Goal: Task Accomplishment & Management: Use online tool/utility

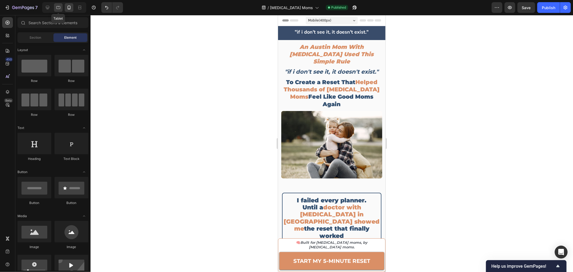
click at [58, 4] on div at bounding box center [58, 7] width 9 height 9
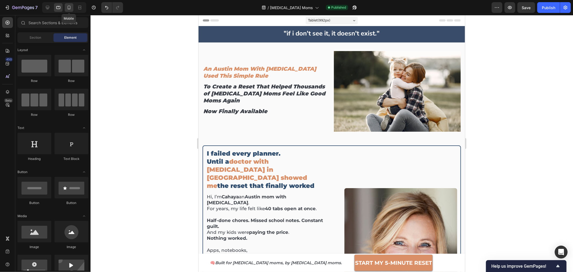
click at [67, 6] on icon at bounding box center [68, 7] width 5 height 5
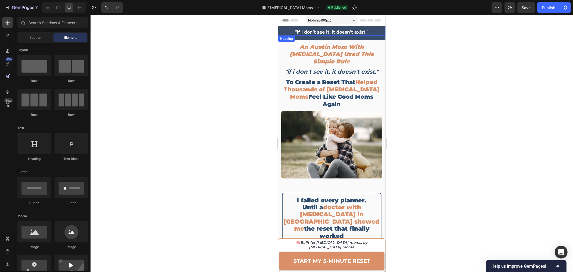
click at [322, 32] on strong ""if i don't see it, it doesn't exist."" at bounding box center [332, 31] width 74 height 6
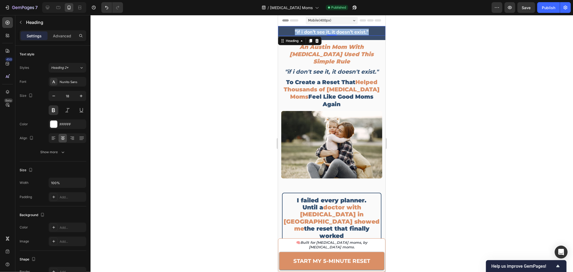
click at [322, 32] on strong ""if i don't see it, it doesn't exist."" at bounding box center [332, 31] width 74 height 6
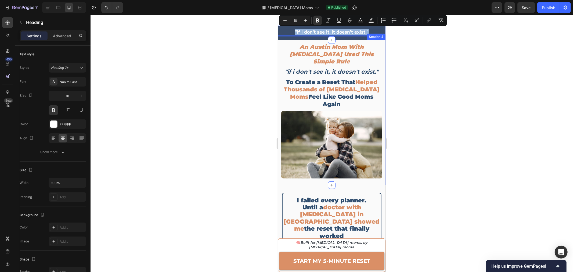
click at [374, 33] on div "Section 4" at bounding box center [376, 36] width 19 height 6
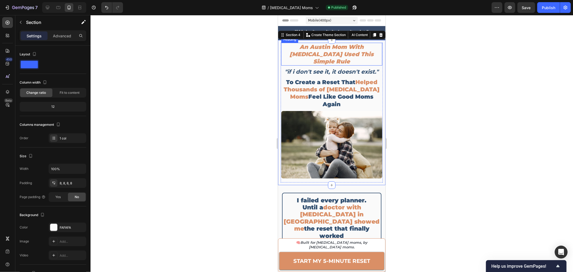
click at [368, 53] on p "An Austin Mom With [MEDICAL_DATA] Used This Simple Rule" at bounding box center [332, 54] width 100 height 22
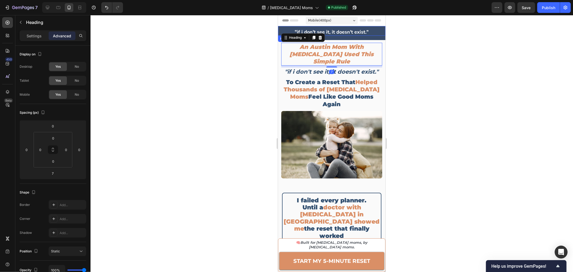
click at [369, 30] on p "⁠⁠⁠⁠⁠⁠⁠ "if i don't see it, it doesn't exist."" at bounding box center [332, 32] width 104 height 6
click at [360, 30] on strong ""if i don't see it, it doesn't exist."" at bounding box center [332, 31] width 74 height 6
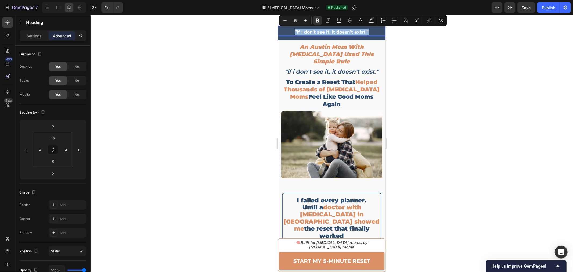
click at [360, 30] on strong ""if i don't see it, it doesn't exist."" at bounding box center [332, 31] width 74 height 6
click at [56, 8] on icon at bounding box center [58, 7] width 5 height 5
type input "0"
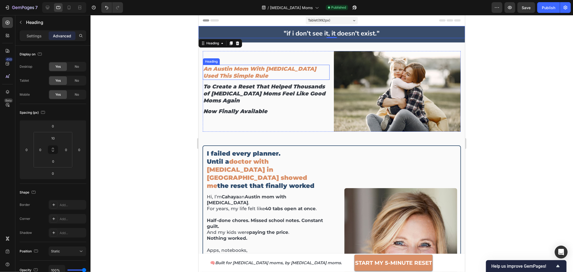
click at [228, 73] on h2 "An Austin Mom With [MEDICAL_DATA] Used This Simple Rule" at bounding box center [266, 72] width 127 height 15
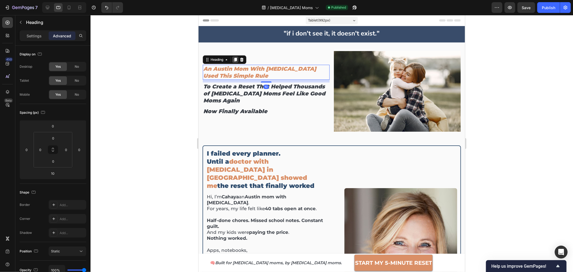
click at [233, 59] on icon at bounding box center [235, 59] width 4 height 4
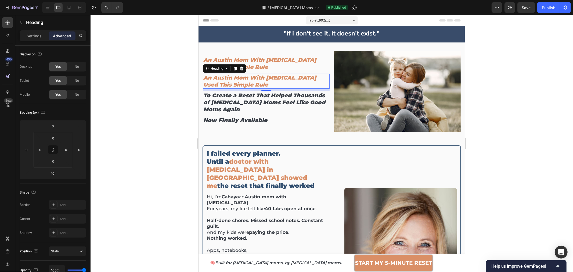
click at [230, 76] on h2 "An Austin Mom With [MEDICAL_DATA] Used This Simple Rule" at bounding box center [266, 80] width 127 height 15
click at [230, 76] on p "An Austin Mom With [MEDICAL_DATA] Used This Simple Rule" at bounding box center [266, 81] width 126 height 14
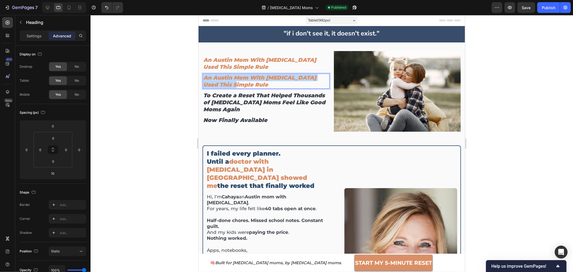
click at [230, 76] on p "An Austin Mom With [MEDICAL_DATA] Used This Simple Rule" at bounding box center [266, 81] width 126 height 14
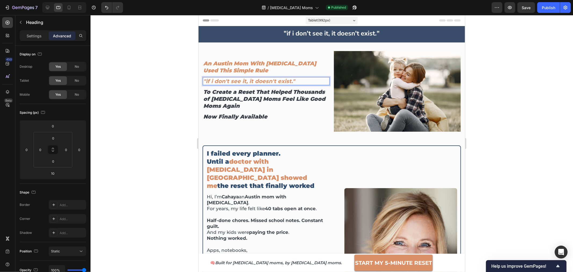
click at [251, 82] on strong ""if i don't see it, it doesn't exist."" at bounding box center [249, 81] width 92 height 6
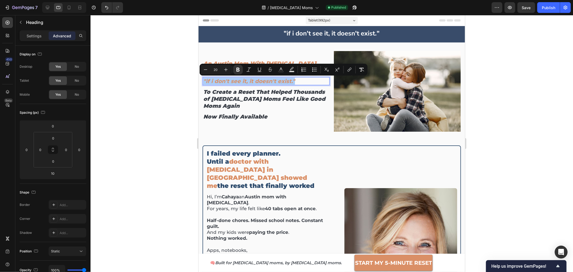
click at [156, 70] on div at bounding box center [332, 143] width 483 height 257
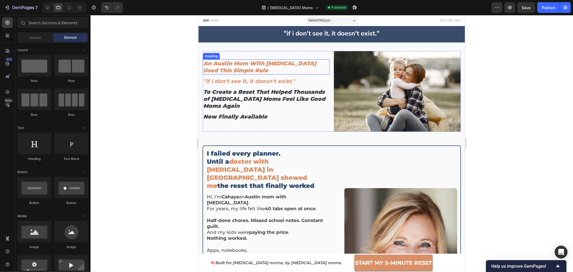
click at [232, 67] on h2 "An Austin Mom With [MEDICAL_DATA] Used This Simple Rule" at bounding box center [266, 66] width 127 height 15
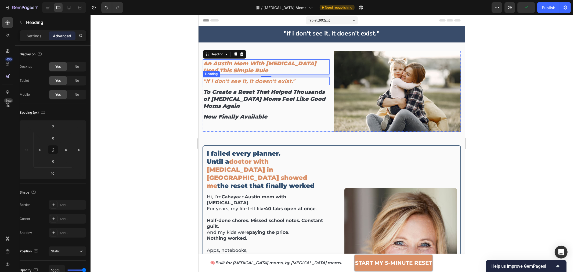
click at [221, 81] on strong ""if i don't see it, it doesn't exist."" at bounding box center [249, 81] width 92 height 6
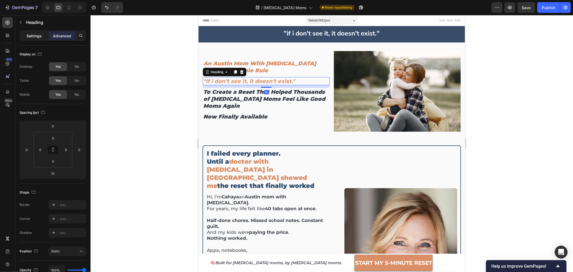
click at [35, 35] on p "Settings" at bounding box center [34, 36] width 15 height 6
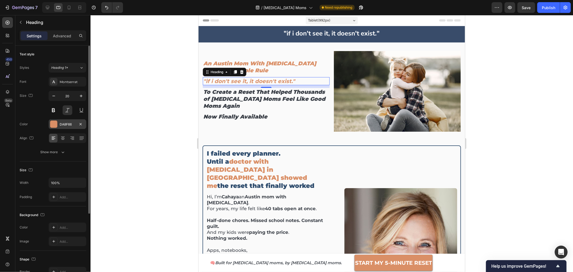
click at [65, 124] on div "DA8F66" at bounding box center [68, 124] width 16 height 5
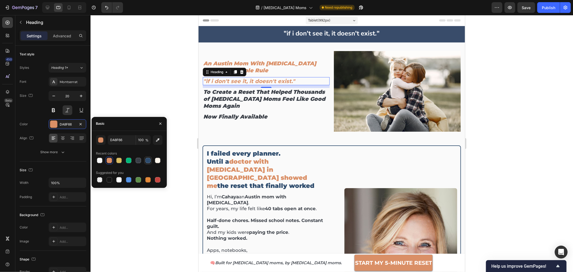
click at [148, 163] on div at bounding box center [148, 160] width 6 height 6
type input "2E4C6D"
click at [162, 83] on div at bounding box center [332, 143] width 483 height 257
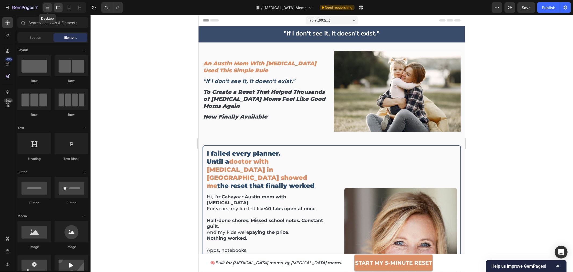
click at [51, 5] on div at bounding box center [47, 7] width 9 height 9
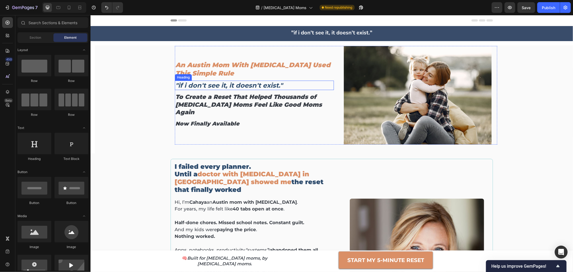
click at [185, 89] on strong ""if i don't see it, it doesn't exist."" at bounding box center [228, 85] width 107 height 8
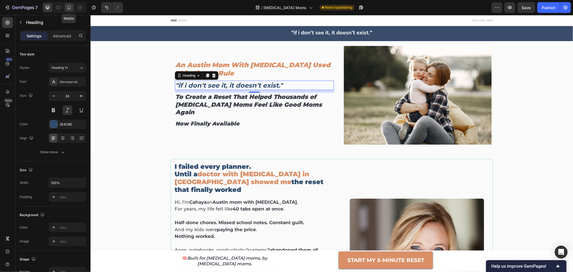
click at [66, 6] on icon at bounding box center [68, 7] width 5 height 5
type input "46"
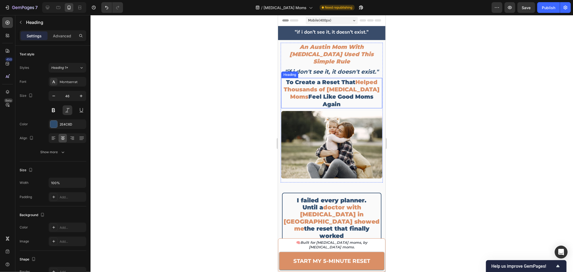
click at [365, 83] on span "Helped Thousands of [MEDICAL_DATA] Moms" at bounding box center [332, 89] width 96 height 22
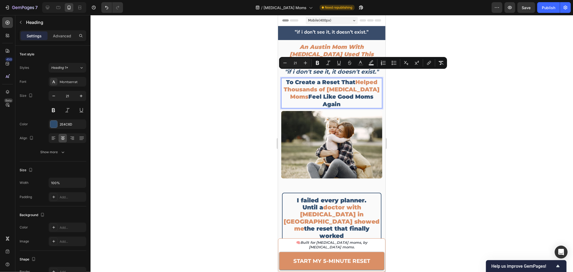
click at [363, 83] on span "Helped Thousands of [MEDICAL_DATA] Moms" at bounding box center [332, 89] width 96 height 22
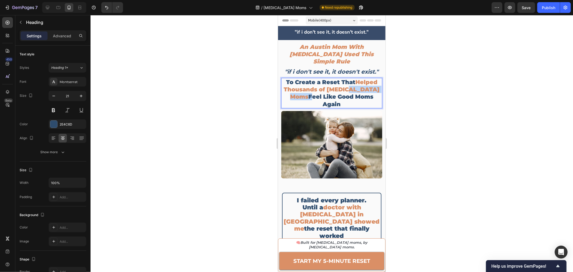
click at [363, 83] on span "Helped Thousands of [MEDICAL_DATA] Moms" at bounding box center [332, 89] width 96 height 22
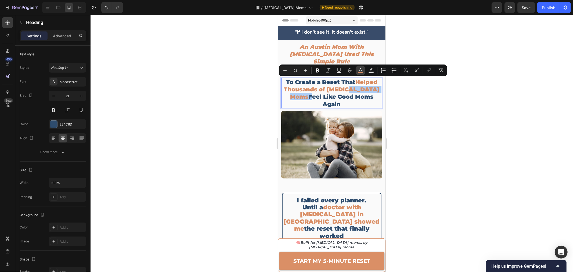
click at [362, 70] on icon "Editor contextual toolbar" at bounding box center [360, 70] width 5 height 5
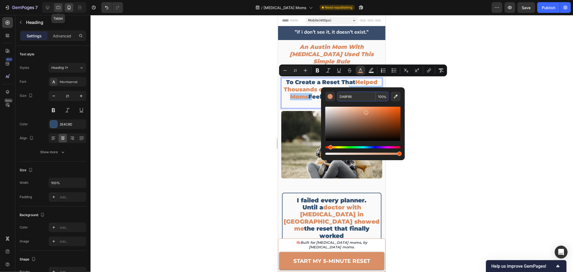
click at [57, 6] on icon at bounding box center [58, 7] width 5 height 5
type input "52"
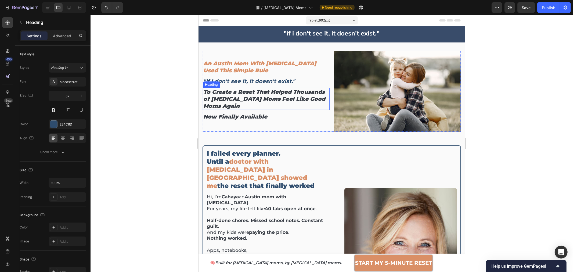
click at [248, 95] on h2 "To Create a Reset That Helped Thousands of ADHD Moms Feel Like Good Moms Again" at bounding box center [266, 99] width 127 height 22
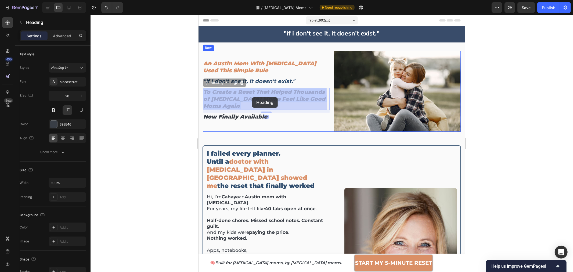
drag, startPoint x: 271, startPoint y: 91, endPoint x: 267, endPoint y: 96, distance: 6.7
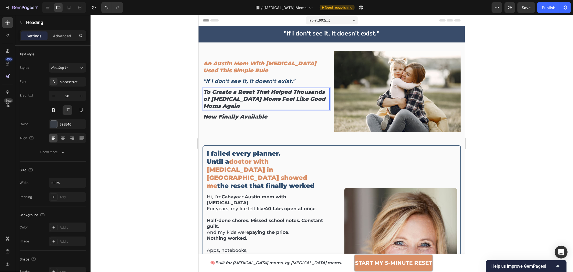
click at [272, 91] on p "To Create a Reset That Helped Thousands of ADHD Moms Feel Like Good Moms Again" at bounding box center [266, 98] width 126 height 21
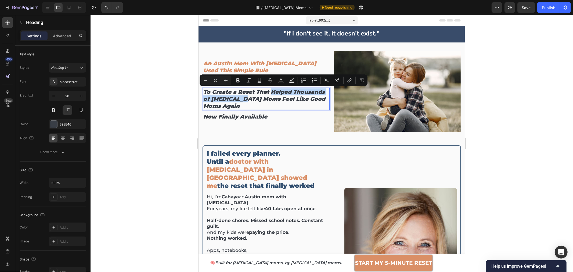
drag, startPoint x: 271, startPoint y: 91, endPoint x: 246, endPoint y: 98, distance: 26.6
click at [246, 98] on p "To Create a Reset That Helped Thousands of ADHD Moms Feel Like Good Moms Again" at bounding box center [266, 98] width 126 height 21
drag, startPoint x: 283, startPoint y: 81, endPoint x: 284, endPoint y: 85, distance: 3.9
click at [282, 82] on rect "Editor contextual toolbar" at bounding box center [281, 82] width 5 height 1
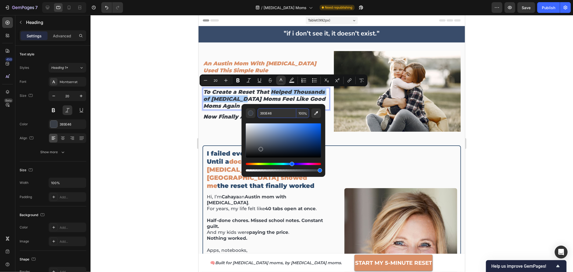
paste input "DA8F6"
type input "DA8F66"
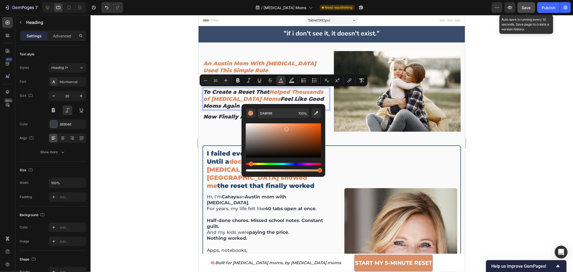
click at [532, 6] on button "Save" at bounding box center [527, 7] width 18 height 11
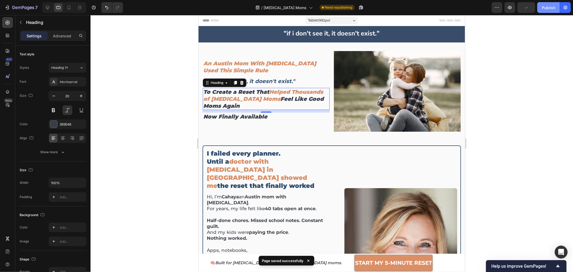
click at [558, 11] on button "Publish" at bounding box center [549, 7] width 23 height 11
click at [185, 80] on div at bounding box center [332, 143] width 483 height 257
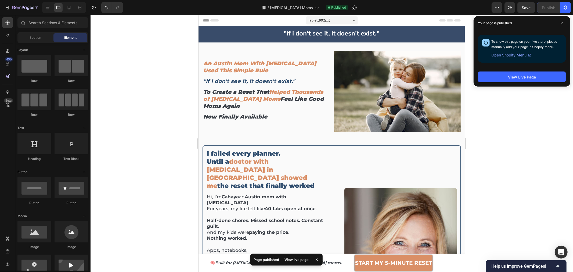
click at [137, 89] on div at bounding box center [332, 143] width 483 height 257
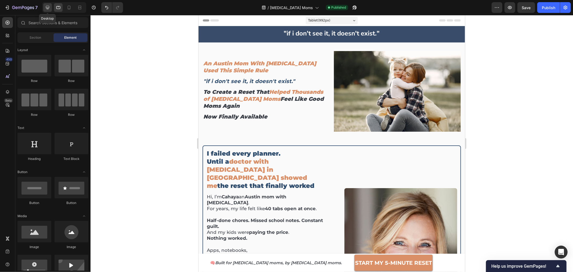
click at [47, 6] on icon at bounding box center [47, 7] width 3 height 3
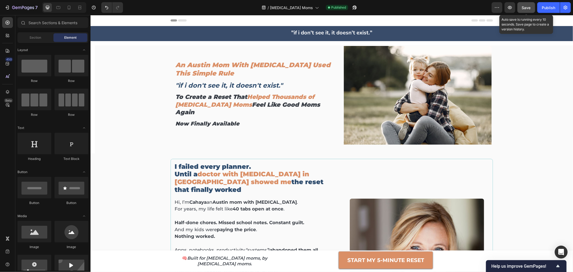
click at [523, 8] on span "Save" at bounding box center [526, 7] width 9 height 5
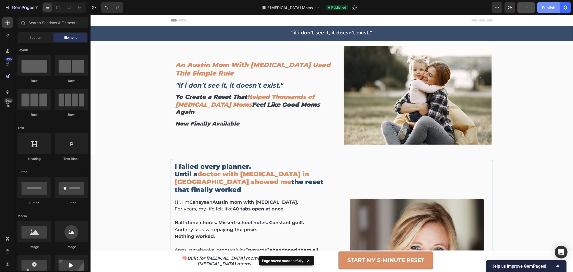
click at [554, 9] on div "Publish" at bounding box center [548, 8] width 13 height 6
click at [59, 9] on icon at bounding box center [58, 7] width 5 height 5
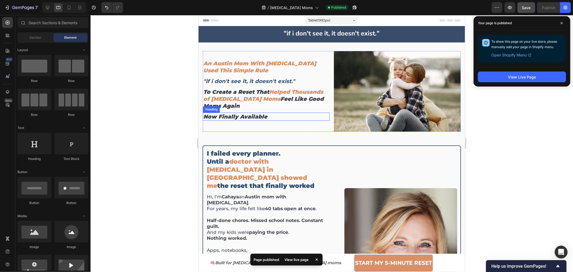
click at [230, 115] on span "now finally available" at bounding box center [235, 116] width 64 height 6
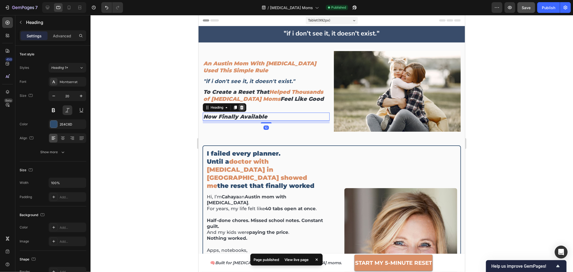
click at [241, 109] on icon at bounding box center [241, 107] width 3 height 4
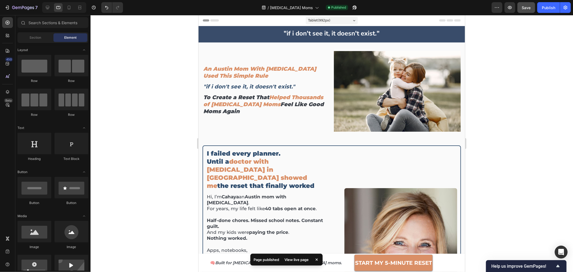
click at [156, 49] on div at bounding box center [332, 143] width 483 height 257
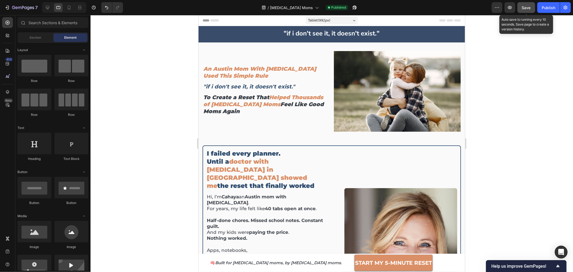
click at [528, 11] on button "Save" at bounding box center [527, 7] width 18 height 11
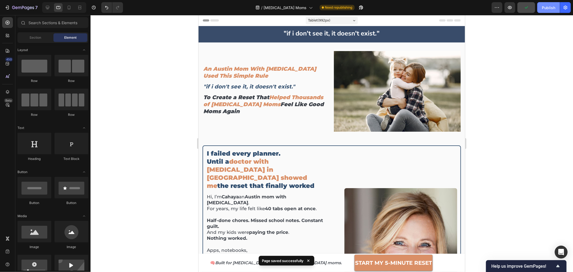
click at [547, 11] on button "Publish" at bounding box center [549, 7] width 23 height 11
click at [70, 8] on icon at bounding box center [68, 7] width 5 height 5
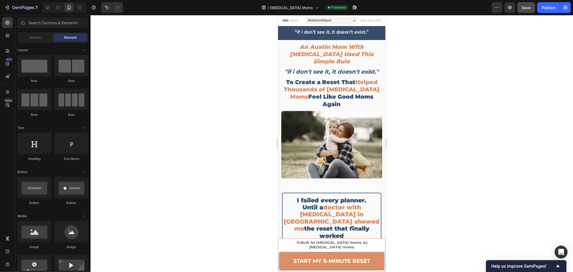
click at [526, 126] on div at bounding box center [332, 143] width 483 height 257
click at [345, 78] on p "To Create a Reset That Helped Thousands of ADHD Moms Feel Like Good Moms Again" at bounding box center [332, 92] width 100 height 29
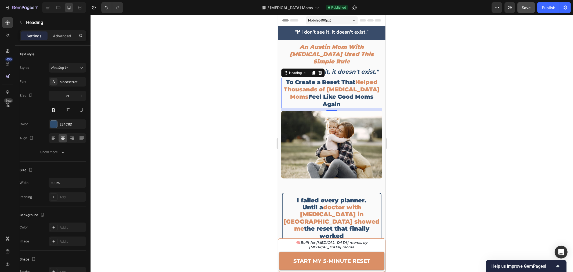
click at [457, 83] on div at bounding box center [332, 143] width 483 height 257
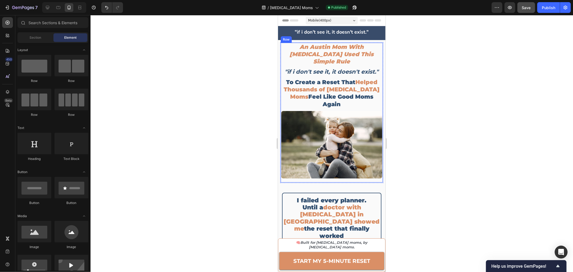
click at [216, 67] on div at bounding box center [332, 143] width 483 height 257
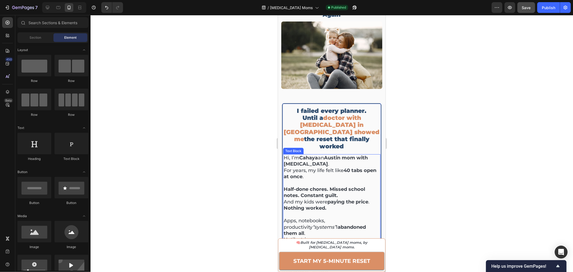
click at [308, 180] on p "Half-done chores. Missed school notes. Constant guilt. And my kids were paying …" at bounding box center [332, 192] width 96 height 25
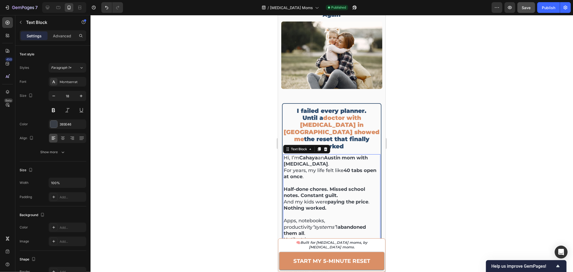
click at [311, 180] on p "Half-done chores. Missed school notes. Constant guilt. And my kids were paying …" at bounding box center [332, 192] width 96 height 25
click at [295, 155] on p "Hi, I’m Cahaya an Austin mom with ADHD . For years, my life felt like 40 tabs o…" at bounding box center [332, 167] width 96 height 25
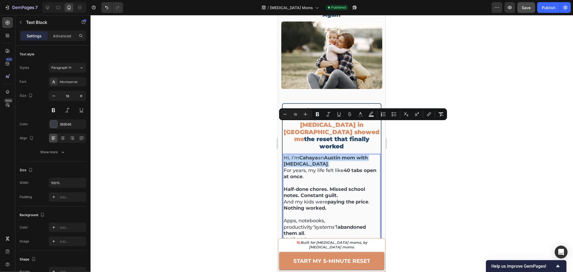
drag, startPoint x: 284, startPoint y: 126, endPoint x: 316, endPoint y: 131, distance: 32.8
click at [316, 155] on p "Hi, I’m Cahaya an Austin mom with ADHD . For years, my life felt like 40 tabs o…" at bounding box center [332, 167] width 96 height 25
copy p "Hi, I’m Cahaya an Austin mom with ADHD ."
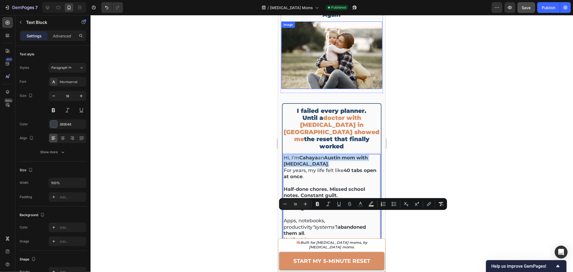
scroll to position [0, 0]
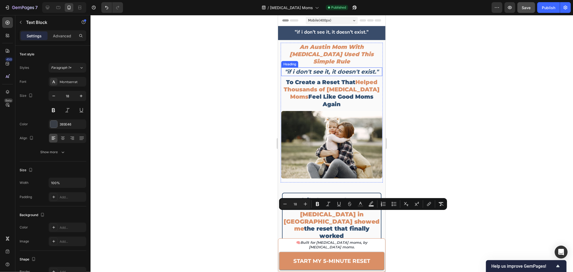
click at [330, 68] on strong ""if i don't see it, it doesn't exist."" at bounding box center [332, 71] width 94 height 7
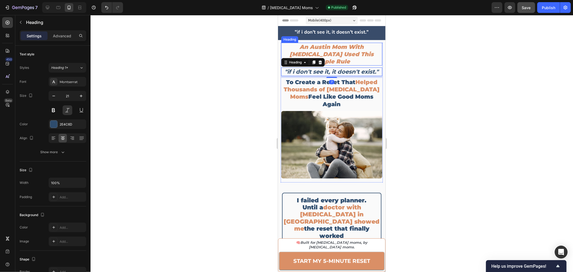
click at [332, 47] on p "An Austin Mom With [MEDICAL_DATA] Used This Simple Rule" at bounding box center [332, 54] width 100 height 22
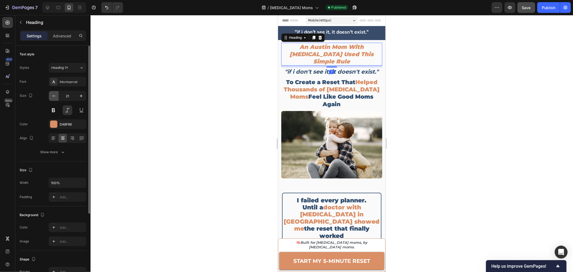
click at [55, 97] on icon "button" at bounding box center [53, 95] width 5 height 5
type input "20"
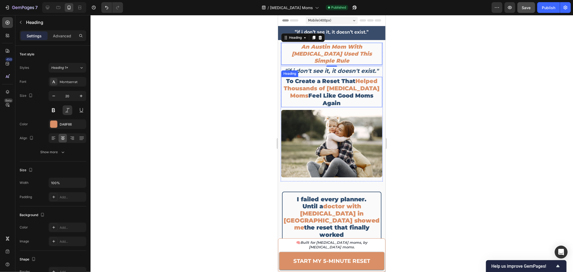
click at [336, 82] on span "Helped Thousands of [MEDICAL_DATA] Moms" at bounding box center [332, 88] width 96 height 22
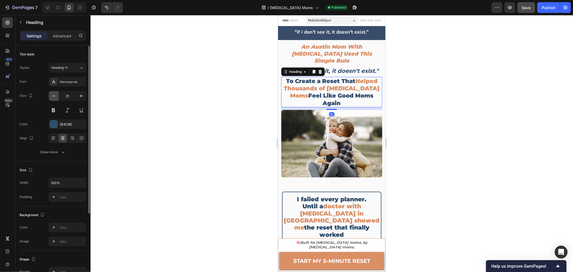
click at [52, 98] on icon "button" at bounding box center [53, 95] width 5 height 5
type input "20"
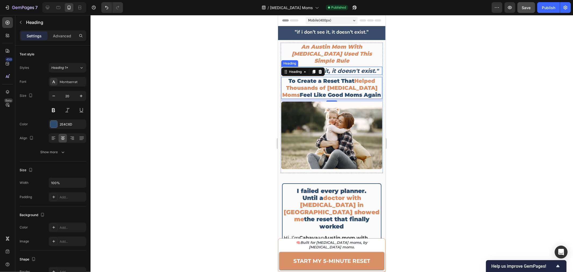
click at [362, 67] on strong ""if i don't see it, it doesn't exist."" at bounding box center [332, 70] width 94 height 7
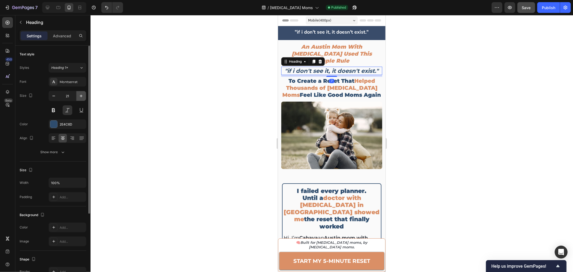
click at [81, 98] on button "button" at bounding box center [81, 96] width 10 height 10
click at [53, 96] on icon "button" at bounding box center [53, 95] width 5 height 5
type input "21"
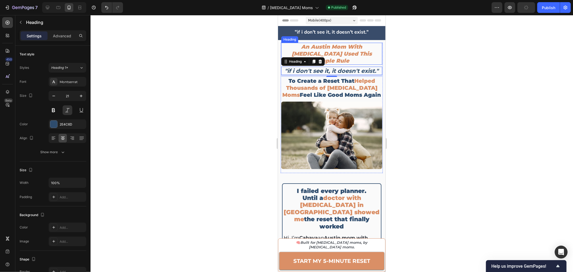
click at [348, 51] on p "An Austin Mom With [MEDICAL_DATA] Used This Simple Rule" at bounding box center [332, 53] width 100 height 21
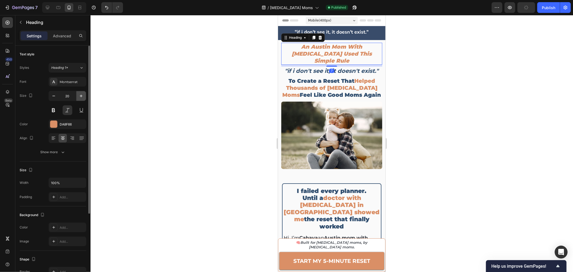
click at [83, 98] on icon "button" at bounding box center [80, 95] width 5 height 5
type input "21"
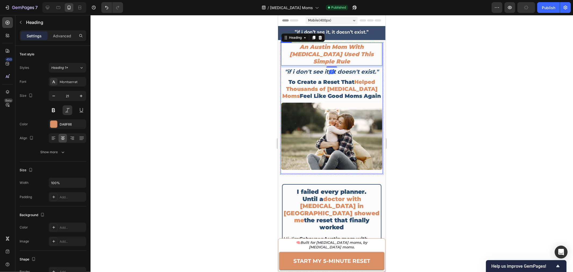
click at [352, 81] on span "Helped Thousands of [MEDICAL_DATA] Moms" at bounding box center [329, 88] width 95 height 20
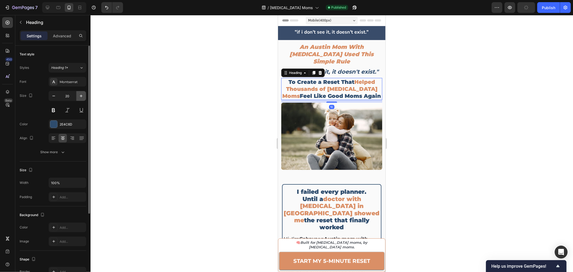
click at [82, 99] on button "button" at bounding box center [81, 96] width 10 height 10
type input "21"
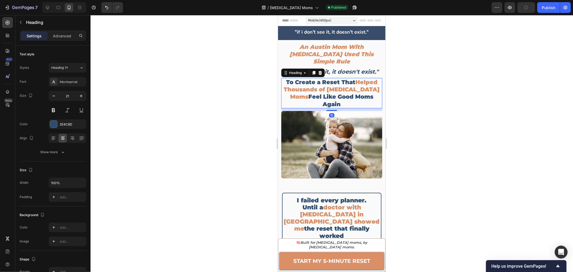
click at [440, 91] on div at bounding box center [332, 143] width 483 height 257
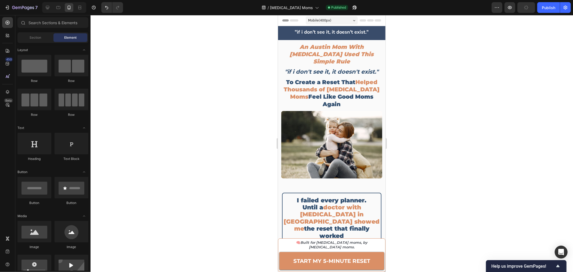
click at [510, 46] on div at bounding box center [332, 143] width 483 height 257
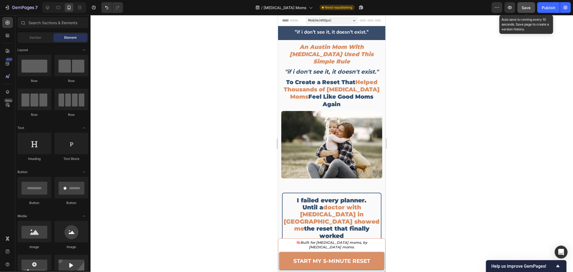
click at [531, 9] on span "Save" at bounding box center [526, 7] width 9 height 5
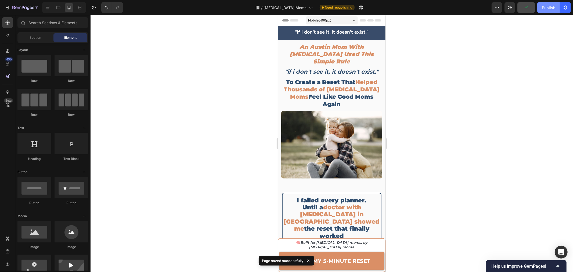
click at [551, 9] on div "Publish" at bounding box center [548, 8] width 13 height 6
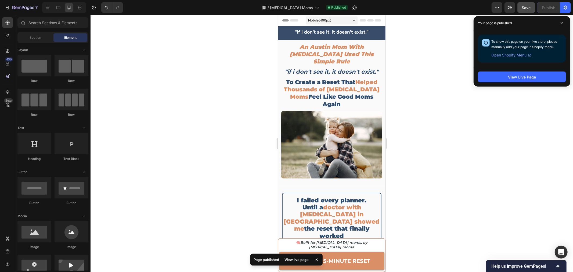
click at [478, 130] on div at bounding box center [332, 143] width 483 height 257
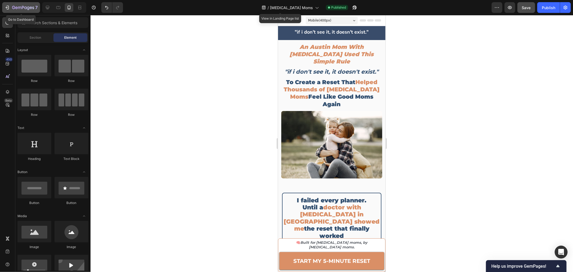
click at [21, 10] on div "7" at bounding box center [25, 7] width 26 height 6
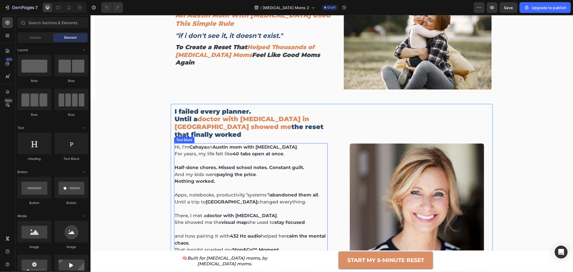
scroll to position [60, 0]
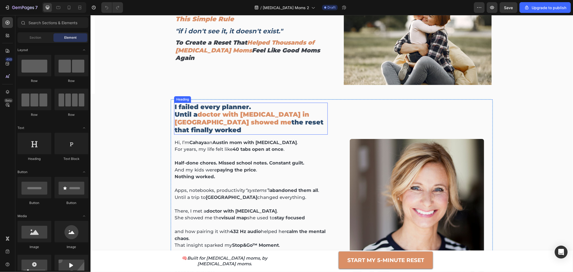
click at [232, 119] on h2 "I failed every planner. Until a doctor with ADHD in China showed me the reset t…" at bounding box center [251, 118] width 154 height 32
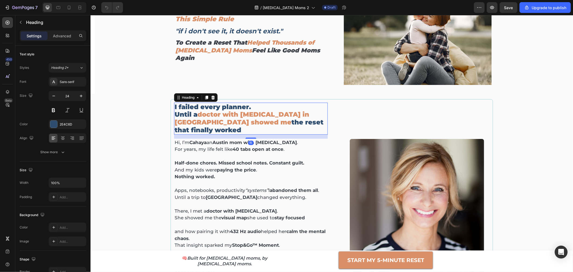
click at [232, 119] on h2 "I failed every planner. Until a doctor with ADHD in China showed me the reset t…" at bounding box center [251, 118] width 154 height 32
click at [232, 119] on p "I failed every planner. Until a doctor with ADHD in China showed me the reset t…" at bounding box center [250, 118] width 153 height 31
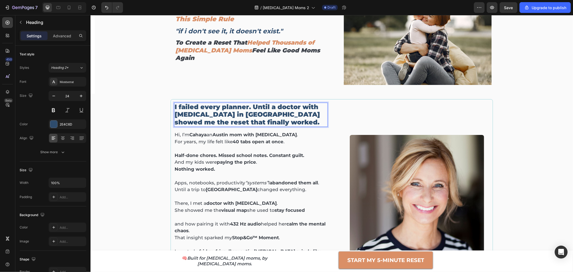
click at [249, 106] on p "I failed every planner. Until a doctor with ADHD in China showed me the reset t…" at bounding box center [250, 114] width 153 height 23
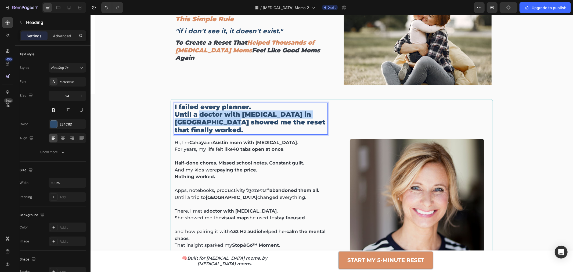
drag, startPoint x: 198, startPoint y: 114, endPoint x: 215, endPoint y: 125, distance: 20.6
click at [215, 125] on p "I failed every planner. Until a doctor with ADHD in China showed me the reset t…" at bounding box center [250, 118] width 153 height 31
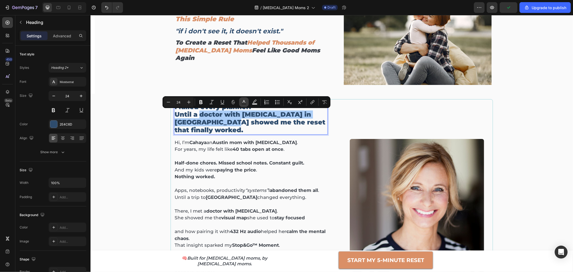
click at [246, 105] on button "Text Color" at bounding box center [244, 102] width 10 height 10
type input "2E4C6D"
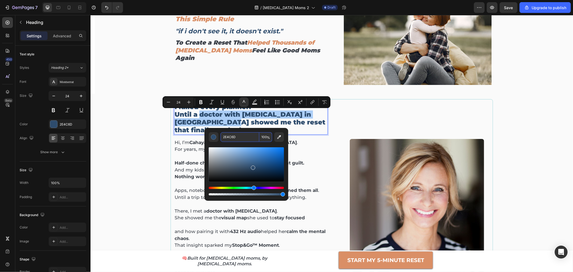
click at [241, 135] on input "2E4C6D" at bounding box center [240, 137] width 39 height 10
paste input "I failed every planner. Until a doctor with ADHD in China showed me the reset t…"
type input "I failed every planner. Until a doctor with ADHD in China showed me the reset t…"
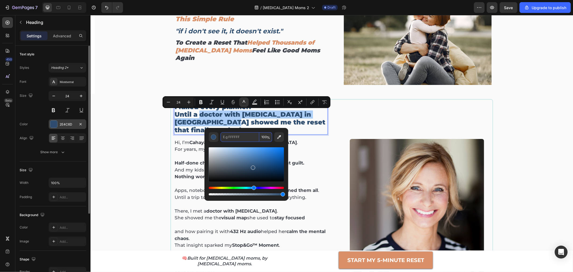
type input "2E4C6D"
click at [71, 126] on div "2E4C6D" at bounding box center [68, 124] width 16 height 5
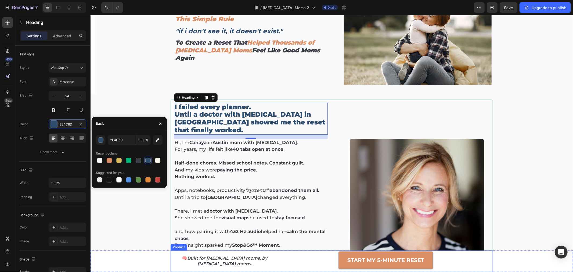
click at [380, 264] on p "START MY 5-MINUTE RESET" at bounding box center [385, 260] width 77 height 11
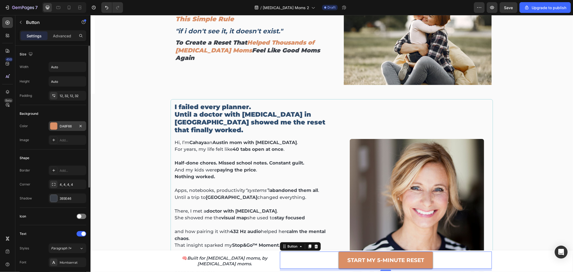
click at [59, 125] on div "DA8F66" at bounding box center [68, 126] width 38 height 10
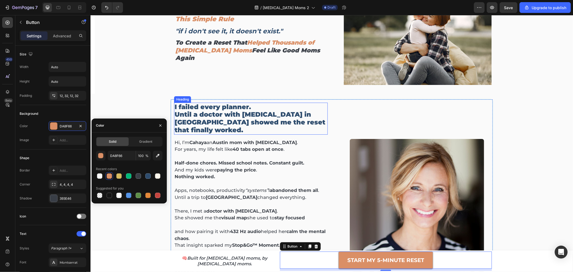
click at [241, 108] on p "I failed every planner. Until a doctor with ADHD in China showed me the reset t…" at bounding box center [250, 118] width 153 height 31
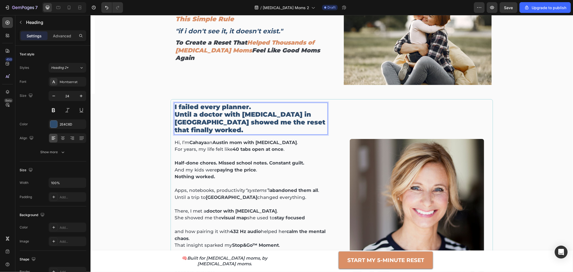
click at [196, 114] on p "I failed every planner. Until a doctor with ADHD in China showed me the reset t…" at bounding box center [250, 118] width 153 height 31
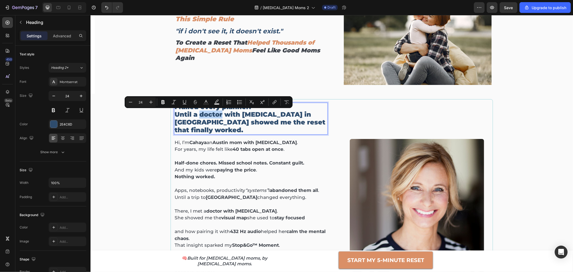
drag, startPoint x: 196, startPoint y: 114, endPoint x: 210, endPoint y: 114, distance: 13.7
click at [210, 114] on p "I failed every planner. Until a doctor with ADHD in China showed me the reset t…" at bounding box center [250, 118] width 153 height 31
click at [193, 114] on p "I failed every planner. Until a doctor with ADHD in China showed me the reset t…" at bounding box center [250, 118] width 153 height 31
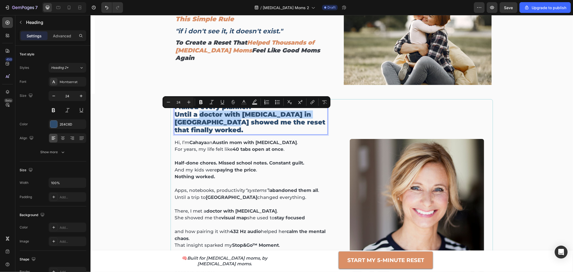
drag, startPoint x: 197, startPoint y: 114, endPoint x: 216, endPoint y: 122, distance: 20.3
click at [216, 122] on p "I failed every planner. Until a doctor with ADHD in China showed me the reset t…" at bounding box center [250, 118] width 153 height 31
click at [241, 105] on button "Text Color" at bounding box center [244, 102] width 10 height 10
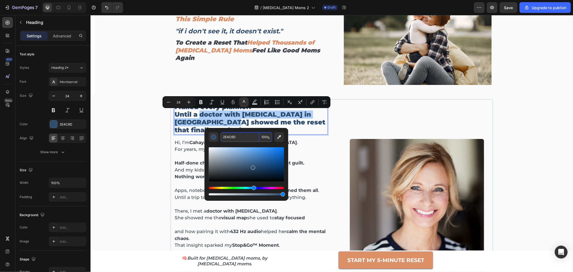
paste input "DA8F66"
type input "DA8F66"
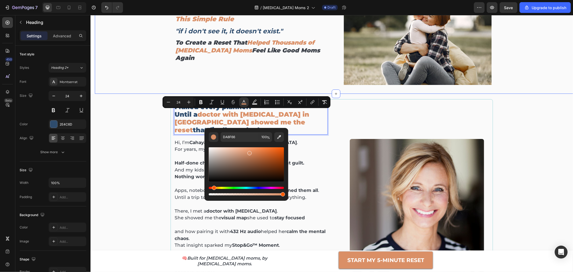
click at [126, 89] on div "An Austin Mom With ADHD Used This Simple Rule Heading "if i don't see it, it do…" at bounding box center [336, 39] width 482 height 107
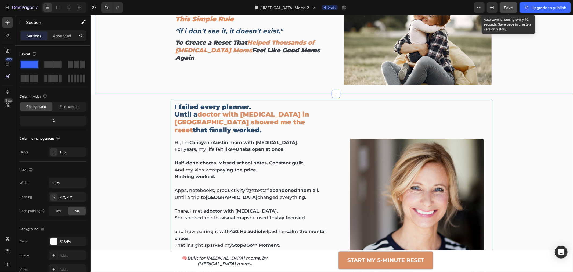
click at [513, 10] on div "Save" at bounding box center [508, 8] width 9 height 6
click at [221, 173] on p "Nothing worked." at bounding box center [250, 176] width 153 height 7
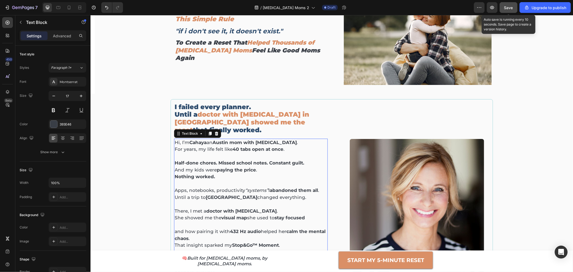
click at [221, 173] on p "Nothing worked." at bounding box center [250, 176] width 153 height 7
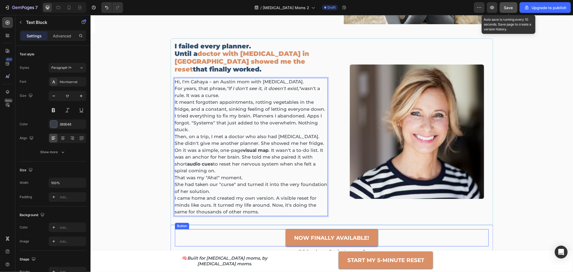
scroll to position [120, 0]
click at [210, 78] on p "Hi, I'm Cahaya – an Austin mom with ADHD." at bounding box center [250, 81] width 153 height 7
click at [234, 102] on p "It meant forgotten appointments, rotting vegetables in the fridge, and a consta…" at bounding box center [250, 106] width 153 height 14
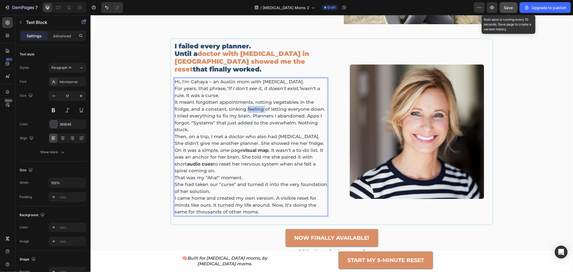
click at [234, 102] on p "It meant forgotten appointments, rotting vegetables in the fridge, and a consta…" at bounding box center [250, 106] width 153 height 14
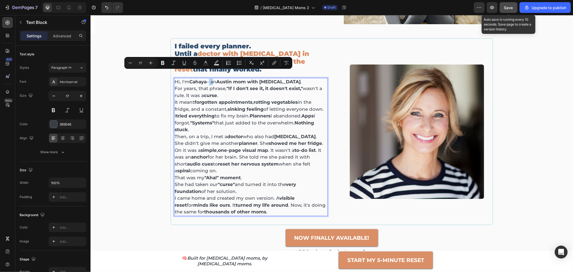
drag, startPoint x: 210, startPoint y: 75, endPoint x: 207, endPoint y: 76, distance: 3.6
click at [207, 78] on p "Hi, I'm Cahaya – an Austin mom with ADHD ." at bounding box center [250, 81] width 153 height 7
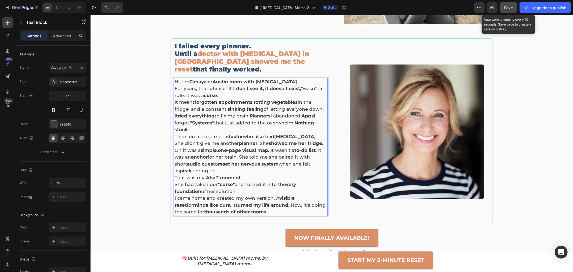
click at [230, 88] on p "For years, that phrase, "If I don't see it, it doesn't exist," wasn't a rule. I…" at bounding box center [250, 92] width 153 height 14
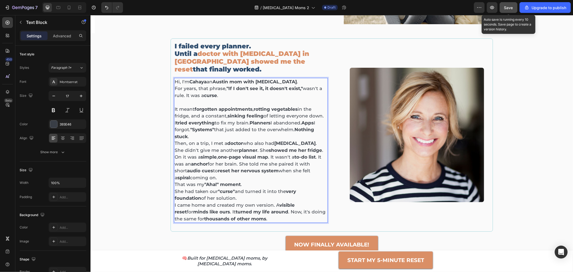
click at [321, 108] on p "It meant forgotten appointments , rotting vegetables in the fridge, and a const…" at bounding box center [250, 113] width 153 height 14
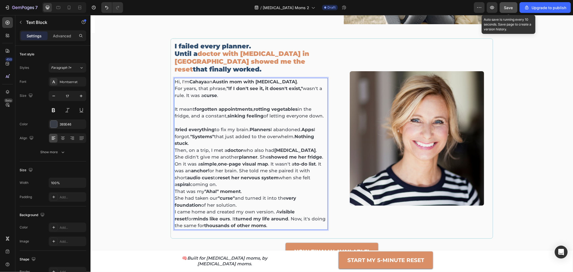
click at [253, 138] on p "I tried everything to fix my brain. Planners I abandoned. Apps I forgot. "Syste…" at bounding box center [250, 136] width 153 height 21
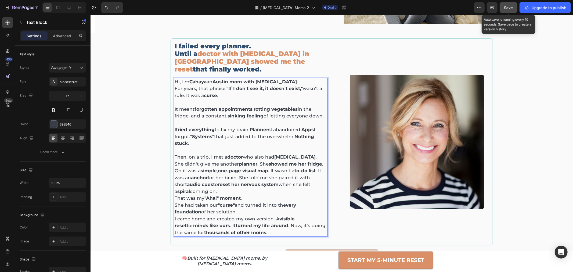
click at [238, 170] on p "On it was a simple , one-page visual map . It wasn't a to-do list . It was an a…" at bounding box center [250, 180] width 153 height 27
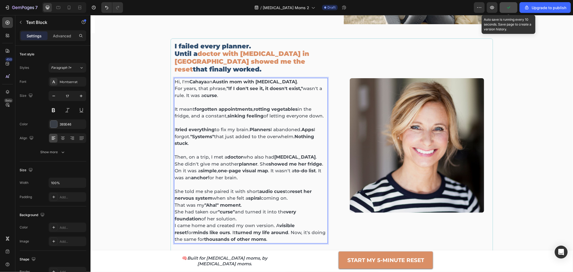
click at [245, 202] on p "That was my "Aha!" moment ." at bounding box center [250, 205] width 153 height 7
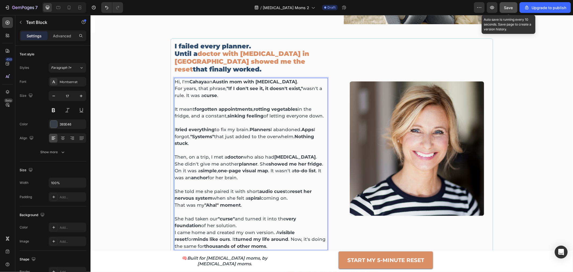
click at [247, 218] on p "She had taken our "curse" and turned it into the very foundation of her solutio…" at bounding box center [250, 222] width 153 height 14
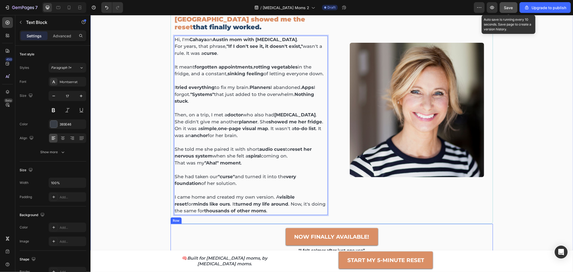
scroll to position [180, 0]
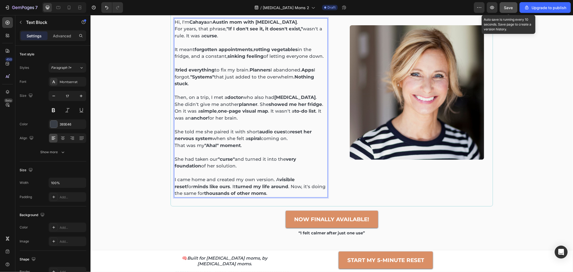
click at [249, 190] on strong "thousands of other moms" at bounding box center [235, 192] width 62 height 5
click at [546, 55] on div "I failed every planner. Until a doctor with ADHD in China showed me the reset t…" at bounding box center [331, 111] width 475 height 267
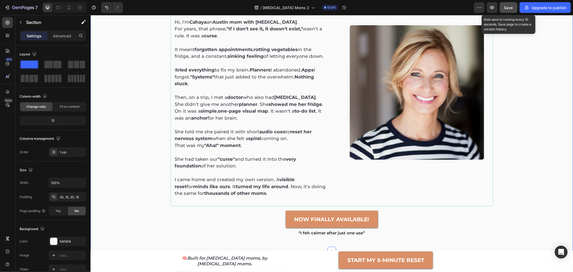
click at [509, 9] on span "Save" at bounding box center [508, 7] width 9 height 5
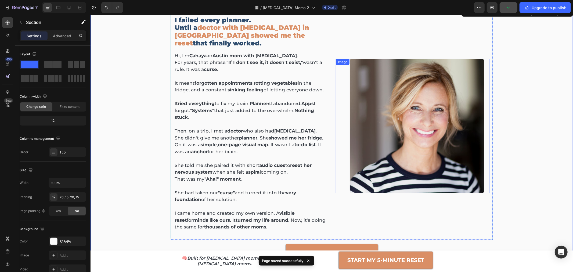
scroll to position [120, 0]
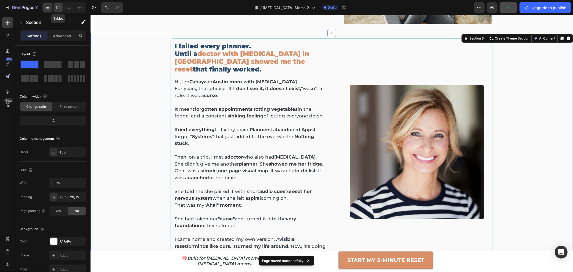
click at [61, 8] on div at bounding box center [58, 7] width 9 height 9
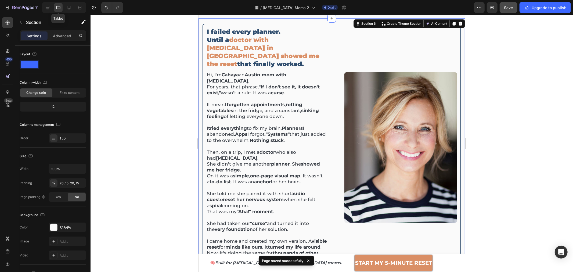
scroll to position [105, 0]
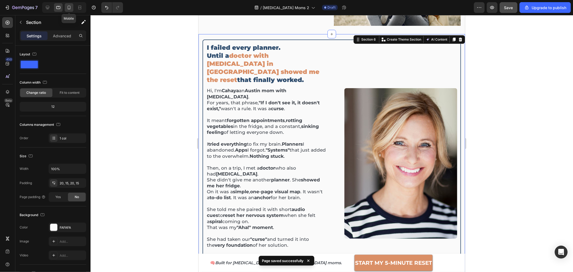
click at [69, 8] on icon at bounding box center [69, 8] width 1 height 1
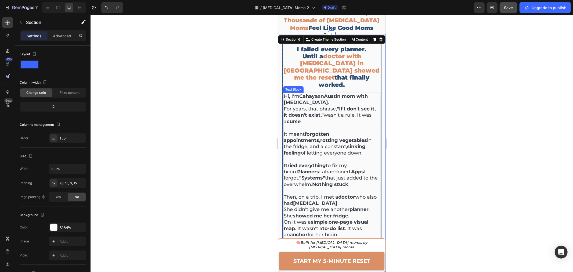
scroll to position [10, 0]
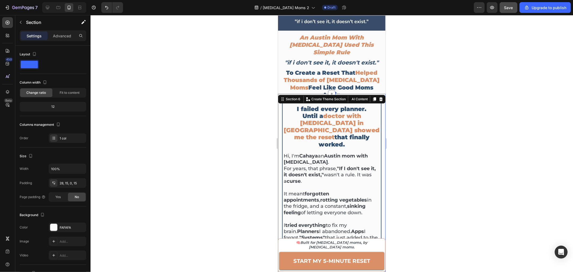
drag, startPoint x: 432, startPoint y: 104, endPoint x: 103, endPoint y: 104, distance: 329.0
click at [432, 104] on div at bounding box center [332, 143] width 483 height 257
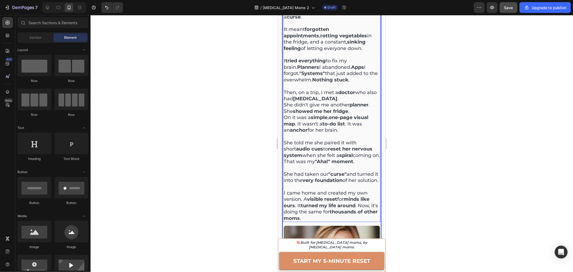
scroll to position [220, 0]
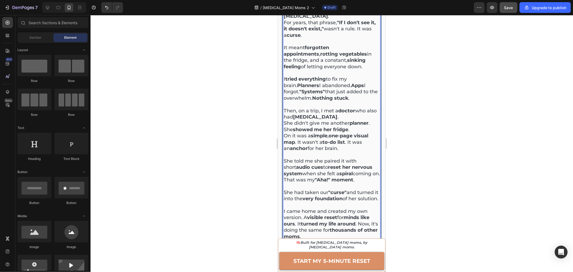
click at [325, 108] on p "Then, on a trip, I met a doctor who also had ADHD ." at bounding box center [332, 114] width 96 height 13
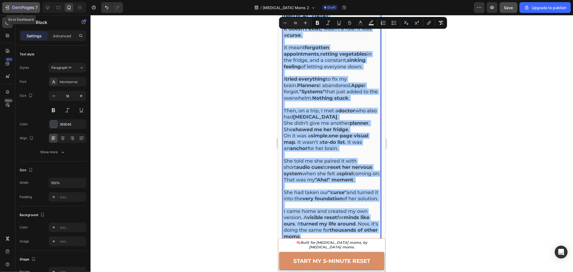
click at [24, 9] on icon "button" at bounding box center [23, 8] width 22 height 5
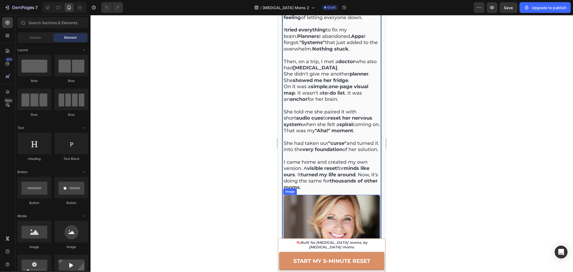
scroll to position [269, 0]
click at [318, 114] on p "She told me she paired it with short audio cues to reset her nervous system whe…" at bounding box center [332, 118] width 96 height 19
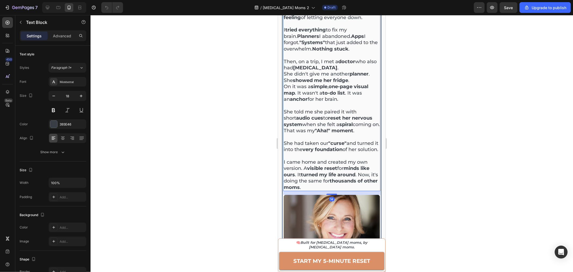
click at [318, 114] on p "She told me she paired it with short audio cues to reset her nervous system whe…" at bounding box center [332, 118] width 96 height 19
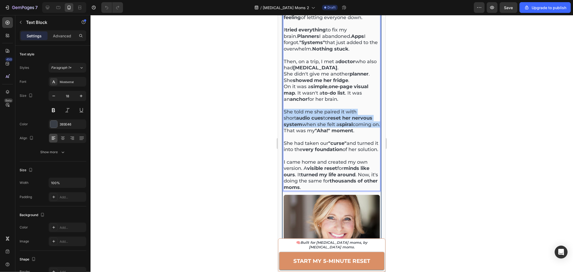
click at [318, 114] on p "She told me she paired it with short audio cues to reset her nervous system whe…" at bounding box center [332, 118] width 96 height 19
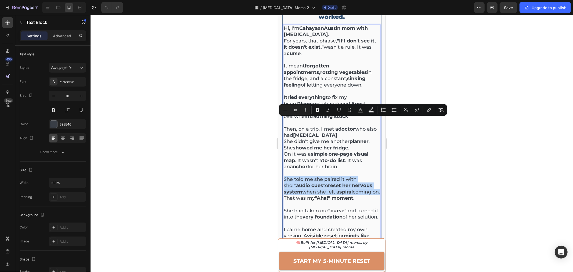
scroll to position [179, 0]
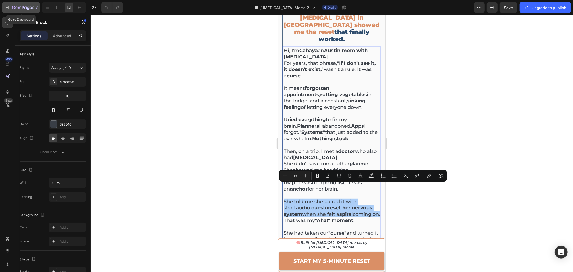
drag, startPoint x: 13, startPoint y: 5, endPoint x: 24, endPoint y: 11, distance: 12.1
click at [13, 6] on div "7" at bounding box center [25, 7] width 26 height 6
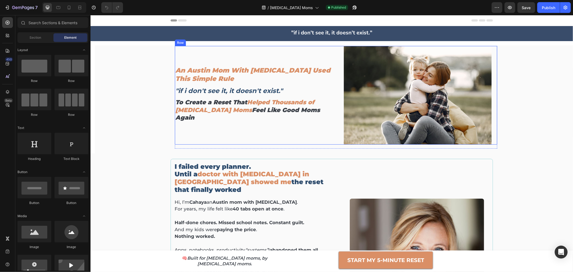
scroll to position [119, 0]
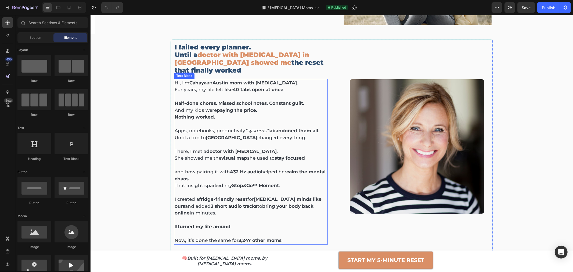
click at [240, 141] on p at bounding box center [250, 144] width 153 height 7
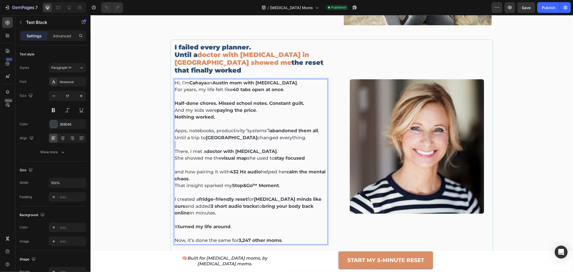
click at [240, 141] on p "Rich Text Editor. Editing area: main" at bounding box center [250, 144] width 153 height 7
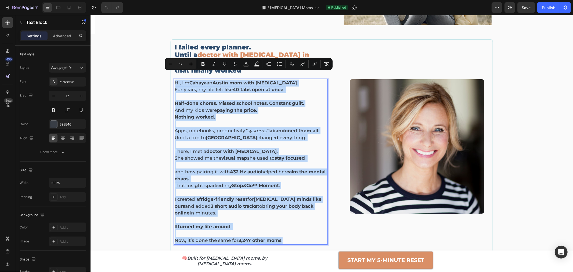
click at [264, 100] on strong "Missed school notes." at bounding box center [242, 102] width 49 height 5
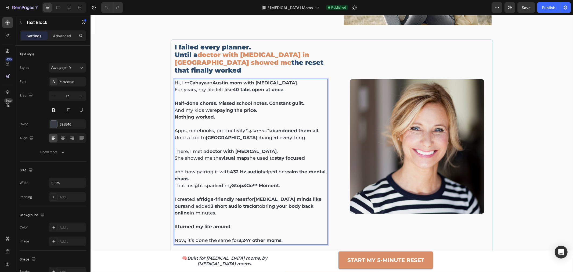
click at [264, 100] on strong "Missed school notes." at bounding box center [242, 102] width 49 height 5
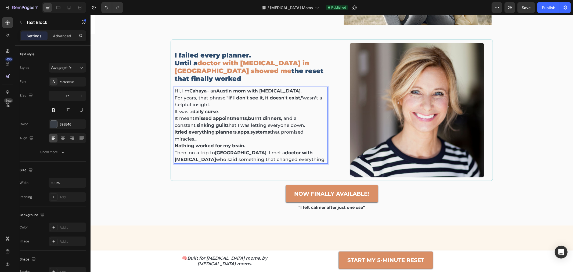
click at [218, 104] on p "For years, that phrase, "If I don't see it, it doesn't exist," wasn't a helpful…" at bounding box center [250, 104] width 153 height 21
click at [258, 156] on p "Then, on a trip to China , I met a doctor with ADHD who said something that cha…" at bounding box center [250, 156] width 153 height 14
click at [227, 100] on p "For years, that phrase, "If I don't see it, it doesn't exist," wasn't a helpful…" at bounding box center [250, 104] width 153 height 21
click at [152, 121] on div "I failed every planner. Until a doctor with ADHD in China showed me the reset t…" at bounding box center [331, 129] width 475 height 181
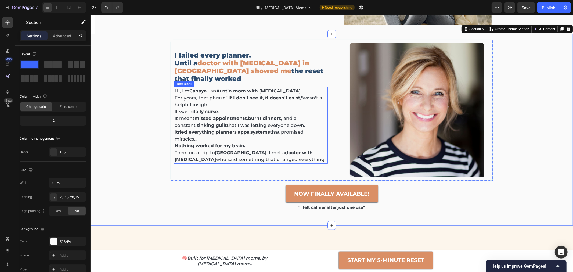
click at [199, 100] on p "For years, that phrase, "If I don't see it, it doesn't exist," wasn't a helpful…" at bounding box center [250, 104] width 153 height 21
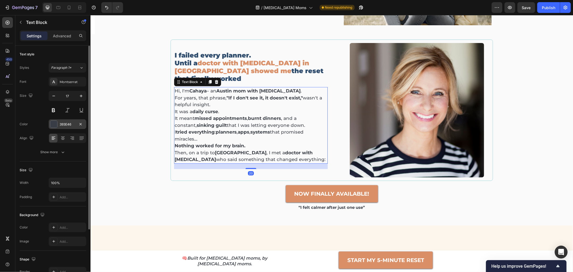
click at [60, 126] on div "393E46" at bounding box center [68, 124] width 16 height 5
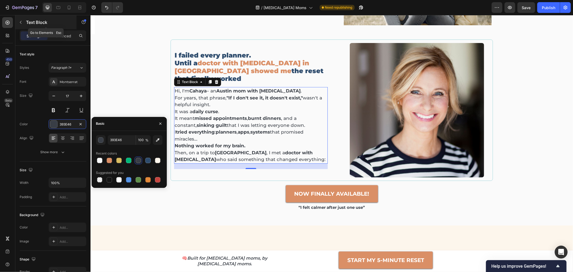
click at [20, 24] on icon "button" at bounding box center [21, 22] width 4 height 4
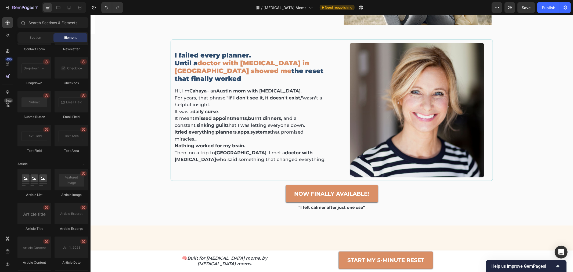
scroll to position [1365, 0]
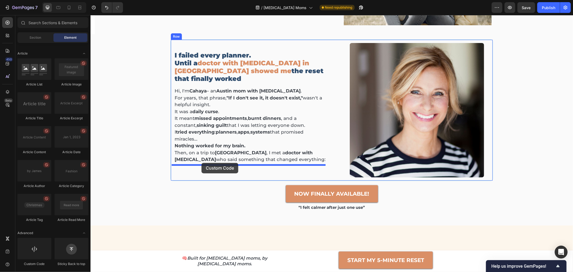
drag, startPoint x: 118, startPoint y: 217, endPoint x: 201, endPoint y: 163, distance: 99.5
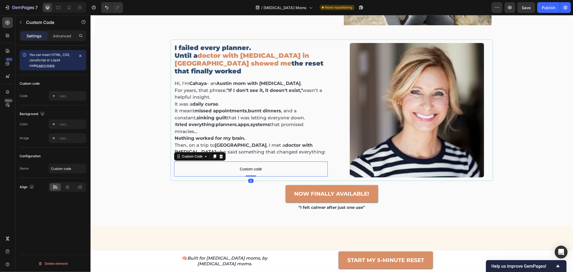
click at [214, 167] on span "Custom code" at bounding box center [251, 169] width 154 height 6
click at [67, 97] on div "Add..." at bounding box center [72, 96] width 25 height 5
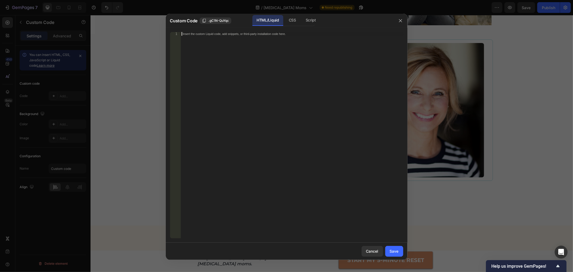
click at [250, 102] on div "Insert the custom Liquid code, add snippets, or third-party installation code h…" at bounding box center [292, 139] width 223 height 214
paste textarea "</html>"
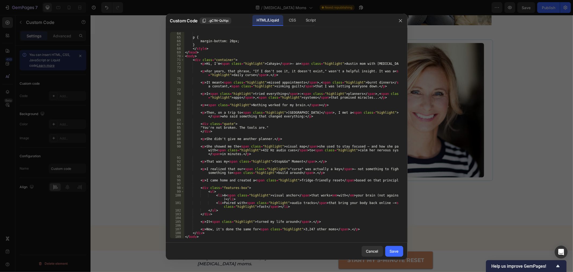
type textarea "</html>"
click at [396, 249] on div "Save" at bounding box center [394, 251] width 9 height 6
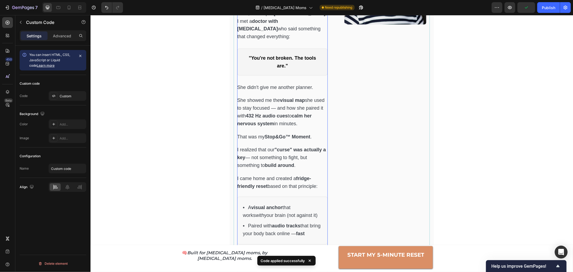
scroll to position [478, 0]
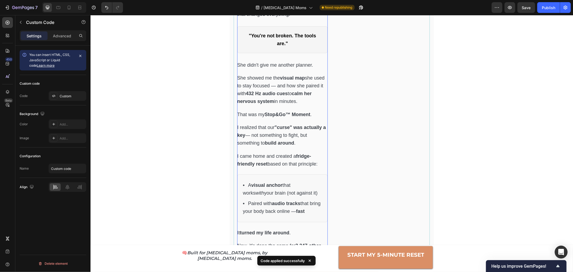
click at [244, 180] on li "A visual anchor that works with your brain (not against it)" at bounding box center [282, 189] width 79 height 18
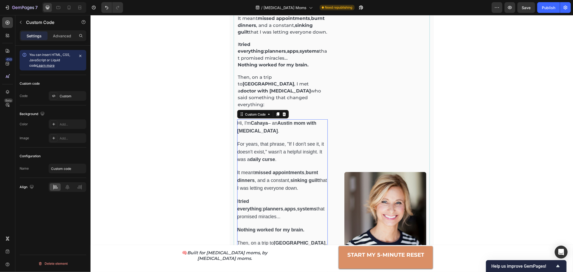
scroll to position [209, 0]
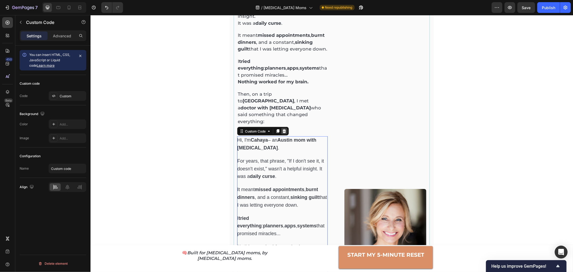
click at [282, 128] on div at bounding box center [284, 131] width 6 height 6
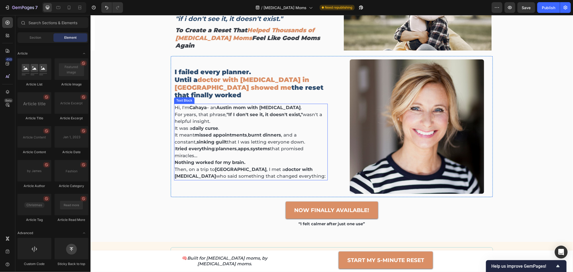
scroll to position [60, 0]
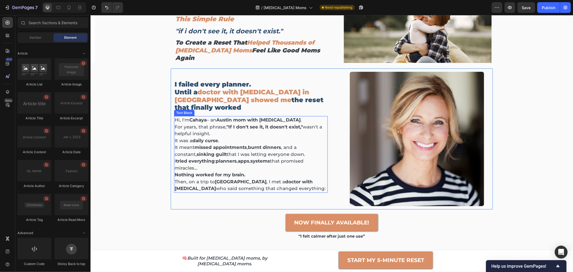
click at [216, 138] on strong "daily curse" at bounding box center [205, 140] width 26 height 5
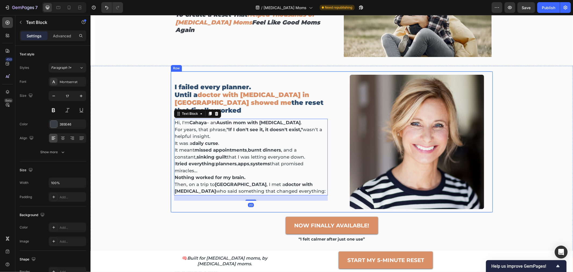
scroll to position [119, 0]
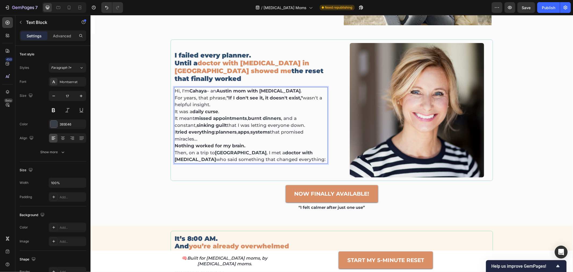
click at [209, 87] on p "Hi, I'm Cahaya – an Austin mom with ADHD ." at bounding box center [250, 90] width 153 height 7
click at [208, 88] on p "Hi, I'm Cahaya an Austin mom with ADHD ." at bounding box center [250, 90] width 153 height 7
click at [174, 107] on p "For years, that phrase, "If I don't see it, it doesn't exist," wasn't a helpful…" at bounding box center [250, 104] width 153 height 21
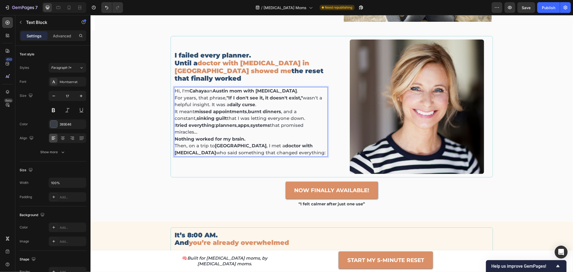
click at [256, 101] on p "For years, that phrase, "If I don't see it, it doesn't exist," wasn't a helpful…" at bounding box center [250, 101] width 153 height 14
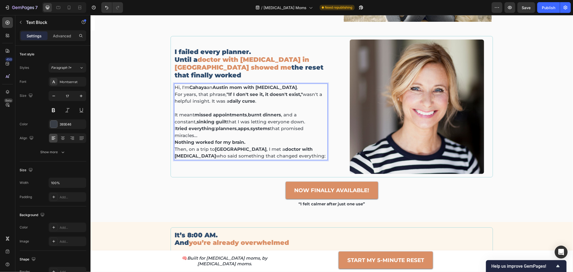
scroll to position [119, 0]
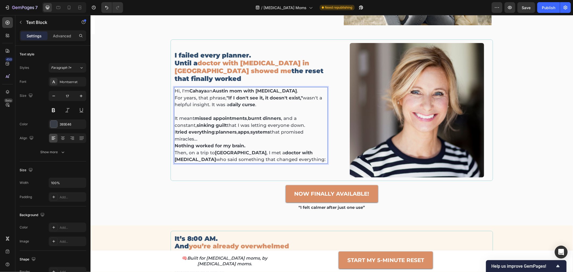
click at [276, 88] on p "Hi, I'm Cahaya an Austin mom with ADHD ." at bounding box center [250, 90] width 153 height 7
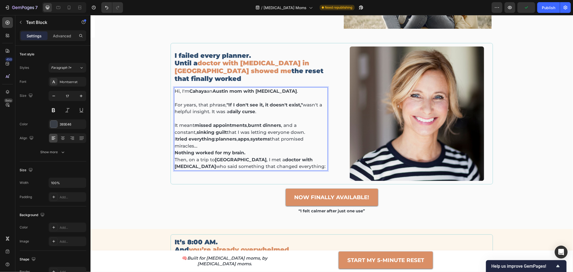
click at [284, 129] on p "It meant missed appointments , burnt dinners , and a constant, sinking guilt th…" at bounding box center [250, 129] width 153 height 14
click at [282, 156] on p "Then, on a trip to China , I met a doctor with ADHD who said something that cha…" at bounding box center [250, 163] width 153 height 14
click at [267, 150] on p "I tried everything : planners , apps , systems that promised miracles… Nothing …" at bounding box center [250, 149] width 153 height 14
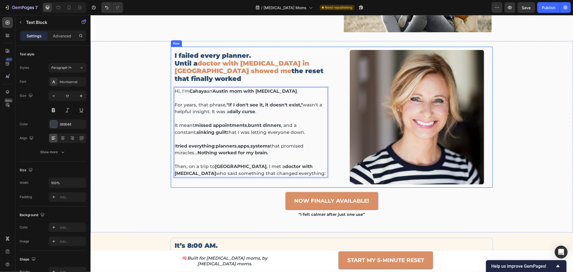
click at [256, 175] on div "I failed every planner. Until a doctor with ADHD in China showed me the reset t…" at bounding box center [251, 117] width 154 height 134
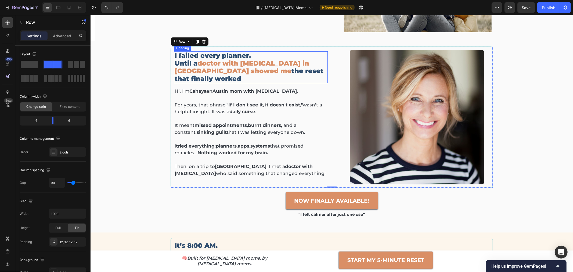
click at [235, 68] on span "doctor with ADHD in China showed me" at bounding box center [241, 67] width 135 height 16
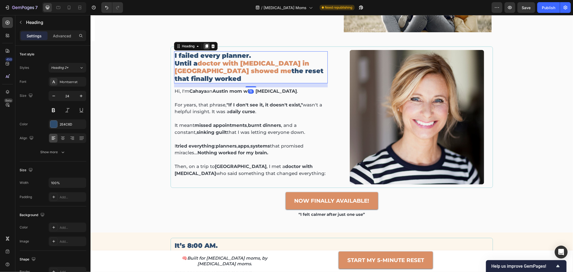
click at [205, 48] on icon at bounding box center [206, 46] width 3 height 4
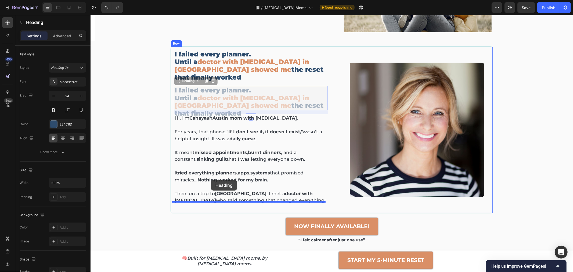
drag, startPoint x: 185, startPoint y: 71, endPoint x: 211, endPoint y: 180, distance: 111.3
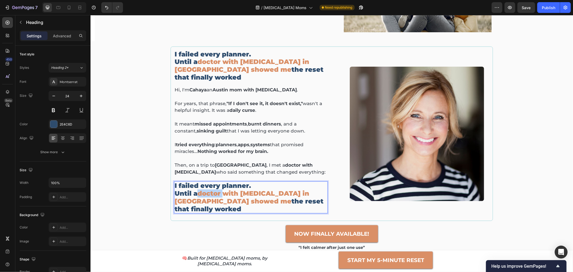
click at [214, 189] on span "doctor with ADHD in China showed me" at bounding box center [241, 197] width 135 height 16
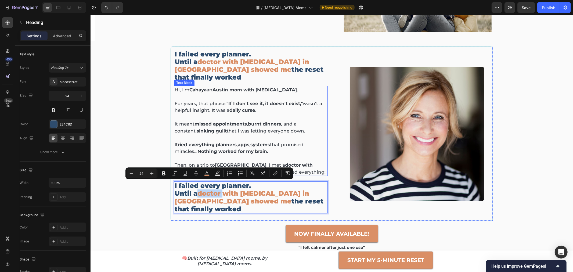
click at [259, 165] on p "Then, on a trip to China , I met a doctor with ADHD who said something that cha…" at bounding box center [250, 169] width 153 height 14
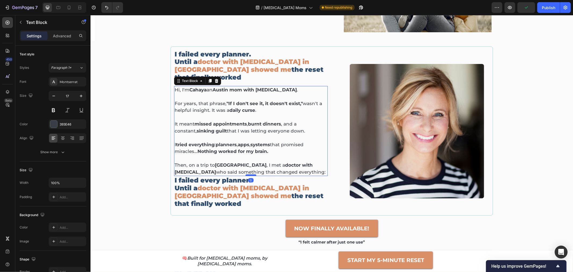
drag, startPoint x: 249, startPoint y: 173, endPoint x: 249, endPoint y: 166, distance: 6.5
click at [249, 174] on div at bounding box center [250, 175] width 11 height 2
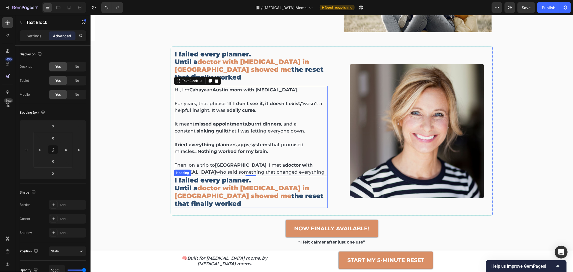
click at [230, 184] on span "doctor with ADHD in China showed me" at bounding box center [241, 192] width 135 height 16
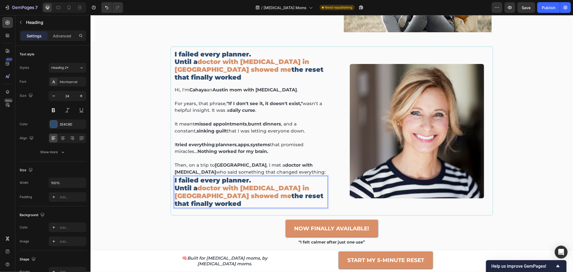
click at [230, 184] on span "doctor with ADHD in China showed me" at bounding box center [241, 192] width 135 height 16
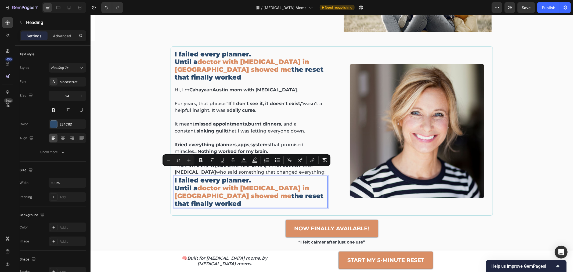
scroll to position [114, 0]
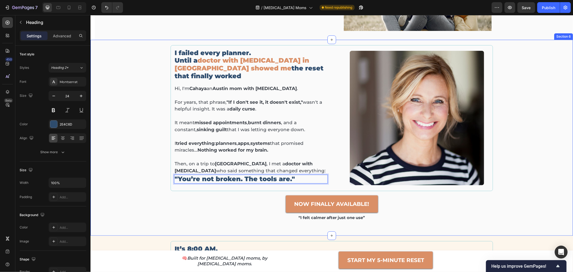
click at [124, 149] on div "I failed every planner. Until a doctor with ADHD in China showed me the reset t…" at bounding box center [331, 137] width 475 height 185
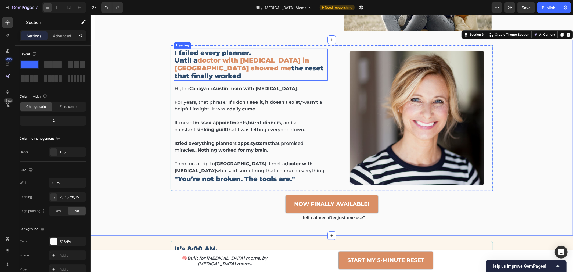
click at [209, 56] on h2 "I failed every planner. Until a doctor with ADHD in China showed me the reset t…" at bounding box center [251, 64] width 154 height 32
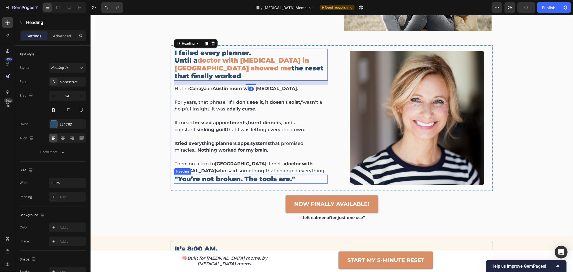
click at [213, 175] on p ""You’re not broken. The tools are."" at bounding box center [250, 179] width 153 height 8
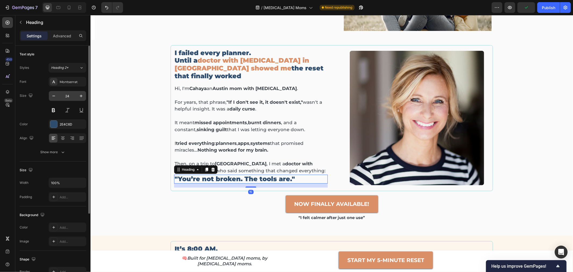
click at [67, 97] on input "24" at bounding box center [68, 96] width 18 height 10
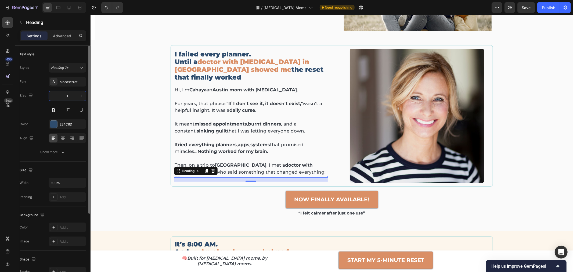
type input "18"
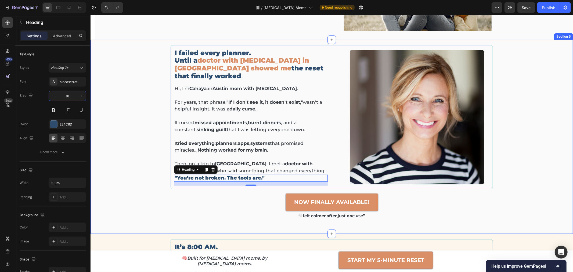
click at [127, 152] on div "I failed every planner. Until a doctor with ADHD in China showed me the reset t…" at bounding box center [331, 136] width 475 height 183
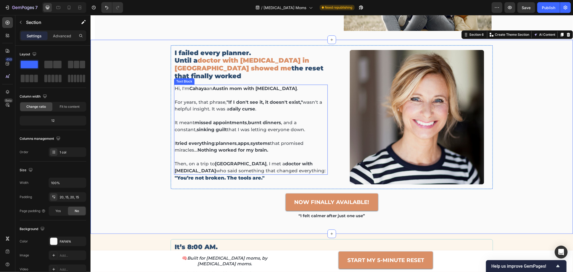
click at [208, 161] on p "Then, on a trip to China , I met a doctor with ADHD who said something that cha…" at bounding box center [250, 167] width 153 height 14
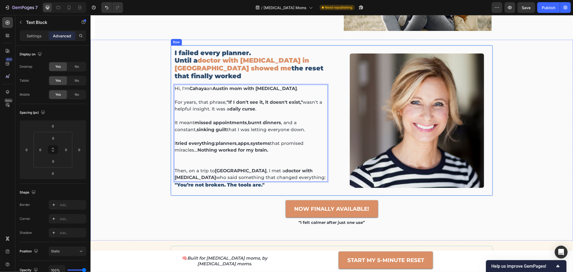
click at [338, 96] on div "Image" at bounding box center [413, 120] width 154 height 134
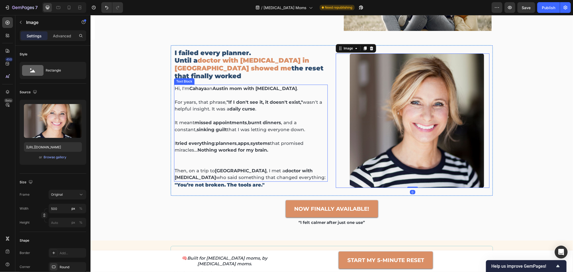
click at [299, 99] on p "For years, that phrase, "If I don't see it, it doesn't exist," wasn't a helpful…" at bounding box center [250, 106] width 153 height 14
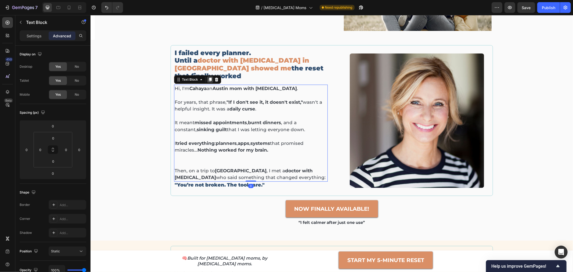
click at [209, 77] on icon at bounding box center [210, 79] width 3 height 4
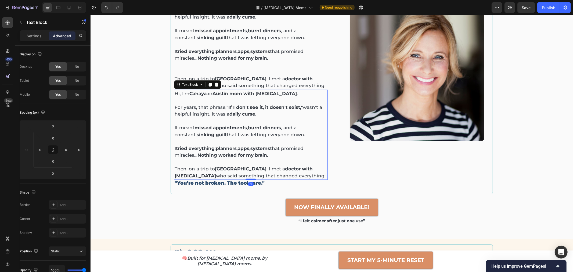
scroll to position [233, 0]
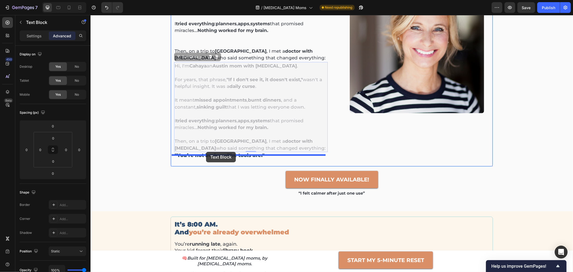
drag, startPoint x: 187, startPoint y: 50, endPoint x: 206, endPoint y: 152, distance: 103.4
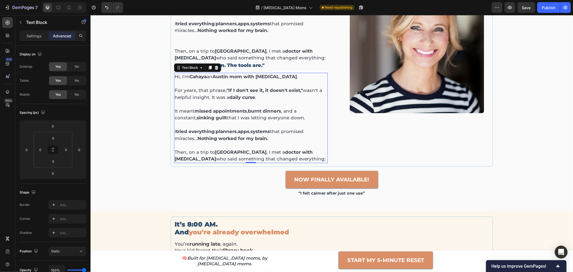
click at [200, 101] on p at bounding box center [250, 104] width 153 height 7
click at [200, 101] on p "Rich Text Editor. Editing area: main" at bounding box center [250, 104] width 153 height 7
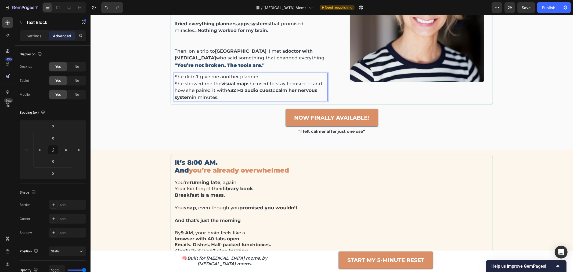
scroll to position [203, 0]
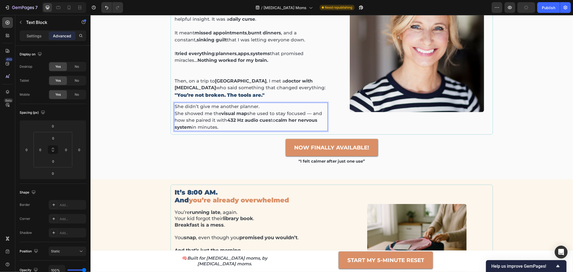
click at [313, 108] on p "She didn’t give me another planner. She showed me the visual map she used to st…" at bounding box center [250, 116] width 153 height 27
click at [310, 107] on p "She didn’t give me another planner. She showed me the visual map she used to st…" at bounding box center [250, 116] width 153 height 27
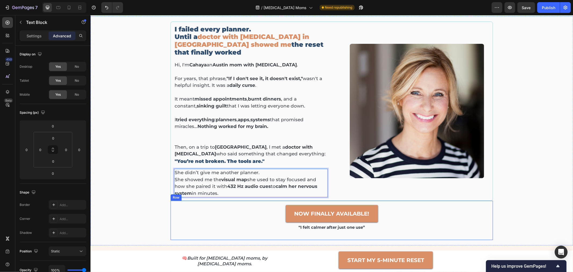
scroll to position [173, 0]
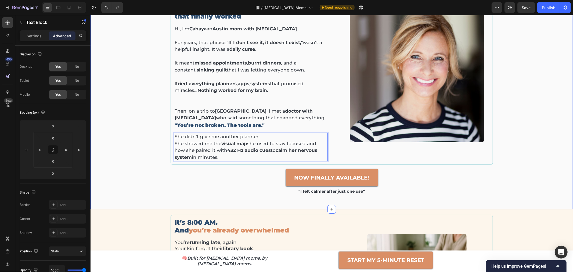
click at [146, 98] on div "I failed every planner. Until a doctor with ADHD in China showed me the reset t…" at bounding box center [331, 94] width 475 height 219
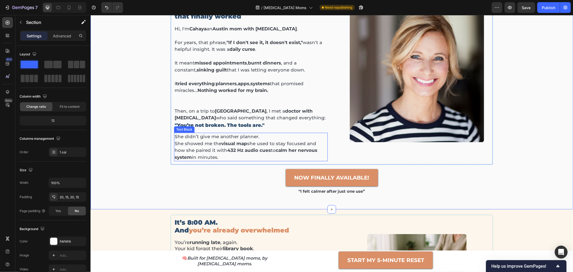
click at [206, 148] on p "She didn’t give me another planner. She showed me the visual map she used to st…" at bounding box center [250, 146] width 153 height 27
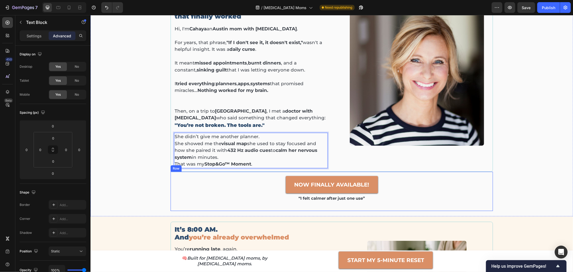
click at [373, 193] on div "NOW FINALLY AVAILABLE! Button “I felt calmer after just one use” Text Block" at bounding box center [332, 191] width 314 height 31
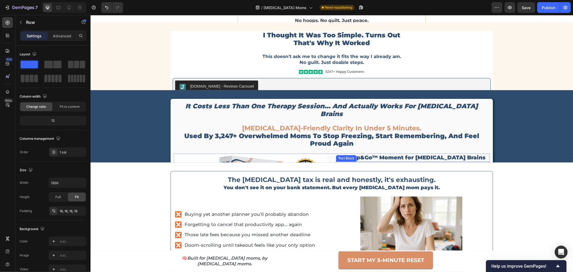
scroll to position [890, 0]
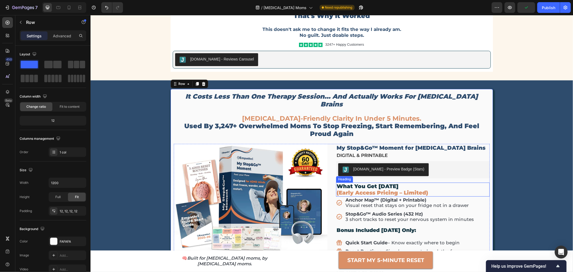
scroll to position [1129, 0]
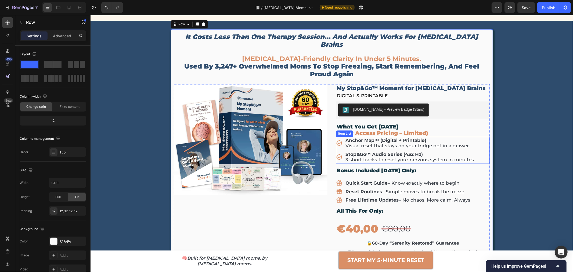
click at [370, 137] on strong "Anchor Map™ (Digital + Printable)" at bounding box center [385, 139] width 81 height 5
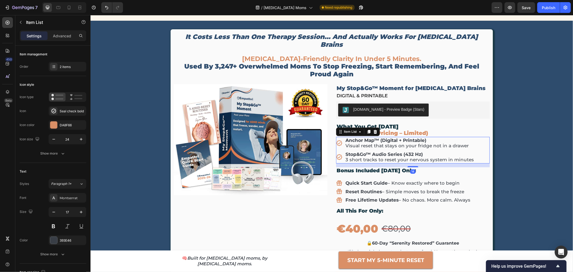
click at [337, 151] on div "Stop&Go™ Audio Series (432 Hz) 3 short tracks to reset your nervous system in m…" at bounding box center [405, 157] width 139 height 13
click at [367, 129] on icon at bounding box center [369, 131] width 4 height 4
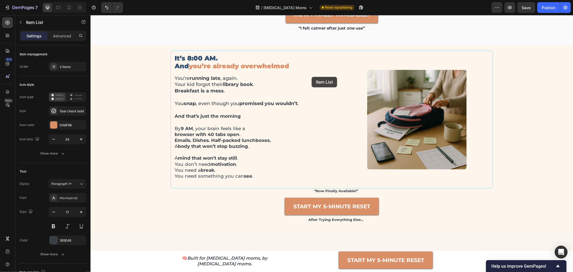
scroll to position [144, 0]
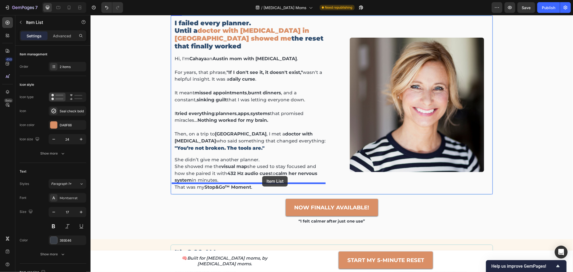
drag, startPoint x: 346, startPoint y: 155, endPoint x: 262, endPoint y: 176, distance: 86.0
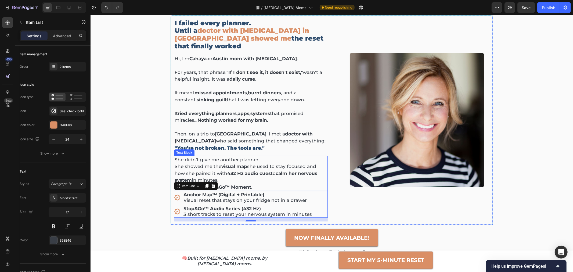
click at [249, 184] on p "That was my Stop&Go™ Moment ." at bounding box center [250, 187] width 153 height 7
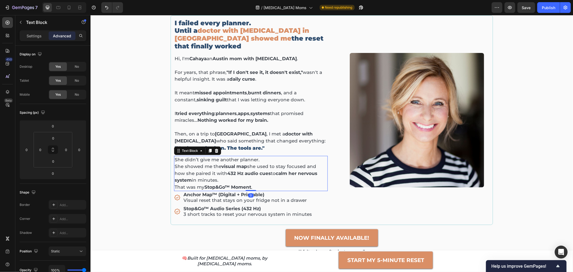
click at [254, 184] on p "That was my Stop&Go™ Moment ." at bounding box center [250, 187] width 153 height 7
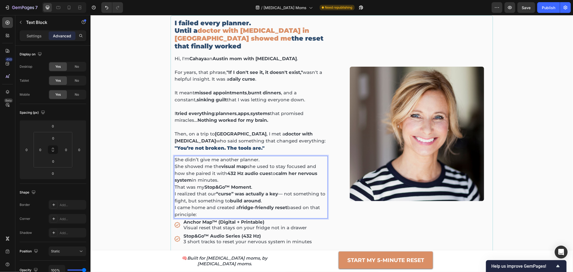
click at [282, 190] on p "I realized that our “curse” was actually a key — not something to fight, but so…" at bounding box center [250, 197] width 153 height 14
click at [217, 219] on p "Anchor Map™ (Digital + Printable) Visual reset that stays on your fridge not in…" at bounding box center [247, 224] width 128 height 11
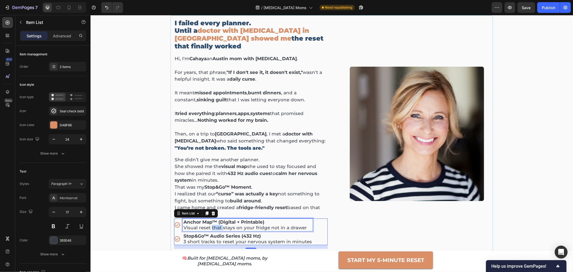
click at [217, 219] on p "Anchor Map™ (Digital + Printable) Visual reset that stays on your fridge not in…" at bounding box center [247, 224] width 128 height 11
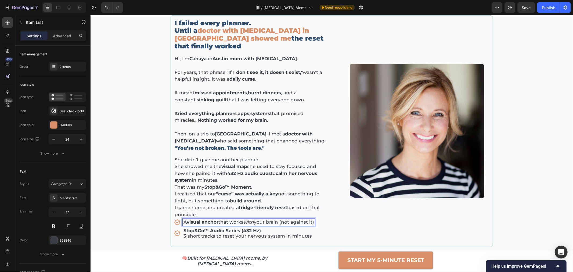
click at [223, 228] on p "Stop&Go™ Audio Series (432 Hz) 3 short tracks to reset your nervous system in m…" at bounding box center [248, 233] width 131 height 11
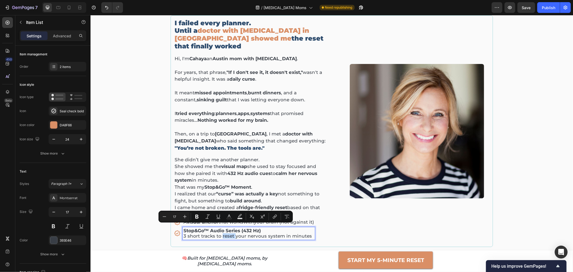
click at [223, 228] on p "Stop&Go™ Audio Series (432 Hz) 3 short tracks to reset your nervous system in m…" at bounding box center [248, 233] width 131 height 11
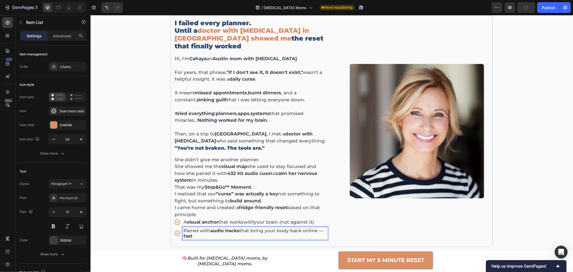
click at [324, 228] on p "Paired with audio tracks that bring your body back online — fast" at bounding box center [255, 233] width 144 height 11
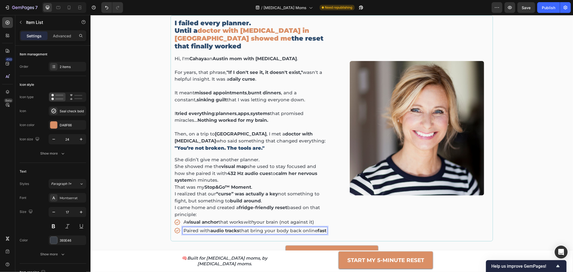
click at [183, 228] on p "Paired with audio tracks that bring your body back online fast" at bounding box center [254, 230] width 143 height 5
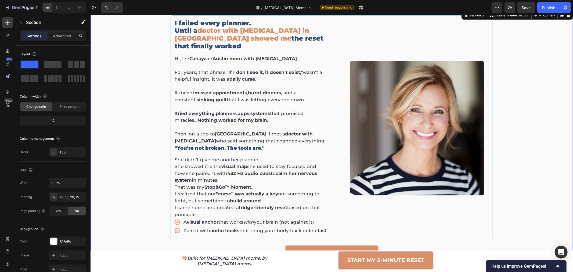
click at [116, 175] on div "I failed every planner. Until a doctor with ADHD in China showed me the reset t…" at bounding box center [331, 148] width 475 height 266
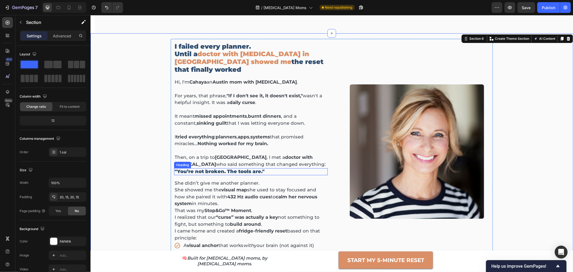
scroll to position [173, 0]
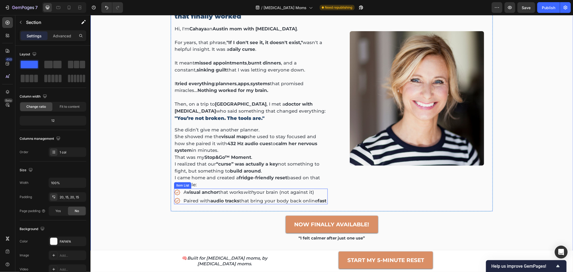
click at [176, 189] on icon at bounding box center [177, 192] width 6 height 6
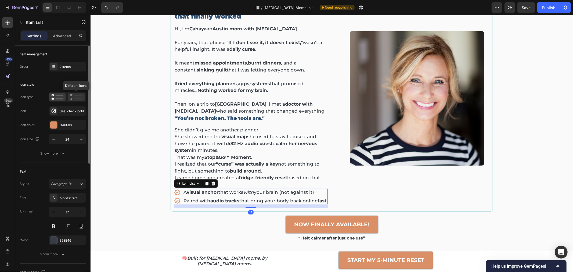
click at [75, 96] on icon at bounding box center [76, 97] width 13 height 6
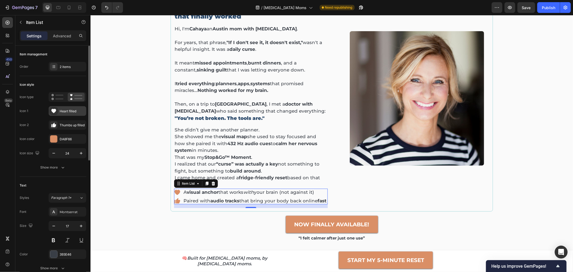
click at [73, 110] on div "Heart filled" at bounding box center [72, 111] width 25 height 5
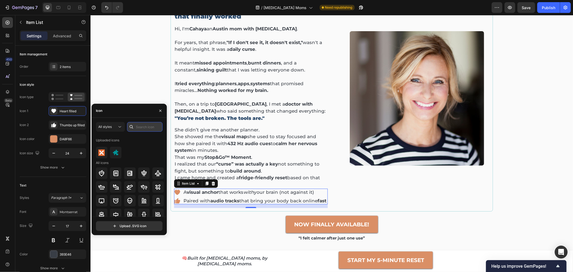
click at [141, 129] on input "text" at bounding box center [144, 127] width 35 height 10
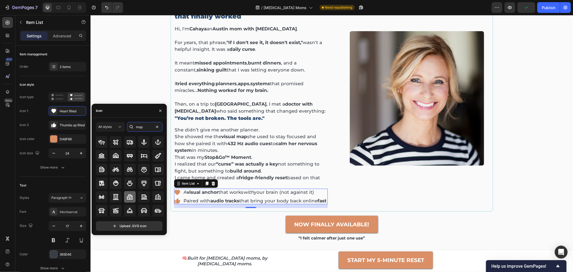
scroll to position [59, 0]
type input "map"
click at [127, 210] on icon at bounding box center [129, 210] width 5 height 5
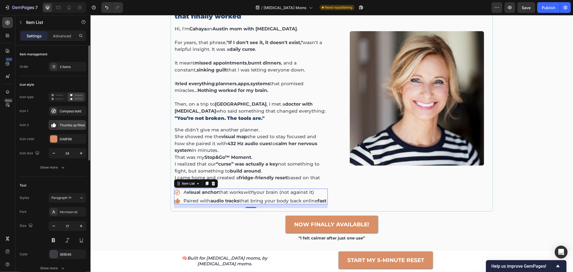
click at [79, 124] on div "Thumbs up filled" at bounding box center [72, 125] width 25 height 5
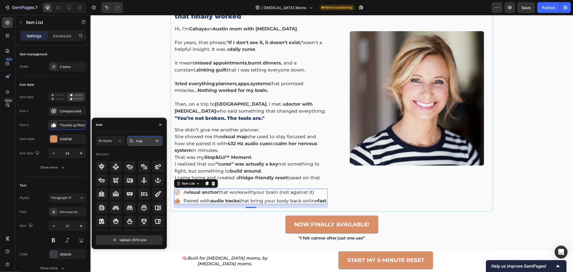
click at [146, 141] on input "map" at bounding box center [144, 141] width 35 height 10
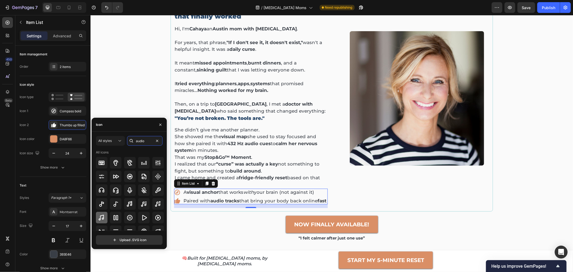
type input "audio"
click at [99, 218] on icon at bounding box center [101, 218] width 5 height 6
click at [135, 70] on div "I failed every planner. Until a doctor with ADHD in China showed me the reset t…" at bounding box center [331, 118] width 475 height 266
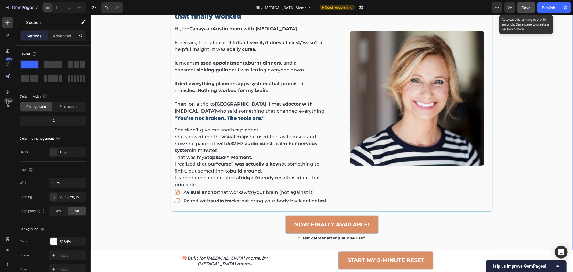
click at [526, 8] on span "Save" at bounding box center [526, 7] width 9 height 5
click at [525, 84] on div "I failed every planner. Until a doctor with ADHD in China showed me the reset t…" at bounding box center [331, 118] width 475 height 266
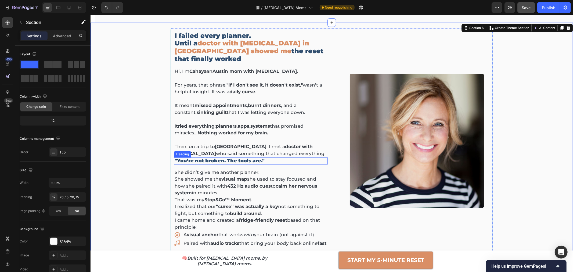
scroll to position [144, 0]
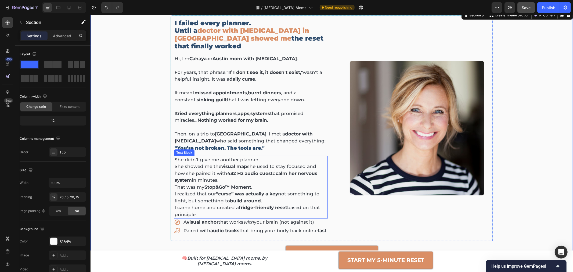
click at [231, 191] on strong "“curse” was actually a key" at bounding box center [247, 193] width 62 height 5
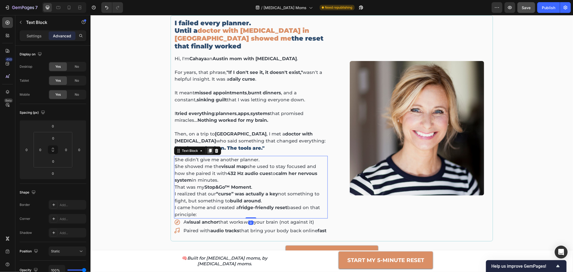
click at [208, 148] on icon at bounding box center [210, 150] width 4 height 4
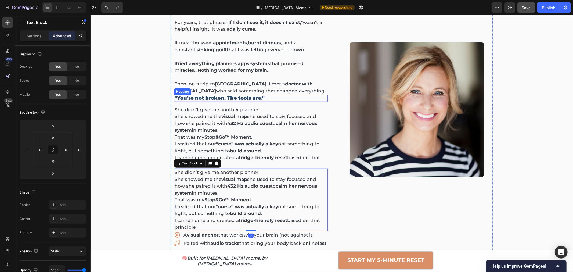
scroll to position [233, 0]
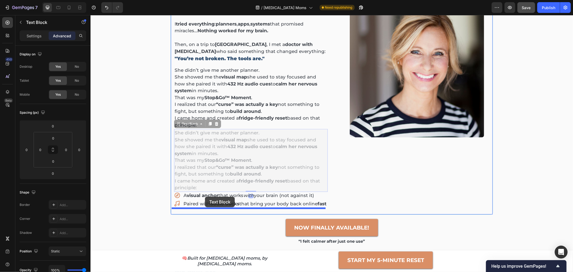
drag, startPoint x: 192, startPoint y: 117, endPoint x: 205, endPoint y: 196, distance: 80.3
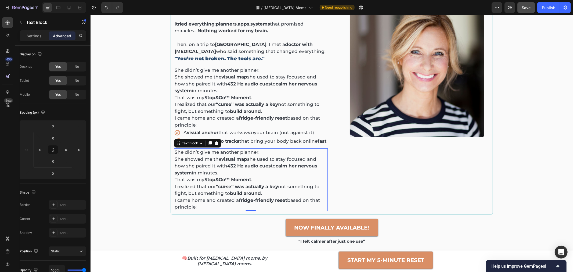
click at [206, 177] on strong "Stop&Go™ Moment" at bounding box center [227, 179] width 47 height 5
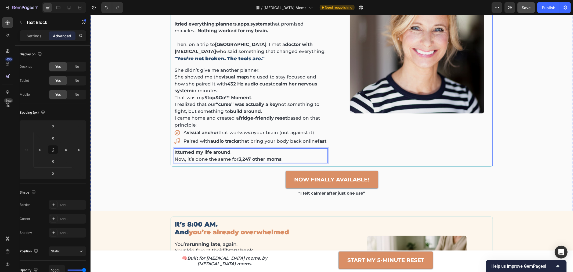
click at [428, 156] on div "Image now finally available! Button “i felt calmer after just one use” Text Blo…" at bounding box center [413, 46] width 154 height 234
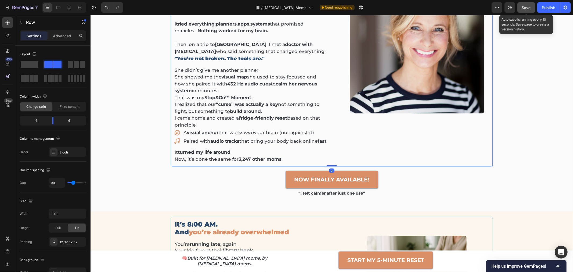
drag, startPoint x: 434, startPoint y: 11, endPoint x: 522, endPoint y: 10, distance: 87.6
click at [522, 10] on button "Save" at bounding box center [527, 7] width 18 height 11
click at [534, 9] on button "Save" at bounding box center [527, 7] width 18 height 11
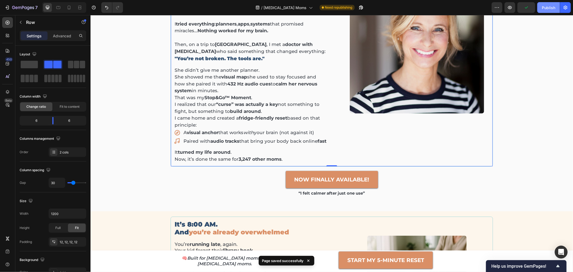
click at [546, 7] on div "Publish" at bounding box center [548, 8] width 13 height 6
click at [66, 7] on div at bounding box center [69, 7] width 9 height 9
type input "0"
type input "100%"
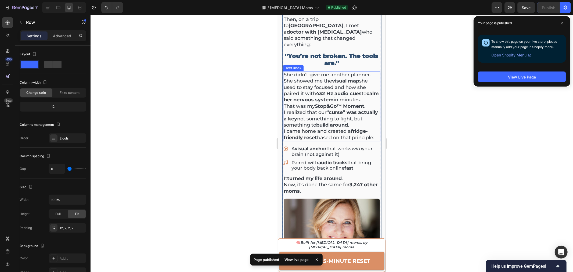
scroll to position [317, 0]
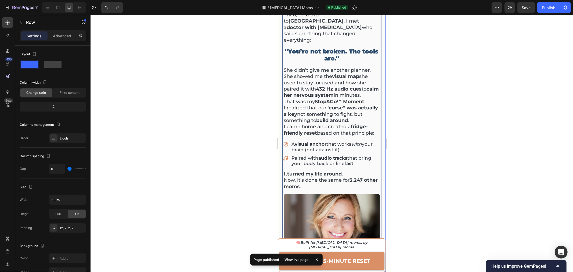
click at [417, 166] on div at bounding box center [332, 143] width 483 height 257
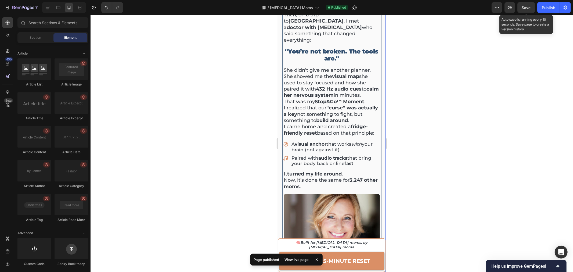
click at [528, 8] on span "Save" at bounding box center [526, 7] width 9 height 5
click at [553, 6] on div "Publish" at bounding box center [548, 8] width 13 height 6
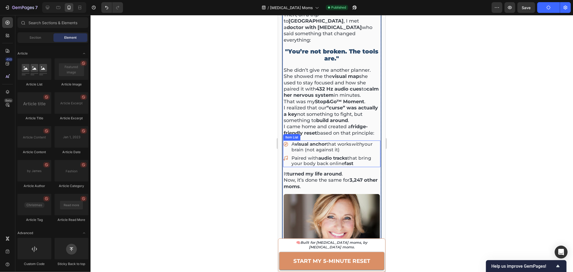
scroll to position [346, 0]
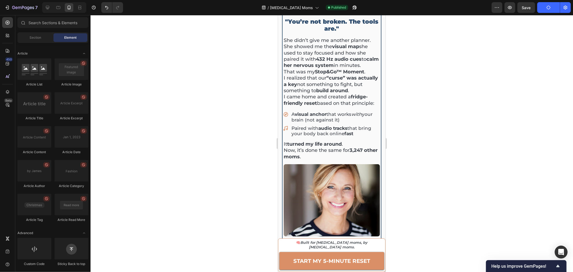
click at [460, 121] on div at bounding box center [332, 143] width 483 height 257
click at [311, 125] on p "Paired with audio tracks that bring your body back online fast" at bounding box center [335, 130] width 88 height 11
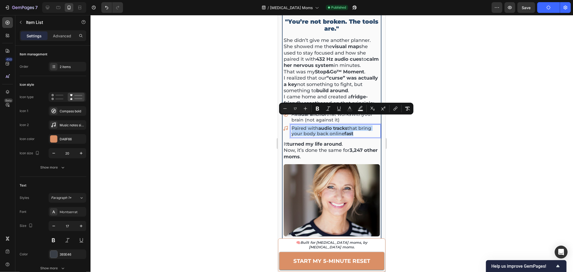
click at [311, 125] on p "Paired with audio tracks that bring your body back online fast" at bounding box center [335, 130] width 88 height 11
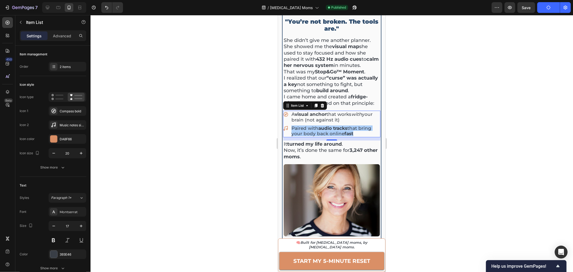
click at [452, 96] on div at bounding box center [332, 143] width 483 height 257
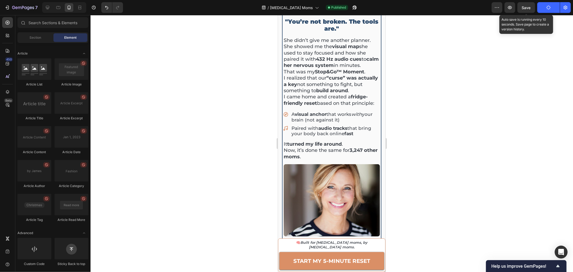
click at [527, 10] on div "Save" at bounding box center [526, 8] width 9 height 6
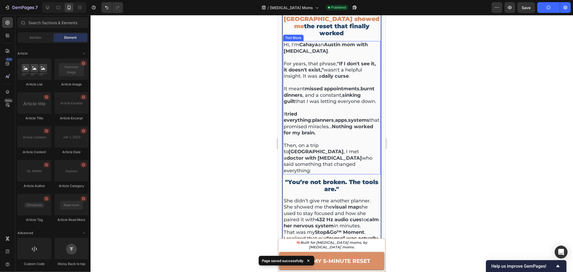
scroll to position [257, 0]
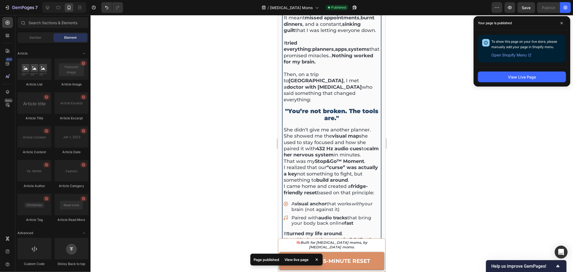
drag, startPoint x: 432, startPoint y: 90, endPoint x: 439, endPoint y: 87, distance: 7.5
click at [432, 91] on div at bounding box center [332, 143] width 483 height 257
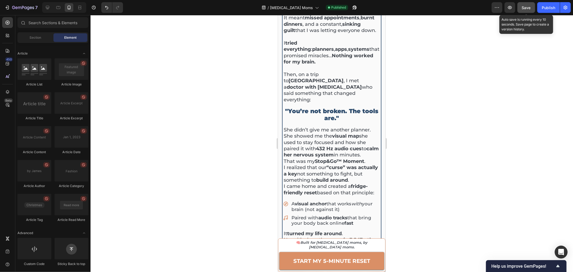
click at [524, 11] on button "Save" at bounding box center [527, 7] width 18 height 11
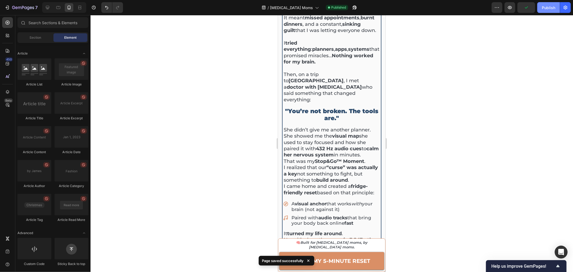
click at [544, 9] on div "Publish" at bounding box center [548, 8] width 13 height 6
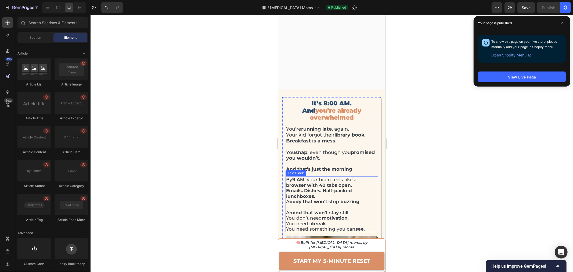
scroll to position [507, 0]
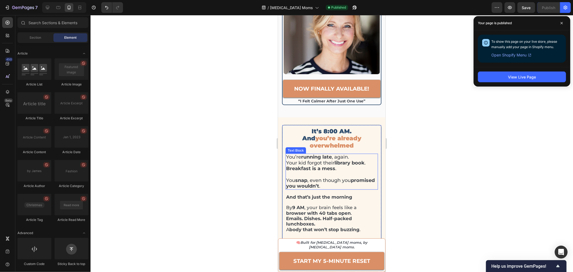
click at [311, 165] on strong "Breakfast is a mess" at bounding box center [310, 168] width 49 height 6
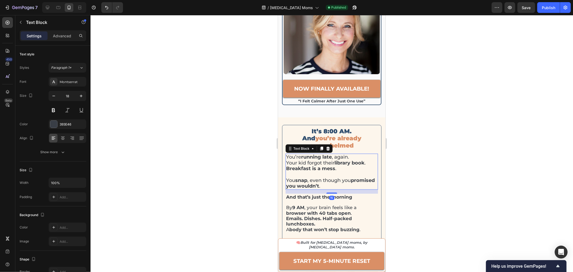
click at [311, 165] on strong "Breakfast is a mess" at bounding box center [310, 168] width 49 height 6
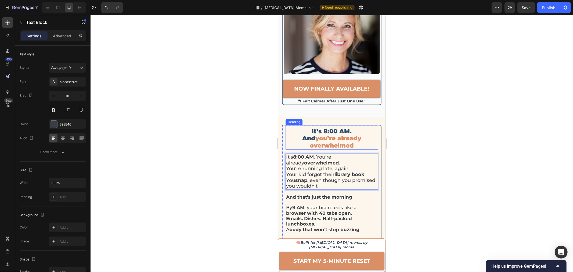
click at [334, 134] on span "you’re already overwhelmed" at bounding box center [336, 141] width 52 height 14
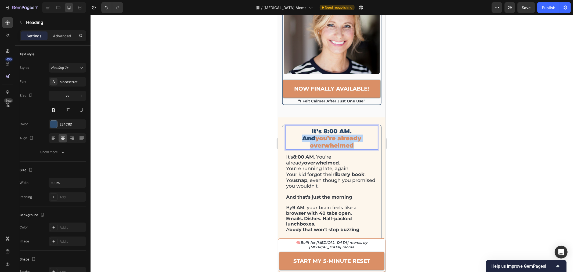
click at [334, 134] on span "you’re already overwhelmed" at bounding box center [336, 141] width 52 height 14
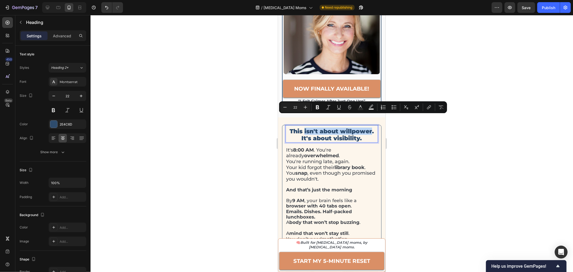
drag, startPoint x: 302, startPoint y: 118, endPoint x: 370, endPoint y: 119, distance: 68.3
click at [370, 128] on p "This isn't about willpower. It's about visibility." at bounding box center [331, 135] width 91 height 14
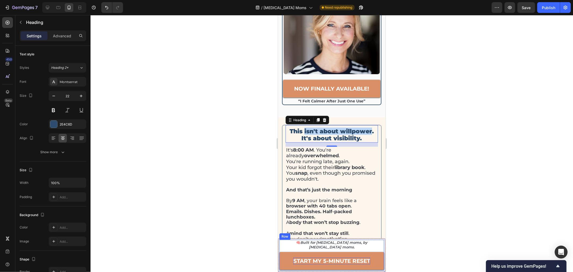
click at [335, 262] on strong "START MY 5-MINUTE RESET" at bounding box center [331, 260] width 77 height 6
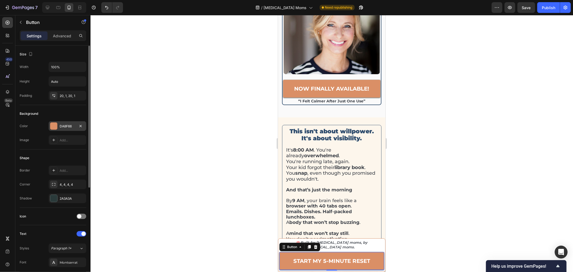
click at [69, 127] on div "DA8F66" at bounding box center [68, 126] width 16 height 5
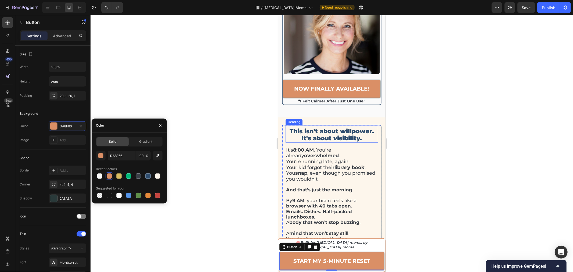
click at [316, 128] on p "This isn't about willpower. It's about visibility." at bounding box center [331, 135] width 91 height 14
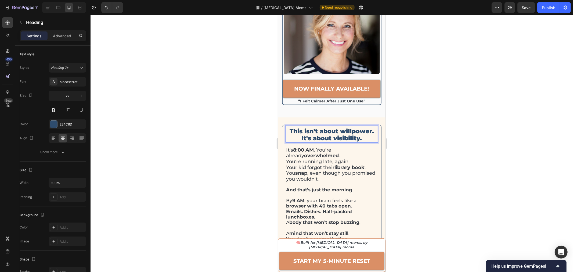
drag, startPoint x: 303, startPoint y: 117, endPoint x: 317, endPoint y: 117, distance: 14.5
drag, startPoint x: 302, startPoint y: 119, endPoint x: 373, endPoint y: 121, distance: 71.3
click at [373, 127] on h2 "This isn't about willpower. It's about visibility." at bounding box center [331, 134] width 92 height 15
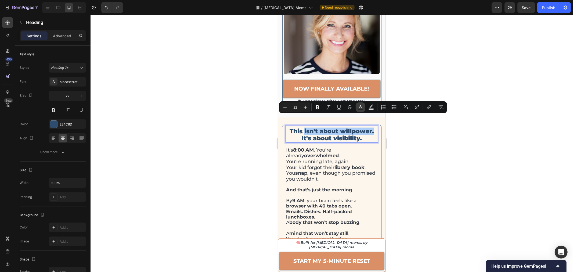
click at [360, 108] on icon "Editor contextual toolbar" at bounding box center [360, 107] width 5 height 5
type input "2E4C6D"
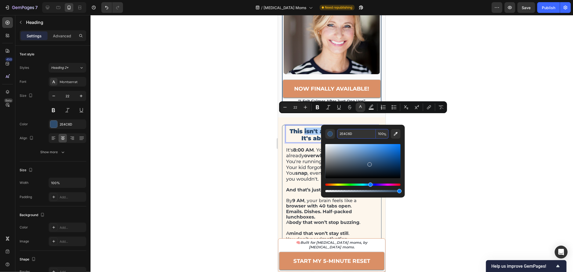
paste input "DA8F66"
type input "DA8F66"
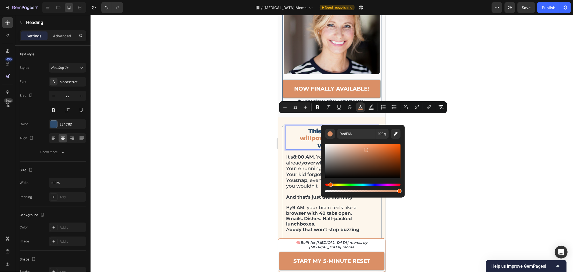
click at [471, 96] on div at bounding box center [332, 143] width 483 height 257
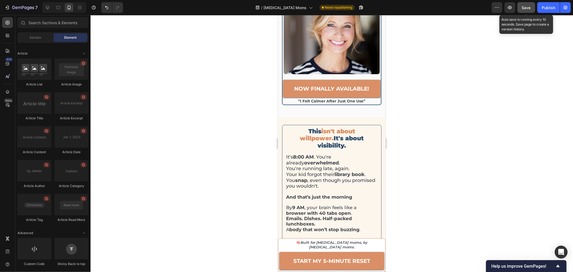
click at [531, 5] on div "Save" at bounding box center [526, 8] width 9 height 6
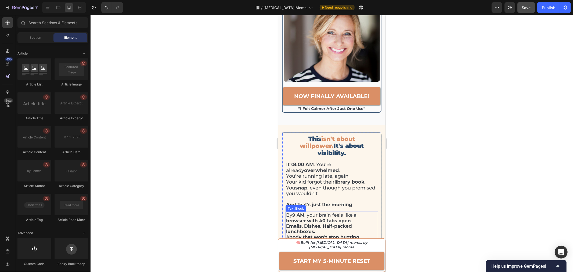
scroll to position [388, 0]
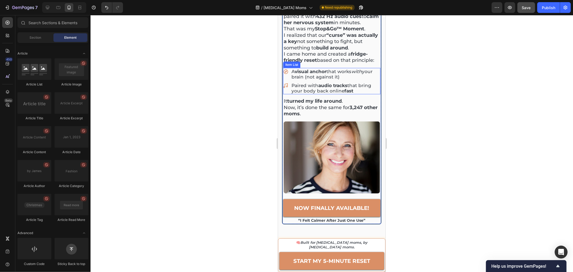
click at [372, 72] on div "A visual anchor that works with your brain (not against it) Paired with audio t…" at bounding box center [331, 81] width 97 height 27
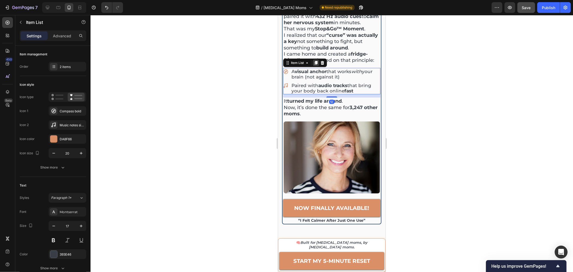
click at [317, 61] on icon at bounding box center [315, 63] width 3 height 4
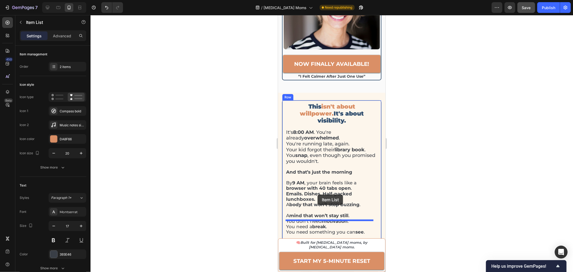
scroll to position [561, 0]
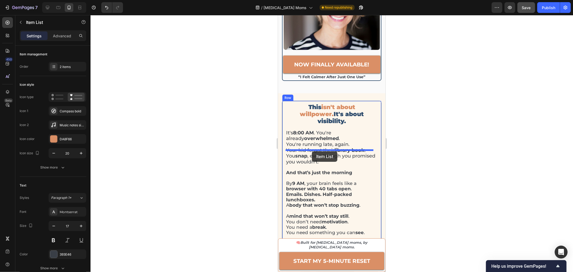
drag, startPoint x: 290, startPoint y: 83, endPoint x: 312, endPoint y: 151, distance: 71.3
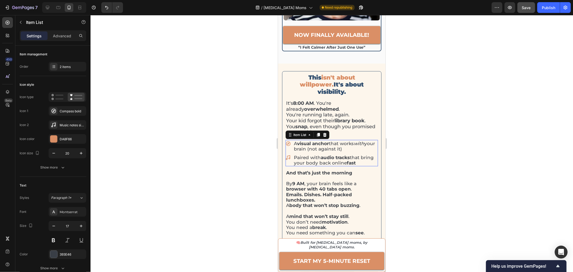
scroll to position [532, 0]
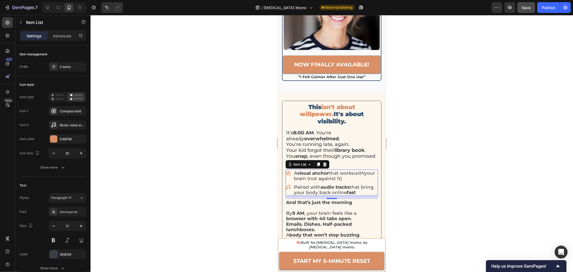
click at [311, 170] on p "A visual anchor that works with your brain (not against it)" at bounding box center [335, 175] width 83 height 11
click at [331, 184] on p "Paired with audio tracks that bring your body back online fast" at bounding box center [335, 189] width 83 height 11
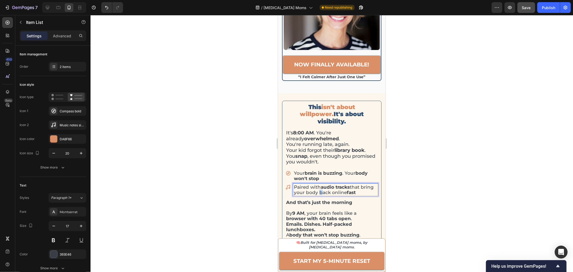
click at [331, 184] on p "Paired with audio tracks that bring your body back online fast" at bounding box center [335, 189] width 83 height 11
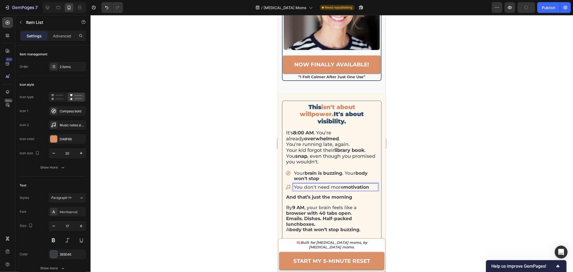
click at [287, 169] on div "Your brain is buzzing . Your body won't stop" at bounding box center [331, 175] width 92 height 13
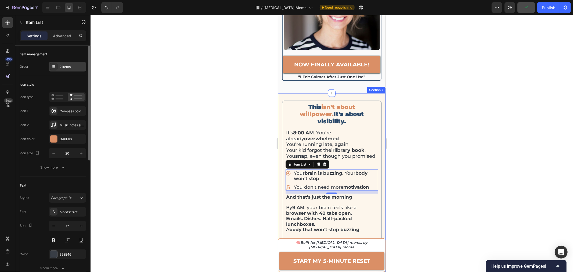
click at [64, 68] on div "2 items" at bounding box center [72, 67] width 25 height 5
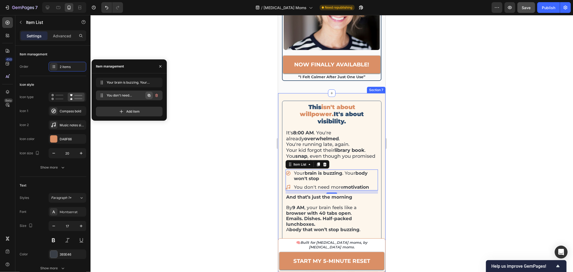
click at [151, 96] on icon "button" at bounding box center [149, 95] width 4 height 4
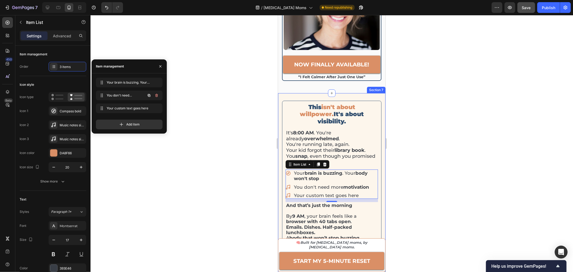
click at [151, 96] on icon "button" at bounding box center [149, 95] width 4 height 4
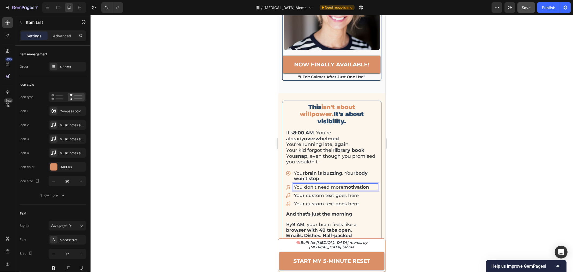
click at [320, 192] on p "Your custom text goes here" at bounding box center [335, 194] width 83 height 5
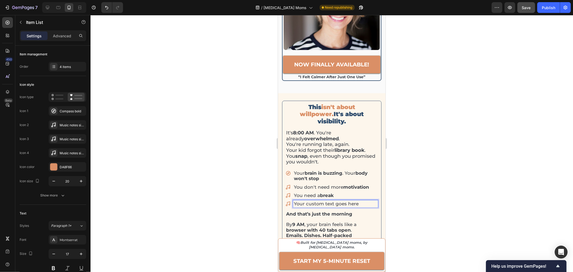
click at [321, 201] on p "Your custom text goes here" at bounding box center [335, 203] width 83 height 5
click at [451, 155] on div at bounding box center [332, 143] width 483 height 257
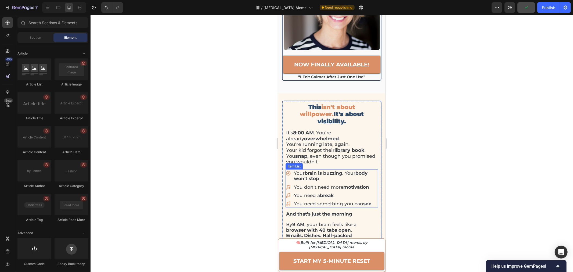
click at [290, 169] on div "Your brain is buzzing . Your body won't stop" at bounding box center [331, 175] width 92 height 13
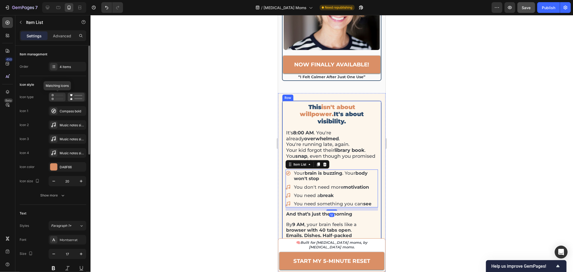
click at [60, 96] on icon at bounding box center [57, 97] width 12 height 6
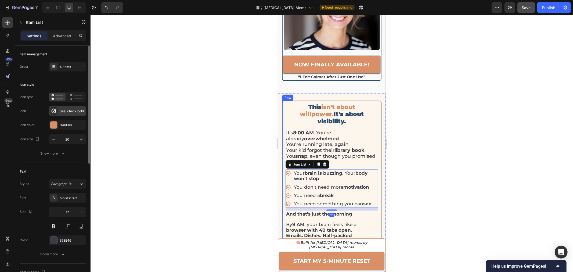
click at [67, 112] on div "Seal check bold" at bounding box center [72, 111] width 25 height 5
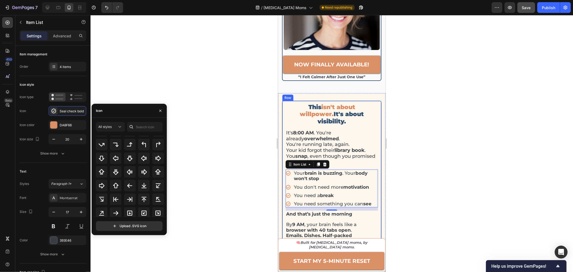
scroll to position [195, 0]
click at [141, 125] on input "text" at bounding box center [144, 127] width 35 height 10
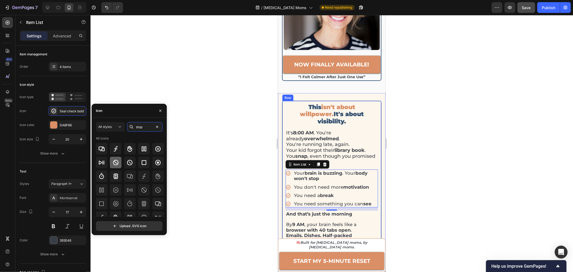
type input "stop"
click at [119, 164] on div at bounding box center [116, 163] width 12 height 12
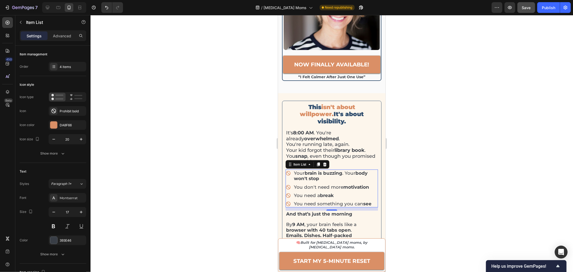
click at [461, 148] on div at bounding box center [332, 143] width 483 height 257
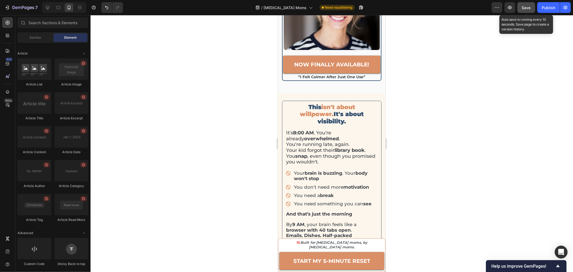
click at [525, 8] on span "Save" at bounding box center [526, 7] width 9 height 5
click at [314, 232] on strong "Emails. Dishes. Half-packed lunchboxes." at bounding box center [319, 237] width 66 height 11
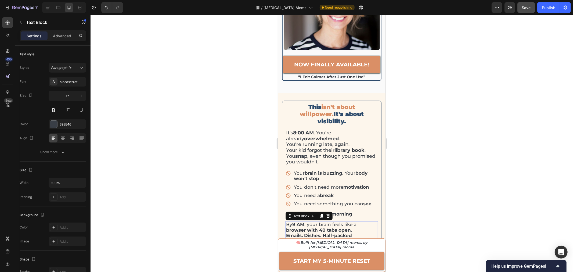
click at [314, 232] on strong "Emails. Dishes. Half-packed lunchboxes." at bounding box center [319, 237] width 66 height 11
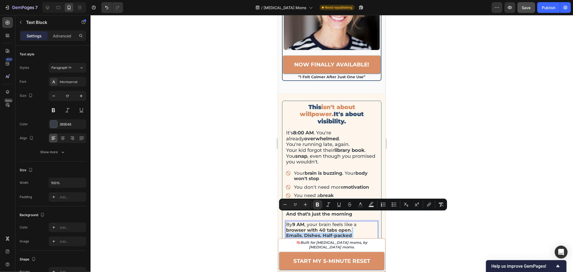
click at [364, 227] on p "browser with 40 tabs open . Emails. Dishes. Half-packed lunchboxes. A body that…" at bounding box center [331, 238] width 91 height 22
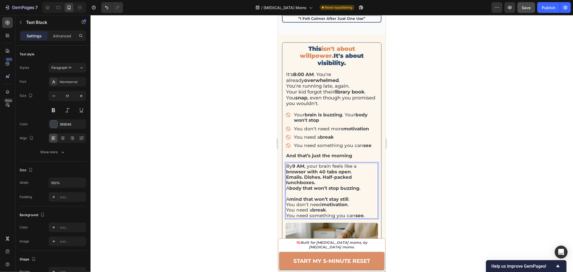
scroll to position [591, 0]
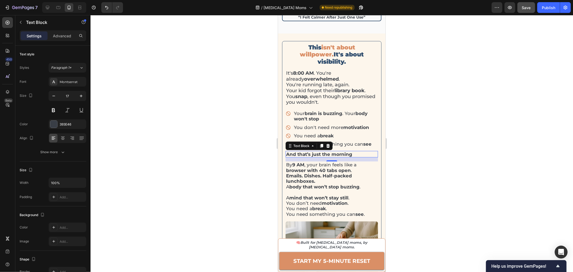
click at [349, 151] on strong "And that’s just the morning" at bounding box center [319, 153] width 66 height 5
click at [327, 144] on icon at bounding box center [327, 146] width 3 height 4
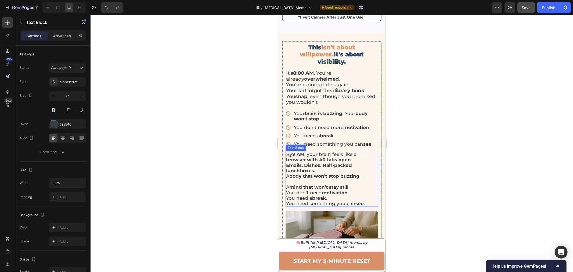
click at [324, 157] on p "browser with 40 tabs open . Emails. Dishes. Half-packed lunchboxes. A body that…" at bounding box center [331, 168] width 91 height 22
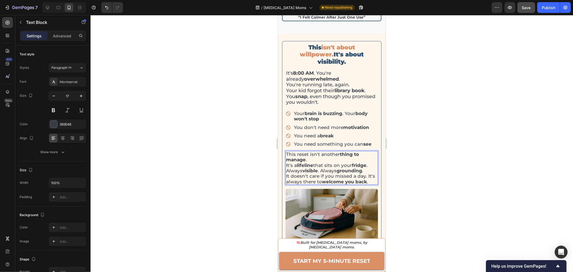
click at [411, 158] on div at bounding box center [332, 143] width 483 height 257
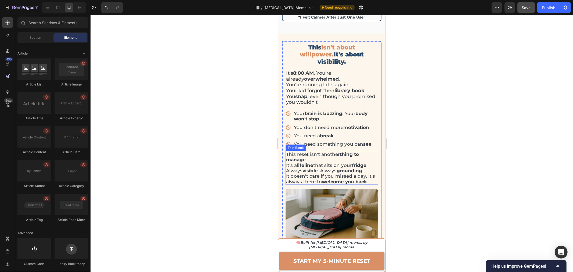
click at [317, 151] on p "This reset isn't another thing to manage . It's a lifeline that sits on your fr…" at bounding box center [331, 167] width 91 height 33
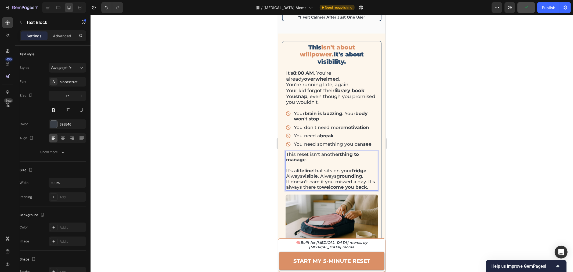
click at [368, 162] on p "⁠⁠⁠⁠⁠⁠⁠ It's a lifeline that sits on your fridge . Always visible . Always grou…" at bounding box center [331, 175] width 91 height 27
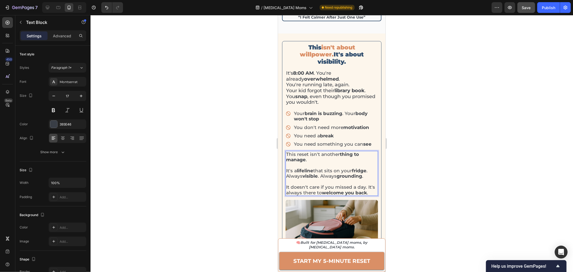
click at [418, 159] on div at bounding box center [332, 143] width 483 height 257
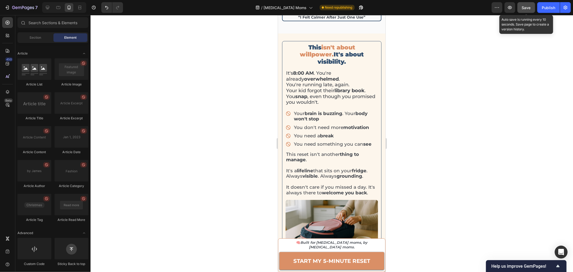
click at [525, 6] on span "Save" at bounding box center [526, 7] width 9 height 5
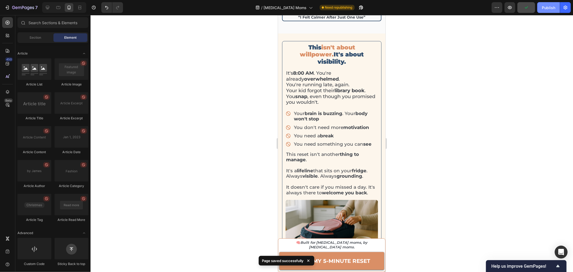
click at [543, 5] on div "Publish" at bounding box center [548, 8] width 13 height 6
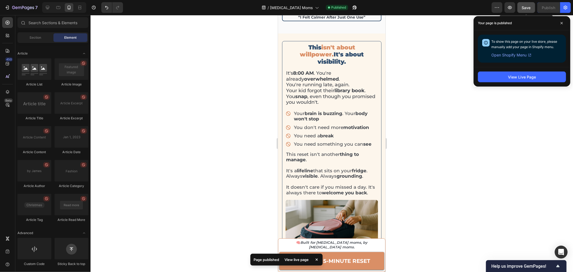
click at [531, 9] on span "Save" at bounding box center [526, 7] width 9 height 5
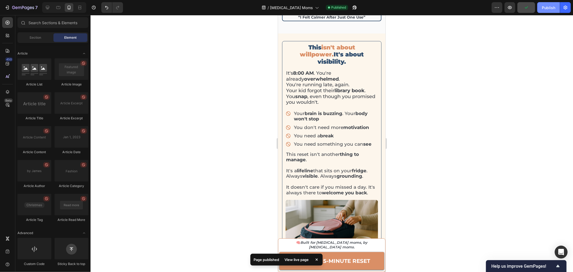
click at [548, 6] on div "Publish" at bounding box center [548, 8] width 13 height 6
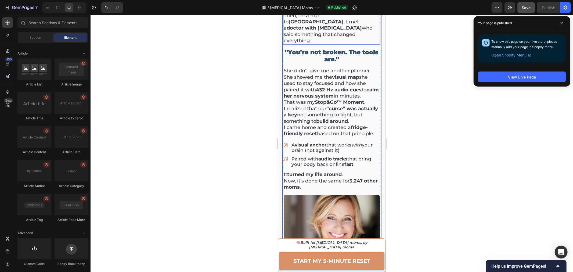
scroll to position [328, 0]
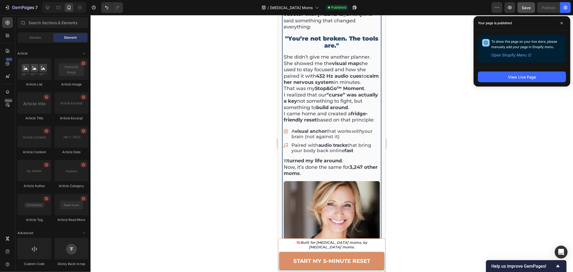
click at [426, 143] on div at bounding box center [332, 143] width 483 height 257
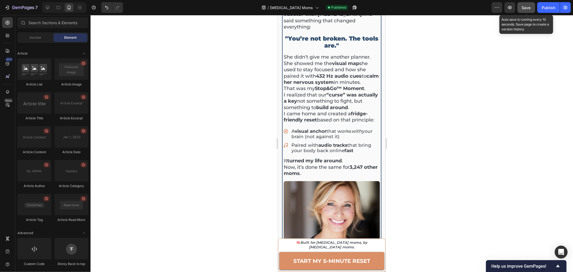
click at [529, 6] on span "Save" at bounding box center [526, 7] width 9 height 5
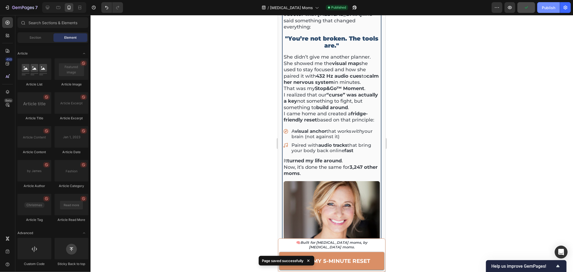
click at [542, 8] on button "Publish" at bounding box center [549, 7] width 23 height 11
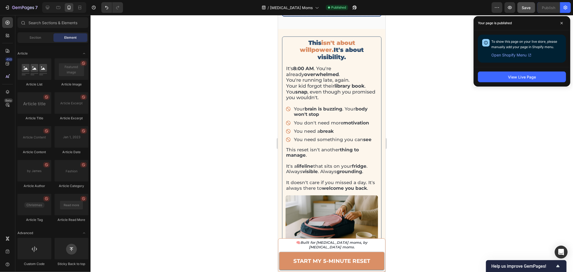
scroll to position [597, 0]
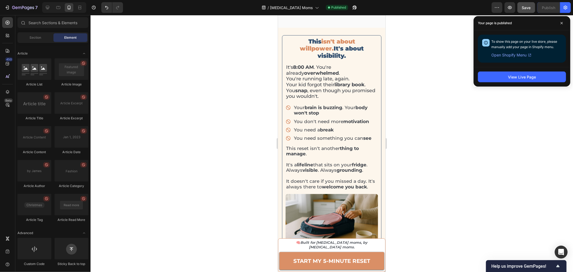
click at [457, 118] on div at bounding box center [332, 143] width 483 height 257
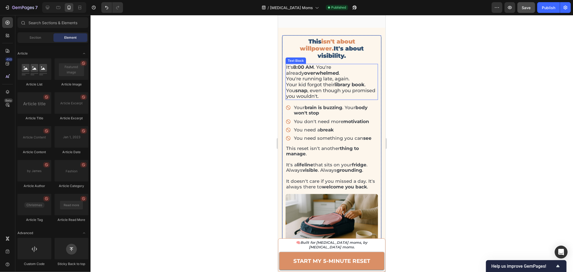
click at [353, 64] on p "It's 8:00 AM . You're already overwhelmed . You're running late, again. Your ki…" at bounding box center [331, 81] width 91 height 35
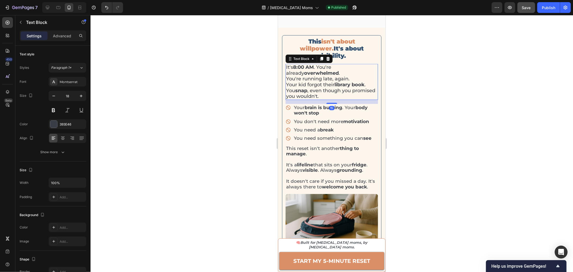
click at [353, 64] on p "It's 8:00 AM . You're already overwhelmed . You're running late, again. Your ki…" at bounding box center [331, 81] width 91 height 35
click at [450, 94] on div at bounding box center [332, 143] width 483 height 257
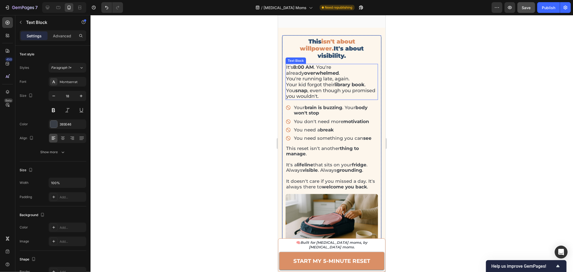
click at [324, 64] on p "It's 8:00 AM . You're already overwhelmed . You're running late, again." at bounding box center [331, 72] width 91 height 17
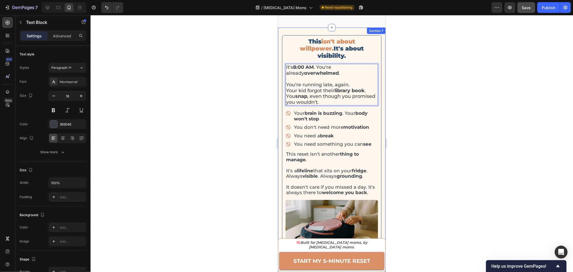
click at [441, 98] on div at bounding box center [332, 143] width 483 height 257
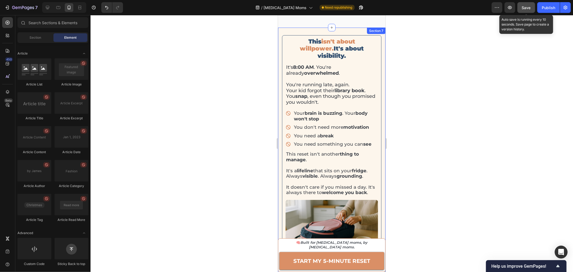
click at [527, 9] on span "Save" at bounding box center [526, 7] width 9 height 5
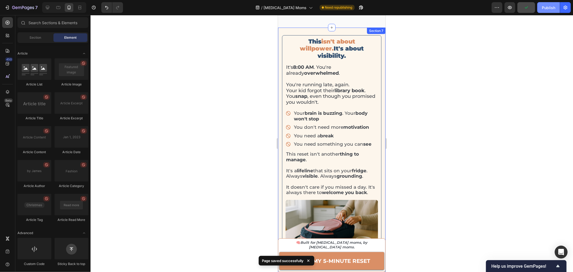
click at [553, 9] on div "Publish" at bounding box center [548, 8] width 13 height 6
click at [60, 7] on icon at bounding box center [58, 7] width 5 height 5
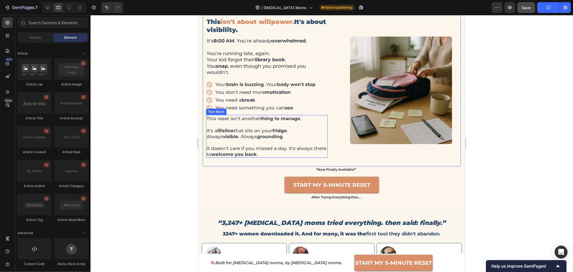
scroll to position [356, 0]
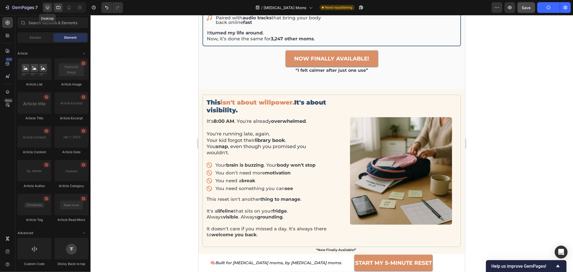
click at [46, 7] on icon at bounding box center [47, 7] width 3 height 3
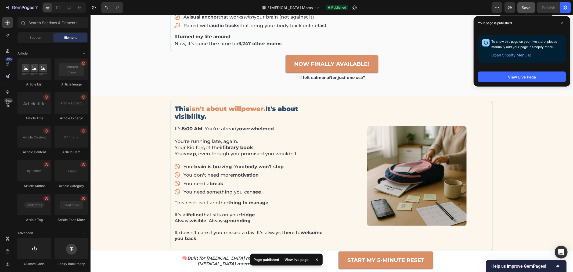
click at [527, 8] on span "Save" at bounding box center [526, 7] width 9 height 5
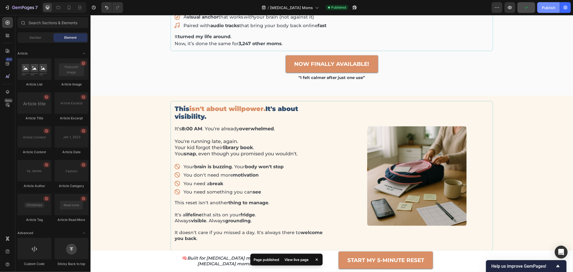
click at [546, 7] on div "Publish" at bounding box center [548, 8] width 13 height 6
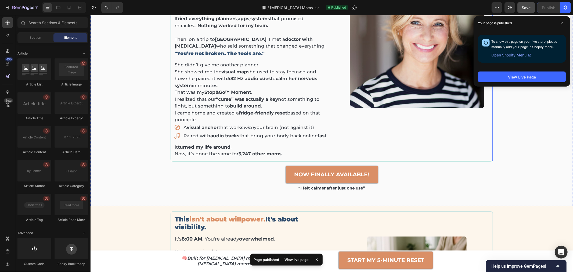
scroll to position [239, 0]
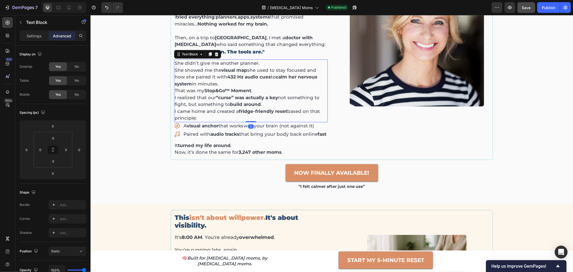
click at [229, 110] on p "I came home and created a fridge-friendly reset based on that principle:" at bounding box center [250, 115] width 153 height 14
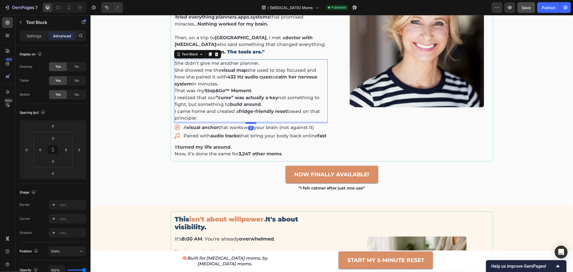
click at [245, 122] on div at bounding box center [250, 123] width 11 height 2
type input "6"
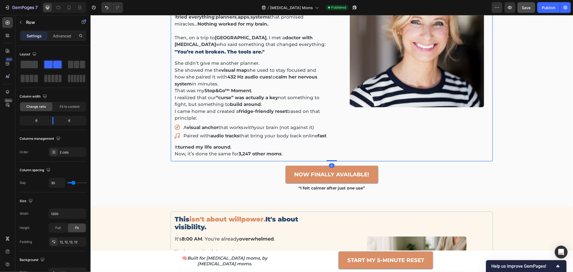
click at [416, 151] on div "Image now finally available! Button “i felt calmer after just one use” Text Blo…" at bounding box center [413, 40] width 154 height 236
click at [262, 133] on p "Paired with audio tracks that bring your body back online fast" at bounding box center [254, 135] width 143 height 5
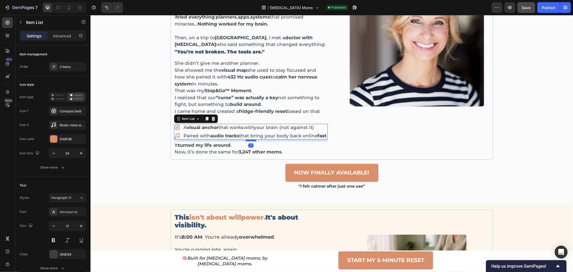
click at [252, 139] on div at bounding box center [250, 140] width 11 height 2
type input "100%"
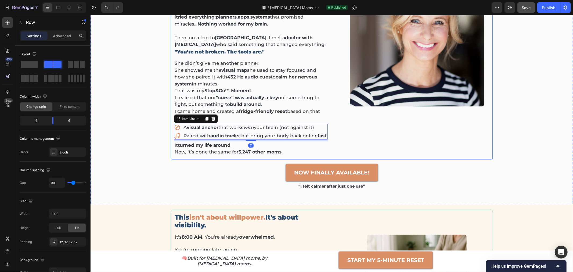
click at [449, 141] on div "Image now finally available! Button “i felt calmer after just one use” Text Blo…" at bounding box center [413, 39] width 154 height 234
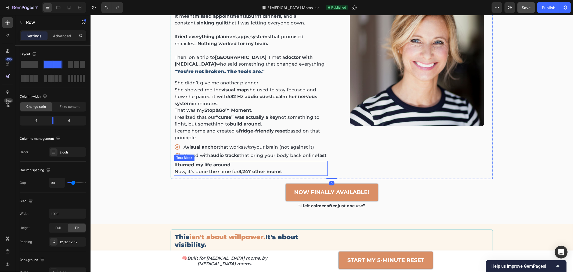
scroll to position [179, 0]
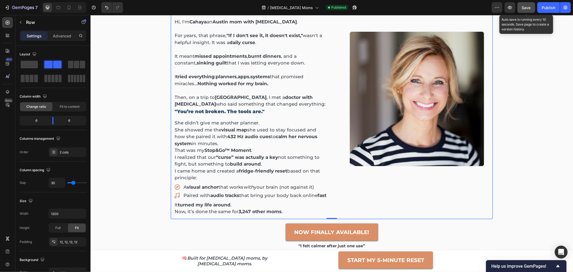
click at [524, 8] on span "Save" at bounding box center [526, 7] width 9 height 5
click at [522, 8] on button "Save" at bounding box center [527, 7] width 18 height 11
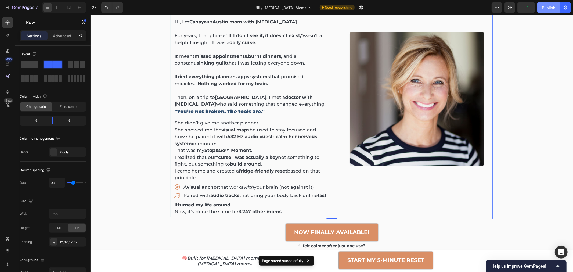
drag, startPoint x: 544, startPoint y: 10, endPoint x: 398, endPoint y: 53, distance: 152.5
click at [544, 10] on div "Publish" at bounding box center [548, 8] width 13 height 6
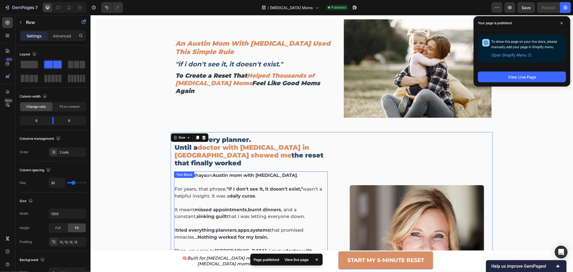
scroll to position [0, 0]
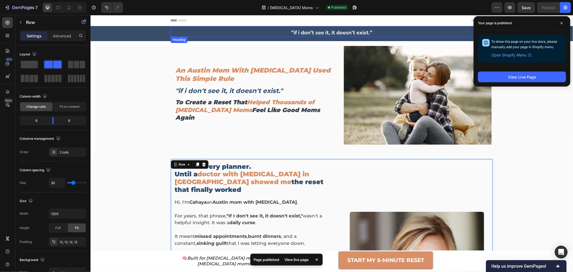
click at [314, 32] on strong ""if i don't see it, it doesn't exist."" at bounding box center [331, 32] width 81 height 7
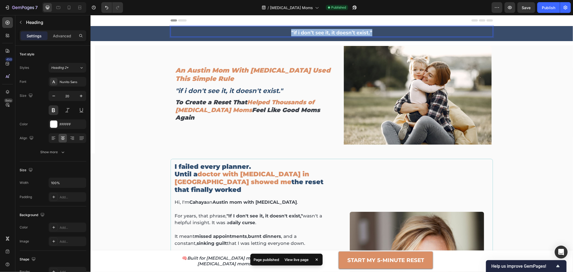
click at [314, 32] on strong ""if i don't see it, it doesn't exist."" at bounding box center [331, 32] width 81 height 7
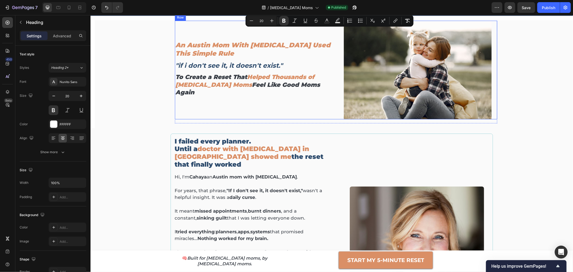
type input "16"
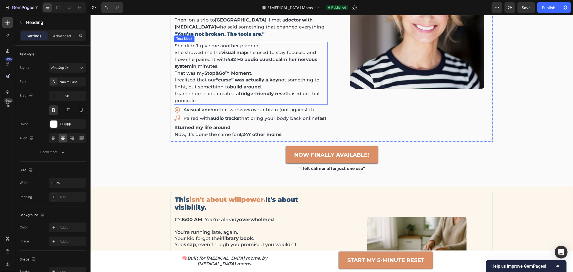
scroll to position [269, 0]
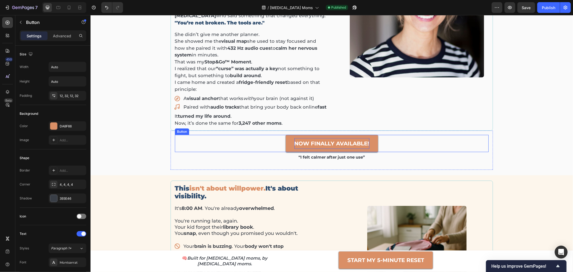
click at [320, 141] on strong "NOW FINALLY AVAILABLE!" at bounding box center [331, 143] width 75 height 6
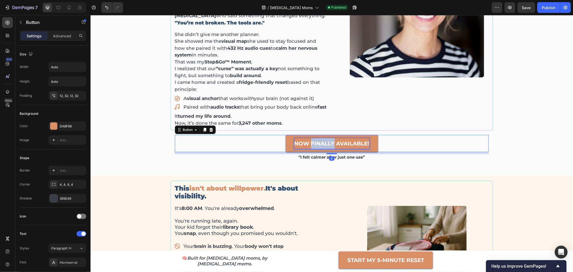
click at [320, 141] on strong "NOW FINALLY AVAILABLE!" at bounding box center [331, 143] width 75 height 6
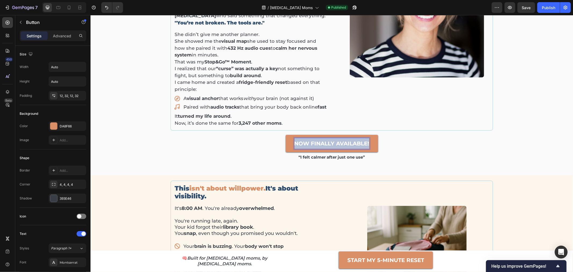
click at [320, 141] on strong "NOW FINALLY AVAILABLE!" at bounding box center [331, 143] width 75 height 6
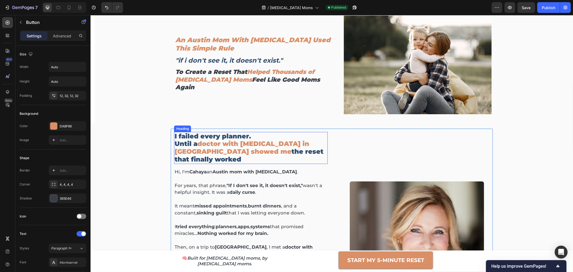
scroll to position [0, 0]
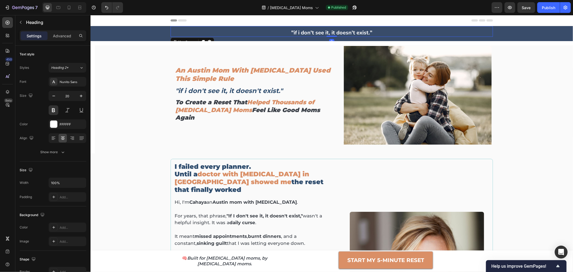
click at [325, 32] on strong ""if i don't see it, it doesn't exist."" at bounding box center [331, 32] width 81 height 7
click at [324, 35] on strong ""if i don't see it, it doesn't exist."" at bounding box center [331, 32] width 81 height 7
click at [332, 51] on div "An Austin Mom With ADHD Used This Simple Rule Heading "if i don't see it, it do…" at bounding box center [336, 95] width 323 height 99
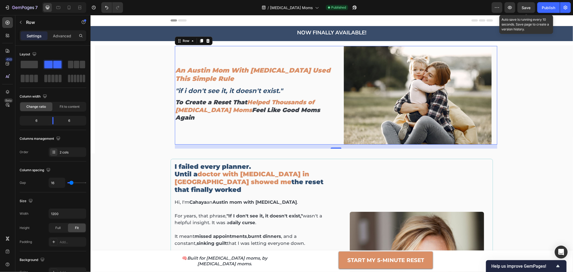
click at [524, 5] on span "Save" at bounding box center [526, 7] width 9 height 5
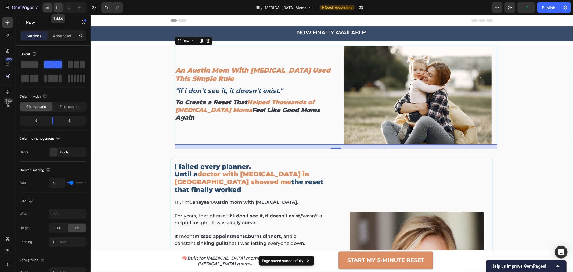
click at [56, 5] on icon at bounding box center [58, 7] width 5 height 5
type input "100%"
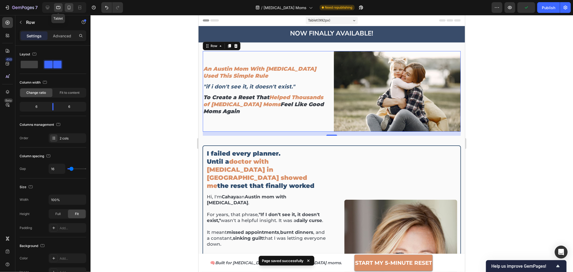
scroll to position [17, 0]
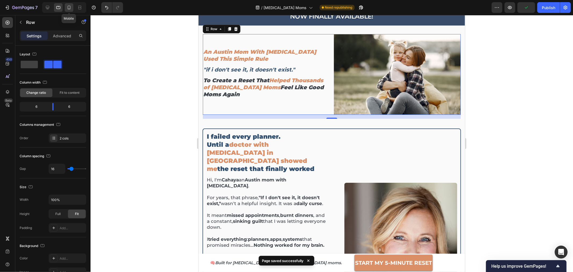
click at [69, 6] on icon at bounding box center [68, 7] width 5 height 5
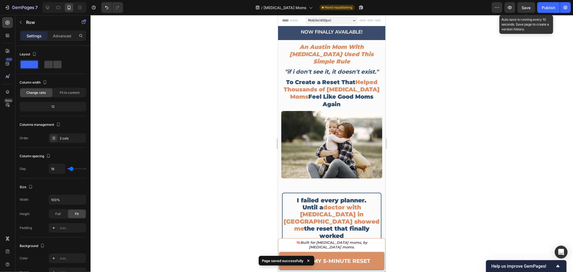
click at [529, 6] on span "Save" at bounding box center [526, 7] width 9 height 5
drag, startPoint x: 552, startPoint y: 9, endPoint x: 551, endPoint y: 17, distance: 8.4
click at [552, 9] on div "Publish" at bounding box center [548, 8] width 13 height 6
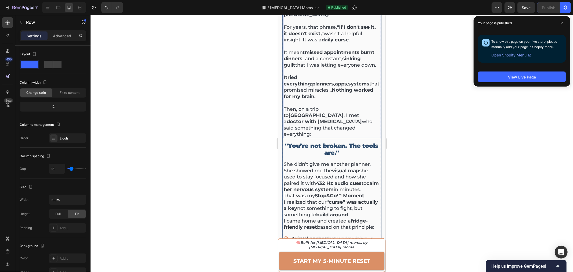
scroll to position [209, 0]
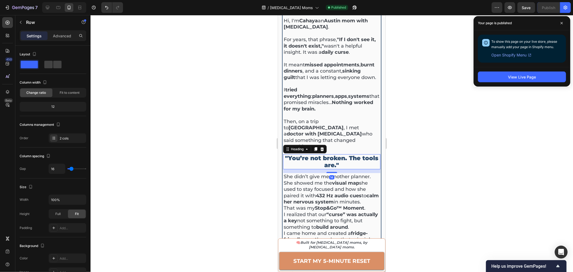
click at [287, 154] on h2 ""You’re not broken. The tools are."" at bounding box center [331, 161] width 97 height 15
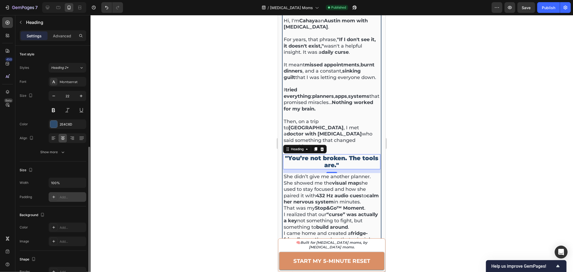
scroll to position [90, 0]
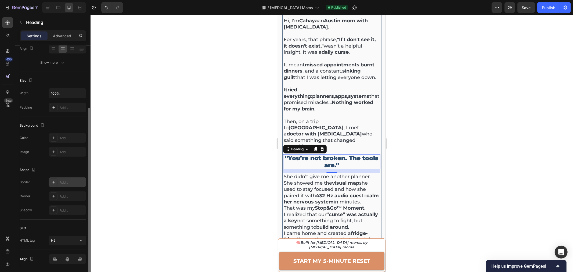
click at [69, 183] on div "Add..." at bounding box center [72, 182] width 25 height 5
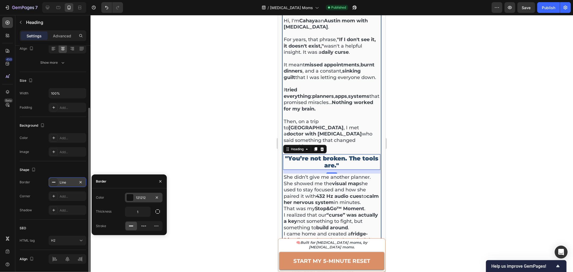
click at [139, 196] on div "121212" at bounding box center [144, 197] width 16 height 5
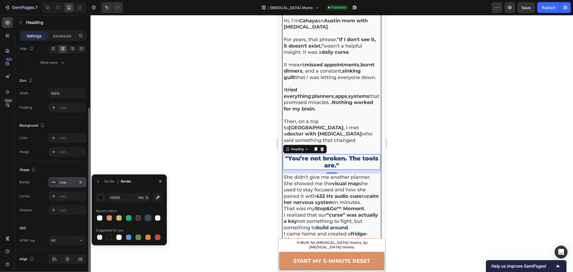
click at [148, 221] on div at bounding box center [148, 218] width 6 height 6
type input "2E4C6D"
click at [67, 197] on div "Add..." at bounding box center [72, 196] width 25 height 5
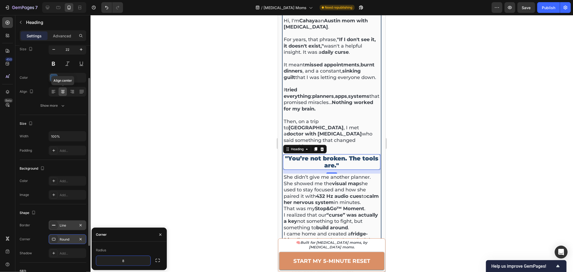
scroll to position [106, 0]
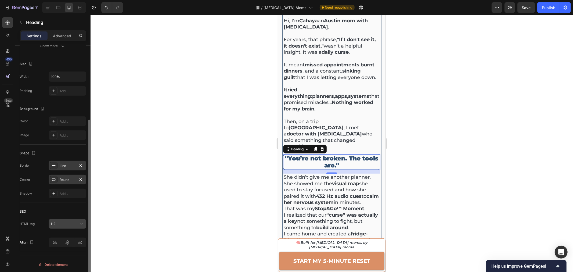
click at [67, 224] on div "H2" at bounding box center [64, 223] width 27 height 5
click at [39, 142] on div "Background The changes might be hidden by the video. Color Add... Image Add..." at bounding box center [53, 122] width 67 height 44
click at [61, 124] on div "Add..." at bounding box center [68, 121] width 38 height 10
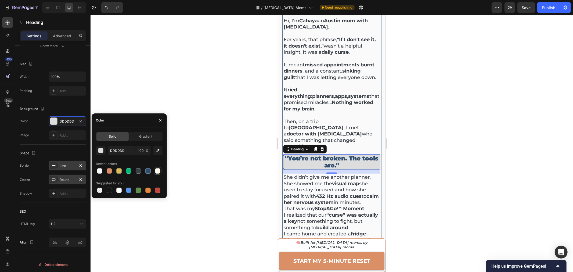
click at [157, 172] on div at bounding box center [157, 170] width 5 height 5
type input "FDF6EC"
click at [452, 130] on div at bounding box center [332, 143] width 483 height 257
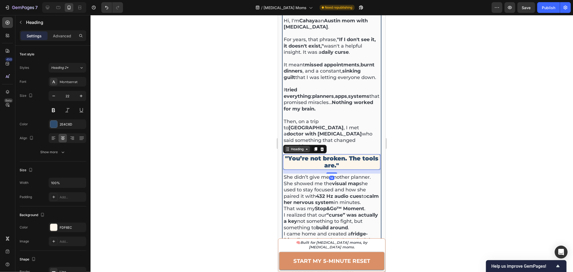
click at [291, 146] on div "Heading" at bounding box center [297, 149] width 26 height 6
click at [64, 34] on p "Advanced" at bounding box center [62, 36] width 18 height 6
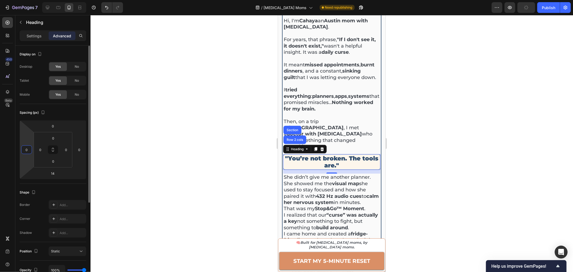
click at [24, 150] on input "0" at bounding box center [27, 150] width 8 height 8
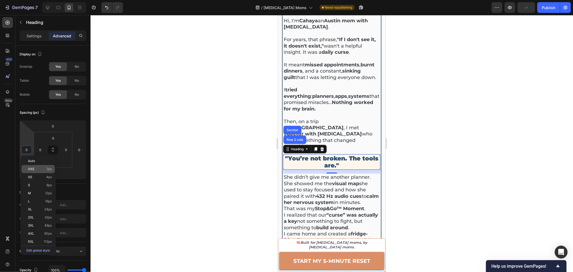
click at [34, 167] on div "XXS 2px" at bounding box center [38, 169] width 33 height 8
type input "2"
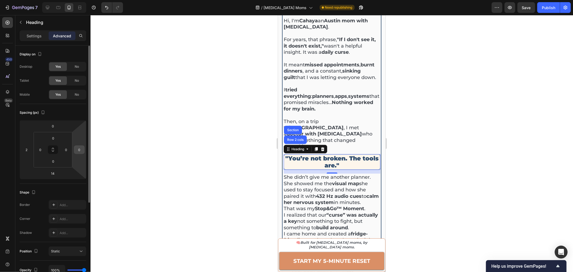
click at [79, 150] on input "0" at bounding box center [79, 150] width 8 height 8
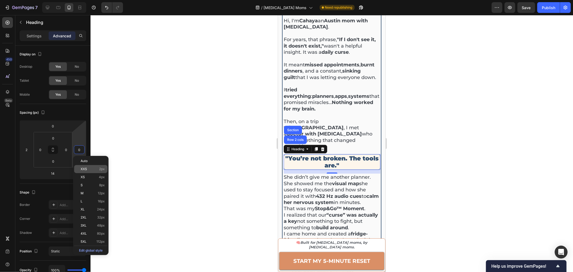
click at [90, 172] on div "XXS 2px" at bounding box center [90, 169] width 33 height 8
type input "2"
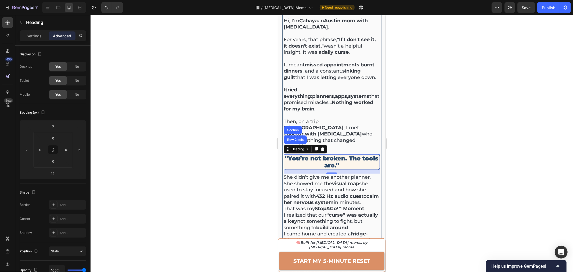
click at [394, 142] on div at bounding box center [332, 143] width 483 height 257
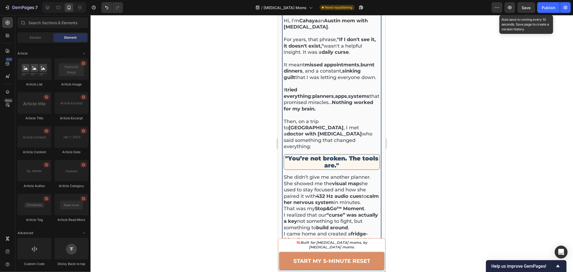
click at [527, 5] on span "Save" at bounding box center [526, 7] width 9 height 5
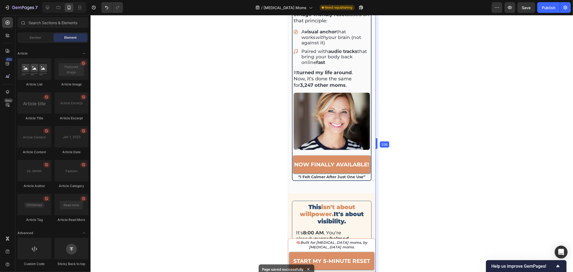
drag, startPoint x: 386, startPoint y: 144, endPoint x: 73, endPoint y: 135, distance: 313.0
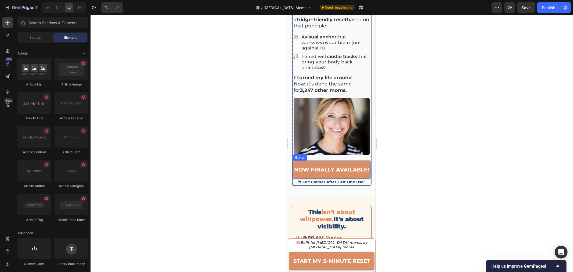
scroll to position [485, 0]
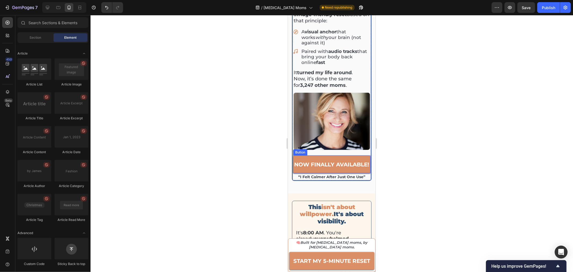
click at [303, 155] on link "now finally available!" at bounding box center [331, 164] width 77 height 18
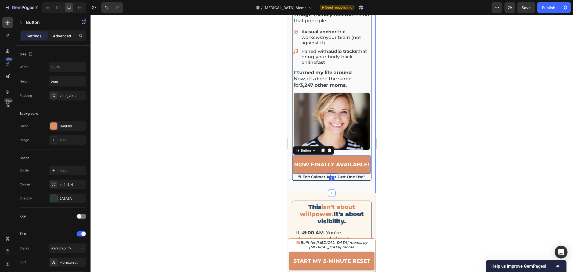
click at [60, 35] on p "Advanced" at bounding box center [62, 36] width 18 height 6
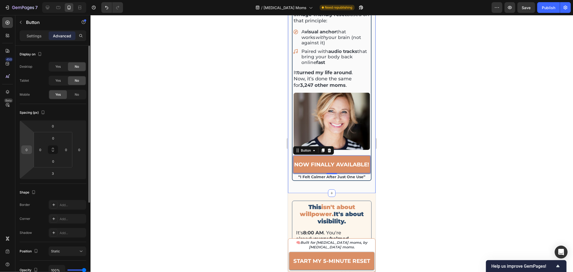
click at [25, 148] on input "0" at bounding box center [27, 150] width 8 height 8
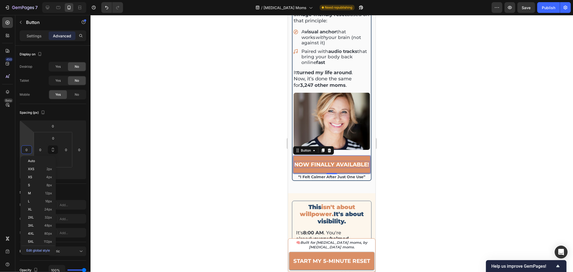
click at [301, 161] on p "now finally available!" at bounding box center [331, 164] width 75 height 7
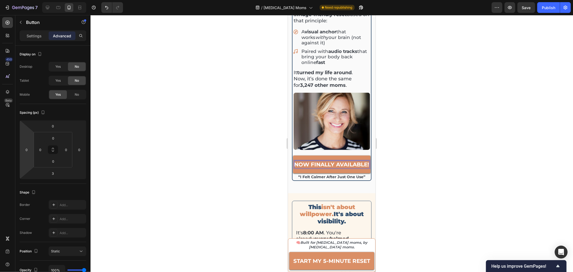
click at [305, 155] on link "now finally available!" at bounding box center [331, 164] width 77 height 18
click at [36, 38] on div "Settings" at bounding box center [34, 35] width 27 height 9
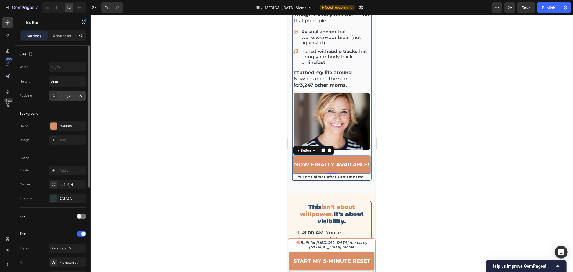
click at [65, 96] on div "20, 2, 20, 2" at bounding box center [68, 96] width 16 height 5
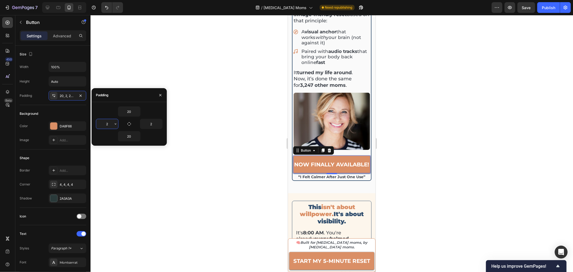
click at [110, 125] on input "2" at bounding box center [107, 124] width 22 height 10
type input "4"
click at [108, 124] on input "text" at bounding box center [107, 124] width 22 height 10
type input "2"
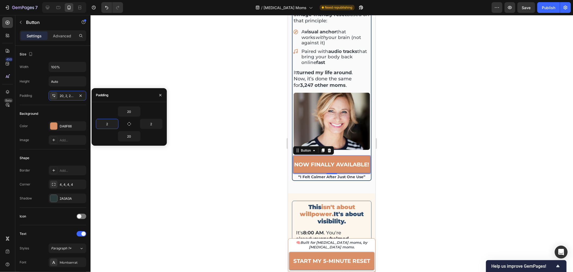
click at [186, 53] on div at bounding box center [332, 143] width 483 height 257
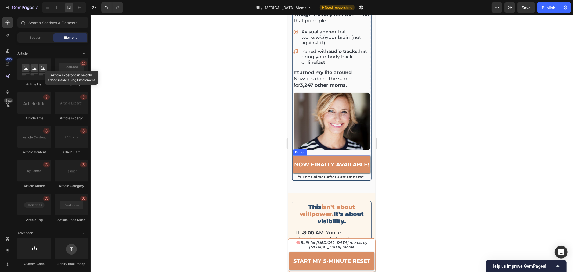
click at [307, 155] on link "now finally available!" at bounding box center [331, 164] width 77 height 18
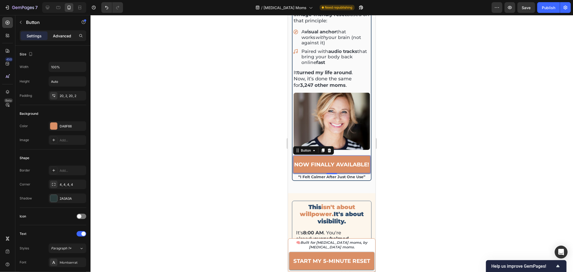
click at [62, 34] on p "Advanced" at bounding box center [62, 36] width 18 height 6
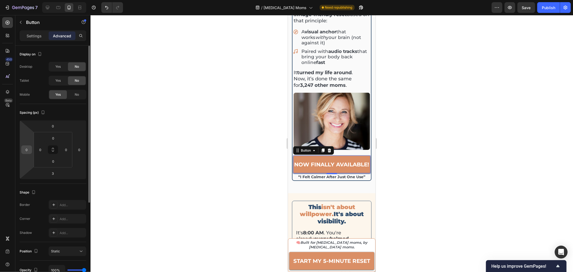
click at [28, 150] on input "0" at bounding box center [27, 150] width 8 height 8
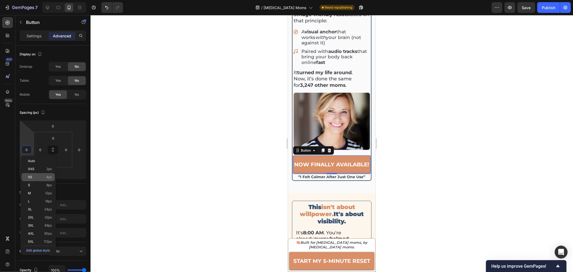
click at [46, 177] on p "XS 4px" at bounding box center [40, 177] width 24 height 4
type input "4"
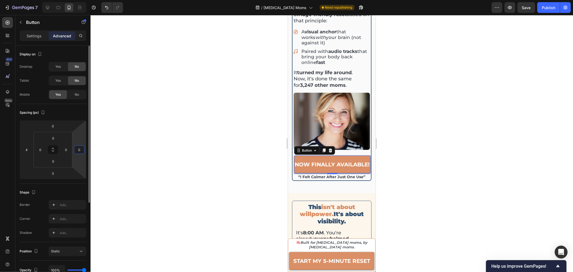
click at [81, 150] on input "0" at bounding box center [79, 150] width 8 height 8
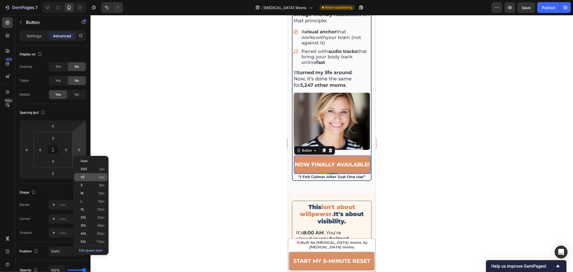
click at [92, 178] on p "XS 4px" at bounding box center [93, 177] width 24 height 4
type input "4"
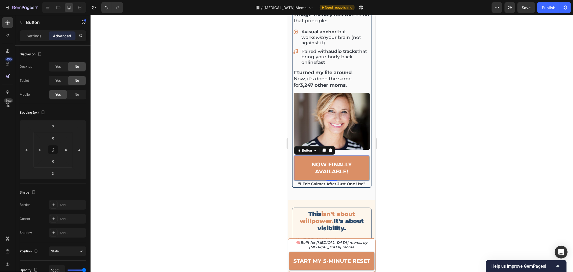
click at [418, 118] on div at bounding box center [332, 143] width 483 height 257
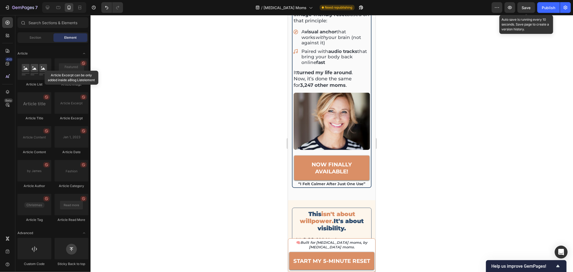
click at [524, 7] on span "Save" at bounding box center [526, 7] width 9 height 5
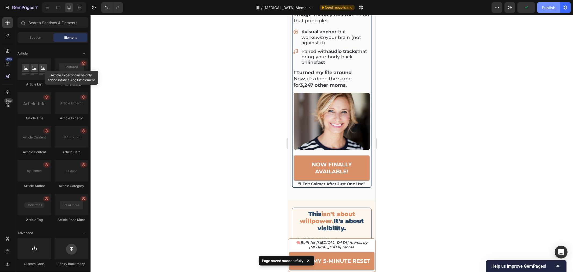
click at [549, 12] on button "Publish" at bounding box center [549, 7] width 23 height 11
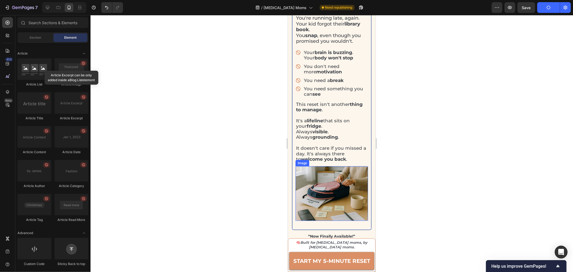
scroll to position [694, 0]
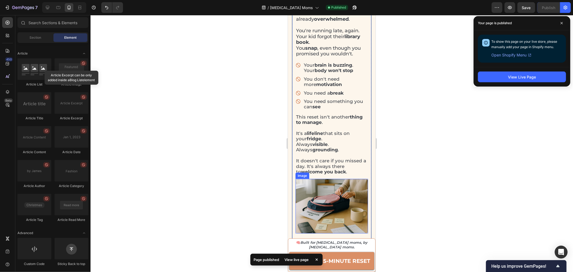
click at [331, 199] on img at bounding box center [331, 206] width 73 height 55
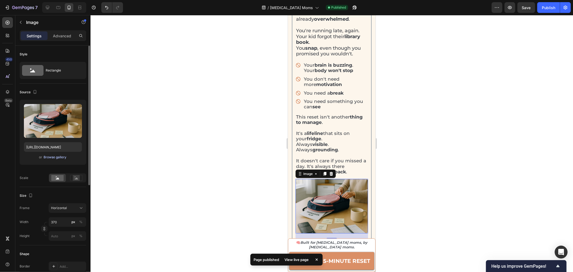
click at [51, 157] on div "Browse gallery" at bounding box center [55, 157] width 23 height 5
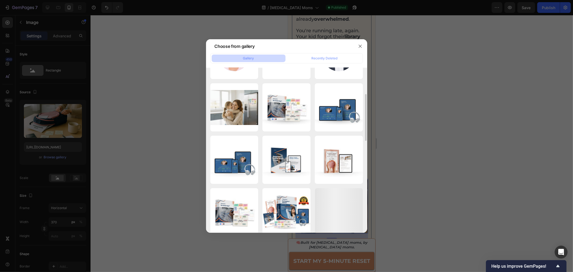
scroll to position [0, 0]
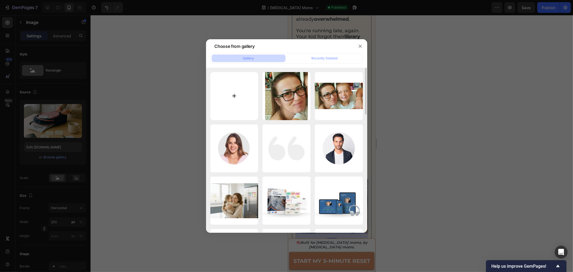
click at [239, 101] on input "file" at bounding box center [234, 96] width 48 height 48
click at [233, 103] on input "file" at bounding box center [234, 96] width 48 height 48
type input "C:\fakepath\madrerimproverafiglia.600 (1).jpg"
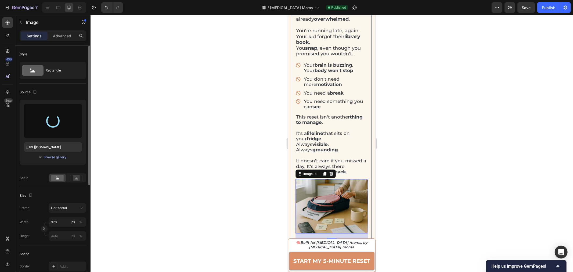
click at [60, 159] on div "Browse gallery" at bounding box center [55, 157] width 23 height 5
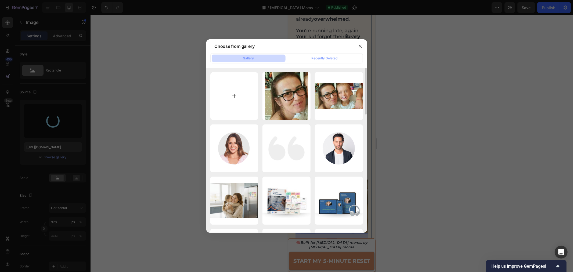
click at [245, 101] on input "file" at bounding box center [234, 96] width 48 height 48
type input "https://cdn.shopify.com/s/files/1/0907/7411/0535/files/gempages_576972371324306…"
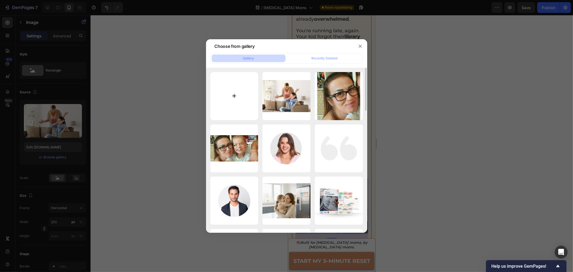
type input "C:\fakepath\Snap Moms ADHD.jpg"
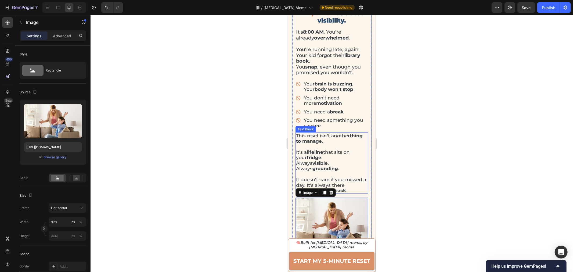
scroll to position [664, 0]
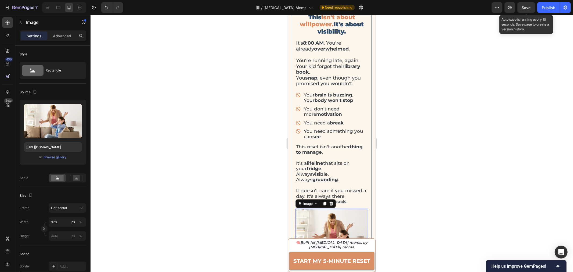
drag, startPoint x: 531, startPoint y: 9, endPoint x: 536, endPoint y: 11, distance: 5.9
click at [532, 9] on button "Save" at bounding box center [527, 7] width 18 height 11
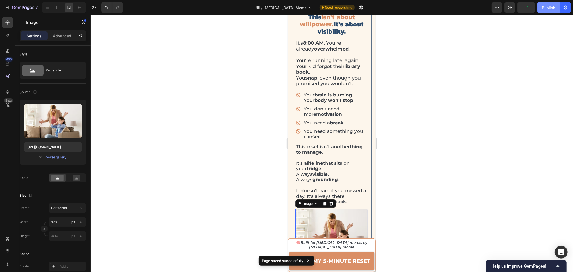
click at [554, 10] on div "Publish" at bounding box center [548, 8] width 13 height 6
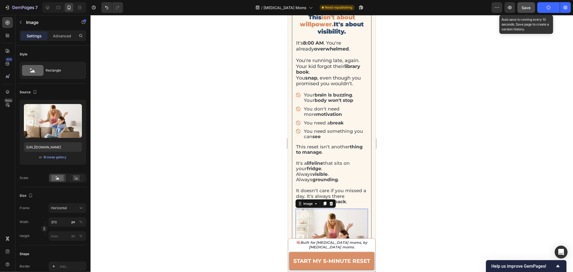
click at [523, 6] on span "Save" at bounding box center [526, 7] width 9 height 5
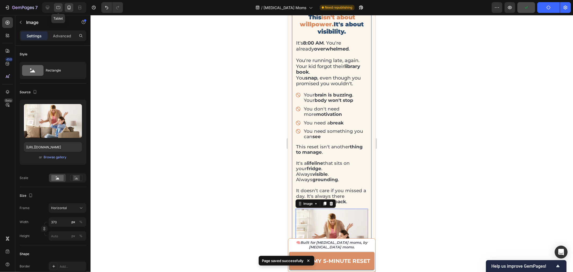
click at [60, 6] on icon at bounding box center [58, 7] width 5 height 5
type input "https://cdn.shopify.com/s/files/1/0907/7411/0535/files/gempages_576972371324306…"
type input "380"
type input "400"
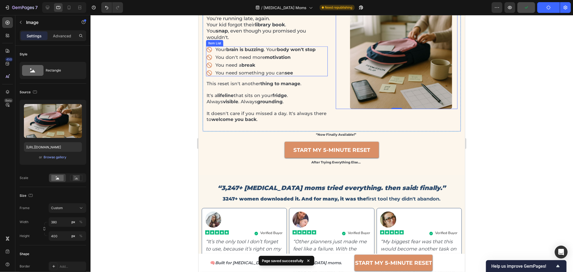
scroll to position [632, 0]
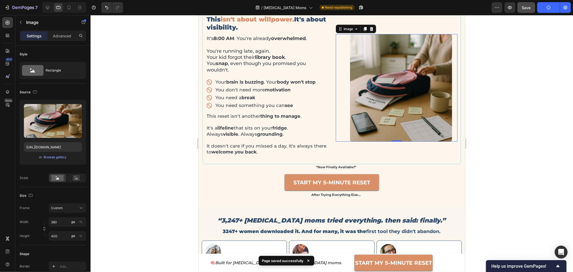
click at [409, 86] on img at bounding box center [401, 88] width 102 height 108
click at [55, 159] on button "Browse gallery" at bounding box center [55, 157] width 23 height 5
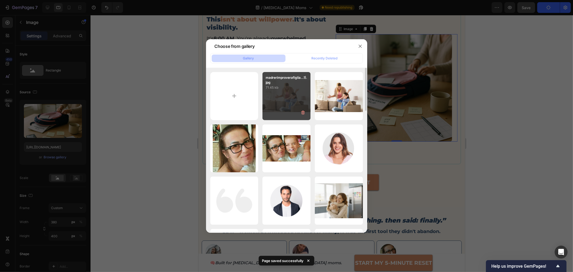
click at [264, 111] on div "madrerimproverafiglia...1).jpg 71.45 kb" at bounding box center [287, 96] width 48 height 48
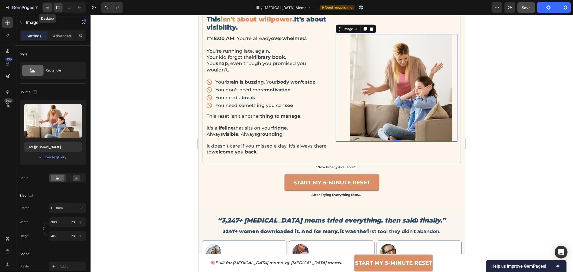
click at [48, 9] on icon at bounding box center [47, 7] width 5 height 5
type input "https://cdn.shopify.com/s/files/1/0907/7411/0535/files/gempages_576972371324306…"
type input "370"
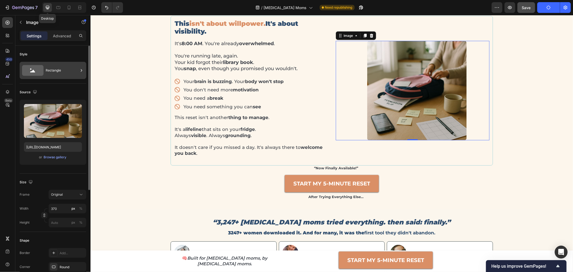
scroll to position [638, 0]
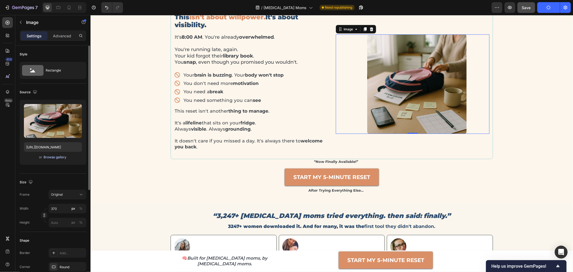
click at [57, 155] on div "Browse gallery" at bounding box center [55, 157] width 23 height 5
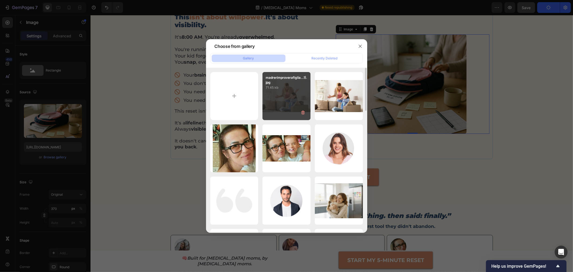
click at [275, 105] on div "madrerimproverafiglia...1).jpg 71.45 kb" at bounding box center [287, 96] width 48 height 48
type input "https://cdn.shopify.com/s/files/1/0907/7411/0535/files/gempages_576972371324306…"
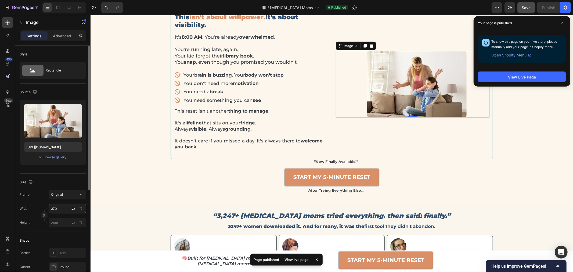
click at [58, 209] on input "370" at bounding box center [68, 209] width 38 height 10
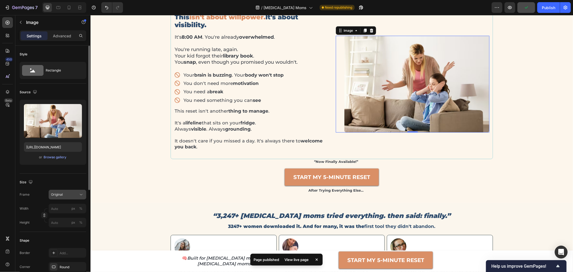
click at [59, 192] on span "Original" at bounding box center [57, 194] width 12 height 5
click at [62, 239] on span "Original" at bounding box center [57, 238] width 12 height 5
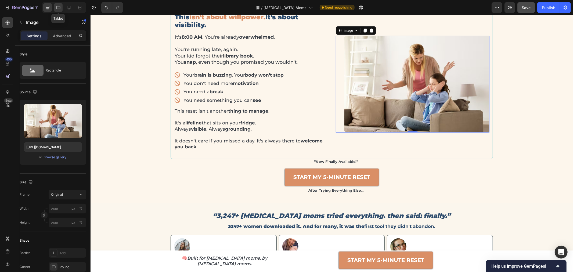
click at [59, 7] on icon at bounding box center [58, 7] width 5 height 5
type input "380"
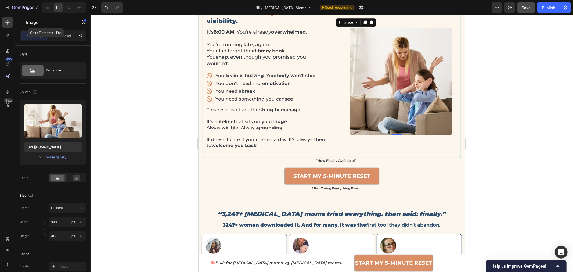
scroll to position [632, 0]
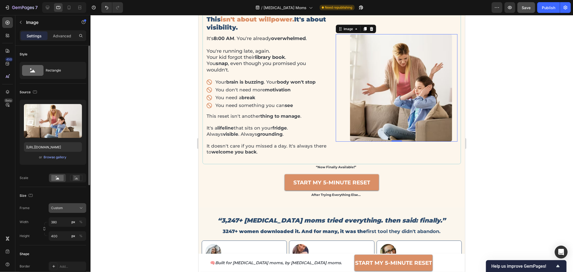
click at [60, 206] on span "Custom" at bounding box center [57, 208] width 12 height 5
click at [63, 244] on div "Horizontal" at bounding box center [62, 242] width 43 height 10
type input "285"
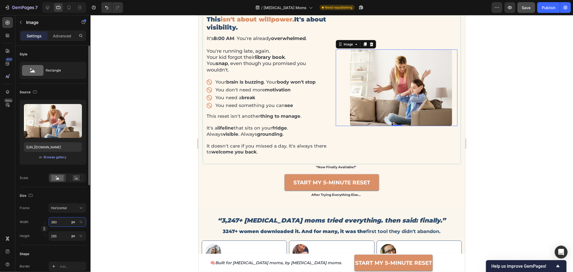
click at [63, 218] on input "380" at bounding box center [68, 222] width 38 height 10
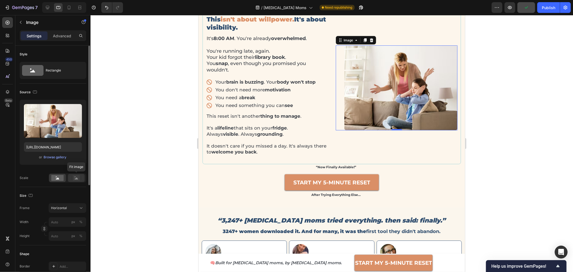
click at [77, 178] on icon at bounding box center [76, 178] width 3 height 2
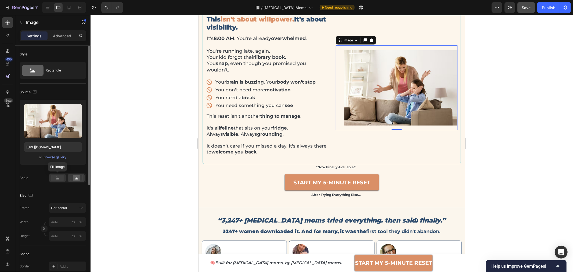
click at [56, 178] on rect at bounding box center [57, 178] width 12 height 6
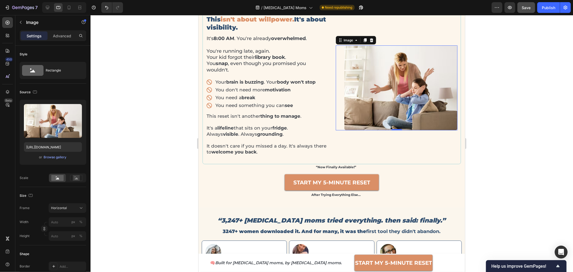
click at [489, 108] on div at bounding box center [332, 143] width 483 height 257
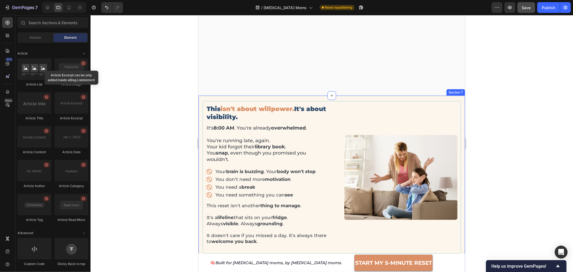
scroll to position [572, 0]
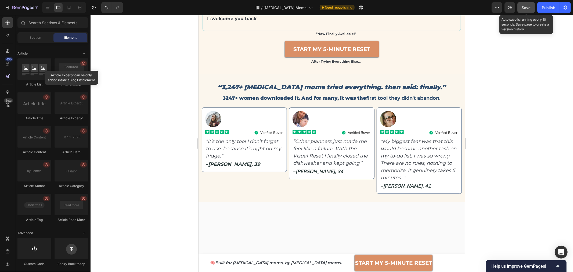
click at [530, 9] on span "Save" at bounding box center [526, 7] width 9 height 5
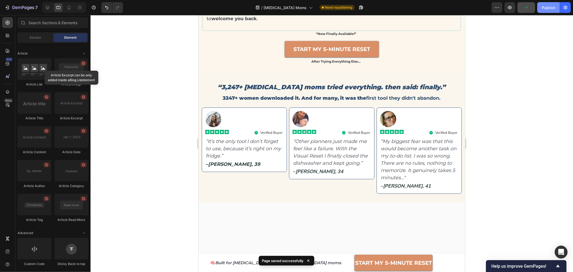
click at [545, 10] on button "Publish" at bounding box center [549, 7] width 23 height 11
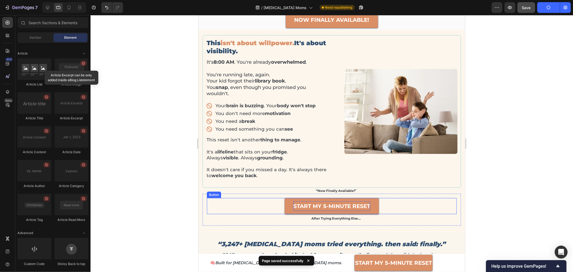
scroll to position [333, 0]
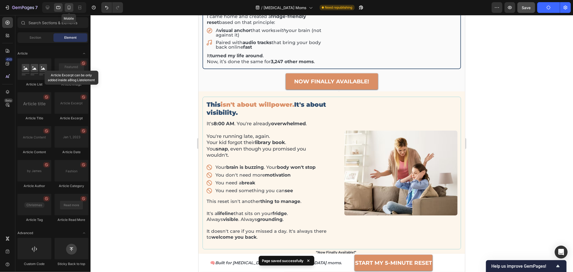
click at [68, 9] on icon at bounding box center [68, 7] width 5 height 5
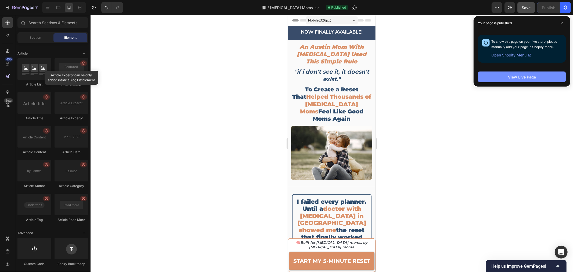
click at [523, 74] on div "View Live Page" at bounding box center [522, 77] width 28 height 6
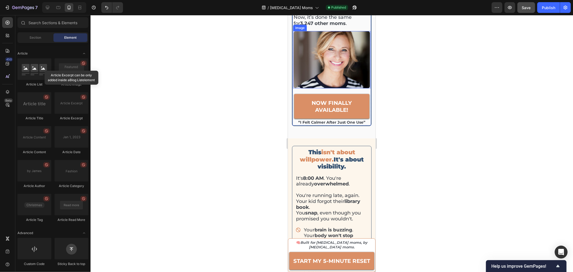
scroll to position [567, 0]
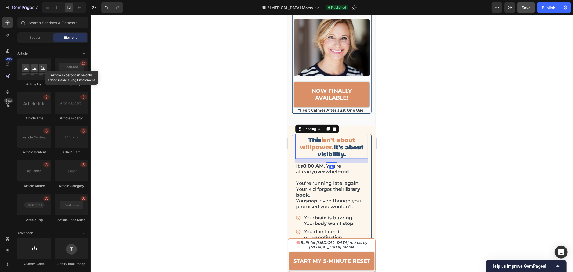
click at [334, 136] on h2 "This isn't about willpower. It's about visibility." at bounding box center [331, 147] width 73 height 22
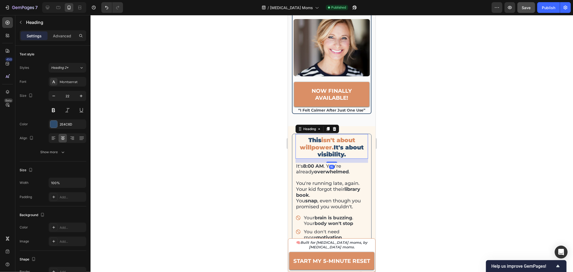
click at [334, 136] on h2 "This isn't about willpower. It's about visibility." at bounding box center [331, 147] width 73 height 22
click at [334, 137] on p "This isn't about willpower. It's about visibility." at bounding box center [331, 147] width 71 height 21
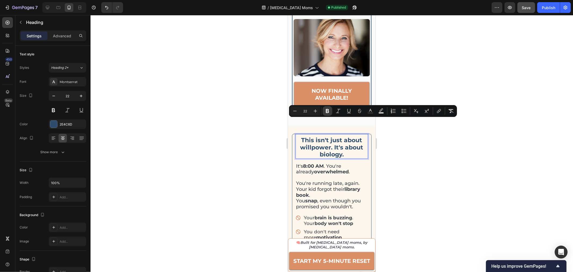
click at [329, 112] on icon "Editor contextual toolbar" at bounding box center [327, 110] width 5 height 5
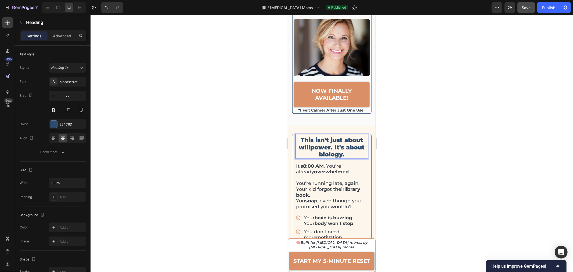
drag, startPoint x: 388, startPoint y: 134, endPoint x: 80, endPoint y: 119, distance: 308.7
click at [388, 134] on div at bounding box center [332, 143] width 483 height 257
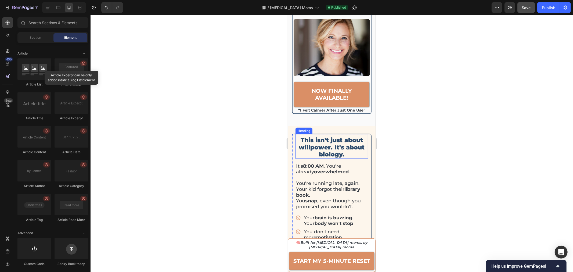
click at [331, 137] on p "This isn't just about willpower. It's about biology." at bounding box center [331, 147] width 71 height 21
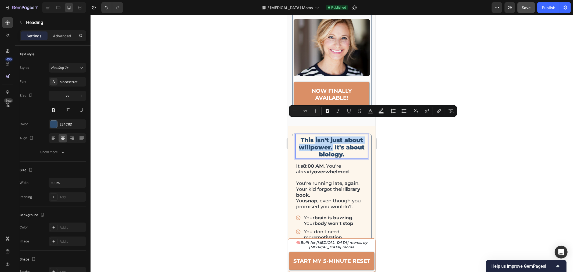
drag, startPoint x: 313, startPoint y: 122, endPoint x: 330, endPoint y: 127, distance: 17.7
click at [344, 263] on strong "START MY 5-MINUTE RESET" at bounding box center [331, 260] width 77 height 6
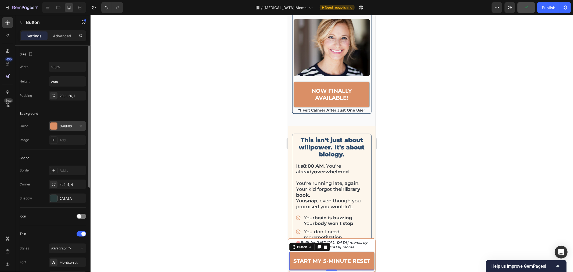
click at [65, 124] on div "DA8F66" at bounding box center [68, 126] width 16 height 5
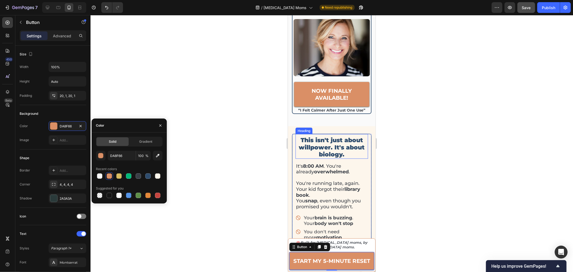
click at [327, 137] on p "This isn't just about willpower. It's about biology." at bounding box center [331, 147] width 71 height 21
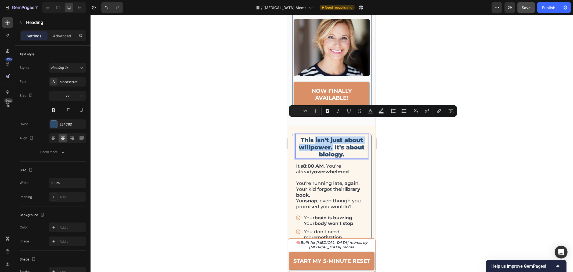
drag, startPoint x: 313, startPoint y: 122, endPoint x: 330, endPoint y: 130, distance: 18.8
click at [330, 137] on p "This isn't just about willpower. It's about biology." at bounding box center [331, 147] width 71 height 21
click at [374, 109] on button "Text Color" at bounding box center [371, 111] width 10 height 10
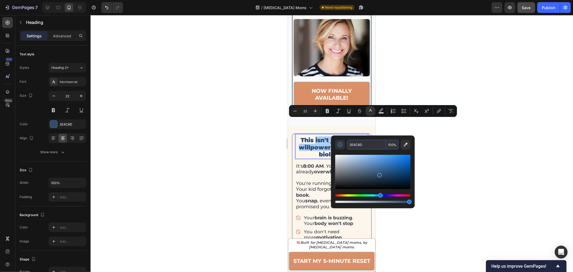
paste input "DA8F66"
type input "DA8F66"
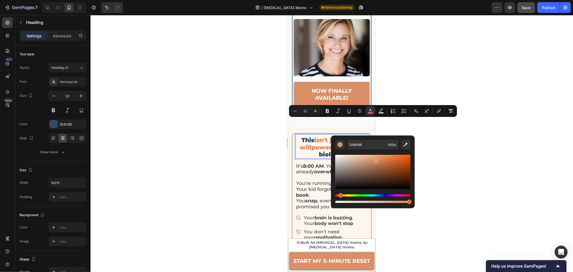
click at [460, 170] on div at bounding box center [332, 143] width 483 height 257
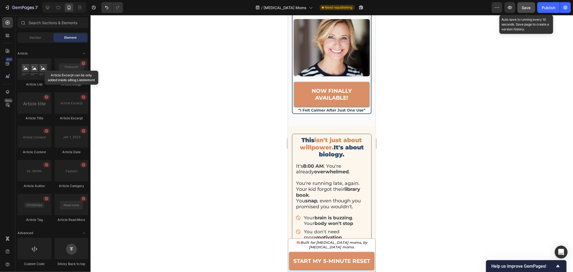
click at [530, 6] on span "Save" at bounding box center [526, 7] width 9 height 5
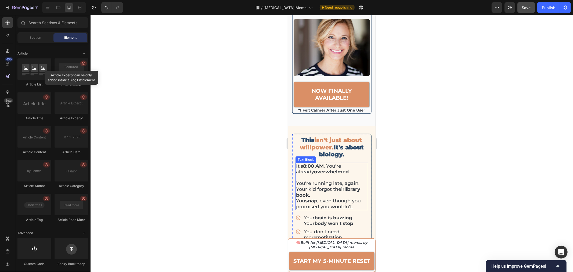
click at [319, 169] on strong "overwhelmed" at bounding box center [331, 172] width 35 height 6
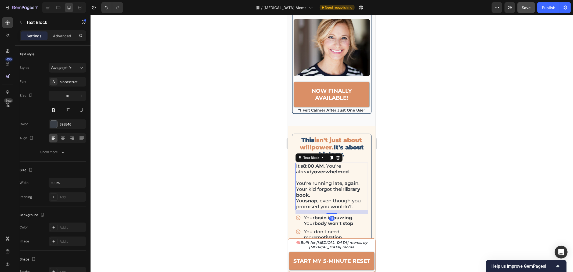
click at [319, 169] on strong "overwhelmed" at bounding box center [331, 172] width 35 height 6
click at [324, 163] on p "It's 8:00 AM. You're already overwhelmed." at bounding box center [331, 169] width 71 height 12
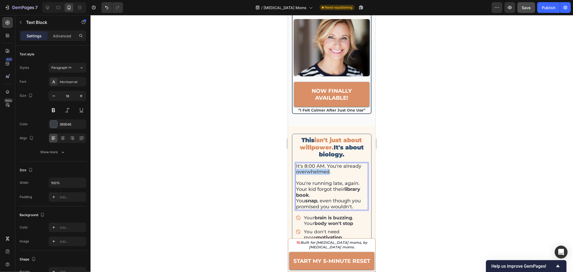
click at [324, 163] on p "It's 8:00 AM. You're already overwhelmed." at bounding box center [331, 169] width 71 height 12
drag, startPoint x: 297, startPoint y: 167, endPoint x: 307, endPoint y: 166, distance: 10.2
click at [307, 175] on p "You're running late, again." at bounding box center [331, 181] width 71 height 12
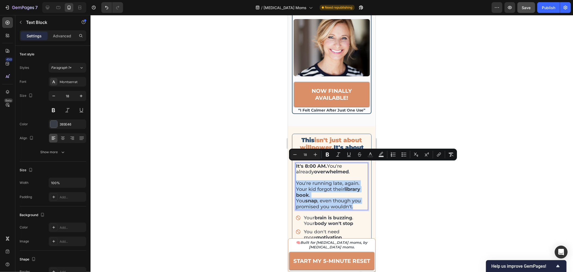
drag, startPoint x: 297, startPoint y: 164, endPoint x: 358, endPoint y: 190, distance: 66.5
click at [358, 190] on div "It's 8:00 AM. You're already overwhelmed . You're running late, again. Your kid…" at bounding box center [331, 187] width 73 height 48
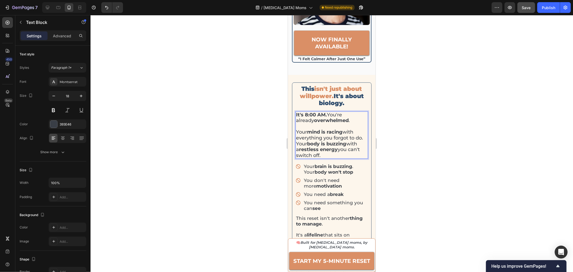
scroll to position [627, 0]
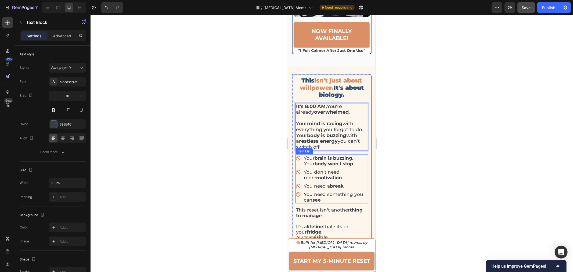
click at [330, 155] on strong "brain is buzzing" at bounding box center [333, 157] width 38 height 5
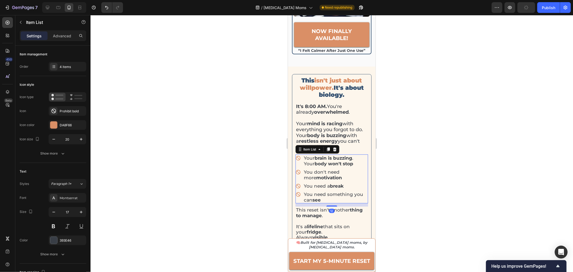
click at [331, 155] on strong "brain is buzzing" at bounding box center [333, 157] width 38 height 5
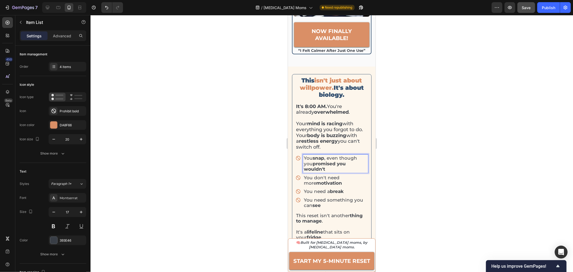
click at [321, 175] on p "You don't need more motivation" at bounding box center [335, 180] width 63 height 11
click at [313, 188] on p "You need a break" at bounding box center [335, 190] width 63 height 5
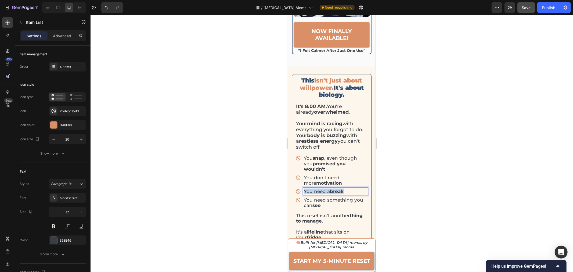
click at [313, 188] on p "You need a break" at bounding box center [335, 190] width 63 height 5
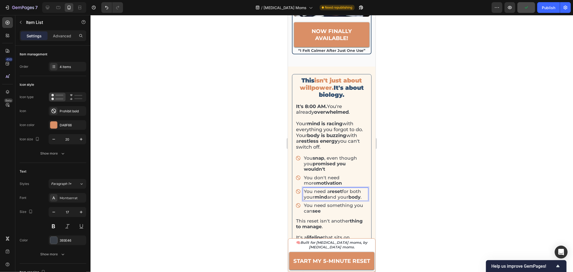
click at [408, 127] on div at bounding box center [332, 143] width 483 height 257
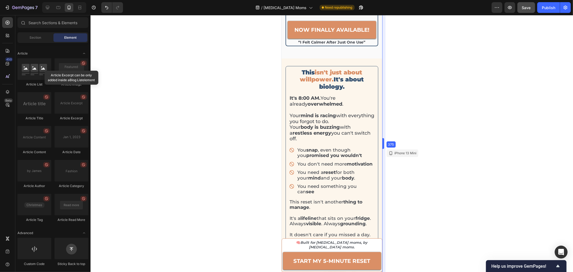
scroll to position [584, 0]
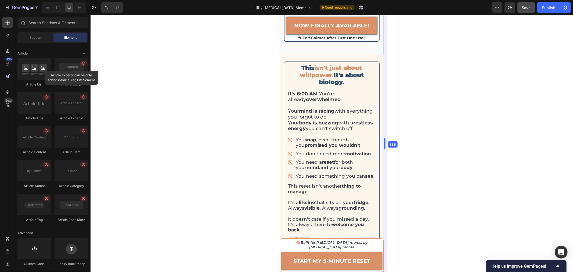
drag, startPoint x: 375, startPoint y: 143, endPoint x: 392, endPoint y: 143, distance: 16.1
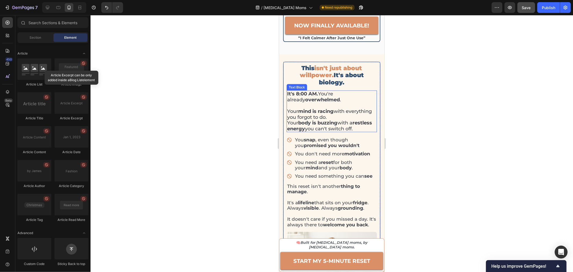
click at [358, 105] on p "Your mind is racing with everything you forgot to do. Your body is buzzing with…" at bounding box center [331, 116] width 89 height 29
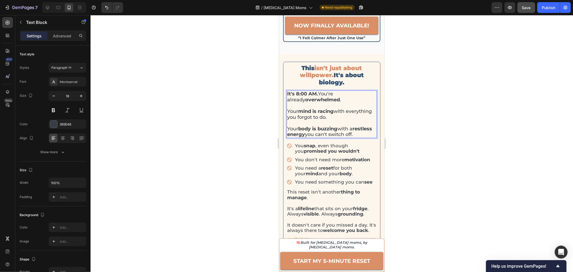
click at [434, 102] on div at bounding box center [332, 143] width 483 height 257
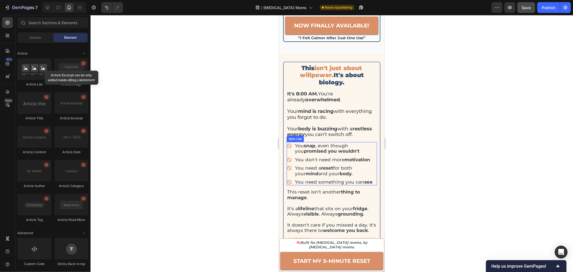
click at [312, 179] on p "You need something you can see" at bounding box center [335, 181] width 81 height 5
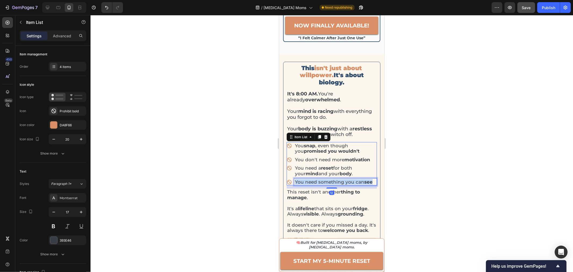
click at [312, 179] on p "You need something you can see" at bounding box center [335, 181] width 81 height 5
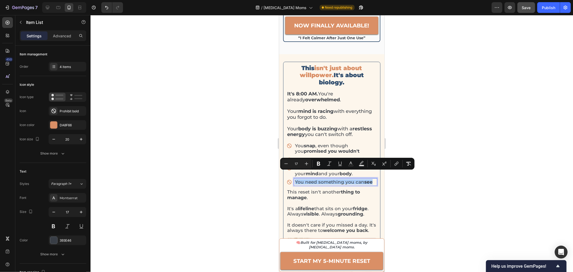
click at [428, 132] on div at bounding box center [332, 143] width 483 height 257
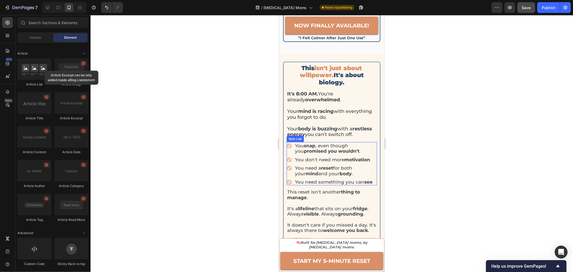
click at [372, 170] on div "You snap , even though you promised you wouldn't You don't need more motivation…" at bounding box center [332, 163] width 90 height 43
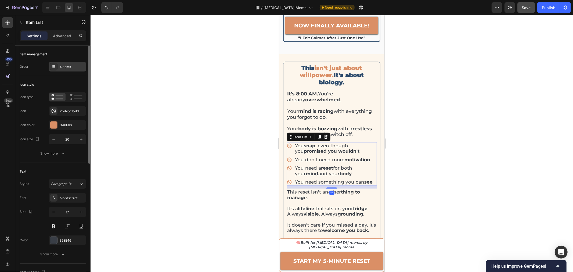
click at [68, 67] on div "4 items" at bounding box center [72, 67] width 25 height 5
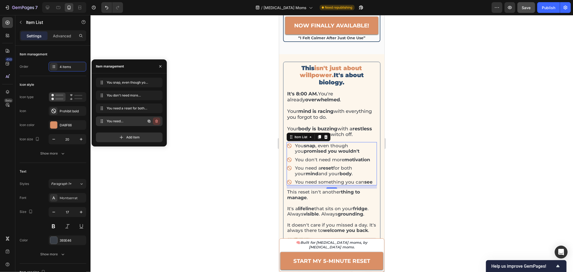
click at [156, 121] on icon "button" at bounding box center [156, 121] width 3 height 3
click at [152, 121] on div "Delete" at bounding box center [153, 121] width 10 height 5
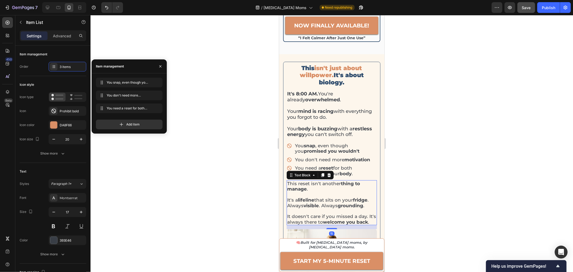
click at [328, 182] on p "This reset isn't another thing to manage ." at bounding box center [331, 186] width 89 height 11
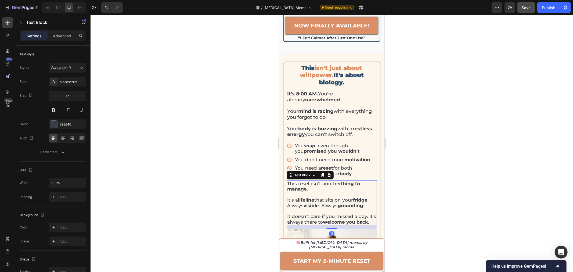
click at [328, 182] on p "This reset isn't another thing to manage ." at bounding box center [331, 186] width 89 height 11
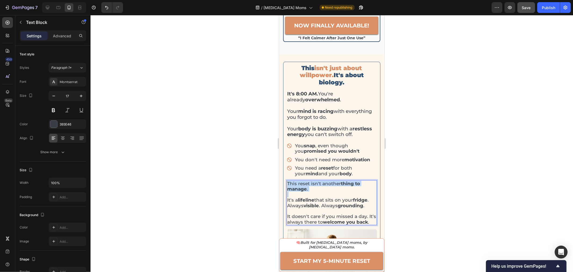
click at [328, 182] on p "This reset isn't another thing to manage ." at bounding box center [331, 186] width 89 height 11
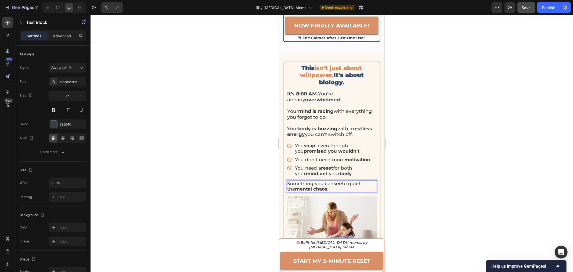
click at [434, 122] on div at bounding box center [332, 143] width 483 height 257
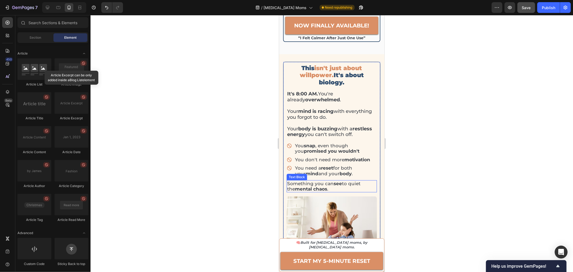
click at [322, 181] on p "Something you can see to quiet the mental chaos ." at bounding box center [331, 186] width 89 height 11
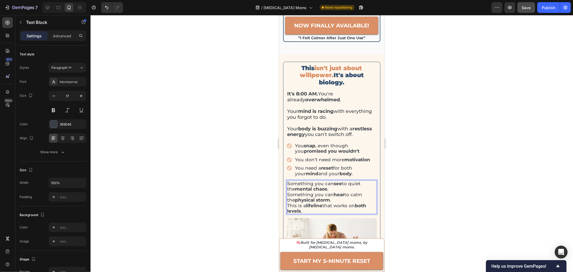
click at [324, 184] on p "Something you can see to quiet the mental chaos ." at bounding box center [331, 186] width 89 height 11
click at [338, 200] on p "Something you can hear to calm the physical storm . This is a lifeline that wor…" at bounding box center [331, 208] width 89 height 22
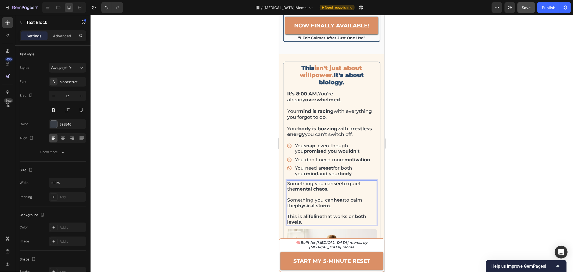
click at [344, 216] on p "⁠⁠⁠⁠⁠⁠⁠ This is a lifeline that works on both levels ." at bounding box center [331, 216] width 89 height 16
click at [468, 189] on div at bounding box center [332, 143] width 483 height 257
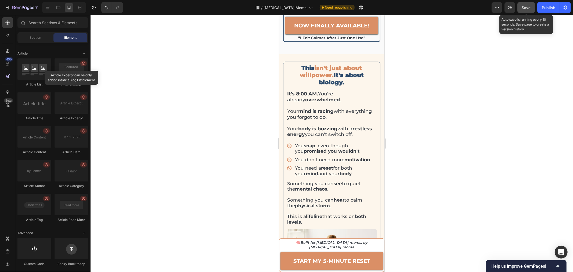
click at [525, 10] on button "Save" at bounding box center [527, 7] width 18 height 11
click at [527, 5] on div "Save" at bounding box center [526, 8] width 9 height 6
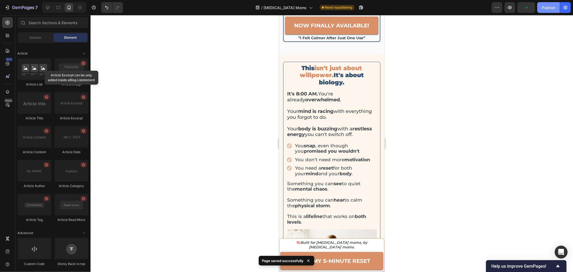
click at [551, 8] on div "Publish" at bounding box center [548, 8] width 13 height 6
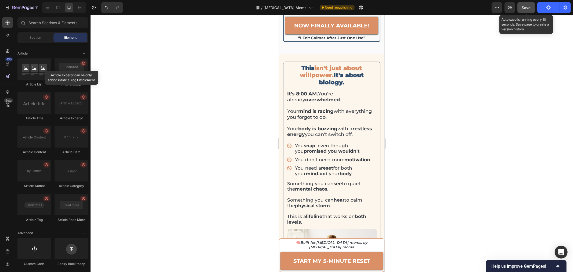
click at [526, 9] on span "Save" at bounding box center [526, 7] width 9 height 5
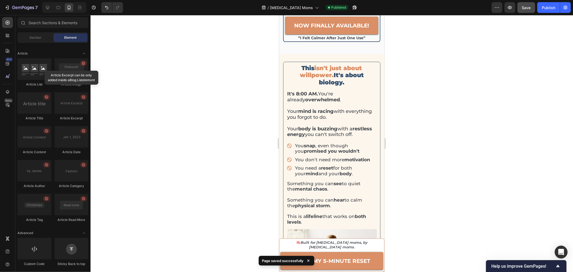
drag, startPoint x: 509, startPoint y: 114, endPoint x: 522, endPoint y: 89, distance: 28.3
click at [509, 114] on div at bounding box center [332, 143] width 483 height 257
click at [525, 12] on button "Save" at bounding box center [527, 7] width 18 height 11
click at [546, 10] on div "Publish" at bounding box center [548, 8] width 13 height 6
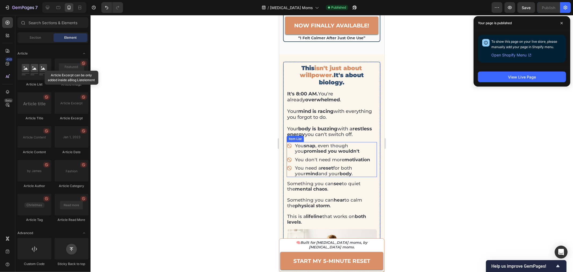
scroll to position [764, 0]
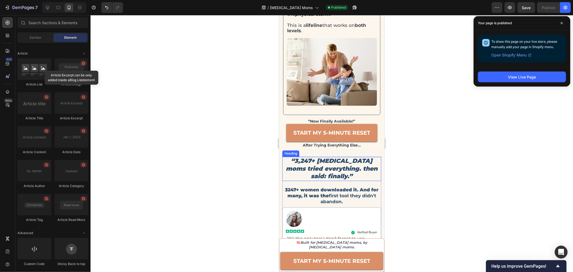
click at [318, 168] on h2 "“3,247+ ADHD moms tried everything. then said: finally.”" at bounding box center [331, 169] width 99 height 24
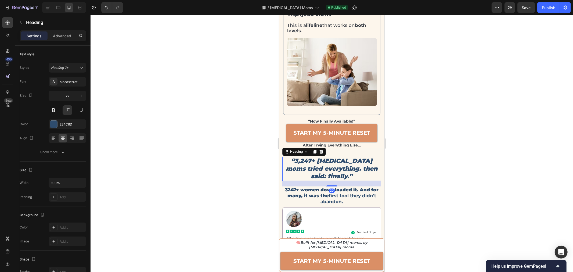
click at [318, 168] on h2 "“3,247+ ADHD moms tried everything. then said: finally.”" at bounding box center [331, 169] width 99 height 24
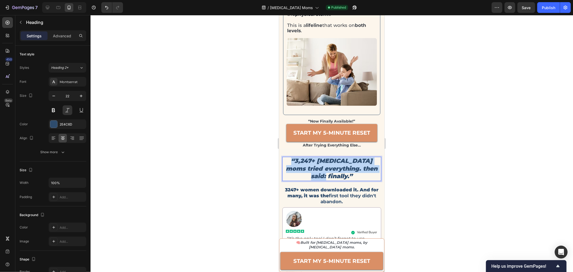
click at [318, 168] on p "“3,247+ ADHD moms tried everything. then said: finally.”" at bounding box center [332, 168] width 98 height 23
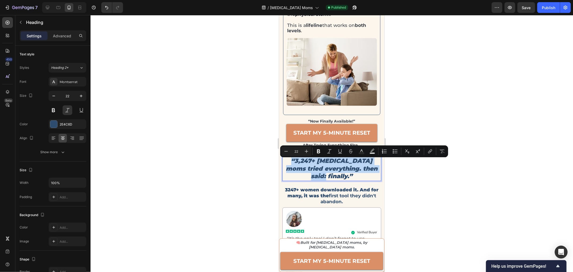
click at [316, 162] on p "“3,247+ ADHD moms tried everything. then said: finally.”" at bounding box center [332, 168] width 98 height 23
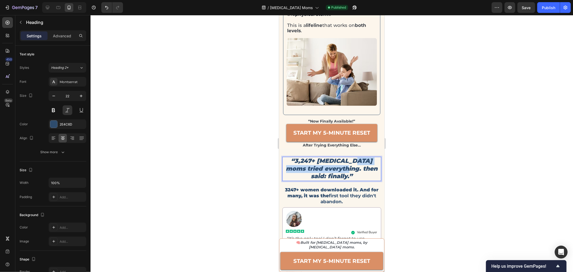
drag, startPoint x: 357, startPoint y: 163, endPoint x: 349, endPoint y: 171, distance: 11.3
click at [349, 171] on p "“3,247+ ADHD moms tried everything. then said: finally.”" at bounding box center [332, 168] width 98 height 23
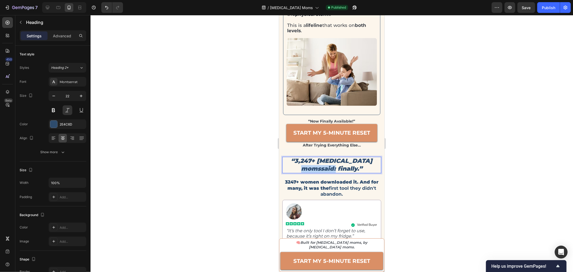
drag, startPoint x: 348, startPoint y: 171, endPoint x: 310, endPoint y: 173, distance: 37.7
click at [310, 173] on p "“3,247+ ADHD momssaid: finally.”" at bounding box center [332, 164] width 98 height 15
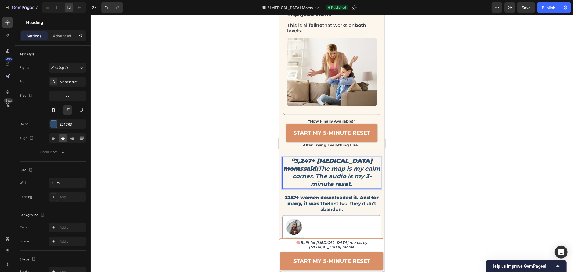
click at [411, 173] on div at bounding box center [332, 143] width 483 height 257
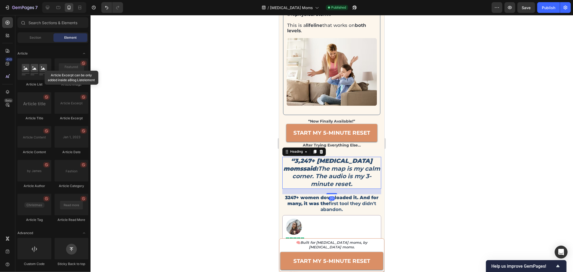
click at [366, 173] on strong "The map is my calm corner. The audio is my 3-minute reset." at bounding box center [336, 176] width 88 height 23
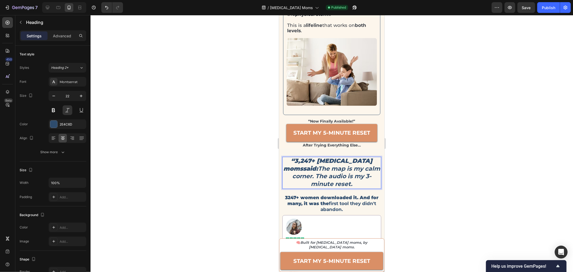
click at [343, 180] on strong "The map is my calm corner. The audio is my 3-minute reset." at bounding box center [336, 176] width 88 height 23
click at [421, 176] on div at bounding box center [332, 143] width 483 height 257
click at [343, 188] on p "“3,247+ ADHD momssaid: The map is my calm corner. The audio is my 5-minute rese…" at bounding box center [332, 172] width 98 height 31
drag, startPoint x: 293, startPoint y: 163, endPoint x: 288, endPoint y: 163, distance: 4.9
click at [288, 163] on p "“3,247+ ADHD momssaid: The map is my calm corner. The audio is my 5-minute rese…" at bounding box center [332, 172] width 98 height 31
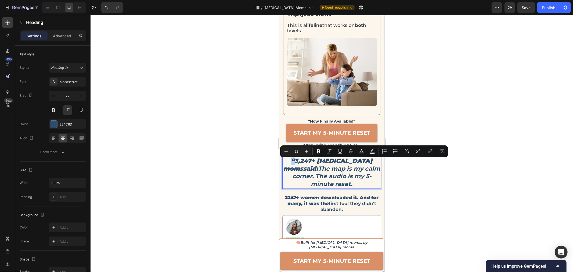
copy p "“"
click at [292, 173] on strong "The map is my calm corner. The audio is my 5-minute reset." at bounding box center [336, 176] width 88 height 23
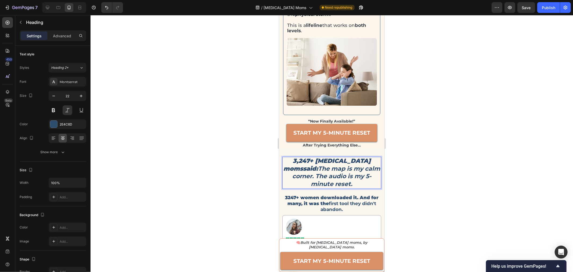
click at [366, 165] on strong "The map is my calm corner. The audio is my 5-minute reset." at bounding box center [336, 176] width 88 height 23
click at [364, 165] on strong "The map is my calm corner. The audio is my 5-minute reset." at bounding box center [336, 176] width 88 height 23
click at [345, 188] on p "3,247+ ADHD momssaid: ⁠⁠⁠⁠⁠⁠⁠“ The map is my calm corner. The audio is my 5-min…" at bounding box center [332, 172] width 98 height 31
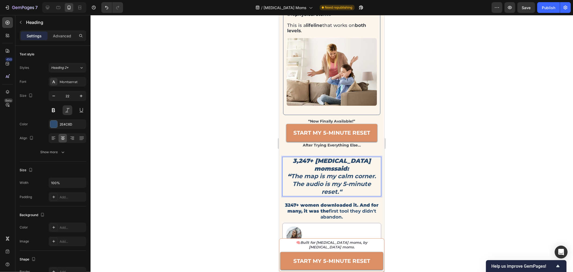
click at [405, 178] on div at bounding box center [332, 143] width 483 height 257
drag, startPoint x: 289, startPoint y: 170, endPoint x: 286, endPoint y: 170, distance: 3.2
click at [286, 170] on p "3,247+ ADHD momssaid: “ The map is my calm corner. The audio is my 5-minute res…" at bounding box center [332, 176] width 98 height 38
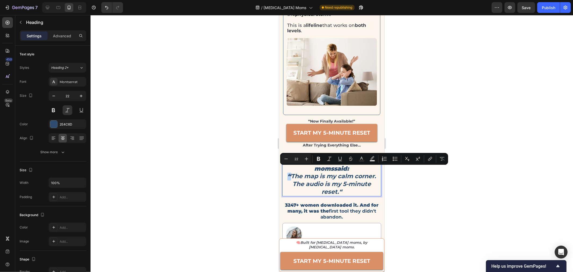
click at [291, 173] on strong "The map is my calm corner. The audio is my 5-minute reset.“" at bounding box center [333, 184] width 85 height 23
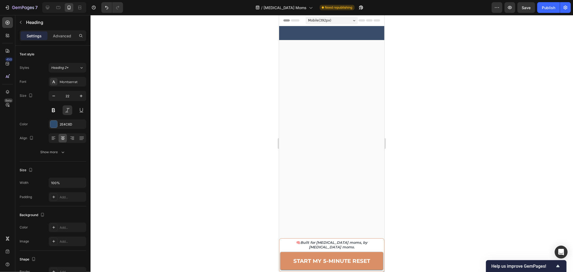
scroll to position [764, 0]
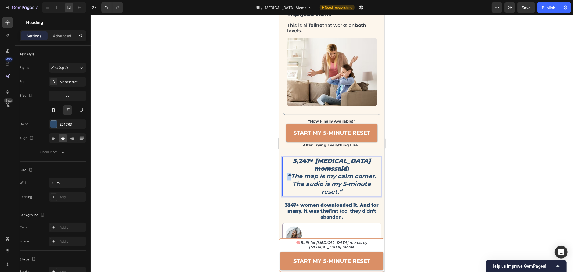
click at [287, 170] on p "3,247+ [MEDICAL_DATA] momssaid: “ The map is my calm corner. The audio is my 5-…" at bounding box center [332, 176] width 98 height 38
click at [438, 167] on div at bounding box center [332, 143] width 483 height 257
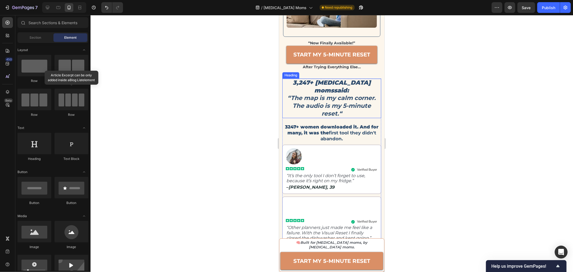
scroll to position [853, 0]
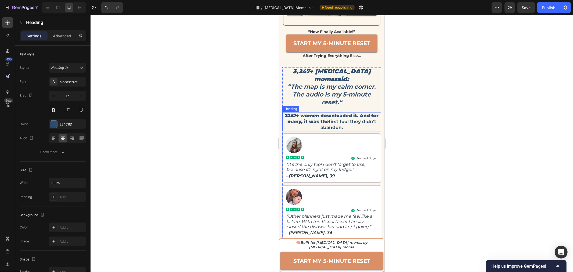
click at [333, 119] on strong "first tool they didn't abandon." at bounding box center [349, 124] width 56 height 11
click at [323, 105] on icon at bounding box center [321, 107] width 4 height 4
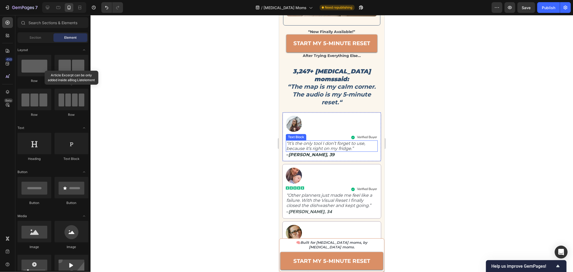
click at [317, 141] on icon "“It’s the only tool I don’t forget to use, because it’s right on my fridge.”" at bounding box center [325, 146] width 79 height 10
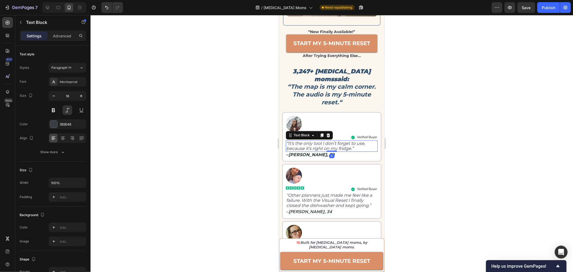
click at [317, 141] on icon "“It’s the only tool I don’t forget to use, because it’s right on my fridge.”" at bounding box center [325, 146] width 79 height 10
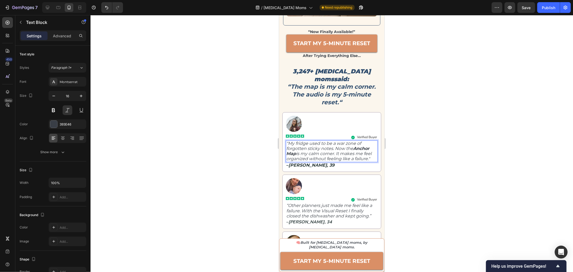
click at [424, 128] on div at bounding box center [332, 143] width 483 height 257
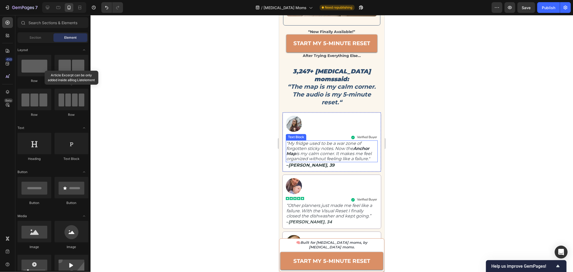
click at [353, 141] on icon ""My fridge used to be a war zone of forgotten sticky notes. Now the Anchor Map …" at bounding box center [328, 151] width 85 height 21
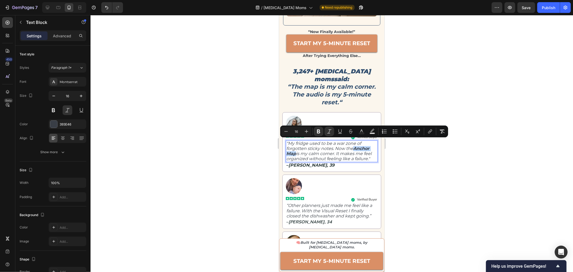
drag, startPoint x: 354, startPoint y: 141, endPoint x: 295, endPoint y: 146, distance: 59.6
click at [315, 134] on button "Bold" at bounding box center [319, 132] width 10 height 10
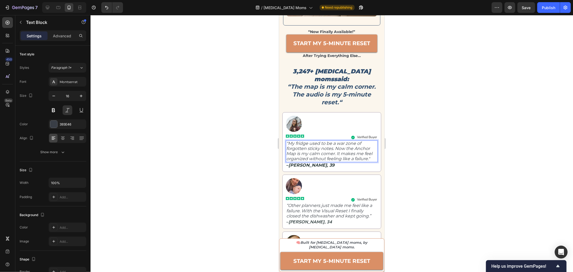
click at [354, 143] on icon ""My fridge used to be a war zone of forgotten sticky notes. Now the Anchor Map …" at bounding box center [329, 151] width 86 height 21
click at [328, 145] on icon ""My fridge used to be a war zone of forgotten sticky notes. Now the Anchor Map …" at bounding box center [329, 151] width 86 height 21
click at [410, 148] on div at bounding box center [332, 143] width 483 height 257
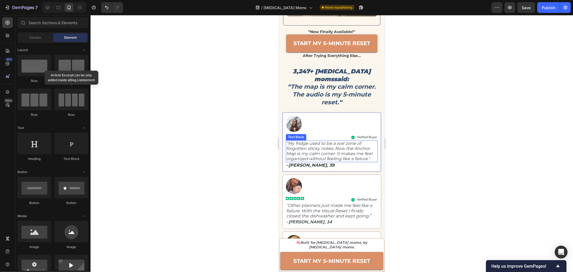
click at [324, 148] on icon ""My fridge used to be a war zone of forgotten sticky notes. Now the Anchor Map …" at bounding box center [329, 151] width 86 height 21
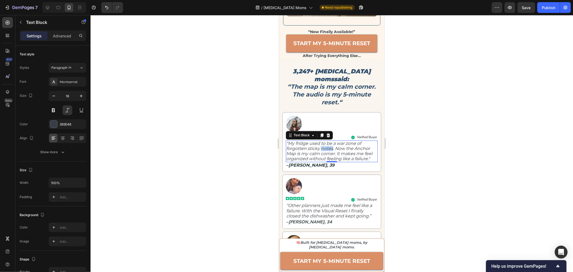
click at [321, 144] on icon ""My fridge used to be a war zone of forgotten sticky notes. Now the Anchor Map …" at bounding box center [329, 151] width 86 height 21
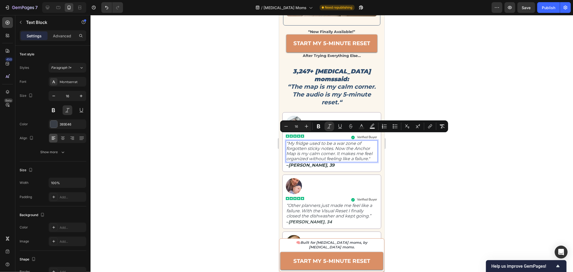
click at [418, 146] on div at bounding box center [332, 143] width 483 height 257
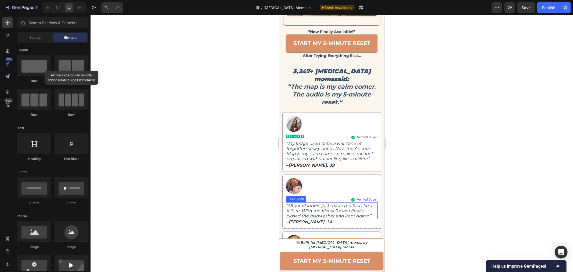
click at [320, 209] on p "“Other planners just made me feel like a failure. With the Visual Reset I final…" at bounding box center [331, 211] width 91 height 16
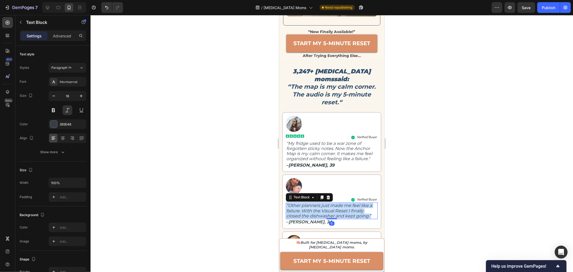
click at [320, 209] on p "“Other planners just made me feel like a failure. With the Visual Reset I final…" at bounding box center [331, 211] width 91 height 16
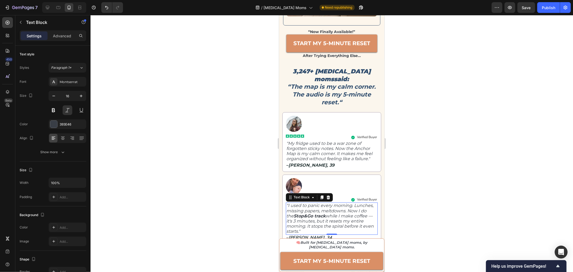
click at [320, 221] on icon ""I used to panic every morning. Lunches, missing papers, meltdowns. Now I do th…" at bounding box center [329, 218] width 87 height 31
click at [430, 150] on div at bounding box center [332, 143] width 483 height 257
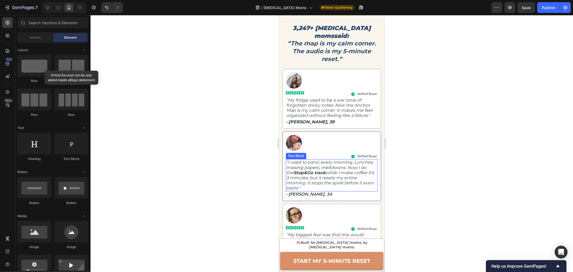
scroll to position [913, 0]
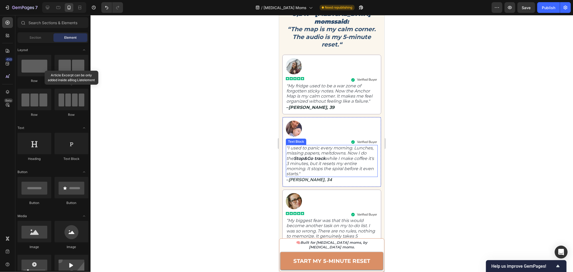
click at [325, 156] on strong "Stop&Go track" at bounding box center [310, 158] width 32 height 5
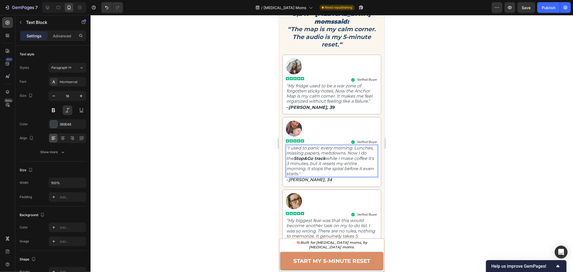
click at [325, 156] on strong "Stop&Go track" at bounding box center [310, 158] width 32 height 5
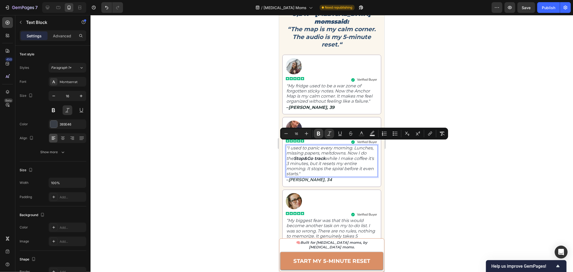
click at [319, 135] on icon "Editor contextual toolbar" at bounding box center [318, 133] width 5 height 5
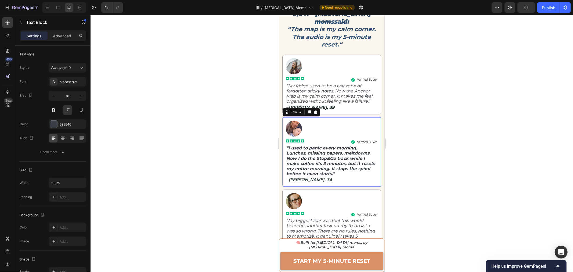
click at [319, 135] on div "Image Icon Icon Icon Icon Icon Icon List Verified Buyer Item List Row "I used t…" at bounding box center [332, 151] width 92 height 63
click at [324, 171] on strong ""I used to panic every morning. Lunches, missing papers, meltdowns. Now I do th…" at bounding box center [330, 160] width 89 height 31
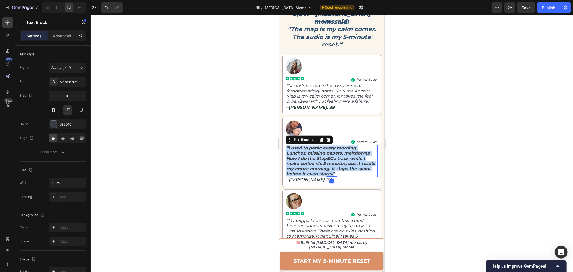
click at [324, 171] on strong ""I used to panic every morning. Lunches, missing papers, meltdowns. Now I do th…" at bounding box center [330, 160] width 89 height 31
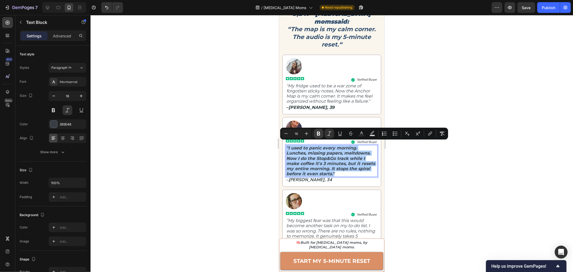
click at [317, 131] on icon "Editor contextual toolbar" at bounding box center [318, 133] width 5 height 5
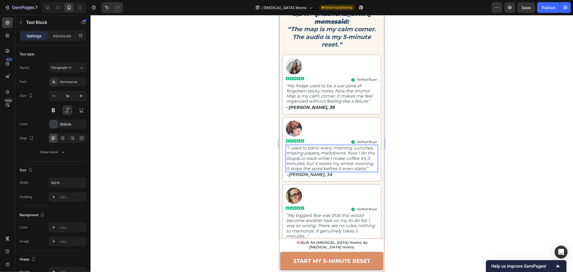
click at [412, 173] on div at bounding box center [332, 143] width 483 height 257
click at [324, 227] on icon "“My biggest fear was that this would become another task on my to-do list. I wa…" at bounding box center [330, 226] width 89 height 26
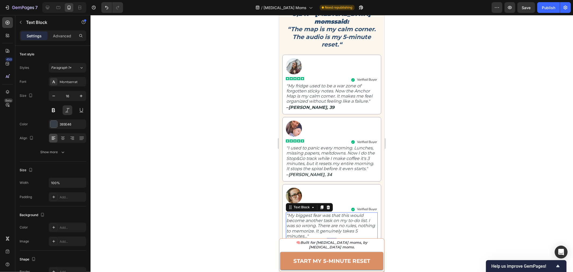
click at [324, 227] on icon "“My biggest fear was that this would become another task on my to-do list. I wa…" at bounding box center [330, 226] width 89 height 26
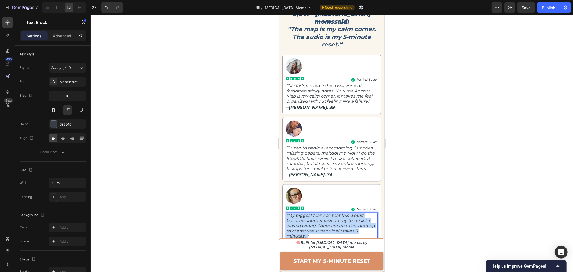
click at [324, 227] on icon "“My biggest fear was that this would become another task on my to-do list. I wa…" at bounding box center [330, 226] width 89 height 26
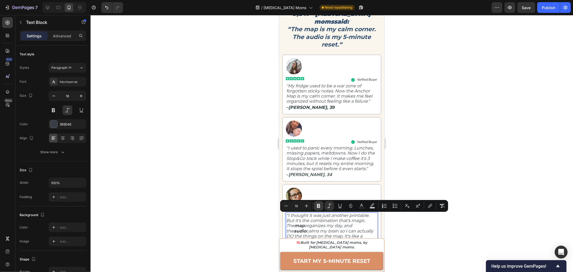
click at [318, 205] on icon "Editor contextual toolbar" at bounding box center [318, 206] width 3 height 4
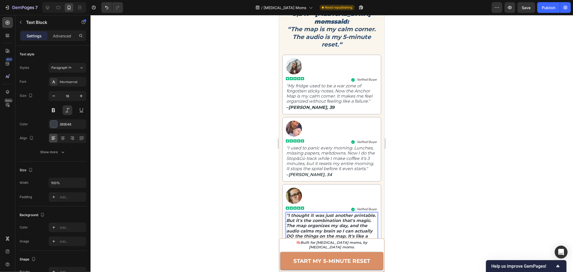
click at [319, 230] on strong ""I thought it was just another printable. But it's the combination that's magic…" at bounding box center [331, 228] width 90 height 31
click at [319, 228] on strong ""I thought it was just another printable. But it's the combination that's magic…" at bounding box center [331, 228] width 90 height 31
click at [473, 183] on div at bounding box center [332, 143] width 483 height 257
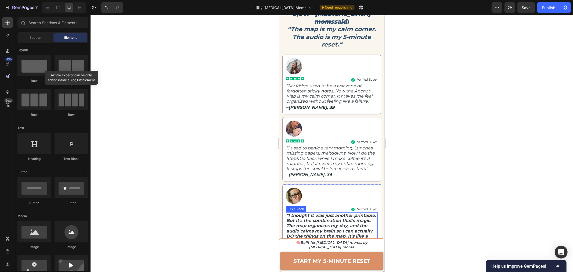
click at [344, 222] on strong ""I thought it was just another printable. But it's the combination that's magic…" at bounding box center [331, 228] width 90 height 31
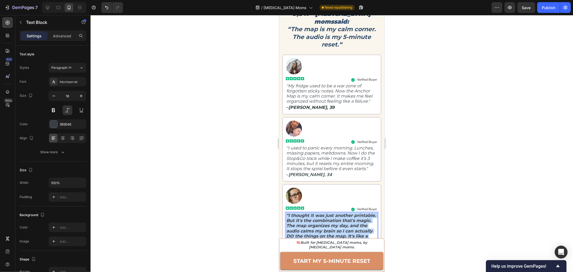
click at [343, 222] on strong ""I thought it was just another printable. But it's the combination that's magic…" at bounding box center [331, 228] width 90 height 31
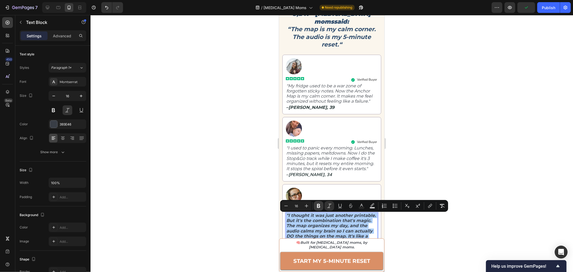
click at [319, 207] on icon "Editor contextual toolbar" at bounding box center [318, 205] width 5 height 5
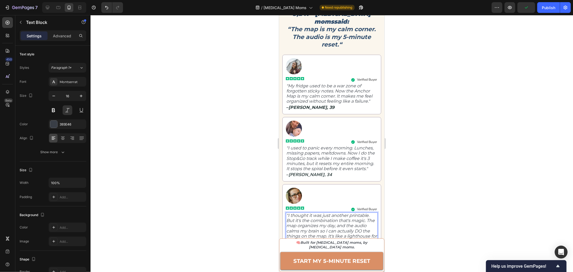
click at [436, 194] on div at bounding box center [332, 143] width 483 height 257
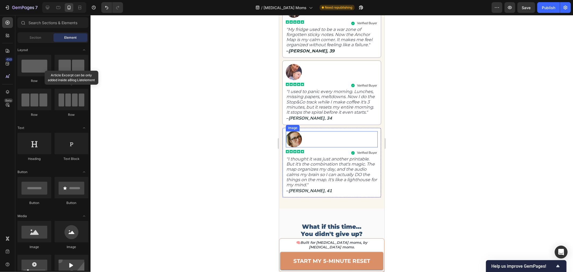
scroll to position [1003, 0]
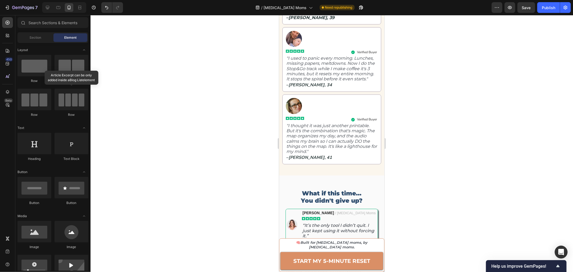
click at [419, 99] on div at bounding box center [332, 143] width 483 height 257
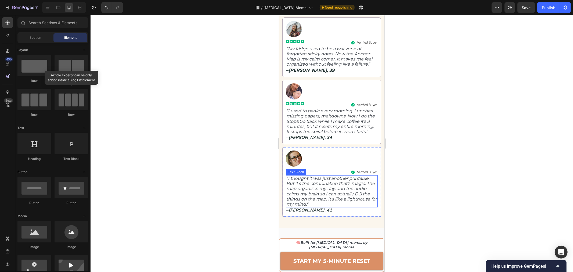
scroll to position [943, 0]
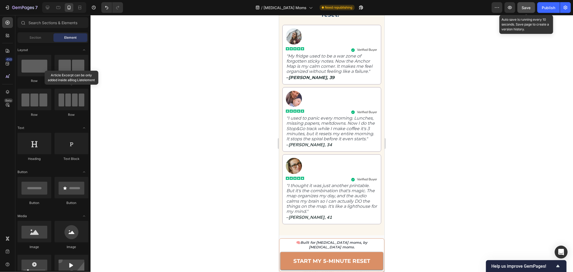
click at [519, 11] on button "Save" at bounding box center [527, 7] width 18 height 11
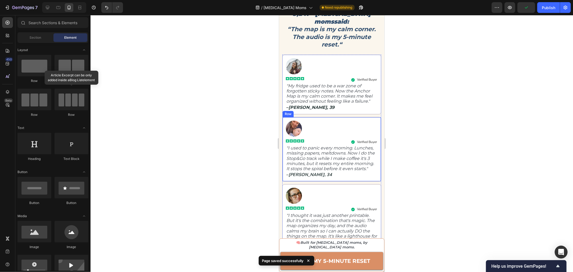
scroll to position [853, 0]
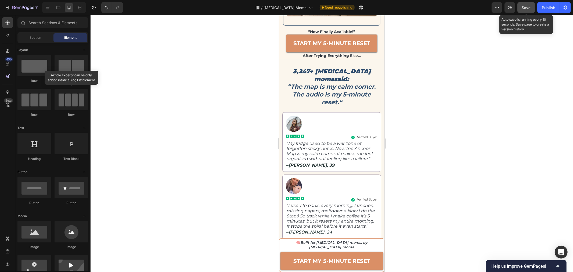
click at [527, 8] on span "Save" at bounding box center [526, 7] width 9 height 5
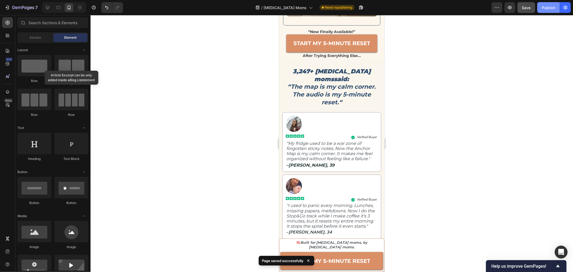
click at [544, 9] on div "Publish" at bounding box center [548, 8] width 13 height 6
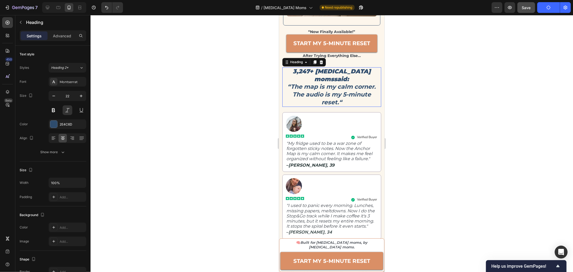
click at [374, 83] on p "3,247+ [MEDICAL_DATA] momssaid: “The map is my calm corner. The audio is my 5-m…" at bounding box center [332, 87] width 98 height 38
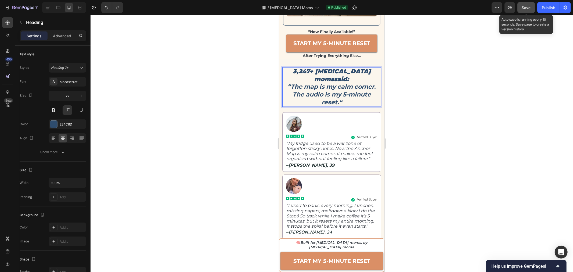
click at [525, 9] on span "Save" at bounding box center [526, 7] width 9 height 5
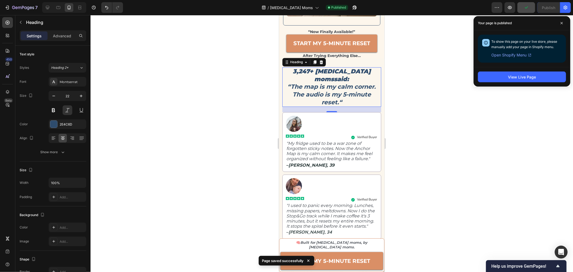
click at [488, 146] on div at bounding box center [332, 143] width 483 height 257
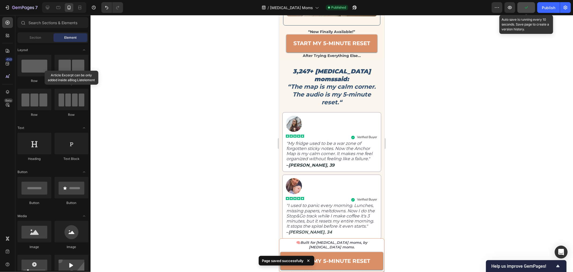
drag, startPoint x: 526, startPoint y: 11, endPoint x: 539, endPoint y: 13, distance: 13.1
click at [527, 11] on button "button" at bounding box center [527, 7] width 18 height 11
click at [544, 12] on button "Publish" at bounding box center [549, 7] width 23 height 11
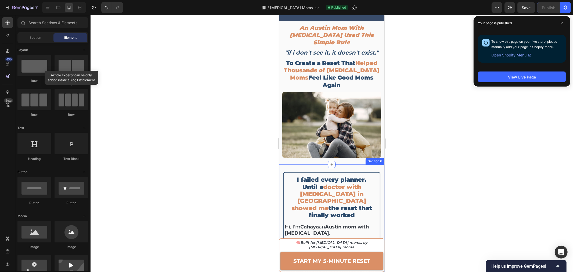
scroll to position [30, 0]
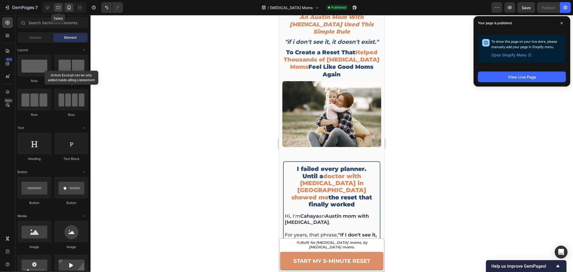
click at [59, 10] on div at bounding box center [58, 7] width 9 height 9
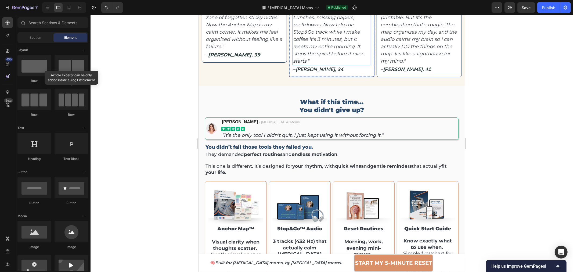
scroll to position [687, 0]
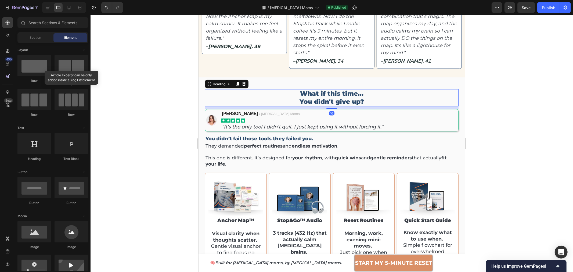
click at [310, 98] on h2 "What if this time… You didn't give up?" at bounding box center [332, 97] width 254 height 17
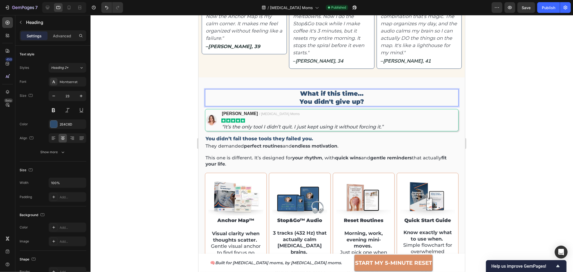
click at [310, 98] on h2 "What if this time… You didn't give up?" at bounding box center [332, 97] width 254 height 17
click at [310, 98] on p "What if this time… You didn't give up?" at bounding box center [331, 98] width 253 height 16
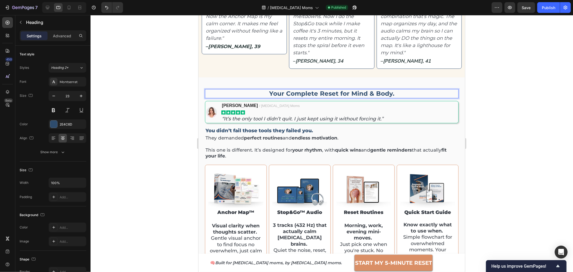
click at [313, 94] on strong "Your Complete Reset for Mind & Body." at bounding box center [331, 94] width 125 height 8
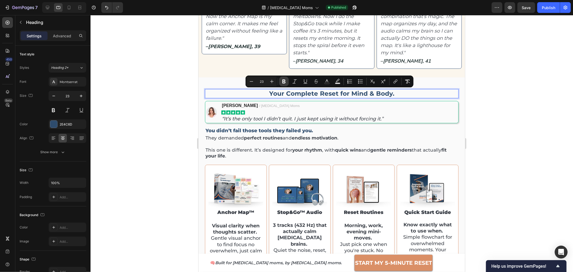
click at [283, 82] on icon "Editor contextual toolbar" at bounding box center [283, 82] width 3 height 4
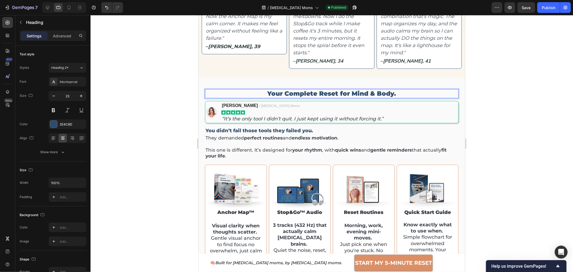
click at [396, 94] on p "Your Complete Reset for Mind & Body." at bounding box center [331, 94] width 253 height 8
click at [481, 95] on div at bounding box center [332, 143] width 483 height 257
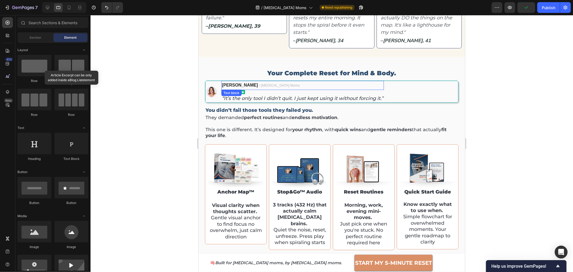
scroll to position [717, 0]
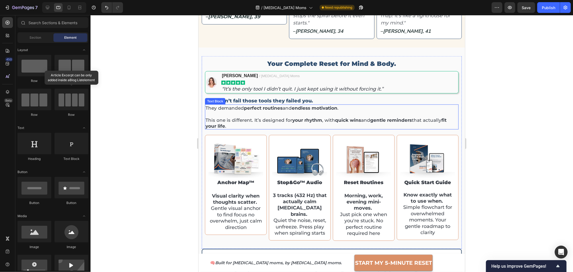
click at [319, 113] on p "This one is different. It’s designed for your rhythm , with quick wins and gent…" at bounding box center [331, 120] width 253 height 18
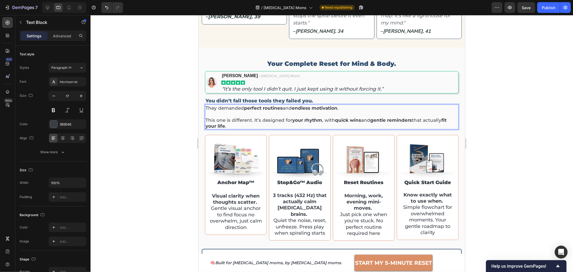
click at [319, 113] on p "This one is different. It’s designed for your rhythm , with quick wins and gent…" at bounding box center [331, 120] width 253 height 18
click at [305, 112] on p "⁠⁠⁠⁠⁠⁠⁠ This one is different. It’s designed for your rhythm , with quick wins …" at bounding box center [331, 120] width 253 height 18
click at [177, 117] on div at bounding box center [332, 143] width 483 height 257
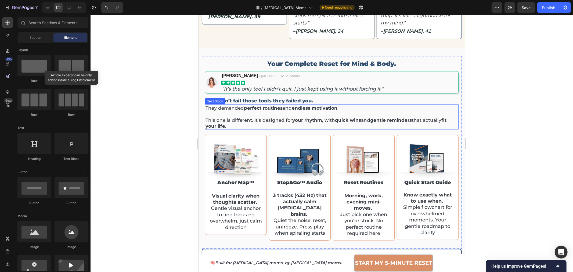
click at [233, 116] on p "⁠⁠⁠⁠⁠⁠⁠ This one is different. It’s designed for your rhythm , with quick wins …" at bounding box center [331, 120] width 253 height 18
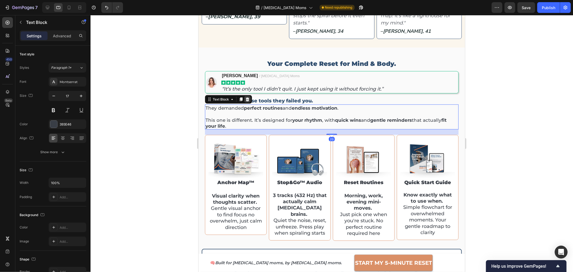
click at [247, 101] on div at bounding box center [247, 99] width 6 height 6
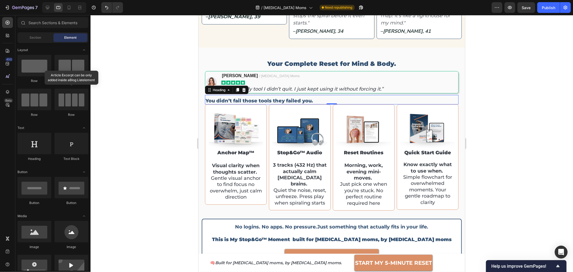
click at [268, 101] on h2 "You didn’t fail those tools they failed you." at bounding box center [332, 100] width 254 height 7
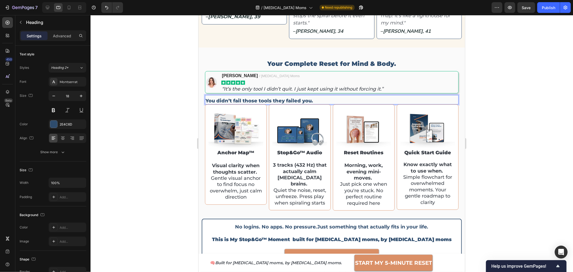
click at [268, 101] on h2 "You didn’t fail those tools they failed you." at bounding box center [332, 100] width 254 height 7
click at [268, 101] on p "You didn’t fail those tools they failed you." at bounding box center [331, 101] width 253 height 6
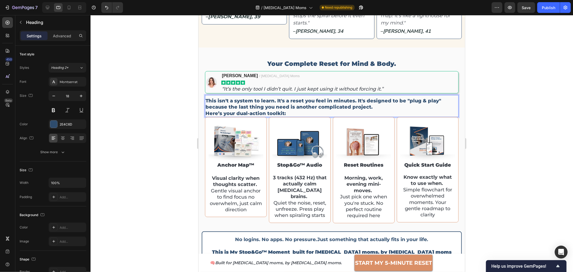
click at [172, 105] on div at bounding box center [332, 143] width 483 height 257
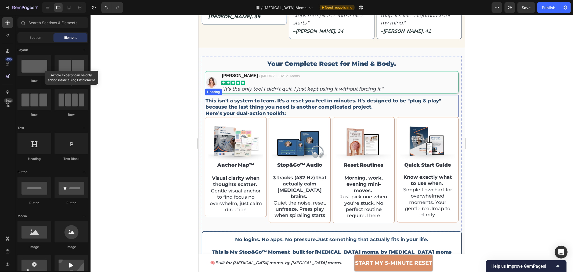
click at [258, 109] on p "This isn't a system to learn. It's a reset you feel in minutes. It's designed t…" at bounding box center [331, 107] width 253 height 19
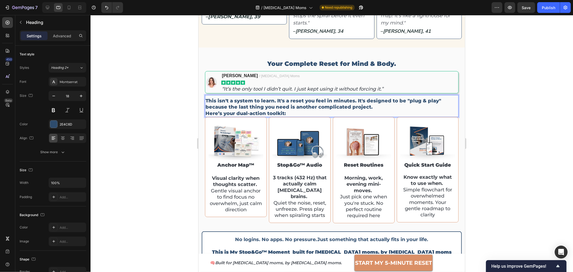
click at [258, 109] on p "This isn't a system to learn. It's a reset you feel in minutes. It's designed t…" at bounding box center [331, 107] width 253 height 19
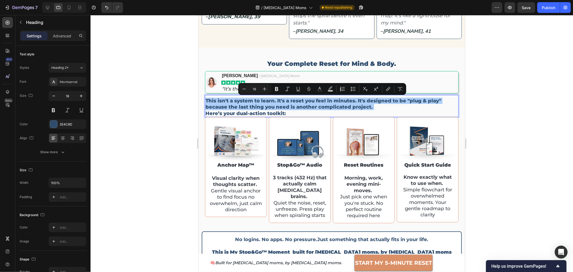
click at [160, 102] on div at bounding box center [332, 143] width 483 height 257
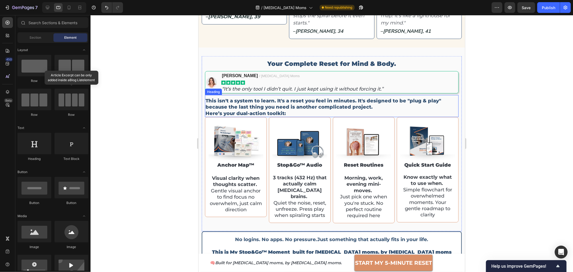
click at [217, 102] on p "This isn't a system to learn. It's a reset you feel in minutes. It's designed t…" at bounding box center [331, 107] width 253 height 19
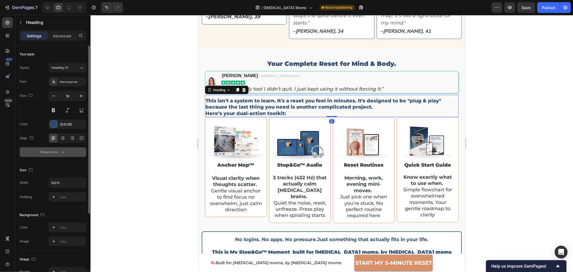
click at [54, 151] on div "Show more" at bounding box center [53, 151] width 25 height 5
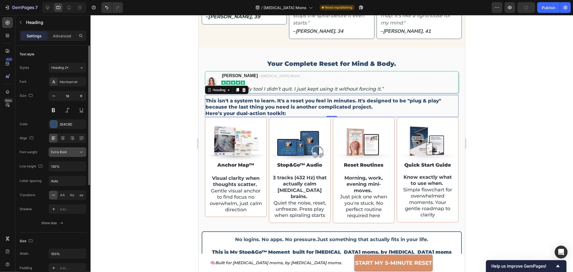
click at [58, 152] on span "Extra Bold" at bounding box center [59, 152] width 16 height 4
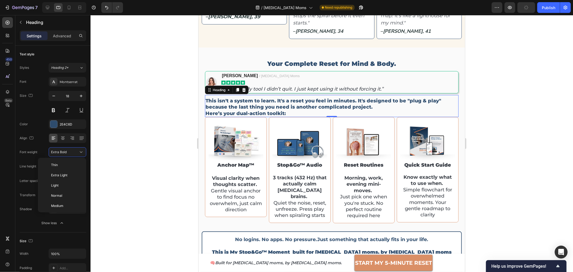
scroll to position [38, 0]
click at [62, 185] on p "Bold" at bounding box center [65, 187] width 28 height 5
click at [488, 85] on div at bounding box center [332, 143] width 483 height 257
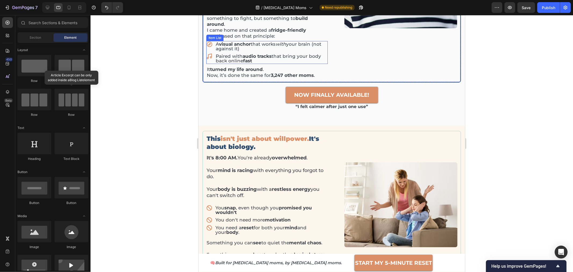
scroll to position [328, 0]
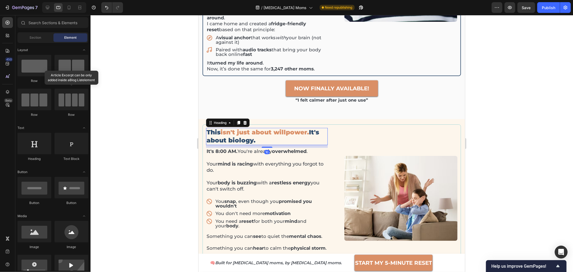
click at [266, 128] on span "isn't just about willpower." at bounding box center [264, 132] width 88 height 8
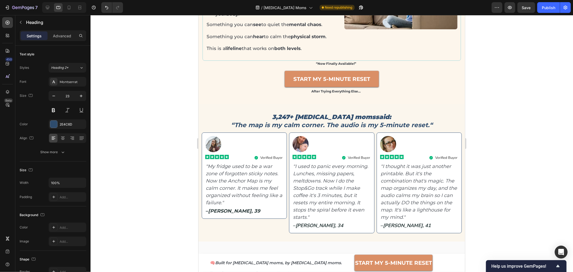
scroll to position [538, 0]
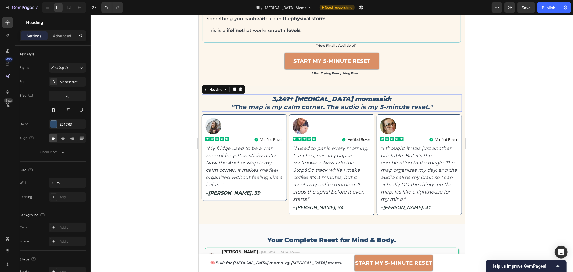
click at [352, 105] on h2 "3,247+ [MEDICAL_DATA] momssaid: “The map is my calm corner. The audio is my 5-m…" at bounding box center [332, 102] width 260 height 17
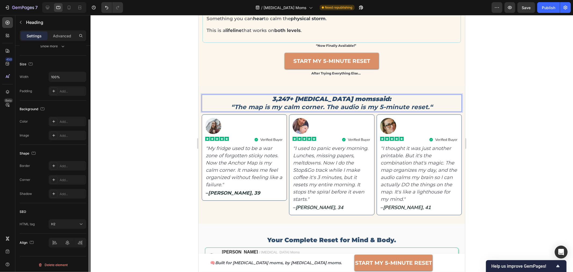
click at [353, 105] on h2 "3,247+ [MEDICAL_DATA] momssaid: “The map is my calm corner. The audio is my 5-m…" at bounding box center [332, 102] width 260 height 17
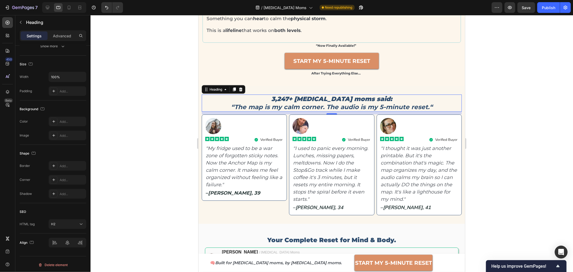
click at [510, 92] on div at bounding box center [332, 143] width 483 height 257
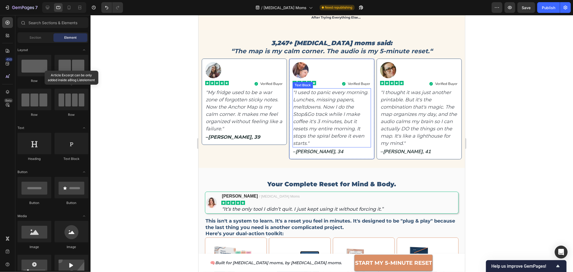
scroll to position [597, 0]
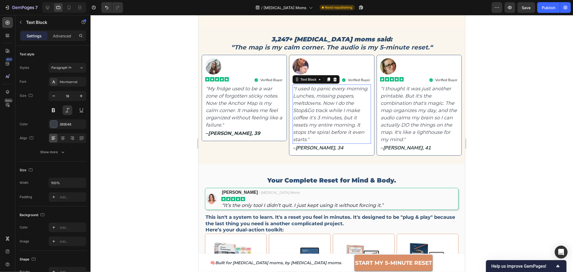
click at [307, 127] on p ""I used to panic every morning. Lunches, missing papers, meltdowns. Now I do th…" at bounding box center [331, 114] width 77 height 58
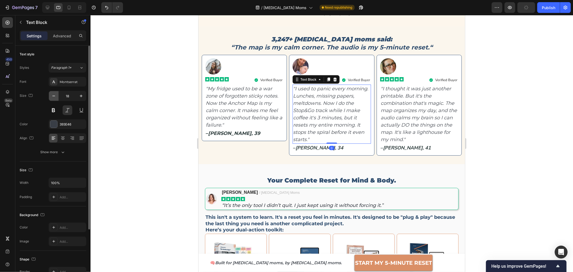
click at [56, 97] on icon "button" at bounding box center [53, 95] width 5 height 5
type input "17"
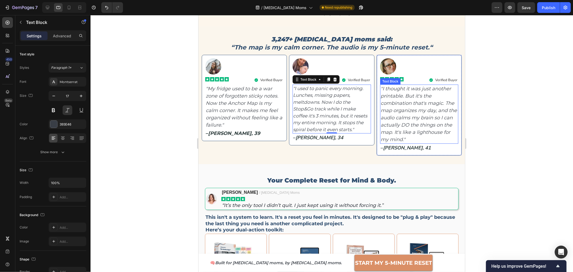
click at [381, 119] on p ""I thought it was just another printable. But it's the combination that's magic…" at bounding box center [419, 114] width 77 height 58
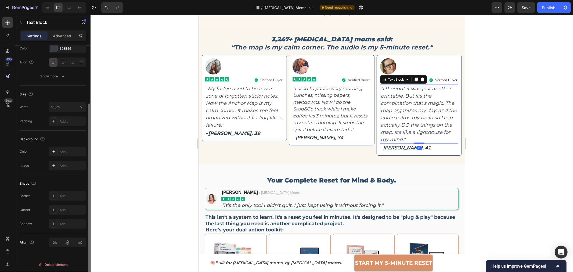
scroll to position [0, 0]
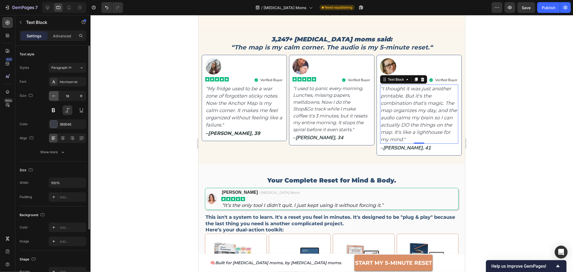
click at [53, 95] on icon "button" at bounding box center [53, 95] width 5 height 5
type input "17"
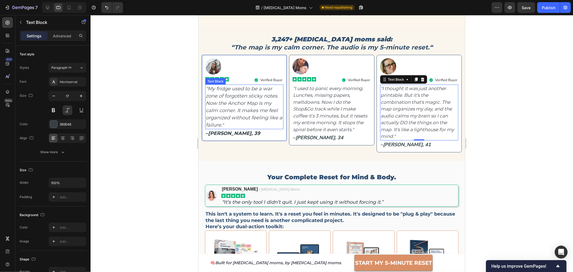
click at [223, 100] on icon ""My fridge used to be a war zone of forgotten sticky notes. Now the Anchor Map …" at bounding box center [244, 106] width 77 height 42
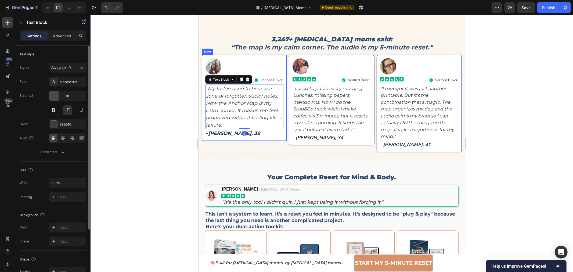
click at [54, 97] on icon "button" at bounding box center [53, 95] width 5 height 5
type input "17"
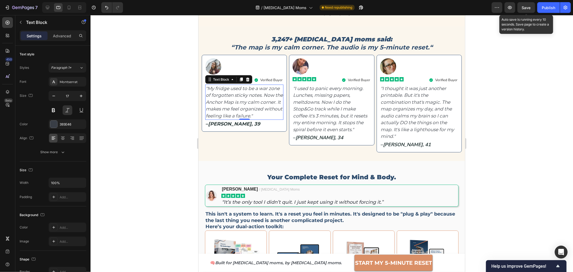
click at [525, 10] on div "Save" at bounding box center [526, 8] width 9 height 6
click at [547, 10] on div "Publish" at bounding box center [548, 8] width 13 height 6
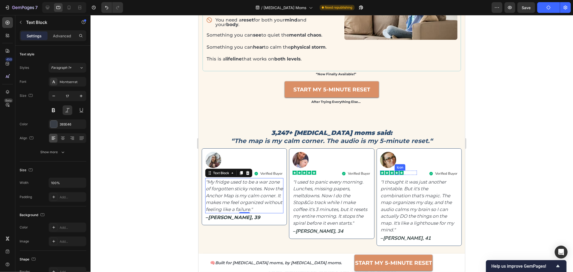
scroll to position [507, 0]
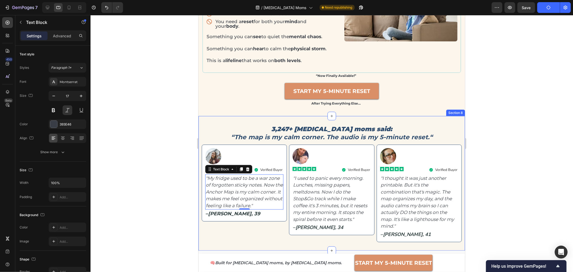
click at [418, 125] on div "3,247+ [MEDICAL_DATA] moms said: “The map is my calm corner. The audio is my 5-…" at bounding box center [331, 183] width 267 height 135
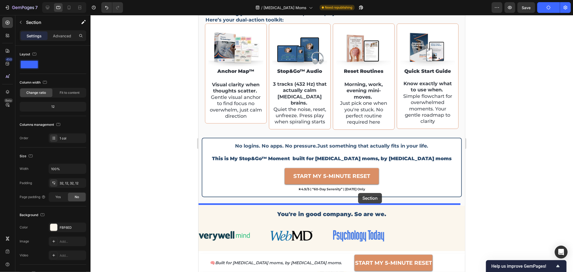
scroll to position [810, 0]
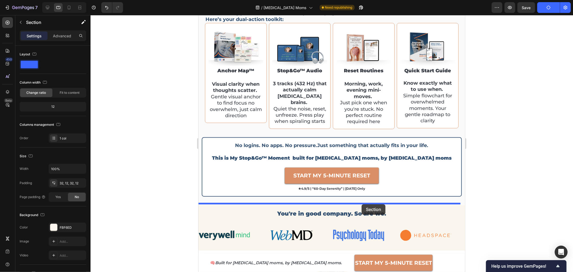
drag, startPoint x: 353, startPoint y: 116, endPoint x: 362, endPoint y: 204, distance: 88.6
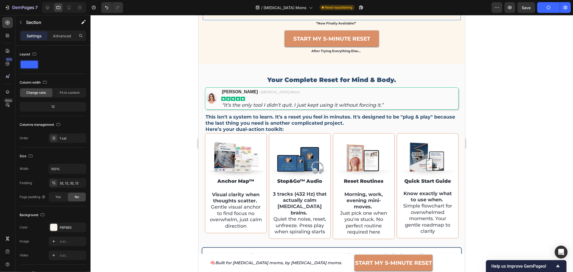
scroll to position [567, 0]
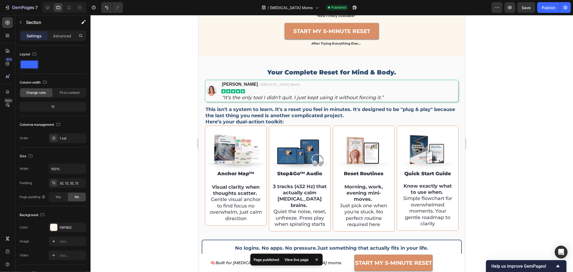
click at [532, 131] on div at bounding box center [332, 143] width 483 height 257
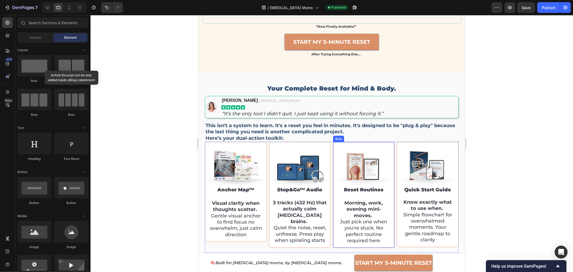
scroll to position [538, 0]
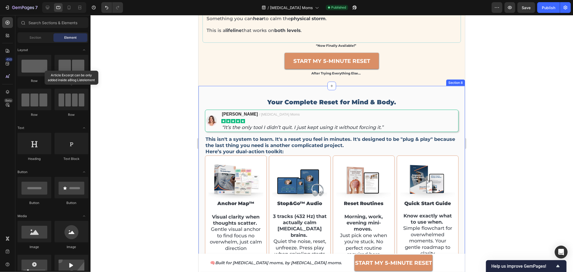
click at [457, 98] on div "Your Complete Reset for Mind & Body. Heading Image [PERSON_NAME] / [MEDICAL_DAT…" at bounding box center [331, 212] width 267 height 252
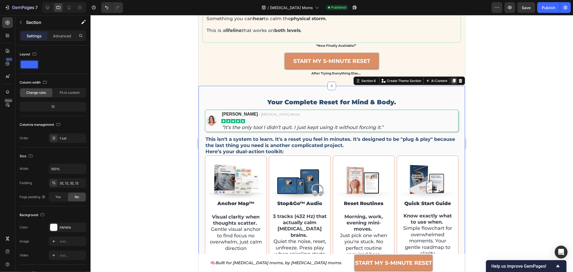
click at [452, 83] on icon at bounding box center [454, 80] width 4 height 4
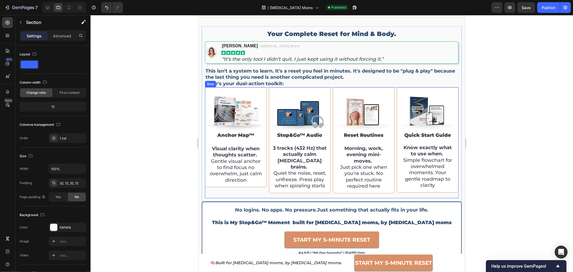
scroll to position [636, 0]
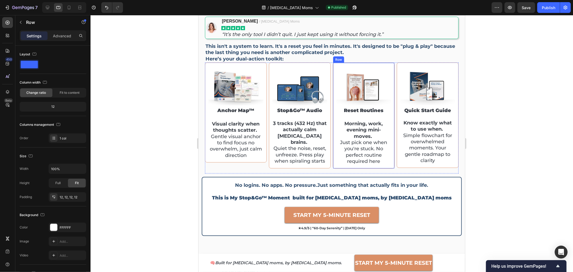
click at [350, 63] on div "Image reset routines Heading Morning, work, evening mini-moves. Just pick one w…" at bounding box center [364, 115] width 62 height 106
click at [364, 58] on icon at bounding box center [365, 58] width 3 height 4
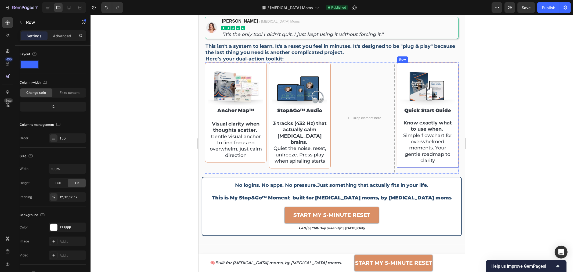
click at [448, 65] on div "Image quick start guide Heading Know exactly what to use when. Simple flowchart…" at bounding box center [428, 114] width 62 height 105
click at [428, 58] on icon at bounding box center [429, 58] width 3 height 4
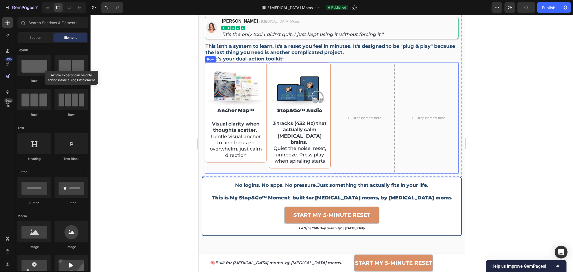
click at [330, 64] on div "Drop element here Image stop&go™ audio Heading 3 tracks (432 Hz) that actually …" at bounding box center [332, 117] width 254 height 111
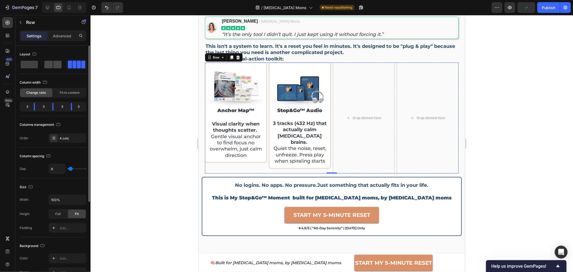
click at [49, 67] on span at bounding box center [48, 65] width 8 height 8
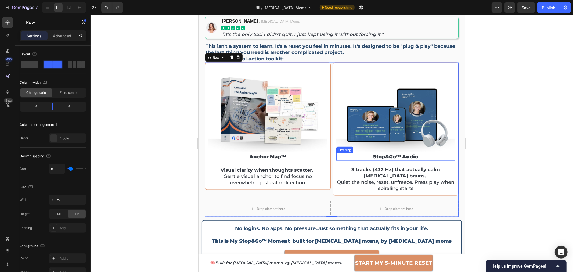
click at [392, 153] on h2 "stop&go™ audio" at bounding box center [395, 156] width 119 height 7
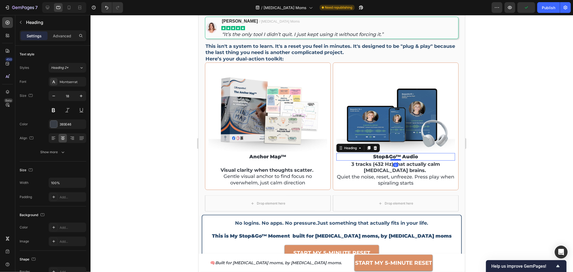
drag, startPoint x: 393, startPoint y: 163, endPoint x: 394, endPoint y: 158, distance: 6.0
click at [394, 159] on div at bounding box center [395, 160] width 11 height 2
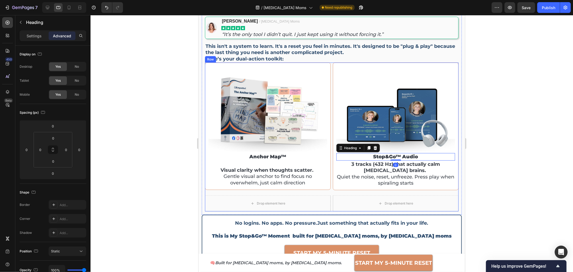
click at [328, 199] on div "Drop element here Image stop&go™ audio Heading 0 3 tracks (432 Hz) that actuall…" at bounding box center [332, 136] width 254 height 149
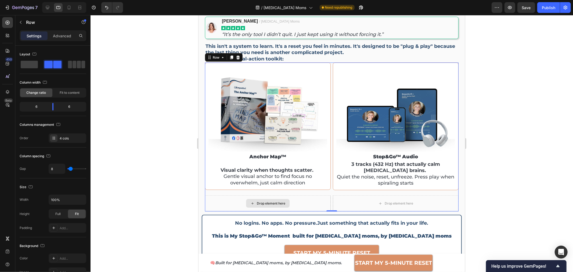
click at [215, 200] on div "Drop element here" at bounding box center [268, 203] width 126 height 16
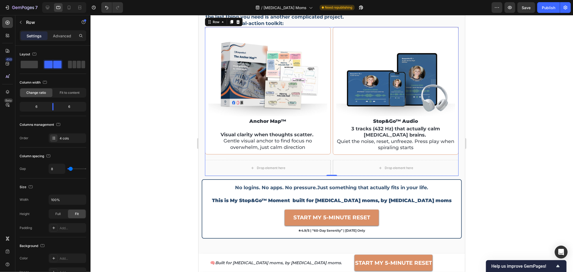
scroll to position [696, 0]
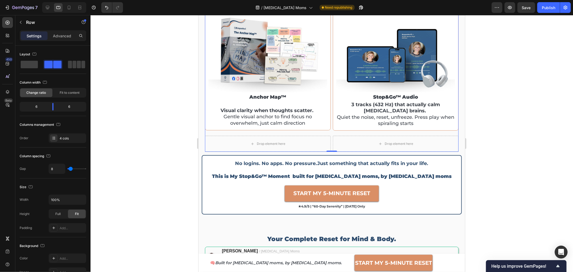
click at [508, 146] on div at bounding box center [332, 143] width 483 height 257
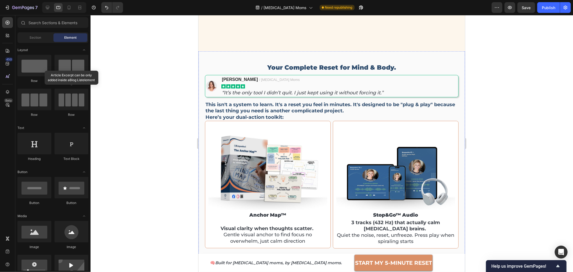
scroll to position [576, 0]
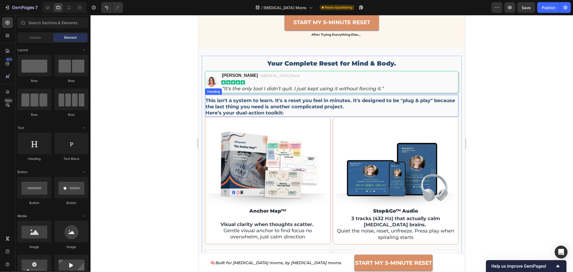
click at [228, 106] on h2 "This isn't a system to learn. It's a reset you feel in minutes. It's designed t…" at bounding box center [332, 107] width 254 height 20
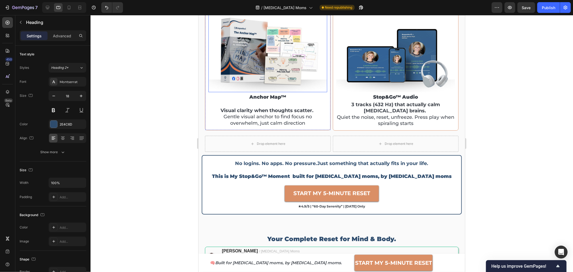
scroll to position [606, 0]
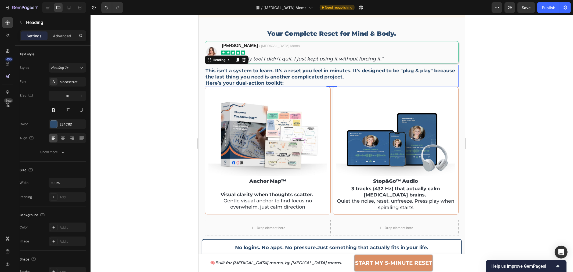
click at [275, 75] on h2 "This isn't a system to learn. It's a reset you feel in minutes. It's designed t…" at bounding box center [332, 77] width 254 height 20
click at [287, 75] on p "This isn't a system to learn. It's a reset you feel in minutes. It's designed t…" at bounding box center [331, 76] width 253 height 19
click at [231, 72] on p "This isn't a system to learn. It's a reset you feel in minutes. It's designed t…" at bounding box center [331, 76] width 253 height 19
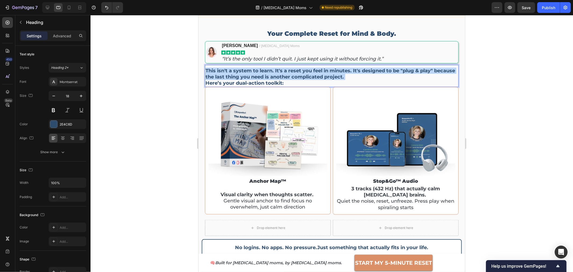
click at [231, 72] on p "This isn't a system to learn. It's a reset you feel in minutes. It's designed t…" at bounding box center [331, 76] width 253 height 19
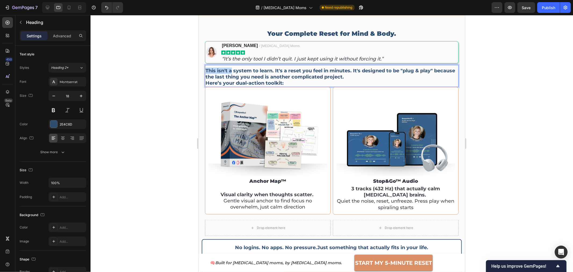
click at [231, 73] on p "This isn't a system to learn. It's a reset you feel in minutes. It's designed t…" at bounding box center [331, 76] width 253 height 19
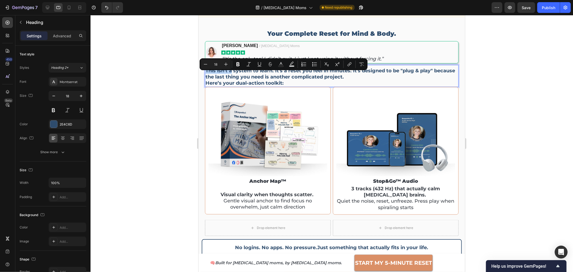
click at [231, 73] on p "This isn't a system to learn. It's a reset you feel in minutes. It's designed t…" at bounding box center [331, 76] width 253 height 19
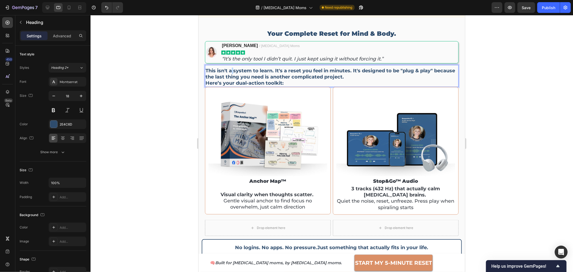
click at [231, 73] on p "This isn't a system to learn. It's a reset you feel in minutes. It's designed t…" at bounding box center [331, 76] width 253 height 19
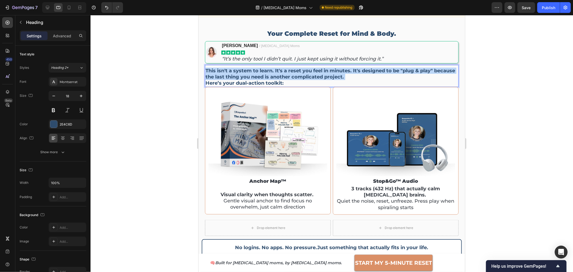
click at [231, 73] on p "This isn't a system to learn. It's a reset you feel in minutes. It's designed t…" at bounding box center [331, 76] width 253 height 19
click at [386, 77] on p "This isn't a system to learn. It's a reset you feel in minutes. It's designed t…" at bounding box center [331, 76] width 253 height 19
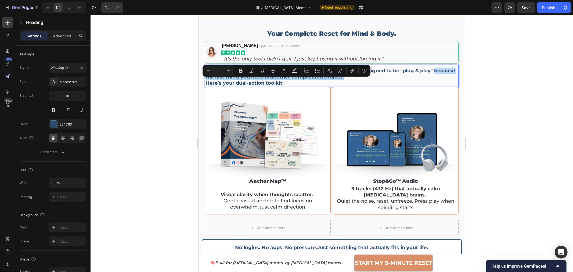
drag, startPoint x: 370, startPoint y: 82, endPoint x: 206, endPoint y: 85, distance: 164.5
click at [206, 85] on p "This isn't a system to learn. It's a reset you feel in minutes. It's designed t…" at bounding box center [331, 76] width 253 height 19
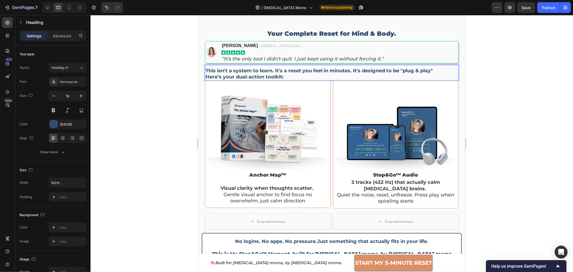
click at [387, 75] on p "This isn't a system to learn. It's a reset you feel in minutes. It's designed t…" at bounding box center [331, 73] width 253 height 13
click at [435, 76] on p "This isn't a system to learn. It's a reset you feel in minutes. It's designed t…" at bounding box center [331, 73] width 253 height 13
click at [302, 80] on p "This isn't a system to learn. It's a reset you feel in minutes. It's designed t…" at bounding box center [331, 73] width 253 height 13
click at [520, 114] on div at bounding box center [332, 143] width 483 height 257
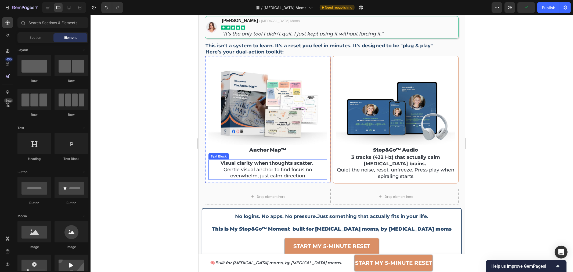
scroll to position [636, 0]
click at [252, 162] on strong "Visual clarity when thoughts scatter." at bounding box center [267, 163] width 93 height 6
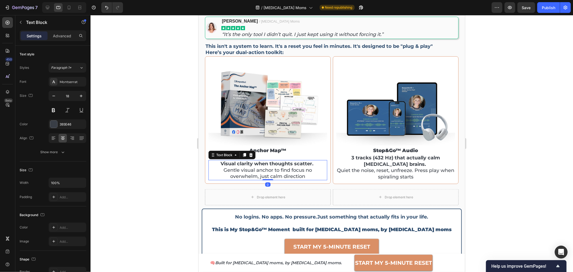
click at [252, 162] on strong "Visual clarity when thoughts scatter." at bounding box center [267, 163] width 93 height 6
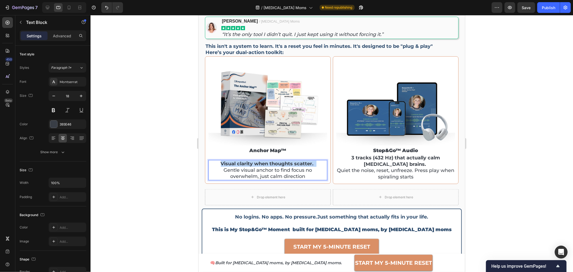
click at [252, 162] on strong "Visual clarity when thoughts scatter." at bounding box center [267, 163] width 93 height 6
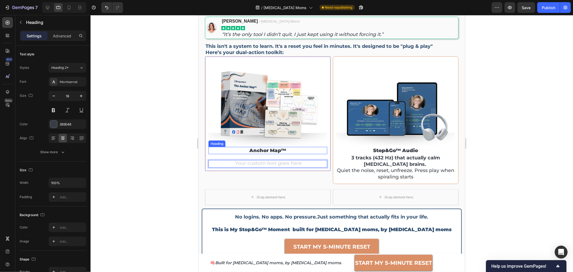
click at [257, 148] on h2 "anchor map™" at bounding box center [267, 150] width 119 height 7
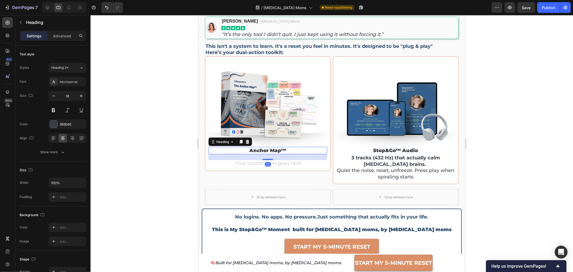
click at [257, 148] on h2 "anchor map™" at bounding box center [267, 150] width 119 height 7
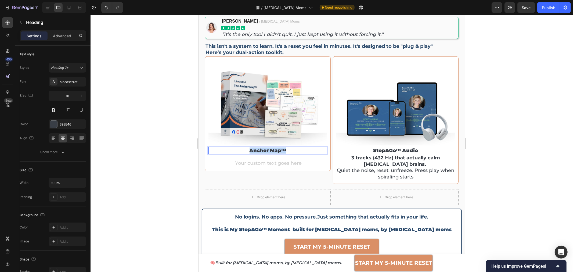
click at [257, 148] on p "anchor map™" at bounding box center [268, 150] width 118 height 6
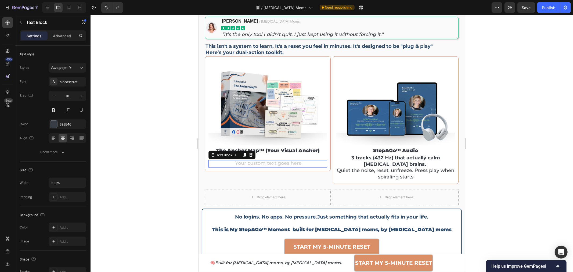
click at [256, 160] on div "Rich Text Editor. Editing area: main" at bounding box center [267, 163] width 119 height 7
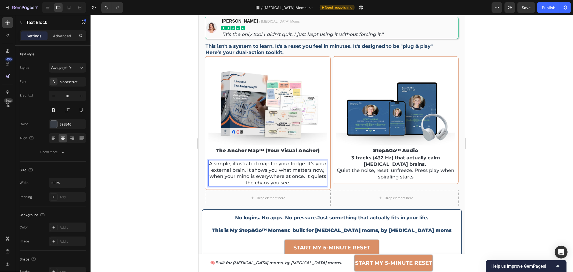
click at [241, 168] on p "A simple, illustrated map for your fridge. It’s your external brain. It shows y…" at bounding box center [268, 172] width 118 height 25
click at [484, 119] on div at bounding box center [332, 143] width 483 height 257
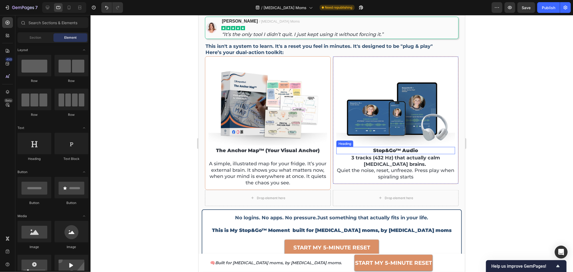
click at [389, 147] on h2 "stop&go™ audio" at bounding box center [395, 150] width 119 height 7
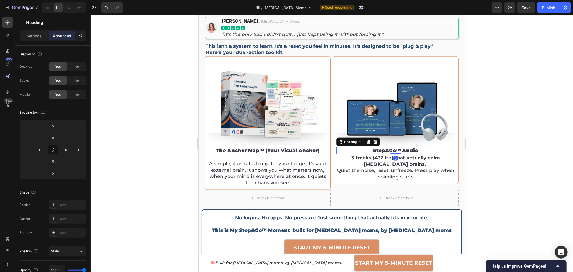
click at [389, 147] on h2 "stop&go™ audio" at bounding box center [395, 150] width 119 height 7
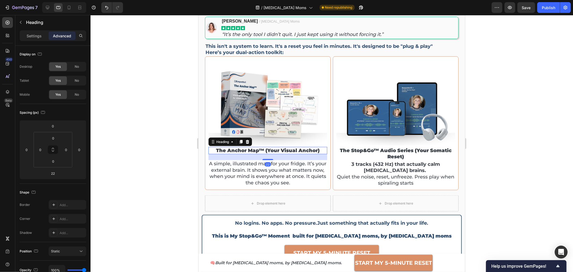
click at [265, 148] on p "The Anchor Map™ (Your Visual Anchor)" at bounding box center [268, 150] width 118 height 6
click at [264, 148] on p "The Anchor Map™ (Your Visual Anchor)" at bounding box center [268, 150] width 118 height 6
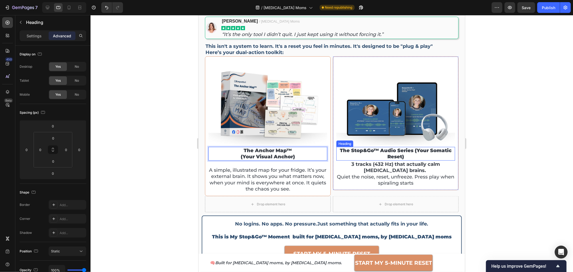
click at [411, 149] on p "The Stop&Go™ Audio Series (Your Somatic Reset)" at bounding box center [396, 153] width 118 height 13
click at [411, 148] on p "The Stop&Go™ Audio Series (Your Somatic Reset)" at bounding box center [396, 153] width 118 height 13
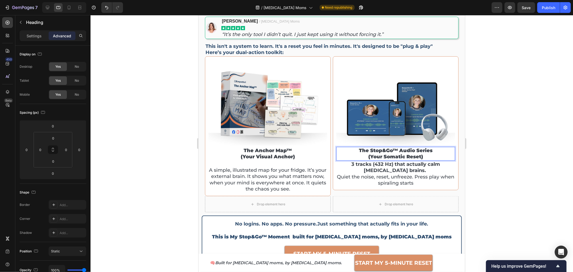
click at [390, 153] on p "The Stop&Go™ Audio Series (Your Somatic Reset)" at bounding box center [396, 153] width 118 height 13
click at [500, 120] on div at bounding box center [332, 143] width 483 height 257
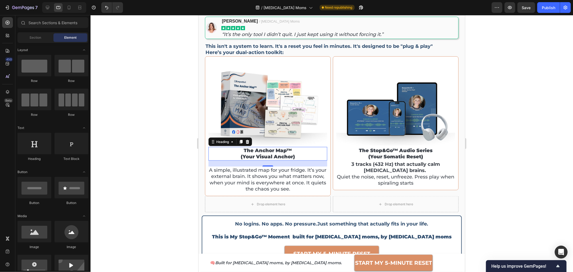
click at [268, 155] on p "The Anchor Map™ (Your Visual Anchor)" at bounding box center [268, 153] width 118 height 13
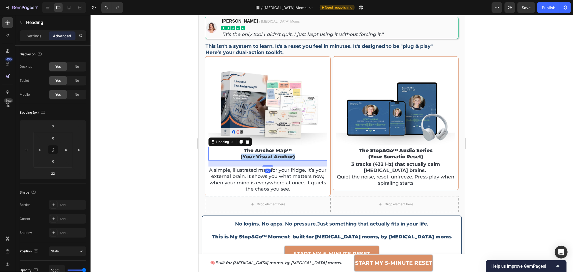
click at [268, 155] on p "The Anchor Map™ (Your Visual Anchor)" at bounding box center [268, 153] width 118 height 13
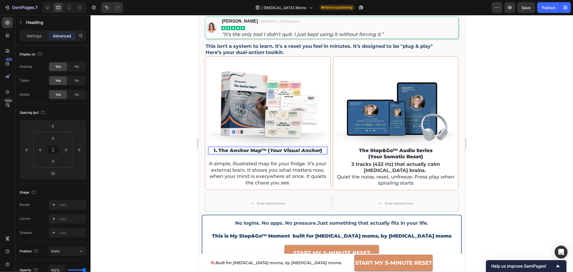
click at [267, 150] on p "1. The Anchor Map™ ( Your Visual Anchor )" at bounding box center [268, 150] width 118 height 6
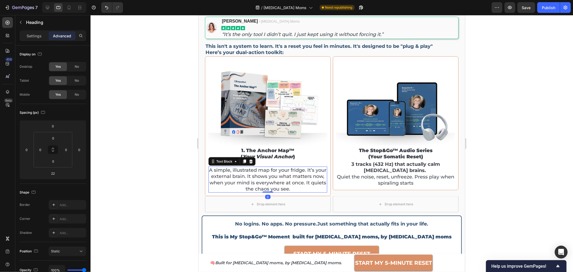
click at [237, 178] on p "A simple, illustrated map for your fridge. It’s your external brain. It shows y…" at bounding box center [268, 179] width 118 height 25
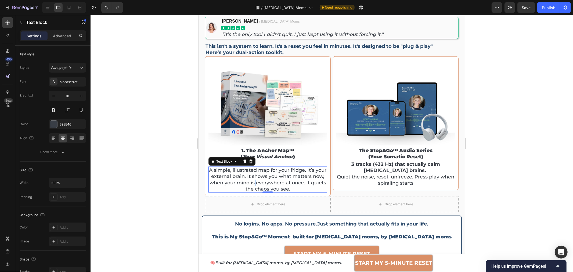
click at [268, 178] on p "A simple, illustrated map for your fridge. It’s your external brain. It shows y…" at bounding box center [268, 179] width 118 height 25
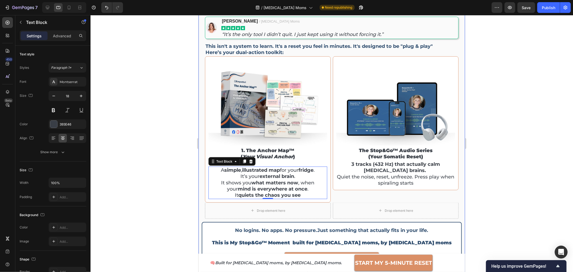
click at [181, 173] on div at bounding box center [332, 143] width 483 height 257
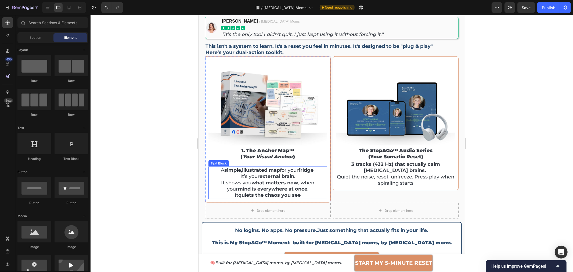
click at [235, 178] on p "A simple , illustrated map for your fridge . It’s your external brain . It show…" at bounding box center [268, 182] width 118 height 31
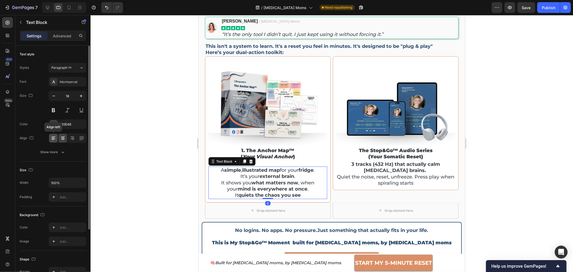
click at [53, 139] on icon at bounding box center [53, 139] width 3 height 1
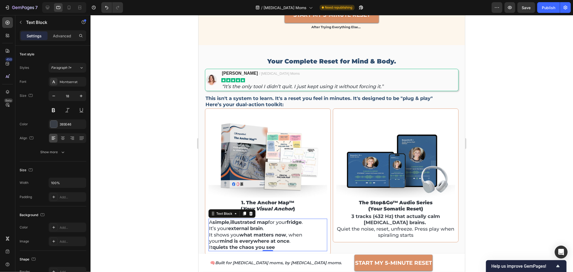
scroll to position [487, 0]
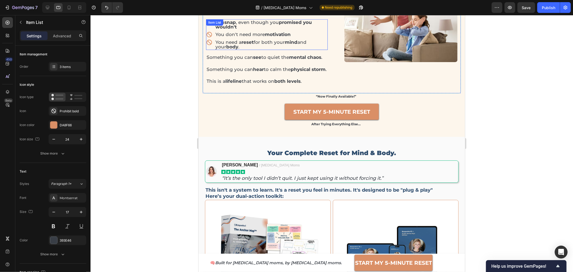
click at [324, 40] on div "You need a reset for both your mind and your body ." at bounding box center [270, 44] width 113 height 11
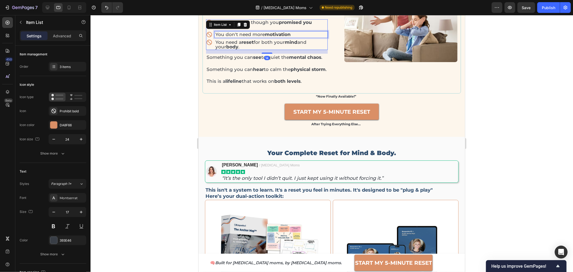
click at [324, 35] on div "You don't need more motivation" at bounding box center [270, 34] width 113 height 6
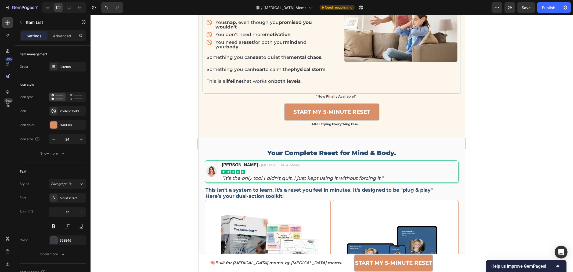
click at [207, 47] on div "You need a reset for both your mind and your body ." at bounding box center [267, 44] width 122 height 11
click at [238, 25] on icon at bounding box center [238, 25] width 3 height 4
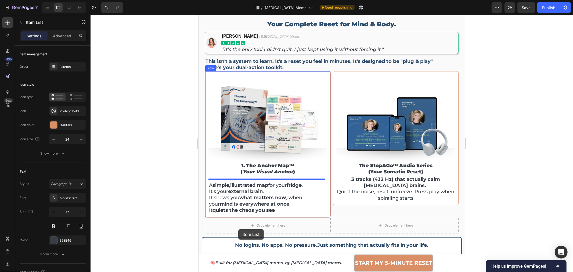
scroll to position [656, 0]
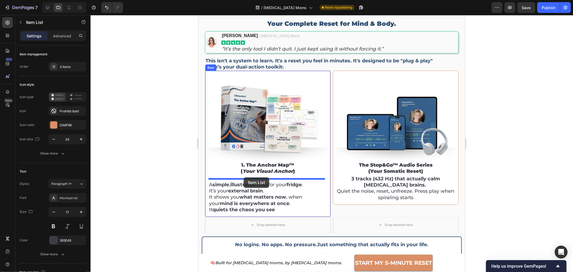
drag, startPoint x: 217, startPoint y: 45, endPoint x: 244, endPoint y: 177, distance: 134.5
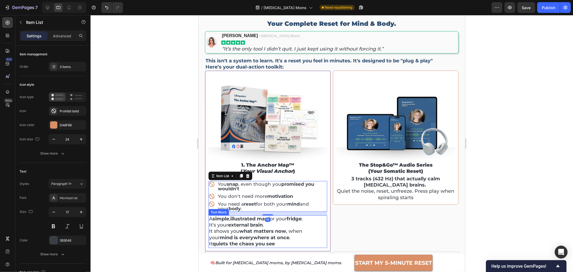
click at [223, 217] on strong "simple" at bounding box center [220, 219] width 17 height 6
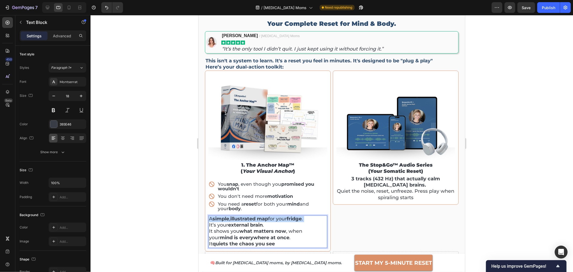
click at [223, 217] on strong "simple" at bounding box center [220, 219] width 17 height 6
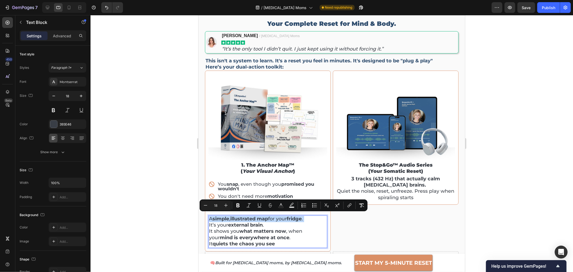
click at [223, 217] on strong "simple" at bounding box center [220, 219] width 17 height 6
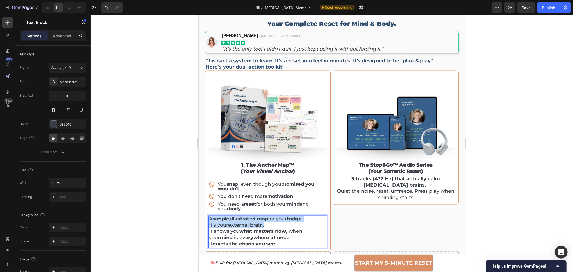
drag, startPoint x: 210, startPoint y: 217, endPoint x: 269, endPoint y: 225, distance: 60.2
click at [269, 225] on p "A simple , illustrated map for your fridge . It’s your external brain . It show…" at bounding box center [268, 231] width 118 height 31
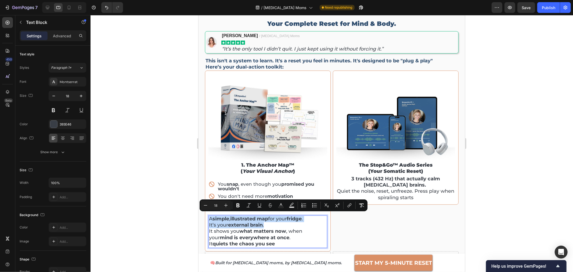
copy p "A simple , illustrated map for your fridge . It’s your external brain ."
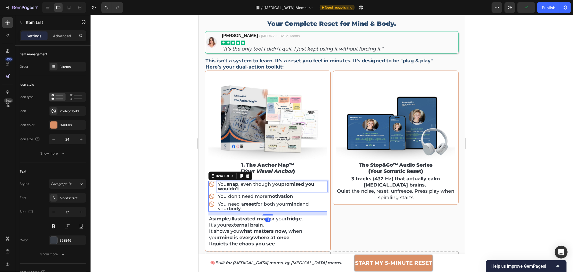
click at [249, 182] on p "You snap , even though you promised you wouldn't" at bounding box center [272, 186] width 109 height 9
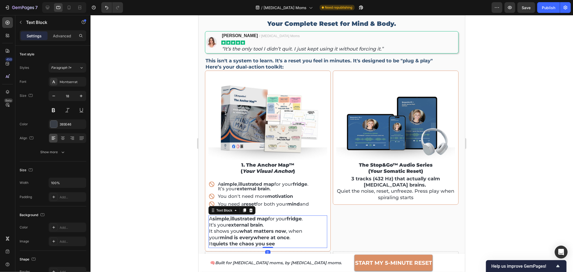
click at [226, 230] on p "A simple , illustrated map for your fridge . It’s your external brain . It show…" at bounding box center [268, 231] width 118 height 31
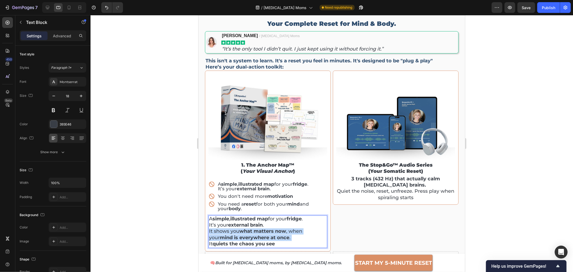
click at [226, 230] on p "A simple , illustrated map for your fridge . It’s your external brain . It show…" at bounding box center [268, 231] width 118 height 31
click at [228, 225] on p "A simple , illustrated map for your fridge . It’s your external brain . It show…" at bounding box center [268, 231] width 118 height 31
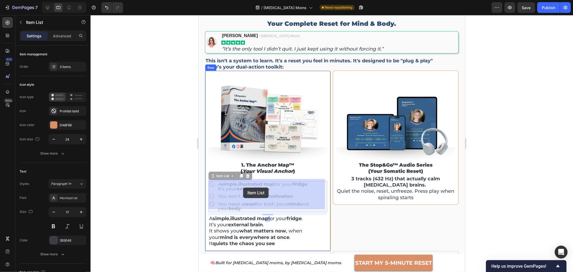
drag, startPoint x: 273, startPoint y: 185, endPoint x: 243, endPoint y: 187, distance: 30.0
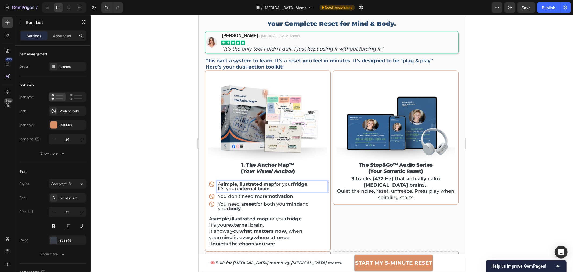
click at [246, 188] on strong "external brain" at bounding box center [253, 188] width 33 height 5
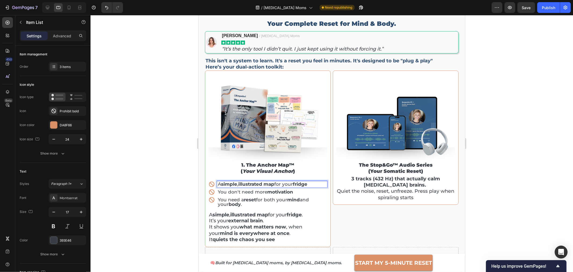
click at [249, 191] on p "You don't need more motivation" at bounding box center [272, 191] width 109 height 5
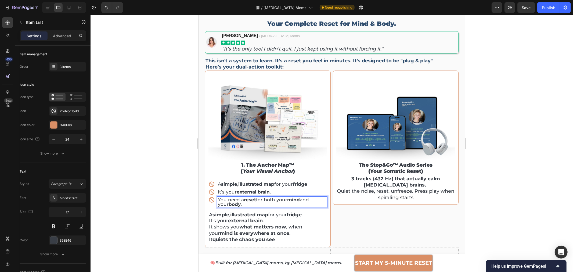
click at [235, 198] on p "You need a reset for both your mind and your body ." at bounding box center [272, 201] width 109 height 9
click at [235, 199] on p "You need a reset for both your mind and your body ." at bounding box center [272, 201] width 109 height 9
click at [206, 190] on div "Image 1. The Anchor Map™ ( Your Visual Anchor ) Heading A simple , illustrated …" at bounding box center [268, 158] width 126 height 176
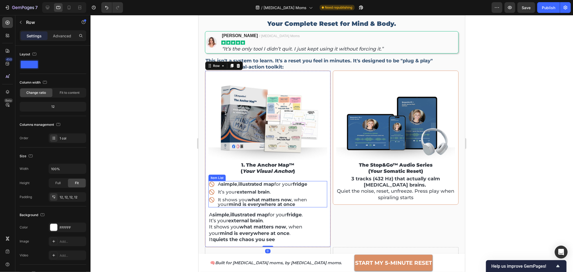
click at [216, 181] on div "A simple , illustrated map for your fridge" at bounding box center [267, 184] width 119 height 6
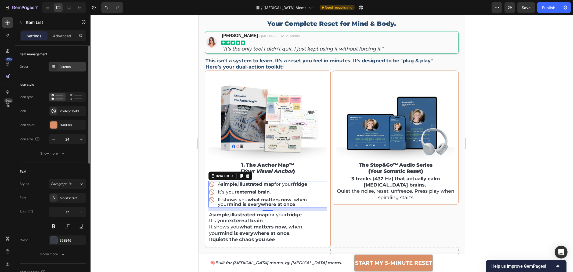
click at [69, 69] on div "3 items" at bounding box center [72, 67] width 25 height 5
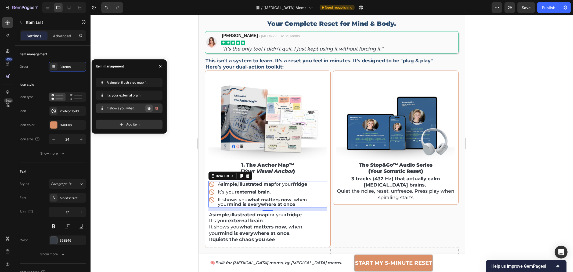
click at [148, 108] on icon "button" at bounding box center [149, 108] width 3 height 3
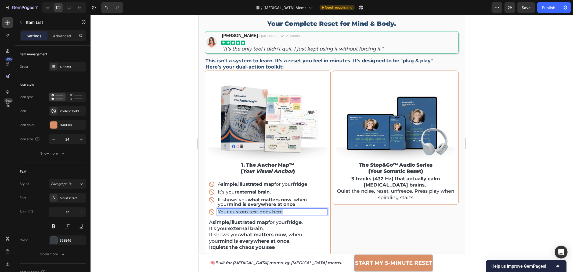
click at [244, 209] on p "Your custom text goes here" at bounding box center [272, 211] width 109 height 5
click at [180, 198] on div at bounding box center [332, 143] width 483 height 257
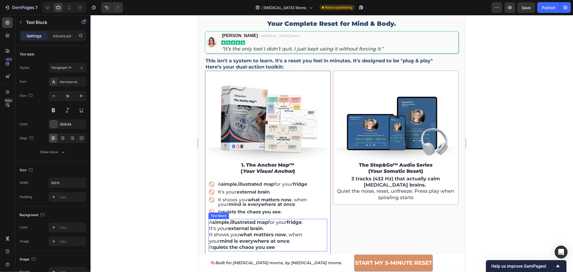
click at [257, 232] on strong "what matters now" at bounding box center [262, 235] width 47 height 6
click at [250, 212] on icon at bounding box center [250, 214] width 3 height 4
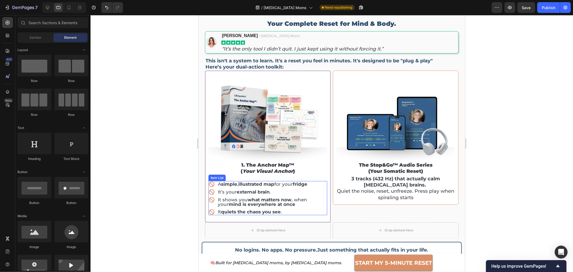
click at [213, 189] on icon at bounding box center [211, 192] width 6 height 6
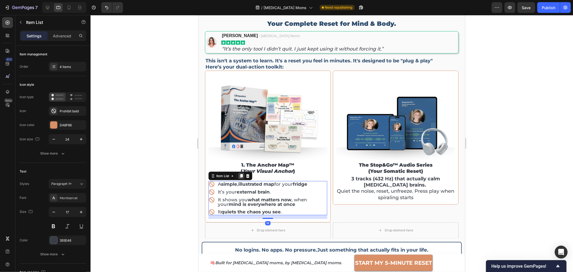
click at [242, 175] on icon at bounding box center [241, 176] width 4 height 4
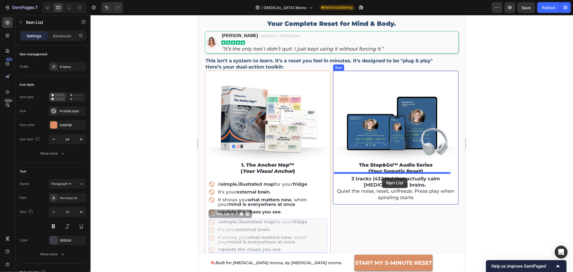
drag, startPoint x: 216, startPoint y: 210, endPoint x: 382, endPoint y: 177, distance: 168.7
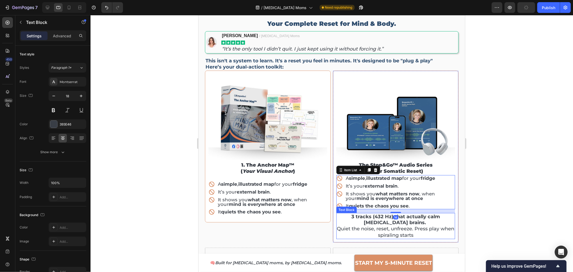
click at [366, 218] on p "3 tracks (432 Hz) that actually calm [MEDICAL_DATA] brains." at bounding box center [396, 219] width 118 height 13
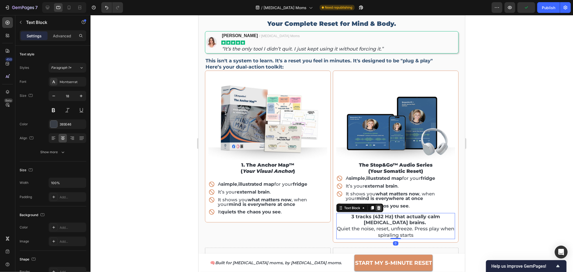
click at [378, 206] on icon at bounding box center [379, 208] width 4 height 4
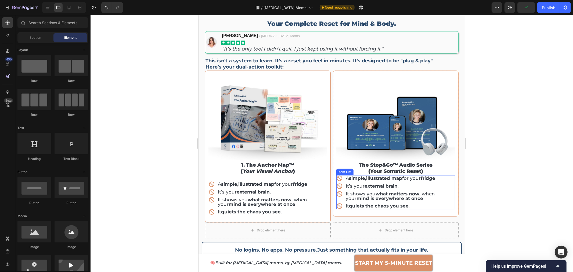
click at [360, 175] on strong "simple" at bounding box center [357, 177] width 16 height 5
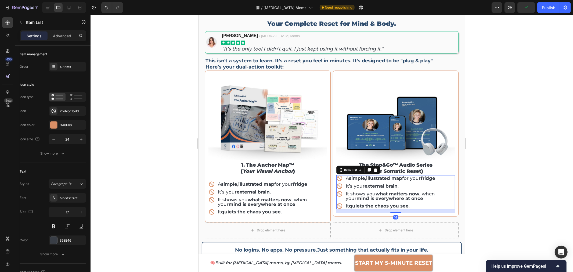
click at [360, 175] on strong "simple" at bounding box center [357, 177] width 16 height 5
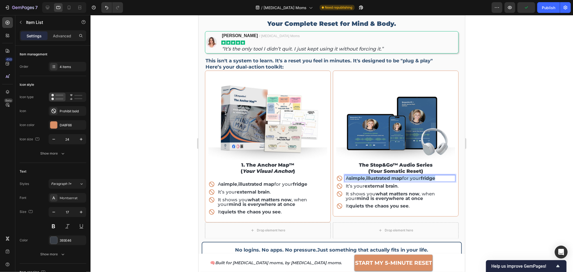
click at [360, 175] on strong "simple" at bounding box center [357, 177] width 16 height 5
click at [370, 184] on strong "external brain" at bounding box center [380, 185] width 33 height 5
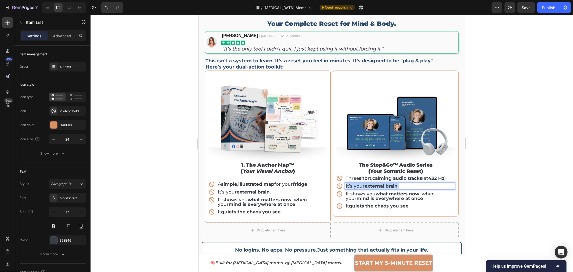
click at [370, 184] on strong "external brain" at bounding box center [380, 185] width 33 height 5
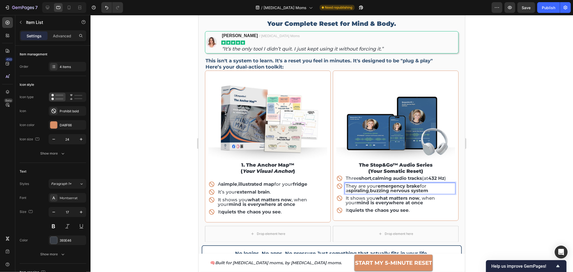
click at [502, 167] on div at bounding box center [332, 143] width 483 height 257
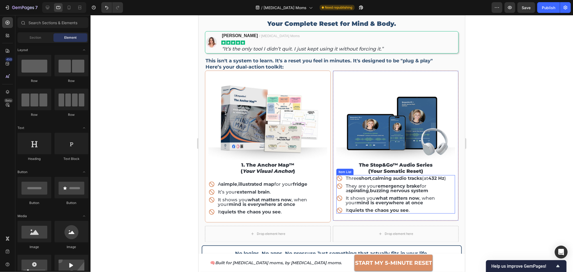
click at [387, 189] on strong "buzzing nervous system" at bounding box center [399, 190] width 58 height 5
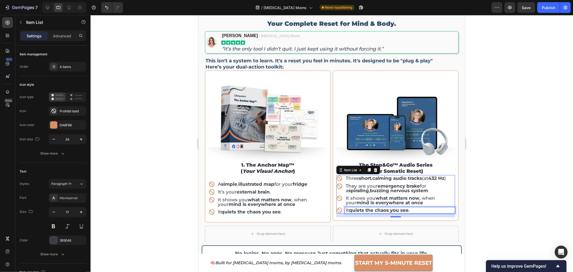
click at [374, 208] on strong "quiets the chaos you see" at bounding box center [379, 209] width 60 height 5
click at [373, 208] on strong "quiets the chaos you see" at bounding box center [379, 209] width 60 height 5
click at [388, 195] on strong "what matters now" at bounding box center [397, 197] width 44 height 5
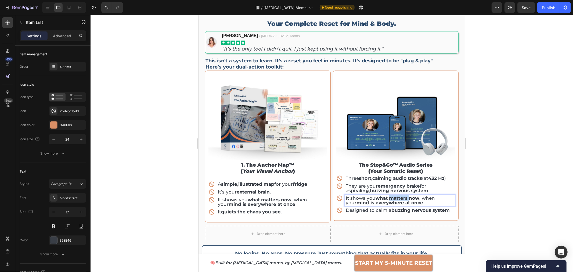
click at [388, 195] on strong "what matters now" at bounding box center [397, 197] width 44 height 5
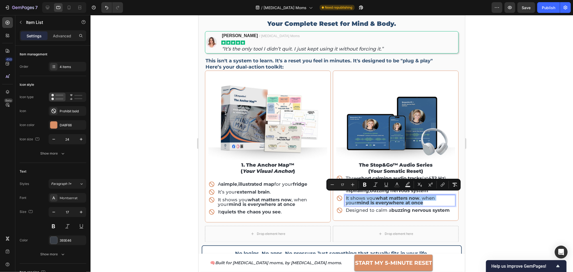
click at [484, 137] on div at bounding box center [332, 143] width 483 height 257
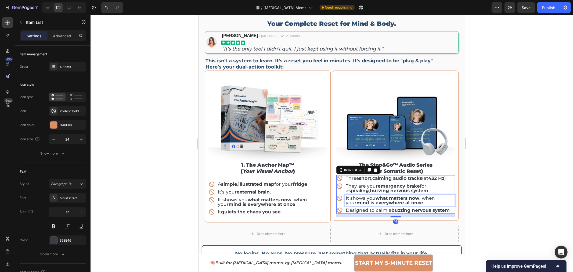
click at [391, 200] on strong "mind is everywhere at once" at bounding box center [389, 202] width 67 height 5
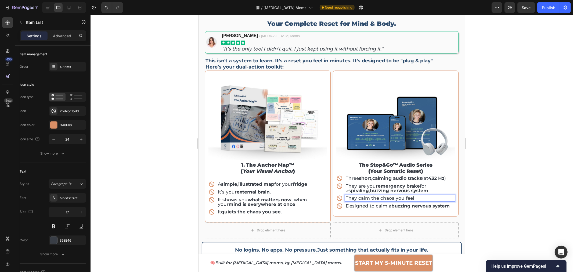
click at [381, 196] on p "They calm the chaos you feel" at bounding box center [400, 198] width 109 height 5
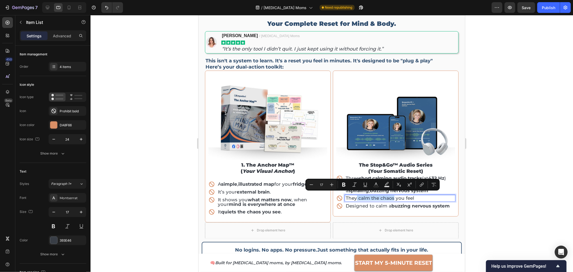
drag, startPoint x: 355, startPoint y: 195, endPoint x: 391, endPoint y: 193, distance: 36.1
click at [391, 196] on p "They calm the chaos you feel" at bounding box center [400, 198] width 109 height 5
click at [343, 184] on icon "Editor contextual toolbar" at bounding box center [343, 185] width 3 height 4
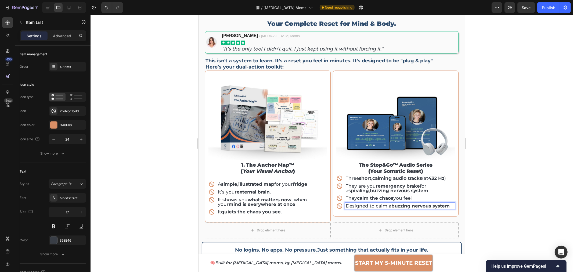
click at [355, 203] on p "Designed to calm a buzzing nervous system" at bounding box center [400, 205] width 109 height 5
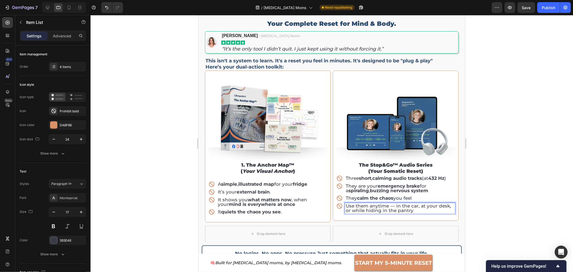
click at [392, 203] on p "Use them anytime — in the car, at your desk, or while hiding in the pantry" at bounding box center [400, 207] width 109 height 9
click at [534, 140] on div at bounding box center [332, 143] width 483 height 257
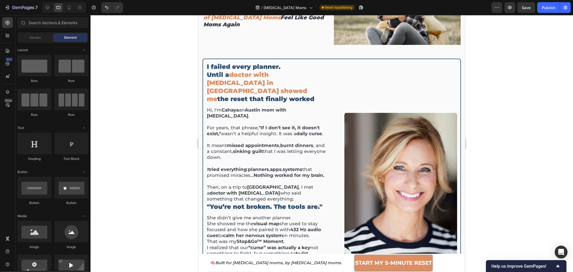
scroll to position [119, 0]
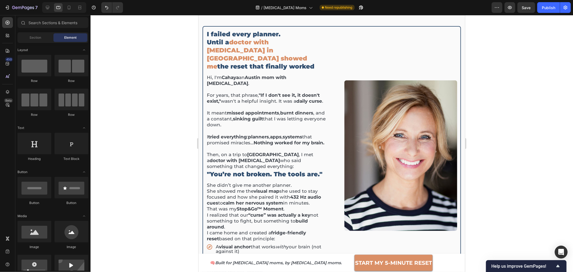
drag, startPoint x: 556, startPoint y: 103, endPoint x: 551, endPoint y: 97, distance: 7.8
click at [556, 102] on div at bounding box center [332, 143] width 483 height 257
click at [73, 9] on div at bounding box center [69, 7] width 9 height 9
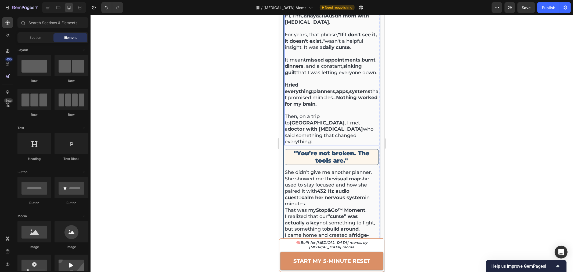
scroll to position [320, 0]
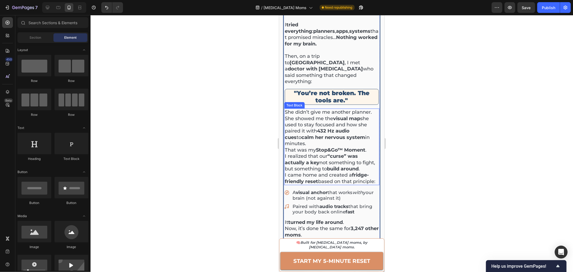
click at [319, 122] on p "She didn’t give me another planner. She showed me the visual map she used to st…" at bounding box center [332, 128] width 94 height 38
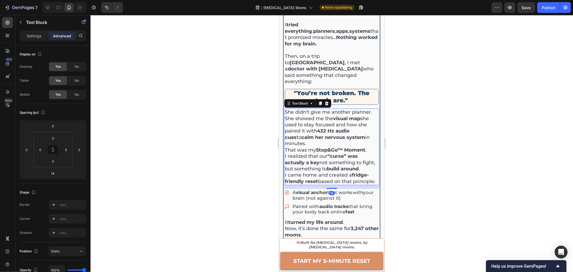
click at [337, 124] on p "She didn’t give me another planner. She showed me the visual map she used to st…" at bounding box center [332, 128] width 94 height 38
click at [374, 109] on p "She didn’t give me another planner. She showed me the visual map she used to st…" at bounding box center [332, 128] width 94 height 38
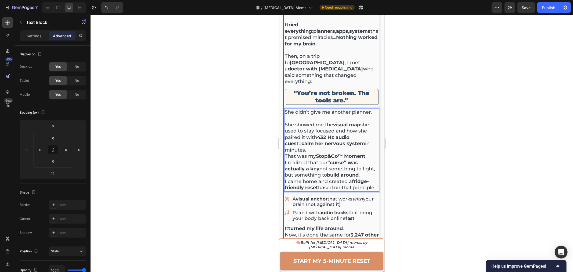
click at [489, 82] on div at bounding box center [332, 143] width 483 height 257
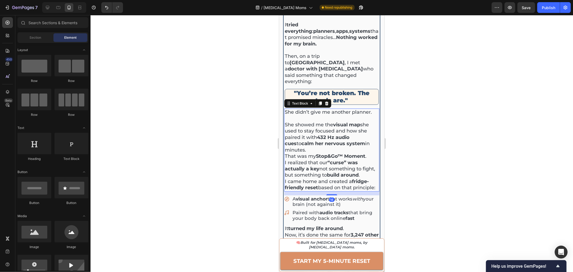
click at [334, 128] on p "⁠⁠⁠⁠⁠⁠⁠ She showed me the visual map she used to stay focused and how she paire…" at bounding box center [332, 134] width 94 height 38
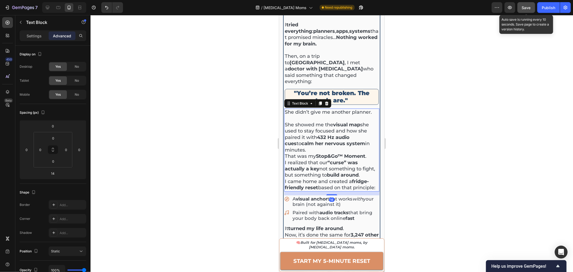
click at [520, 9] on button "Save" at bounding box center [527, 7] width 18 height 11
click at [547, 12] on button "Publish" at bounding box center [549, 7] width 23 height 11
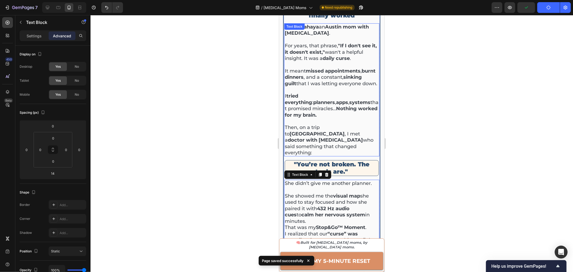
scroll to position [260, 0]
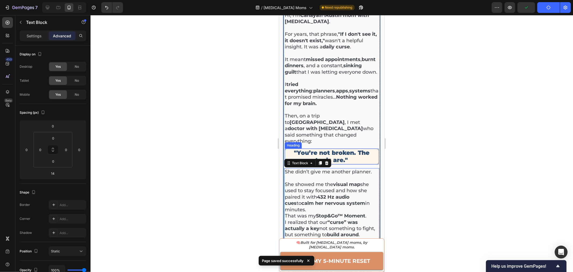
click at [353, 148] on h2 ""You’re not broken. The tools are."" at bounding box center [332, 156] width 94 height 16
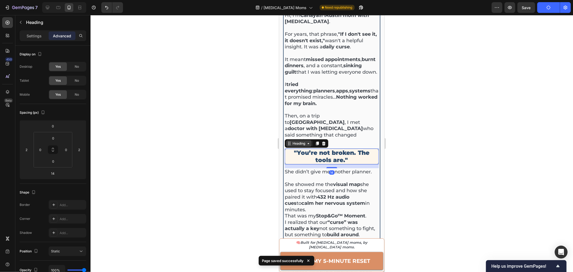
click at [299, 141] on div "Heading" at bounding box center [298, 143] width 15 height 5
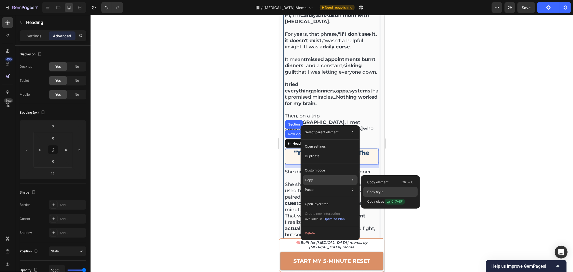
drag, startPoint x: 381, startPoint y: 190, endPoint x: 98, endPoint y: 175, distance: 283.7
click at [381, 190] on p "Copy style" at bounding box center [375, 191] width 16 height 5
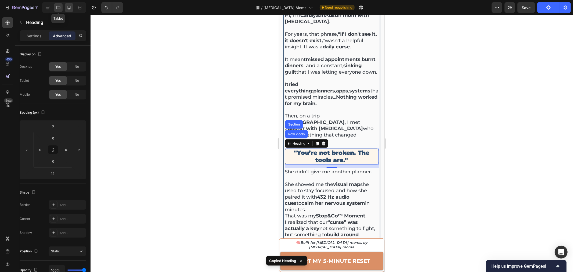
click at [58, 8] on icon at bounding box center [58, 7] width 5 height 5
type input "0"
type input "10"
type input "0"
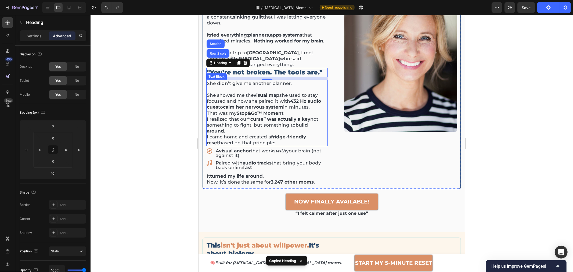
scroll to position [205, 0]
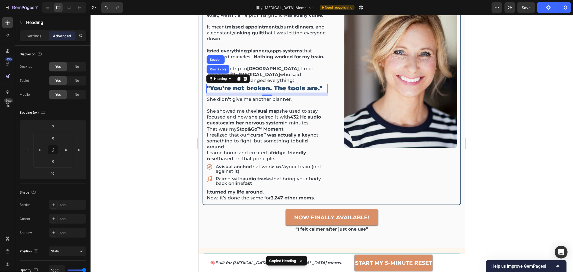
click at [323, 84] on h2 ""You’re not broken. The tools are."" at bounding box center [266, 88] width 121 height 9
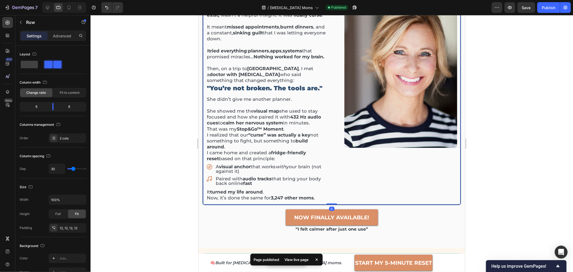
click at [205, 70] on div "I failed every planner. Until a doctor with ADHD in China showed me the reset t…" at bounding box center [331, 72] width 259 height 265
click at [202, 71] on div "I failed every planner. Until a doctor with ADHD in China showed me the reset t…" at bounding box center [331, 72] width 259 height 265
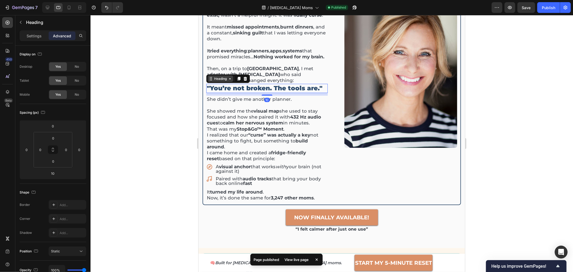
click at [211, 75] on div "Heading" at bounding box center [220, 78] width 26 height 6
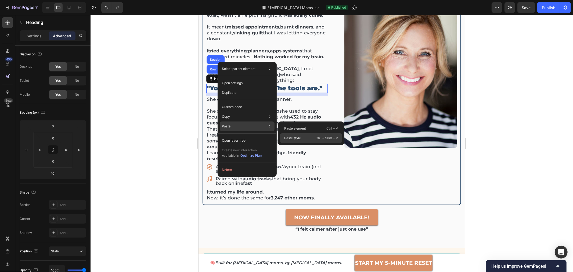
click at [295, 140] on p "Paste style" at bounding box center [292, 138] width 17 height 5
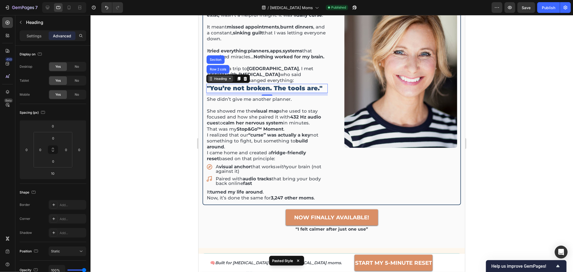
click at [221, 76] on div "Heading" at bounding box center [220, 78] width 15 height 5
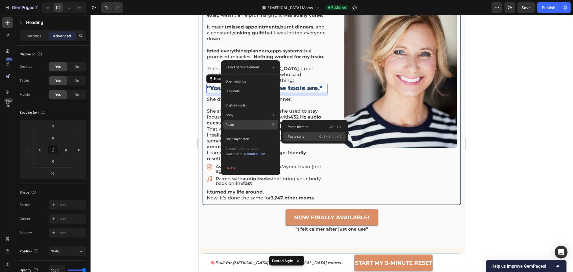
click at [293, 133] on div "Paste style Ctrl + Shift + V" at bounding box center [315, 137] width 62 height 10
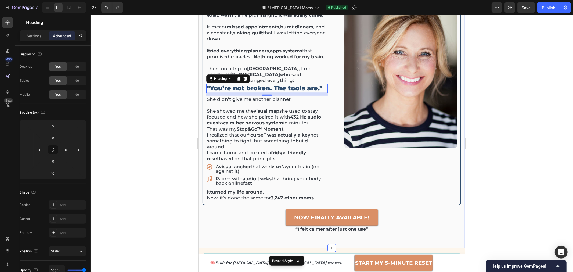
click at [509, 119] on div at bounding box center [332, 143] width 483 height 257
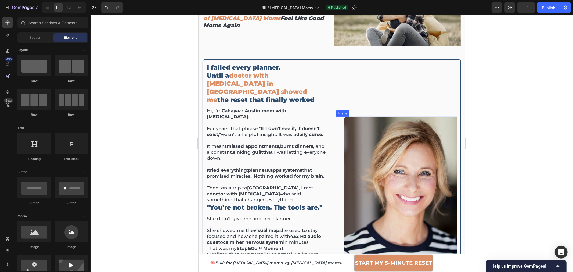
scroll to position [116, 0]
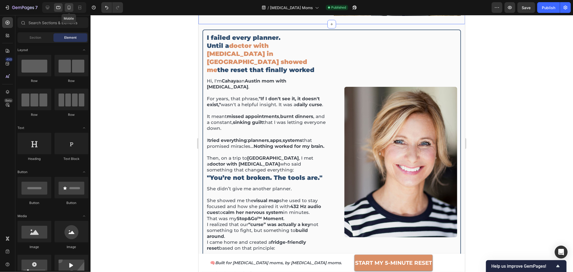
click at [70, 10] on div at bounding box center [69, 7] width 9 height 9
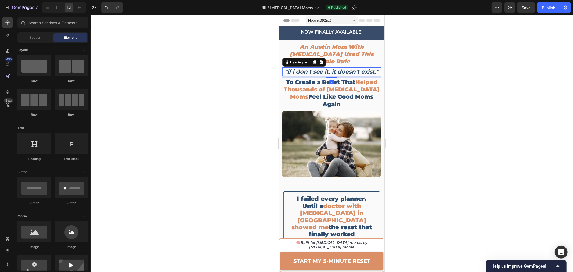
click at [314, 68] on strong ""if i don't see it, it doesn't exist."" at bounding box center [332, 71] width 94 height 7
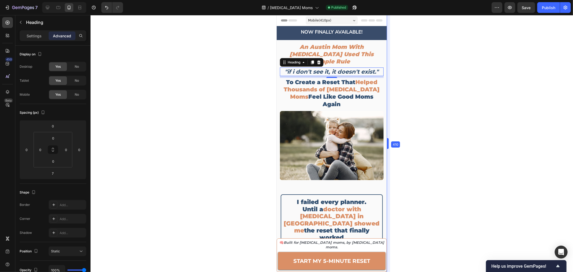
drag, startPoint x: 385, startPoint y: 145, endPoint x: 390, endPoint y: 144, distance: 4.9
click at [133, 68] on div at bounding box center [332, 143] width 483 height 257
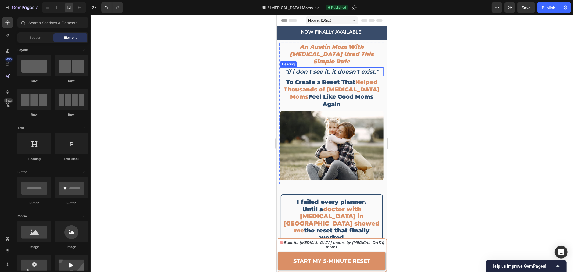
click at [295, 68] on strong ""if i don't see it, it doesn't exist."" at bounding box center [332, 71] width 94 height 7
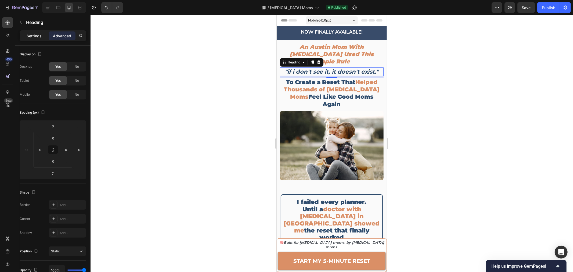
click at [27, 37] on p "Settings" at bounding box center [34, 36] width 15 height 6
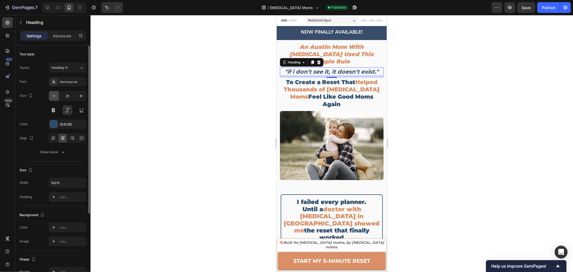
click at [53, 94] on icon "button" at bounding box center [53, 95] width 5 height 5
click at [54, 94] on icon "button" at bounding box center [53, 95] width 5 height 5
type input "18"
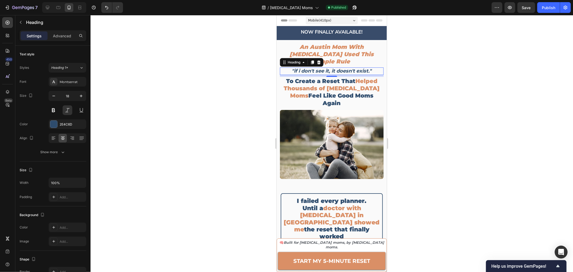
click at [406, 92] on div at bounding box center [332, 143] width 483 height 257
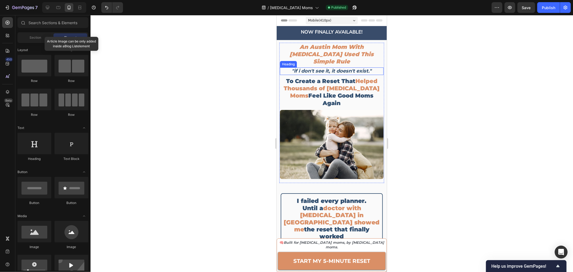
click at [327, 68] on strong ""if i don't see it, it doesn't exist."" at bounding box center [332, 71] width 80 height 6
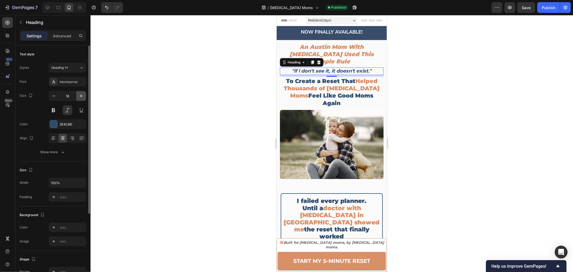
click at [82, 99] on button "button" at bounding box center [81, 96] width 10 height 10
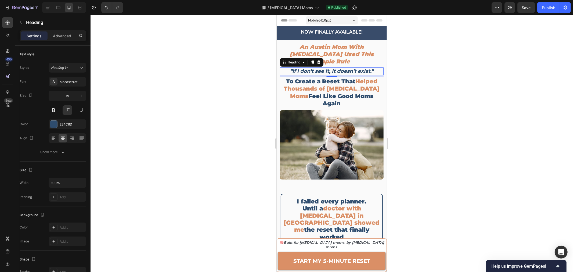
type input "20"
drag, startPoint x: 545, startPoint y: 8, endPoint x: 541, endPoint y: 26, distance: 18.1
click at [545, 8] on div "Publish" at bounding box center [548, 8] width 13 height 6
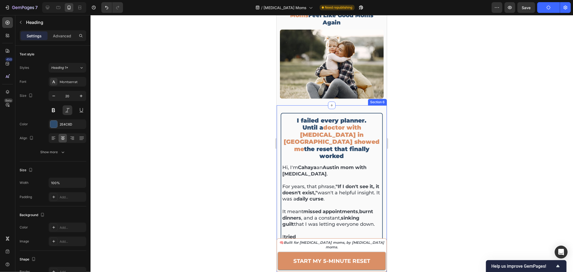
scroll to position [90, 0]
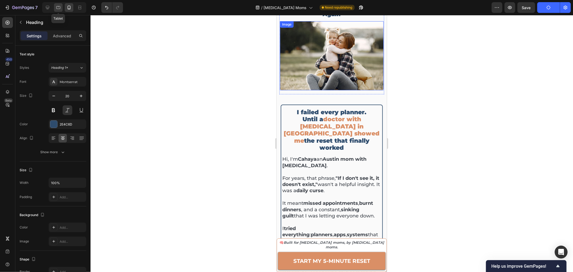
click at [60, 10] on div at bounding box center [58, 7] width 9 height 9
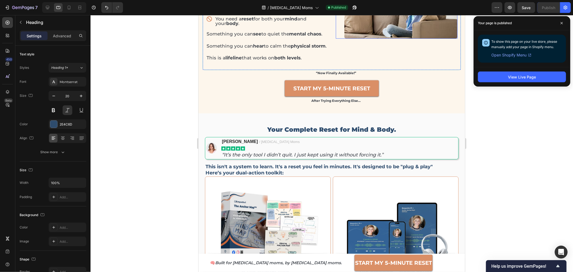
scroll to position [538, 0]
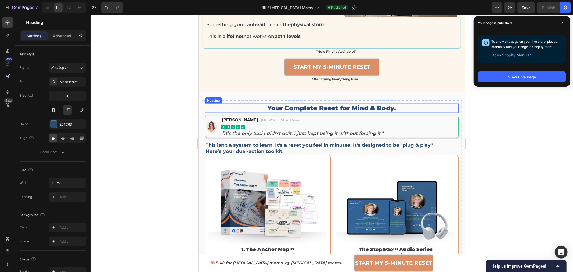
click at [347, 113] on h2 "Your Complete Reset for Mind & Body." at bounding box center [332, 107] width 254 height 9
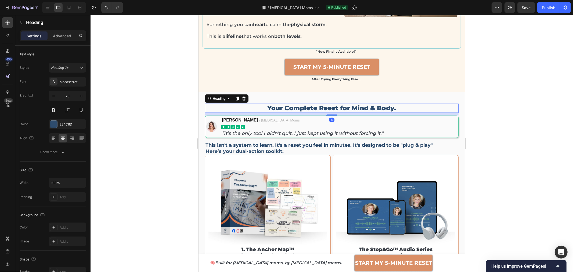
click at [347, 113] on h2 "Your Complete Reset for Mind & Body." at bounding box center [332, 107] width 254 height 9
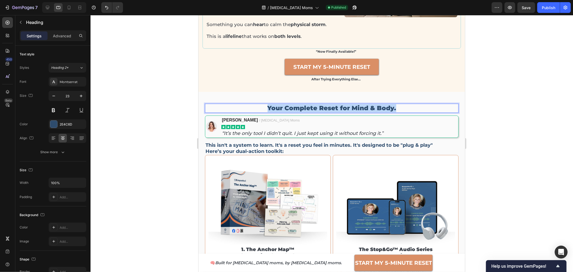
click at [347, 112] on p "Your Complete Reset for Mind & Body." at bounding box center [331, 108] width 253 height 8
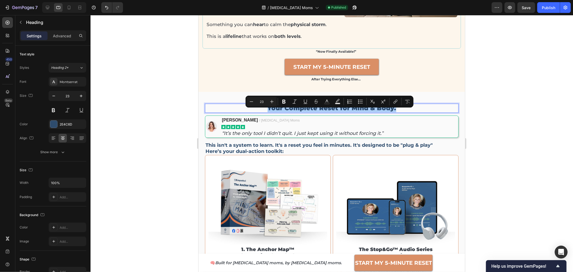
click at [500, 117] on div at bounding box center [332, 143] width 483 height 257
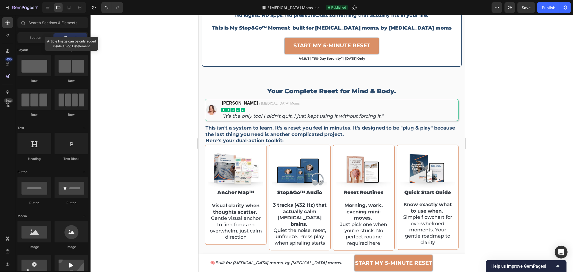
scroll to position [866, 0]
click at [455, 77] on div "Your Complete Reset for Mind & Body. Heading Image Cristen J. / ADHD Moms Text …" at bounding box center [331, 200] width 267 height 252
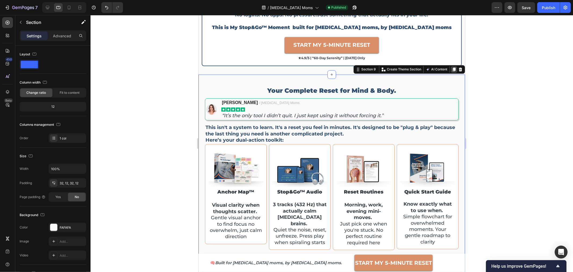
click at [453, 67] on icon at bounding box center [454, 69] width 3 height 4
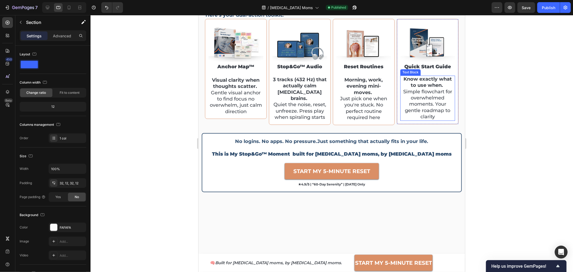
scroll to position [885, 0]
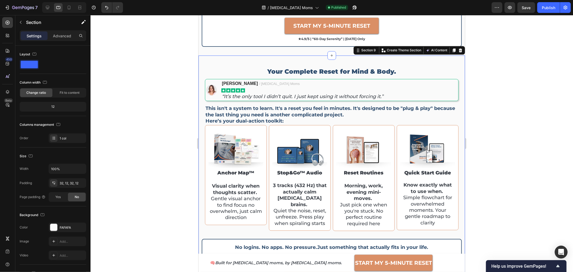
click at [454, 58] on div "Your Complete Reset for Mind & Body. Heading Image Cristen J. / ADHD Moms Text …" at bounding box center [331, 181] width 267 height 252
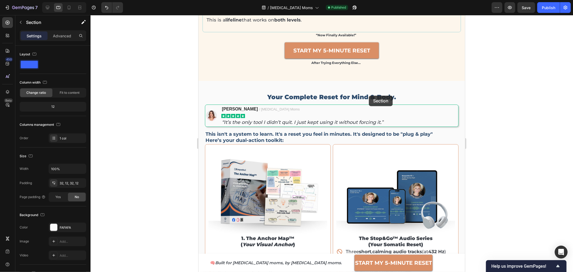
scroll to position [491, 0]
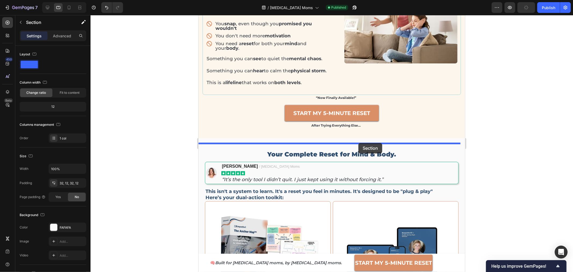
drag, startPoint x: 360, startPoint y: 167, endPoint x: 358, endPoint y: 143, distance: 24.0
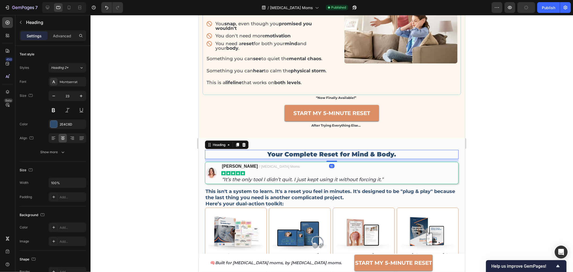
click at [281, 159] on h2 "Your Complete Reset for Mind & Body." at bounding box center [332, 154] width 254 height 9
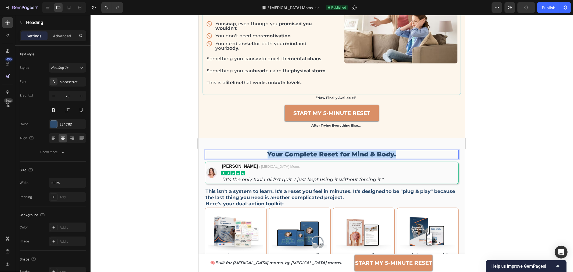
click at [281, 158] on p "Your Complete Reset for Mind & Body." at bounding box center [331, 154] width 253 height 8
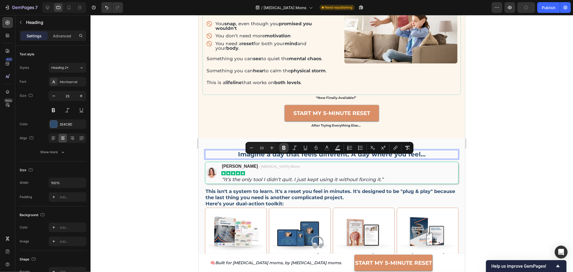
click at [283, 147] on icon "Editor contextual toolbar" at bounding box center [283, 147] width 5 height 5
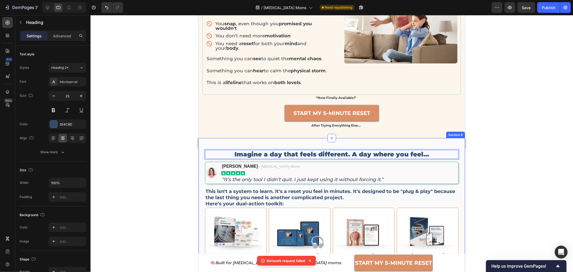
click at [175, 155] on div at bounding box center [332, 143] width 483 height 257
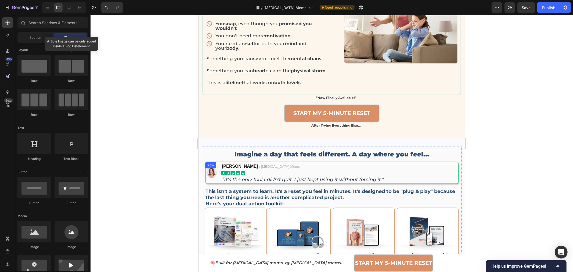
click at [450, 178] on div "Image Cristen J. / ADHD Moms Text block Icon Icon Icon Icon Icon Icon List “It’…" at bounding box center [332, 173] width 254 height 22
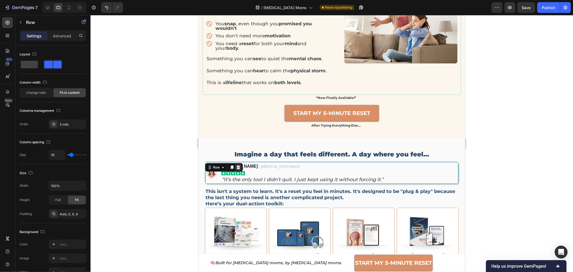
click at [237, 169] on icon at bounding box center [238, 167] width 3 height 4
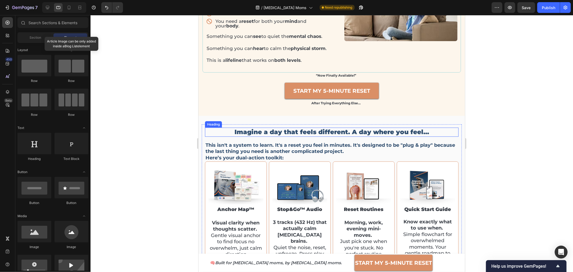
scroll to position [551, 0]
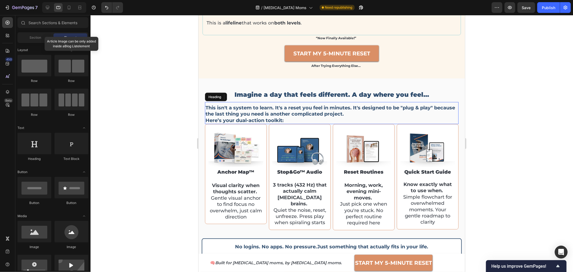
click at [306, 116] on h2 "This isn't a system to learn. It's a reset you feel in minutes. It's designed t…" at bounding box center [332, 114] width 254 height 20
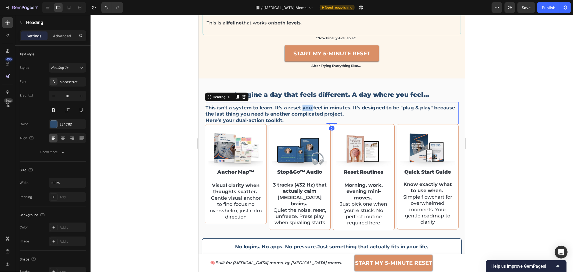
click at [306, 116] on h2 "This isn't a system to learn. It's a reset you feel in minutes. It's designed t…" at bounding box center [332, 114] width 254 height 20
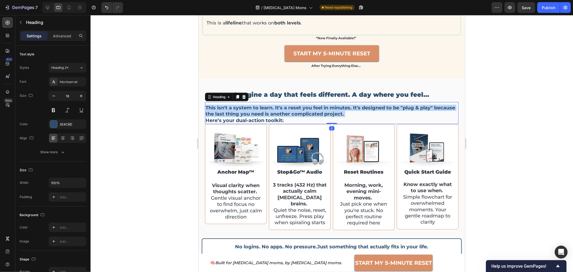
click at [306, 116] on p "This isn't a system to learn. It's a reset you feel in minutes. It's designed t…" at bounding box center [331, 114] width 253 height 19
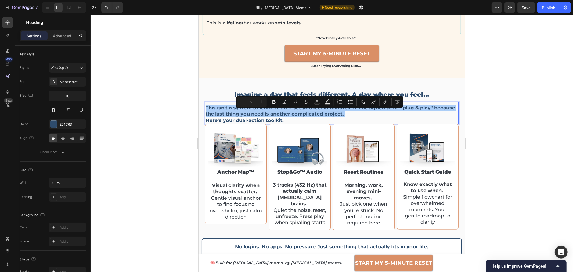
click at [548, 128] on div at bounding box center [332, 143] width 483 height 257
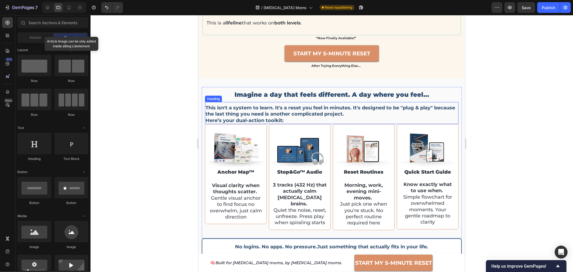
click at [423, 118] on p "This isn't a system to learn. It's a reset you feel in minutes. It's designed t…" at bounding box center [331, 114] width 253 height 19
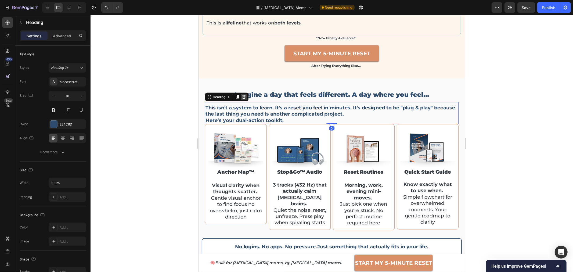
click at [245, 99] on icon at bounding box center [243, 97] width 3 height 4
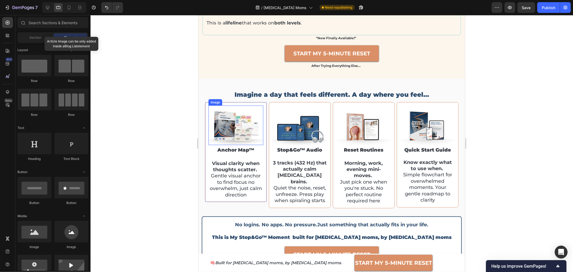
click at [235, 137] on img at bounding box center [235, 125] width 55 height 40
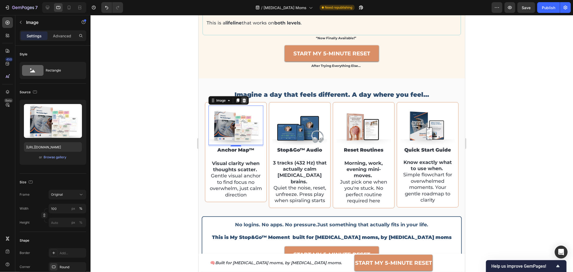
click at [243, 102] on icon at bounding box center [243, 100] width 3 height 4
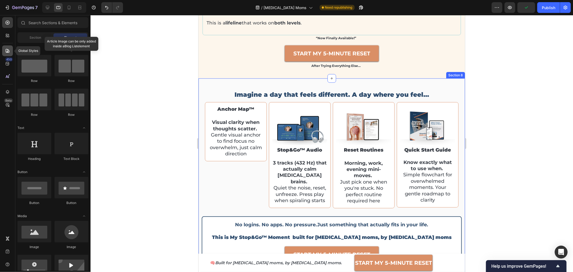
click at [7, 48] on icon at bounding box center [7, 50] width 5 height 5
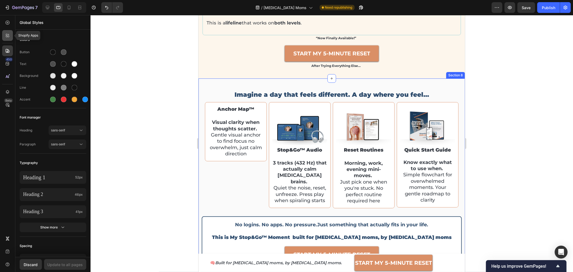
click at [8, 37] on icon at bounding box center [9, 37] width 2 height 2
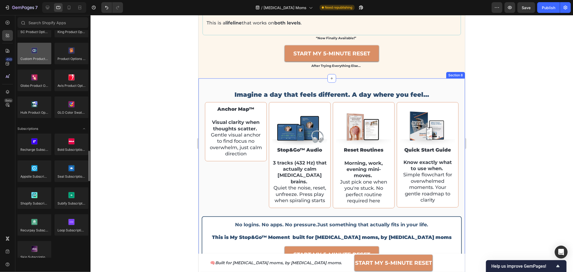
scroll to position [588, 0]
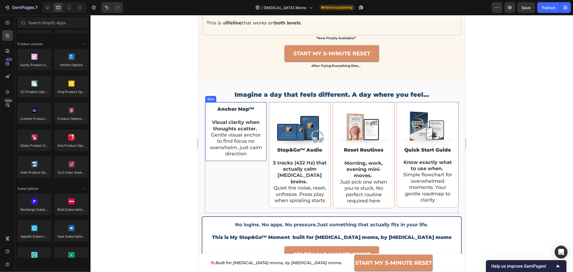
click at [209, 120] on div "anchor map™ Heading Visual clarity when thoughts scatter. Gentle visual anchor …" at bounding box center [235, 131] width 55 height 52
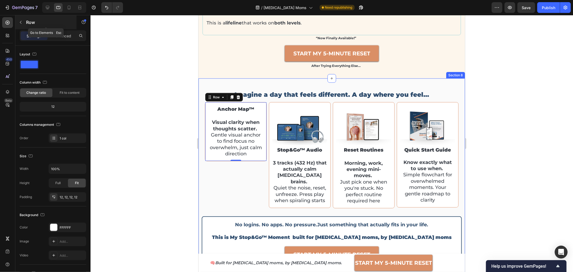
click at [22, 23] on icon "button" at bounding box center [21, 22] width 4 height 4
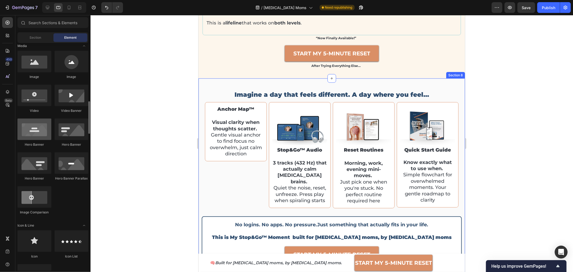
scroll to position [200, 0]
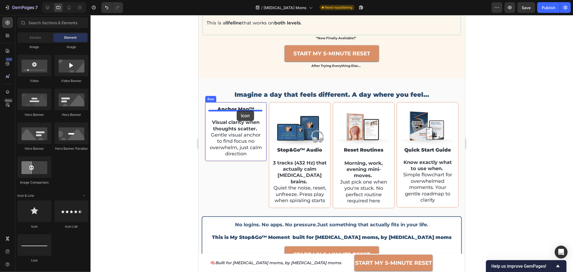
drag, startPoint x: 231, startPoint y: 228, endPoint x: 236, endPoint y: 111, distance: 116.8
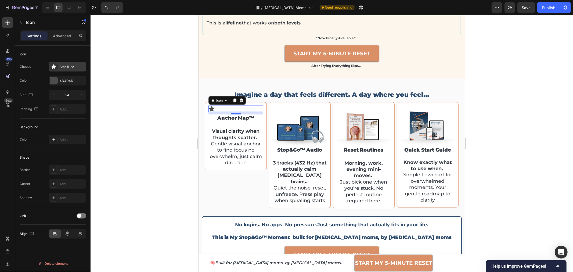
click at [70, 67] on div "Star filled" at bounding box center [72, 67] width 25 height 5
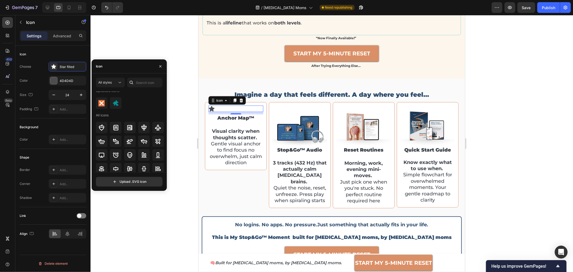
scroll to position [0, 0]
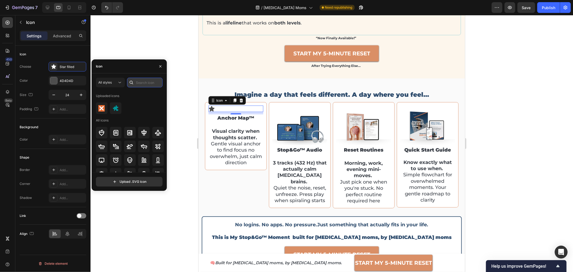
click at [140, 80] on input "text" at bounding box center [144, 83] width 35 height 10
type input "ok"
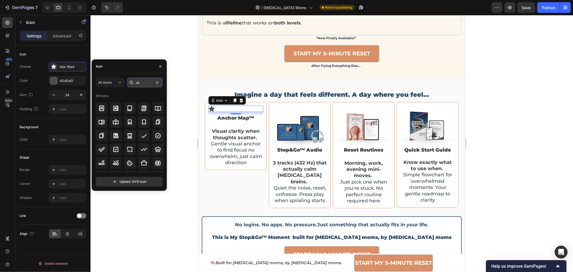
click at [141, 81] on input "ok" at bounding box center [144, 83] width 35 height 10
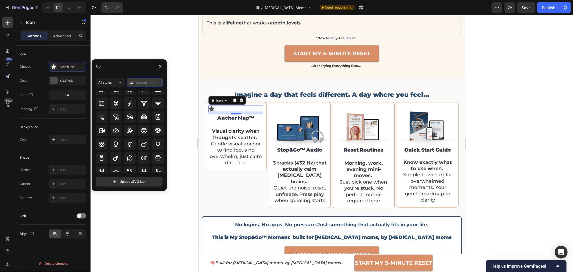
click at [149, 80] on input "text" at bounding box center [144, 83] width 35 height 10
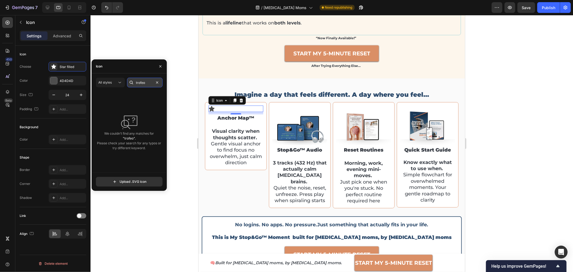
paste input "phy"
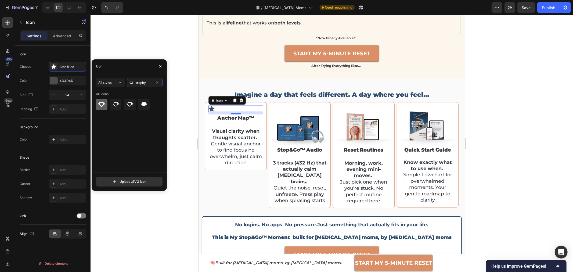
type input "trophy"
click at [104, 108] on div at bounding box center [102, 105] width 12 height 12
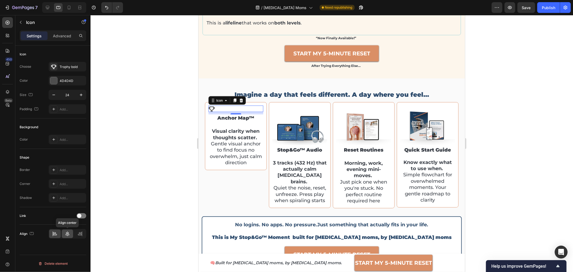
click at [67, 231] on icon at bounding box center [67, 233] width 5 height 5
click at [189, 124] on div at bounding box center [332, 143] width 483 height 257
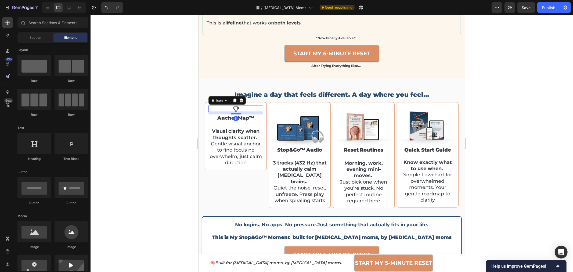
click at [231, 112] on div "Icon 9" at bounding box center [235, 108] width 55 height 6
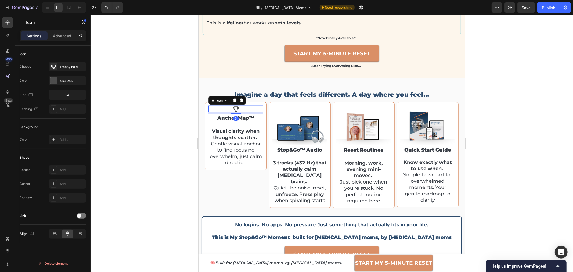
drag, startPoint x: 61, startPoint y: 81, endPoint x: 65, endPoint y: 85, distance: 5.9
click at [61, 81] on div "4D4D4D" at bounding box center [72, 80] width 25 height 5
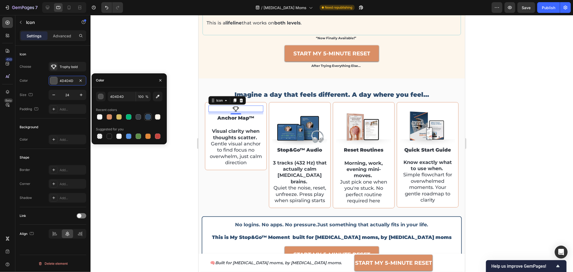
click at [146, 118] on div at bounding box center [147, 116] width 5 height 5
click at [109, 117] on div at bounding box center [109, 116] width 5 height 5
type input "DA8F66"
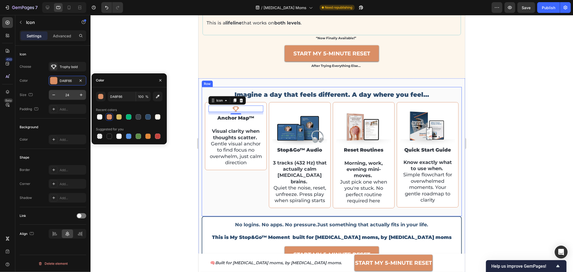
click at [72, 96] on input "24" at bounding box center [68, 95] width 18 height 10
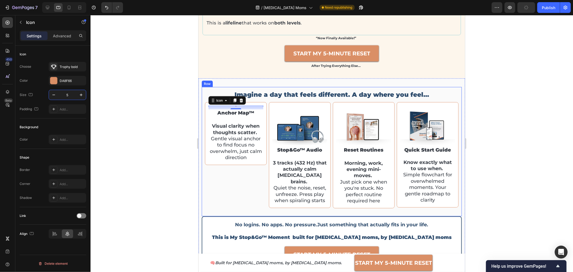
type input "50"
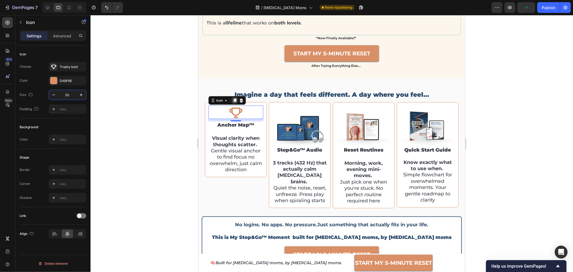
click at [235, 102] on icon at bounding box center [234, 100] width 3 height 4
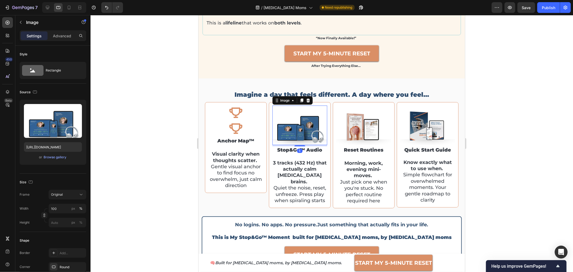
click at [280, 135] on img at bounding box center [299, 125] width 55 height 40
click at [306, 102] on icon at bounding box center [307, 100] width 3 height 4
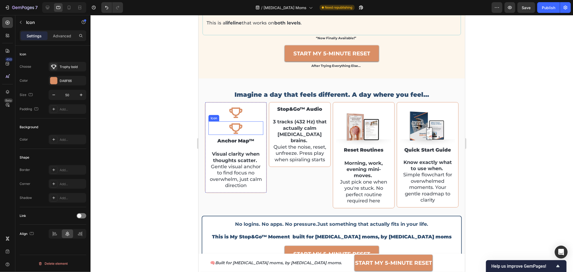
click at [233, 133] on icon at bounding box center [235, 127] width 13 height 13
drag, startPoint x: 219, startPoint y: 122, endPoint x: 291, endPoint y: 113, distance: 72.1
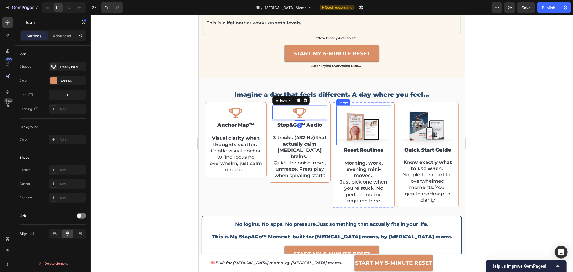
click at [358, 125] on img at bounding box center [363, 125] width 55 height 40
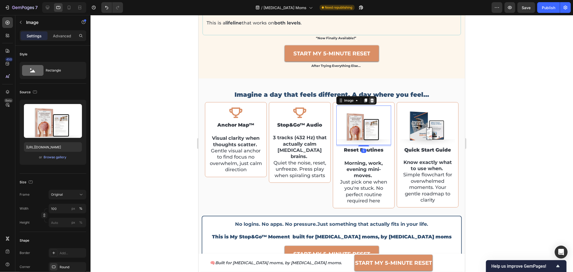
click at [370, 102] on icon at bounding box center [371, 100] width 3 height 4
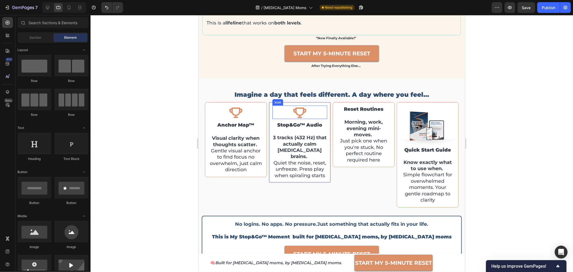
click at [297, 118] on icon at bounding box center [299, 112] width 13 height 10
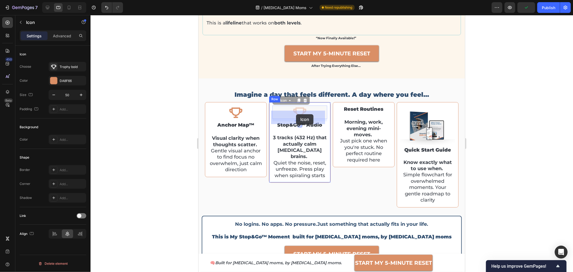
drag, startPoint x: 283, startPoint y: 107, endPoint x: 296, endPoint y: 114, distance: 15.0
click at [298, 102] on icon at bounding box center [298, 100] width 3 height 4
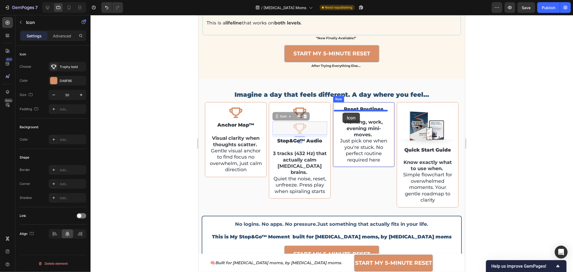
drag, startPoint x: 277, startPoint y: 121, endPoint x: 342, endPoint y: 112, distance: 65.9
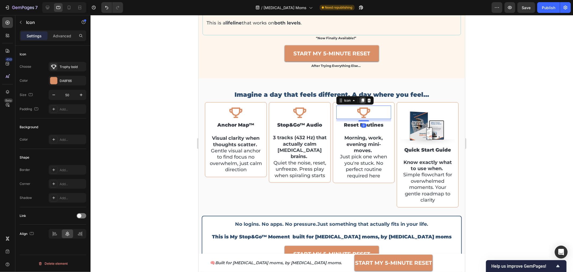
click at [362, 102] on icon at bounding box center [362, 100] width 4 height 4
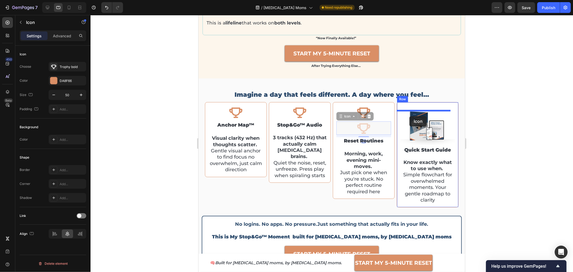
drag, startPoint x: 347, startPoint y: 123, endPoint x: 409, endPoint y: 116, distance: 63.1
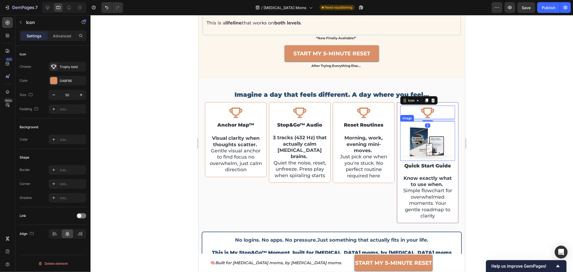
click at [422, 148] on img at bounding box center [427, 141] width 55 height 40
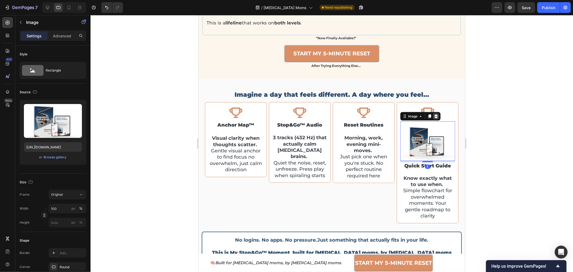
click at [434, 118] on icon at bounding box center [436, 116] width 4 height 4
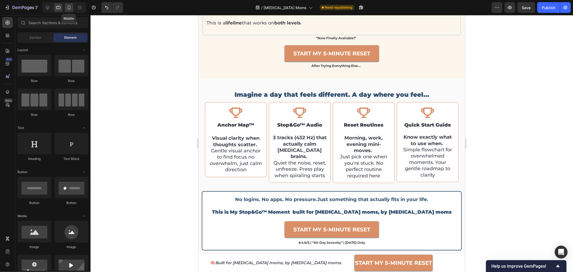
click at [66, 8] on icon at bounding box center [68, 7] width 5 height 5
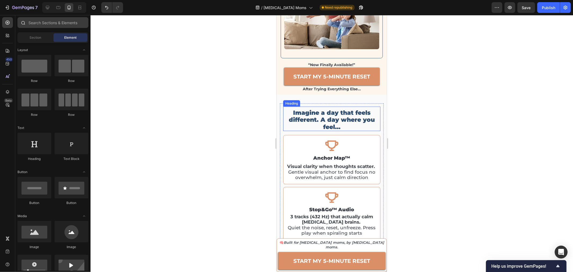
scroll to position [670, 0]
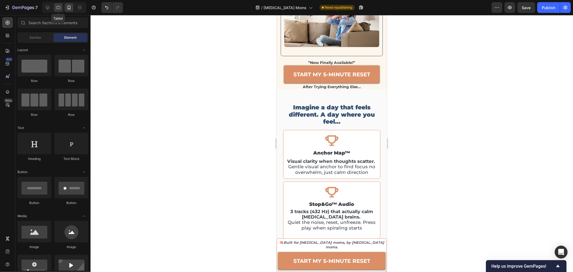
click at [55, 7] on div at bounding box center [58, 7] width 9 height 9
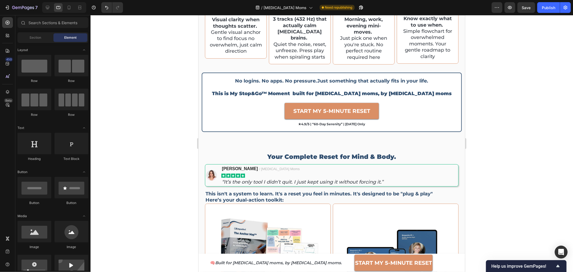
scroll to position [624, 0]
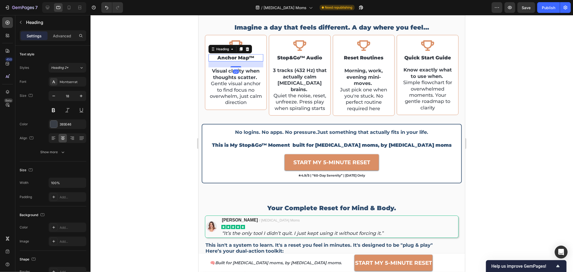
click at [237, 58] on h2 "anchor map™" at bounding box center [235, 57] width 55 height 7
click at [237, 58] on p "anchor map™" at bounding box center [236, 58] width 54 height 6
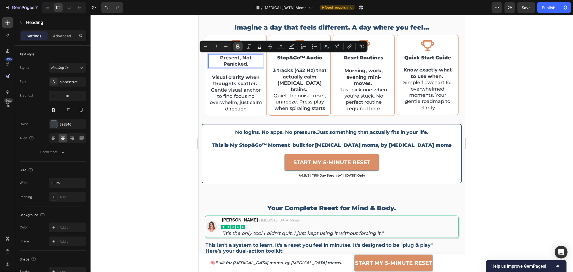
click at [238, 48] on icon "Editor contextual toolbar" at bounding box center [238, 47] width 3 height 4
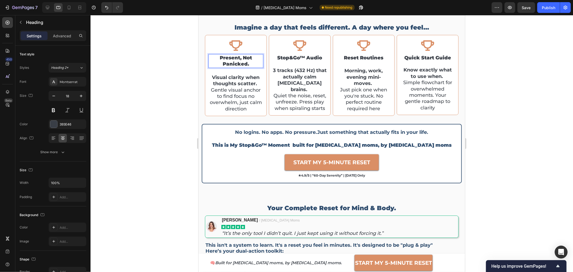
click at [249, 64] on p "Present, not panicked." at bounding box center [236, 61] width 54 height 13
click at [246, 95] on p "Gentle visual anchor to find focus no overwhelm, just calm direction" at bounding box center [236, 99] width 54 height 25
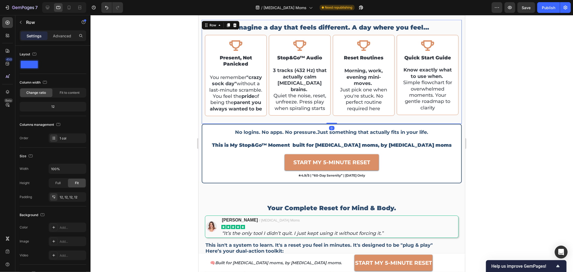
click at [202, 95] on div "Imagine a day that feels different. A day where you feel… Heading Icon reset ro…" at bounding box center [332, 72] width 260 height 104
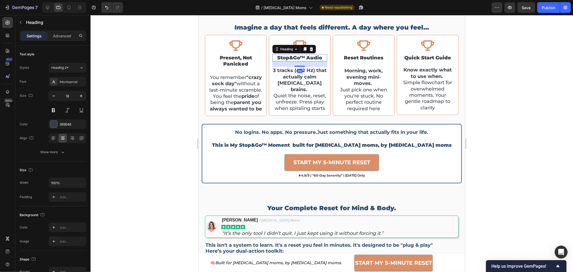
click at [297, 55] on h2 "stop&go™ audio" at bounding box center [299, 57] width 55 height 7
click at [297, 55] on p "stop&go™ audio" at bounding box center [300, 58] width 54 height 6
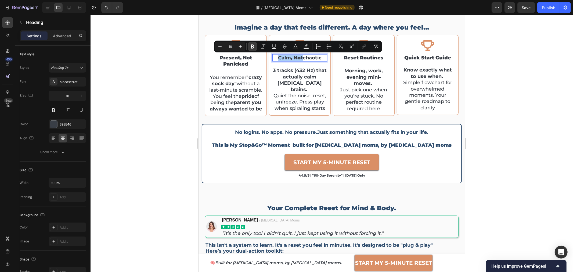
click at [251, 47] on icon "Editor contextual toolbar" at bounding box center [252, 47] width 3 height 4
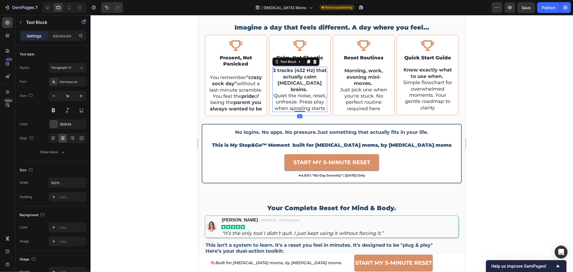
click at [291, 77] on strong "3 tracks (432 Hz) that actually calm [MEDICAL_DATA] brains." at bounding box center [300, 79] width 54 height 25
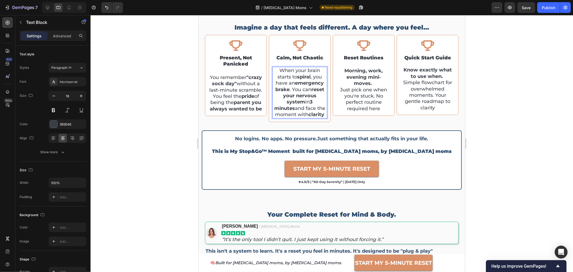
click at [185, 77] on div at bounding box center [332, 143] width 483 height 257
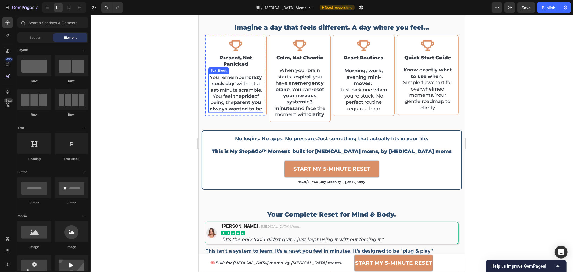
click at [245, 82] on strong ""crazy sock day"" at bounding box center [237, 80] width 50 height 12
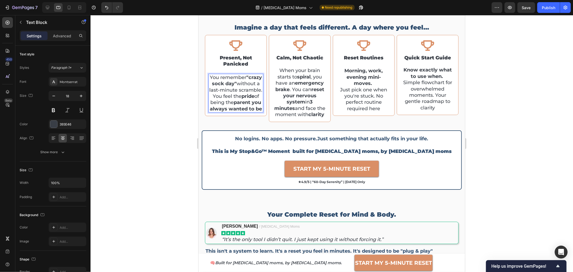
click at [217, 90] on p "You remember "crazy sock day" without a last-minute scramble. You feel the prid…" at bounding box center [236, 93] width 54 height 38
click at [216, 77] on p "You remember "crazy sock day" without a last-minute scramble. You feel the prid…" at bounding box center [236, 93] width 54 height 38
click at [141, 110] on div at bounding box center [332, 143] width 483 height 257
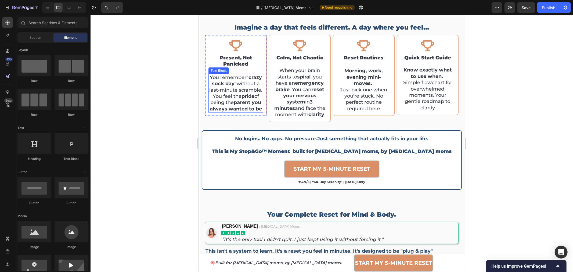
click at [241, 99] on strong "pride" at bounding box center [247, 96] width 13 height 6
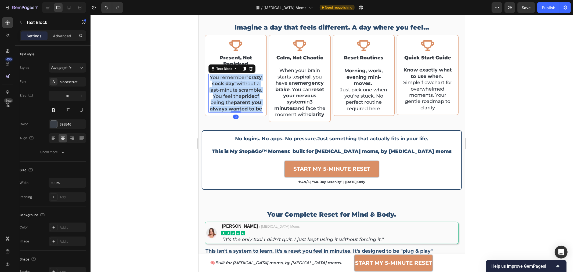
click at [241, 99] on strong "pride" at bounding box center [247, 96] width 13 height 6
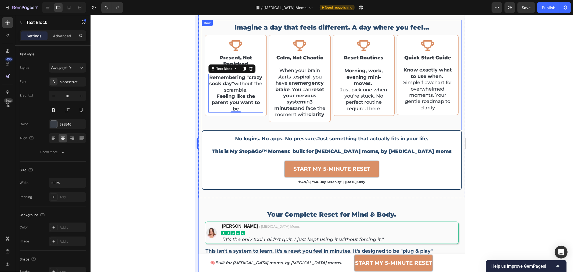
drag, startPoint x: 162, startPoint y: 94, endPoint x: 197, endPoint y: 94, distance: 34.9
click at [162, 94] on div at bounding box center [332, 143] width 483 height 257
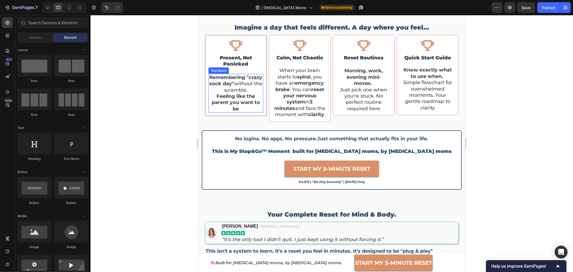
drag, startPoint x: 227, startPoint y: 93, endPoint x: 224, endPoint y: 93, distance: 3.5
click at [227, 93] on p "Remembering "crazy sock day" without the scramble. Feeling like the parent you …" at bounding box center [236, 93] width 54 height 38
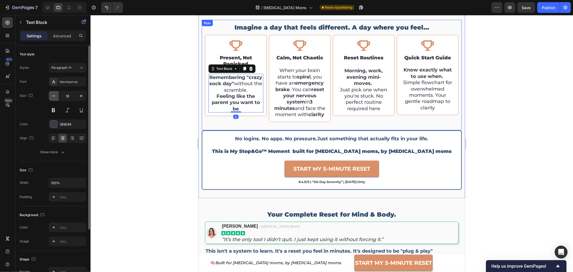
click at [54, 96] on icon "button" at bounding box center [53, 95] width 5 height 5
type input "17"
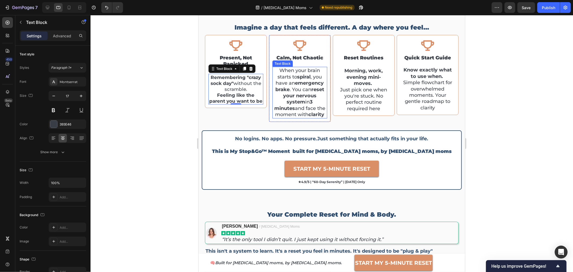
click at [306, 80] on strong "emergency brake" at bounding box center [299, 86] width 49 height 12
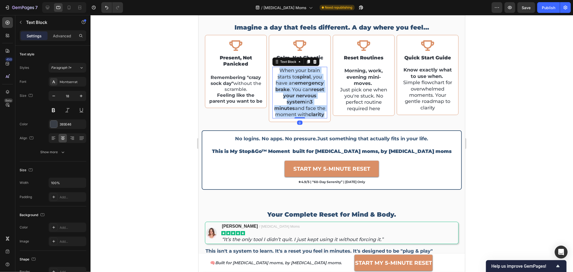
click at [306, 80] on strong "emergency brake" at bounding box center [299, 86] width 49 height 12
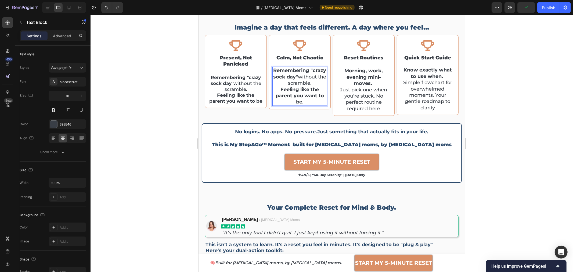
click at [292, 73] on strong "Remembering "crazy sock day"" at bounding box center [299, 73] width 53 height 12
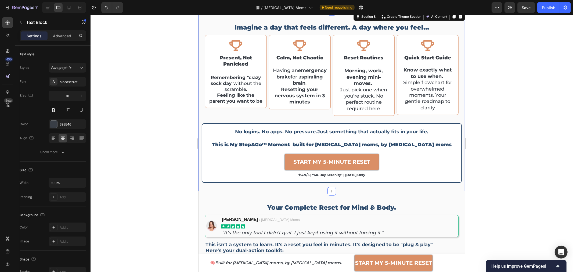
click at [458, 80] on div "Imagine a day that feels different. A day where you feel… Heading Icon reset ro…" at bounding box center [331, 101] width 267 height 180
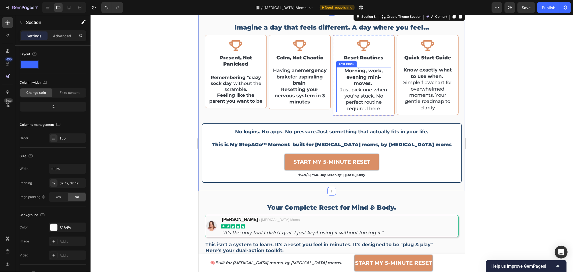
click at [350, 60] on div "Text Block" at bounding box center [346, 63] width 20 height 6
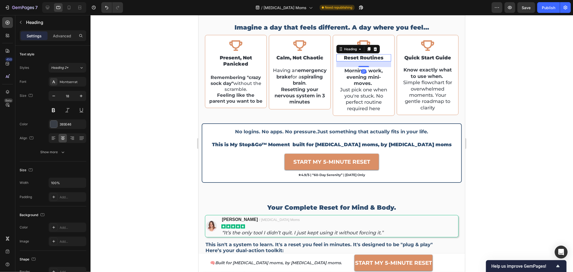
click at [354, 56] on h2 "reset routines" at bounding box center [363, 57] width 55 height 7
click at [354, 56] on p "reset routines" at bounding box center [364, 58] width 54 height 6
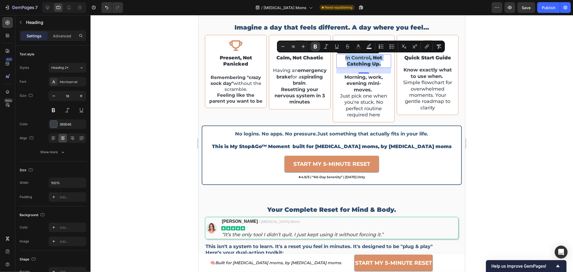
click at [316, 46] on icon "Editor contextual toolbar" at bounding box center [315, 47] width 3 height 4
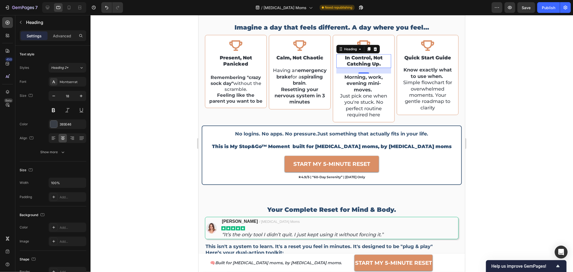
click at [380, 65] on p "In control, not catching up." at bounding box center [364, 61] width 54 height 13
click at [498, 96] on div at bounding box center [332, 143] width 483 height 257
click at [359, 92] on strong "Morning, work, evening mini-moves." at bounding box center [364, 83] width 38 height 19
click at [359, 93] on p "Just pick one when you're stuck. No perfect routine required here" at bounding box center [364, 105] width 54 height 25
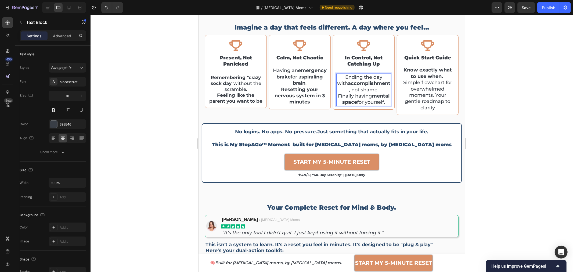
click at [383, 105] on p "Ending the day with accomplishment , not shame. Finally having mental space for…" at bounding box center [364, 89] width 54 height 31
click at [488, 109] on div at bounding box center [332, 143] width 483 height 257
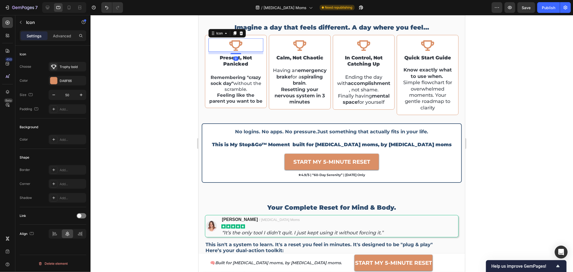
click at [237, 51] on icon at bounding box center [235, 44] width 13 height 13
click at [299, 50] on icon at bounding box center [299, 45] width 13 height 10
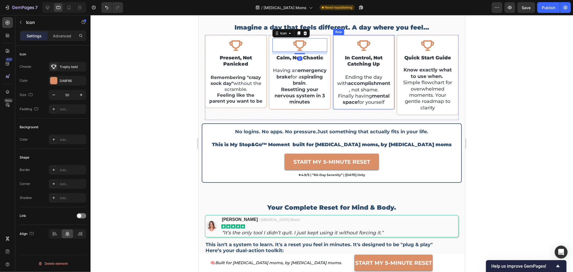
click at [355, 52] on div "Icon In control, not catching up Heading Ending the day with accomplishment , n…" at bounding box center [363, 72] width 55 height 68
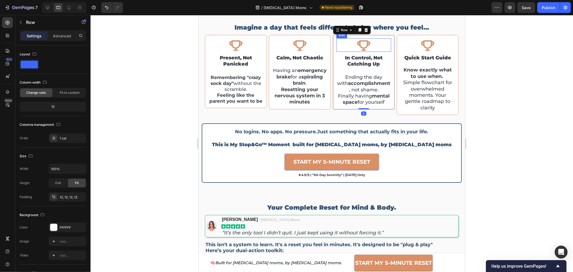
click at [364, 49] on icon at bounding box center [363, 44] width 13 height 13
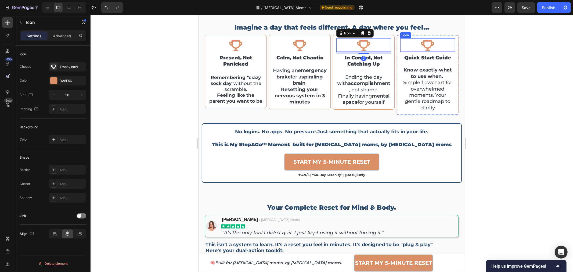
click at [421, 50] on icon at bounding box center [427, 44] width 13 height 13
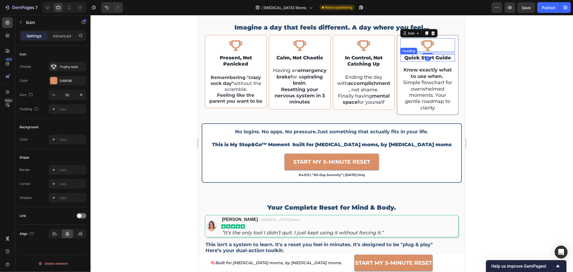
click at [412, 59] on h2 "quick start guide" at bounding box center [427, 57] width 55 height 7
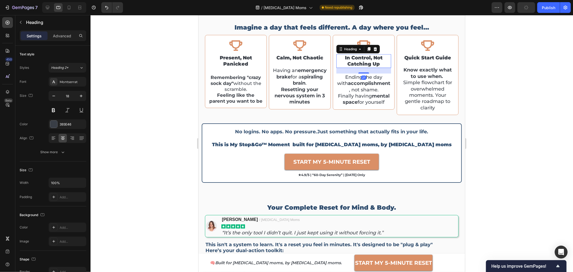
click at [371, 61] on p "In control, not catching up" at bounding box center [364, 61] width 54 height 13
drag, startPoint x: 360, startPoint y: 73, endPoint x: 361, endPoint y: 69, distance: 4.4
click at [361, 69] on div at bounding box center [363, 68] width 11 height 1
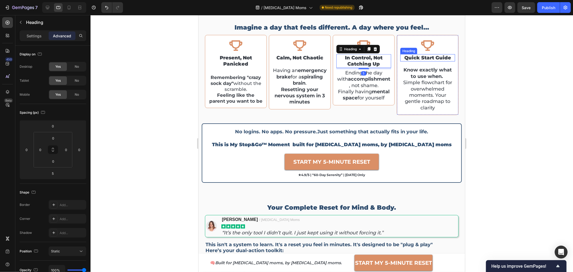
click at [427, 60] on h2 "quick start guide" at bounding box center [427, 57] width 55 height 7
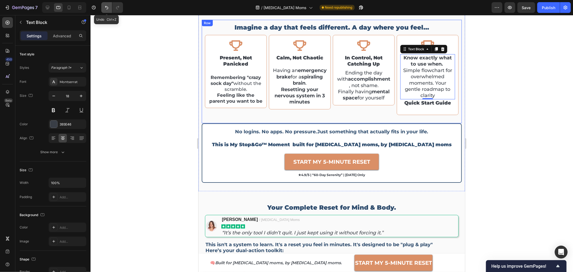
click at [108, 8] on icon "Undo/Redo" at bounding box center [106, 7] width 3 height 3
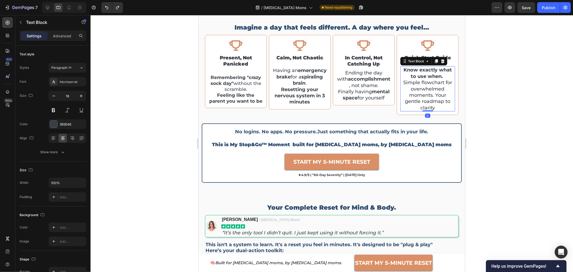
click at [421, 75] on strong "Know exactly what to use when." at bounding box center [427, 73] width 48 height 12
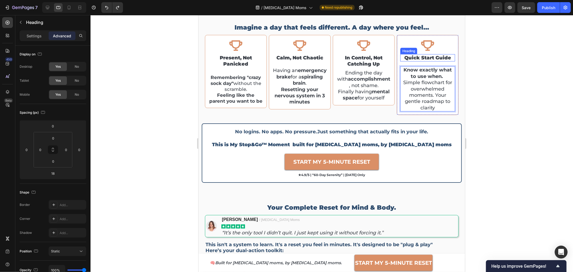
click at [422, 59] on h2 "quick start guide" at bounding box center [427, 57] width 55 height 7
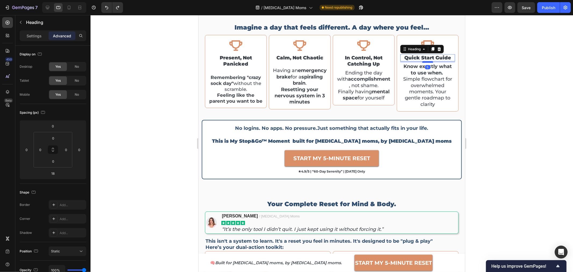
drag, startPoint x: 424, startPoint y: 66, endPoint x: 424, endPoint y: 62, distance: 3.5
click at [424, 62] on div at bounding box center [427, 62] width 11 height 2
type input "5"
click at [482, 78] on div at bounding box center [332, 143] width 483 height 257
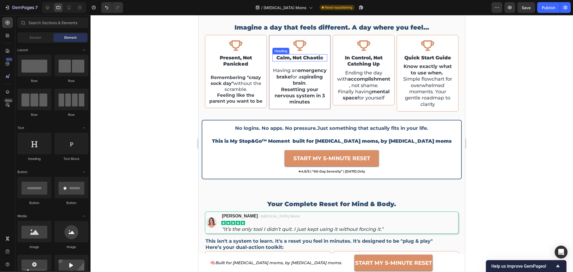
click at [291, 57] on p "Calm, not chaotic" at bounding box center [300, 58] width 54 height 6
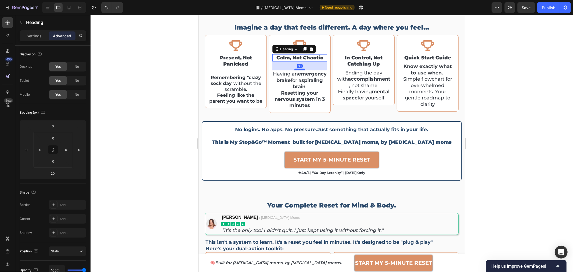
drag, startPoint x: 297, startPoint y: 65, endPoint x: 296, endPoint y: 69, distance: 3.5
click at [296, 69] on div at bounding box center [299, 70] width 11 height 2
type input "33"
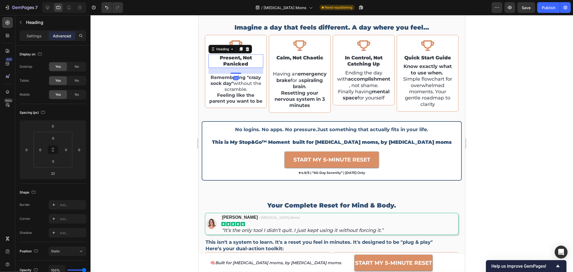
click at [235, 61] on p "Present, not panicked" at bounding box center [236, 61] width 54 height 13
click at [420, 59] on h2 "quick start guide" at bounding box center [427, 57] width 55 height 7
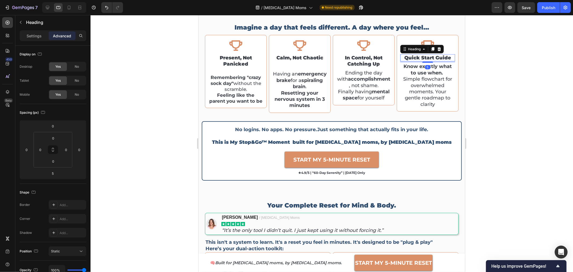
click at [420, 59] on h2 "quick start guide" at bounding box center [427, 57] width 55 height 7
click at [420, 59] on p "quick start guide" at bounding box center [428, 58] width 54 height 6
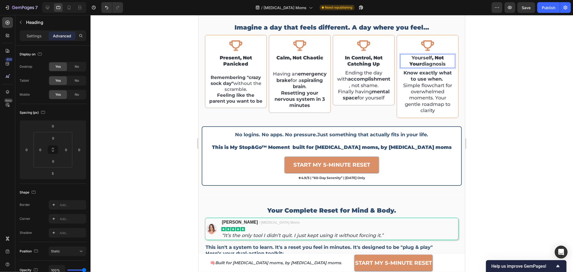
click at [420, 58] on strong "Yourself" at bounding box center [421, 58] width 20 height 6
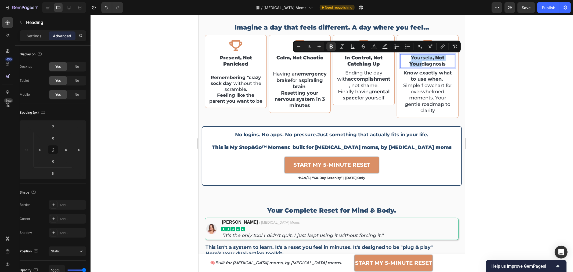
click at [422, 62] on strong "diagnosis" at bounding box center [434, 64] width 24 height 6
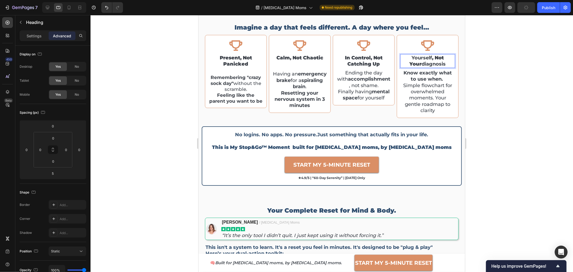
click at [423, 59] on p "Yourself , not your diagnosis" at bounding box center [428, 61] width 54 height 13
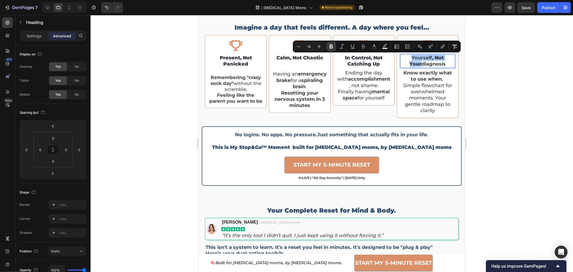
click at [334, 43] on button "Bold" at bounding box center [332, 47] width 10 height 10
click at [524, 97] on div at bounding box center [332, 143] width 483 height 257
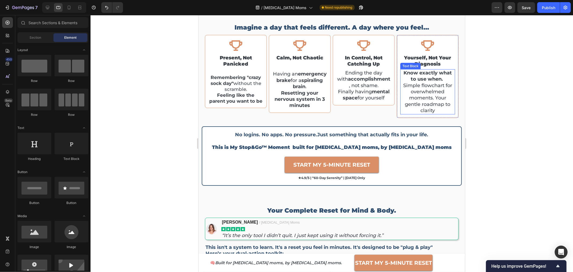
click at [416, 96] on p "Simple flowchart for overwhelmed moments. Your gentle roadmap to clarity" at bounding box center [428, 97] width 54 height 31
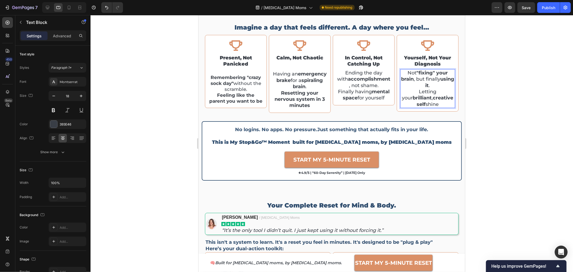
click at [495, 112] on div at bounding box center [332, 143] width 483 height 257
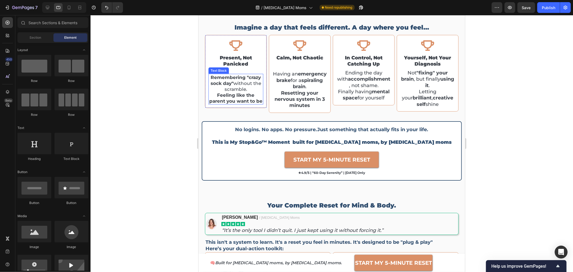
click at [234, 81] on p "Remembering "crazy sock day" without the scramble. Feeling like the parent you …" at bounding box center [236, 89] width 54 height 30
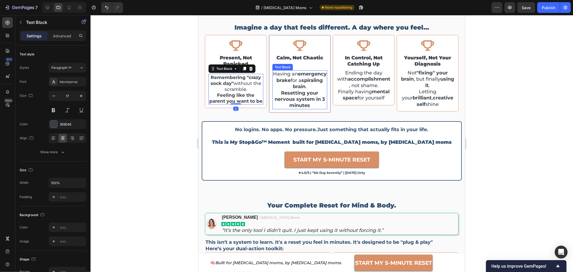
click at [299, 90] on strong "Resetting your nervous system in 3 minutes" at bounding box center [299, 99] width 51 height 19
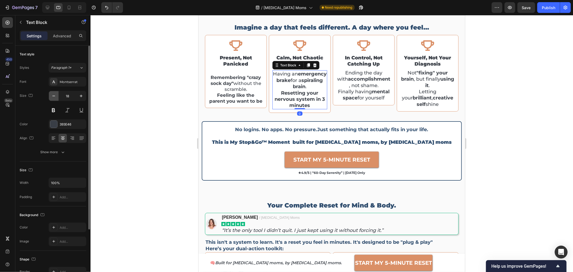
click at [55, 96] on icon "button" at bounding box center [53, 96] width 3 height 1
type input "17"
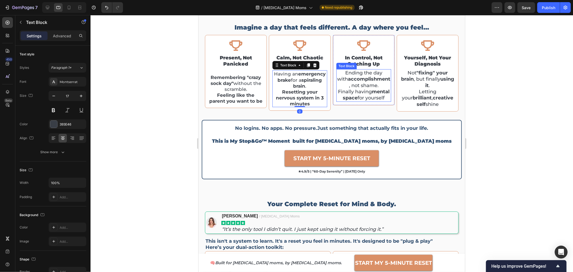
click at [364, 89] on p "Ending the day with accomplishment , not shame. Finally having mental space for…" at bounding box center [364, 85] width 54 height 31
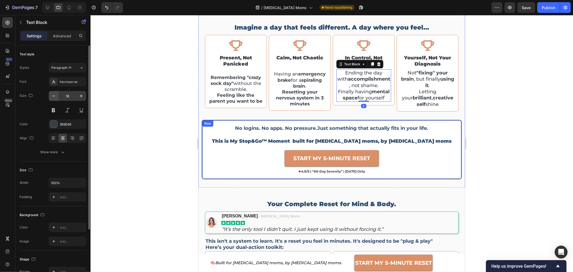
drag, startPoint x: 48, startPoint y: 94, endPoint x: 53, endPoint y: 95, distance: 5.3
click at [48, 94] on div "Size 18" at bounding box center [53, 103] width 67 height 24
click at [54, 96] on icon "button" at bounding box center [53, 96] width 3 height 1
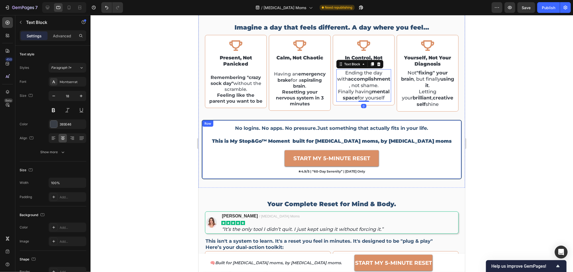
type input "17"
click at [424, 91] on p "Not "fixing" your brain , but finally using it . Letting your brilliant , creat…" at bounding box center [428, 89] width 54 height 38
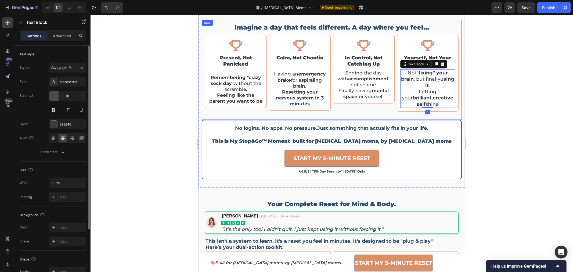
click at [51, 94] on button "button" at bounding box center [54, 96] width 10 height 10
type input "17"
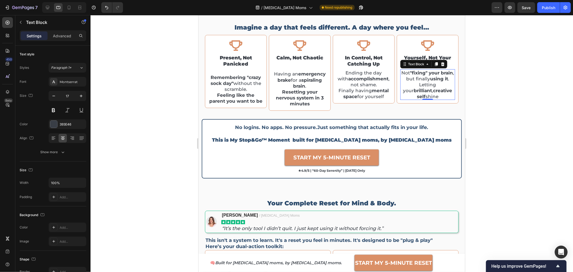
click at [494, 101] on div at bounding box center [332, 143] width 483 height 257
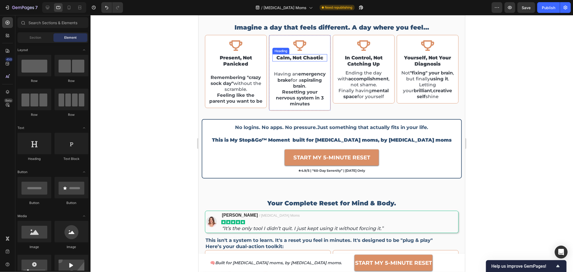
click at [297, 61] on div "Calm, not chaotic Heading" at bounding box center [299, 57] width 55 height 7
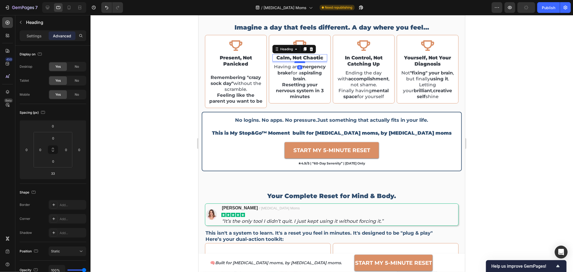
drag, startPoint x: 298, startPoint y: 69, endPoint x: 300, endPoint y: 62, distance: 7.4
click at [300, 62] on div at bounding box center [299, 62] width 11 height 2
type input "6"
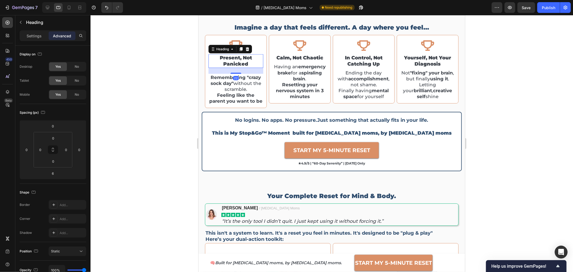
click at [234, 65] on p "Present, not panicked" at bounding box center [236, 61] width 54 height 13
drag, startPoint x: 235, startPoint y: 73, endPoint x: 225, endPoint y: 71, distance: 10.3
click at [240, 62] on div "Present, not panicked Heading 0" at bounding box center [235, 61] width 55 height 14
type input "0"
click at [179, 70] on div at bounding box center [332, 143] width 483 height 257
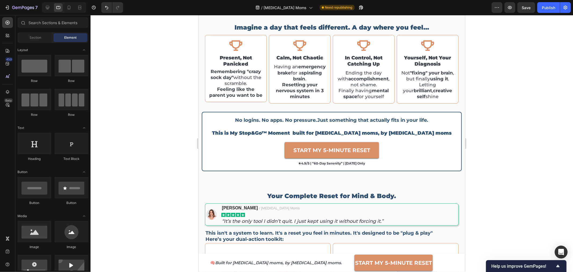
click at [179, 78] on div at bounding box center [332, 143] width 483 height 257
click at [356, 62] on p "In control, not catching up" at bounding box center [364, 61] width 54 height 13
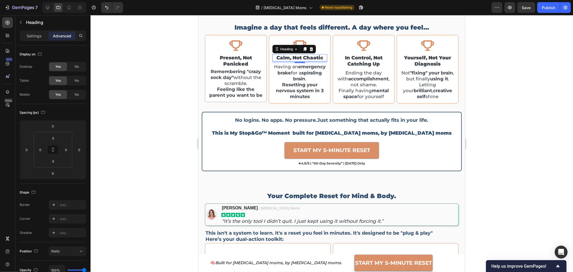
click at [291, 58] on p "Calm, not chaotic" at bounding box center [300, 58] width 54 height 6
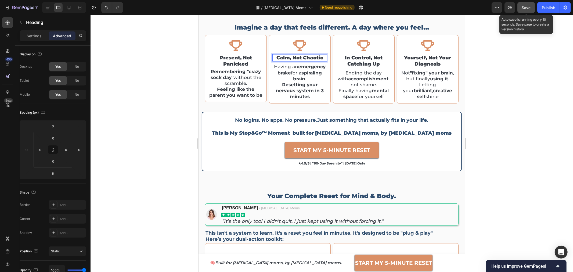
click at [528, 10] on div "Save" at bounding box center [526, 8] width 9 height 6
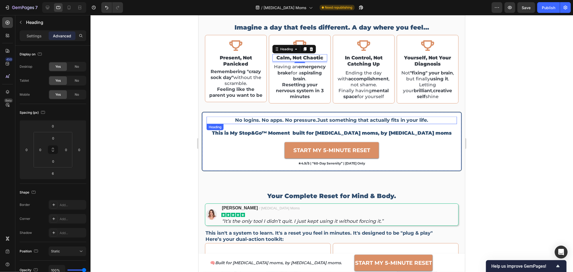
click at [267, 119] on h2 "No logins. No apps. No pressure. Just something that actually fits in your life." at bounding box center [331, 119] width 250 height 7
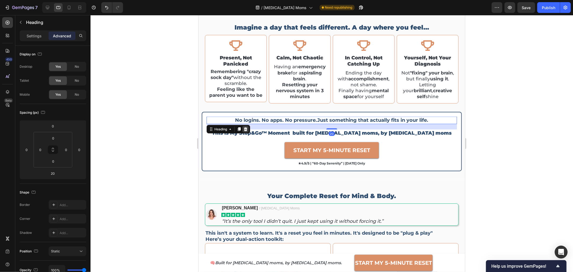
click at [247, 128] on icon at bounding box center [245, 129] width 4 height 4
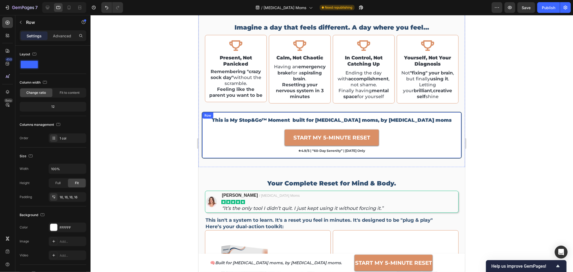
click at [453, 129] on div "This is My Stop&Go™ Moment built for [MEDICAL_DATA] moms, by [MEDICAL_DATA] mom…" at bounding box center [332, 135] width 260 height 46
click at [236, 116] on icon at bounding box center [235, 118] width 3 height 4
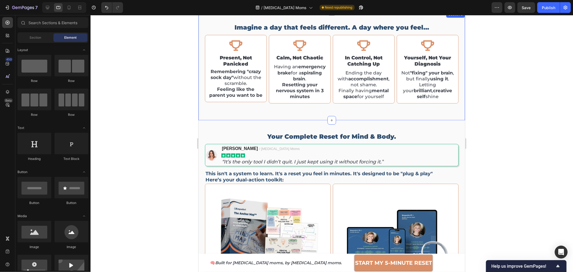
click at [573, 113] on div at bounding box center [332, 143] width 483 height 257
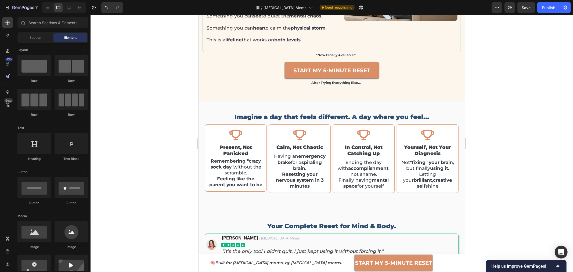
scroll to position [534, 0]
click at [532, 7] on button "Save" at bounding box center [527, 7] width 18 height 11
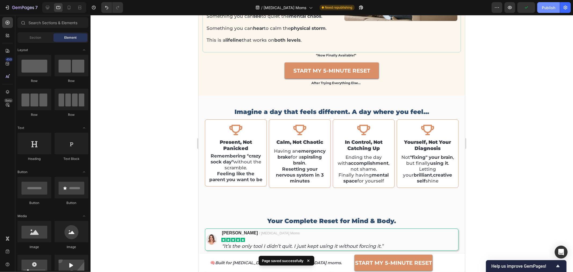
click at [555, 7] on div "Publish" at bounding box center [548, 8] width 13 height 6
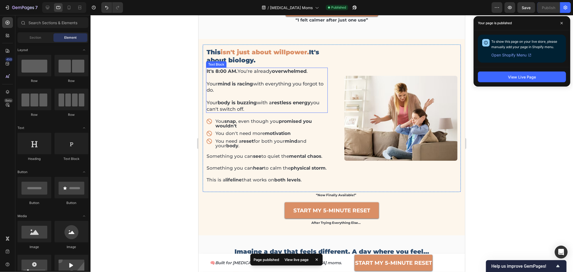
scroll to position [385, 0]
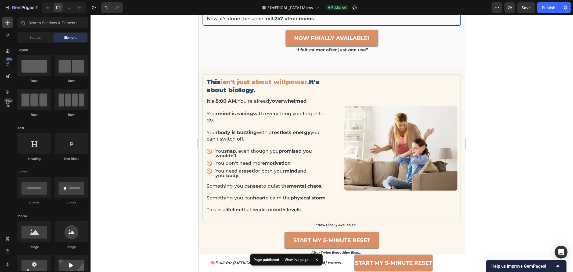
click at [517, 140] on div at bounding box center [332, 143] width 483 height 257
click at [525, 7] on span "Save" at bounding box center [526, 7] width 9 height 5
click at [554, 8] on div "Publish" at bounding box center [548, 8] width 13 height 6
click at [69, 8] on icon at bounding box center [68, 7] width 5 height 5
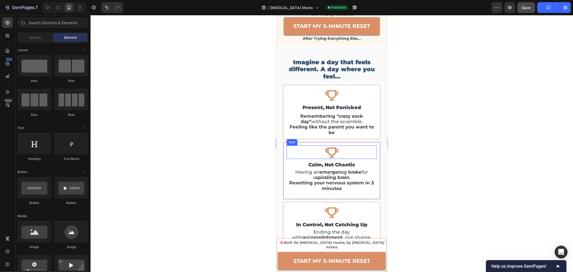
scroll to position [863, 0]
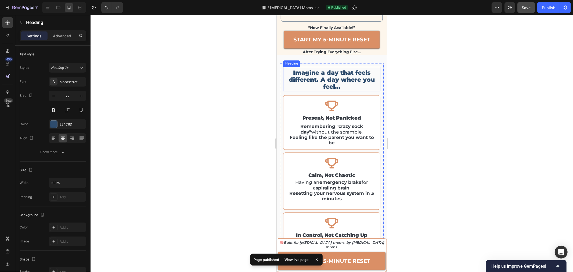
click at [332, 81] on h2 "Imagine a day that feels different. A day where you feel…" at bounding box center [331, 80] width 97 height 22
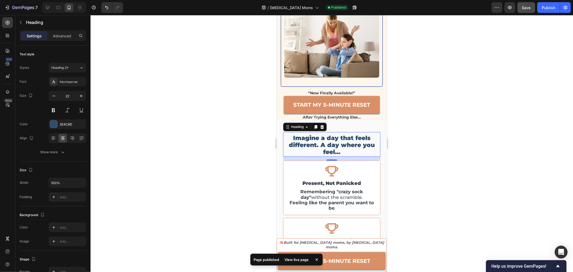
scroll to position [833, 0]
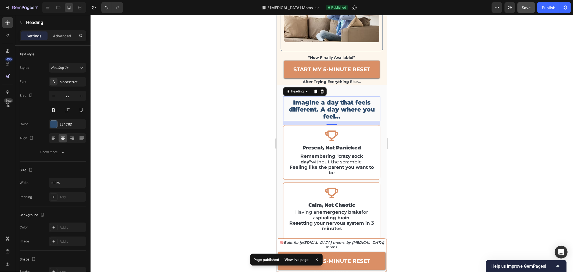
click at [329, 111] on h2 "Imagine a day that feels different. A day where you feel…" at bounding box center [331, 110] width 97 height 22
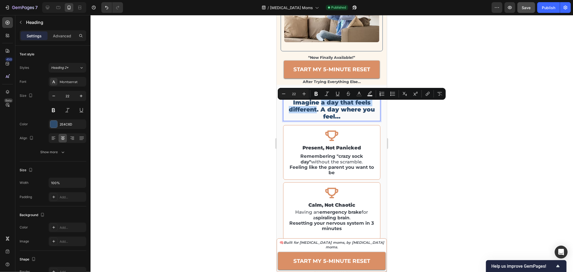
drag, startPoint x: 319, startPoint y: 104, endPoint x: 316, endPoint y: 114, distance: 10.7
click at [316, 114] on p "Imagine a day that feels different. A day where you feel…" at bounding box center [332, 109] width 96 height 21
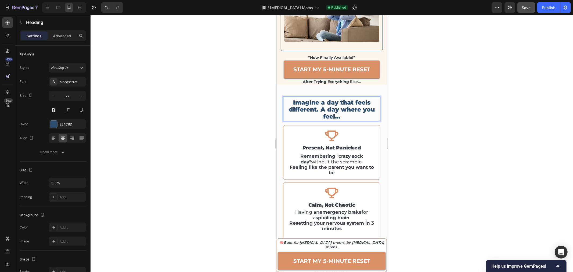
click at [319, 114] on p "Imagine a day that feels different. A day where you feel…" at bounding box center [332, 109] width 96 height 21
drag, startPoint x: 317, startPoint y: 105, endPoint x: 331, endPoint y: 112, distance: 15.4
click at [331, 112] on p "Imagine a day that feels different. A day where you feel…" at bounding box center [332, 109] width 96 height 21
click at [319, 105] on p "Imagine a day that feels different. A day where you feel…" at bounding box center [332, 109] width 96 height 21
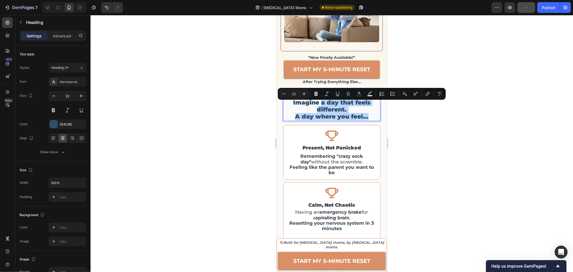
drag, startPoint x: 319, startPoint y: 105, endPoint x: 369, endPoint y: 122, distance: 52.7
click at [369, 120] on p "Imagine a day that feels different. A day where you feel…" at bounding box center [332, 109] width 96 height 21
click at [340, 108] on p "Imagine a day that feels different. A day where you feel…" at bounding box center [332, 109] width 96 height 21
drag, startPoint x: 319, startPoint y: 105, endPoint x: 343, endPoint y: 114, distance: 26.2
click at [343, 114] on p "Imagine a day that feels different. A day where you feel…" at bounding box center [332, 109] width 96 height 21
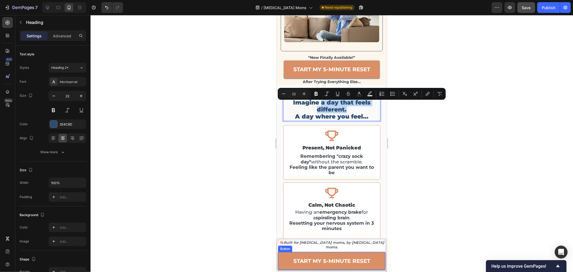
drag, startPoint x: 546, startPoint y: 260, endPoint x: 309, endPoint y: 254, distance: 237.7
click at [345, 260] on strong "START MY 5-MINUTE RESET" at bounding box center [331, 260] width 77 height 6
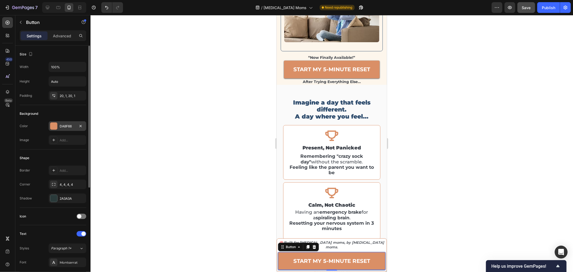
click at [75, 125] on div "DA8F66" at bounding box center [68, 126] width 38 height 10
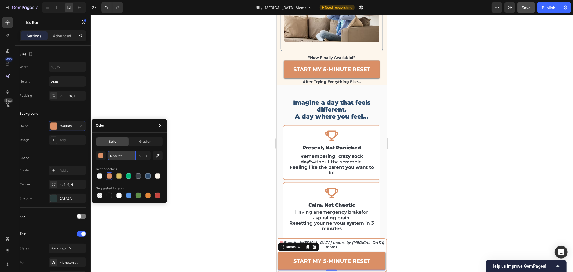
click at [120, 155] on input "DA8F66" at bounding box center [122, 156] width 28 height 10
click at [323, 108] on p "Imagine a day that feels different. A day where you feel…" at bounding box center [332, 109] width 96 height 21
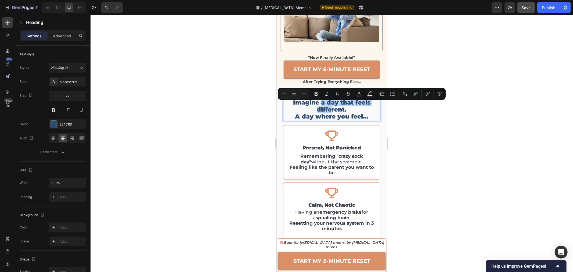
drag, startPoint x: 319, startPoint y: 106, endPoint x: 329, endPoint y: 111, distance: 10.6
click at [329, 111] on p "Imagine a day that feels different. A day where you feel…" at bounding box center [332, 109] width 96 height 21
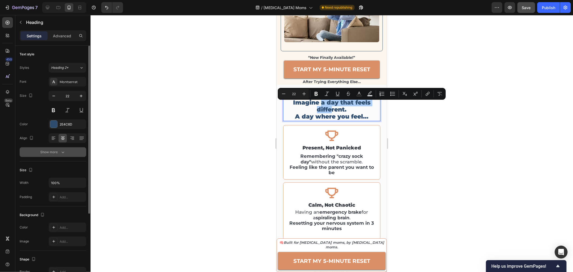
click at [60, 151] on icon "button" at bounding box center [62, 151] width 5 height 5
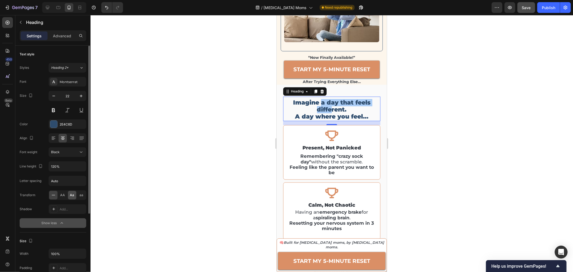
click at [71, 197] on div "Aa" at bounding box center [72, 195] width 8 height 9
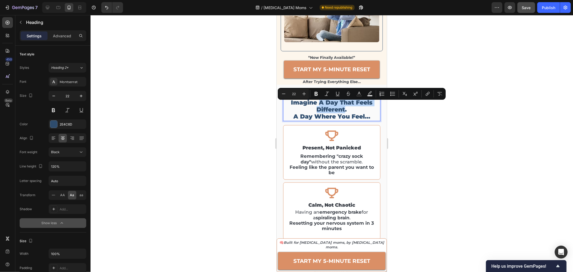
drag, startPoint x: 317, startPoint y: 105, endPoint x: 342, endPoint y: 115, distance: 27.6
click at [342, 115] on p "Imagine a day that feels different. A day where you feel…" at bounding box center [332, 109] width 96 height 21
drag, startPoint x: 343, startPoint y: 114, endPoint x: 317, endPoint y: 106, distance: 27.0
click at [317, 106] on p "Imagine a day that feels different. A day where you feel…" at bounding box center [332, 109] width 96 height 21
click at [359, 95] on rect "Editor contextual toolbar" at bounding box center [359, 95] width 5 height 1
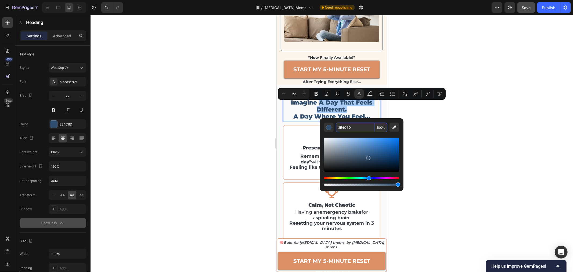
paste input "DA8F66"
type input "DA8F66"
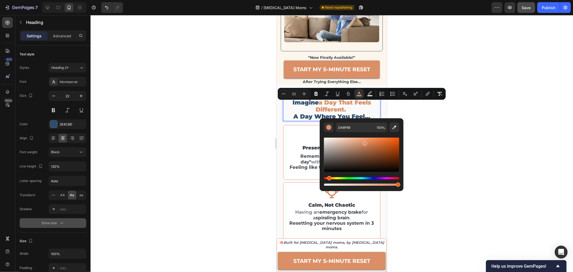
click at [511, 155] on div at bounding box center [332, 143] width 483 height 257
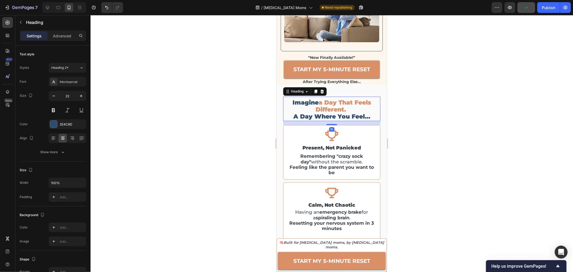
click at [313, 113] on p "Imagine a day that feels different. A day where you feel…" at bounding box center [332, 109] width 96 height 21
click at [291, 120] on p "Imagine a day that feels different. A day where you feel…" at bounding box center [332, 109] width 96 height 21
click at [420, 124] on div at bounding box center [332, 143] width 483 height 257
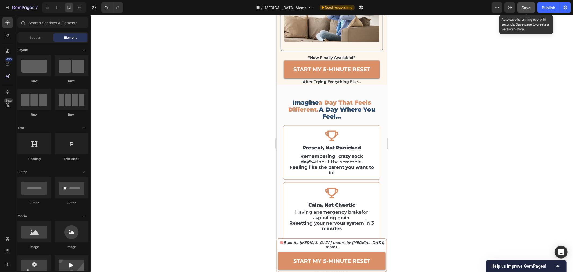
click at [528, 10] on button "Save" at bounding box center [527, 7] width 18 height 11
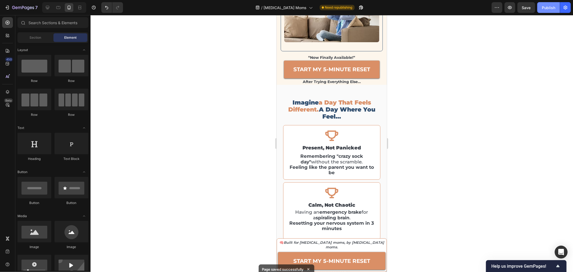
click at [543, 7] on div "Publish" at bounding box center [548, 8] width 13 height 6
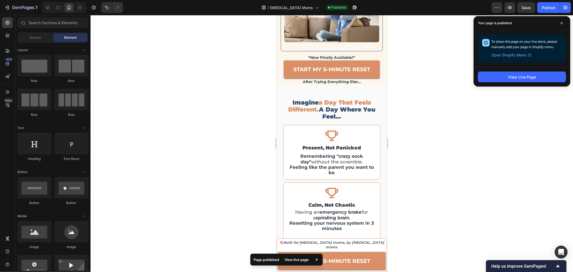
click at [481, 97] on div at bounding box center [332, 143] width 483 height 257
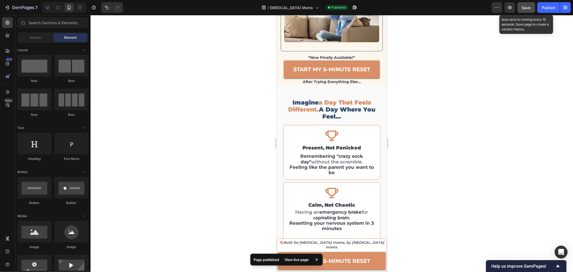
click at [534, 6] on button "Save" at bounding box center [527, 7] width 18 height 11
click at [551, 7] on div "Publish" at bounding box center [548, 8] width 13 height 6
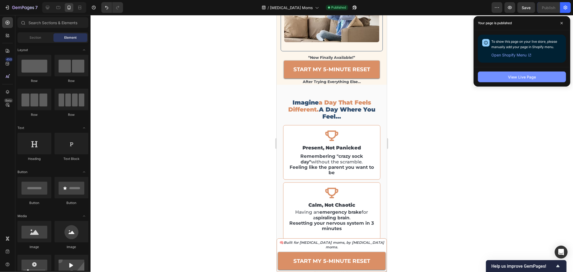
click at [515, 74] on div "View Live Page" at bounding box center [522, 77] width 28 height 6
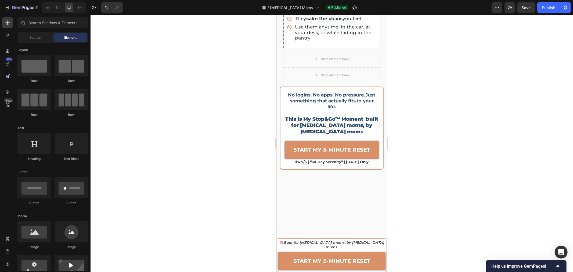
scroll to position [1430, 0]
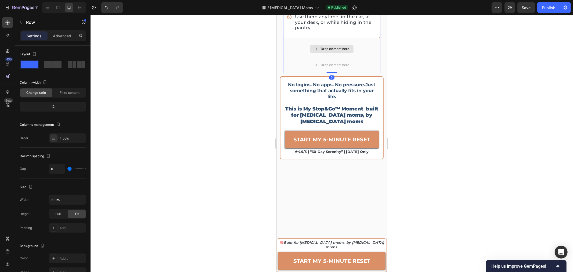
click at [292, 57] on div "Drop element here" at bounding box center [331, 49] width 97 height 16
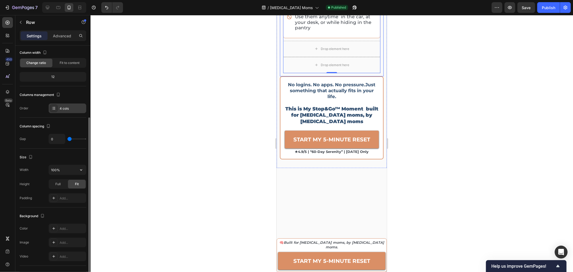
scroll to position [0, 0]
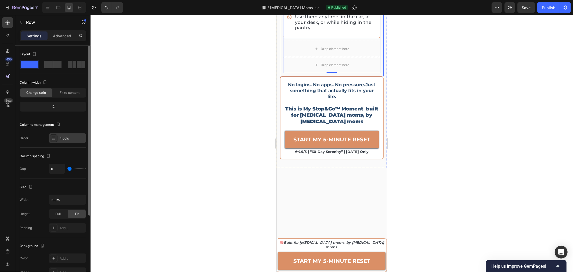
click at [67, 140] on div "4 cols" at bounding box center [72, 138] width 25 height 5
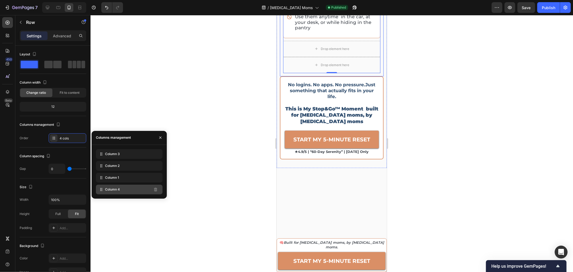
click at [134, 189] on div "Column 4" at bounding box center [129, 190] width 67 height 10
click at [375, 57] on div "Drop element here" at bounding box center [331, 49] width 97 height 16
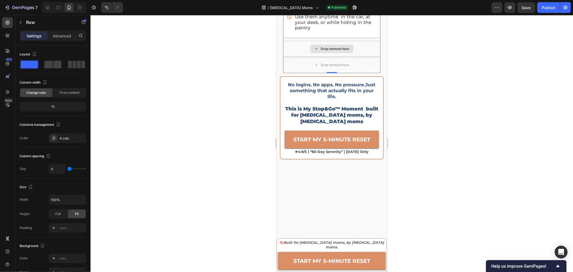
click at [358, 57] on div "Drop element here" at bounding box center [331, 49] width 97 height 16
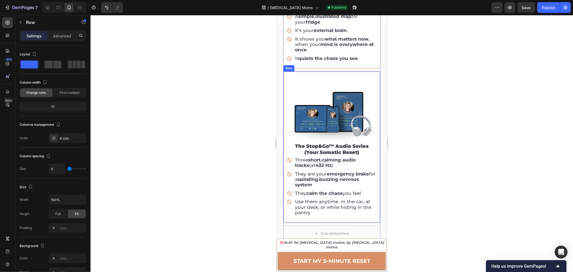
click at [285, 71] on div "Row" at bounding box center [288, 68] width 11 height 6
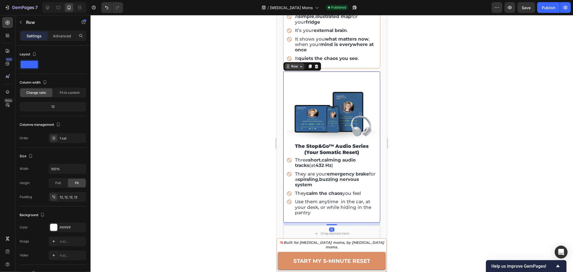
click at [289, 68] on icon at bounding box center [288, 66] width 4 height 4
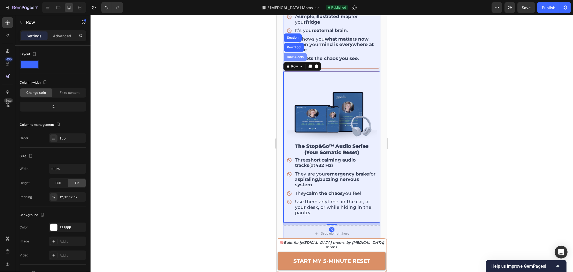
click at [292, 58] on div "Row 4 cols" at bounding box center [295, 56] width 19 height 3
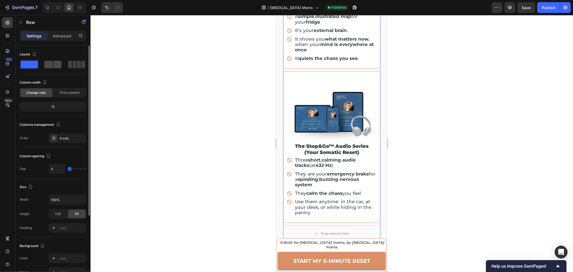
click at [56, 66] on span at bounding box center [57, 65] width 8 height 8
type input "8"
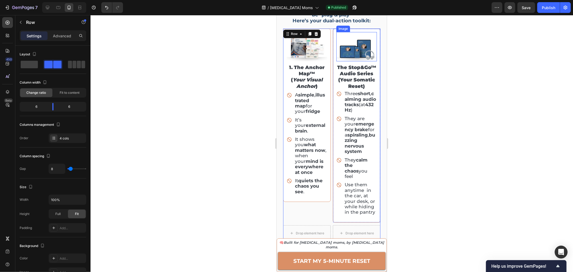
scroll to position [1290, 0]
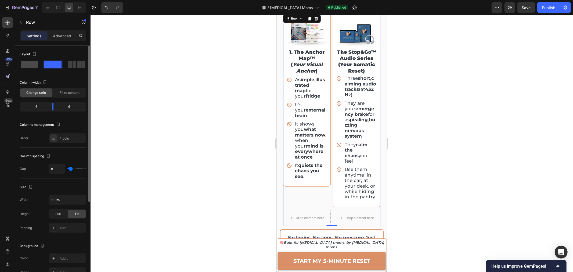
click at [29, 66] on span at bounding box center [29, 65] width 17 height 8
type input "0"
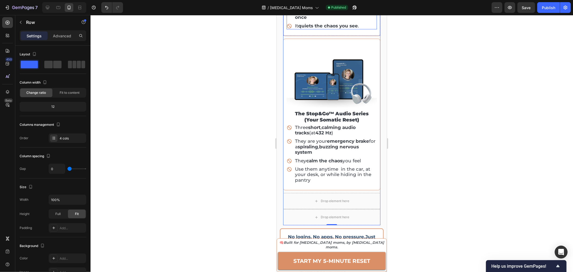
scroll to position [1439, 0]
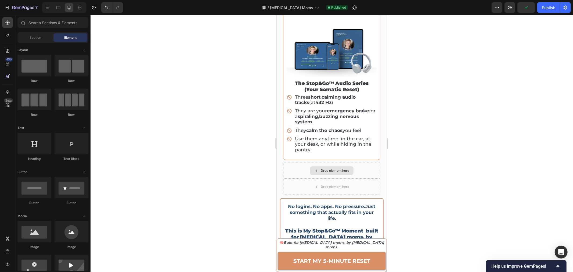
click at [323, 170] on div "Drop element here" at bounding box center [332, 170] width 44 height 9
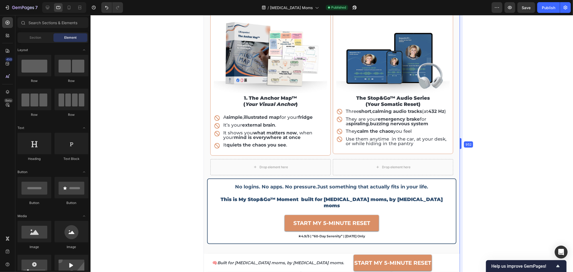
scroll to position [1200, 0]
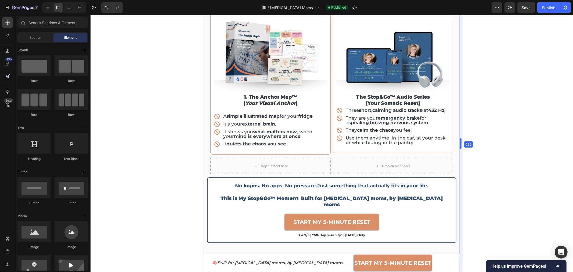
drag, startPoint x: 388, startPoint y: 149, endPoint x: 535, endPoint y: 155, distance: 146.9
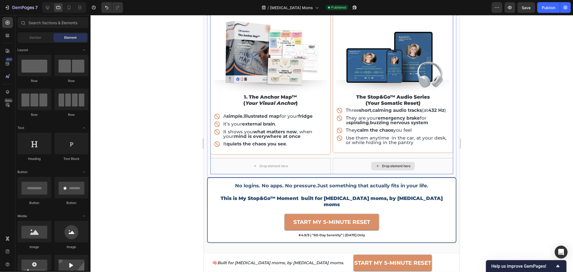
click at [446, 167] on div "Drop element here" at bounding box center [393, 166] width 120 height 16
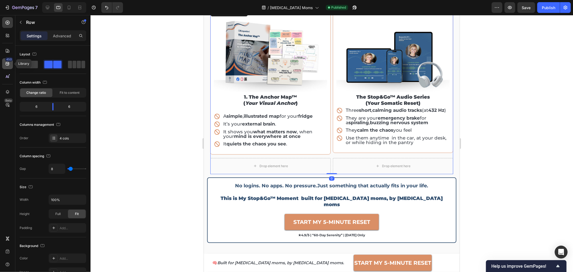
click at [8, 64] on icon at bounding box center [7, 63] width 5 height 5
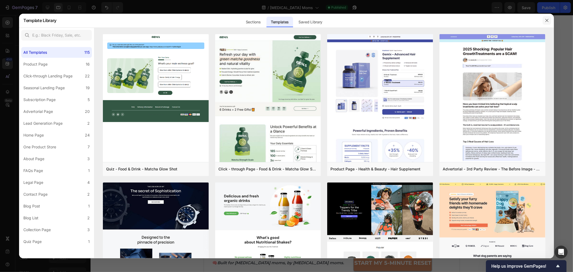
click at [547, 20] on icon "button" at bounding box center [547, 20] width 4 height 4
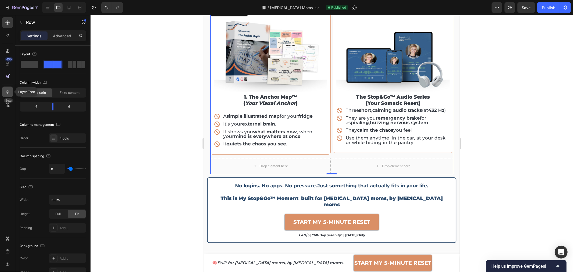
click at [5, 92] on icon at bounding box center [7, 91] width 5 height 5
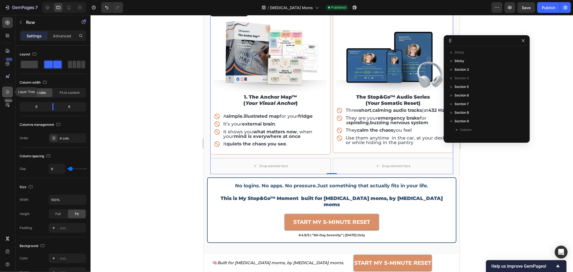
scroll to position [93, 0]
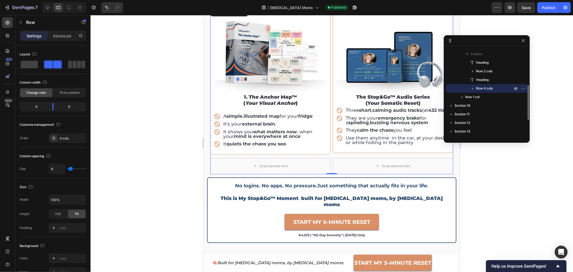
click at [479, 90] on span "Row 4 cols" at bounding box center [484, 88] width 17 height 5
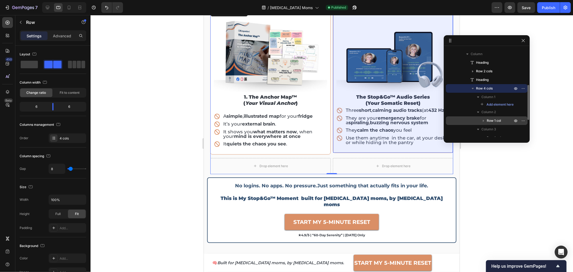
click at [493, 121] on span "Row 1 col" at bounding box center [494, 120] width 14 height 5
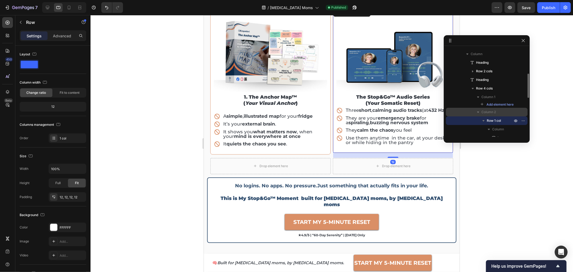
click at [488, 112] on span "Column 2" at bounding box center [489, 111] width 15 height 5
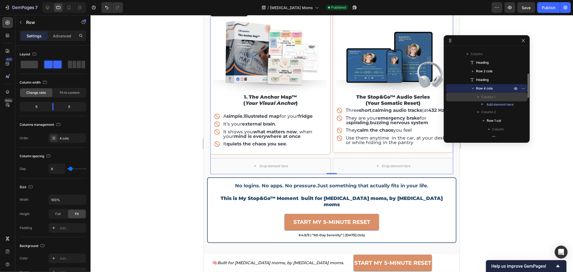
click at [487, 99] on span "Column 1" at bounding box center [489, 96] width 14 height 5
click at [486, 107] on span "Column 2" at bounding box center [489, 105] width 15 height 5
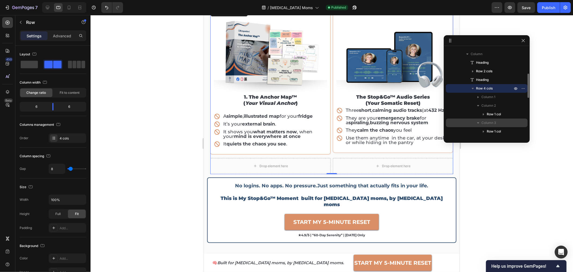
click at [487, 121] on span "Column 3" at bounding box center [489, 122] width 15 height 5
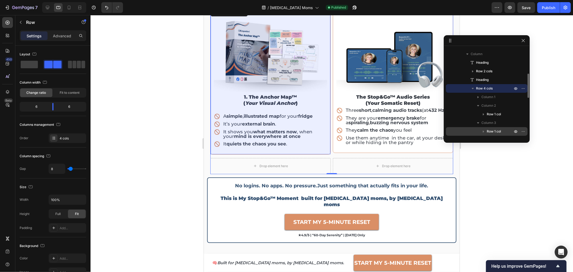
click at [484, 127] on div "Row 1 col" at bounding box center [486, 131] width 77 height 9
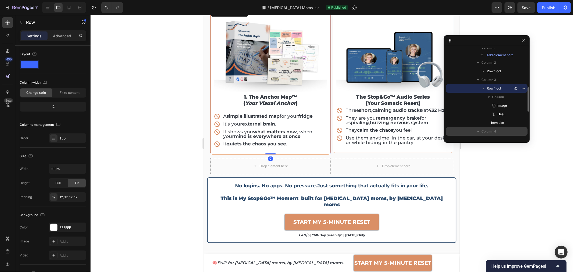
scroll to position [172, 0]
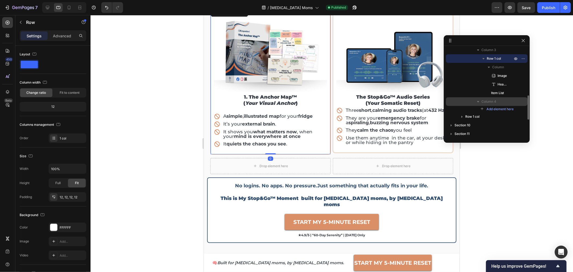
click at [480, 100] on icon "button" at bounding box center [478, 101] width 5 height 5
click at [500, 193] on div at bounding box center [332, 143] width 483 height 257
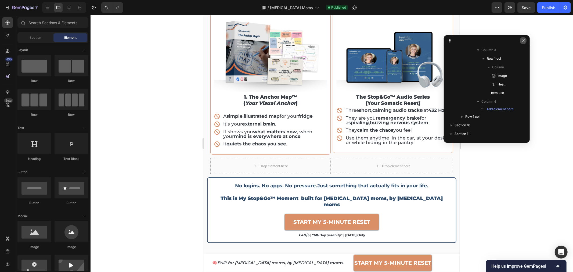
click at [523, 40] on icon "button" at bounding box center [523, 40] width 4 height 4
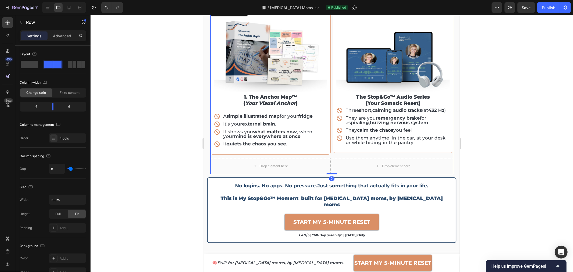
click at [328, 158] on div "Drop element here Image the stop&go™ audio series (your somatic reset) Heading …" at bounding box center [331, 89] width 243 height 167
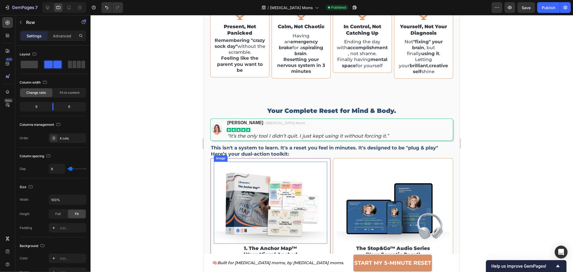
scroll to position [871, 0]
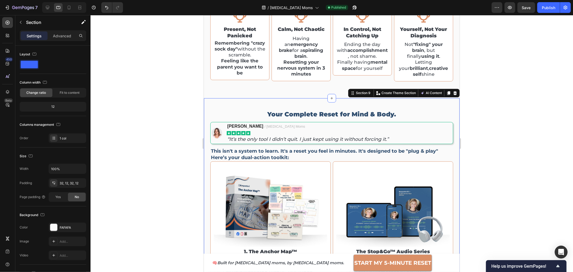
click at [450, 101] on div "Your Complete Reset for Mind & Body. Heading Image Cristen J. / ADHD Moms Text …" at bounding box center [332, 252] width 256 height 308
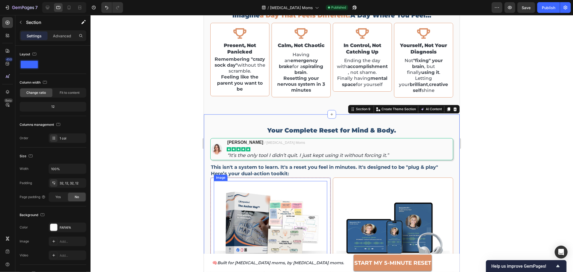
scroll to position [841, 0]
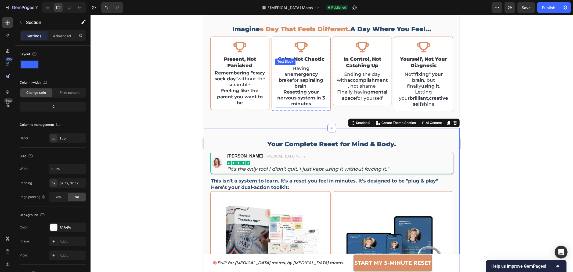
click at [296, 89] on strong "Resetting your nervous system in 3 minutes" at bounding box center [301, 97] width 48 height 17
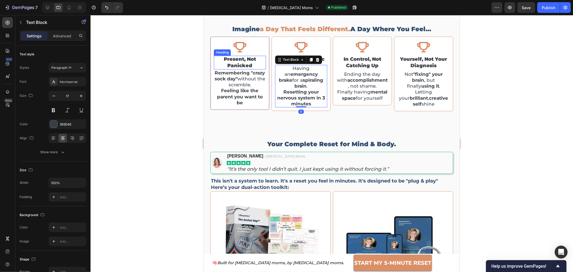
click at [242, 61] on h2 "present, not panicked" at bounding box center [240, 63] width 52 height 14
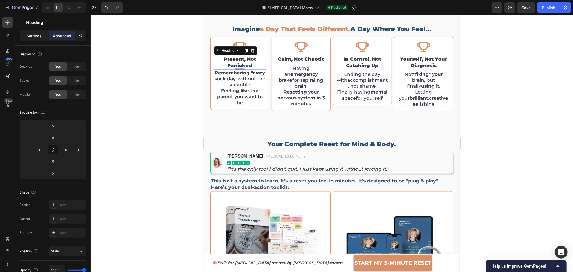
click at [34, 37] on p "Settings" at bounding box center [34, 36] width 15 height 6
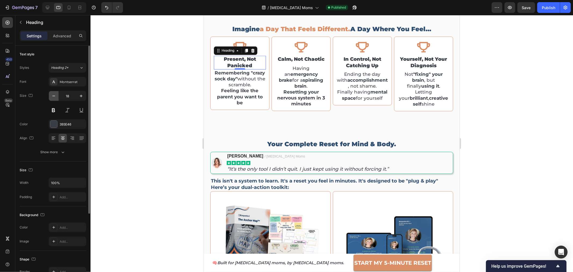
click at [55, 96] on icon "button" at bounding box center [53, 95] width 5 height 5
click at [55, 96] on icon "button" at bounding box center [53, 96] width 3 height 1
click at [80, 95] on icon "button" at bounding box center [80, 95] width 5 height 5
type input "17"
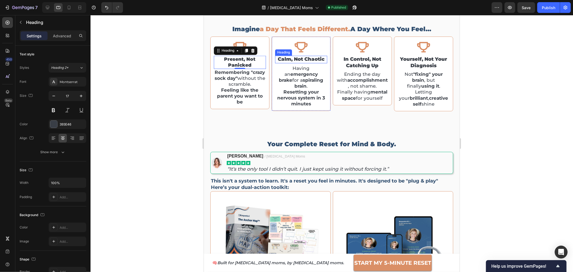
click at [310, 59] on h2 "calm, not chaotic" at bounding box center [301, 59] width 52 height 7
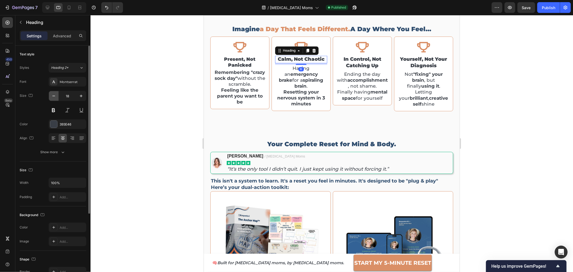
click at [57, 94] on button "button" at bounding box center [54, 96] width 10 height 10
type input "17"
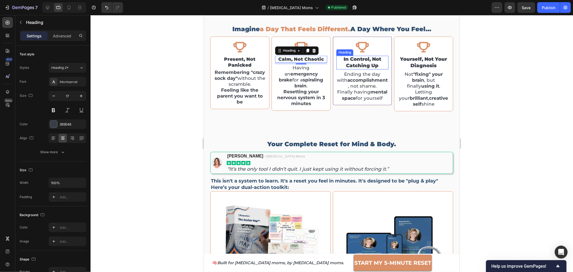
click at [355, 65] on h2 "in control, not catching up" at bounding box center [362, 63] width 52 height 14
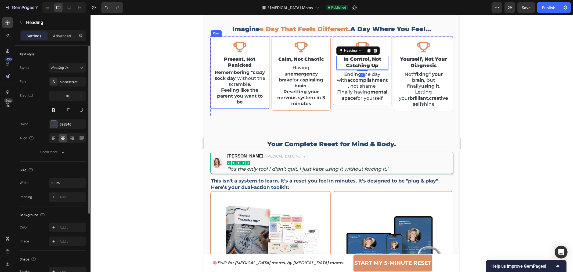
drag, startPoint x: 54, startPoint y: 97, endPoint x: 68, endPoint y: 96, distance: 13.7
click at [55, 97] on icon "button" at bounding box center [53, 95] width 5 height 5
type input "17"
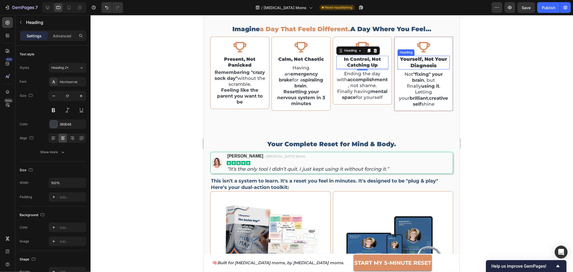
click at [421, 62] on h2 "yourself, not your diagnosis" at bounding box center [424, 63] width 52 height 14
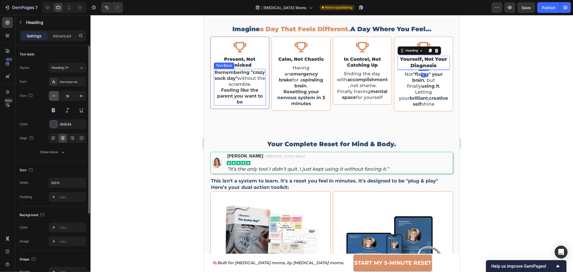
click at [55, 96] on icon "button" at bounding box center [53, 95] width 5 height 5
type input "17"
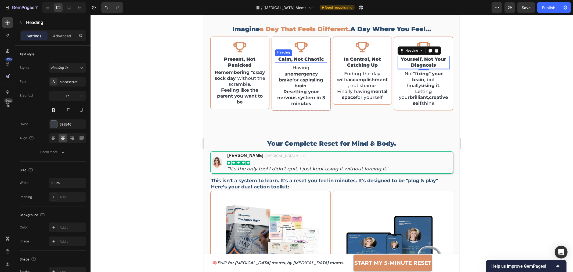
click at [302, 60] on h2 "calm, not chaotic" at bounding box center [301, 59] width 52 height 7
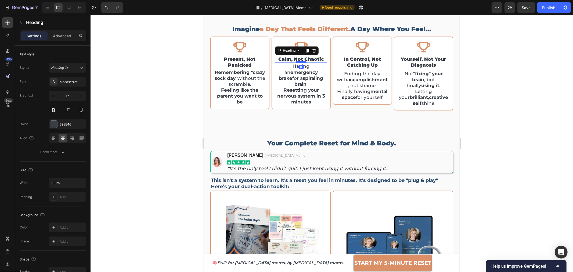
drag, startPoint x: 300, startPoint y: 63, endPoint x: 303, endPoint y: 61, distance: 4.0
click at [303, 61] on div at bounding box center [301, 62] width 11 height 2
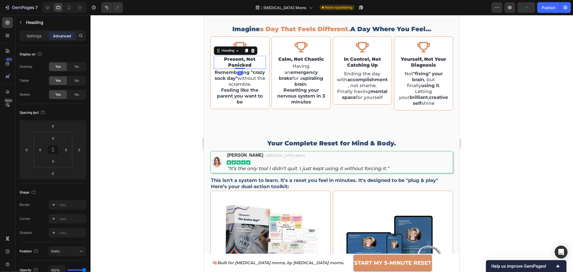
click at [236, 61] on h2 "present, not panicked" at bounding box center [240, 62] width 52 height 13
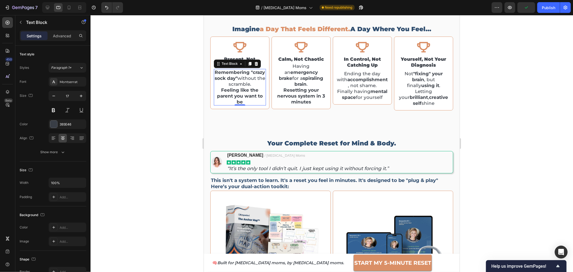
click at [247, 78] on strong "Remembering "crazy sock day"" at bounding box center [239, 75] width 51 height 11
click at [226, 84] on p "Remembering "crazy sock day" without the scramble. Feeling like the parent you …" at bounding box center [239, 87] width 51 height 36
click at [262, 70] on p "Remembering "crazy sock day" without the scramble. Feeling like the parent you …" at bounding box center [239, 87] width 51 height 36
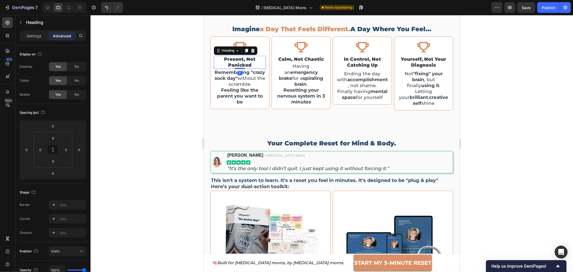
click at [264, 68] on h2 "present, not panicked" at bounding box center [240, 62] width 52 height 13
click at [266, 68] on div "Icon present, not panicked Heading Remembering "crazy sock day" without the scr…" at bounding box center [239, 72] width 59 height 73
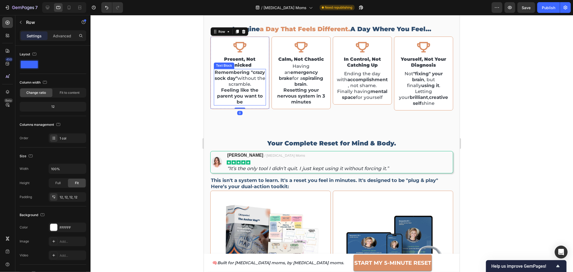
click at [263, 72] on p "Remembering "crazy sock day" without the scramble. Feeling like the parent you …" at bounding box center [239, 87] width 51 height 36
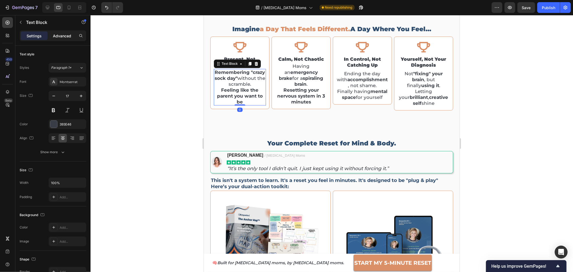
click at [71, 35] on p "Advanced" at bounding box center [62, 36] width 18 height 6
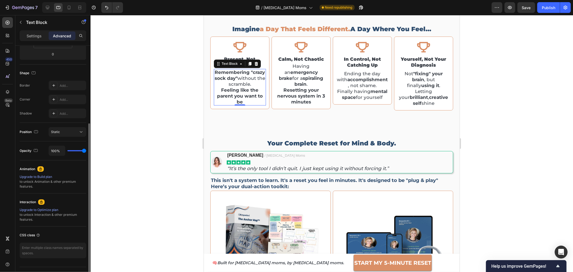
scroll to position [0, 0]
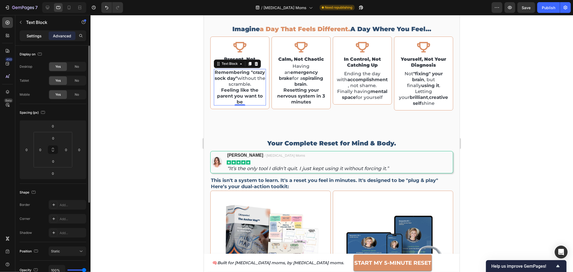
click at [39, 36] on p "Settings" at bounding box center [34, 36] width 15 height 6
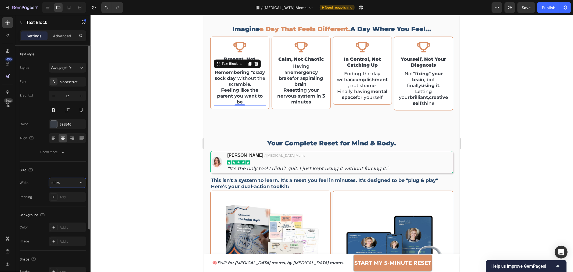
click at [63, 184] on input "100%" at bounding box center [67, 183] width 37 height 10
click at [80, 182] on icon "button" at bounding box center [80, 182] width 5 height 5
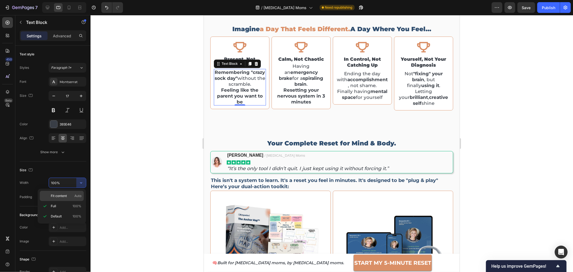
click at [59, 199] on div "Fit content Auto" at bounding box center [62, 196] width 44 height 10
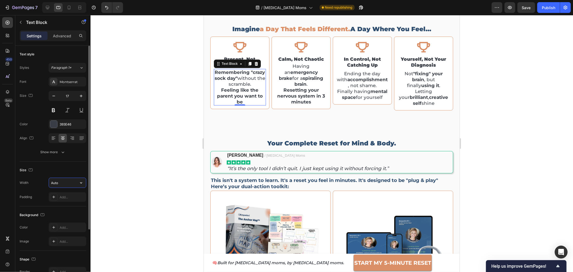
click at [63, 184] on input "Auto" at bounding box center [67, 183] width 37 height 10
click at [78, 184] on icon "button" at bounding box center [80, 182] width 5 height 5
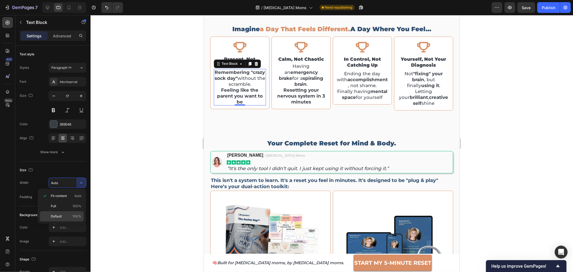
click at [65, 215] on p "Default 100%" at bounding box center [66, 216] width 31 height 5
type input "100%"
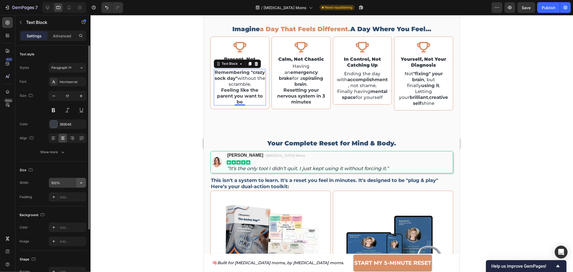
click at [78, 182] on icon "button" at bounding box center [80, 182] width 5 height 5
click at [67, 167] on div "Size" at bounding box center [53, 170] width 67 height 9
click at [62, 199] on div "Add..." at bounding box center [68, 197] width 38 height 10
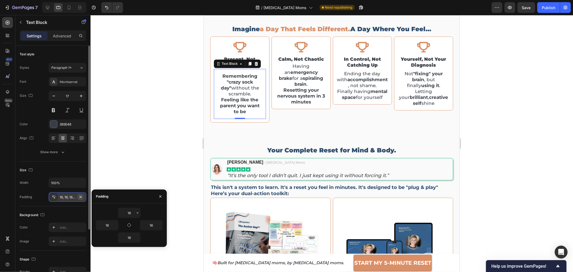
click at [80, 196] on icon "button" at bounding box center [80, 197] width 4 height 4
type input "0"
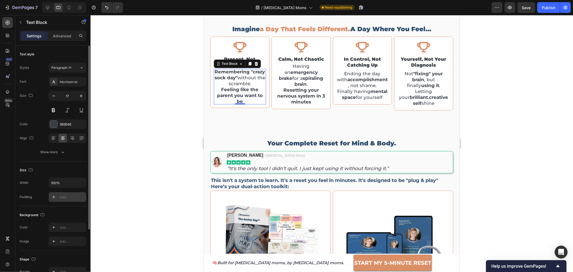
click at [173, 85] on div at bounding box center [332, 143] width 483 height 257
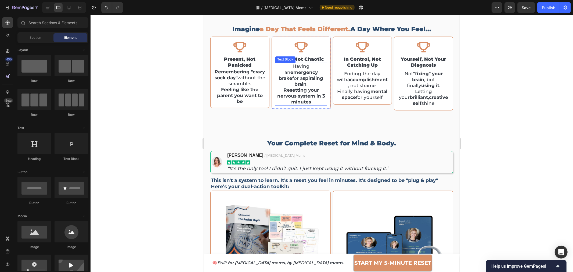
click at [298, 98] on strong "Resetting your nervous system in 3 minutes" at bounding box center [301, 95] width 48 height 17
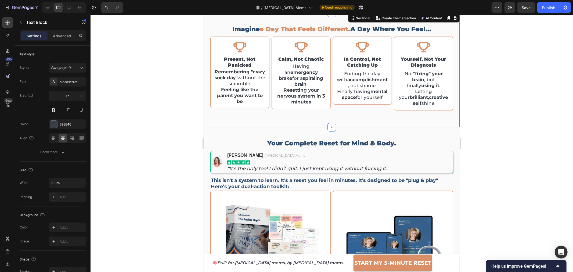
click at [290, 114] on div "imagine a day that feels different. a day where you feel… Heading Icon in contr…" at bounding box center [332, 70] width 256 height 114
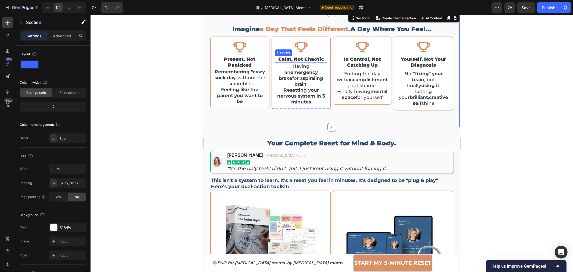
click at [298, 58] on h2 "calm, not chaotic" at bounding box center [301, 59] width 52 height 7
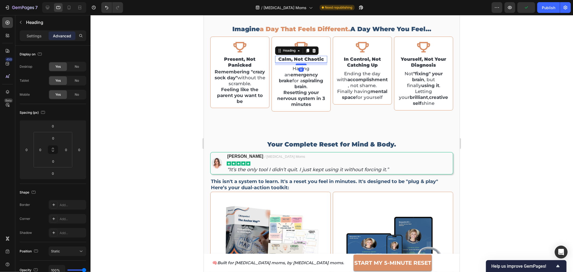
click at [300, 64] on div at bounding box center [301, 64] width 11 height 2
type input "9"
click at [238, 57] on h2 "present, not panicked" at bounding box center [240, 62] width 52 height 13
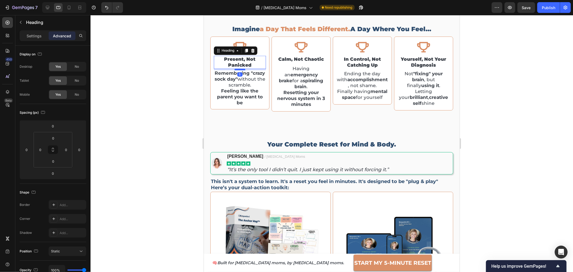
click at [239, 69] on div at bounding box center [239, 70] width 11 height 2
type input "5"
click at [299, 59] on h2 "calm, not chaotic" at bounding box center [301, 59] width 52 height 7
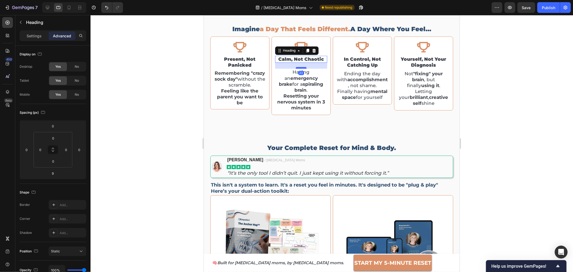
drag, startPoint x: 300, startPoint y: 65, endPoint x: 302, endPoint y: 68, distance: 4.0
click at [302, 68] on div at bounding box center [301, 68] width 11 height 2
type input "22"
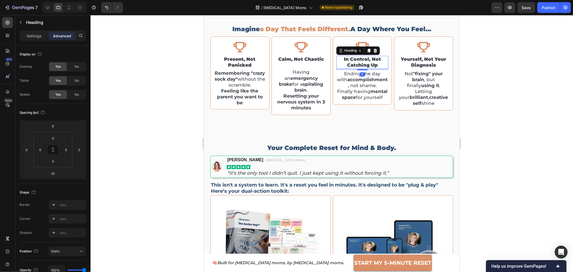
click at [354, 65] on h2 "in control, not catching up" at bounding box center [362, 62] width 52 height 13
click at [360, 68] on div at bounding box center [362, 68] width 11 height 2
type input "1"
click at [429, 65] on h2 "yourself, not your diagnosis" at bounding box center [424, 62] width 52 height 13
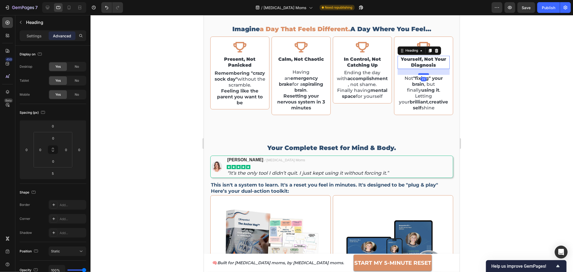
drag, startPoint x: 423, startPoint y: 69, endPoint x: 710, endPoint y: 79, distance: 288.0
click at [422, 74] on div at bounding box center [423, 74] width 11 height 2
type input "22"
click at [530, 8] on span "Save" at bounding box center [526, 7] width 9 height 5
click at [546, 9] on div "Publish" at bounding box center [548, 8] width 13 height 6
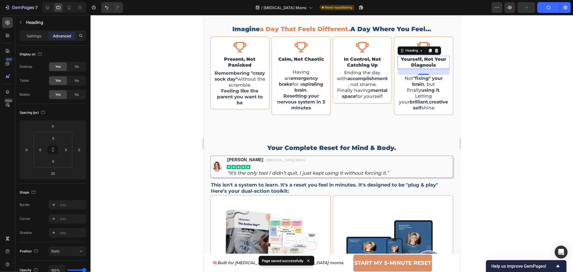
click at [518, 78] on div at bounding box center [332, 143] width 483 height 257
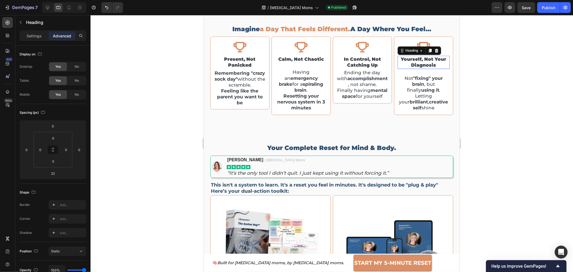
click at [407, 63] on h2 "yourself, not your diagnosis" at bounding box center [424, 62] width 52 height 13
click at [407, 63] on p "yourself, not your diagnosis" at bounding box center [423, 62] width 51 height 12
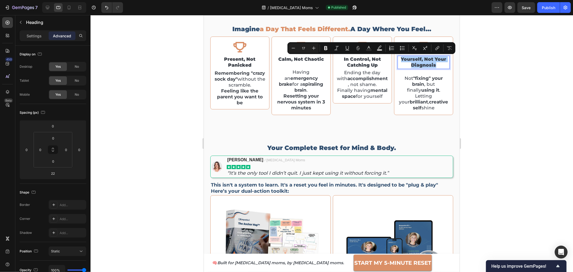
click at [507, 76] on div at bounding box center [332, 143] width 483 height 257
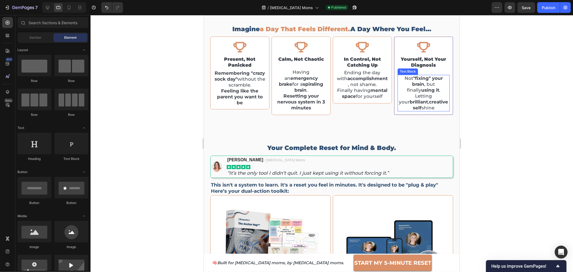
click at [414, 78] on strong ""fixing" your brain" at bounding box center [427, 81] width 31 height 11
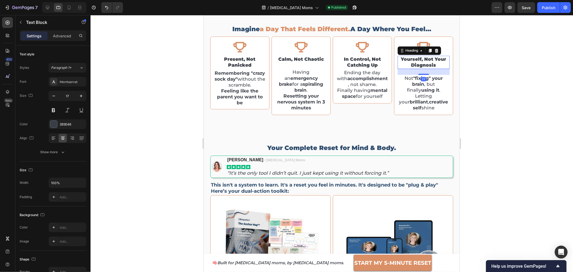
click at [420, 58] on p "yourself, not your diagnosis" at bounding box center [423, 62] width 51 height 12
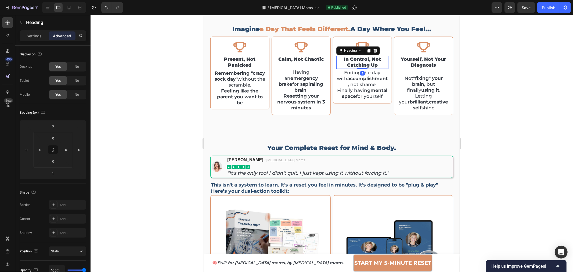
click at [359, 62] on h2 "in control, not catching up" at bounding box center [362, 62] width 52 height 13
click at [359, 61] on p "in control, not catching up" at bounding box center [362, 62] width 51 height 12
click at [509, 101] on div at bounding box center [332, 143] width 483 height 257
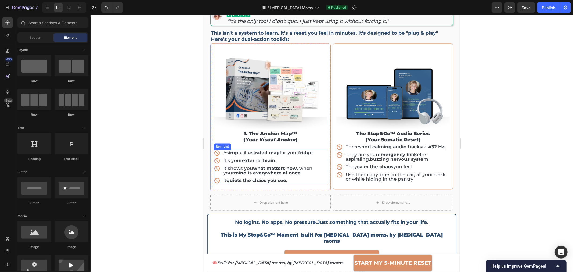
scroll to position [871, 0]
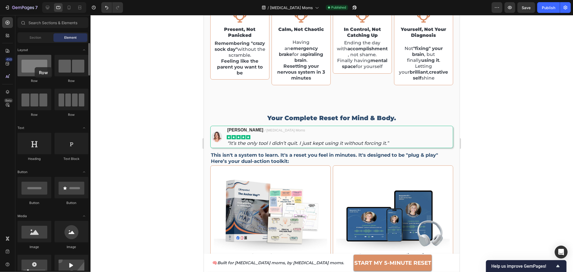
drag, startPoint x: 28, startPoint y: 69, endPoint x: 35, endPoint y: 67, distance: 7.5
click at [36, 67] on div at bounding box center [34, 66] width 34 height 22
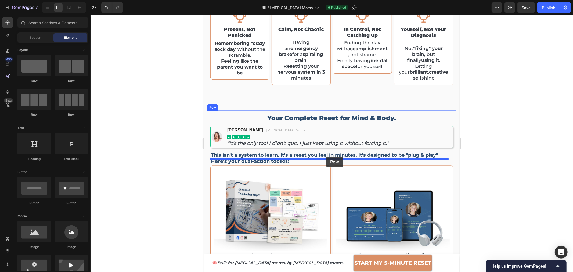
drag, startPoint x: 270, startPoint y: 78, endPoint x: 325, endPoint y: 154, distance: 93.4
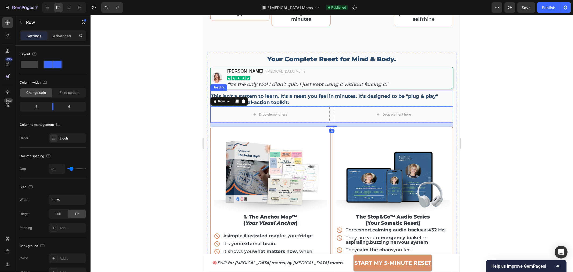
scroll to position [931, 0]
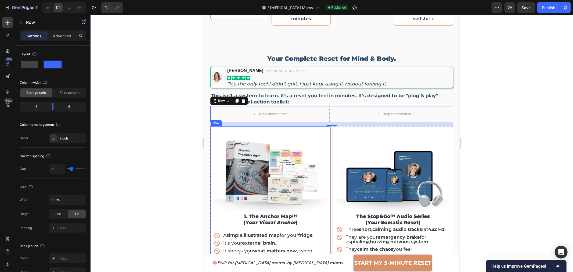
click at [211, 126] on div "Image 1. the anchor map™ ( your visual anchor ) Heading A simple , illustrated …" at bounding box center [270, 200] width 120 height 148
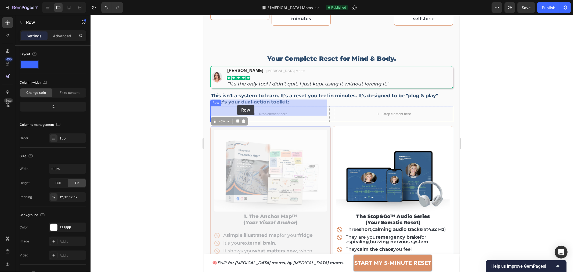
drag, startPoint x: 214, startPoint y: 114, endPoint x: 235, endPoint y: 108, distance: 22.3
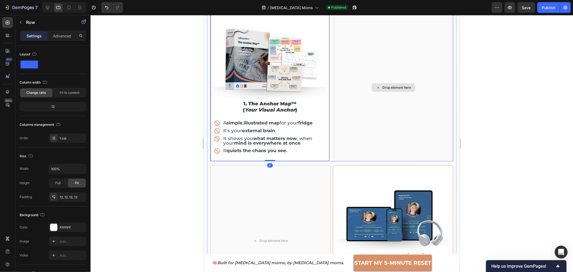
scroll to position [1080, 0]
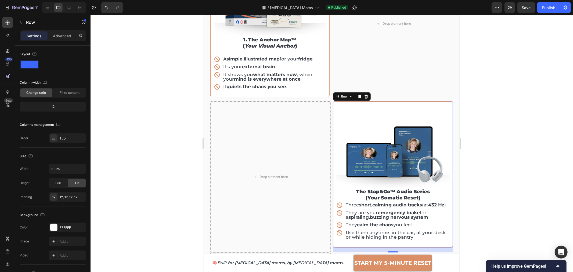
click at [333, 107] on div "Image the stop&go™ audio series (your somatic reset) Heading Three short , calm…" at bounding box center [393, 174] width 120 height 146
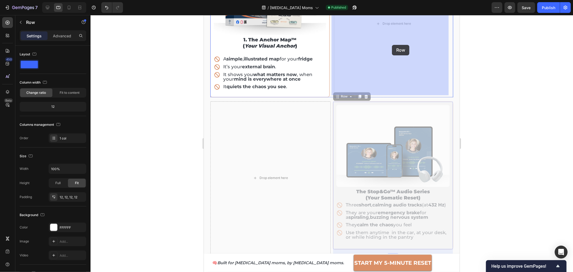
drag, startPoint x: 337, startPoint y: 95, endPoint x: 392, endPoint y: 45, distance: 74.4
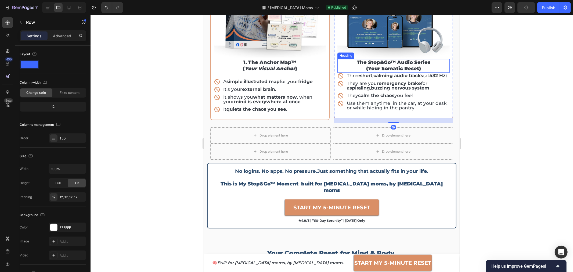
scroll to position [1050, 0]
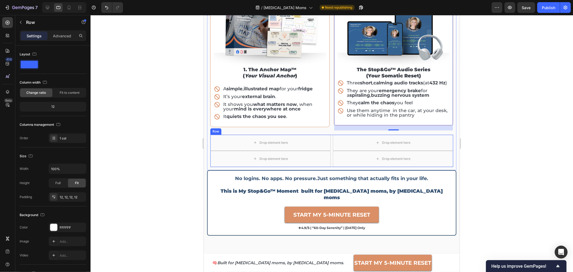
click at [329, 143] on div "Drop element here Drop element here Drop element here Drop element here Row" at bounding box center [331, 150] width 243 height 32
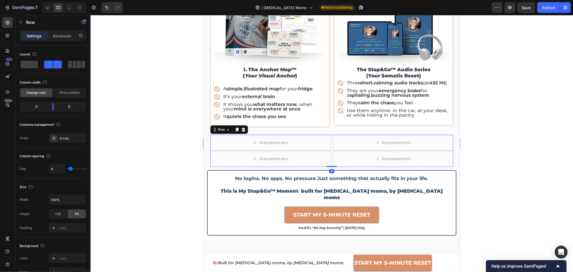
click at [242, 131] on icon at bounding box center [243, 129] width 3 height 4
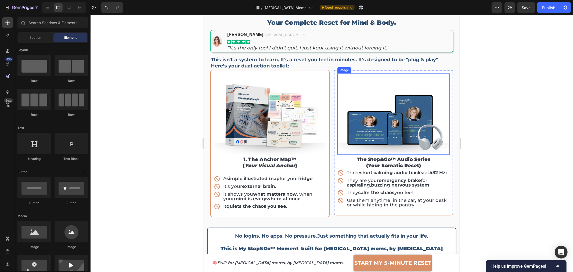
scroll to position [961, 0]
click at [366, 130] on img at bounding box center [393, 113] width 112 height 81
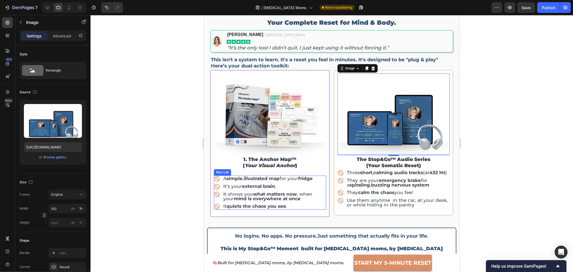
click at [221, 177] on div "A simple , illustrated map for your fridge" at bounding box center [270, 178] width 112 height 6
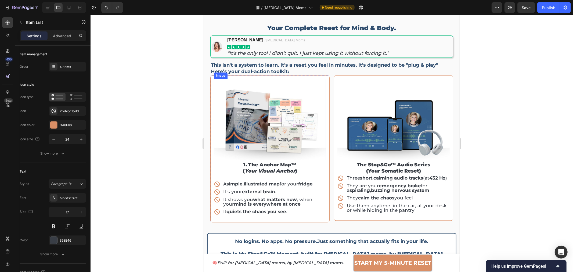
scroll to position [931, 0]
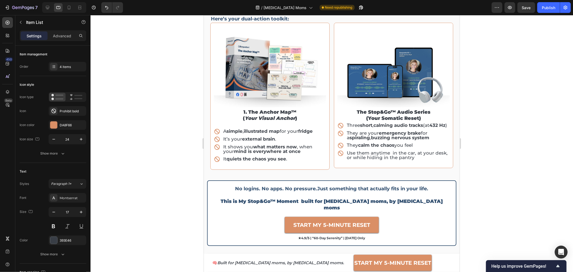
click at [217, 151] on div "It shows you what matters now , when your mind is everywhere at once" at bounding box center [270, 149] width 112 height 11
click at [60, 99] on rect at bounding box center [59, 98] width 8 height 1
click at [66, 113] on div "Prohibit bold" at bounding box center [68, 111] width 38 height 10
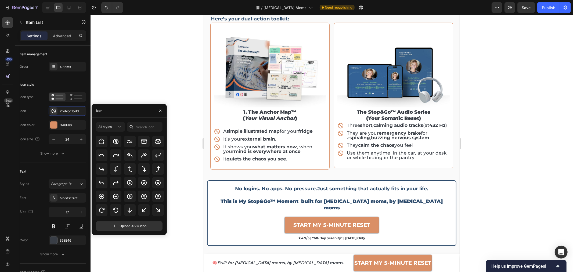
scroll to position [119, 0]
click at [119, 185] on div at bounding box center [116, 182] width 12 height 12
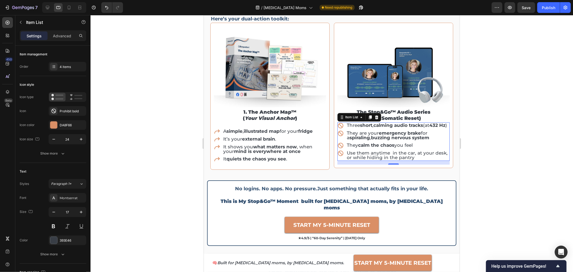
click at [339, 128] on div "Three short , calming audio tracks (at 432 Hz )" at bounding box center [393, 125] width 112 height 6
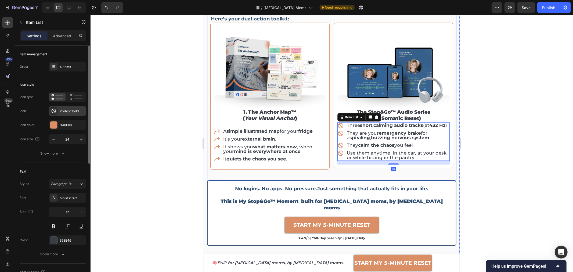
click at [69, 112] on div "Prohibit bold" at bounding box center [72, 111] width 25 height 5
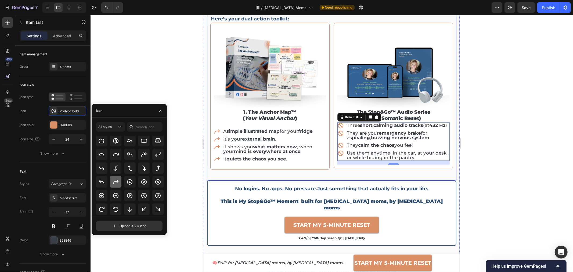
click at [113, 184] on icon at bounding box center [116, 182] width 6 height 6
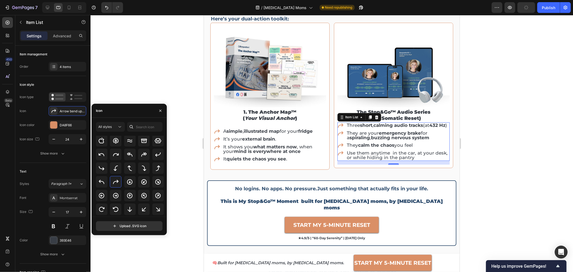
click at [506, 121] on div at bounding box center [332, 143] width 483 height 257
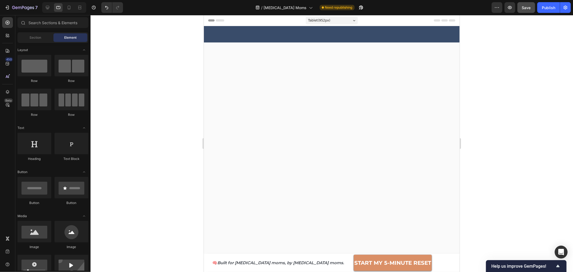
scroll to position [931, 0]
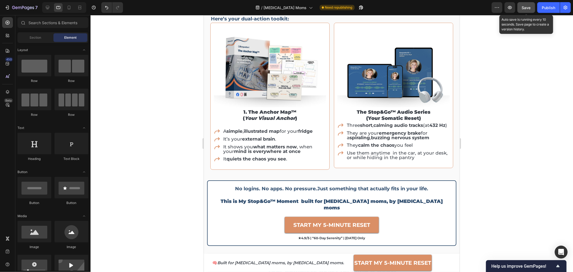
drag, startPoint x: 525, startPoint y: 7, endPoint x: 531, endPoint y: 9, distance: 6.1
click at [525, 8] on span "Save" at bounding box center [526, 7] width 9 height 5
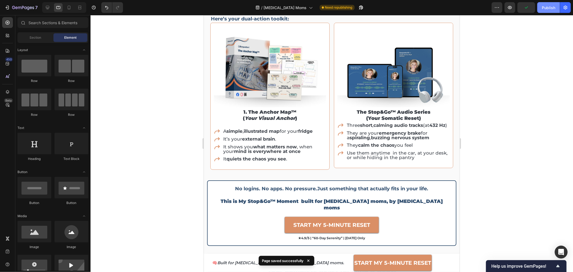
click at [550, 8] on div "Publish" at bounding box center [548, 8] width 13 height 6
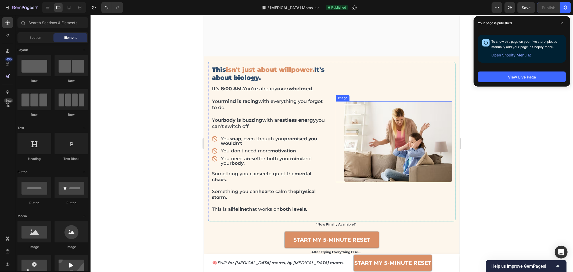
scroll to position [572, 0]
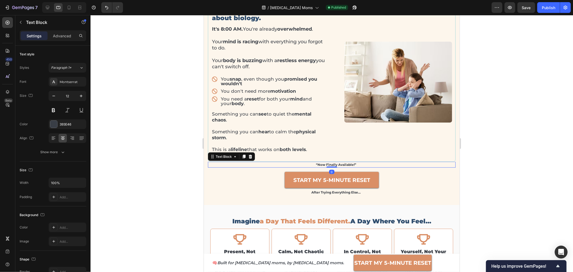
click at [335, 164] on p "“now finally available!”" at bounding box center [336, 164] width 238 height 5
click at [337, 169] on div "START MY 5-MINUTE RESET Button after trying everything else… Text Block Row" at bounding box center [332, 183] width 248 height 32
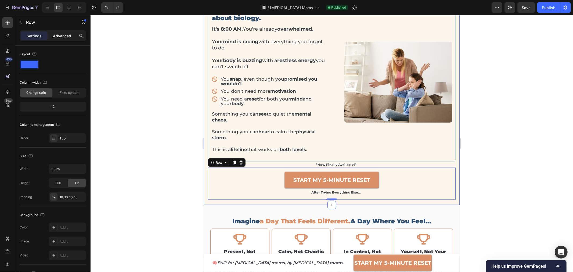
click at [61, 39] on div "Advanced" at bounding box center [62, 35] width 27 height 9
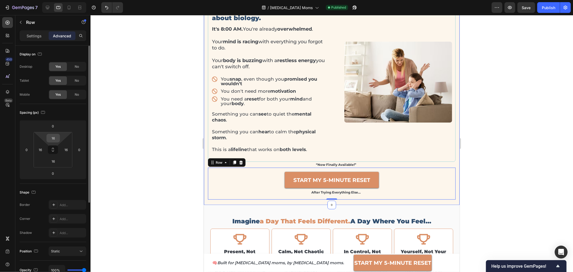
click at [56, 139] on input "16" at bounding box center [53, 138] width 11 height 8
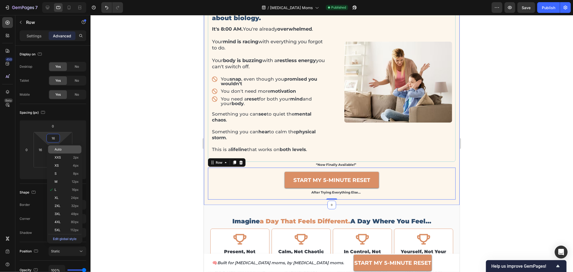
click at [58, 151] on div "Auto" at bounding box center [64, 149] width 33 height 8
type input "Auto"
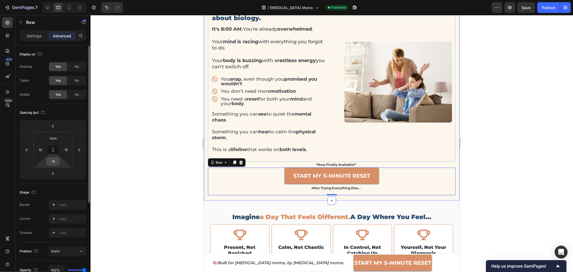
click at [56, 162] on input "16" at bounding box center [53, 161] width 11 height 8
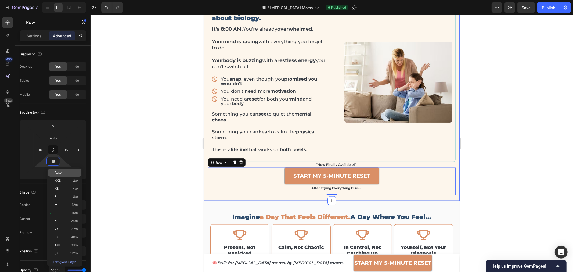
click at [55, 171] on span "Auto" at bounding box center [58, 173] width 7 height 4
type input "Auto"
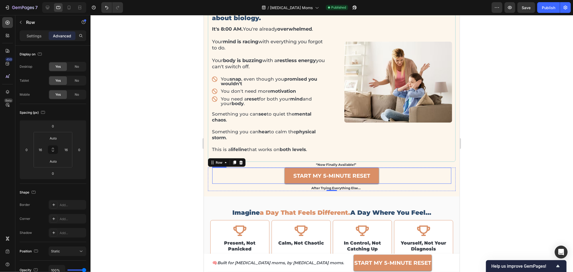
click at [320, 182] on link "START MY 5-MINUTE RESET" at bounding box center [332, 175] width 94 height 16
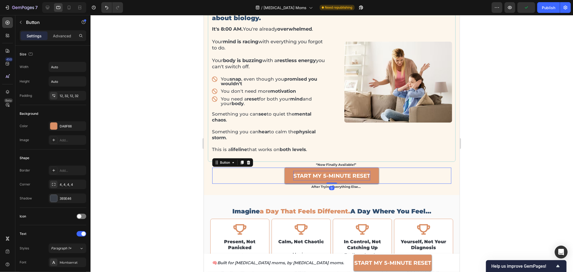
drag, startPoint x: 329, startPoint y: 184, endPoint x: 337, endPoint y: 170, distance: 15.3
click at [327, 180] on div "START MY 5-MINUTE RESET Button 0" at bounding box center [331, 175] width 239 height 16
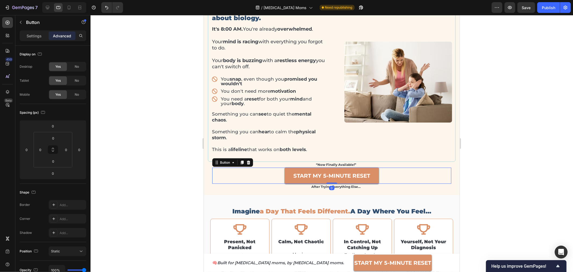
click at [506, 72] on div at bounding box center [332, 143] width 483 height 257
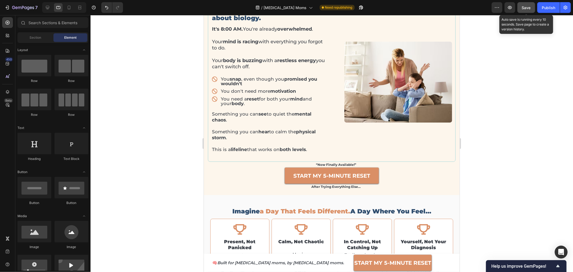
drag, startPoint x: 528, startPoint y: 5, endPoint x: 532, endPoint y: 8, distance: 4.2
click at [529, 5] on span "Save" at bounding box center [526, 7] width 9 height 5
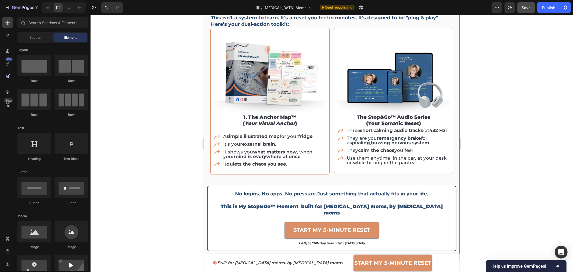
scroll to position [811, 0]
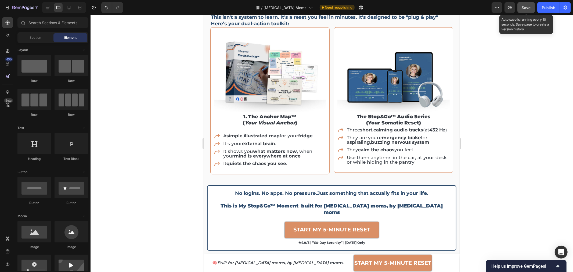
click at [527, 11] on button "Save" at bounding box center [527, 7] width 18 height 11
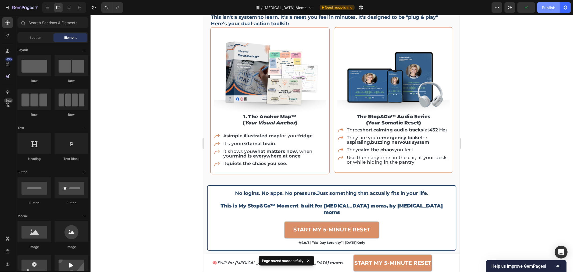
drag, startPoint x: 545, startPoint y: 7, endPoint x: 545, endPoint y: 10, distance: 3.0
click at [545, 8] on div "Publish" at bounding box center [548, 8] width 13 height 6
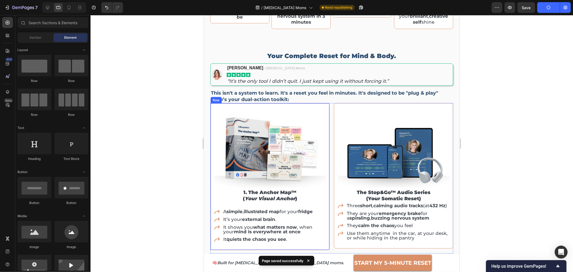
scroll to position [722, 0]
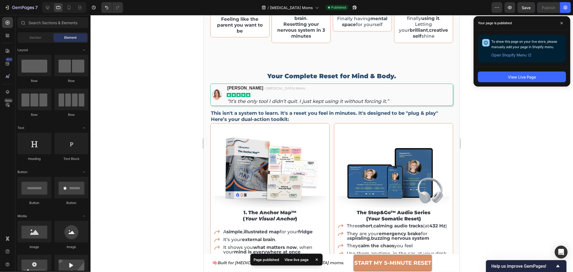
click at [554, 144] on div at bounding box center [332, 143] width 483 height 257
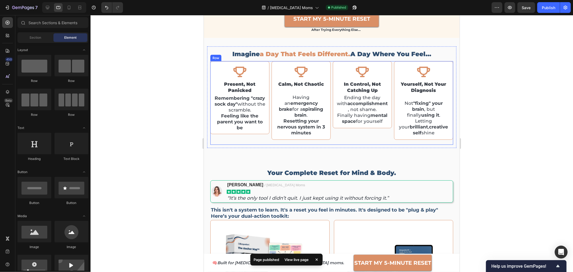
scroll to position [602, 0]
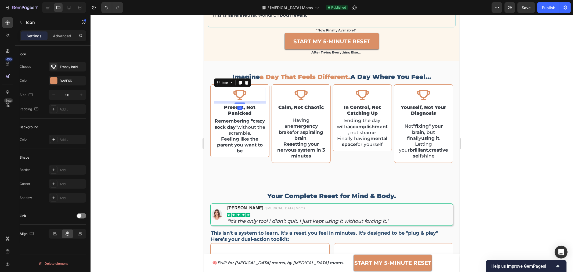
drag, startPoint x: 250, startPoint y: 98, endPoint x: 358, endPoint y: 125, distance: 111.7
click at [250, 98] on div "Icon 9" at bounding box center [240, 94] width 52 height 13
click at [68, 84] on div "DA8F66" at bounding box center [68, 81] width 38 height 10
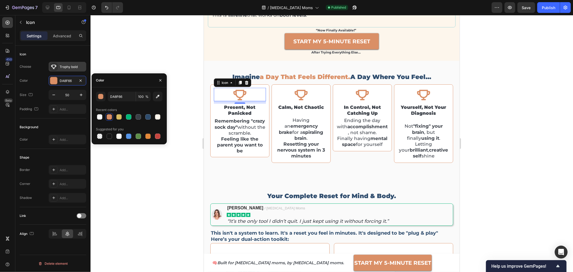
click at [68, 69] on div "Trophy bold" at bounding box center [68, 67] width 38 height 10
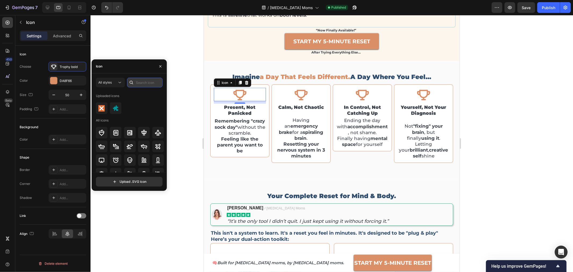
click at [149, 83] on input "text" at bounding box center [144, 83] width 35 height 10
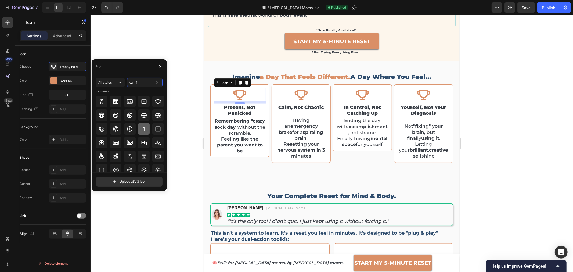
scroll to position [30, 0]
type input "1"
click at [145, 125] on icon at bounding box center [144, 126] width 6 height 6
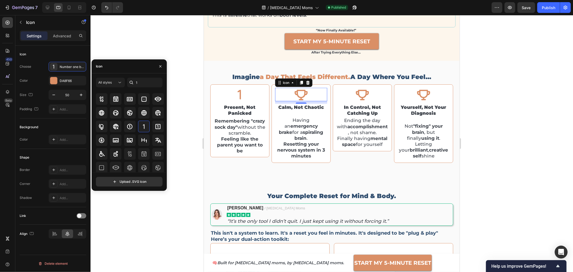
click at [300, 90] on icon at bounding box center [301, 95] width 13 height 10
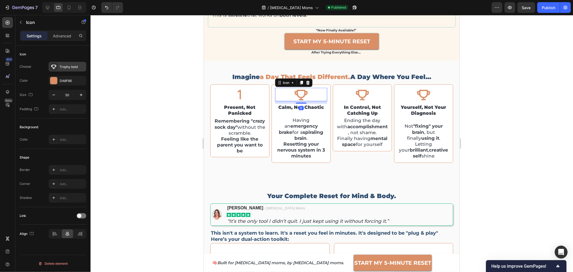
click at [66, 68] on div "Trophy bold" at bounding box center [72, 67] width 25 height 5
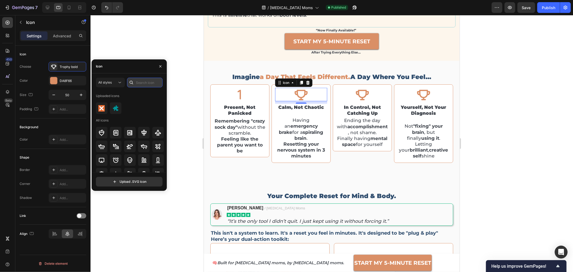
click at [143, 83] on input "text" at bounding box center [144, 83] width 35 height 10
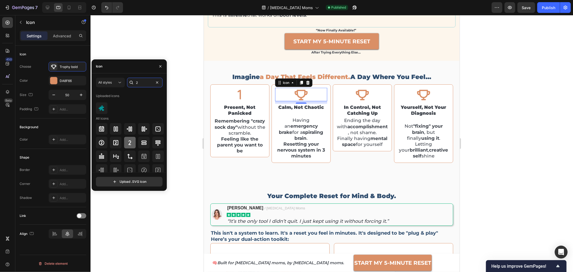
type input "2"
click at [131, 144] on icon at bounding box center [130, 142] width 6 height 6
click at [361, 92] on icon at bounding box center [362, 94] width 13 height 13
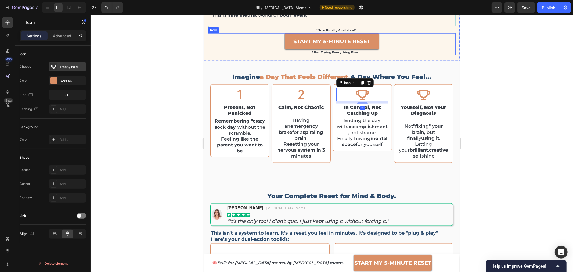
click at [66, 69] on div "Trophy bold" at bounding box center [72, 67] width 25 height 5
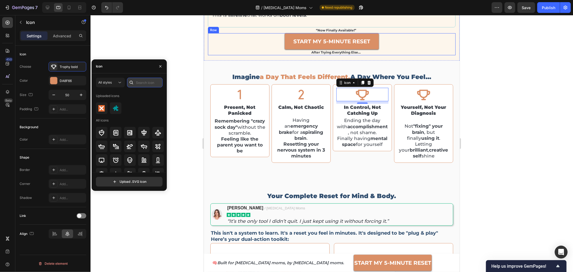
click at [151, 81] on input "text" at bounding box center [144, 83] width 35 height 10
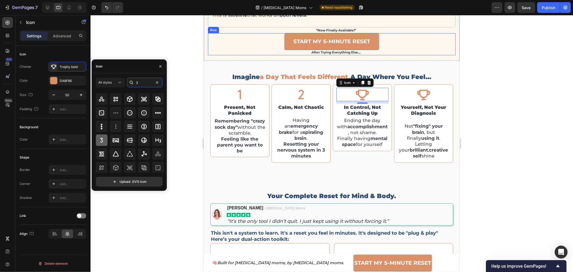
type input "3"
click at [102, 143] on icon at bounding box center [101, 140] width 6 height 6
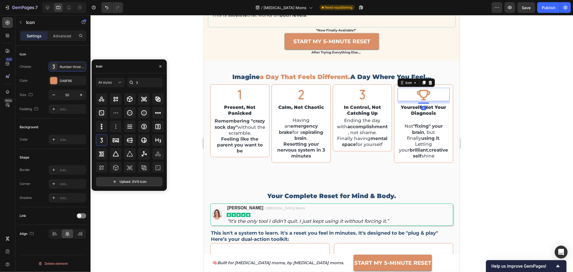
click at [432, 96] on div "Icon 9" at bounding box center [424, 94] width 52 height 13
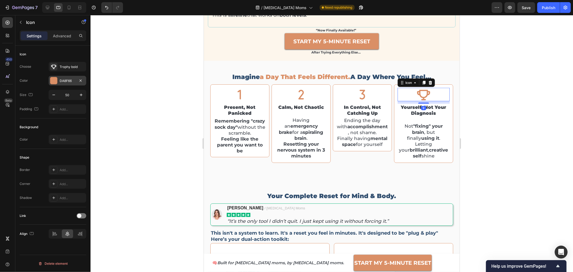
click at [70, 82] on div "DA8F66" at bounding box center [68, 80] width 16 height 5
click at [67, 67] on div "Trophy bold" at bounding box center [72, 67] width 25 height 5
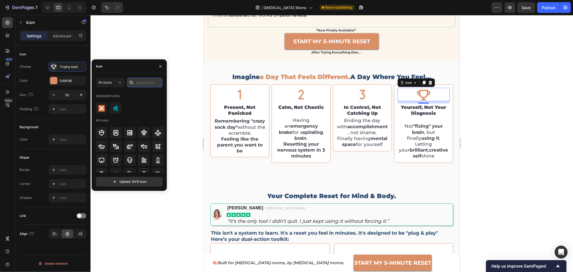
click at [146, 81] on input "text" at bounding box center [144, 83] width 35 height 10
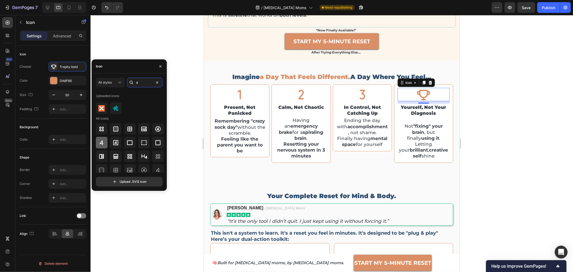
type input "4"
click at [101, 145] on icon at bounding box center [101, 142] width 6 height 6
click at [492, 111] on div at bounding box center [332, 143] width 483 height 257
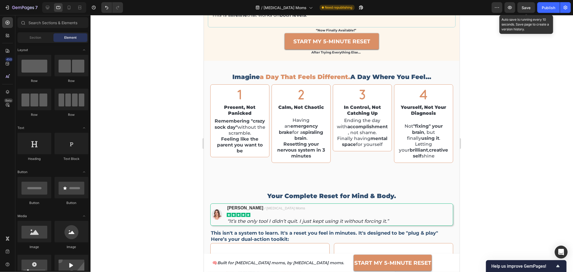
click at [528, 8] on span "Save" at bounding box center [526, 7] width 9 height 5
click at [539, 10] on button "Publish" at bounding box center [549, 7] width 23 height 11
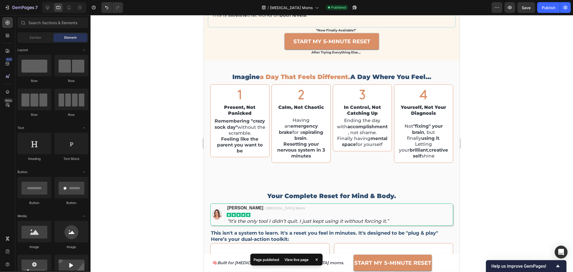
click at [491, 105] on div at bounding box center [332, 143] width 483 height 257
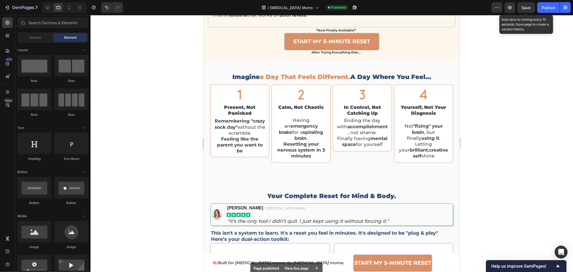
drag, startPoint x: 527, startPoint y: 9, endPoint x: 536, endPoint y: 7, distance: 9.4
click at [528, 9] on span "Save" at bounding box center [526, 7] width 9 height 5
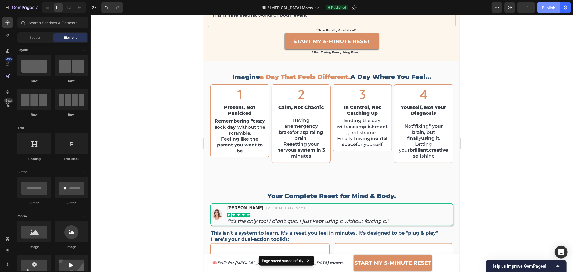
click at [544, 6] on div "Publish" at bounding box center [548, 8] width 13 height 6
click at [68, 6] on icon at bounding box center [68, 7] width 5 height 5
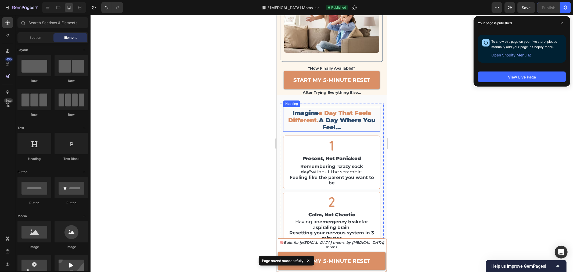
drag, startPoint x: 338, startPoint y: 127, endPoint x: 277, endPoint y: 121, distance: 60.7
click at [338, 127] on h2 "imagine a day that feels different. a day where you feel…" at bounding box center [331, 120] width 97 height 22
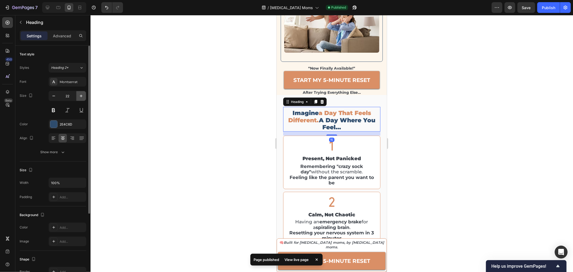
click at [77, 98] on button "button" at bounding box center [81, 96] width 10 height 10
type input "23"
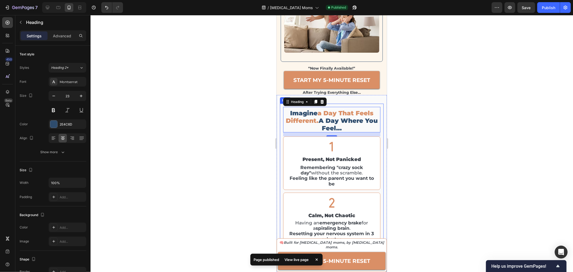
click at [449, 140] on div at bounding box center [332, 143] width 483 height 257
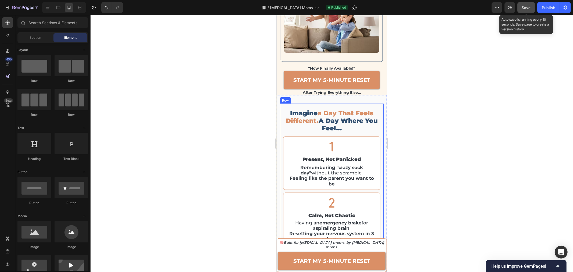
click at [529, 10] on button "Save" at bounding box center [527, 7] width 18 height 11
click at [544, 6] on div "Publish" at bounding box center [548, 8] width 13 height 6
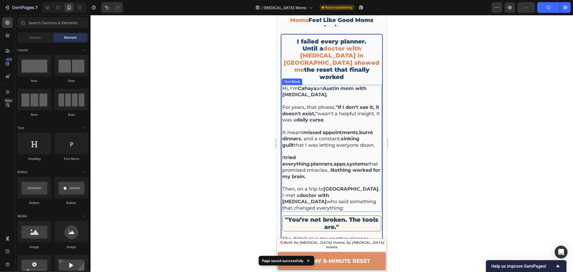
scroll to position [0, 0]
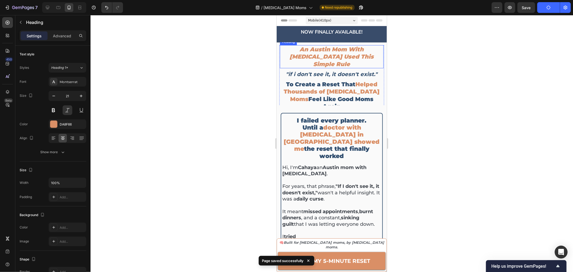
click at [329, 54] on h2 "An Austin Mom With [MEDICAL_DATA] Used This Simple Rule" at bounding box center [332, 56] width 104 height 23
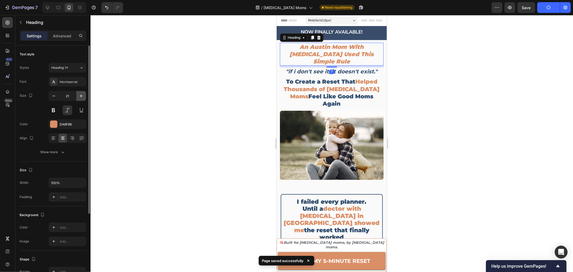
click at [81, 94] on icon "button" at bounding box center [80, 95] width 5 height 5
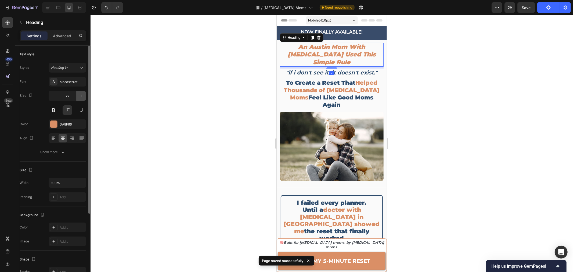
click at [81, 94] on icon "button" at bounding box center [80, 95] width 5 height 5
type input "23"
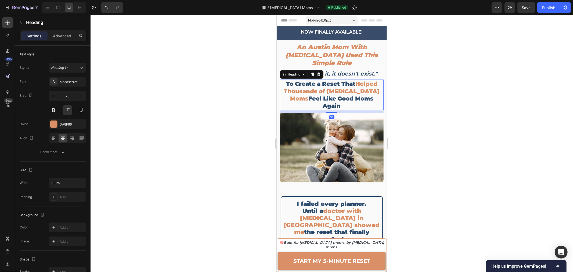
drag, startPoint x: 320, startPoint y: 81, endPoint x: 453, endPoint y: 119, distance: 137.6
click at [320, 81] on span "Helped Thousands of [MEDICAL_DATA] Moms" at bounding box center [332, 91] width 96 height 22
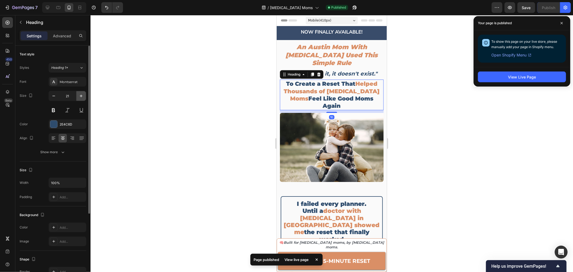
click at [81, 95] on icon "button" at bounding box center [81, 96] width 3 height 3
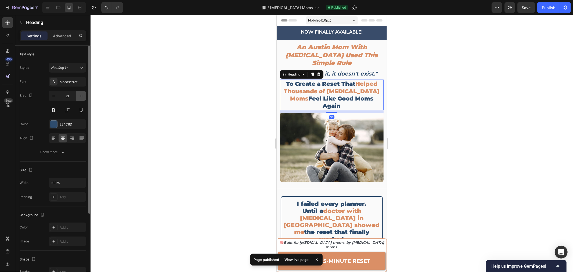
type input "22"
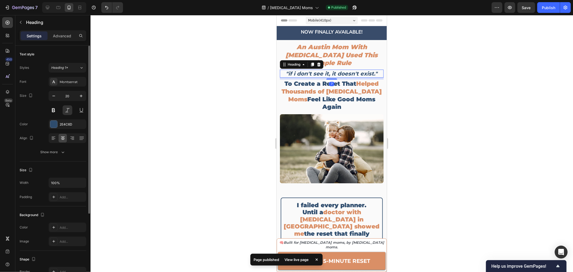
click at [350, 70] on strong ""if i don't see it, it doesn't exist."" at bounding box center [332, 73] width 92 height 6
click at [482, 101] on div at bounding box center [332, 143] width 483 height 257
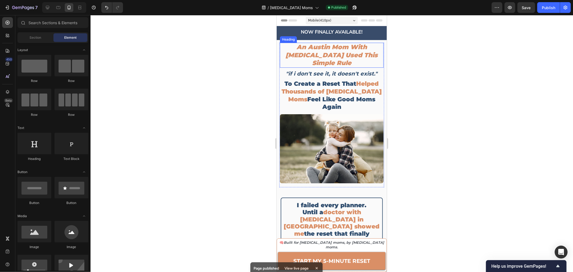
click at [327, 49] on h2 "An Austin Mom With [MEDICAL_DATA] Used This Simple Rule" at bounding box center [332, 54] width 104 height 25
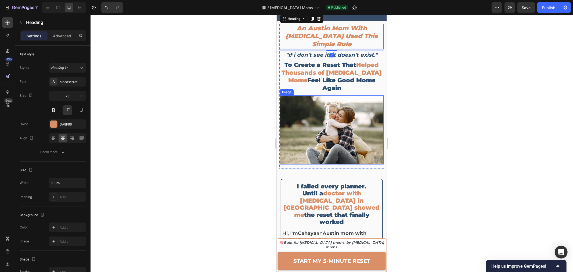
scroll to position [90, 0]
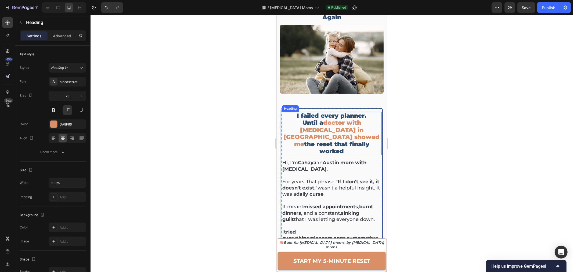
click at [329, 112] on h2 "I failed every planner. Until a doctor with [MEDICAL_DATA] in [GEOGRAPHIC_DATA]…" at bounding box center [332, 134] width 100 height 44
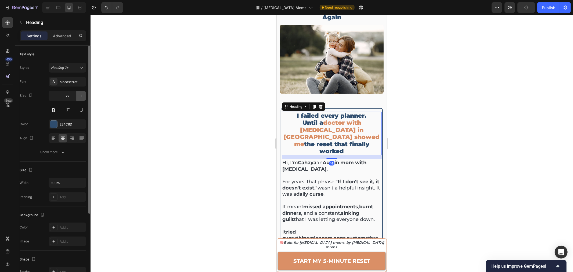
click at [83, 96] on icon "button" at bounding box center [80, 95] width 5 height 5
type input "23"
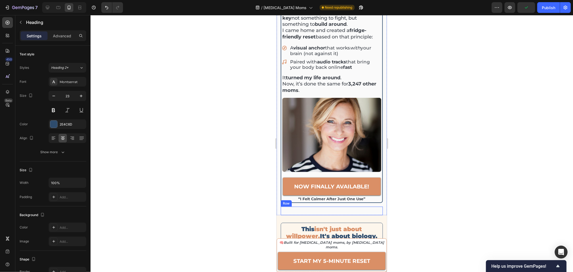
scroll to position [478, 0]
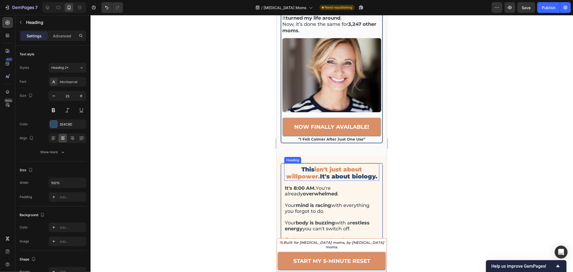
drag, startPoint x: 330, startPoint y: 151, endPoint x: 307, endPoint y: 151, distance: 22.3
click at [330, 165] on h2 "This isn't just about willpower. It's about biology." at bounding box center [331, 172] width 95 height 15
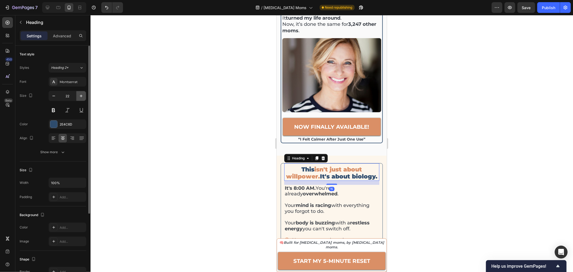
click at [82, 99] on button "button" at bounding box center [81, 96] width 10 height 10
type input "23"
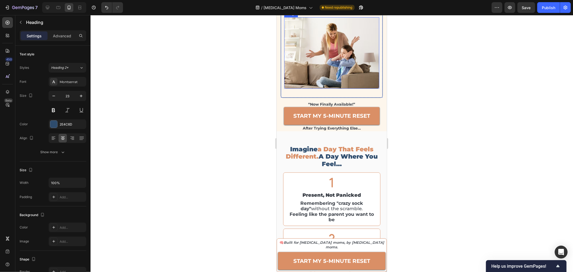
scroll to position [776, 0]
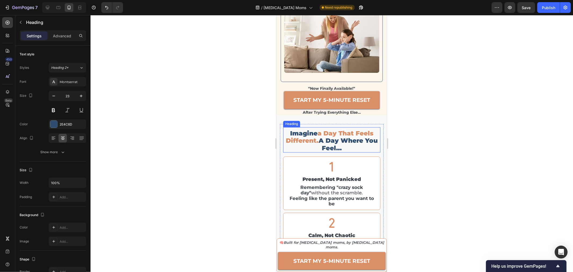
click at [337, 136] on h2 "imagine a day that feels different. a day where you feel…" at bounding box center [331, 140] width 97 height 23
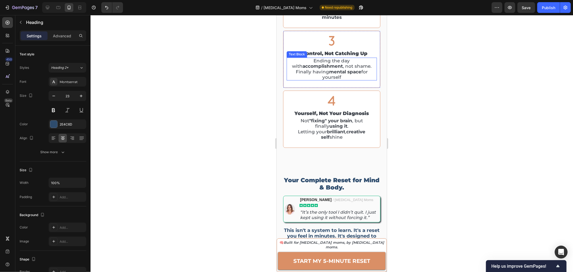
scroll to position [1015, 0]
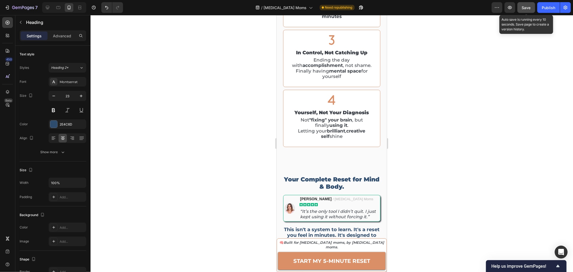
click at [523, 9] on span "Save" at bounding box center [526, 7] width 9 height 5
click at [548, 12] on button "Publish" at bounding box center [549, 7] width 23 height 11
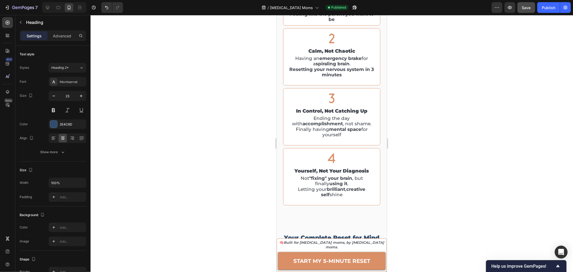
scroll to position [956, 0]
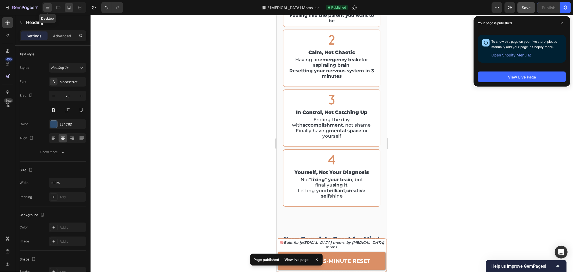
click at [47, 8] on icon at bounding box center [47, 7] width 3 height 3
type input "24"
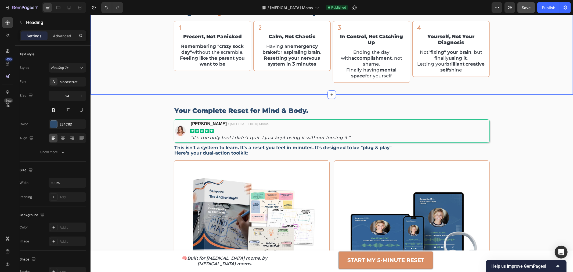
scroll to position [758, 0]
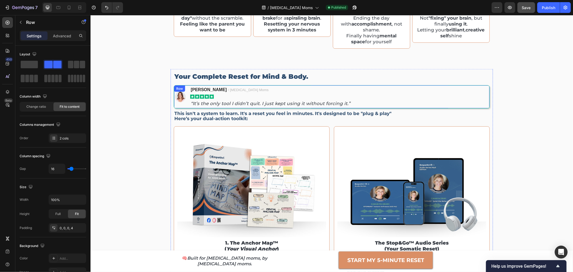
click at [485, 96] on div "Image Cristen J. / ADHD Moms Text block Icon Icon Icon Icon Icon Icon List “It’…" at bounding box center [332, 96] width 316 height 23
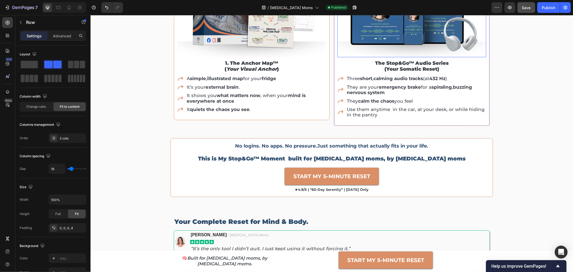
scroll to position [788, 0]
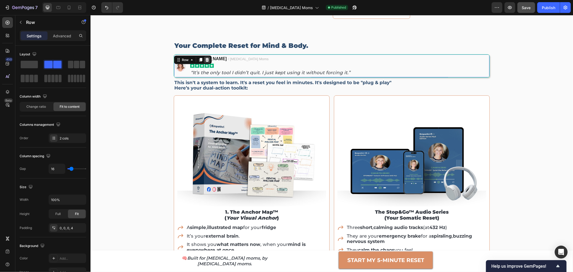
click at [205, 59] on icon at bounding box center [207, 60] width 4 height 4
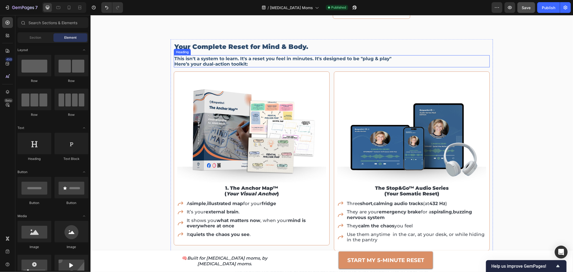
click at [221, 61] on h2 "This isn't a system to learn. It's a reset you feel in minutes. It's designed t…" at bounding box center [332, 61] width 316 height 12
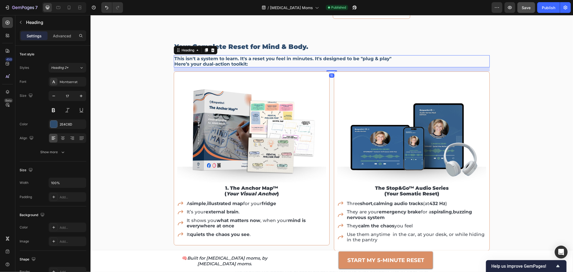
click at [220, 58] on h2 "This isn't a system to learn. It's a reset you feel in minutes. It's designed t…" at bounding box center [332, 61] width 316 height 12
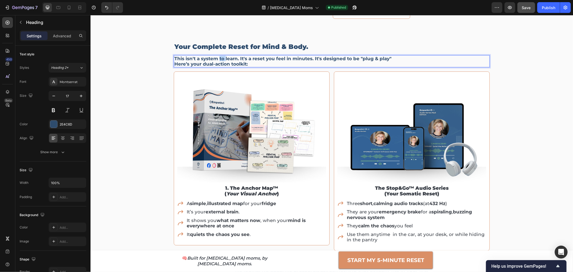
click at [220, 58] on p "This isn't a system to learn. It's a reset you feel in minutes. It's designed t…" at bounding box center [331, 61] width 315 height 11
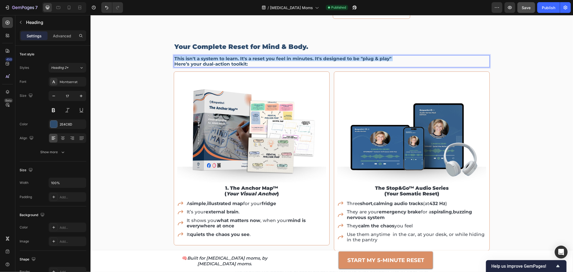
click at [220, 58] on p "This isn't a system to learn. It's a reset you feel in minutes. It's designed t…" at bounding box center [331, 61] width 315 height 11
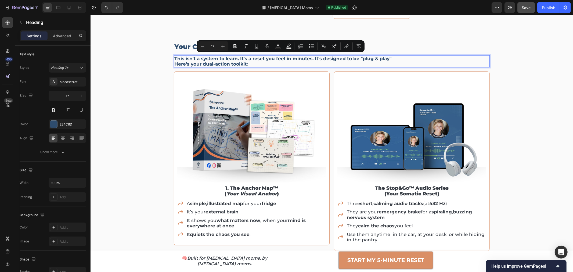
click at [225, 63] on p "This isn't a system to learn. It's a reset you feel in minutes. It's designed t…" at bounding box center [331, 61] width 315 height 11
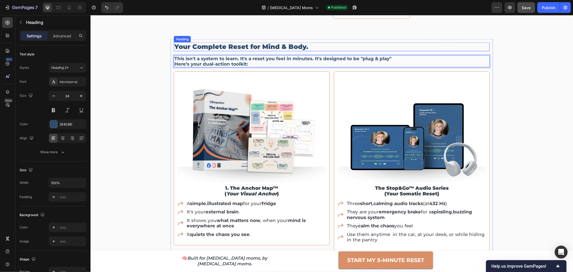
click at [201, 45] on h2 "Your Complete Reset for Mind & Body." at bounding box center [332, 46] width 316 height 9
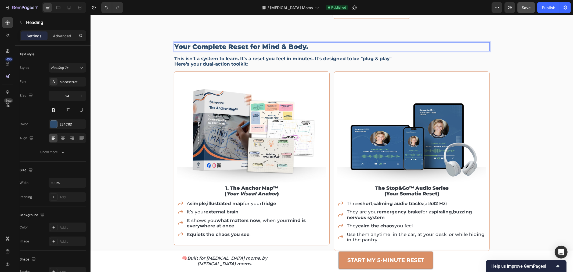
click at [225, 47] on h2 "Your Complete Reset for Mind & Body." at bounding box center [332, 46] width 316 height 9
drag, startPoint x: 225, startPoint y: 45, endPoint x: 305, endPoint y: 46, distance: 79.8
click at [305, 46] on p "Your Complete Reset for Mind & Body." at bounding box center [331, 47] width 315 height 8
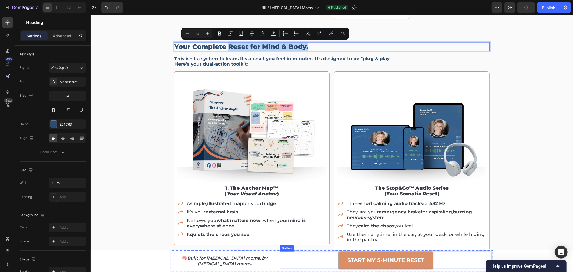
click at [390, 254] on link "START MY 5-MINUTE RESET" at bounding box center [386, 259] width 94 height 17
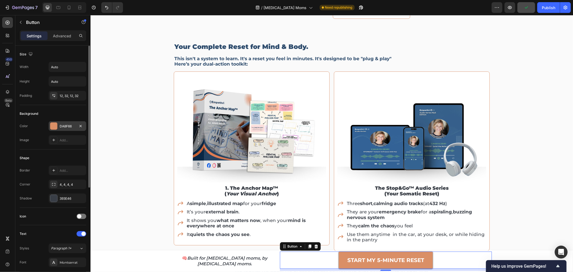
drag, startPoint x: 65, startPoint y: 128, endPoint x: 67, endPoint y: 128, distance: 3.1
click at [65, 128] on div "DA8F66" at bounding box center [68, 126] width 38 height 10
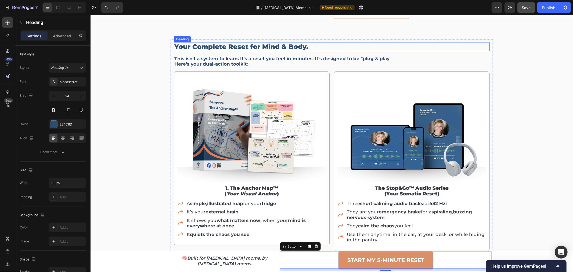
click at [264, 46] on p "Your Complete Reset for Mind & Body." at bounding box center [331, 47] width 315 height 8
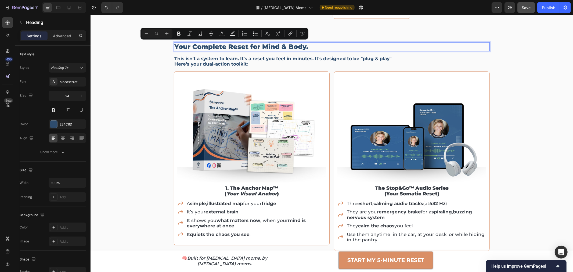
click at [225, 45] on p "Your Complete Reset for Mind & Body." at bounding box center [331, 47] width 315 height 8
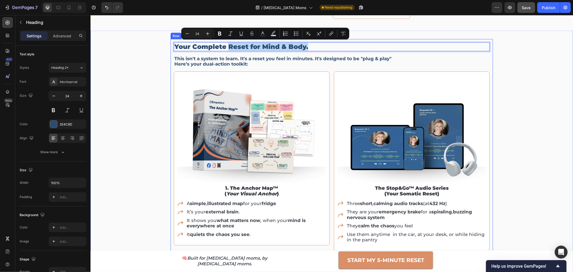
drag, startPoint x: 225, startPoint y: 45, endPoint x: 305, endPoint y: 50, distance: 80.0
click at [305, 50] on div "Your Complete Reset for Mind & Body. Heading 15 This isn't a system to learn. I…" at bounding box center [332, 150] width 316 height 217
click at [264, 36] on rect "Editor contextual toolbar" at bounding box center [262, 35] width 5 height 1
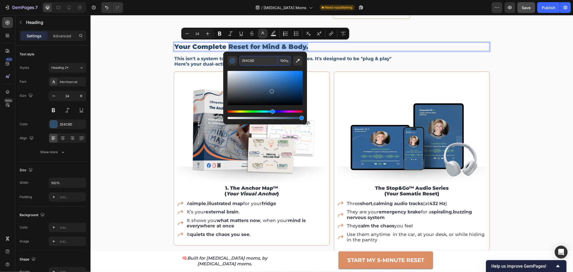
paste input "DA8F66"
type input "DA8F66"
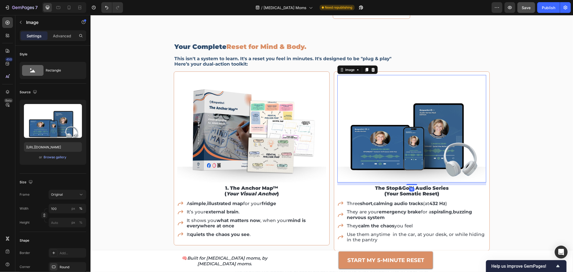
click at [390, 99] on img at bounding box center [411, 129] width 149 height 108
click at [192, 62] on p "This isn't a system to learn. It's a reset you feel in minutes. It's designed t…" at bounding box center [331, 61] width 315 height 11
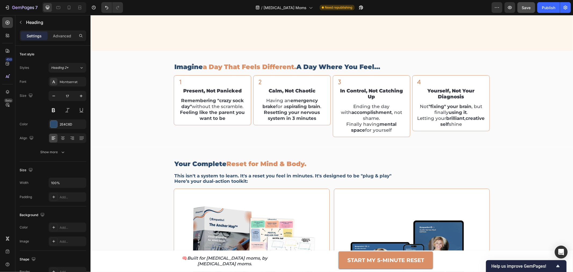
scroll to position [519, 0]
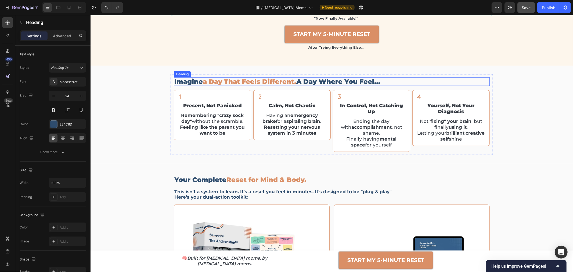
click at [250, 78] on span "a day that feels different." at bounding box center [250, 81] width 94 height 8
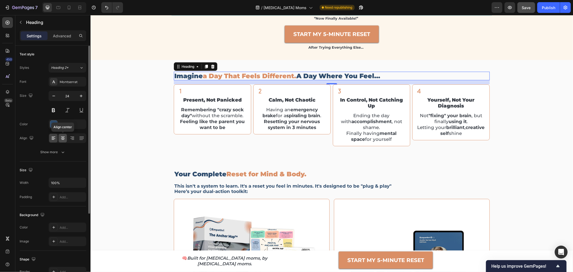
click at [63, 139] on icon at bounding box center [63, 139] width 3 height 1
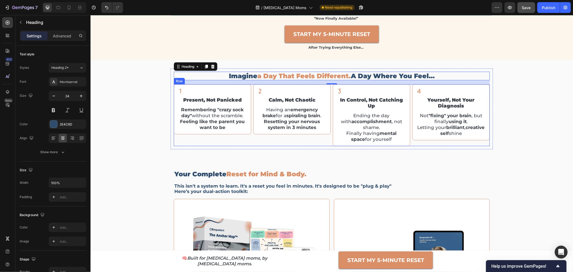
scroll to position [549, 0]
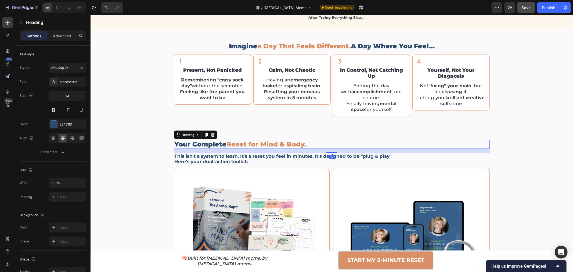
click at [241, 144] on h2 "Your Complete Reset for Mind & Body." at bounding box center [332, 144] width 316 height 9
click at [63, 138] on icon at bounding box center [63, 138] width 3 height 1
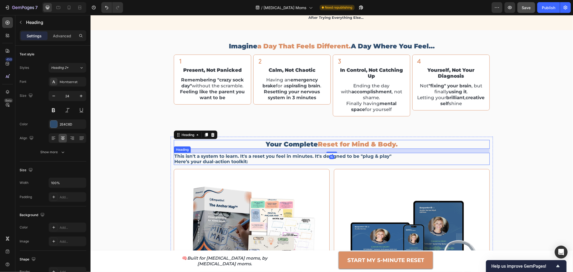
click at [231, 165] on h2 "This isn't a system to learn. It's a reset you feel in minutes. It's designed t…" at bounding box center [332, 159] width 316 height 12
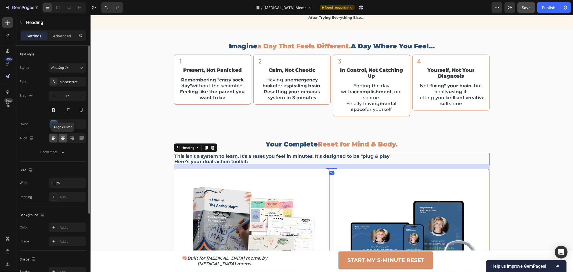
click at [61, 139] on icon at bounding box center [62, 137] width 5 height 5
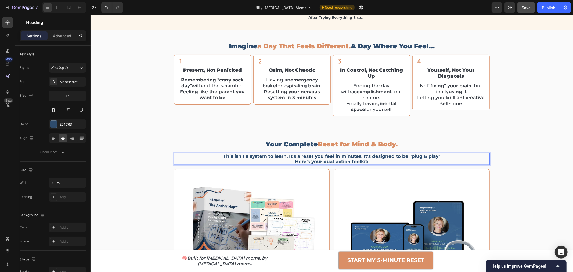
click at [311, 165] on h2 "This isn't a system to learn. It's a reset you feel in minutes. It's designed t…" at bounding box center [332, 159] width 316 height 12
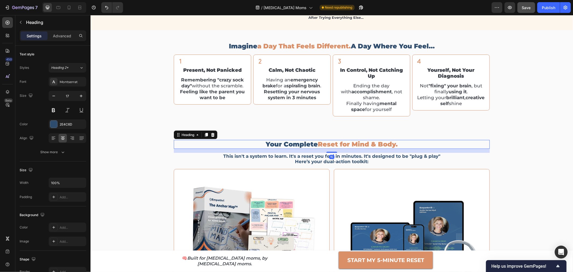
click at [303, 148] on h2 "Your Complete Reset for Mind & Body." at bounding box center [332, 144] width 316 height 9
click at [205, 137] on icon at bounding box center [206, 135] width 3 height 4
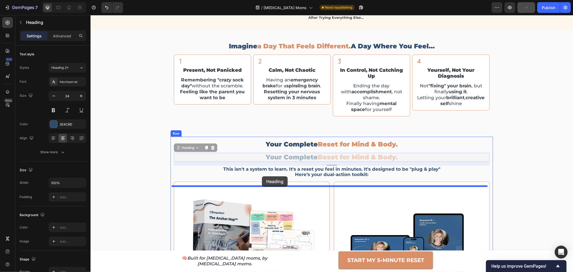
drag, startPoint x: 190, startPoint y: 153, endPoint x: 262, endPoint y: 176, distance: 75.5
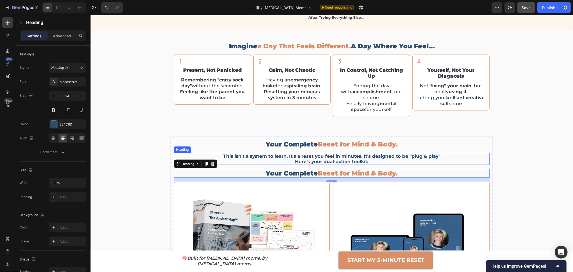
click at [310, 164] on p "This isn't a system to learn. It's a reset you feel in minutes. It's designed t…" at bounding box center [331, 158] width 315 height 11
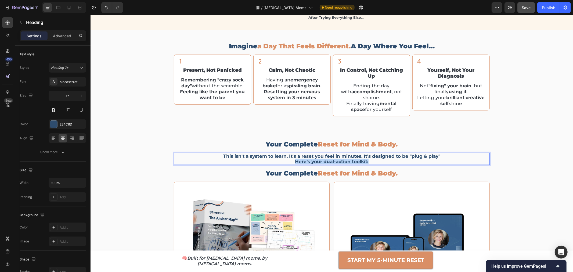
click at [310, 164] on p "This isn't a system to learn. It's a reset you feel in minutes. It's designed t…" at bounding box center [331, 158] width 315 height 11
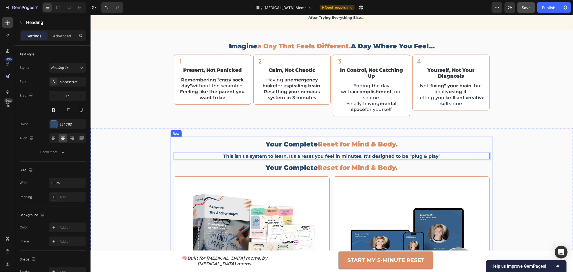
click at [402, 172] on h2 "Your Complete Reset for Mind & Body." at bounding box center [332, 167] width 316 height 9
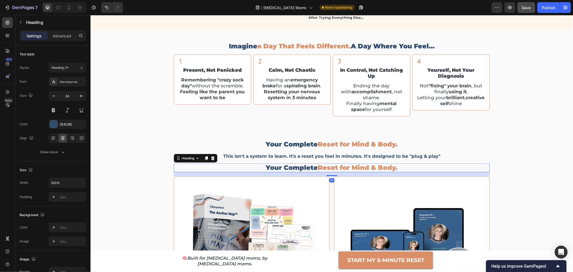
click at [402, 172] on h2 "Your Complete Reset for Mind & Body." at bounding box center [332, 167] width 316 height 9
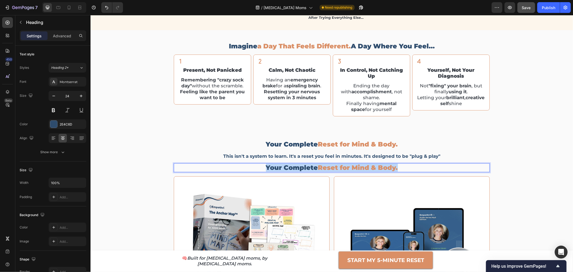
click at [402, 171] on p "Your Complete Reset for Mind & Body." at bounding box center [331, 168] width 315 height 8
click at [488, 128] on div "imagine a day that feels different. a day where you feel… Heading Icon in contr…" at bounding box center [331, 79] width 483 height 98
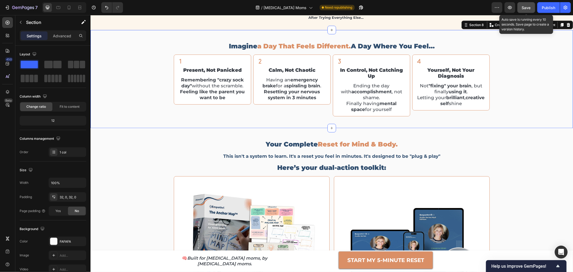
click at [528, 7] on span "Save" at bounding box center [526, 7] width 9 height 5
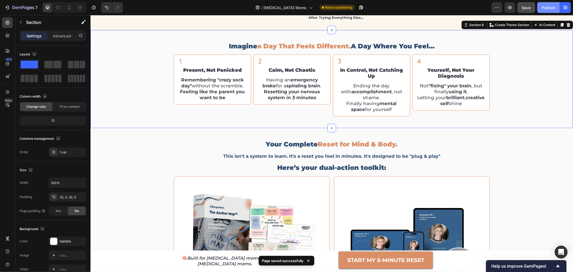
click at [553, 6] on div "Publish" at bounding box center [548, 8] width 13 height 6
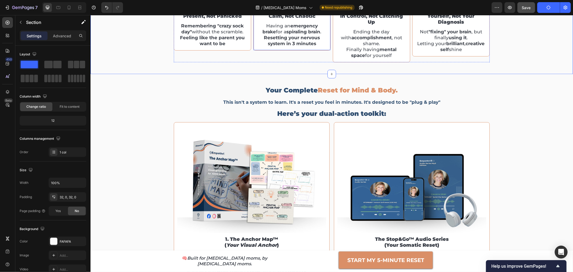
scroll to position [668, 0]
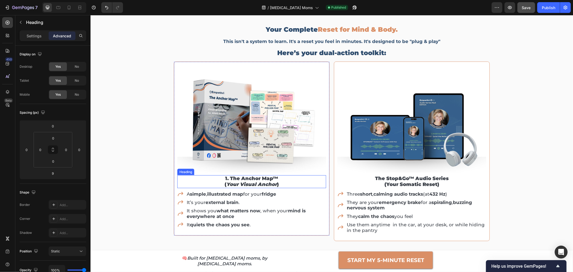
click at [228, 178] on h2 "1. the anchor map™ ( your visual anchor )" at bounding box center [251, 181] width 149 height 13
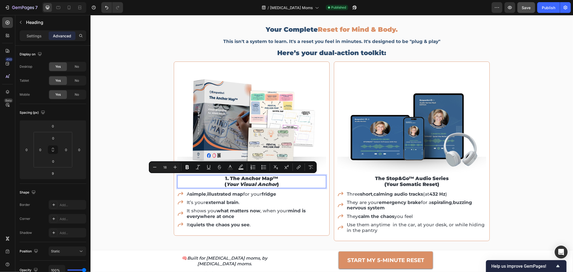
click at [228, 178] on p "1. the anchor map™ ( your visual anchor )" at bounding box center [252, 182] width 148 height 12
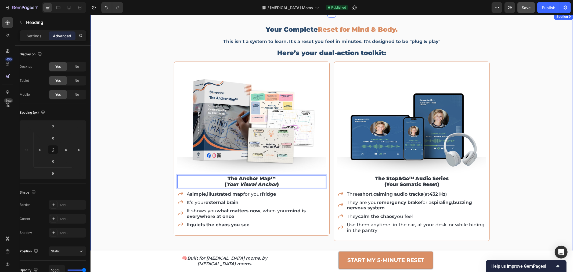
click at [553, 119] on div "Your Complete Reset for Mind & Body. Heading This isn't a system to learn. It's…" at bounding box center [331, 167] width 483 height 290
click at [276, 178] on p "the anchor map™ ( your visual anchor )" at bounding box center [252, 182] width 148 height 12
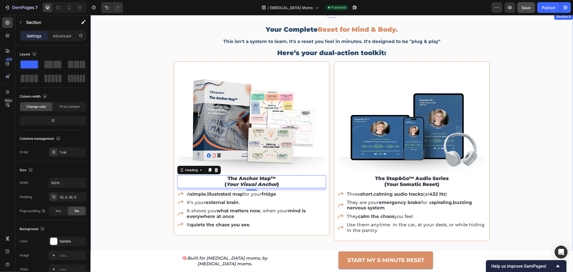
click at [525, 148] on div "Your Complete Reset for Mind & Body. Heading This isn't a system to learn. It's…" at bounding box center [331, 167] width 483 height 290
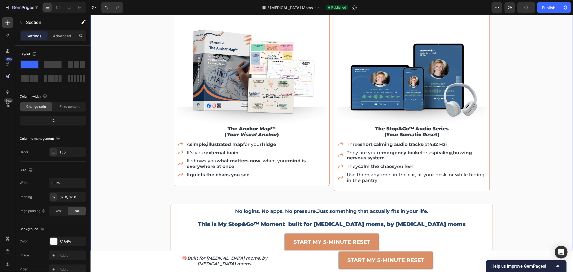
scroll to position [758, 0]
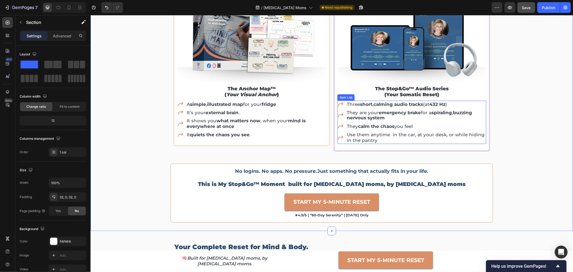
click at [400, 137] on p "Use them anytime in the car, at your desk, or while hiding in the pantry" at bounding box center [416, 137] width 139 height 11
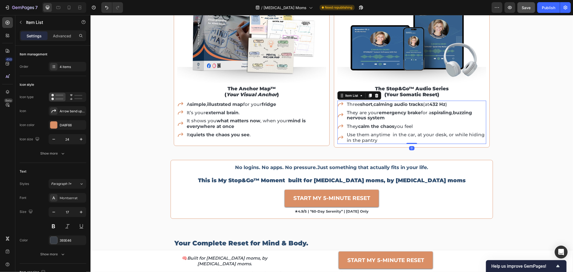
drag, startPoint x: 410, startPoint y: 146, endPoint x: 342, endPoint y: 135, distance: 68.7
click at [408, 136] on div "Three short , calming audio tracks (at 432 Hz ) They are your emergency brake f…" at bounding box center [411, 122] width 149 height 43
type input "100%"
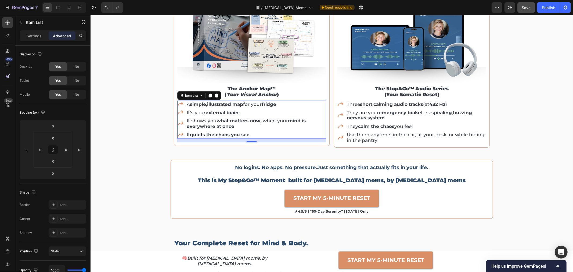
click at [250, 136] on p "It quiets the chaos you see ." at bounding box center [256, 134] width 139 height 5
drag, startPoint x: 248, startPoint y: 141, endPoint x: 247, endPoint y: 134, distance: 6.7
click at [247, 134] on div "A simple , illustrated map for your fridge It’s your external brain . It shows …" at bounding box center [251, 120] width 149 height 38
type input "0"
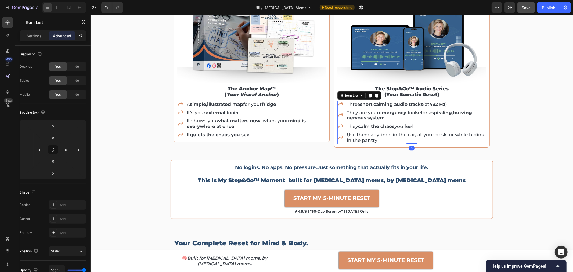
click at [434, 141] on p "Use them anytime in the car, at your desk, or while hiding in the pantry" at bounding box center [416, 137] width 139 height 11
click at [275, 94] on p "the anchor map™ ( your visual anchor )" at bounding box center [252, 92] width 148 height 12
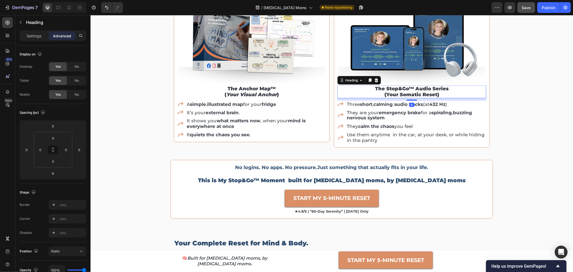
click at [407, 94] on h2 "the stop&go™ audio series (your somatic reset)" at bounding box center [411, 91] width 149 height 13
click at [251, 92] on icon "your visual anchor" at bounding box center [251, 94] width 51 height 6
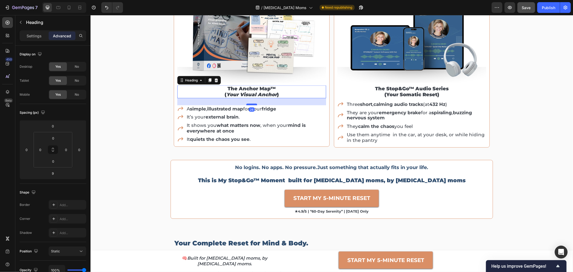
drag, startPoint x: 246, startPoint y: 100, endPoint x: 247, endPoint y: 105, distance: 4.8
click at [247, 105] on div at bounding box center [251, 104] width 11 height 2
type input "26"
click at [508, 107] on div "Your Complete Reset for Mind & Body. Heading This isn't a system to learn. It's…" at bounding box center [331, 75] width 483 height 287
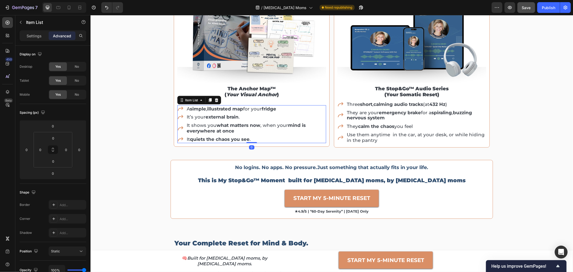
click at [321, 113] on div "It’s your external brain ." at bounding box center [256, 116] width 140 height 7
click at [323, 116] on div "It’s your external brain ." at bounding box center [256, 116] width 140 height 7
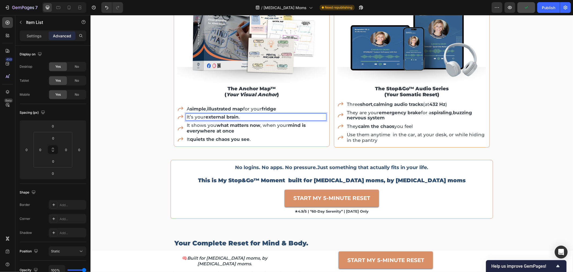
click at [178, 124] on div "It shows you what matters now , when your mind is everywhere at once" at bounding box center [251, 128] width 149 height 13
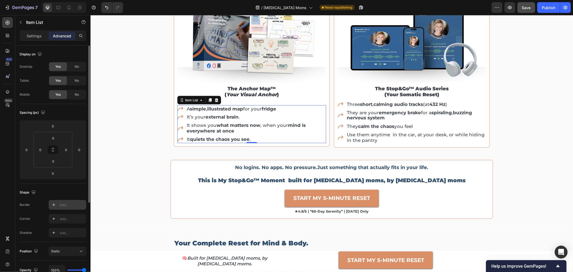
click at [66, 207] on div "Add..." at bounding box center [72, 205] width 25 height 5
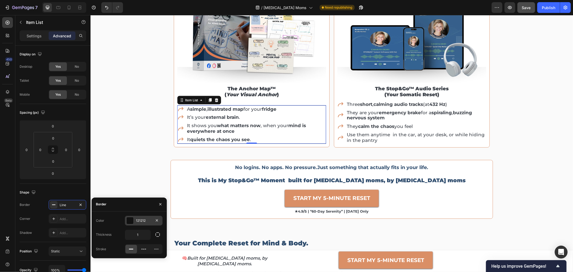
click at [135, 221] on div "121212" at bounding box center [144, 221] width 38 height 10
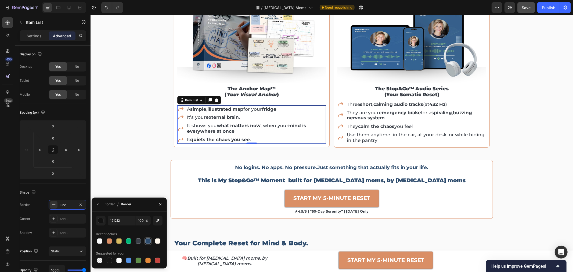
click at [147, 242] on div at bounding box center [147, 240] width 5 height 5
type input "2E4C6D"
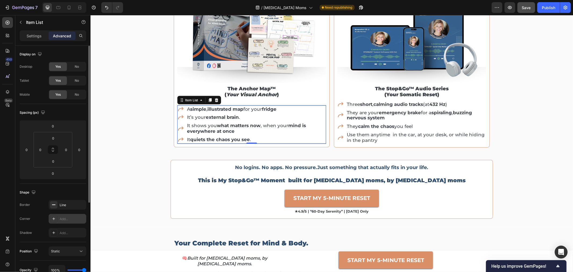
click at [70, 219] on div "Add..." at bounding box center [72, 219] width 25 height 5
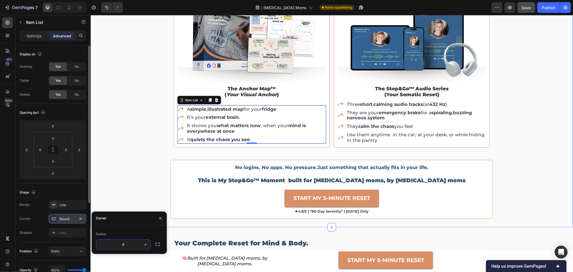
click at [111, 121] on div "Your Complete Reset for Mind & Body. Heading This isn't a system to learn. It's…" at bounding box center [331, 75] width 483 height 287
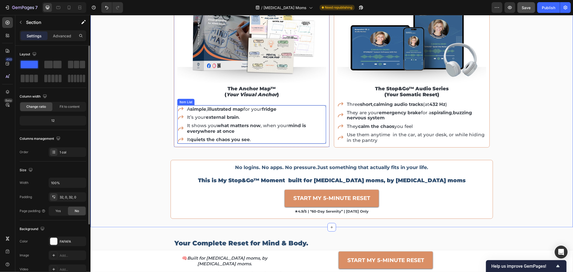
click at [323, 142] on div "It quiets the chaos you see ." at bounding box center [256, 139] width 140 height 7
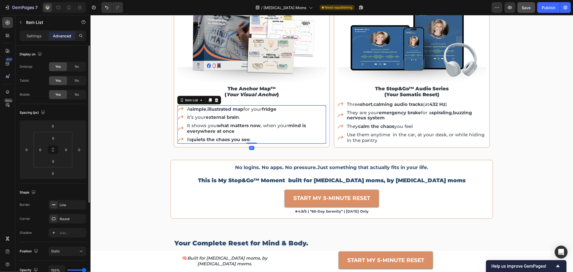
click at [178, 122] on div "It shows you what matters now , when your mind is everywhere at once" at bounding box center [251, 128] width 148 height 13
click at [42, 148] on input "0" at bounding box center [40, 150] width 8 height 8
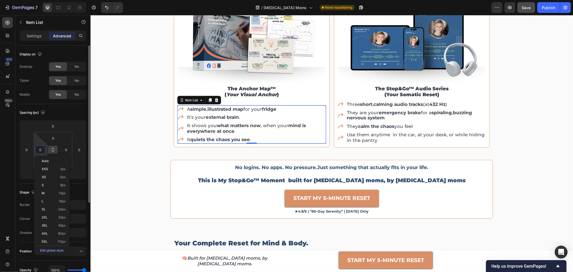
click at [52, 151] on icon at bounding box center [53, 150] width 4 height 4
click at [38, 150] on input "0" at bounding box center [40, 150] width 8 height 8
click at [58, 184] on p "S 8px" at bounding box center [54, 185] width 24 height 4
type input "8"
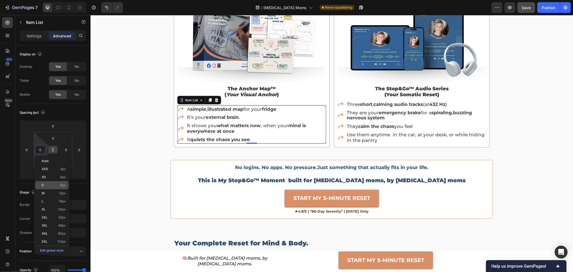
type input "8"
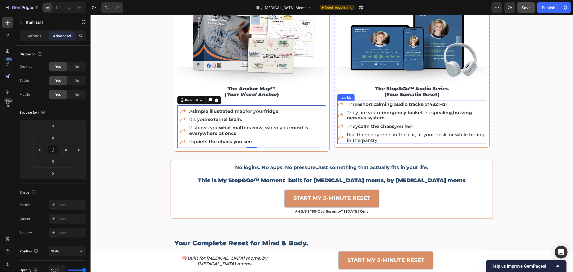
click at [337, 107] on div "Three short , calming audio tracks (at 432 Hz )" at bounding box center [411, 104] width 149 height 7
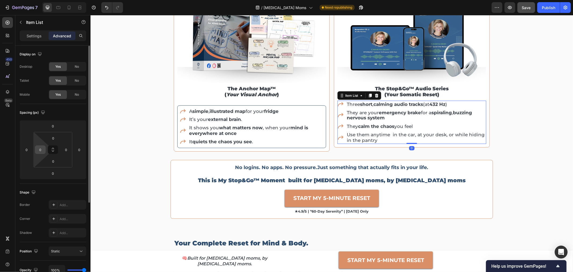
click at [42, 146] on input "0" at bounding box center [40, 150] width 8 height 8
click at [54, 151] on icon at bounding box center [53, 151] width 2 height 2
click at [43, 151] on input "0" at bounding box center [40, 150] width 8 height 8
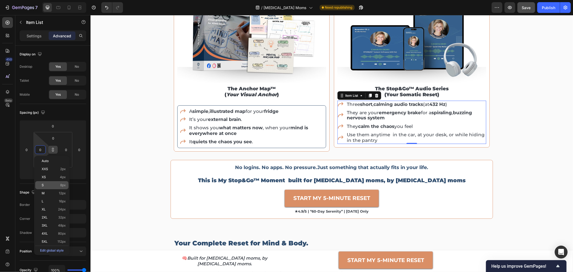
click at [59, 185] on p "S 8px" at bounding box center [54, 185] width 24 height 4
type input "8"
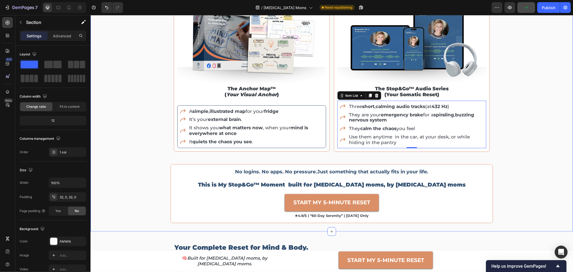
click at [533, 120] on div "Your Complete Reset for Mind & Body. Heading This isn't a system to learn. It's…" at bounding box center [331, 77] width 483 height 291
click at [482, 107] on div "Three short , calming audio tracks (at 432 Hz ) They are your emergency brake f…" at bounding box center [411, 125] width 149 height 48
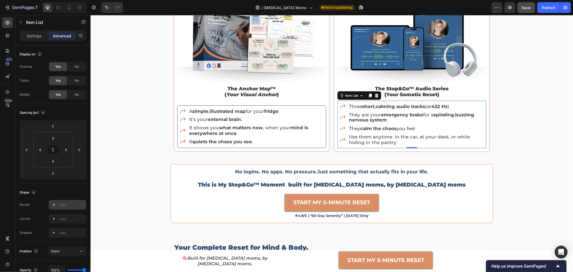
click at [58, 203] on div "Add..." at bounding box center [68, 205] width 38 height 10
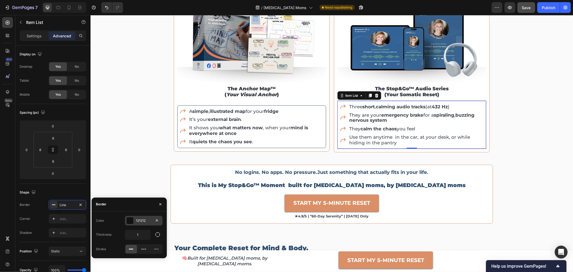
click at [146, 218] on div "121212" at bounding box center [144, 220] width 16 height 5
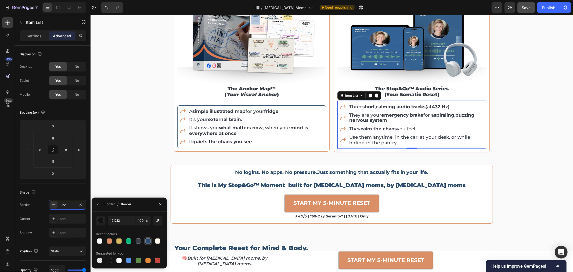
click at [149, 241] on div at bounding box center [147, 240] width 5 height 5
type input "2E4C6D"
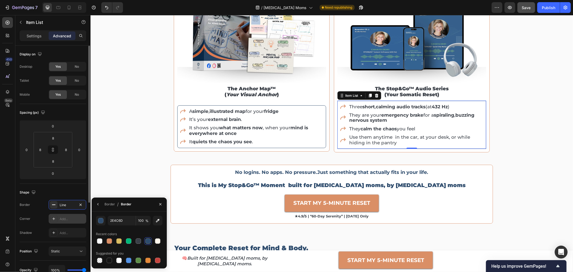
click at [69, 217] on div "Add..." at bounding box center [72, 219] width 25 height 5
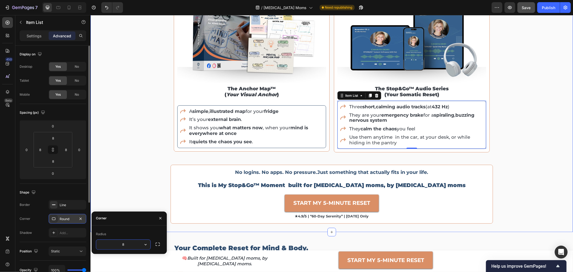
click at [122, 153] on div "Your Complete Reset for Mind & Body. Heading This isn't a system to learn. It's…" at bounding box center [331, 77] width 483 height 291
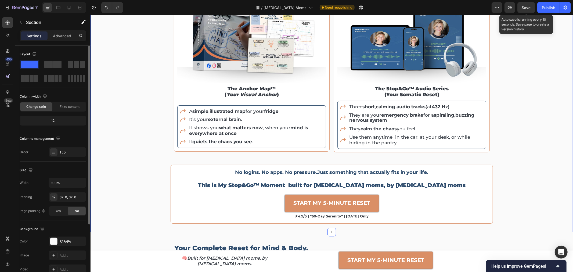
drag, startPoint x: 522, startPoint y: 8, endPoint x: 520, endPoint y: 13, distance: 5.4
click at [523, 8] on button "Save" at bounding box center [527, 7] width 18 height 11
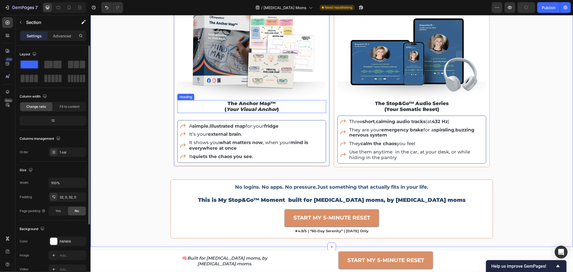
scroll to position [698, 0]
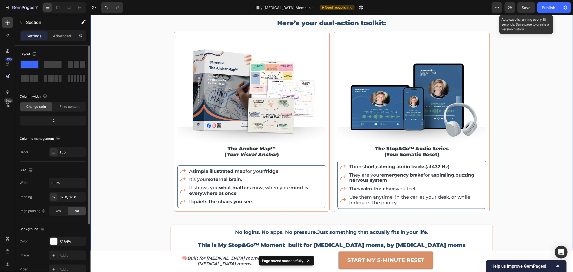
click at [527, 9] on span "Save" at bounding box center [526, 7] width 9 height 5
click at [546, 10] on div "Publish" at bounding box center [548, 8] width 13 height 6
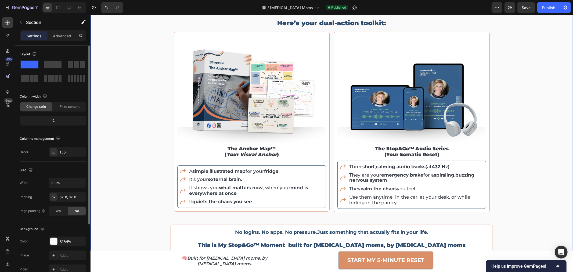
click at [556, 176] on div "Your Complete Reset for Mind & Body. Heading This isn't a system to learn. It's…" at bounding box center [331, 137] width 483 height 291
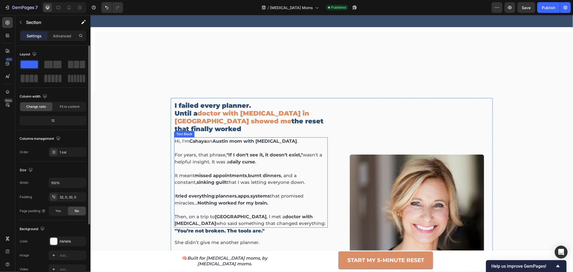
scroll to position [0, 0]
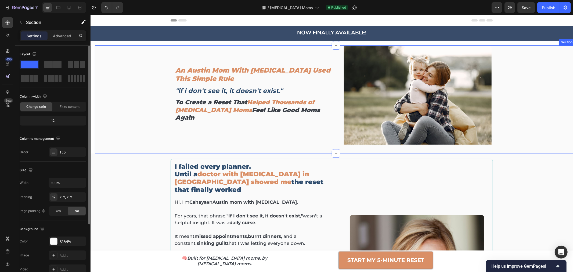
click at [535, 76] on div "An Austin Mom With ADHD Used This Simple Rule Heading "if i don't see it, it do…" at bounding box center [336, 99] width 482 height 107
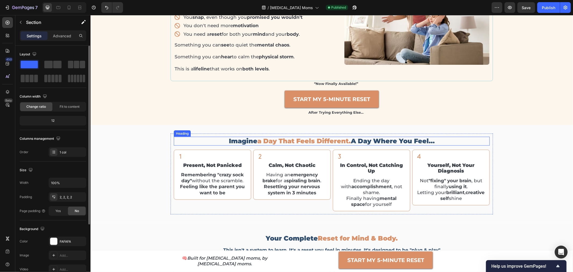
scroll to position [507, 0]
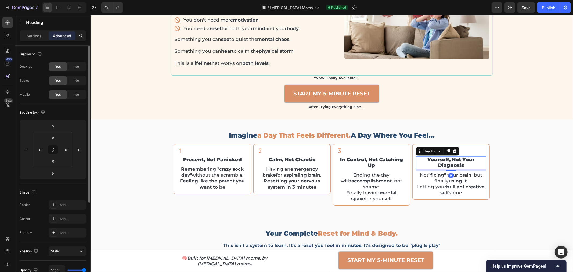
click at [448, 164] on h2 "yourself, not your diagnosis" at bounding box center [451, 162] width 70 height 13
click at [498, 146] on div "imagine a day that feels different. a day where you feel… Heading Icon in contr…" at bounding box center [331, 168] width 483 height 81
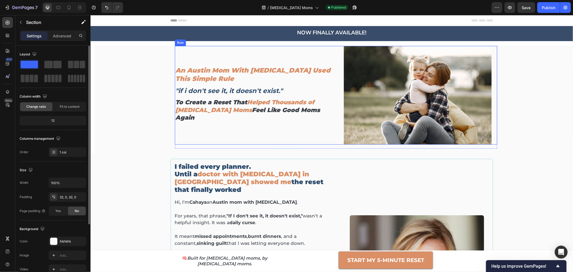
scroll to position [30, 0]
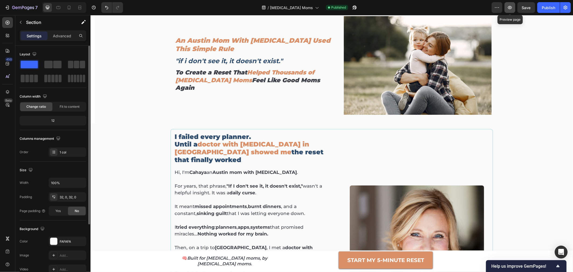
click at [513, 10] on button "button" at bounding box center [510, 7] width 11 height 11
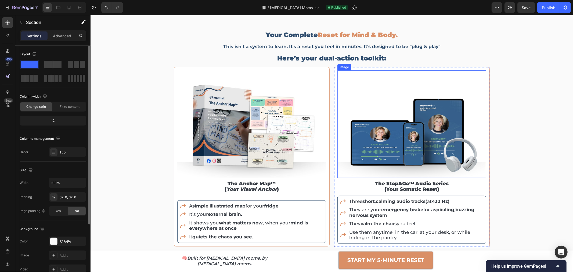
scroll to position [627, 0]
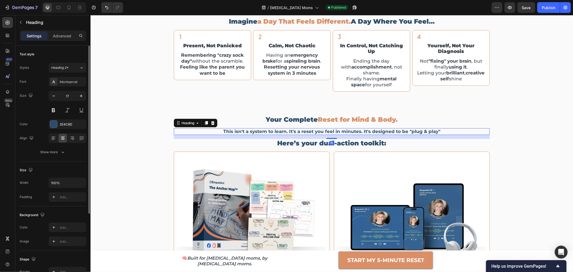
click at [322, 129] on h2 "This isn't a system to learn. It's a reset you feel in minutes. It's designed t…" at bounding box center [332, 131] width 316 height 6
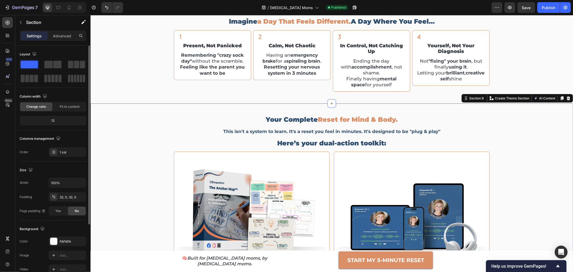
click at [523, 112] on div "Your Complete Reset for Mind & Body. Heading This isn't a system to learn. It's…" at bounding box center [331, 257] width 483 height 291
click at [327, 118] on span "Reset for Mind & Body." at bounding box center [358, 119] width 80 height 8
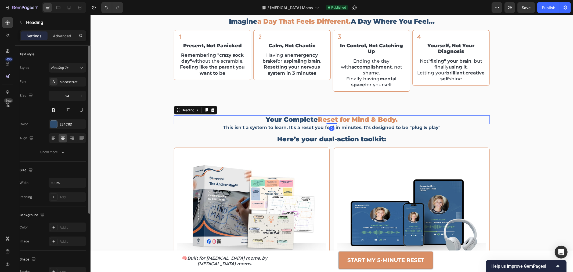
drag, startPoint x: 327, startPoint y: 126, endPoint x: 328, endPoint y: 119, distance: 6.8
click at [328, 119] on div "Your Complete Reset for Mind & Body. Heading 0" at bounding box center [332, 119] width 316 height 9
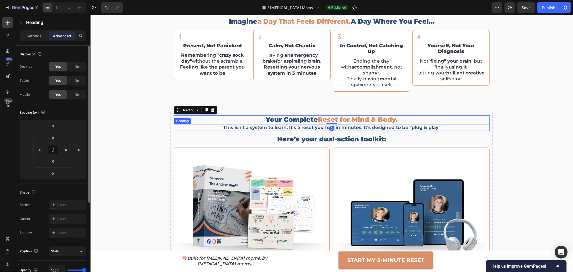
click at [336, 126] on h2 "This isn't a system to learn. It's a reset you feel in minutes. It's designed t…" at bounding box center [332, 127] width 316 height 6
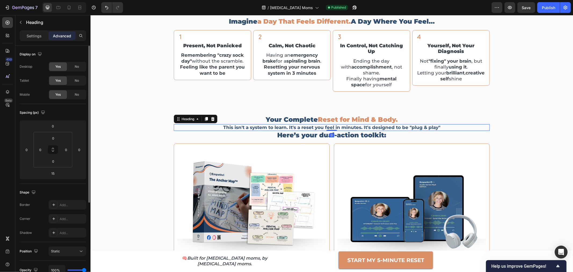
drag, startPoint x: 333, startPoint y: 133, endPoint x: 335, endPoint y: 125, distance: 8.1
click at [335, 125] on div "This isn't a system to learn. It's a reset you feel in minutes. It's designed t…" at bounding box center [332, 127] width 316 height 6
type input "0"
click at [481, 99] on div "imagine a day that feels different. a day where you feel… Heading Icon in contr…" at bounding box center [331, 54] width 483 height 98
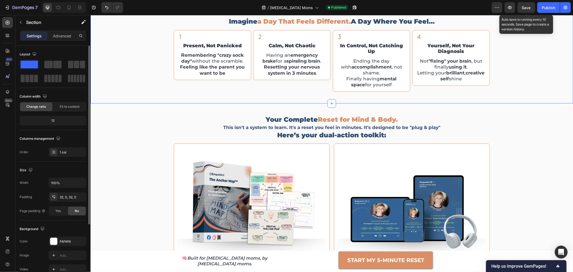
click at [526, 6] on span "Save" at bounding box center [526, 7] width 9 height 5
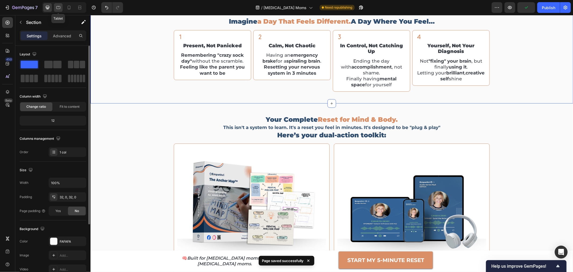
click at [60, 8] on icon at bounding box center [58, 7] width 5 height 5
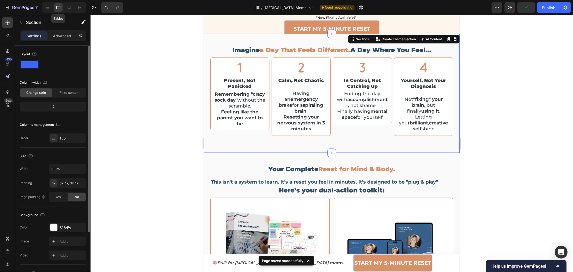
scroll to position [594, 0]
click at [333, 166] on span "Reset for Mind & Body." at bounding box center [356, 169] width 77 height 8
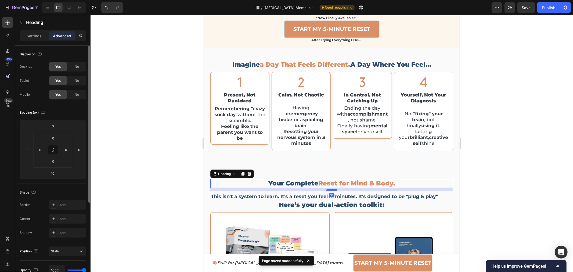
drag, startPoint x: 331, startPoint y: 183, endPoint x: 331, endPoint y: 180, distance: 3.2
click at [333, 179] on div "Your Complete Reset for Mind & Body. Heading 10" at bounding box center [331, 183] width 243 height 9
type input "0"
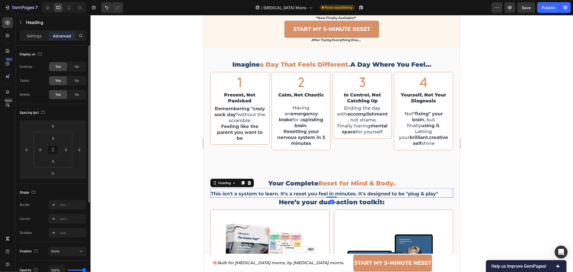
click at [323, 190] on h2 "This isn't a system to learn. It's a reset you feel in minutes. It's designed t…" at bounding box center [331, 193] width 243 height 7
click at [327, 179] on span "Reset for Mind & Body." at bounding box center [356, 183] width 77 height 8
drag, startPoint x: 329, startPoint y: 180, endPoint x: 330, endPoint y: 177, distance: 3.5
click at [330, 179] on div "Your Complete Reset for Mind & Body. Heading 0" at bounding box center [331, 183] width 243 height 9
click at [341, 190] on h2 "This isn't a system to learn. It's a reset you feel in minutes. It's designed t…" at bounding box center [331, 193] width 243 height 7
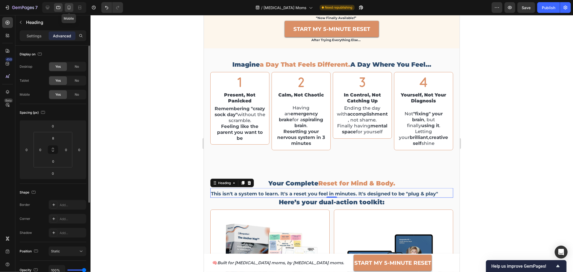
click at [67, 6] on icon at bounding box center [68, 7] width 5 height 5
type input "15"
type input "12"
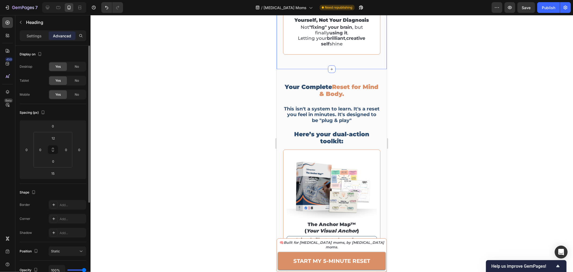
scroll to position [907, 0]
click at [323, 88] on h2 "Your Complete Reset for Mind & Body." at bounding box center [331, 90] width 97 height 15
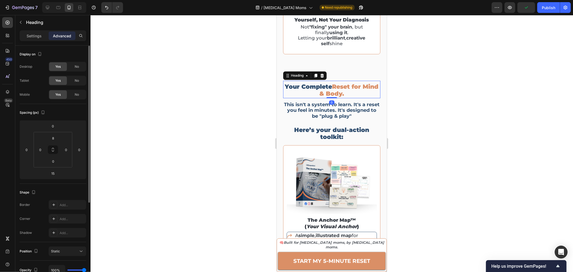
drag, startPoint x: 329, startPoint y: 101, endPoint x: 329, endPoint y: 95, distance: 5.9
click at [329, 95] on div "Your Complete Reset for Mind & Body. Heading 0" at bounding box center [331, 88] width 97 height 17
type input "0"
click at [332, 115] on h2 "This isn't a system to learn. It's a reset you feel in minutes. It's designed t…" at bounding box center [331, 110] width 97 height 19
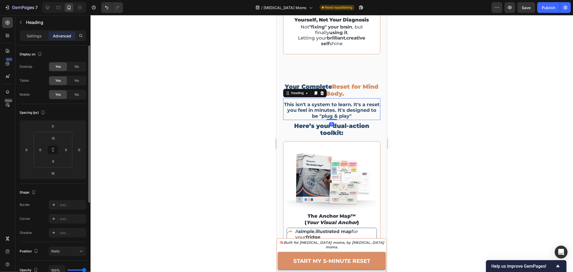
drag, startPoint x: 331, startPoint y: 122, endPoint x: 677, endPoint y: 125, distance: 346.2
click at [331, 113] on div "This isn't a system to learn. It's a reset you feel in minutes. It's designed t…" at bounding box center [331, 109] width 97 height 22
type input "0"
click at [525, 8] on span "Save" at bounding box center [526, 7] width 9 height 5
click at [544, 9] on div "Publish" at bounding box center [548, 8] width 13 height 6
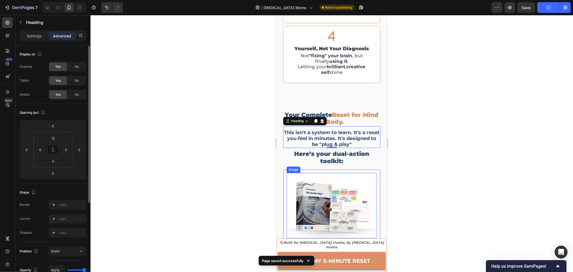
scroll to position [878, 0]
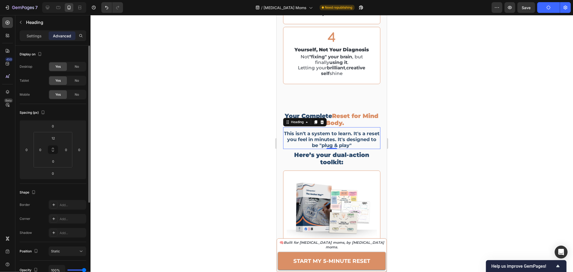
click at [407, 113] on div at bounding box center [332, 143] width 483 height 257
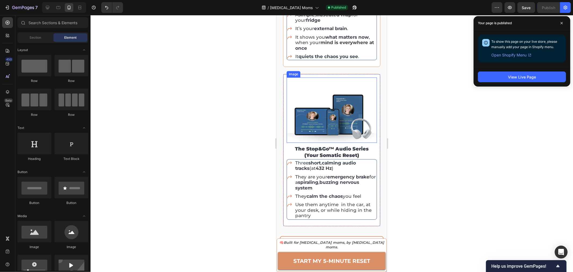
scroll to position [1146, 0]
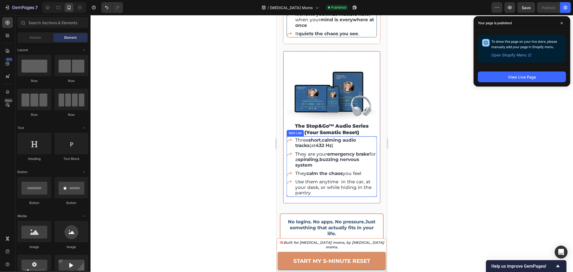
click at [329, 179] on p "Use them anytime in the car, at your desk, or while hiding in the pantry" at bounding box center [335, 187] width 81 height 16
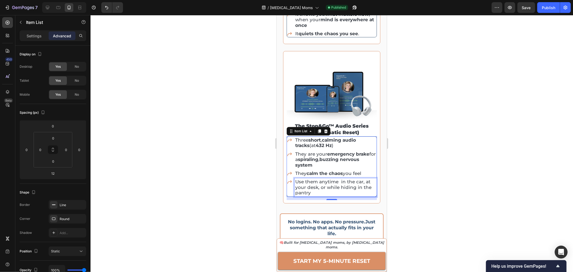
click at [328, 179] on p "Use them anytime in the car, at your desk, or while hiding in the pantry" at bounding box center [335, 187] width 81 height 16
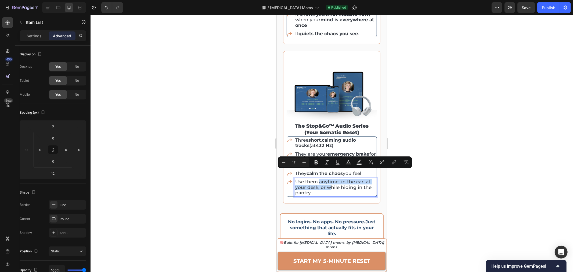
drag, startPoint x: 319, startPoint y: 172, endPoint x: 329, endPoint y: 177, distance: 11.1
click at [328, 179] on p "Use them anytime in the car, at your desk, or while hiding in the pantry" at bounding box center [335, 187] width 81 height 16
click at [329, 179] on p "Use them anytime in the car, at your desk, or while hiding in the pantry" at bounding box center [335, 187] width 81 height 16
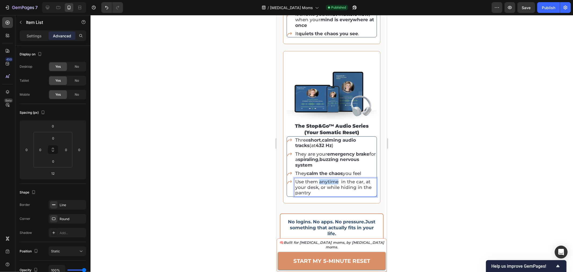
drag, startPoint x: 320, startPoint y: 174, endPoint x: 337, endPoint y: 174, distance: 17.7
click at [337, 179] on p "Use them anytime in the car, at your desk, or while hiding in the pantry" at bounding box center [335, 187] width 81 height 16
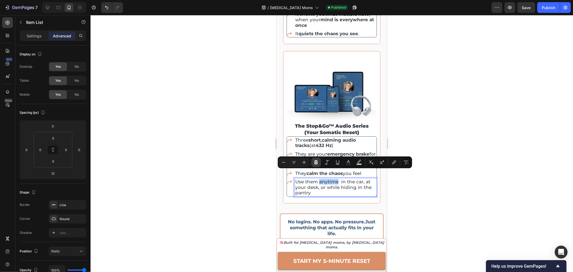
click at [313, 163] on button "Bold" at bounding box center [317, 163] width 10 height 10
drag, startPoint x: 346, startPoint y: 173, endPoint x: 362, endPoint y: 174, distance: 15.9
click at [362, 179] on p "Use them anytime in the car, at your desk, or while hiding in the pantry" at bounding box center [335, 187] width 81 height 16
click at [318, 163] on icon "Editor contextual toolbar" at bounding box center [316, 162] width 3 height 4
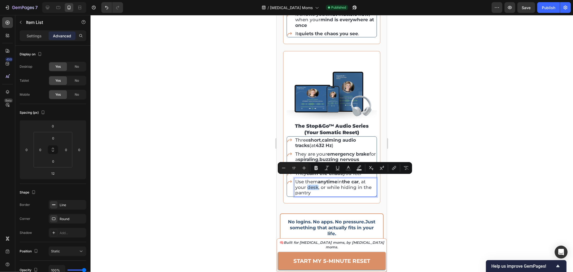
drag, startPoint x: 307, startPoint y: 178, endPoint x: 317, endPoint y: 179, distance: 10.3
click at [317, 179] on p "Use them anytime in the car , at your desk, or while hiding in the pantry" at bounding box center [335, 187] width 81 height 16
click at [315, 171] on button "Bold" at bounding box center [317, 168] width 10 height 10
drag, startPoint x: 341, startPoint y: 180, endPoint x: 369, endPoint y: 182, distance: 28.3
click at [369, 182] on p "Use them anytime in the car , at your desk , or while hiding in the pantry" at bounding box center [335, 187] width 81 height 16
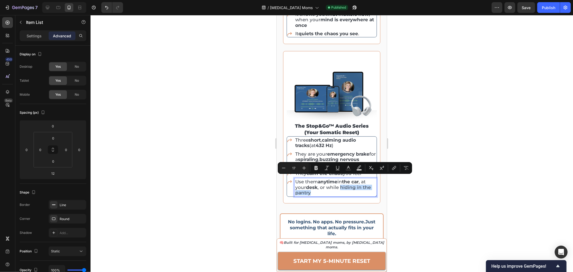
click at [368, 180] on p "Use them anytime in the car , at your desk , or while hiding in the pantry" at bounding box center [335, 187] width 81 height 16
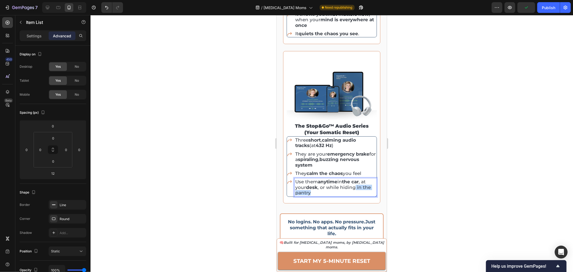
drag, startPoint x: 355, startPoint y: 178, endPoint x: 370, endPoint y: 185, distance: 16.5
click at [370, 185] on p "Use them anytime in the car , at your desk , or while hiding in the pantry" at bounding box center [335, 187] width 81 height 16
click at [404, 132] on div at bounding box center [332, 143] width 483 height 257
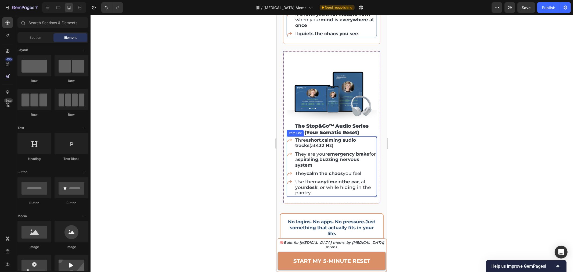
click at [338, 179] on p "Use them anytime in the car , at your desk , or while hiding in the pantry" at bounding box center [335, 187] width 81 height 16
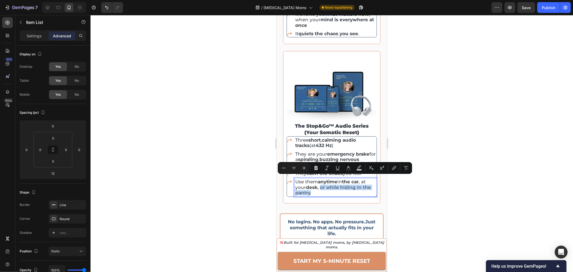
drag, startPoint x: 321, startPoint y: 177, endPoint x: 348, endPoint y: 184, distance: 27.3
click at [347, 179] on p "Use them anytime in the car , at your desk , or while hiding in the pantry" at bounding box center [335, 187] width 81 height 16
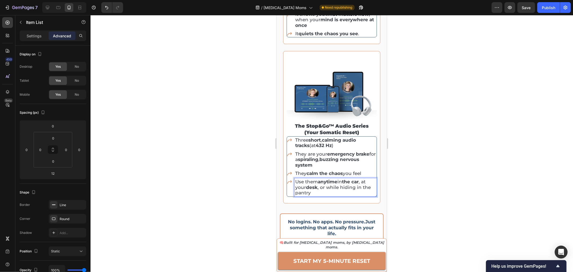
click at [421, 168] on div at bounding box center [332, 143] width 483 height 257
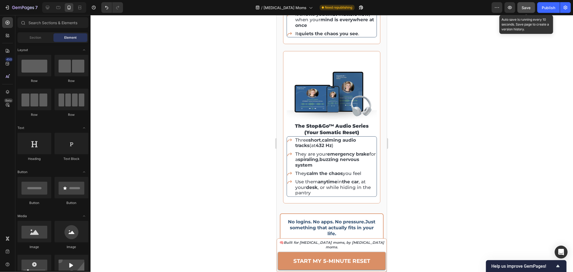
click at [534, 9] on button "Save" at bounding box center [527, 7] width 18 height 11
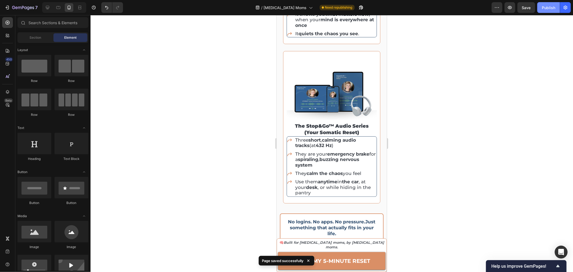
click at [546, 8] on div "Publish" at bounding box center [548, 8] width 13 height 6
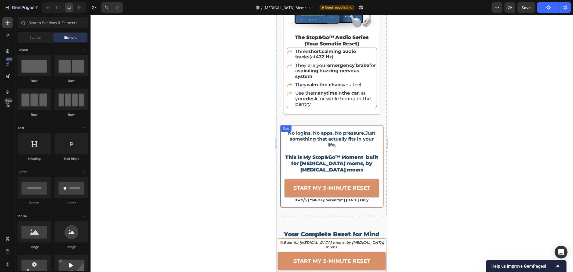
scroll to position [1236, 0]
click at [336, 130] on strong "Just something that actually fits in your life." at bounding box center [333, 137] width 86 height 17
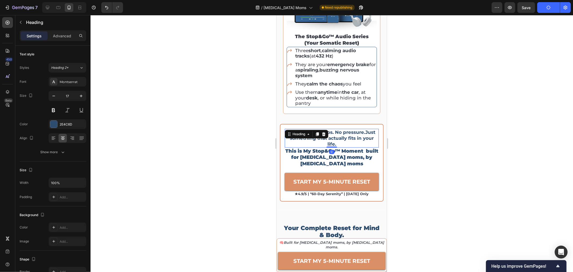
drag, startPoint x: 334, startPoint y: 143, endPoint x: 333, endPoint y: 135, distance: 8.3
click at [333, 130] on div "No logins. No apps. No pressure. Just something that actually fits in your life…" at bounding box center [332, 137] width 94 height 19
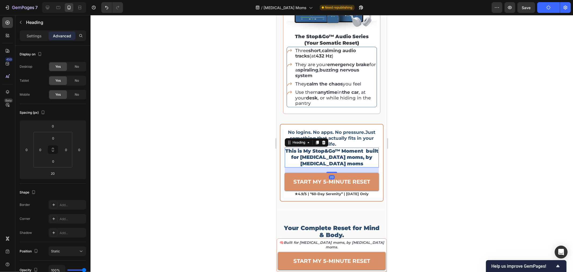
click at [335, 152] on h2 "This is My Stop&Go™ Moment built for [MEDICAL_DATA] moms, by [MEDICAL_DATA] moms" at bounding box center [332, 157] width 94 height 20
click at [343, 129] on strong "Just something that actually fits in your life." at bounding box center [333, 137] width 86 height 17
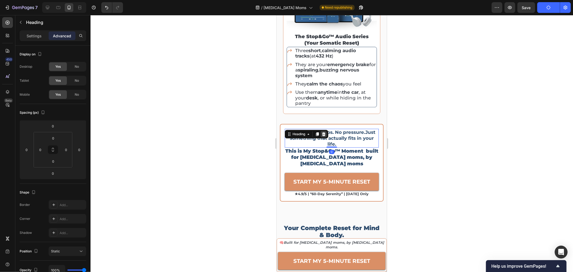
click at [324, 132] on icon at bounding box center [323, 134] width 3 height 4
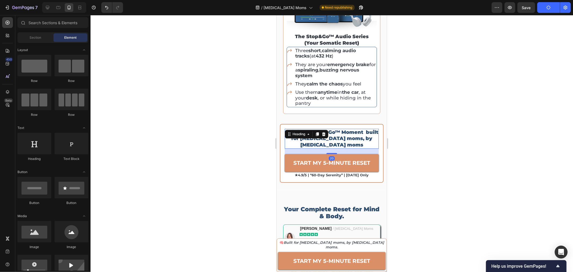
click at [334, 132] on h2 "This is My Stop&Go™ Moment built for [MEDICAL_DATA] moms, by [MEDICAL_DATA] moms" at bounding box center [332, 138] width 94 height 20
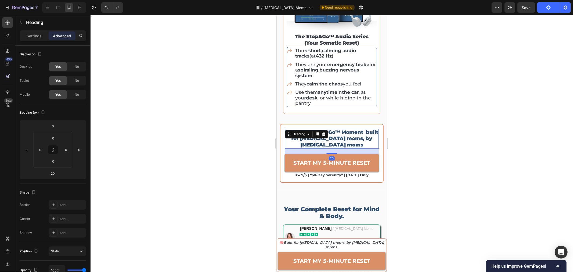
click at [436, 152] on div at bounding box center [332, 143] width 483 height 257
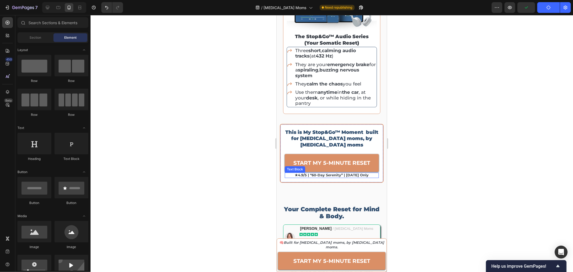
click at [343, 173] on p "★4.9/5 | “60-day serenity” | [DATE] only" at bounding box center [331, 175] width 93 height 4
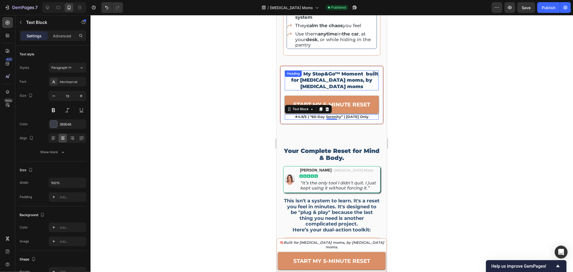
scroll to position [1296, 0]
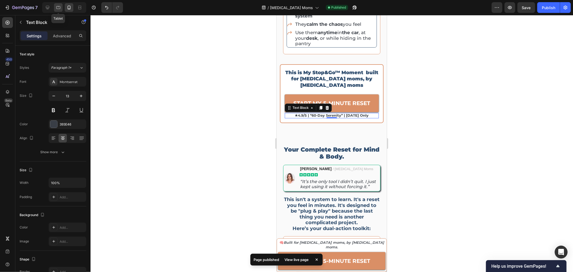
click at [58, 6] on icon at bounding box center [58, 7] width 4 height 3
type input "12"
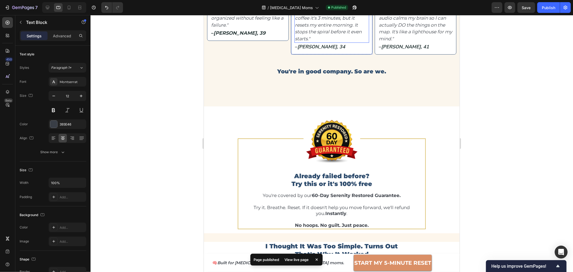
scroll to position [1597, 0]
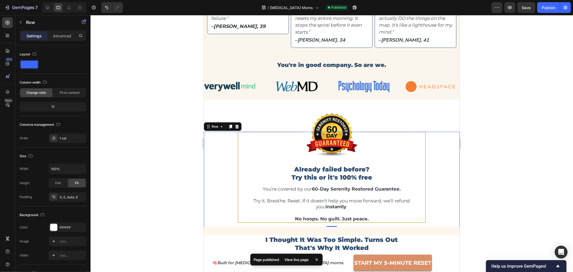
click at [450, 131] on div "Image Already failed before? Try this or it's 100% free Heading You're covered …" at bounding box center [332, 178] width 256 height 95
click at [453, 118] on div "Image Already failed before? Try this or it's 100% free Heading You're covered …" at bounding box center [332, 162] width 256 height 127
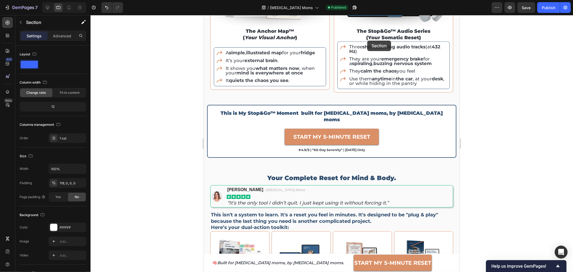
scroll to position [1109, 0]
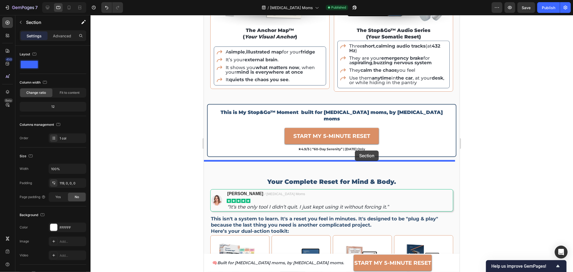
drag, startPoint x: 364, startPoint y: 94, endPoint x: 355, endPoint y: 150, distance: 57.4
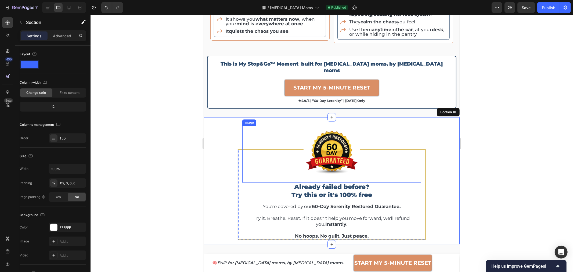
scroll to position [1169, 0]
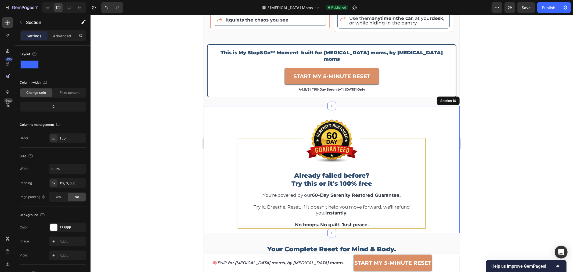
click at [483, 144] on div at bounding box center [332, 143] width 483 height 257
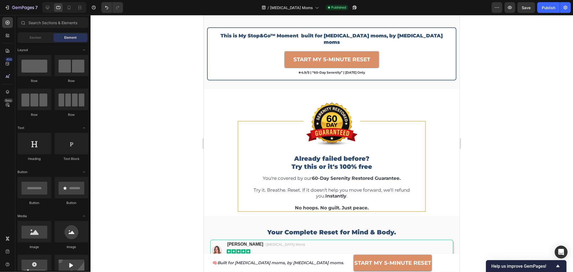
scroll to position [1199, 0]
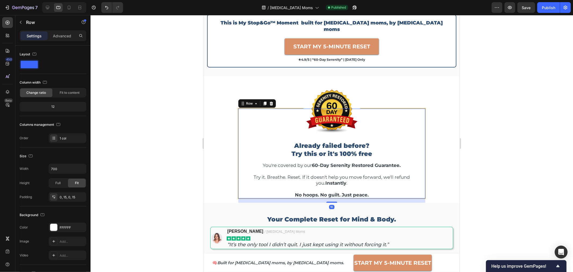
click at [421, 135] on div "Image Already failed before? Try this or it's 100% free Heading You're covered …" at bounding box center [332, 153] width 188 height 91
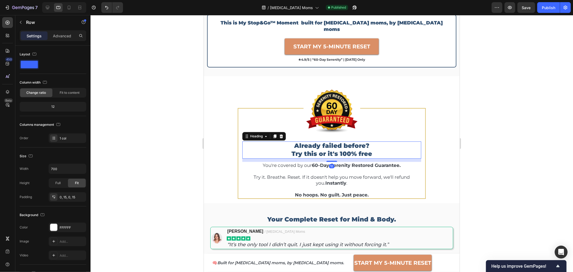
click at [324, 144] on h2 "Already failed before? Try this or it's 100% free" at bounding box center [331, 149] width 179 height 17
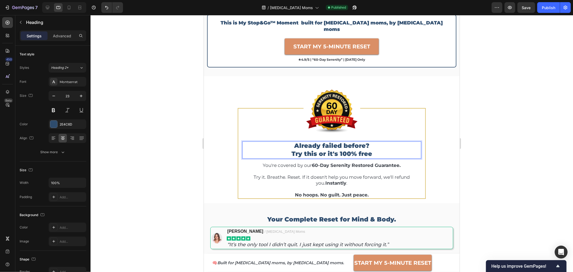
click at [324, 144] on h2 "Already failed before? Try this or it's 100% free" at bounding box center [331, 149] width 179 height 17
click at [324, 144] on p "Already failed before? Try this or it's 100% free" at bounding box center [332, 150] width 178 height 16
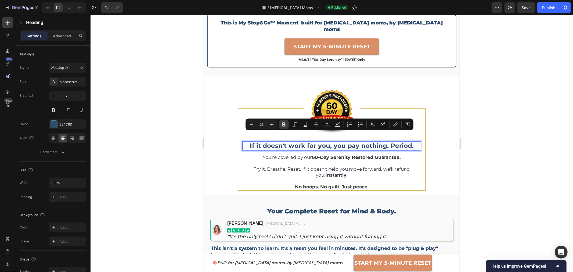
click at [282, 124] on icon "Editor contextual toolbar" at bounding box center [283, 125] width 3 height 4
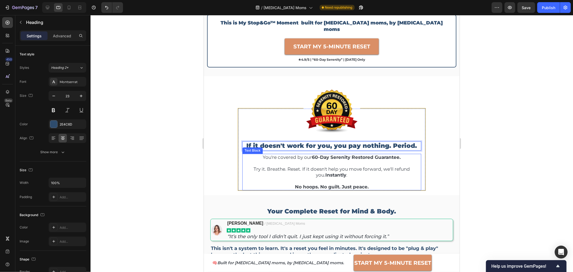
click at [341, 154] on strong "60-Day Serenity Restored Guarantee." at bounding box center [356, 156] width 89 height 5
click at [327, 154] on strong "60-Day Serenity Restored Guarantee." at bounding box center [356, 156] width 89 height 5
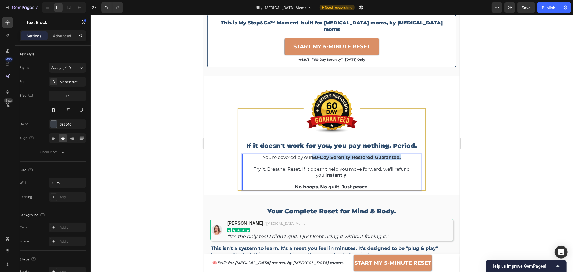
drag, startPoint x: 311, startPoint y: 146, endPoint x: 388, endPoint y: 148, distance: 76.9
click at [401, 154] on p "You're covered by our 60-Day Serenity Restored Guarantee." at bounding box center [332, 157] width 178 height 6
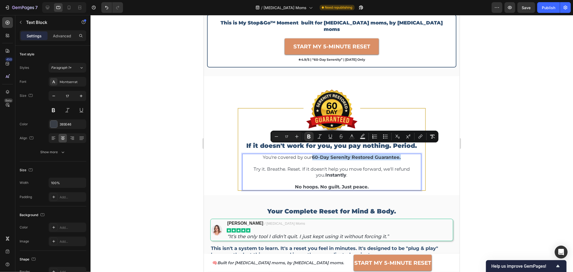
copy strong "60-Day Serenity Restored Guarantee."
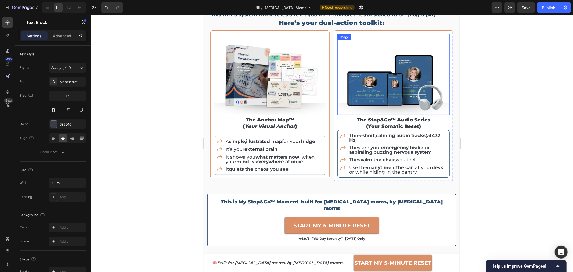
type input "16"
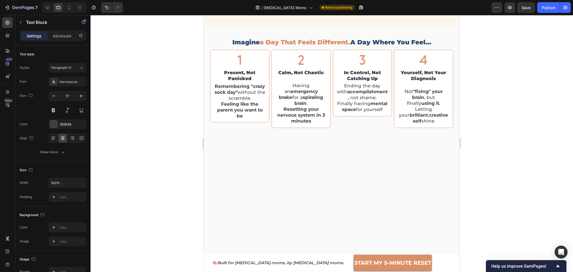
scroll to position [691, 0]
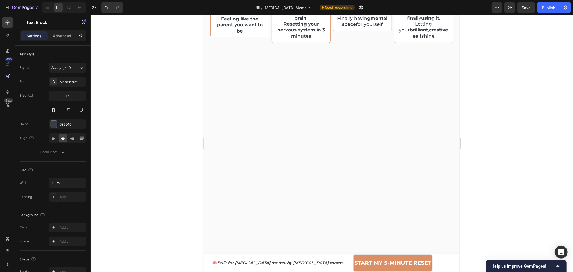
click at [487, 94] on div at bounding box center [332, 143] width 483 height 257
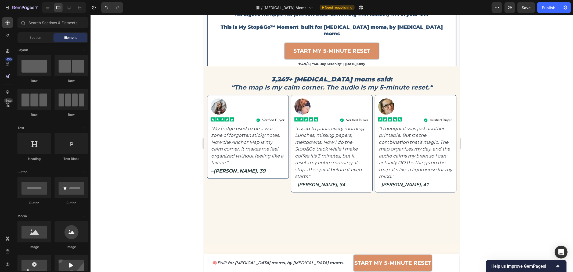
scroll to position [1318, 0]
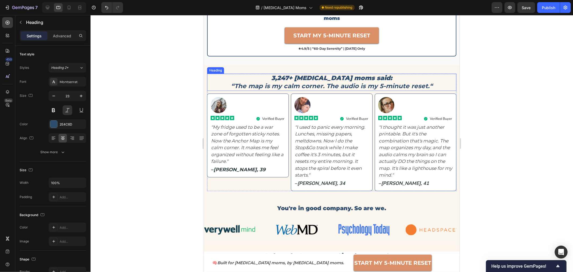
click at [386, 82] on strong "“The map is my calm corner. The audio is my 5-minute reset.“" at bounding box center [332, 86] width 202 height 8
click at [289, 82] on strong "“The map is my calm corner. The audio is my 5-minute reset.“" at bounding box center [332, 86] width 202 height 8
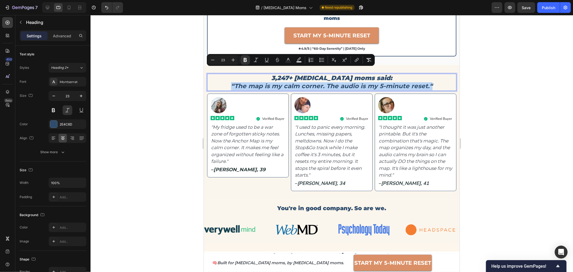
click at [289, 82] on strong "“The map is my calm corner. The audio is my 5-minute reset.“" at bounding box center [332, 86] width 202 height 8
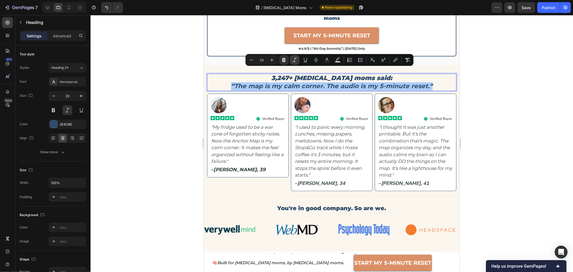
click at [294, 59] on icon "Editor contextual toolbar" at bounding box center [294, 59] width 5 height 5
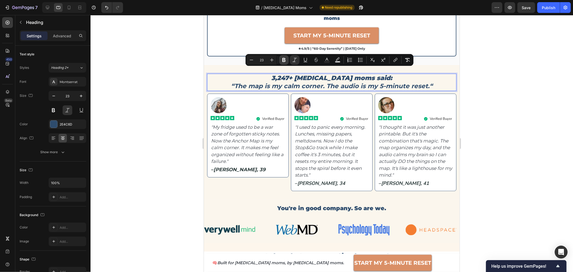
click at [287, 62] on button "Bold" at bounding box center [284, 60] width 10 height 10
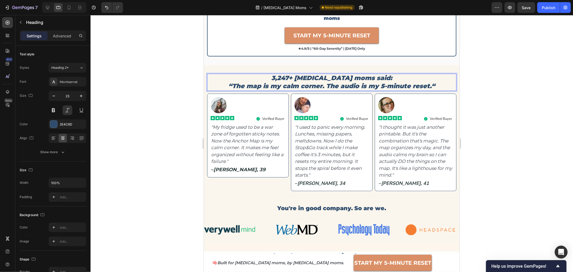
click at [295, 82] on icon "“The map is my calm corner. The audio is my 5-minute reset.“" at bounding box center [331, 86] width 207 height 8
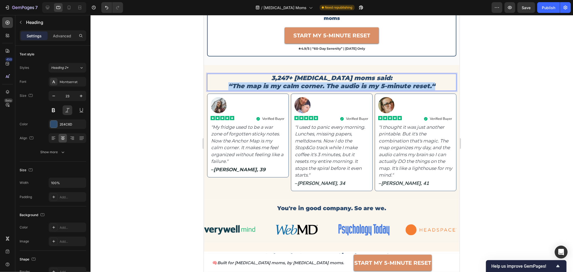
click at [295, 82] on icon "“The map is my calm corner. The audio is my 5-minute reset.“" at bounding box center [331, 86] width 207 height 8
click at [525, 86] on div at bounding box center [332, 143] width 483 height 257
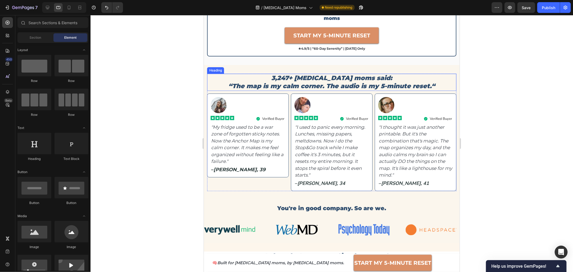
click at [345, 74] on p "3,247+ [MEDICAL_DATA] moms said: “The map is my calm corner. The audio is my 5-…" at bounding box center [331, 82] width 248 height 16
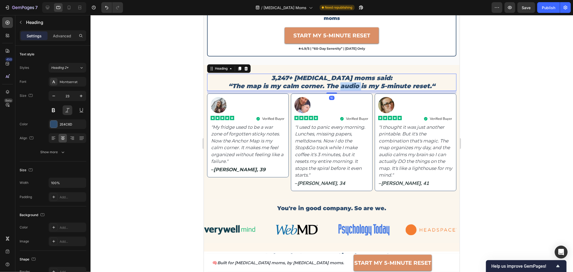
click at [341, 82] on icon "“The map is my calm corner. The audio is my 5-minute reset.“" at bounding box center [331, 86] width 207 height 8
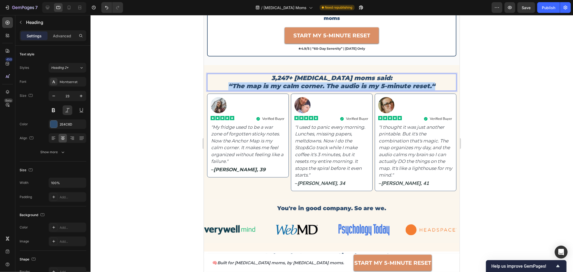
click at [341, 82] on icon "“The map is my calm corner. The audio is my 5-minute reset.“" at bounding box center [331, 86] width 207 height 8
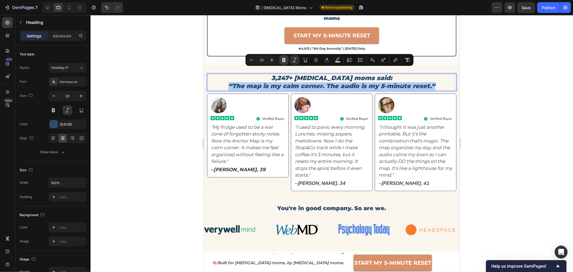
click at [286, 60] on icon "Editor contextual toolbar" at bounding box center [283, 59] width 5 height 5
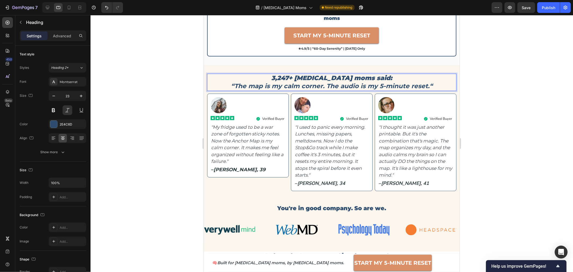
click at [501, 95] on div at bounding box center [332, 143] width 483 height 257
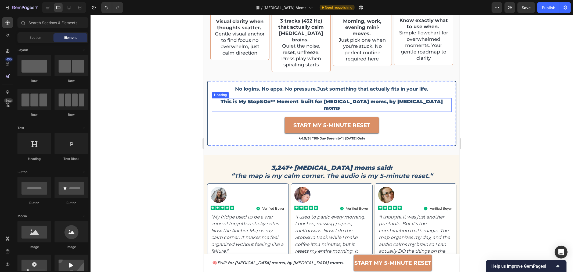
scroll to position [1289, 0]
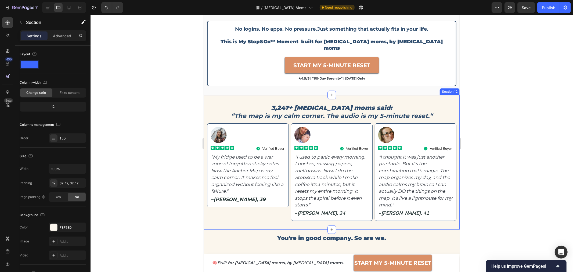
click at [443, 95] on div "3,247+ ADHD moms said: “The map is my calm corner. The audio is my 5-minute res…" at bounding box center [332, 162] width 256 height 135
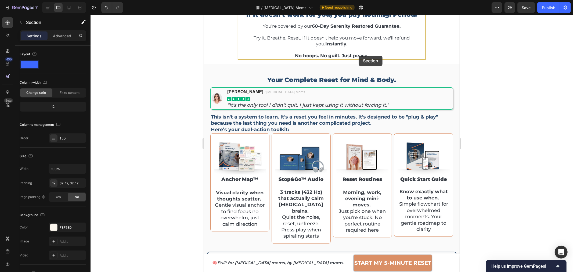
scroll to position [1057, 0]
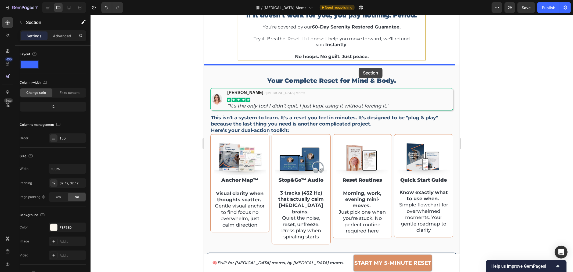
drag, startPoint x: 360, startPoint y: 76, endPoint x: 359, endPoint y: 67, distance: 8.4
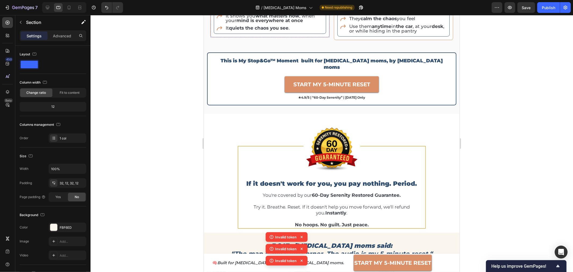
scroll to position [907, 0]
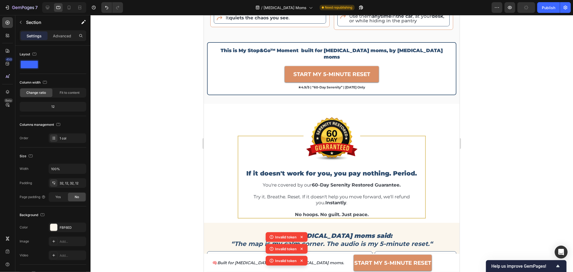
click at [478, 127] on div at bounding box center [332, 143] width 483 height 257
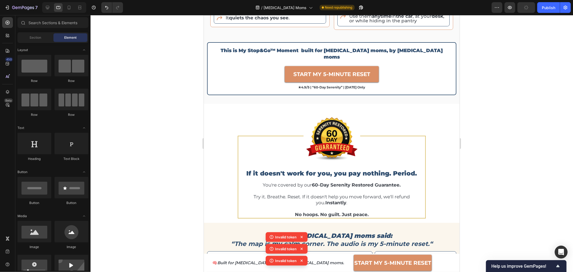
click at [505, 54] on div at bounding box center [332, 143] width 483 height 257
click at [528, 8] on span "Save" at bounding box center [526, 7] width 9 height 5
click at [539, 9] on button "Publish" at bounding box center [549, 7] width 23 height 11
click at [301, 238] on icon at bounding box center [302, 237] width 2 height 2
click at [301, 239] on icon at bounding box center [301, 236] width 5 height 5
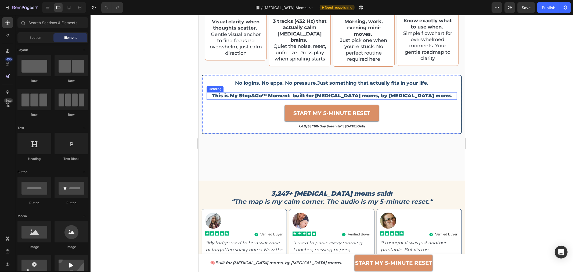
scroll to position [1314, 0]
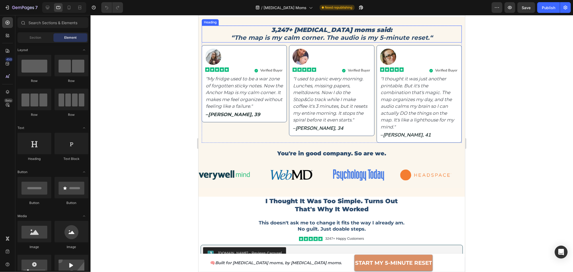
click at [446, 42] on h2 "3,247+ [MEDICAL_DATA] moms said: “The map is my calm corner. The audio is my 5-…" at bounding box center [332, 33] width 260 height 17
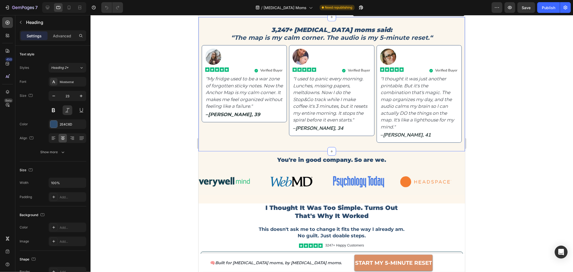
click at [438, 58] on div "3,247+ [MEDICAL_DATA] moms said: “The map is my calm corner. The audio is my 5-…" at bounding box center [331, 84] width 267 height 135
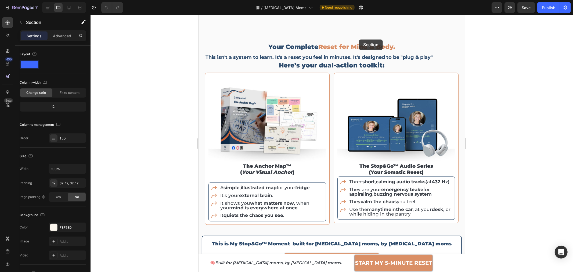
scroll to position [539, 0]
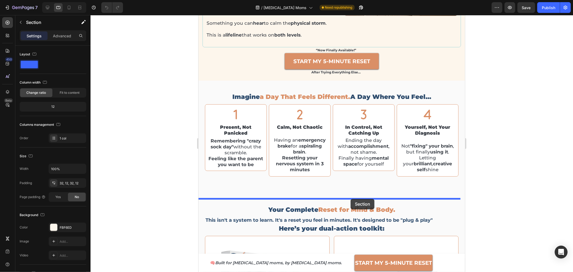
drag, startPoint x: 361, startPoint y: 51, endPoint x: 350, endPoint y: 199, distance: 148.4
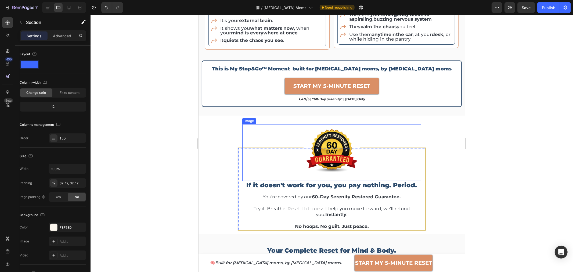
scroll to position [987, 0]
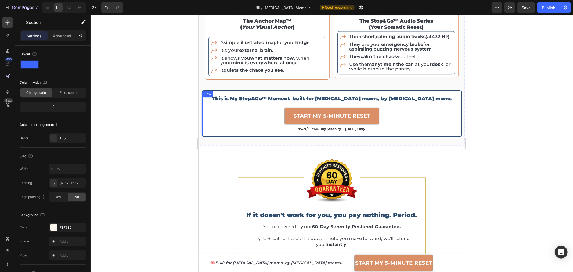
click at [454, 109] on div "This is My Stop&Go™ Moment built for [MEDICAL_DATA] moms, by [MEDICAL_DATA] mom…" at bounding box center [332, 113] width 260 height 46
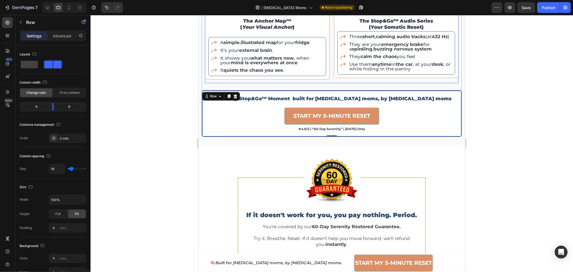
click at [317, 81] on div "Image the anchor map™ ( your visual anchor ) Heading A simple , illustrated map…" at bounding box center [267, 4] width 125 height 155
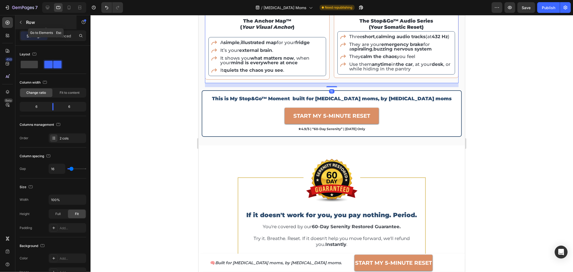
click at [26, 25] on div "Row" at bounding box center [45, 22] width 61 height 14
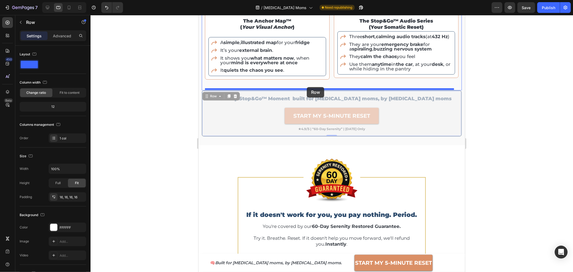
drag, startPoint x: 207, startPoint y: 94, endPoint x: 307, endPoint y: 87, distance: 100.0
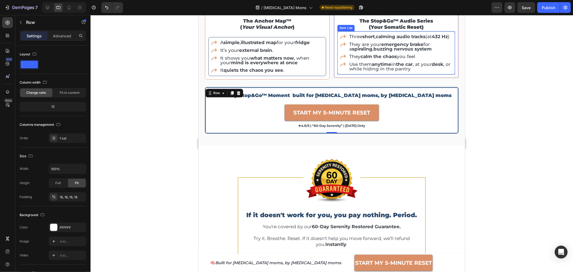
scroll to position [897, 0]
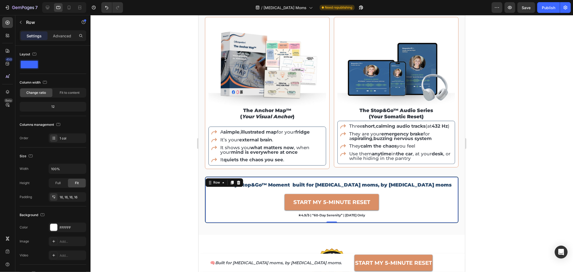
click at [500, 106] on div at bounding box center [332, 143] width 483 height 257
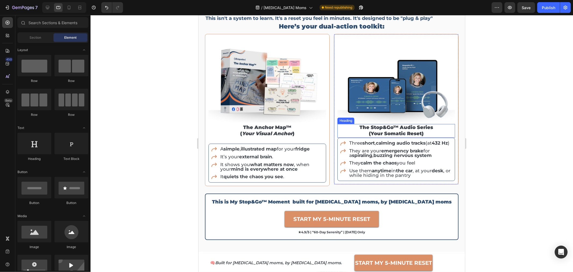
scroll to position [868, 0]
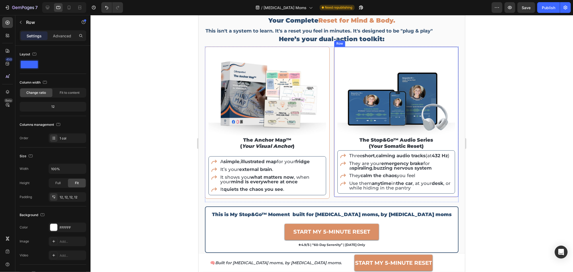
click at [453, 193] on div "Image the stop&go™ audio series (your somatic reset) Heading Three short , calm…" at bounding box center [396, 121] width 125 height 150
click at [206, 219] on div "This is My Stop&Go™ Moment built for [MEDICAL_DATA] moms, by [MEDICAL_DATA] mom…" at bounding box center [332, 229] width 254 height 46
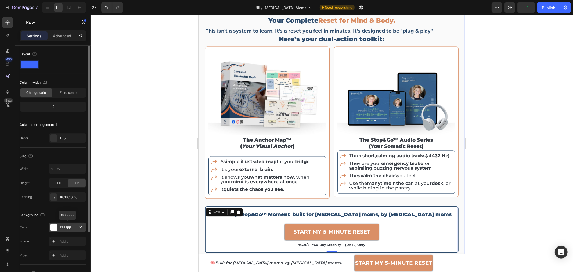
click at [66, 226] on div "FFFFFF" at bounding box center [68, 227] width 16 height 5
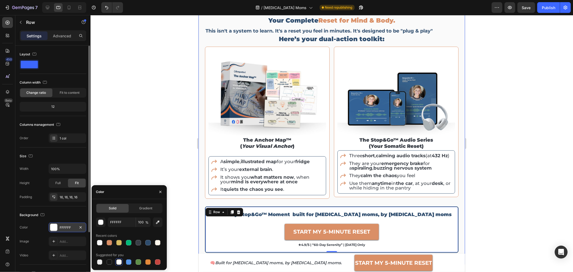
scroll to position [71, 0]
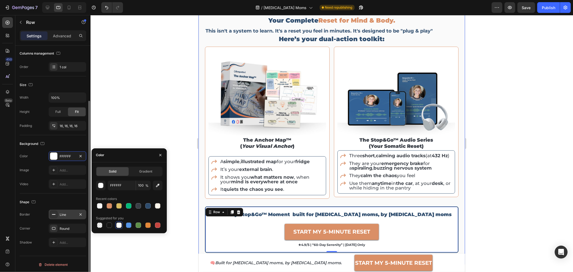
click at [64, 216] on div "Line" at bounding box center [68, 215] width 38 height 10
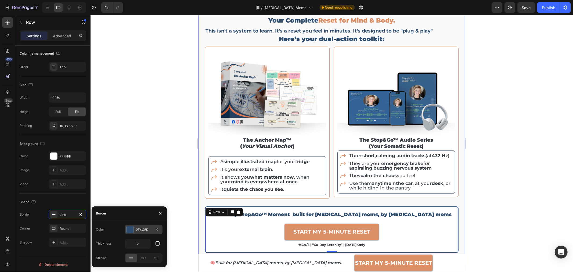
click at [137, 230] on div "2E4C6D" at bounding box center [144, 229] width 16 height 5
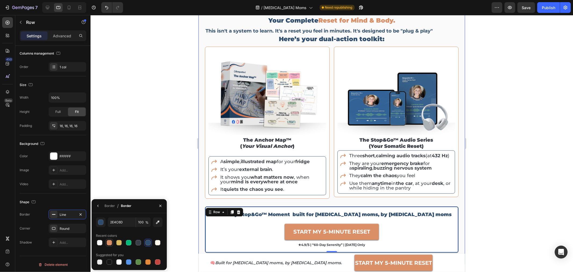
click at [110, 242] on div at bounding box center [109, 242] width 5 height 5
type input "DA8F66"
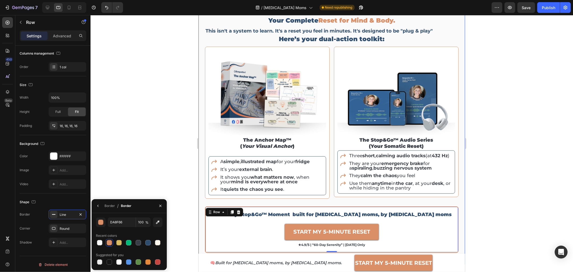
click at [148, 137] on div at bounding box center [332, 143] width 483 height 257
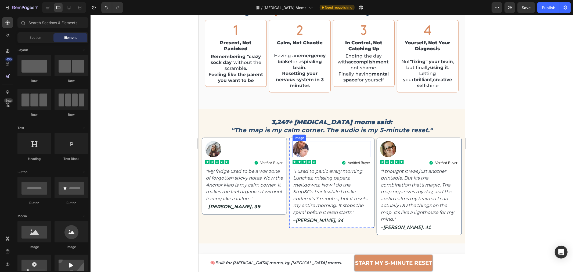
scroll to position [479, 0]
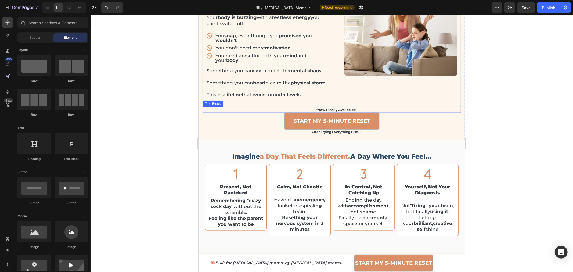
click at [336, 112] on p "“now finally available!”" at bounding box center [336, 109] width 249 height 5
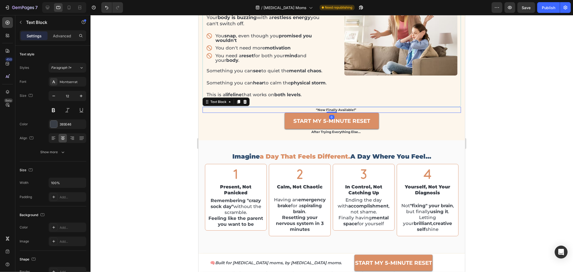
click at [336, 112] on p "“now finally available!”" at bounding box center [336, 109] width 249 height 5
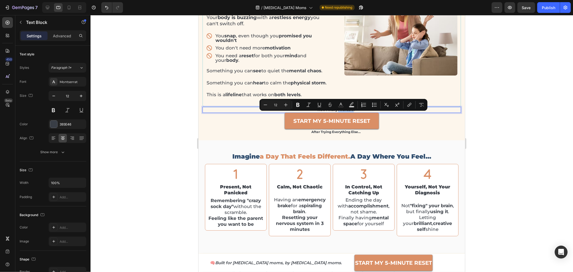
click at [336, 112] on p "“now finally available!”" at bounding box center [336, 109] width 249 height 5
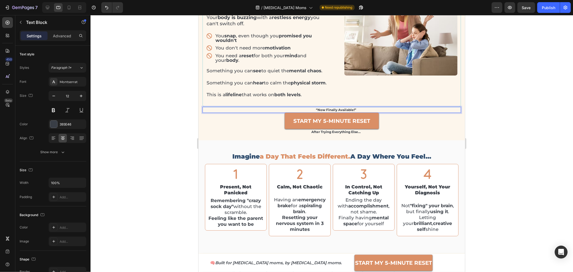
click at [336, 112] on p "“now finally available!”" at bounding box center [336, 109] width 249 height 5
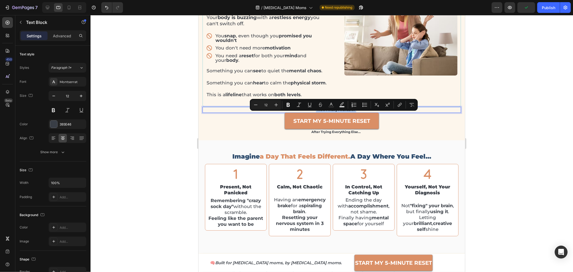
copy p "“now finally available!”"
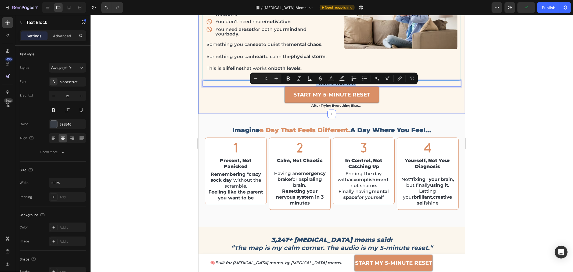
type input "16"
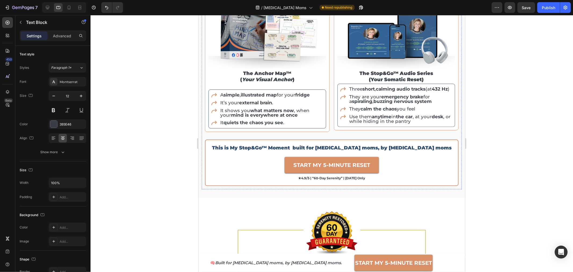
scroll to position [957, 0]
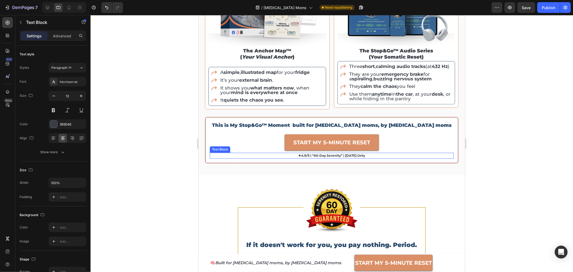
click at [322, 156] on p "★4.9/5 | “60-day serenity” | [DATE] only" at bounding box center [331, 155] width 243 height 5
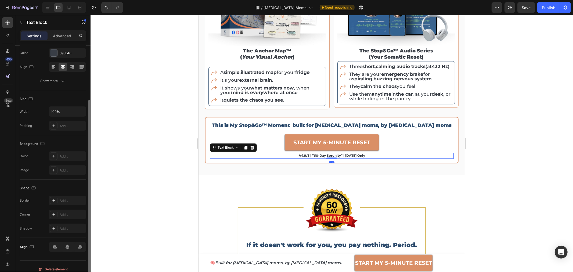
click at [323, 156] on p "★4.9/5 | “60-day serenity” | [DATE] only" at bounding box center [331, 155] width 243 height 5
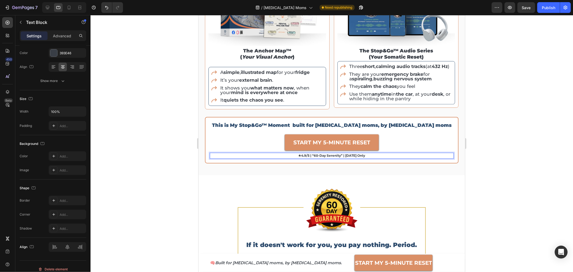
drag, startPoint x: 323, startPoint y: 155, endPoint x: 255, endPoint y: 149, distance: 67.8
click at [255, 149] on div "START MY 5-MINUTE RESET Button" at bounding box center [332, 142] width 244 height 16
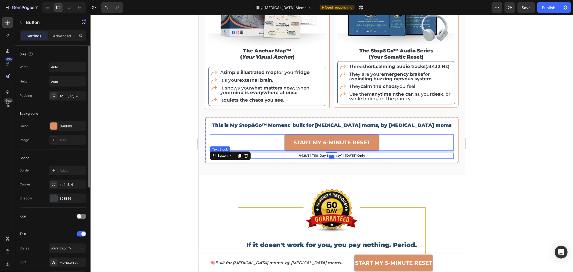
click at [261, 156] on p "★4.9/5 | “60-day serenity” | [DATE] only" at bounding box center [331, 155] width 243 height 5
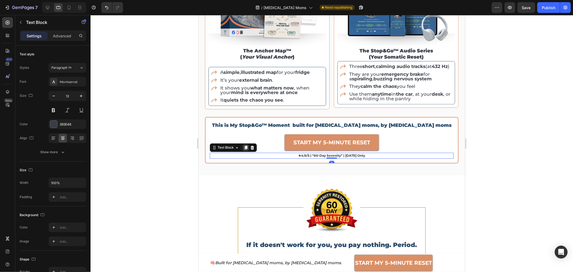
click at [243, 151] on div at bounding box center [245, 147] width 6 height 6
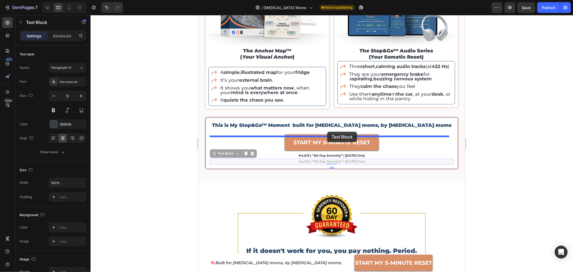
drag, startPoint x: 233, startPoint y: 155, endPoint x: 327, endPoint y: 135, distance: 95.8
click at [327, 132] on div "Tablet ( 992 px) iPhone 13 Mini iPhone 13 Pro iPhone 11 Pro Max iPhone 15 Pro M…" at bounding box center [331, 228] width 267 height 2341
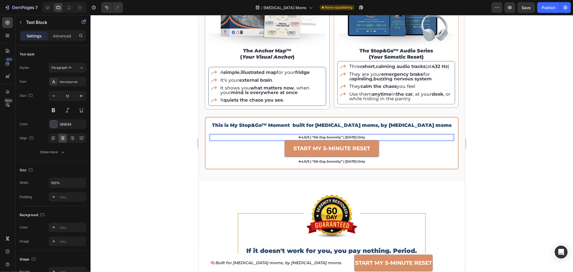
click at [323, 138] on p "★4.9/5 | “60-day serenity” | [DATE] only" at bounding box center [331, 137] width 243 height 5
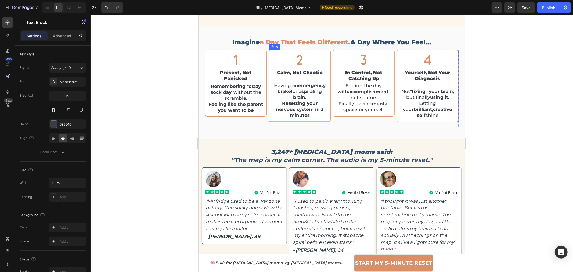
scroll to position [479, 0]
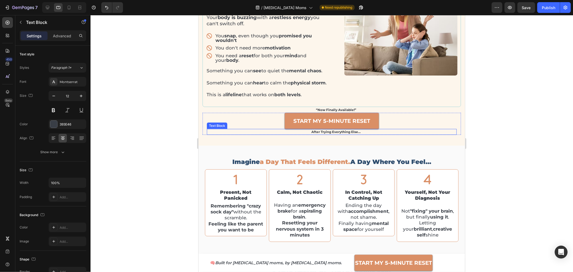
click at [325, 134] on p "after trying everything else…" at bounding box center [336, 131] width 240 height 5
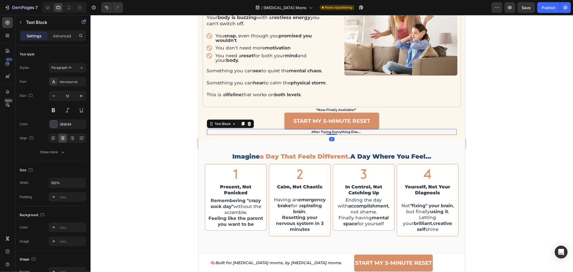
click at [324, 134] on p "after trying everything else…" at bounding box center [336, 131] width 240 height 5
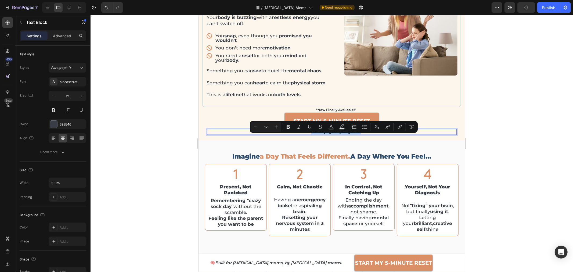
copy p "after trying everything else…"
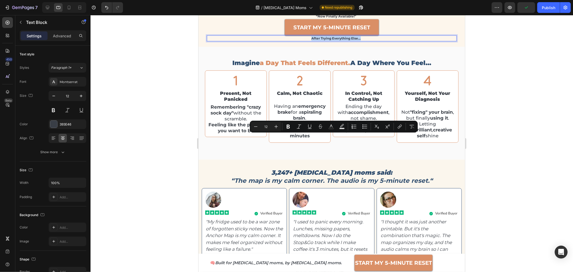
type input "16"
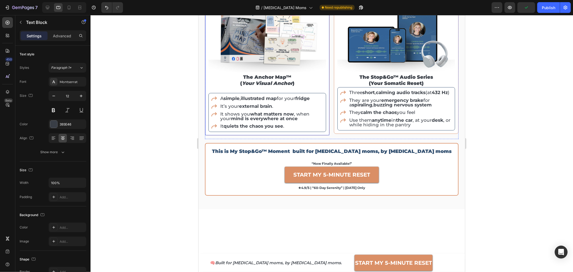
scroll to position [957, 0]
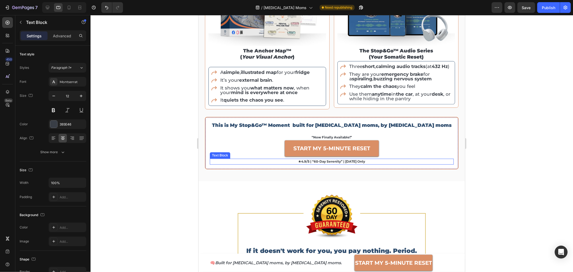
click at [324, 164] on p "★4.9/5 | “60-day serenity” | [DATE] only" at bounding box center [331, 161] width 243 height 5
click at [323, 164] on p "★4.9/5 | “60-day serenity” | [DATE] only" at bounding box center [331, 161] width 243 height 5
click at [511, 130] on div at bounding box center [332, 143] width 483 height 257
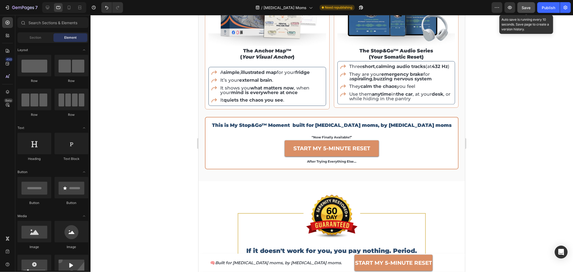
click at [531, 5] on button "Save" at bounding box center [527, 7] width 18 height 11
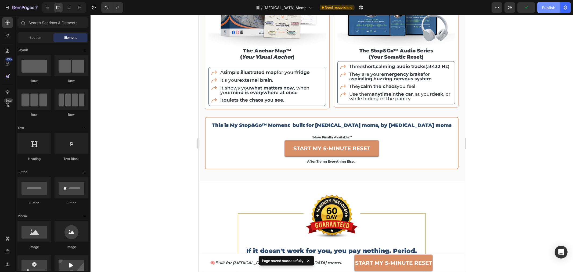
click at [544, 6] on div "Publish" at bounding box center [548, 8] width 13 height 6
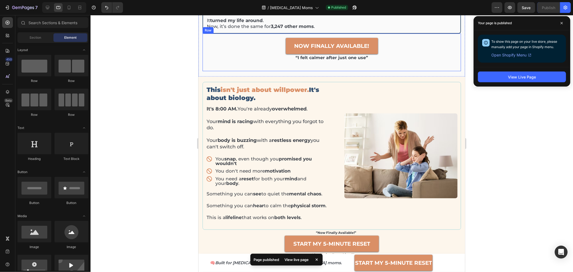
scroll to position [388, 0]
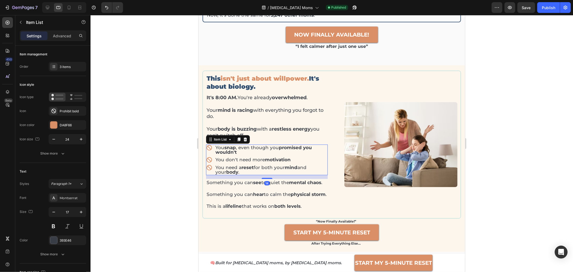
click at [209, 144] on div "You snap , even though you promised you wouldn't" at bounding box center [267, 149] width 122 height 11
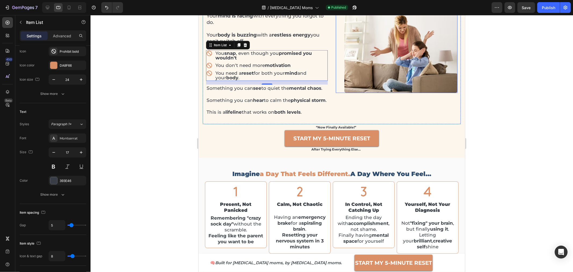
scroll to position [478, 0]
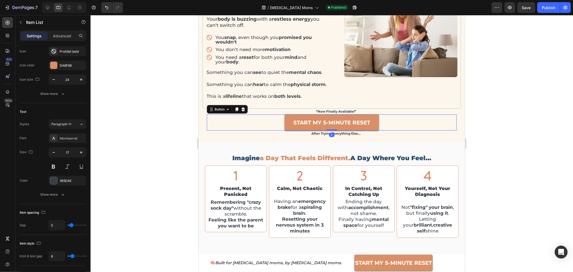
click at [416, 124] on div "START MY 5-MINUTE RESET Button 0" at bounding box center [332, 122] width 250 height 16
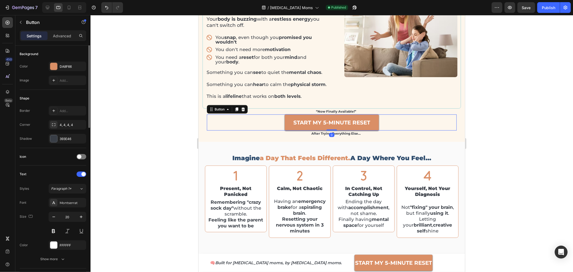
scroll to position [0, 0]
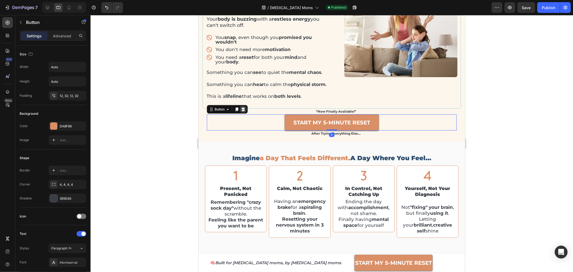
click at [242, 111] on icon at bounding box center [242, 109] width 3 height 4
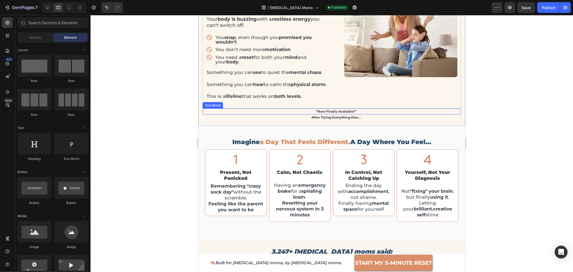
click at [337, 114] on p "“now finally available!”" at bounding box center [336, 111] width 249 height 5
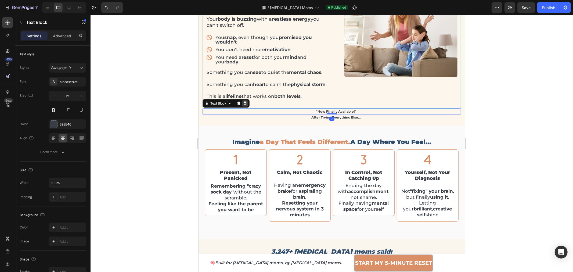
click at [244, 105] on icon at bounding box center [244, 103] width 3 height 4
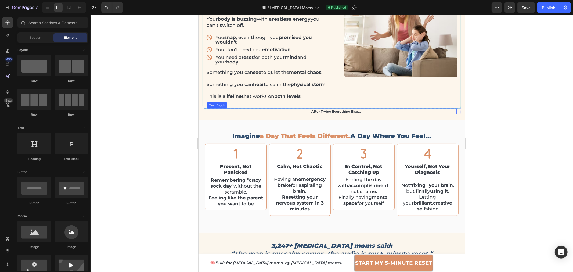
click at [314, 114] on p "after trying everything else…" at bounding box center [336, 111] width 240 height 5
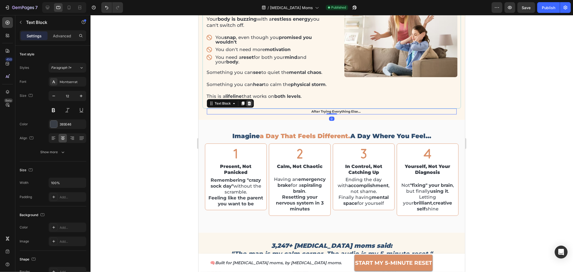
click at [250, 105] on icon at bounding box center [249, 103] width 3 height 4
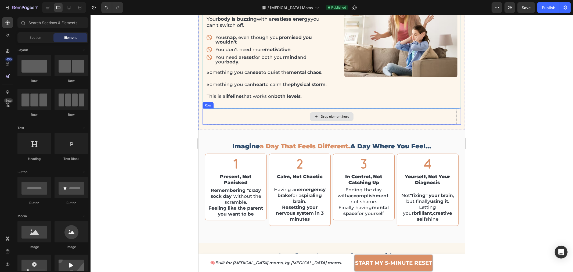
click at [269, 117] on div "Drop element here" at bounding box center [332, 116] width 250 height 16
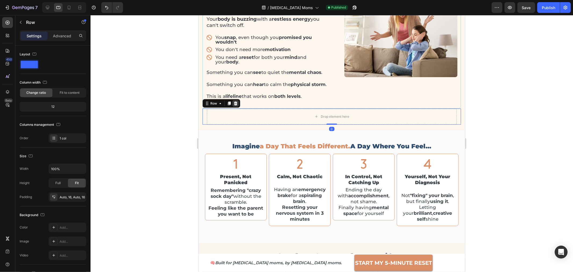
click at [236, 105] on icon at bounding box center [235, 103] width 3 height 4
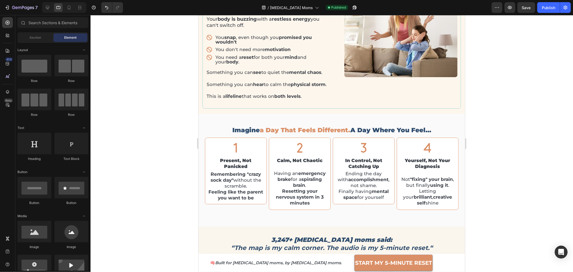
click at [559, 115] on div at bounding box center [332, 143] width 483 height 257
click at [373, 108] on div "This isn't just about willpower. It's about biology. Heading It's 8:00 AM. You'…" at bounding box center [331, 34] width 259 height 148
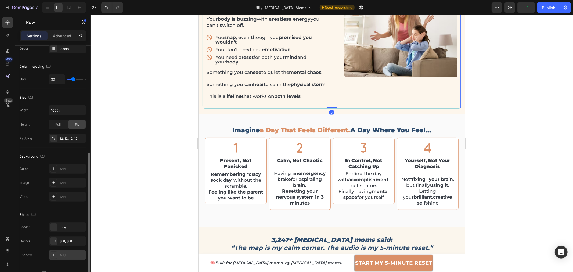
scroll to position [132, 0]
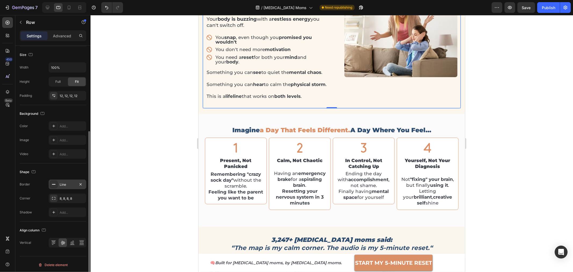
click at [63, 185] on div "Line" at bounding box center [68, 184] width 16 height 5
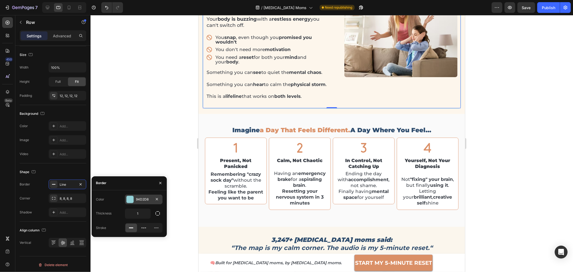
click at [146, 202] on div "94D2D8" at bounding box center [144, 200] width 38 height 10
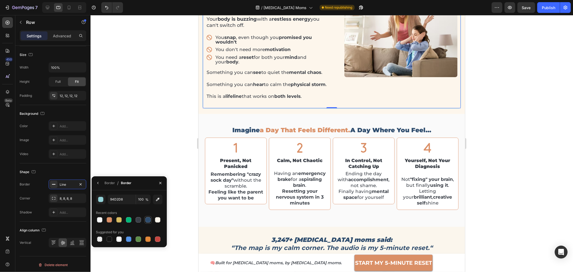
click at [150, 221] on div at bounding box center [147, 219] width 5 height 5
type input "2E4C6D"
click at [162, 150] on div at bounding box center [332, 143] width 483 height 257
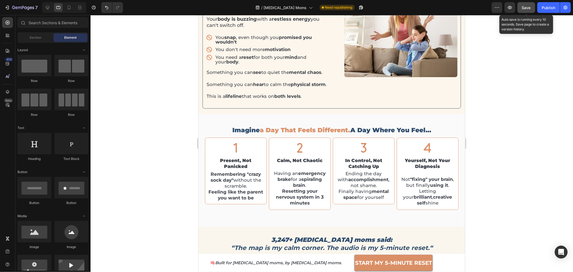
click at [528, 8] on span "Save" at bounding box center [526, 7] width 9 height 5
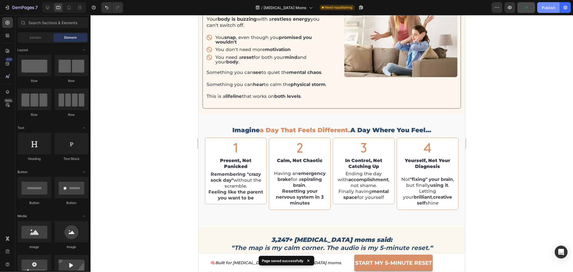
click at [550, 10] on div "Publish" at bounding box center [548, 8] width 13 height 6
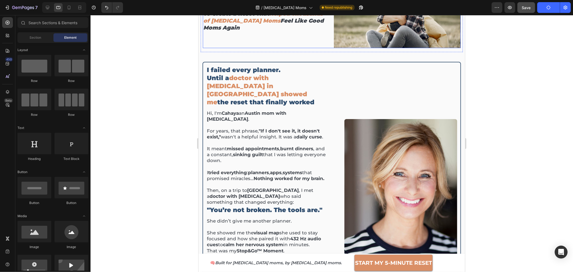
scroll to position [179, 0]
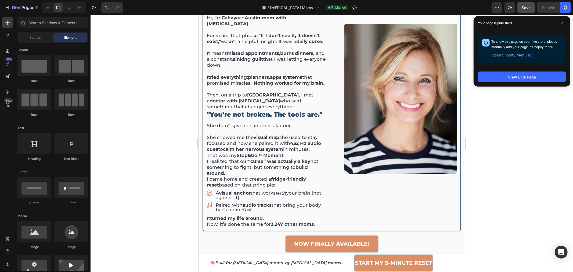
click at [516, 192] on div at bounding box center [332, 143] width 483 height 257
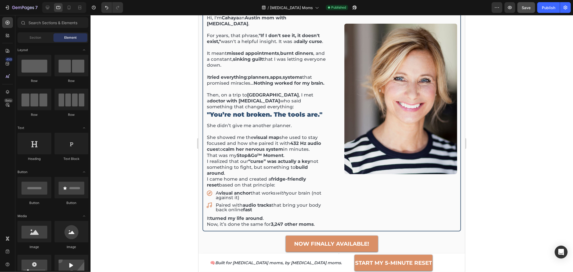
click at [509, 113] on div at bounding box center [332, 143] width 483 height 257
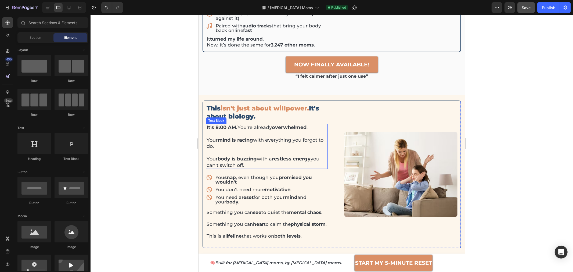
scroll to position [388, 0]
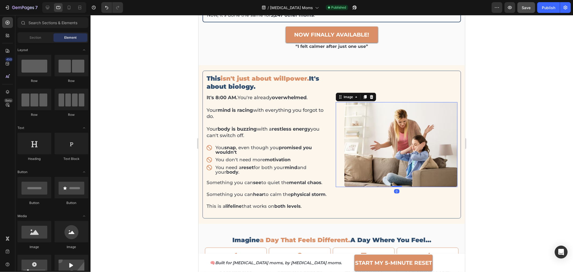
click at [404, 133] on img at bounding box center [400, 144] width 113 height 85
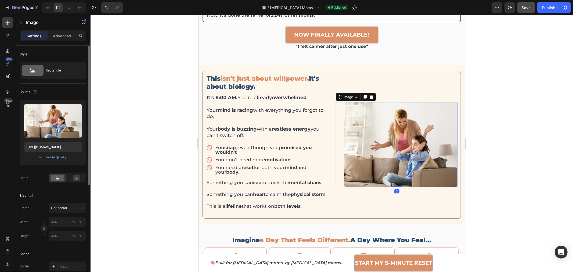
click at [60, 202] on div "Size Frame Horizontal Width px % Height px %" at bounding box center [53, 216] width 67 height 58
click at [61, 206] on span "Horizontal" at bounding box center [59, 208] width 16 height 5
click at [63, 231] on div "Vertical" at bounding box center [66, 231] width 31 height 5
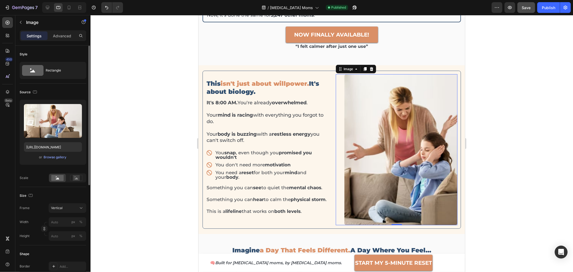
click at [492, 151] on div at bounding box center [332, 143] width 483 height 257
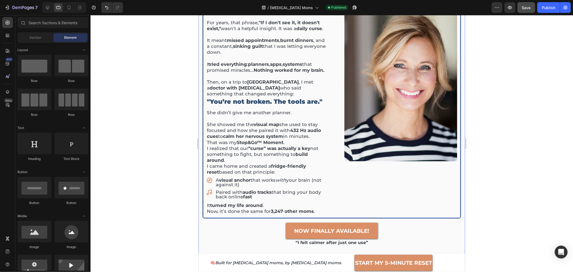
scroll to position [119, 0]
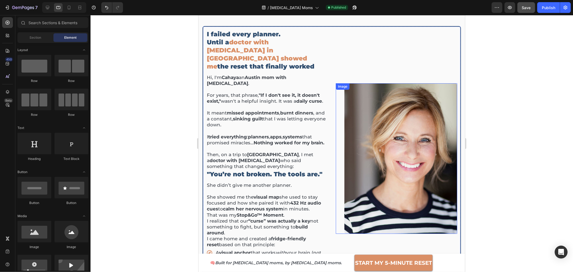
click at [400, 127] on img at bounding box center [400, 158] width 113 height 151
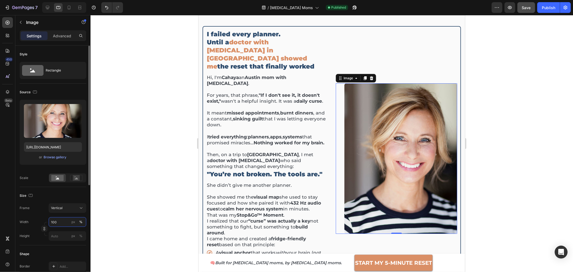
click at [60, 222] on input "100" at bounding box center [68, 222] width 38 height 10
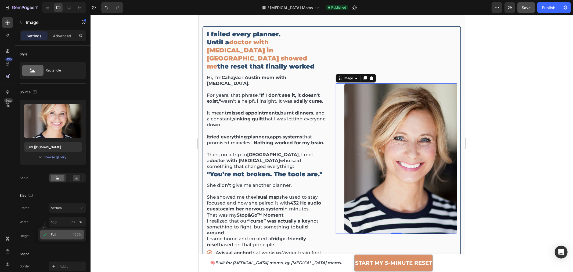
click at [76, 233] on span "100%" at bounding box center [77, 234] width 9 height 5
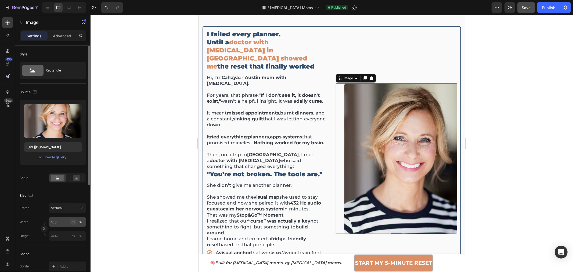
click at [76, 221] on button "px" at bounding box center [73, 222] width 6 height 6
type input "133"
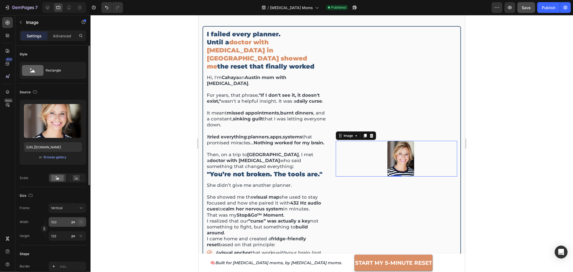
click at [81, 221] on div "%" at bounding box center [80, 222] width 3 height 5
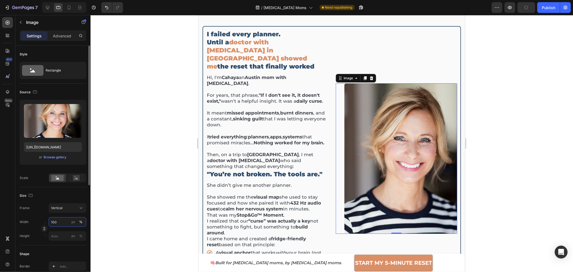
click at [63, 221] on input "100" at bounding box center [68, 222] width 38 height 10
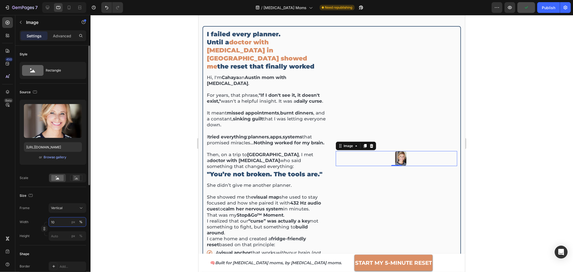
type input "1"
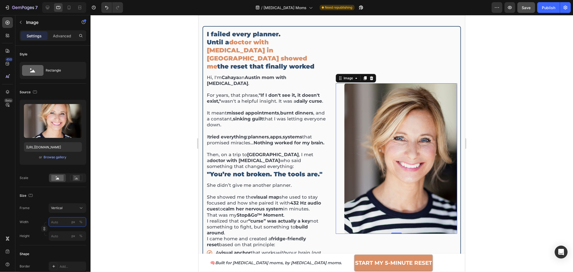
type input "1"
click at [41, 216] on div "Frame Vertical Width px % Height px %" at bounding box center [53, 222] width 67 height 38
drag, startPoint x: 41, startPoint y: 195, endPoint x: 41, endPoint y: 198, distance: 3.3
click at [41, 195] on div "Size" at bounding box center [53, 195] width 67 height 9
drag, startPoint x: 524, startPoint y: 9, endPoint x: 540, endPoint y: 11, distance: 16.3
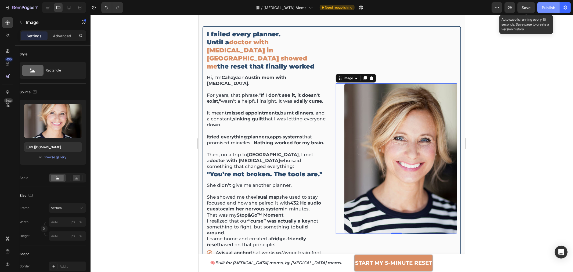
click at [524, 8] on span "Save" at bounding box center [526, 7] width 9 height 5
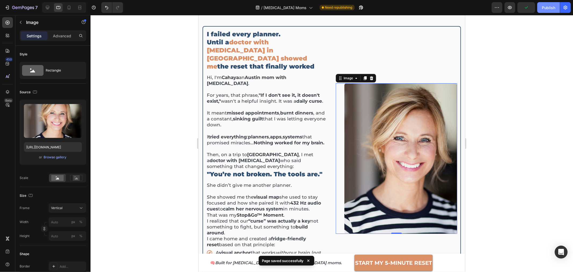
click at [544, 10] on div "Publish" at bounding box center [548, 8] width 13 height 6
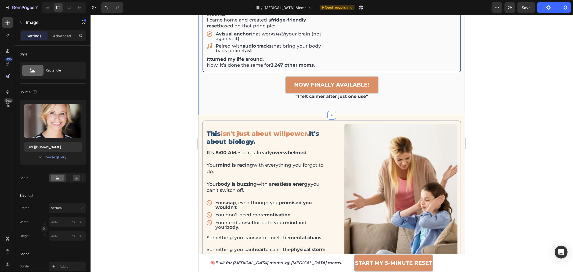
scroll to position [358, 0]
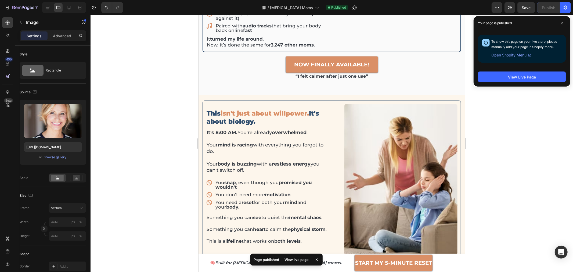
click at [509, 147] on div at bounding box center [332, 143] width 483 height 257
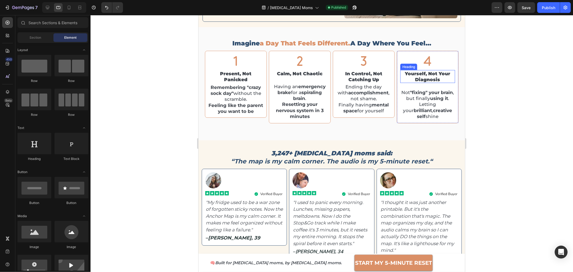
scroll to position [597, 0]
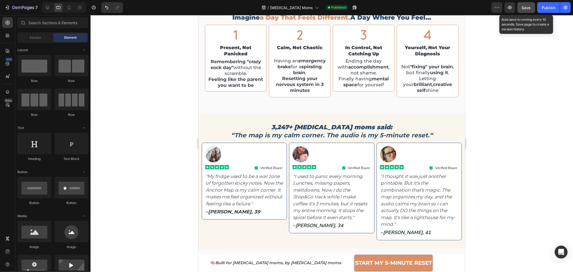
click at [525, 8] on span "Save" at bounding box center [526, 7] width 9 height 5
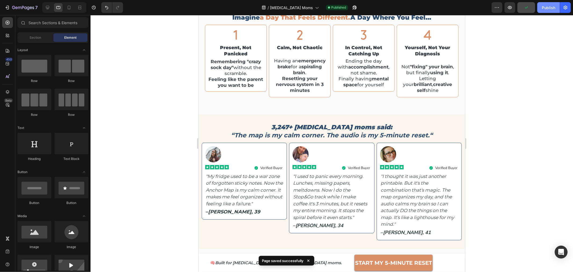
click at [550, 7] on div "Publish" at bounding box center [548, 8] width 13 height 6
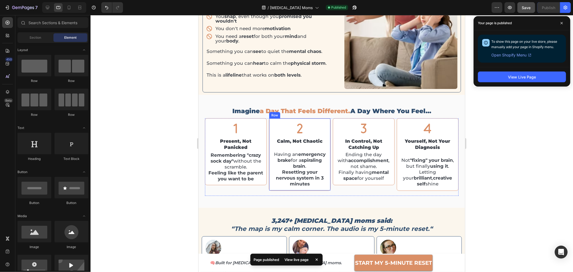
scroll to position [538, 0]
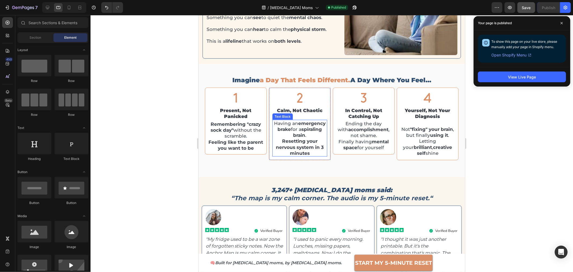
click at [295, 127] on p "Having an emergency brake for a spiraling brain . Resetting your nervous system…" at bounding box center [300, 138] width 54 height 36
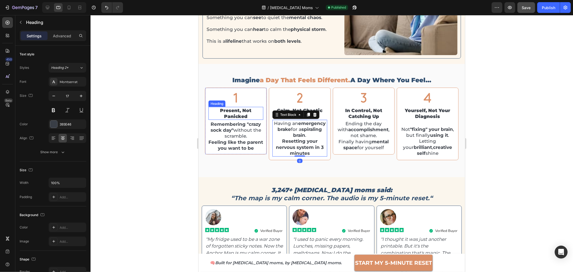
click at [240, 114] on h2 "present, not panicked" at bounding box center [235, 113] width 55 height 13
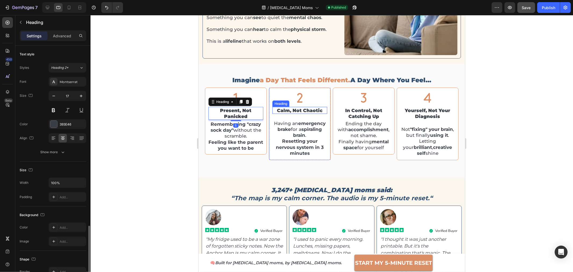
click at [298, 109] on h2 "calm, not chaotic" at bounding box center [299, 110] width 55 height 7
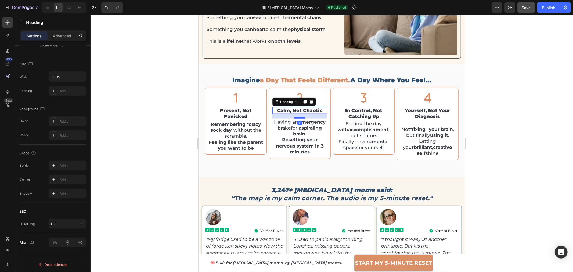
click at [299, 117] on div at bounding box center [299, 118] width 11 height 2
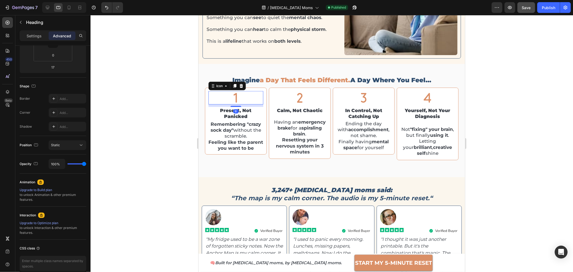
click at [256, 97] on div "Icon 9" at bounding box center [235, 97] width 55 height 13
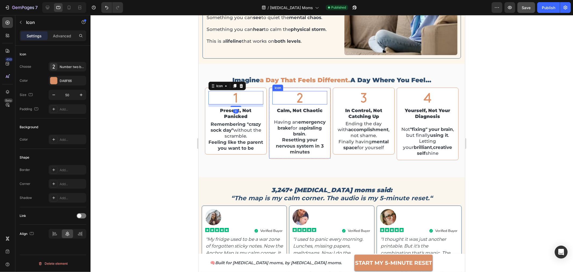
click at [300, 95] on icon at bounding box center [299, 97] width 13 height 13
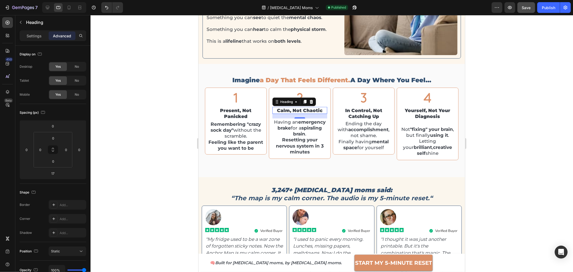
click at [303, 108] on h2 "calm, not chaotic" at bounding box center [299, 110] width 55 height 7
drag, startPoint x: 298, startPoint y: 114, endPoint x: 299, endPoint y: 110, distance: 3.8
click at [299, 113] on div at bounding box center [299, 114] width 11 height 2
type input "3"
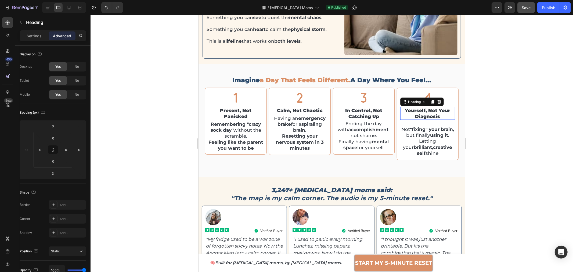
click at [430, 116] on h2 "yourself, not your diagnosis" at bounding box center [427, 113] width 55 height 13
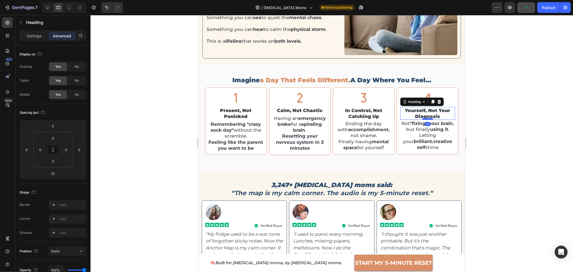
drag, startPoint x: 427, startPoint y: 121, endPoint x: 427, endPoint y: 115, distance: 6.2
click at [427, 118] on div at bounding box center [427, 119] width 11 height 2
type input "0"
click at [525, 9] on span "Save" at bounding box center [526, 7] width 9 height 5
click at [545, 8] on div "Publish" at bounding box center [548, 8] width 13 height 6
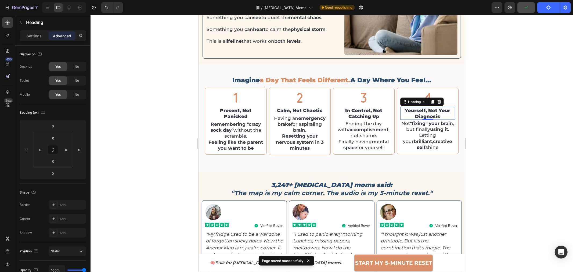
click at [515, 130] on div at bounding box center [332, 143] width 483 height 257
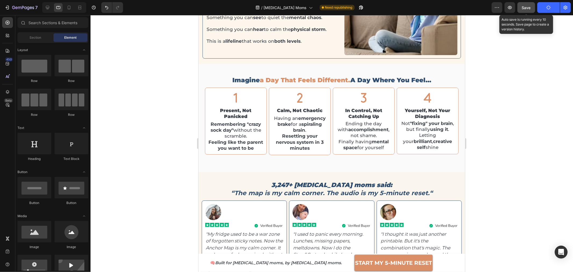
click at [526, 9] on span "Save" at bounding box center [526, 7] width 9 height 5
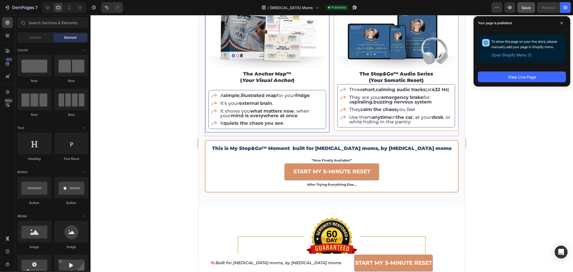
scroll to position [926, 0]
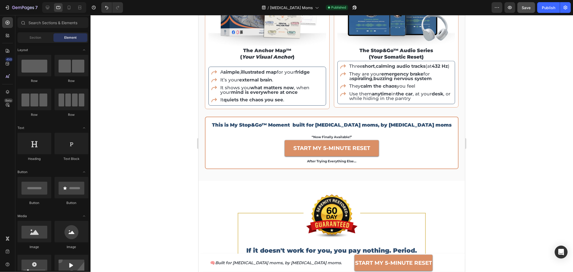
click at [511, 162] on div at bounding box center [332, 143] width 483 height 257
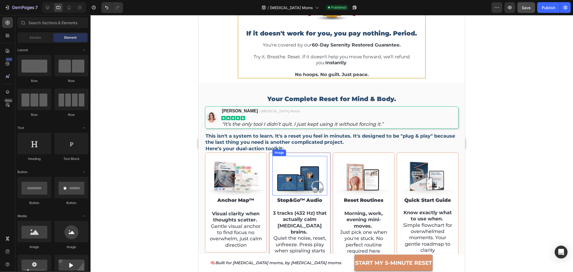
scroll to position [1105, 0]
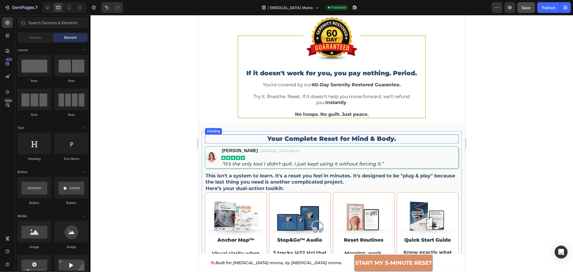
click at [296, 136] on h2 "Your Complete Reset for Mind & Body." at bounding box center [332, 138] width 254 height 9
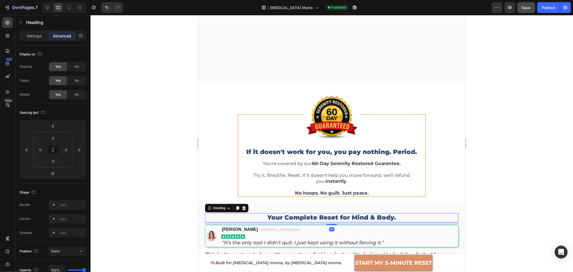
scroll to position [1015, 0]
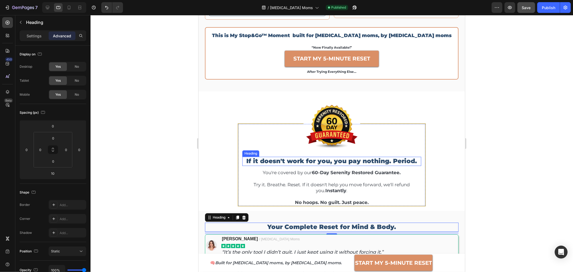
click at [311, 161] on h2 "If it doesn't work for you, you pay nothing. Period." at bounding box center [331, 160] width 179 height 9
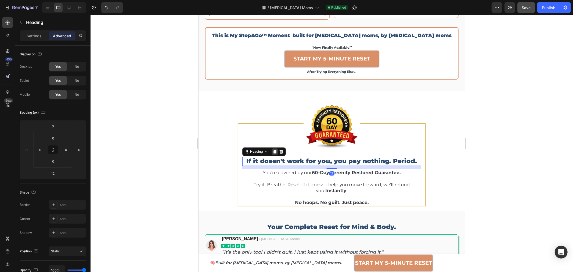
click at [273, 153] on icon at bounding box center [274, 152] width 3 height 4
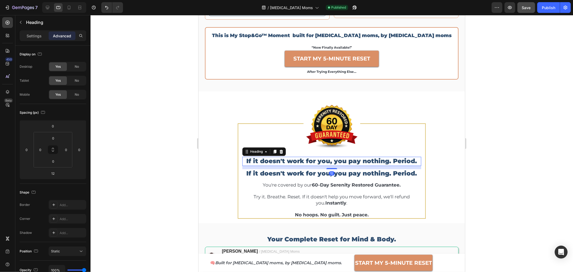
click at [309, 161] on h2 "If it doesn't work for you, you pay nothing. Period." at bounding box center [331, 160] width 179 height 9
click at [310, 161] on h2 "If it doesn't work for you, you pay nothing. Period." at bounding box center [331, 160] width 179 height 9
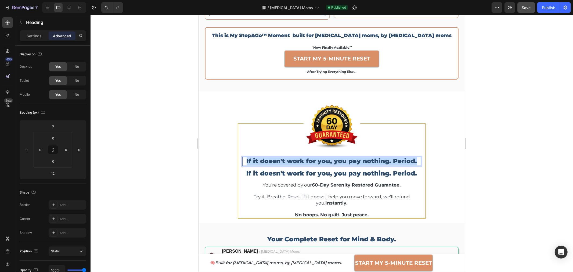
click at [310, 161] on p "If it doesn't work for you, you pay nothing. Period." at bounding box center [332, 161] width 178 height 8
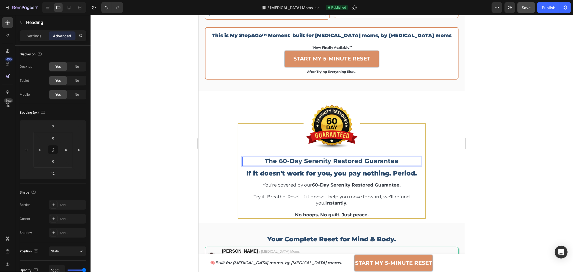
click at [298, 163] on strong "The 60-Day Serenity Restored Guarantee" at bounding box center [332, 161] width 134 height 8
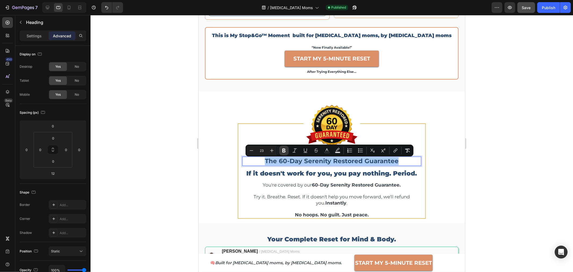
click at [281, 151] on icon "Editor contextual toolbar" at bounding box center [283, 150] width 5 height 5
click at [488, 189] on div at bounding box center [332, 143] width 483 height 257
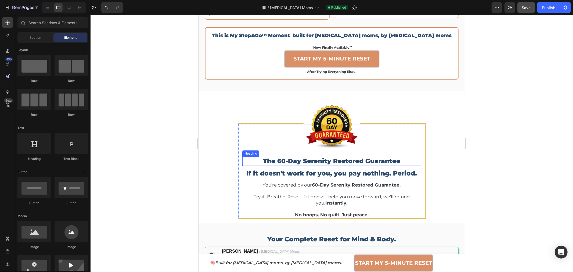
click at [346, 164] on p "The 60-Day Serenity Restored Guarantee" at bounding box center [332, 161] width 178 height 8
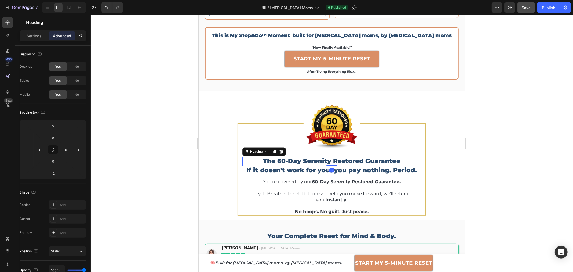
drag, startPoint x: 333, startPoint y: 169, endPoint x: 333, endPoint y: 162, distance: 7.8
click at [333, 162] on div "The 60-Day Serenity Restored Guarantee Heading 0" at bounding box center [331, 160] width 179 height 9
type input "0"
click at [500, 152] on div at bounding box center [332, 143] width 483 height 257
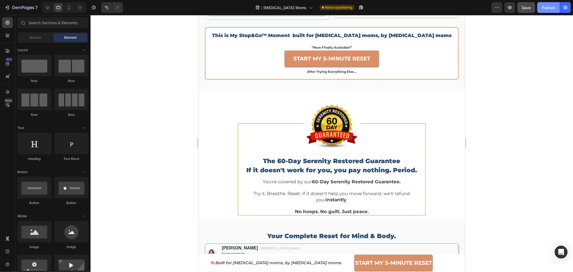
click at [547, 6] on div "Publish" at bounding box center [548, 8] width 13 height 6
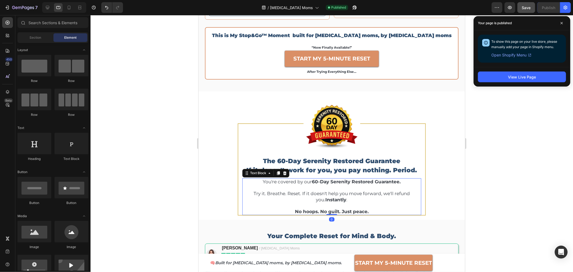
click at [316, 184] on strong "60-Day Serenity Restored Guarantee." at bounding box center [356, 181] width 89 height 5
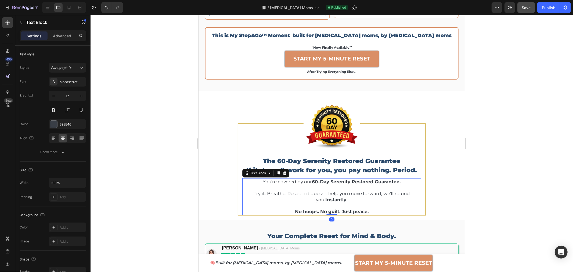
click at [316, 184] on strong "60-Day Serenity Restored Guarantee." at bounding box center [356, 181] width 89 height 5
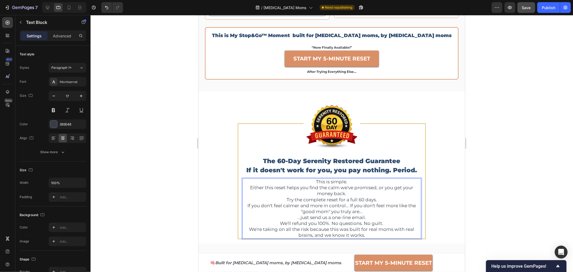
click at [345, 195] on p "Either this reset helps you find the calm we've promised, or you get your money…" at bounding box center [332, 190] width 178 height 12
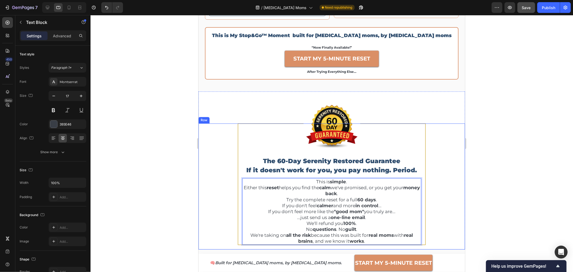
click at [198, 188] on div "Image The 60-Day Serenity Restored Guarantee Heading If it doesn't work for you…" at bounding box center [331, 186] width 267 height 126
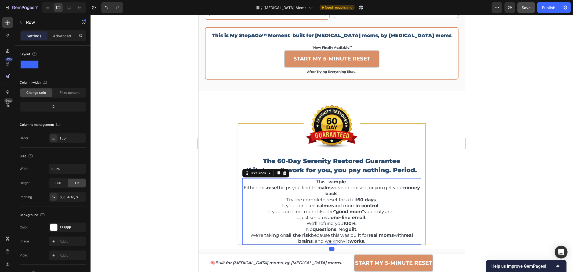
click at [323, 206] on strong "calmer" at bounding box center [325, 205] width 16 height 5
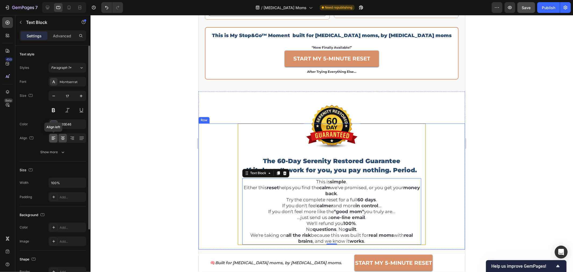
click at [55, 136] on icon at bounding box center [53, 137] width 5 height 5
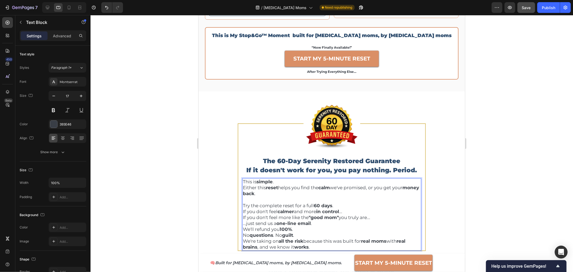
click at [320, 224] on p "⁠⁠⁠⁠⁠⁠⁠ Try the complete reset for a full 60 days . If you don't feel calmer an…" at bounding box center [332, 222] width 178 height 53
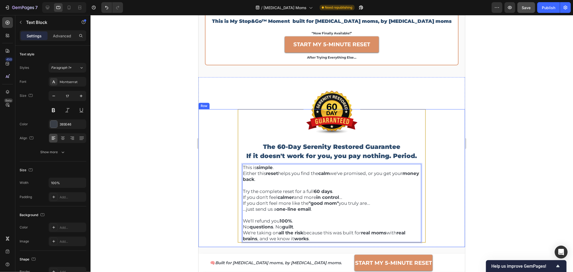
scroll to position [1045, 0]
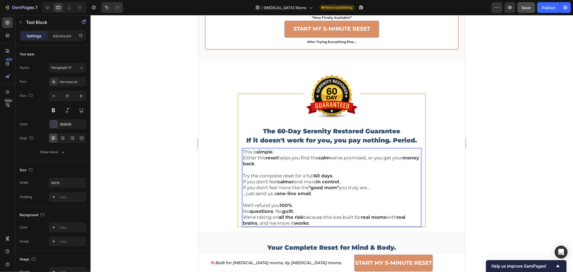
click at [308, 213] on p "⁠⁠⁠⁠⁠⁠⁠ We'll refund you 100% . No questions . No guilt . We're taking on all t…" at bounding box center [332, 211] width 178 height 30
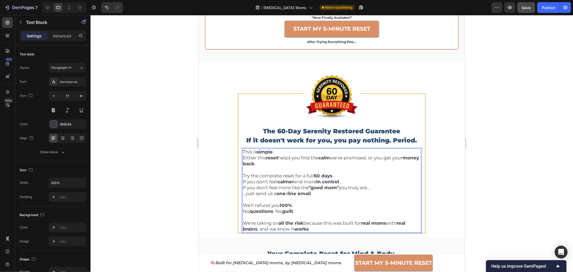
click at [499, 143] on div at bounding box center [332, 143] width 483 height 257
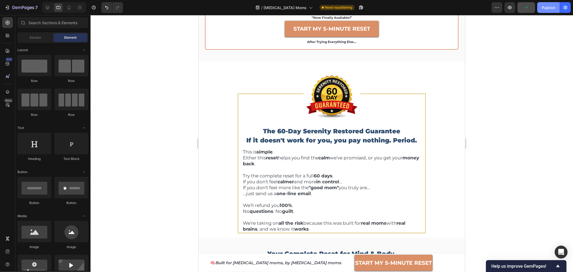
click at [546, 8] on div "Publish" at bounding box center [548, 8] width 13 height 6
click at [67, 7] on icon at bounding box center [68, 7] width 5 height 5
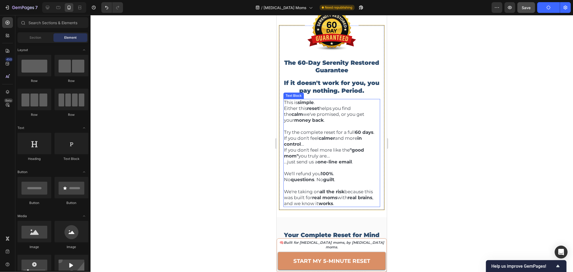
scroll to position [1238, 0]
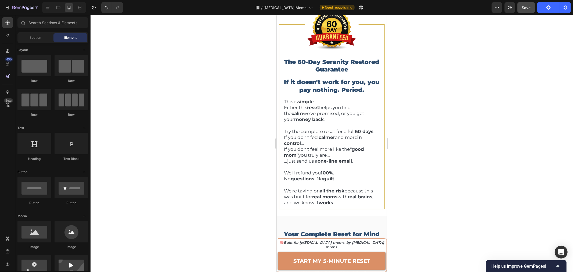
click at [416, 138] on div at bounding box center [332, 143] width 483 height 257
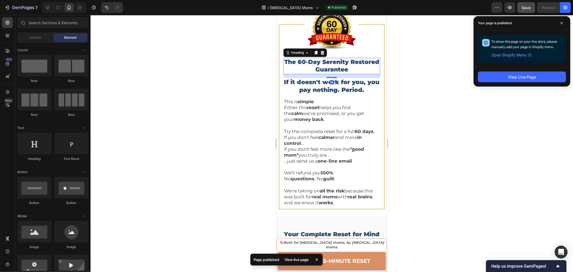
click at [346, 66] on p "The 60-Day Serenity Restored Guarantee" at bounding box center [332, 65] width 96 height 15
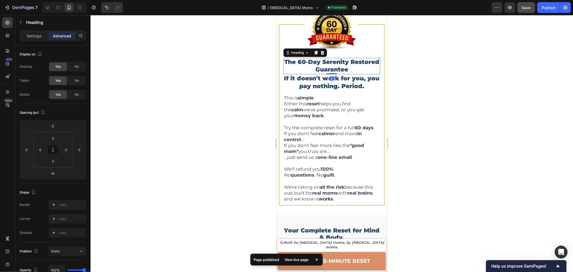
drag, startPoint x: 330, startPoint y: 76, endPoint x: 330, endPoint y: 67, distance: 8.6
click at [330, 67] on div "The 60-Day Serenity Restored Guarantee Heading 0" at bounding box center [331, 66] width 97 height 16
type input "0"
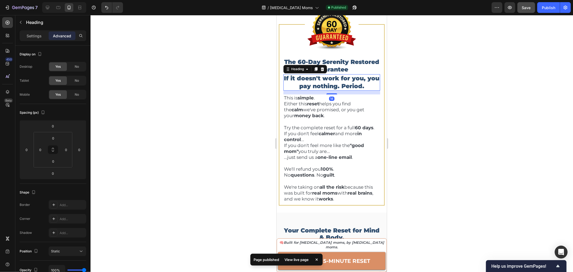
click at [344, 86] on h2 "If it doesn't work for you, you pay nothing. Period." at bounding box center [331, 82] width 97 height 16
click at [336, 65] on p "The 60-Day Serenity Restored Guarantee" at bounding box center [332, 65] width 96 height 15
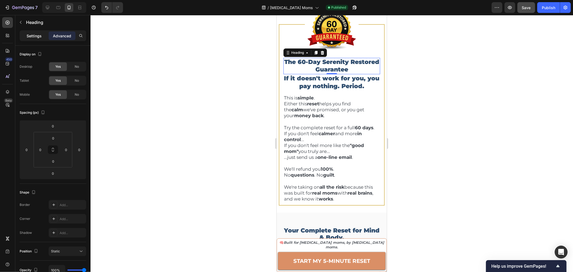
click at [37, 36] on p "Settings" at bounding box center [34, 36] width 15 height 6
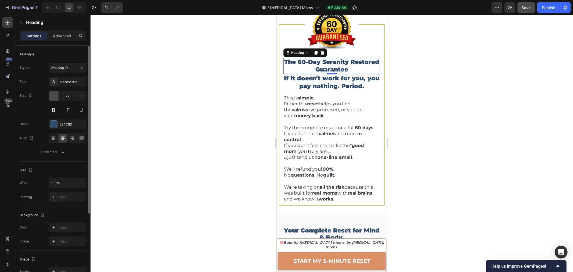
click at [53, 98] on icon "button" at bounding box center [53, 95] width 5 height 5
type input "20"
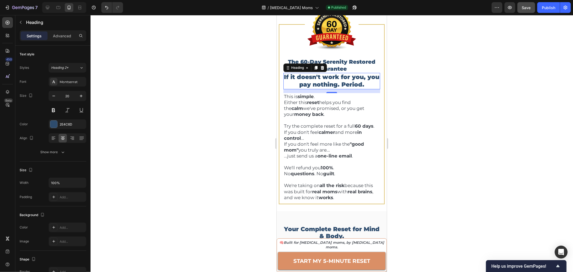
click at [342, 85] on h2 "If it doesn't work for you, you pay nothing. Period." at bounding box center [331, 81] width 97 height 16
click at [336, 77] on h2 "If it doesn't work for you, you pay nothing. Period." at bounding box center [331, 81] width 97 height 16
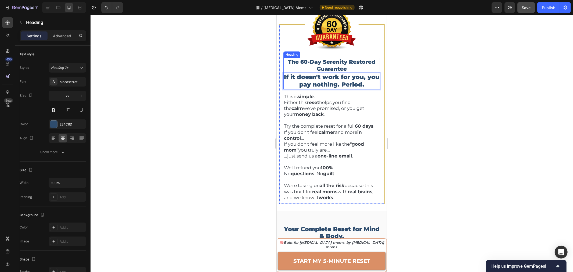
click at [329, 63] on p "The 60-Day Serenity Restored Guarantee" at bounding box center [332, 65] width 96 height 14
drag, startPoint x: 299, startPoint y: 61, endPoint x: 308, endPoint y: 61, distance: 9.1
drag, startPoint x: 349, startPoint y: 259, endPoint x: 290, endPoint y: 253, distance: 59.2
click at [349, 259] on strong "START MY 5-MINUTE RESET" at bounding box center [331, 260] width 77 height 6
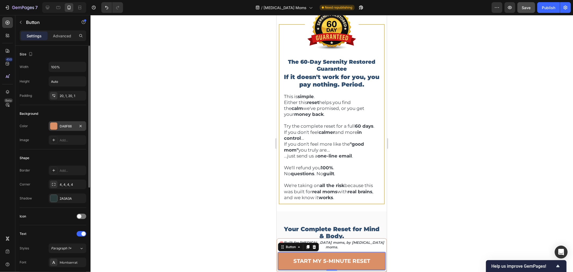
click at [70, 125] on div "DA8F66" at bounding box center [68, 126] width 16 height 5
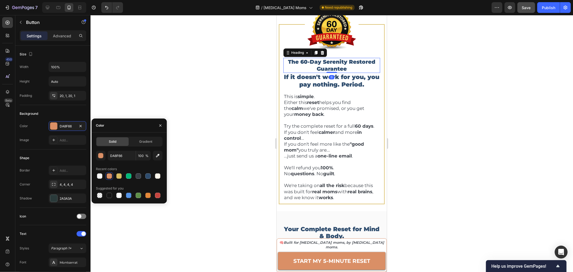
click at [312, 62] on p "The 60-Day Serenity Restored Guarantee" at bounding box center [332, 65] width 96 height 14
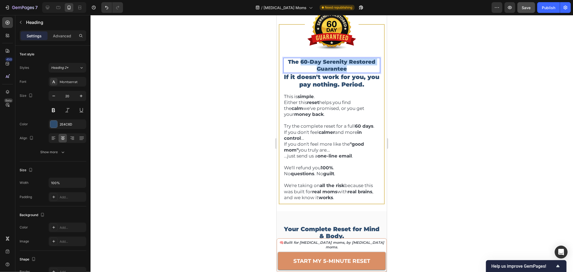
drag, startPoint x: 299, startPoint y: 60, endPoint x: 363, endPoint y: 67, distance: 64.1
click at [363, 67] on p "The 60-Day Serenity Restored Guarantee" at bounding box center [332, 65] width 96 height 14
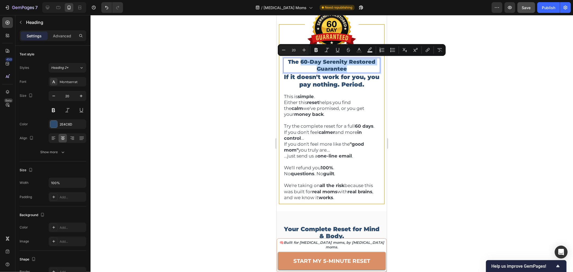
click at [327, 67] on p "The 60-Day Serenity Restored Guarantee" at bounding box center [332, 65] width 96 height 14
drag, startPoint x: 320, startPoint y: 61, endPoint x: 344, endPoint y: 67, distance: 24.6
click at [344, 67] on p "The 60-Day Serenity Restored Guarantee" at bounding box center [332, 65] width 96 height 14
click at [358, 54] on button "Text Color" at bounding box center [360, 50] width 10 height 10
type input "2E4C6D"
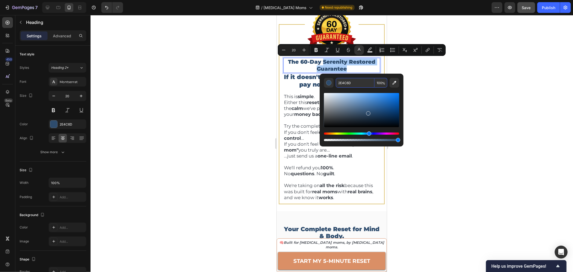
paste input "DA8F66"
type input "DA8F66"
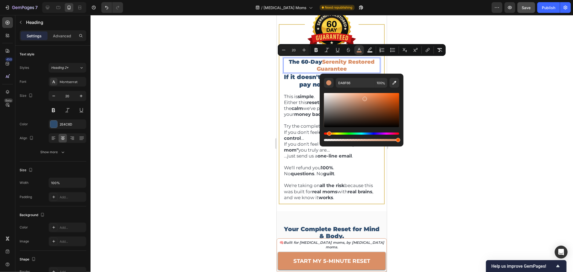
click at [464, 86] on div at bounding box center [332, 143] width 483 height 257
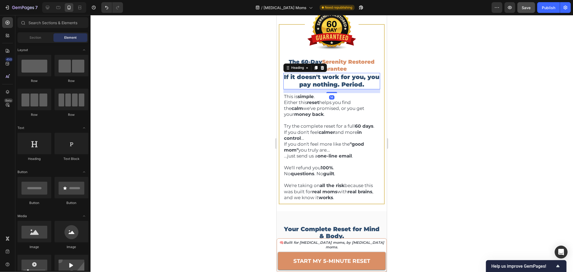
click at [332, 78] on p "If it doesn't work for you, you pay nothing. Period." at bounding box center [332, 80] width 96 height 15
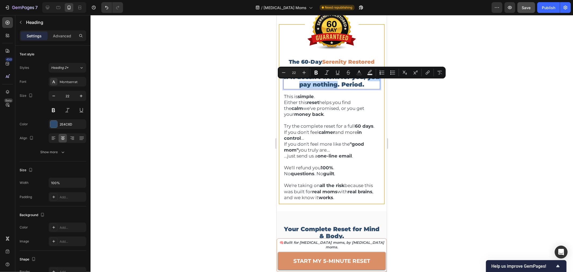
drag, startPoint x: 291, startPoint y: 85, endPoint x: 342, endPoint y: 85, distance: 51.3
click at [342, 85] on p "If it doesn't work for you, you pay nothing. Period." at bounding box center [332, 80] width 96 height 15
click at [357, 76] on button "Text Color" at bounding box center [360, 73] width 10 height 10
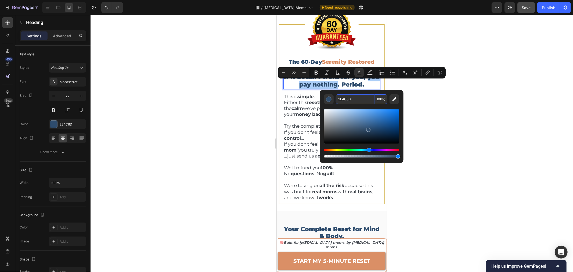
paste input "DA8F66"
type input "DA8F66"
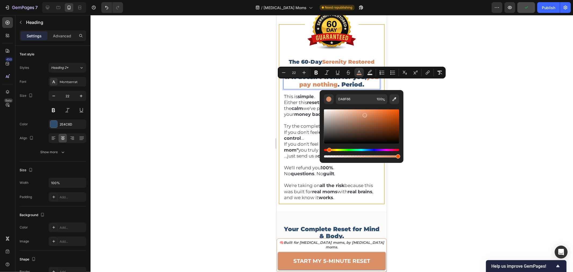
click at [509, 102] on div at bounding box center [332, 143] width 483 height 257
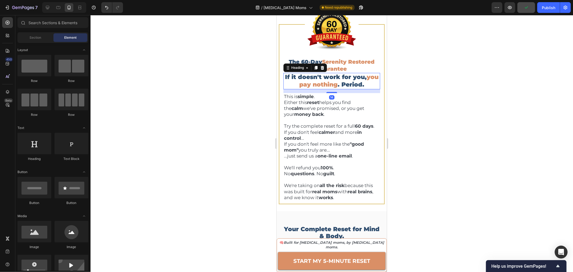
click at [315, 83] on span "you pay nothing" at bounding box center [338, 80] width 79 height 15
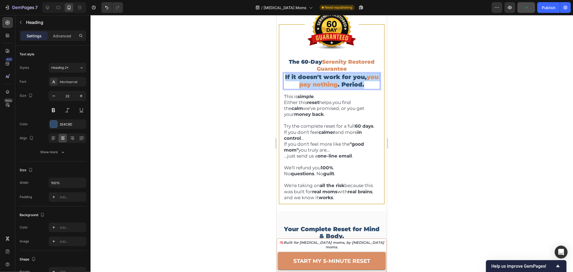
click at [315, 83] on span "you pay nothing" at bounding box center [338, 80] width 79 height 15
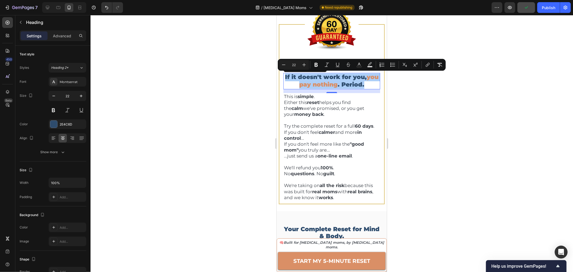
click at [426, 85] on div at bounding box center [332, 143] width 483 height 257
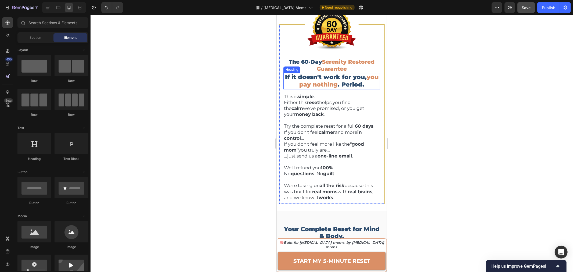
click at [348, 83] on p "If it doesn't work for you, you pay nothing . Period." at bounding box center [332, 80] width 96 height 15
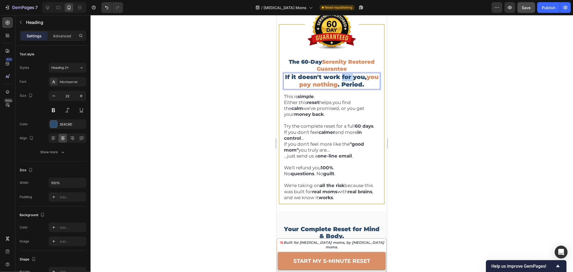
click at [348, 80] on p "If it doesn't work for you, you pay nothing . Period." at bounding box center [332, 80] width 96 height 15
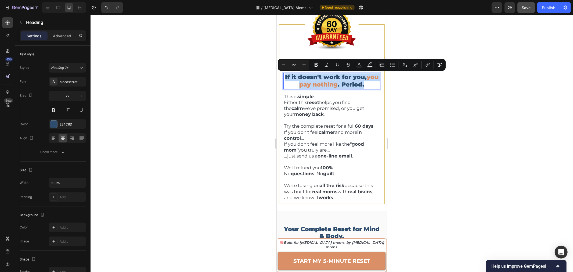
copy p "If it doesn't work for you, you pay nothing . Period."
click at [340, 263] on strong "START MY 5-MINUTE RESET" at bounding box center [331, 260] width 77 height 6
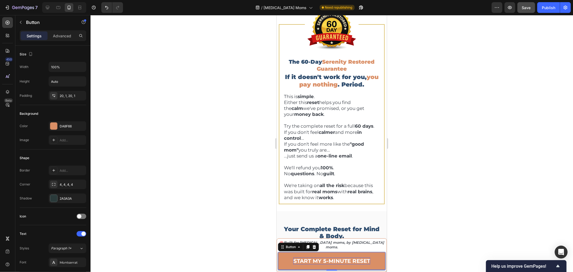
click at [340, 263] on strong "START MY 5-MINUTE RESET" at bounding box center [331, 260] width 77 height 6
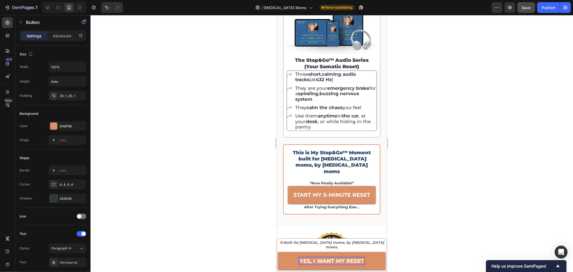
scroll to position [1029, 0]
click at [336, 192] on strong "START MY 5-MINUTE RESET" at bounding box center [331, 195] width 77 height 6
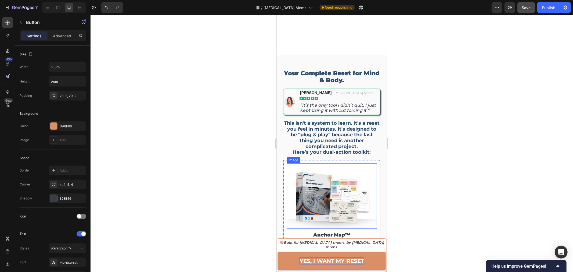
scroll to position [2001, 0]
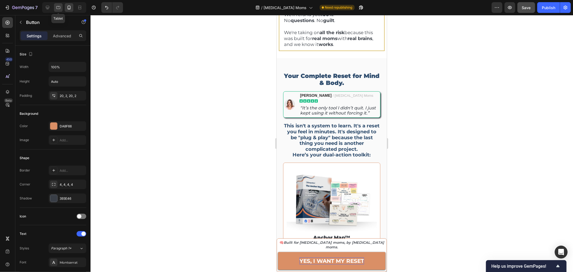
click at [57, 9] on icon at bounding box center [58, 7] width 5 height 5
type input "Auto"
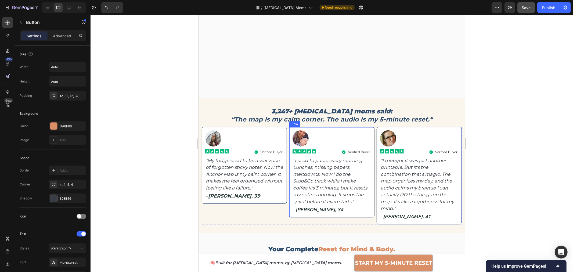
scroll to position [865, 0]
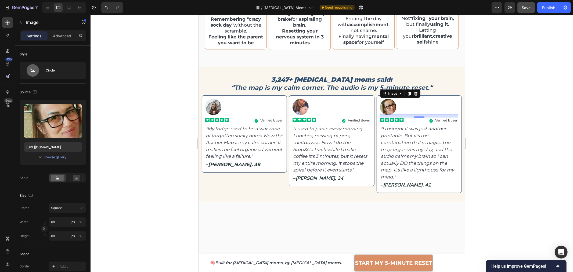
click at [438, 109] on div at bounding box center [419, 107] width 78 height 16
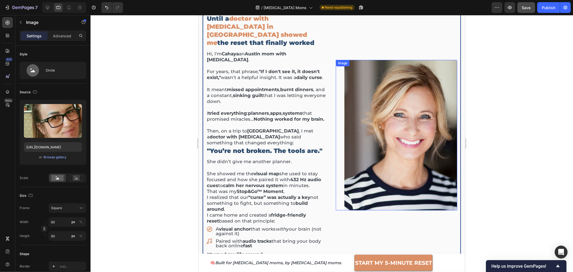
scroll to position [119, 0]
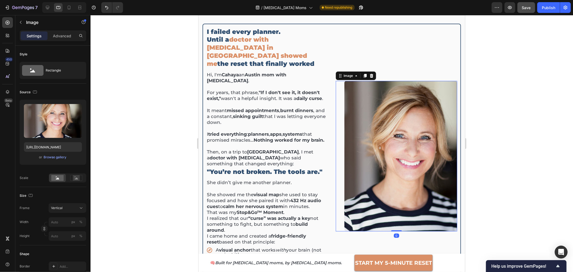
click at [386, 119] on img at bounding box center [400, 156] width 113 height 151
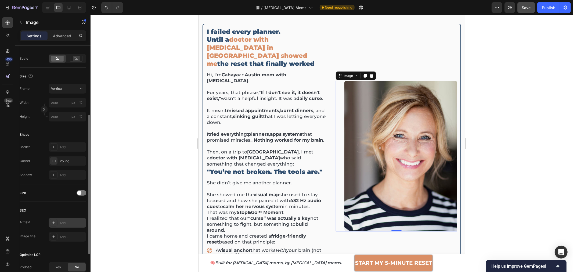
scroll to position [177, 0]
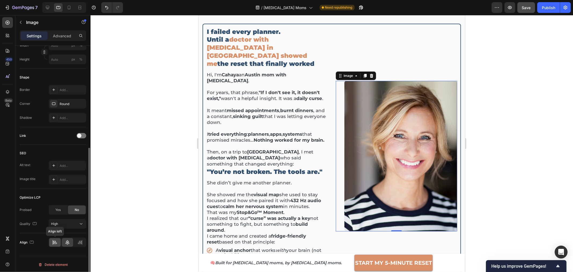
click at [55, 243] on icon at bounding box center [55, 243] width 4 height 1
click at [68, 242] on icon at bounding box center [68, 242] width 4 height 5
click at [59, 222] on div "High" at bounding box center [64, 223] width 27 height 5
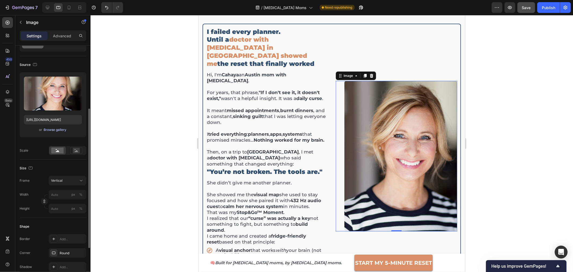
scroll to position [0, 0]
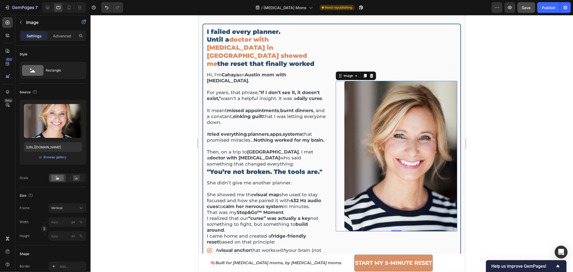
drag, startPoint x: 506, startPoint y: 93, endPoint x: 524, endPoint y: 55, distance: 42.7
click at [506, 93] on div at bounding box center [332, 143] width 483 height 257
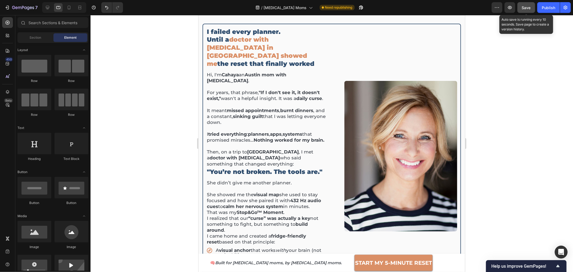
click at [528, 8] on span "Save" at bounding box center [526, 7] width 9 height 5
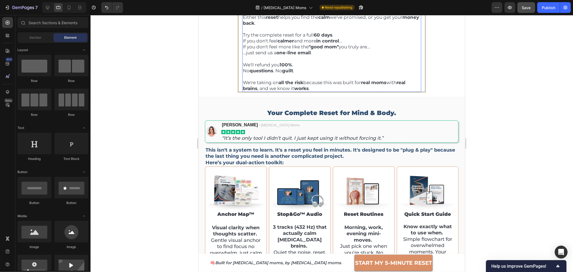
scroll to position [1194, 0]
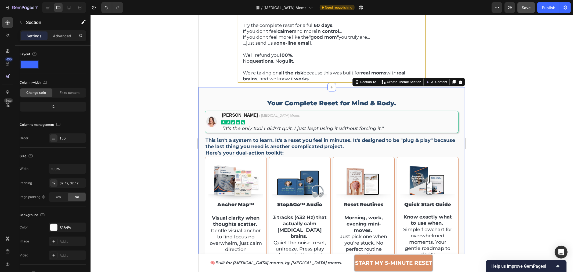
click at [456, 91] on div "Your Complete Reset for Mind & Body. Heading Image Cristen J. / ADHD Moms Text …" at bounding box center [331, 213] width 267 height 252
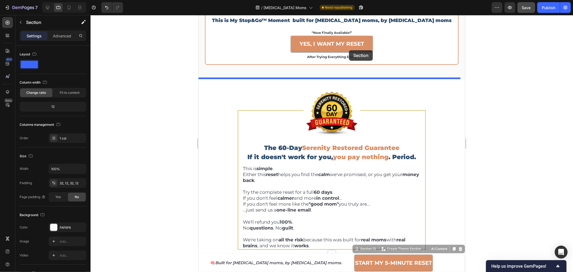
scroll to position [984, 0]
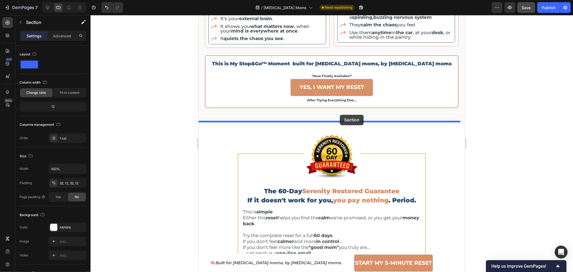
drag, startPoint x: 357, startPoint y: 82, endPoint x: 340, endPoint y: 114, distance: 37.0
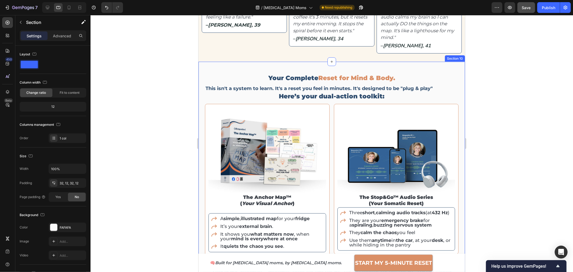
scroll to position [775, 0]
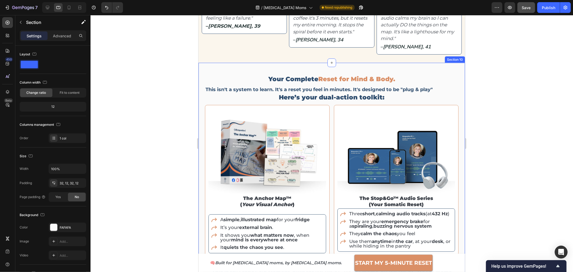
click at [450, 70] on div "Your Complete Reset for Mind & Body. Heading This isn't a system to learn. It's…" at bounding box center [331, 196] width 267 height 266
click at [453, 56] on icon at bounding box center [454, 58] width 3 height 4
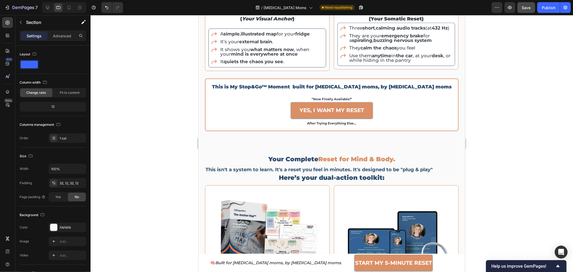
scroll to position [952, 0]
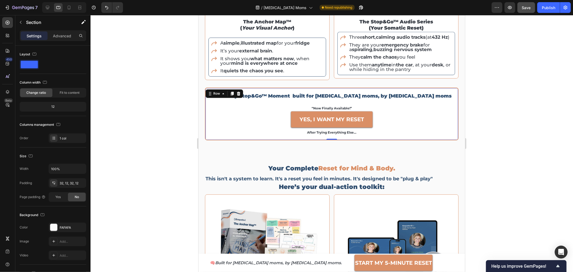
click at [450, 99] on div "This is My Stop&Go™ Moment built for ADHD moms, by ADHD moms Heading “now final…" at bounding box center [332, 113] width 254 height 52
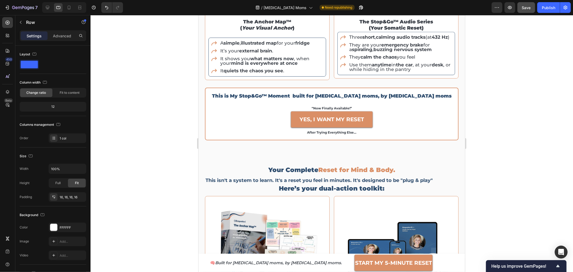
click at [210, 92] on div "This is My Stop&Go™ Moment built for ADHD moms, by ADHD moms Heading “now final…" at bounding box center [332, 113] width 254 height 52
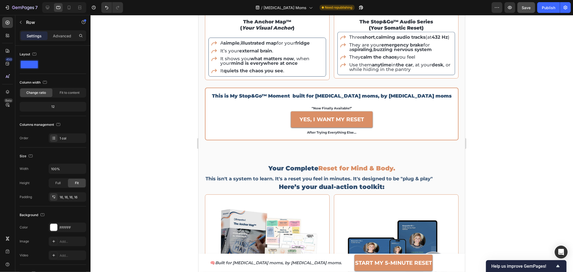
click at [452, 96] on div "This is My Stop&Go™ Moment built for ADHD moms, by ADHD moms Heading “now final…" at bounding box center [332, 113] width 254 height 52
click at [421, 138] on div "This is My Stop&Go™ Moment built for ADHD moms, by ADHD moms Heading “now final…" at bounding box center [332, 113] width 254 height 52
click at [506, 142] on div at bounding box center [332, 143] width 483 height 257
click at [447, 139] on div "This is My Stop&Go™ Moment built for ADHD moms, by ADHD moms Heading “now final…" at bounding box center [332, 113] width 254 height 52
click at [237, 92] on div at bounding box center [238, 93] width 6 height 6
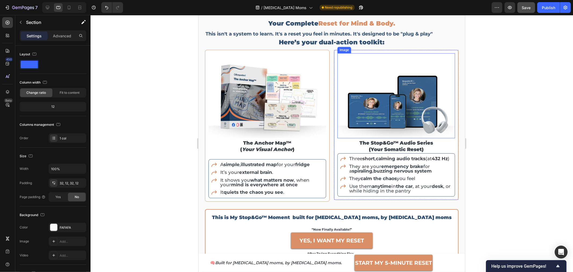
scroll to position [1072, 0]
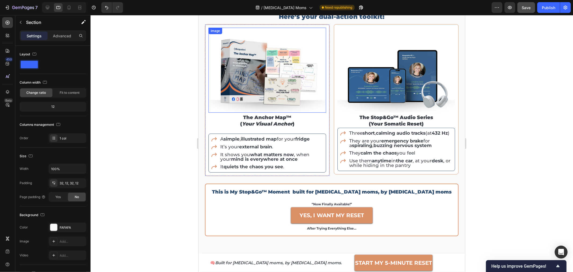
click at [254, 74] on img at bounding box center [267, 69] width 118 height 85
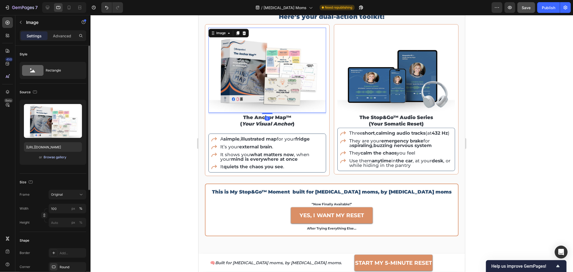
click at [54, 158] on div "Browse gallery" at bounding box center [55, 157] width 23 height 5
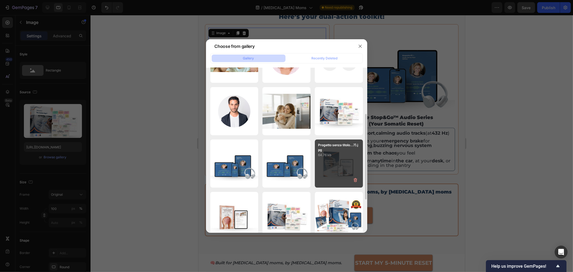
scroll to position [149, 0]
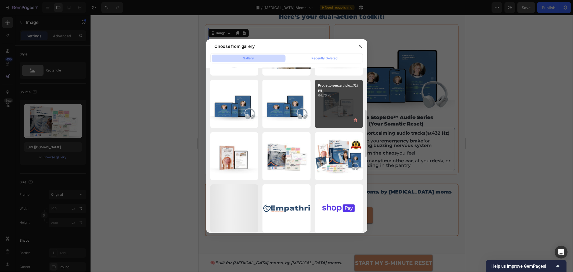
click at [337, 110] on div "Progetto senza titolo...7).jpg 64.76 kb" at bounding box center [339, 104] width 48 height 48
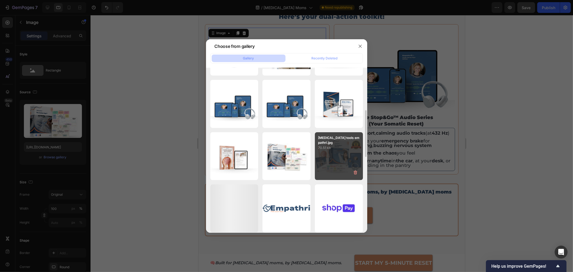
type input "https://cdn.shopify.com/s/files/1/0907/7411/0535/files/gempages_576972371324306…"
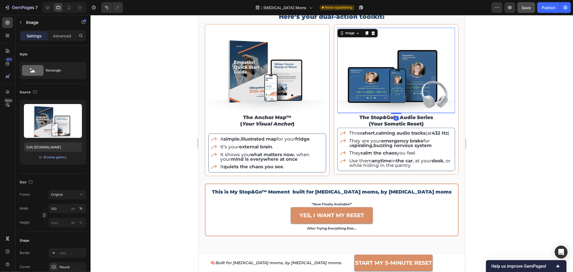
click at [391, 74] on img at bounding box center [396, 69] width 118 height 85
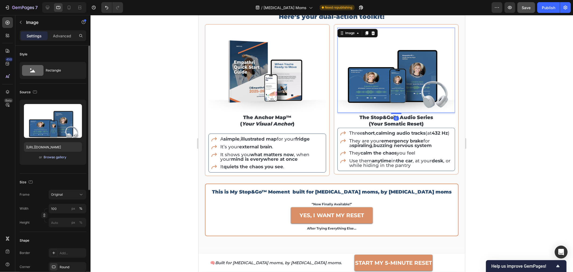
click at [60, 156] on div "Browse gallery" at bounding box center [55, 157] width 23 height 5
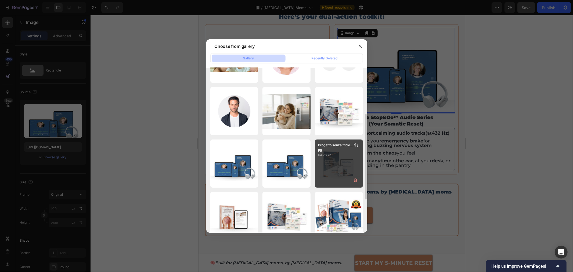
scroll to position [119, 0]
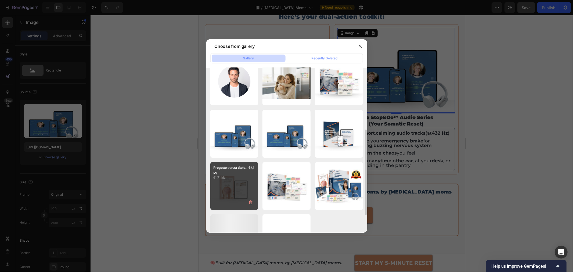
click at [246, 188] on div "Progetto senza titolo...6).jpg 61.71 kb" at bounding box center [234, 186] width 48 height 48
type input "https://cdn.shopify.com/s/files/1/0907/7411/0535/files/gempages_576972371324306…"
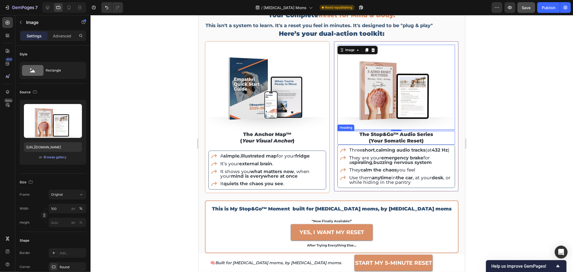
scroll to position [1012, 0]
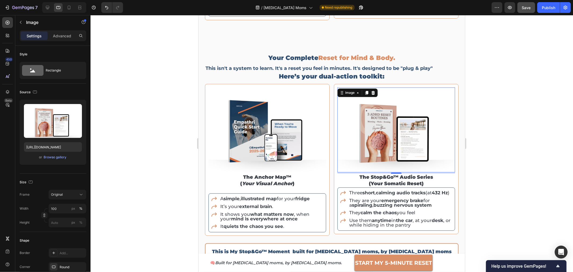
click at [505, 119] on div at bounding box center [332, 143] width 483 height 257
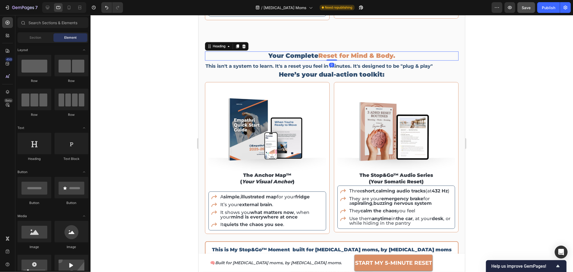
click at [320, 55] on span "Reset for Mind & Body." at bounding box center [356, 56] width 77 height 8
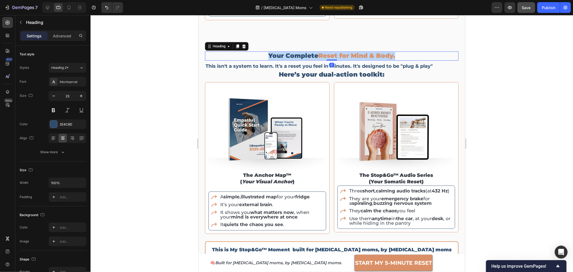
click at [320, 55] on span "Reset for Mind & Body." at bounding box center [356, 56] width 77 height 8
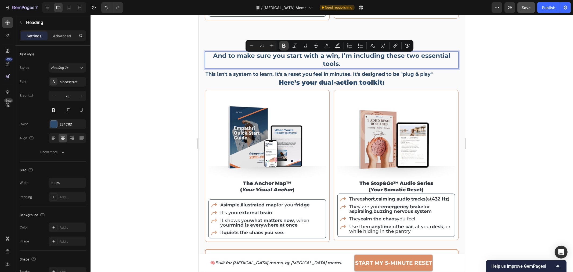
click at [284, 45] on icon "Editor contextual toolbar" at bounding box center [283, 45] width 5 height 5
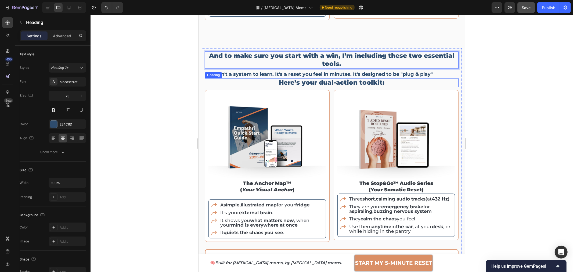
click at [303, 81] on h2 "Here’s your dual-action toolkit:" at bounding box center [332, 82] width 254 height 9
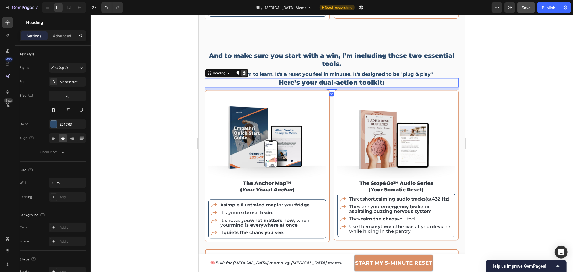
click at [244, 75] on icon at bounding box center [244, 73] width 4 height 4
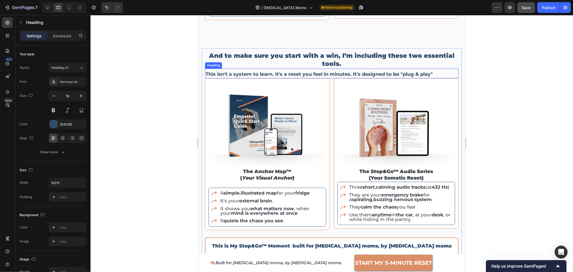
click at [304, 77] on h2 "This isn't a system to learn. It's a reset you feel in minutes. It's designed t…" at bounding box center [332, 73] width 254 height 7
click at [245, 65] on icon at bounding box center [244, 63] width 4 height 4
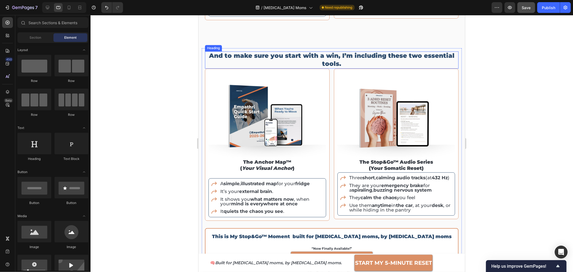
click at [343, 64] on p "And to make sure you start with a win, I’m including these two essential tools." at bounding box center [331, 60] width 253 height 16
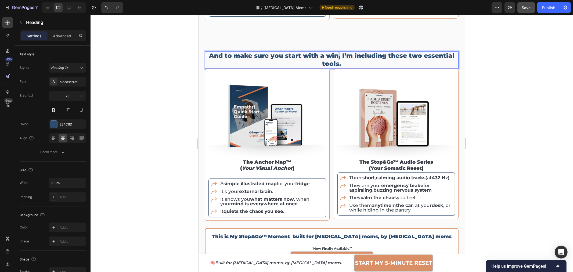
drag, startPoint x: 338, startPoint y: 58, endPoint x: 333, endPoint y: 61, distance: 6.1
click at [337, 59] on p "And to make sure you start with a win, I’m including these two essential tools." at bounding box center [331, 60] width 253 height 16
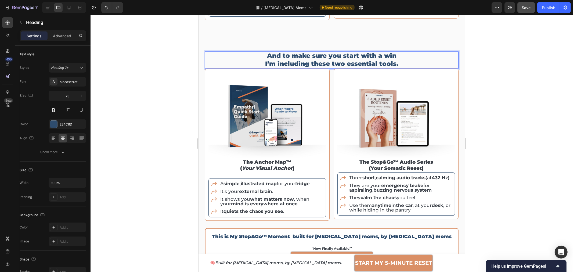
click at [303, 66] on p "And to make sure you start with a win I’m including these two essential tools." at bounding box center [331, 60] width 253 height 16
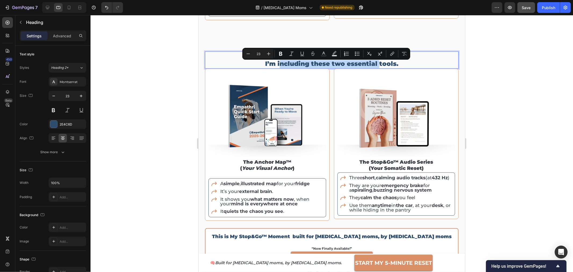
drag, startPoint x: 277, startPoint y: 66, endPoint x: 376, endPoint y: 67, distance: 99.2
click at [376, 67] on p "And to make sure you start with a win I’m including these two essential tools." at bounding box center [331, 60] width 253 height 16
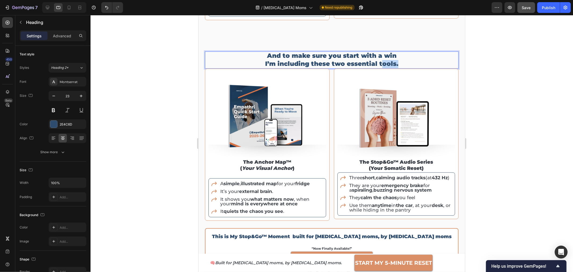
drag, startPoint x: 378, startPoint y: 66, endPoint x: 393, endPoint y: 67, distance: 14.3
click at [393, 67] on p "And to make sure you start with a win I’m including these two essential tools." at bounding box center [331, 60] width 253 height 16
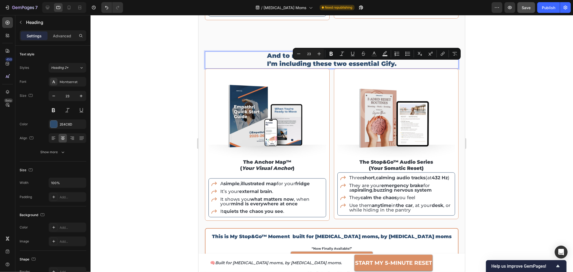
drag, startPoint x: 394, startPoint y: 65, endPoint x: 381, endPoint y: 65, distance: 12.6
click at [381, 65] on p "And to make sure you start with a win I’m including these two essential Gify." at bounding box center [331, 60] width 253 height 16
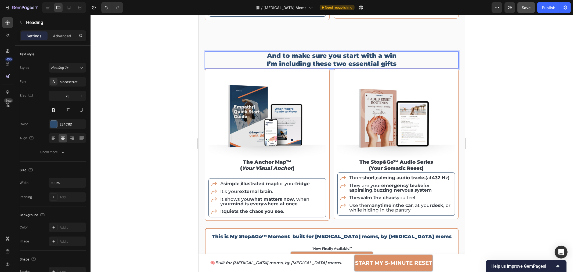
click at [383, 65] on p "And to make sure you start with a win I’m including these two essential gifts" at bounding box center [331, 60] width 253 height 16
click at [251, 59] on p "And to make sure you start with a win I’m including these two essential gifts" at bounding box center [331, 60] width 253 height 16
click at [171, 63] on div at bounding box center [332, 143] width 483 height 257
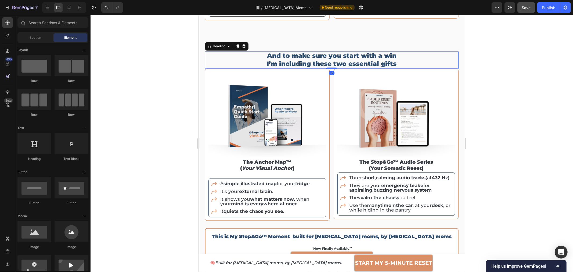
click at [228, 66] on p "And to make sure you start with a win I’m including these two essential gifts" at bounding box center [331, 60] width 253 height 16
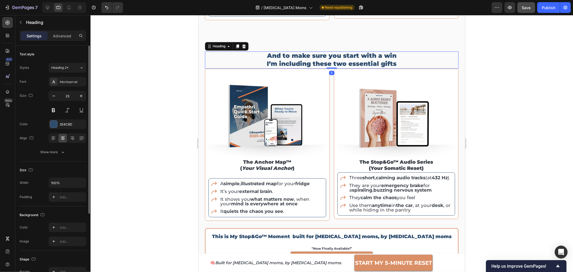
drag, startPoint x: 60, startPoint y: 154, endPoint x: 60, endPoint y: 160, distance: 5.9
click at [60, 154] on icon "button" at bounding box center [62, 151] width 5 height 5
click at [70, 198] on div "Aa" at bounding box center [72, 195] width 8 height 9
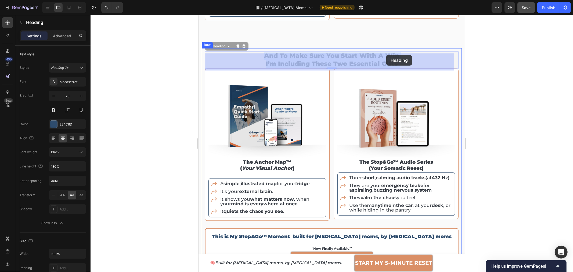
drag, startPoint x: 264, startPoint y: 58, endPoint x: 386, endPoint y: 55, distance: 122.3
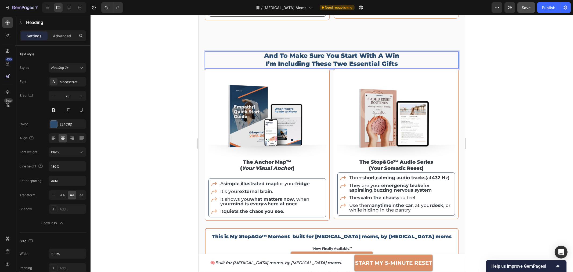
click at [266, 57] on p "and to make sure you start with a win i’m including these two essential gifts" at bounding box center [331, 60] width 253 height 16
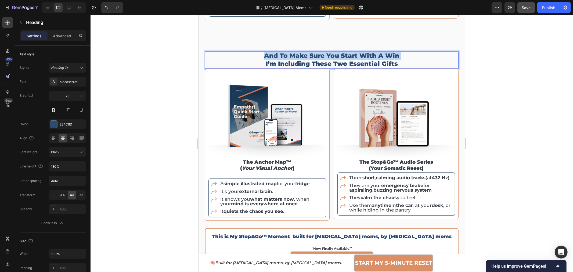
click at [266, 57] on p "and to make sure you start with a win i’m including these two essential gifts" at bounding box center [331, 60] width 253 height 16
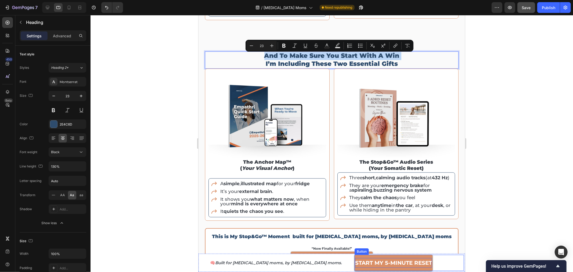
click at [394, 267] on p "START MY 5-MINUTE RESET" at bounding box center [393, 263] width 77 height 10
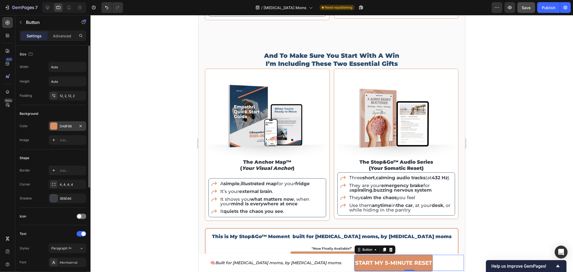
click at [65, 126] on div "DA8F66" at bounding box center [68, 126] width 16 height 5
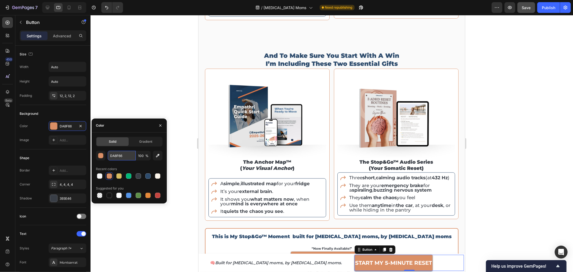
click at [118, 155] on input "DA8F66" at bounding box center [122, 156] width 28 height 10
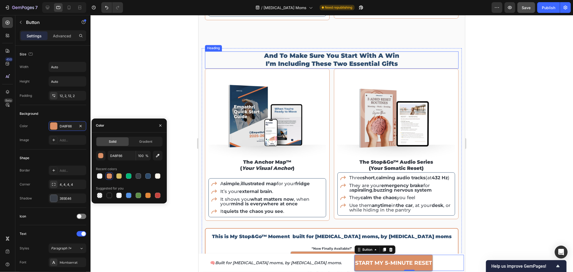
click at [337, 59] on p "and to make sure you start with a win i’m including these two essential gifts" at bounding box center [331, 60] width 253 height 16
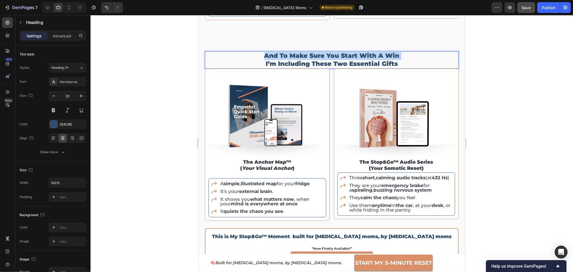
click at [337, 59] on p "and to make sure you start with a win i’m including these two essential gifts" at bounding box center [331, 60] width 253 height 16
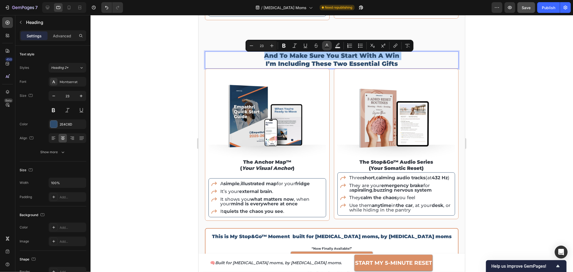
click at [324, 46] on button "Text Color" at bounding box center [327, 46] width 10 height 10
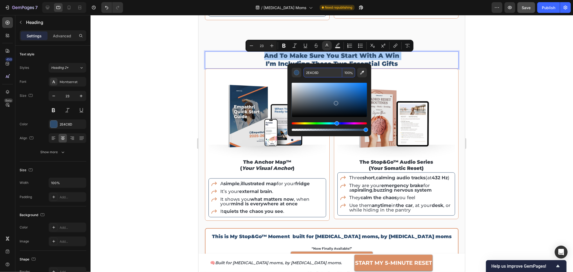
paste input "DA8F66"
type input "DA8F66"
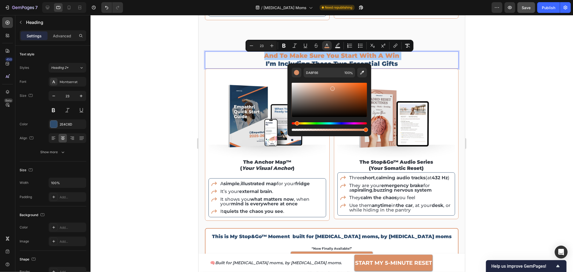
click at [541, 111] on div at bounding box center [332, 143] width 483 height 257
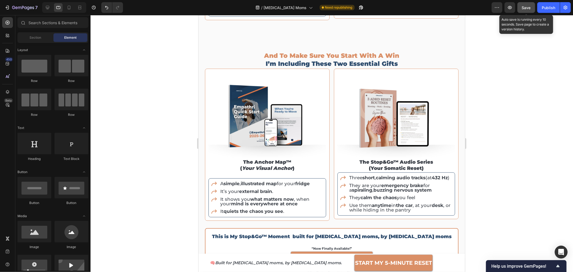
click at [530, 11] on button "Save" at bounding box center [527, 7] width 18 height 11
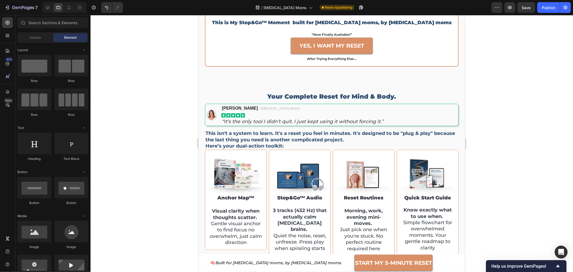
scroll to position [1221, 0]
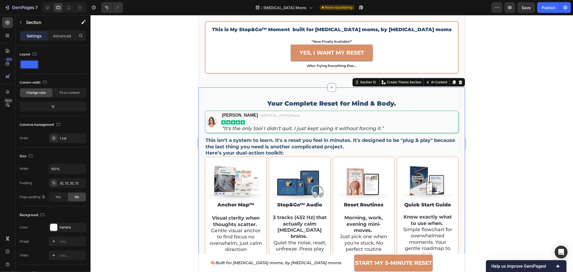
click at [451, 91] on div "Your Complete Reset for Mind & Body. Heading Image Cristen J. / ADHD Moms Text …" at bounding box center [331, 213] width 267 height 252
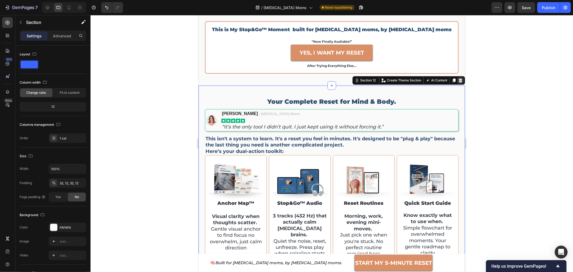
click at [459, 81] on icon at bounding box center [460, 80] width 3 height 4
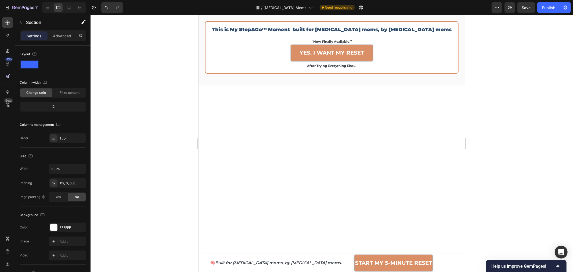
click at [428, 91] on div at bounding box center [331, 173] width 267 height 176
click at [407, 132] on div at bounding box center [331, 173] width 267 height 176
click at [509, 134] on div at bounding box center [332, 143] width 483 height 257
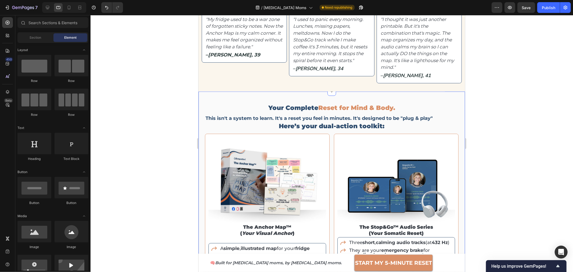
scroll to position [743, 0]
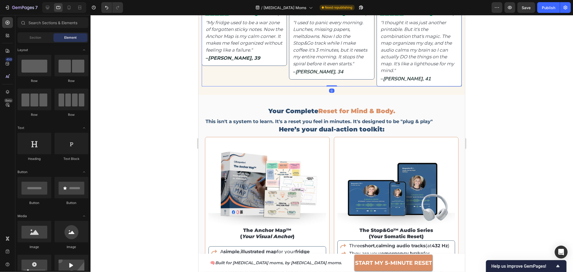
click at [345, 85] on div "Image Icon Icon Icon Icon Icon Icon List Verified Buyer Item List Row "I used t…" at bounding box center [331, 38] width 85 height 98
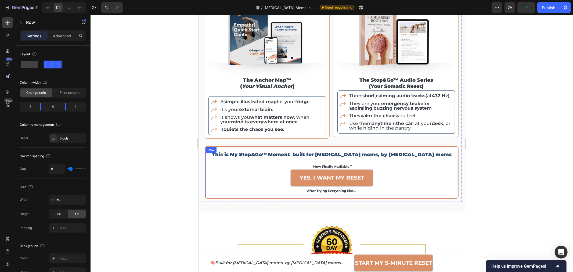
scroll to position [982, 0]
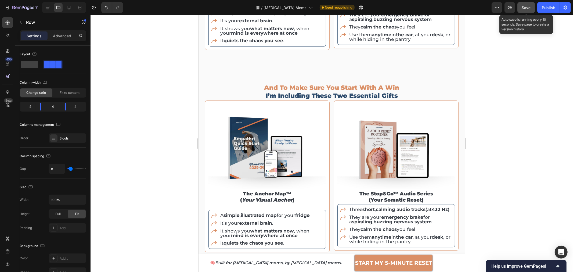
click at [524, 8] on span "Save" at bounding box center [526, 7] width 9 height 5
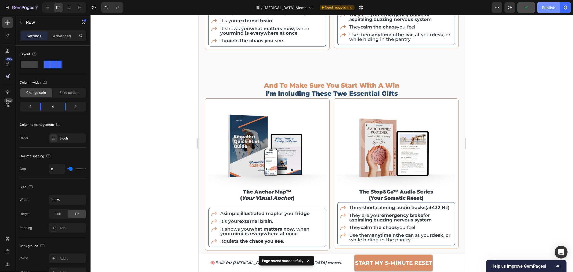
click at [544, 9] on div "Publish" at bounding box center [548, 8] width 13 height 6
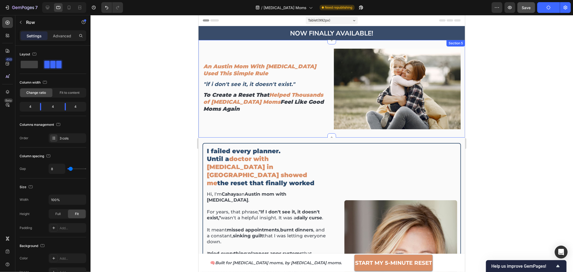
scroll to position [0, 0]
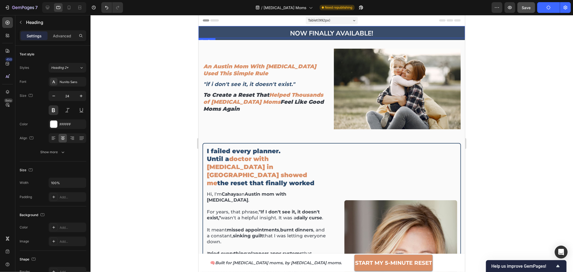
click at [447, 32] on h2 "NOW FINALLY AVAILABLE!" at bounding box center [331, 32] width 267 height 9
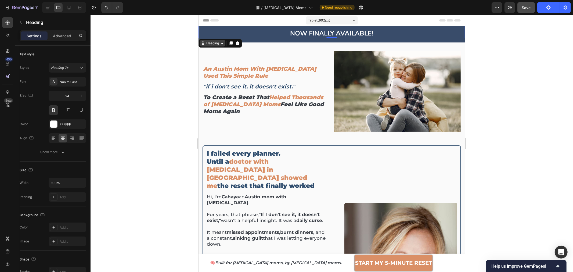
click at [218, 44] on div "Heading" at bounding box center [212, 43] width 15 height 5
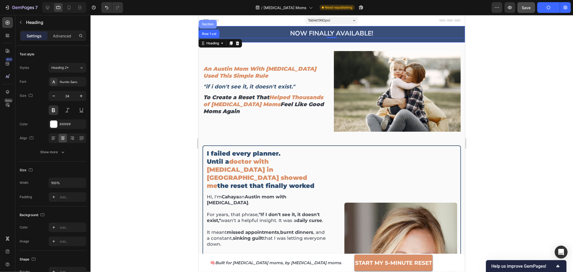
click at [205, 22] on div "Section" at bounding box center [208, 24] width 18 height 9
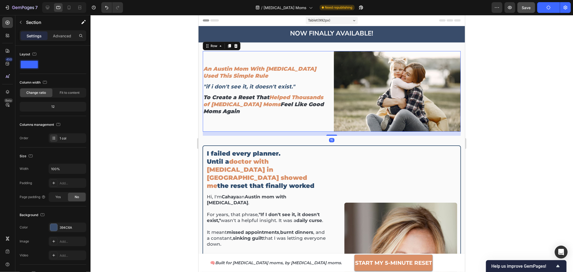
click at [320, 115] on div "An Austin Mom With [MEDICAL_DATA] Used This Simple Rule Heading "if i don't see…" at bounding box center [266, 91] width 127 height 81
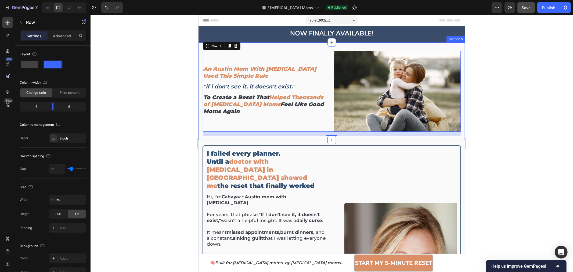
click at [456, 47] on div "An Austin Mom With [MEDICAL_DATA] Used This Simple Rule Heading "if i don't see…" at bounding box center [331, 91] width 267 height 98
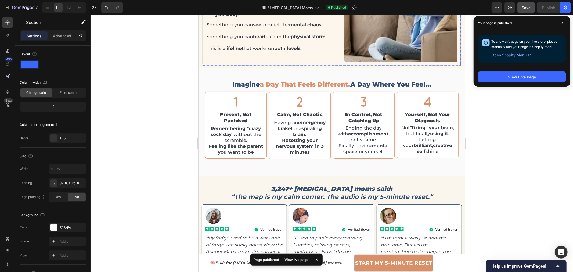
scroll to position [538, 0]
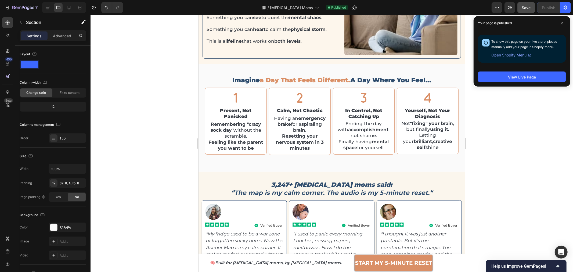
click at [500, 102] on div at bounding box center [332, 143] width 483 height 257
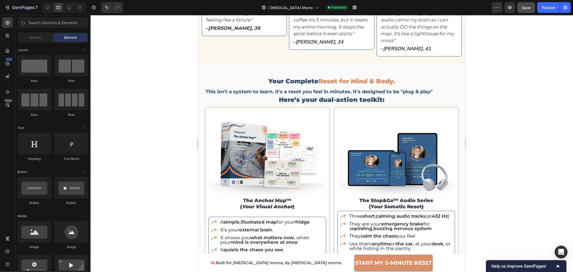
scroll to position [776, 0]
click at [532, 13] on div "7 / [MEDICAL_DATA] Moms Published Preview Save Publish" at bounding box center [286, 7] width 573 height 15
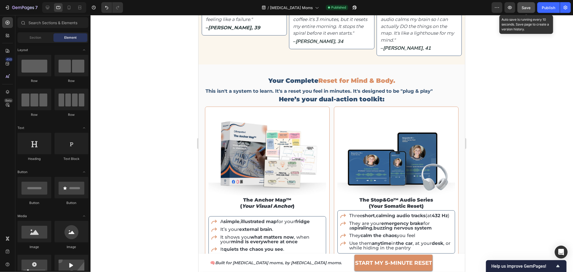
click at [530, 13] on button "Save" at bounding box center [527, 7] width 18 height 11
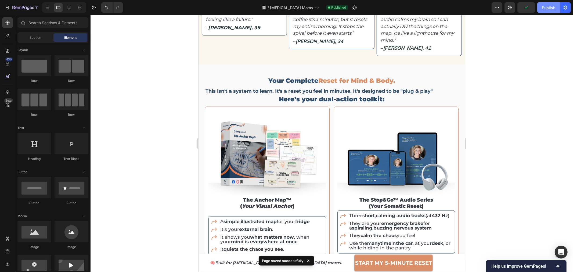
click at [542, 12] on button "Publish" at bounding box center [549, 7] width 23 height 11
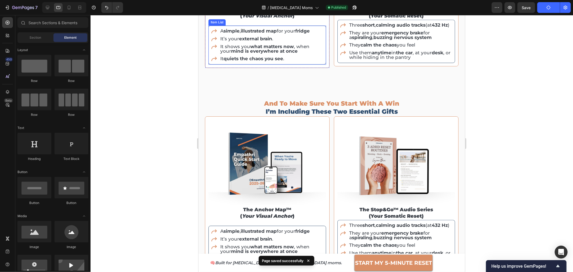
scroll to position [985, 0]
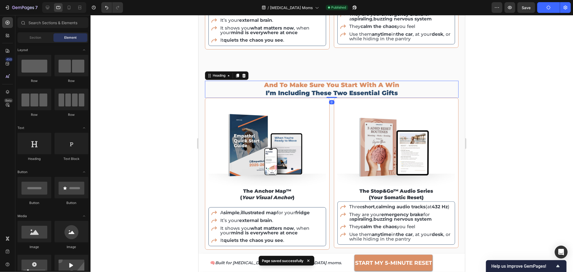
click at [320, 91] on h2 "and to make sure you start with a win i’m including these two essential gifts" at bounding box center [332, 88] width 254 height 17
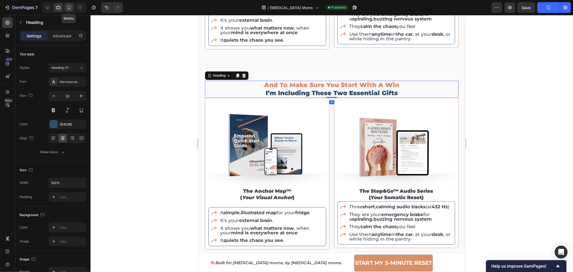
click at [68, 10] on div at bounding box center [69, 7] width 9 height 9
type input "22"
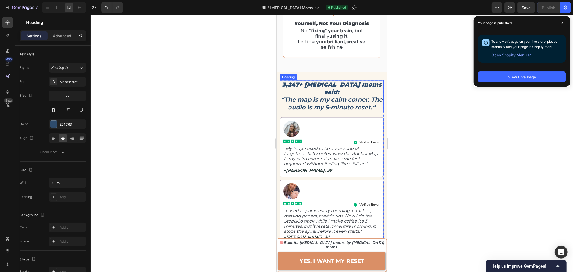
scroll to position [774, 0]
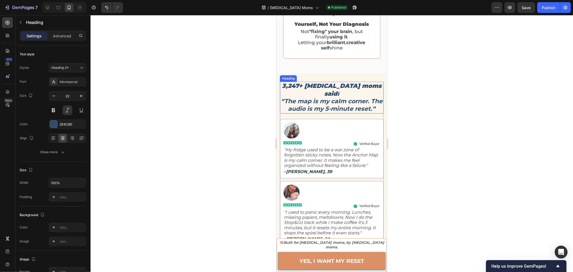
click at [326, 84] on h2 "3,247+ [MEDICAL_DATA] moms said: “The map is my calm corner. The audio is my 5-…" at bounding box center [332, 97] width 104 height 32
click at [326, 84] on p "3,247+ [MEDICAL_DATA] moms said: “The map is my calm corner. The audio is my 5-…" at bounding box center [331, 97] width 103 height 31
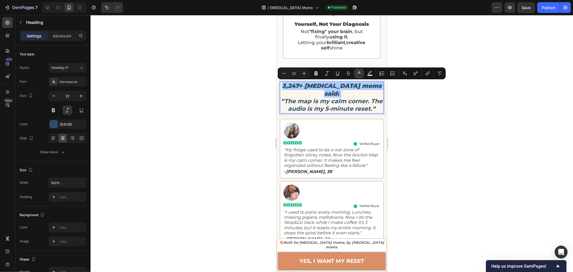
click at [360, 76] on rect "Editor contextual toolbar" at bounding box center [359, 75] width 5 height 1
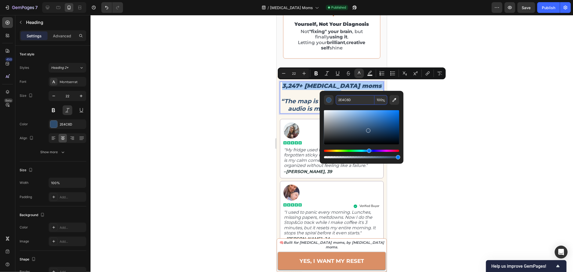
paste input "DA8F66"
type input "DA8F66"
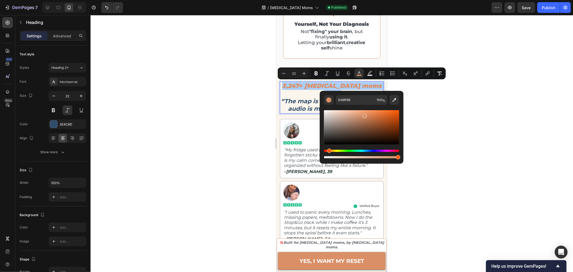
click at [479, 152] on div at bounding box center [332, 143] width 483 height 257
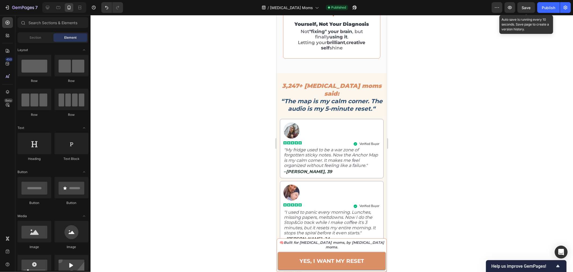
click at [523, 9] on span "Save" at bounding box center [526, 7] width 9 height 5
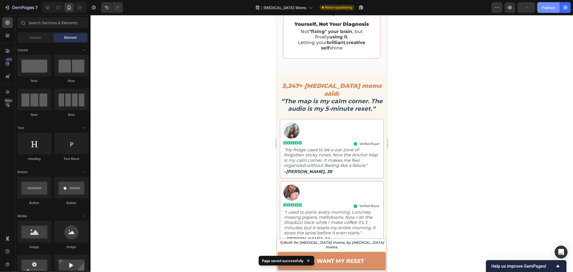
click at [546, 8] on div "Publish" at bounding box center [548, 8] width 13 height 6
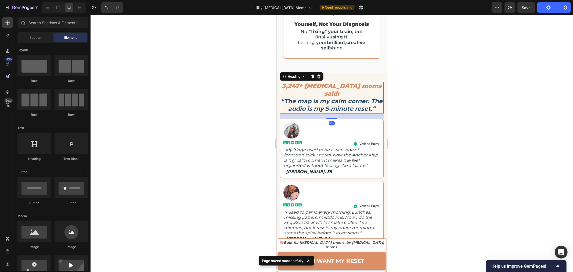
click at [349, 102] on strong "“The map is my calm corner. The audio is my 5-minute reset.“" at bounding box center [332, 105] width 102 height 15
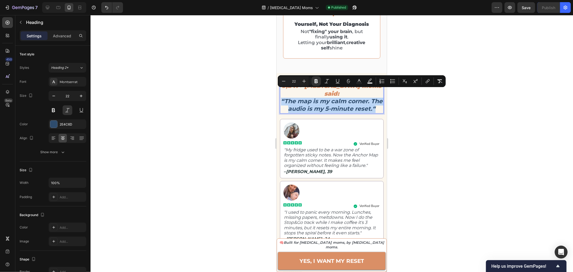
drag, startPoint x: 286, startPoint y: 91, endPoint x: 341, endPoint y: 110, distance: 58.1
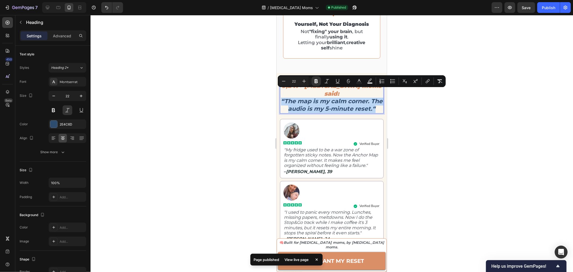
click at [341, 107] on p "3,247+ [MEDICAL_DATA] moms said: “The map is my calm corner. The audio is my 5-…" at bounding box center [331, 97] width 103 height 31
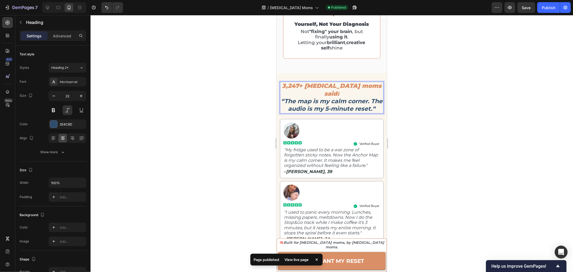
click at [341, 106] on p "3,247+ [MEDICAL_DATA] moms said: “The map is my calm corner. The audio is my 5-…" at bounding box center [331, 97] width 103 height 31
click at [332, 81] on h2 "3,247+ [MEDICAL_DATA] moms said: “The map is my calm corner. The audio is my 5-…" at bounding box center [332, 97] width 104 height 32
drag, startPoint x: 332, startPoint y: 83, endPoint x: 319, endPoint y: 84, distance: 13.4
click at [319, 84] on span "3,247+ [MEDICAL_DATA] moms said:" at bounding box center [331, 89] width 99 height 15
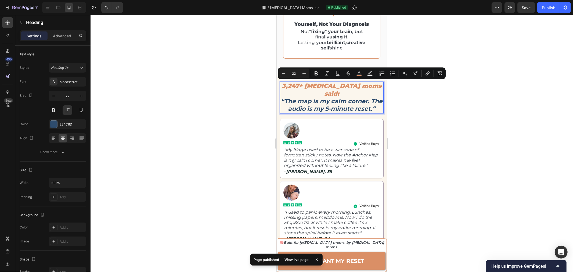
click at [339, 106] on strong "“The map is my calm corner. The audio is my 5-minute reset.“" at bounding box center [332, 105] width 102 height 15
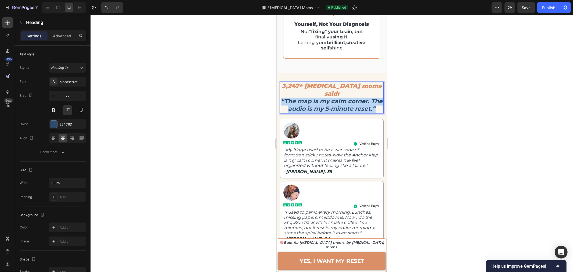
drag, startPoint x: 341, startPoint y: 107, endPoint x: 286, endPoint y: 89, distance: 58.0
click at [286, 92] on p "3,247+ [MEDICAL_DATA] moms said: “The map is my calm corner. The audio is my 5-…" at bounding box center [331, 97] width 103 height 31
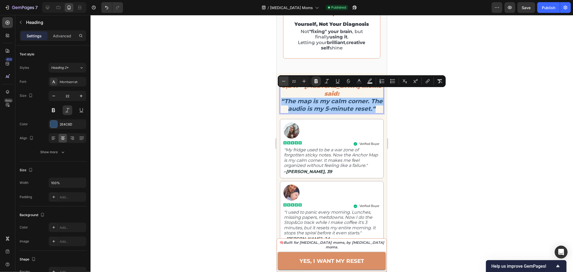
click at [284, 83] on icon "Editor contextual toolbar" at bounding box center [283, 80] width 5 height 5
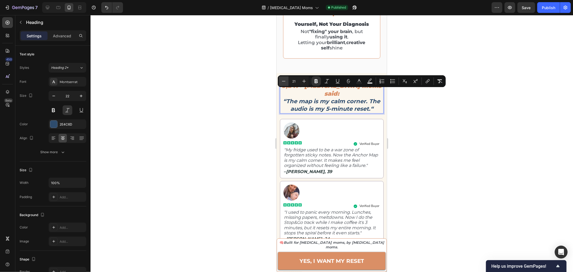
click at [284, 83] on icon "Editor contextual toolbar" at bounding box center [283, 80] width 5 height 5
type input "20"
click at [458, 151] on div at bounding box center [332, 143] width 483 height 257
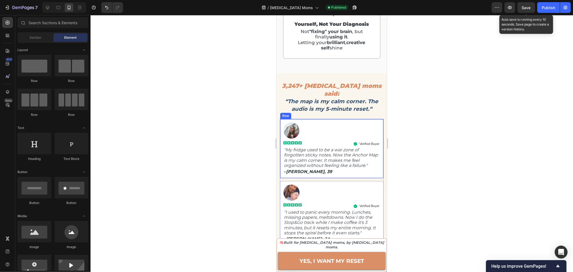
click at [524, 7] on span "Save" at bounding box center [526, 7] width 9 height 5
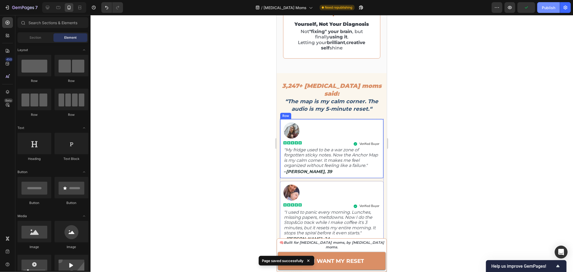
click at [547, 8] on div "Publish" at bounding box center [548, 8] width 13 height 6
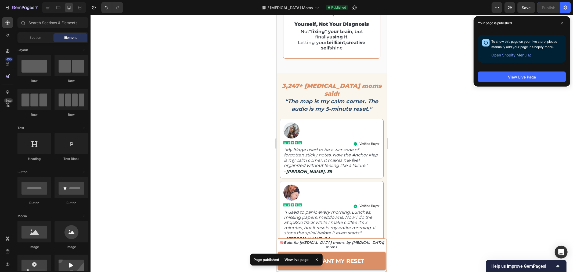
click at [433, 125] on div at bounding box center [332, 143] width 483 height 257
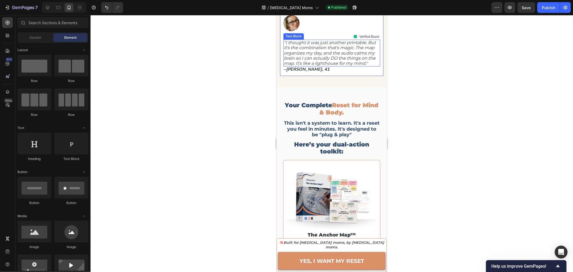
scroll to position [1043, 0]
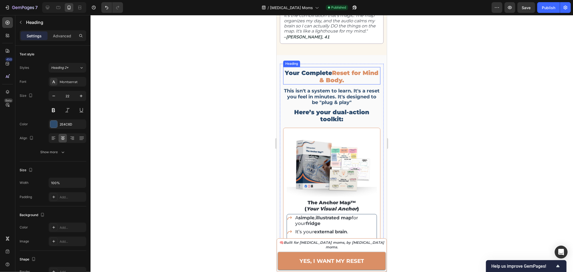
click at [324, 70] on h2 "Your Complete Reset for Mind & Body." at bounding box center [331, 76] width 97 height 15
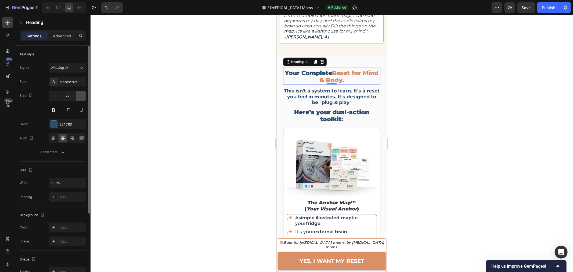
click at [80, 97] on icon "button" at bounding box center [80, 95] width 5 height 5
type input "23"
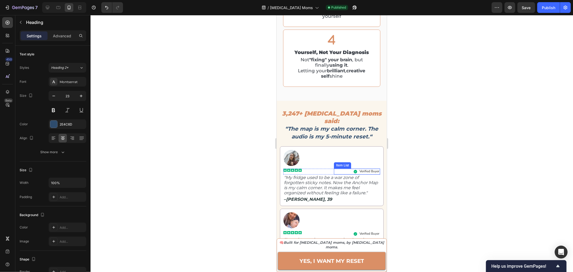
scroll to position [745, 0]
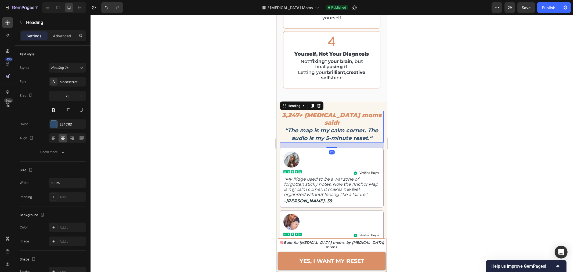
click at [334, 112] on span "3,247+ [MEDICAL_DATA] moms said:" at bounding box center [331, 118] width 99 height 15
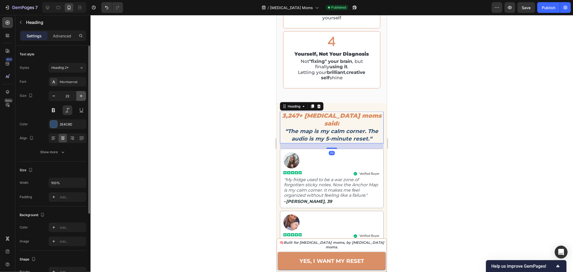
click at [83, 96] on icon "button" at bounding box center [80, 95] width 5 height 5
type input "23"
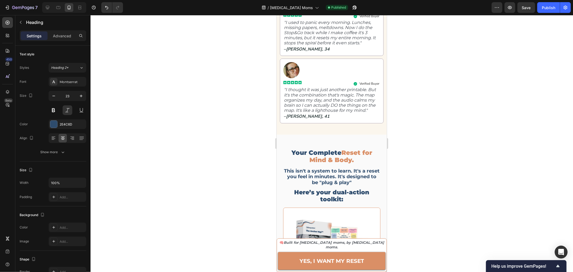
scroll to position [983, 0]
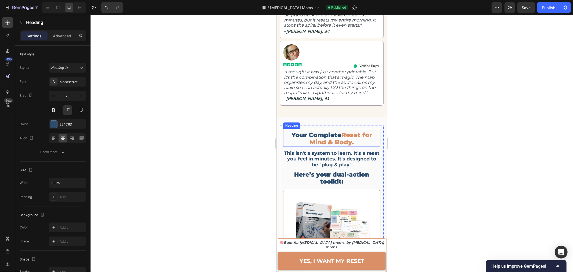
click at [336, 135] on span "Reset for Mind & Body." at bounding box center [341, 138] width 63 height 15
click at [326, 173] on h2 "Here’s your dual-action toolkit:" at bounding box center [331, 177] width 97 height 15
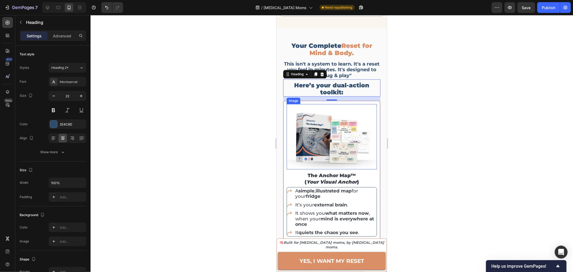
scroll to position [1073, 0]
click at [332, 81] on h2 "Here’s your dual-action toolkit:" at bounding box center [331, 88] width 97 height 15
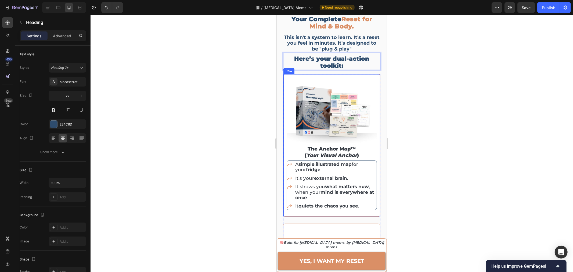
scroll to position [1103, 0]
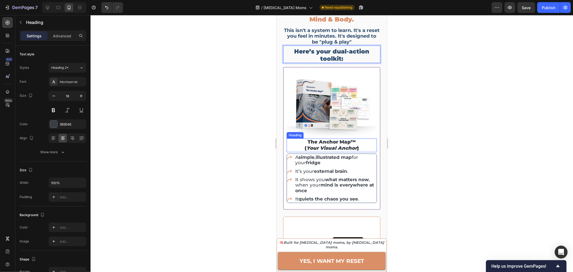
click at [338, 145] on icon "your visual anchor" at bounding box center [331, 148] width 51 height 6
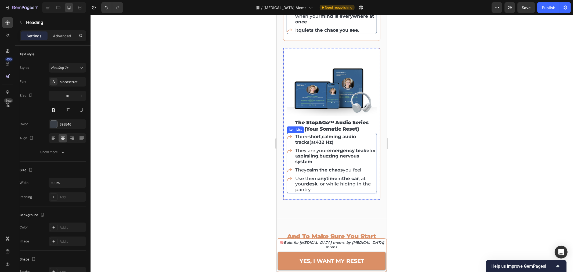
scroll to position [1282, 0]
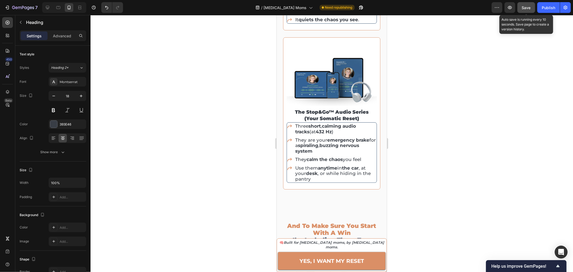
drag, startPoint x: 532, startPoint y: 5, endPoint x: 534, endPoint y: 9, distance: 3.9
click at [532, 6] on button "Save" at bounding box center [527, 7] width 18 height 11
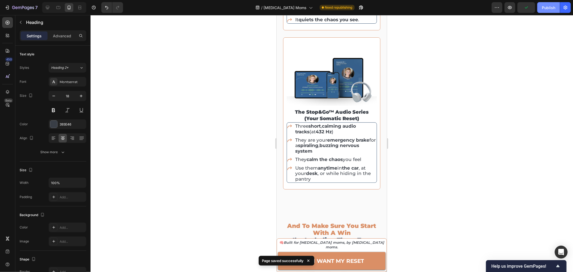
click at [551, 6] on div "Publish" at bounding box center [548, 8] width 13 height 6
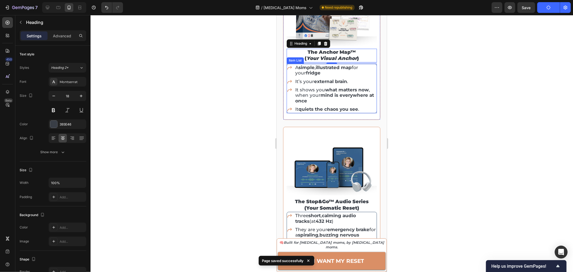
scroll to position [1133, 0]
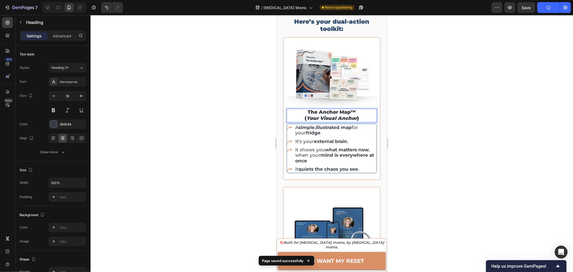
click at [359, 111] on h2 "the anchor map™ ( your visual anchor )" at bounding box center [332, 115] width 90 height 14
click at [441, 109] on div at bounding box center [332, 143] width 483 height 257
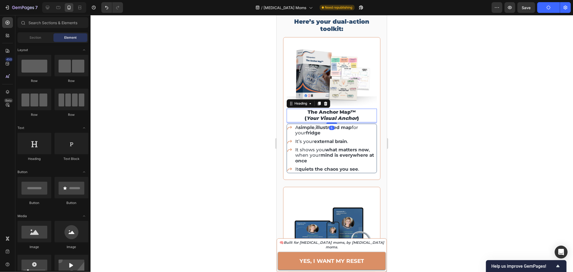
click at [340, 109] on p "the anchor map™ ( your visual anchor )" at bounding box center [331, 115] width 89 height 13
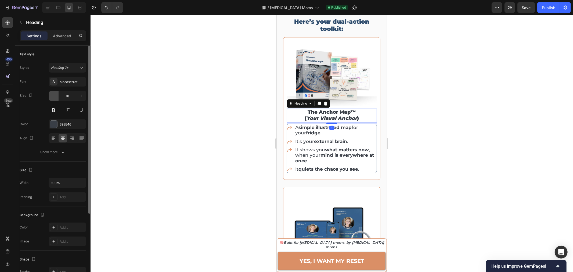
click at [50, 94] on button "button" at bounding box center [54, 96] width 10 height 10
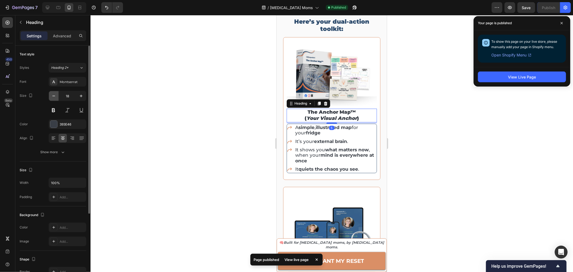
type input "17"
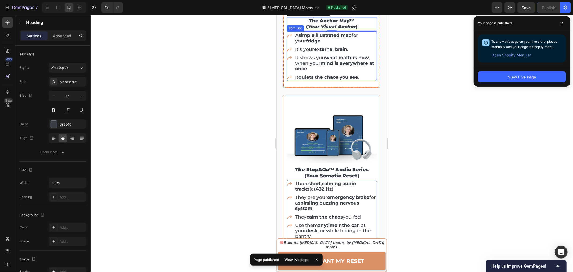
scroll to position [1252, 0]
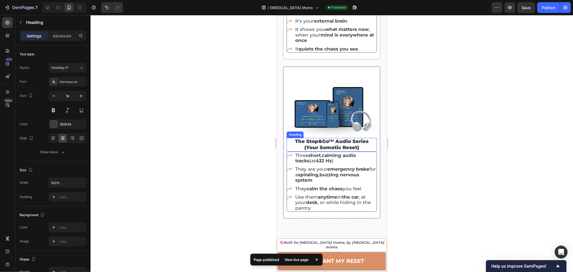
click at [331, 138] on h2 "the stop&go™ audio series (your somatic reset)" at bounding box center [332, 145] width 90 height 14
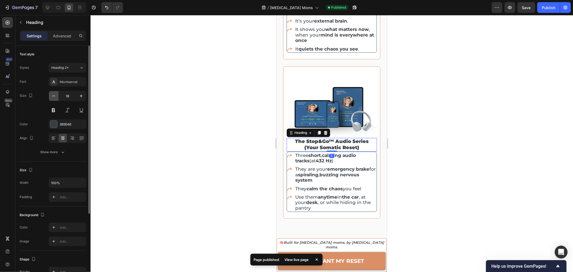
click at [53, 96] on icon "button" at bounding box center [53, 95] width 5 height 5
type input "17"
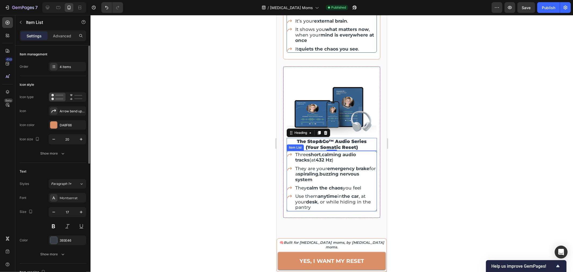
click at [314, 152] on p "Three short , calming audio tracks (at 432 Hz )" at bounding box center [335, 157] width 81 height 11
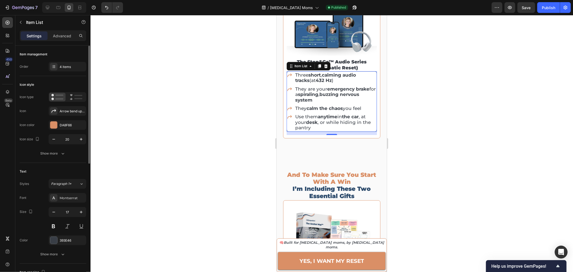
scroll to position [1342, 0]
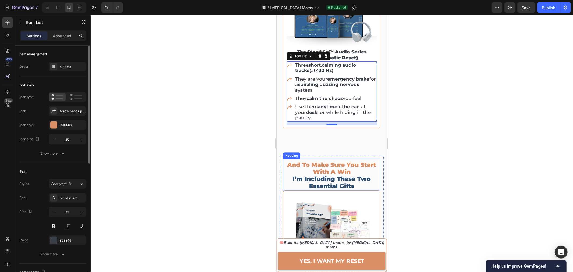
click at [344, 167] on h2 "and to make sure you start with a win i’m including these two essential gifts" at bounding box center [331, 176] width 97 height 30
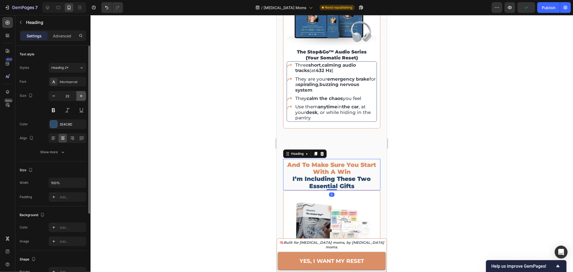
click at [83, 94] on icon "button" at bounding box center [80, 95] width 5 height 5
type input "23"
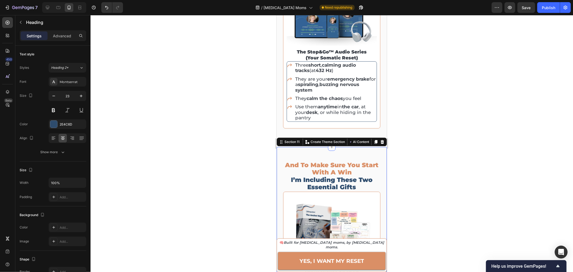
click at [294, 161] on span "and to make sure you start with a win" at bounding box center [332, 168] width 94 height 15
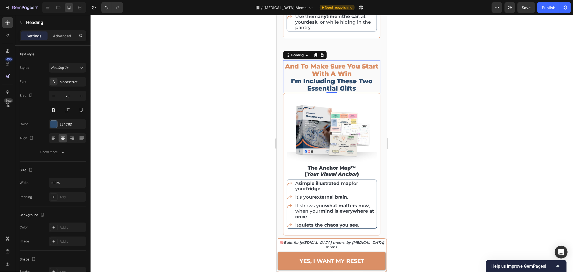
scroll to position [1431, 0]
click at [414, 168] on div at bounding box center [332, 143] width 483 height 257
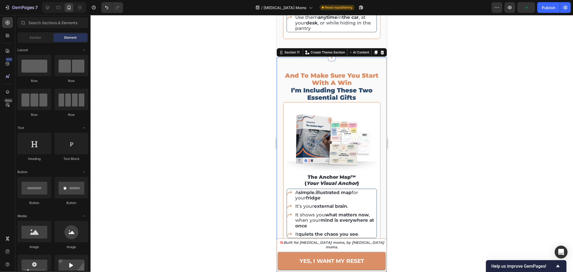
click at [380, 139] on div "and to make sure you start with a win i’m including these two essential gifts H…" at bounding box center [332, 274] width 110 height 435
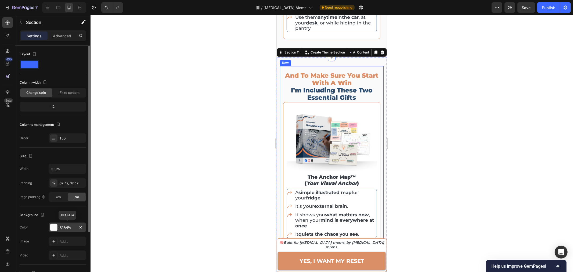
click at [66, 228] on div "FAFAFA" at bounding box center [68, 227] width 16 height 5
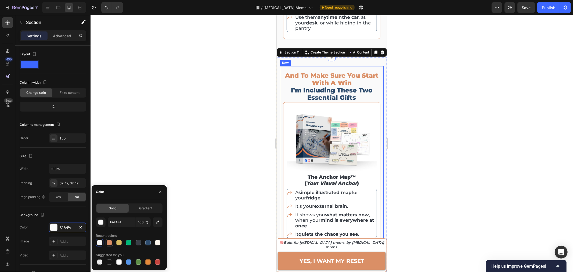
click at [112, 243] on div at bounding box center [109, 242] width 5 height 5
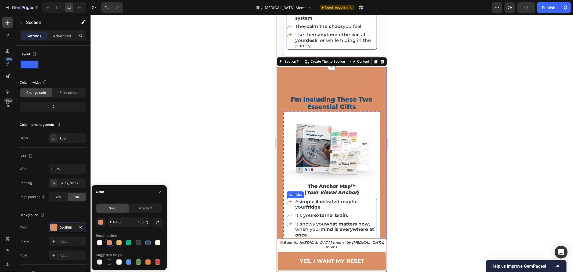
scroll to position [1401, 0]
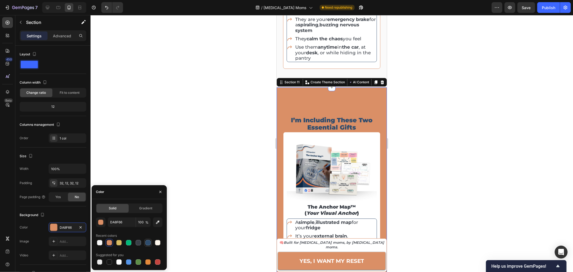
click at [149, 244] on div at bounding box center [147, 242] width 5 height 5
type input "2E4C6D"
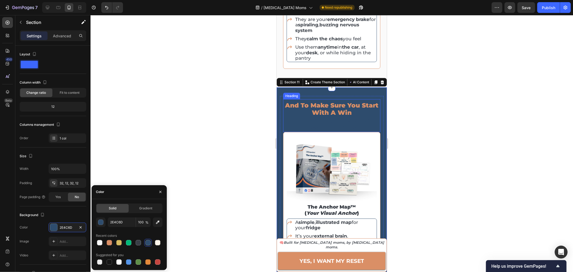
click at [322, 112] on h2 "and to make sure you start with a win i’m including these two essential gifts" at bounding box center [331, 116] width 97 height 31
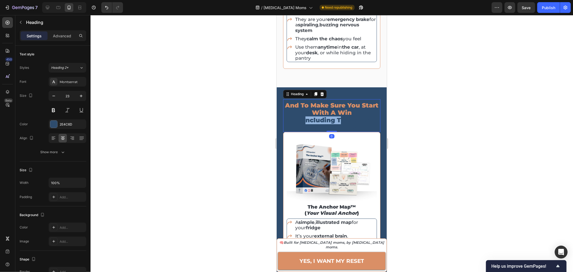
click at [322, 112] on h2 "and to make sure you start with a win i’m including these two essential gifts" at bounding box center [331, 116] width 97 height 31
click at [322, 112] on p "and to make sure you start with a win i’m including these two essential gifts" at bounding box center [332, 117] width 96 height 30
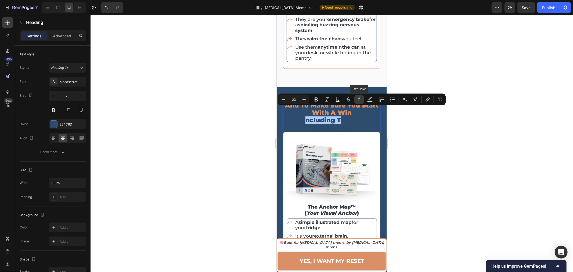
click at [360, 101] on icon "Editor contextual toolbar" at bounding box center [359, 99] width 5 height 5
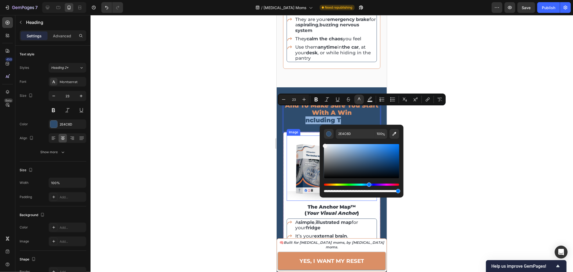
type input "F9F9F9"
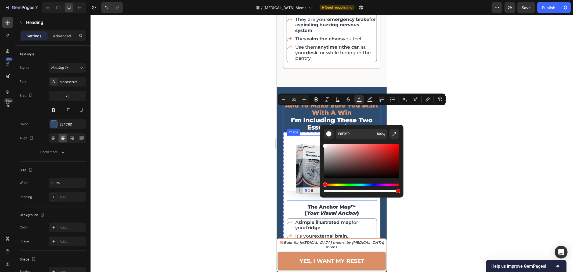
drag, startPoint x: 646, startPoint y: 179, endPoint x: 317, endPoint y: 140, distance: 331.0
click at [471, 156] on div at bounding box center [332, 143] width 483 height 257
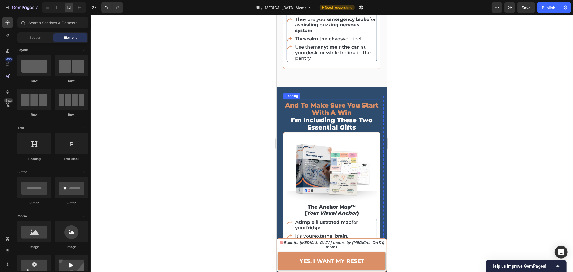
click at [350, 101] on span "and to make sure you start with a win" at bounding box center [332, 108] width 94 height 15
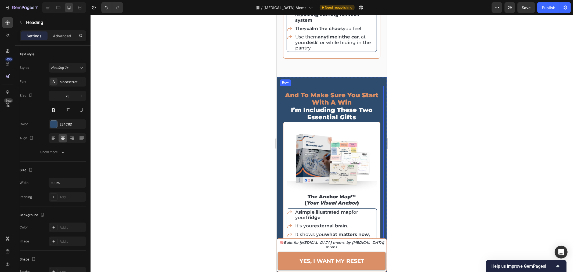
scroll to position [1431, 0]
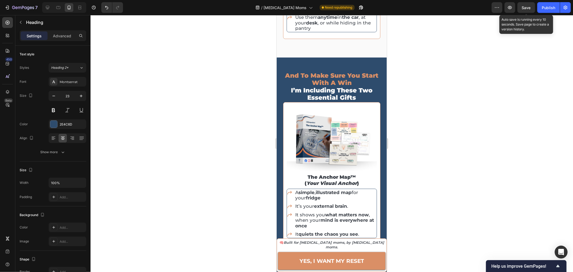
drag, startPoint x: 528, startPoint y: 10, endPoint x: 522, endPoint y: 26, distance: 16.3
click at [528, 10] on button "Save" at bounding box center [527, 7] width 18 height 11
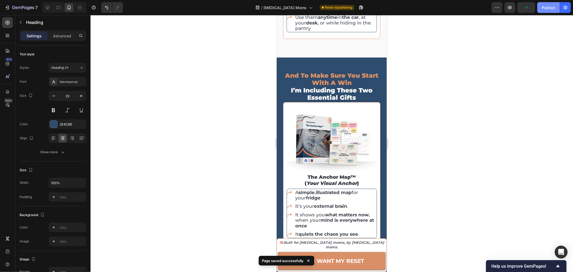
click at [547, 6] on div "Publish" at bounding box center [548, 8] width 13 height 6
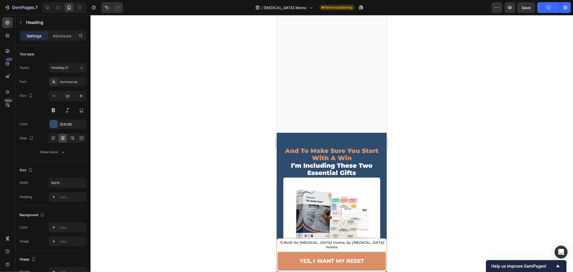
scroll to position [1342, 0]
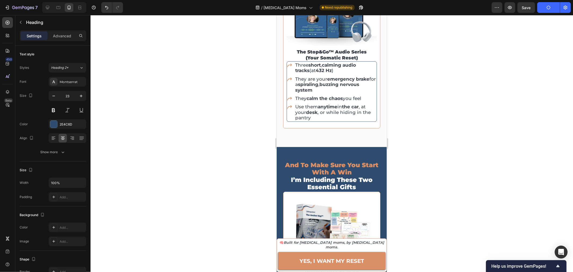
click at [425, 168] on div at bounding box center [332, 143] width 483 height 257
click at [334, 161] on span "and to make sure you start with a win" at bounding box center [332, 168] width 94 height 15
click at [402, 163] on div at bounding box center [332, 143] width 483 height 257
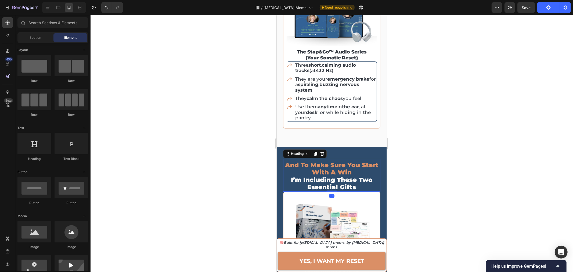
click at [345, 178] on span "i’m including these two essential gifts" at bounding box center [332, 183] width 82 height 15
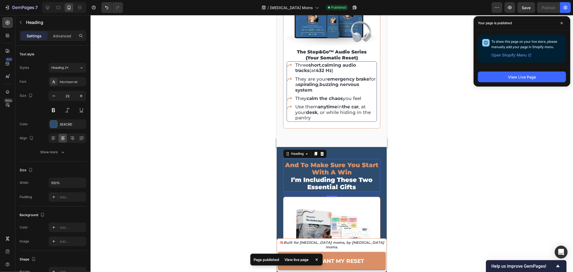
drag, startPoint x: 334, startPoint y: 182, endPoint x: 335, endPoint y: 187, distance: 5.1
click at [335, 191] on div "19" at bounding box center [331, 191] width 97 height 0
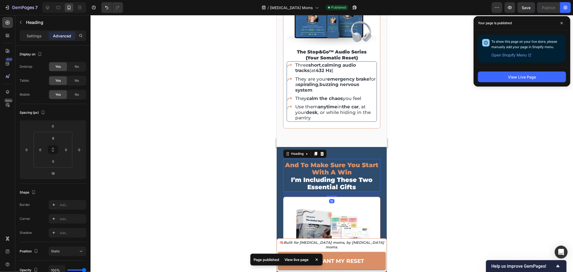
click at [439, 185] on div at bounding box center [332, 143] width 483 height 257
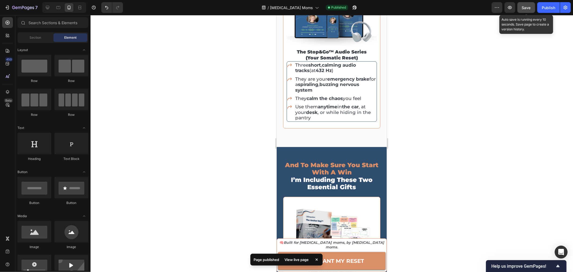
click at [523, 11] on button "Save" at bounding box center [527, 7] width 18 height 11
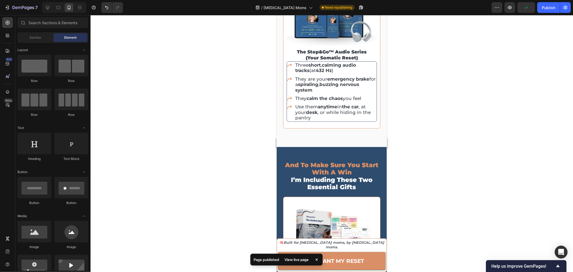
drag, startPoint x: 546, startPoint y: 9, endPoint x: 538, endPoint y: 25, distance: 18.0
click at [546, 9] on div "Publish" at bounding box center [548, 8] width 13 height 6
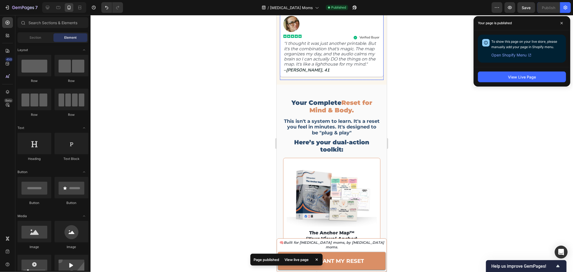
scroll to position [1013, 0]
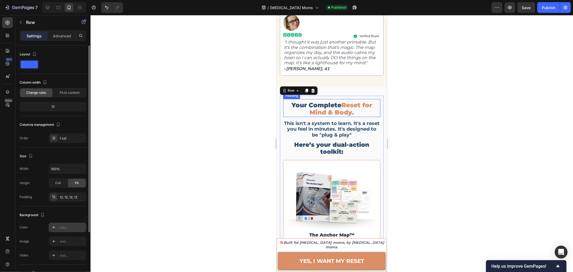
click at [61, 225] on div "Add..." at bounding box center [72, 227] width 25 height 5
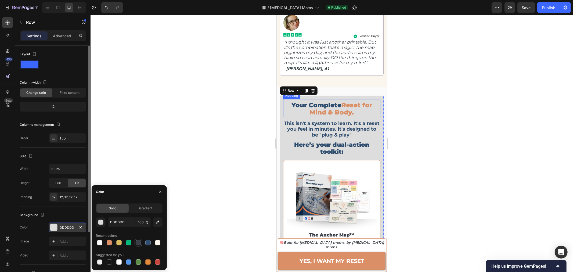
click at [139, 245] on div at bounding box center [138, 242] width 6 height 6
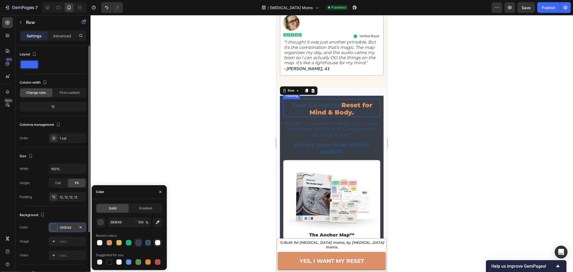
click at [157, 243] on div at bounding box center [157, 242] width 5 height 5
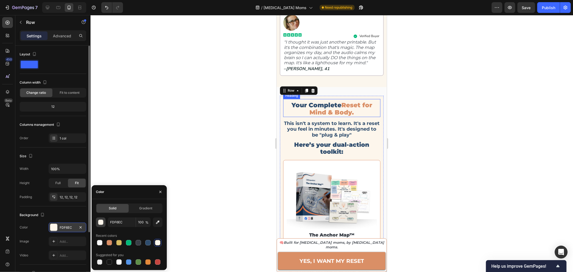
click at [102, 224] on div "button" at bounding box center [100, 222] width 5 height 5
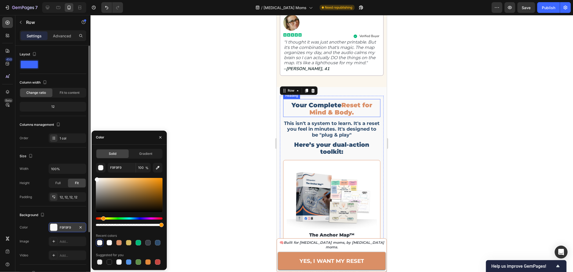
drag, startPoint x: 101, startPoint y: 180, endPoint x: 93, endPoint y: 178, distance: 7.4
click at [93, 178] on div "Solid Gradient F9F9F9 100 % Recent colors Suggested for you" at bounding box center [129, 207] width 75 height 117
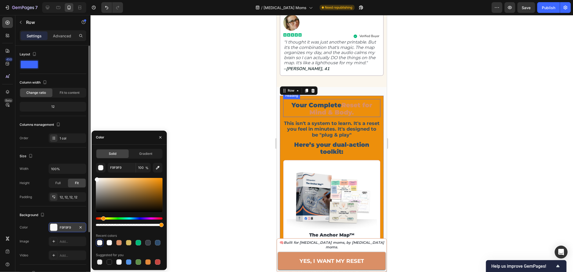
click at [160, 180] on div at bounding box center [129, 195] width 67 height 34
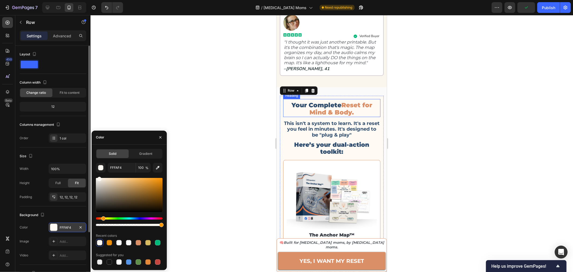
drag, startPoint x: 160, startPoint y: 180, endPoint x: 99, endPoint y: 177, distance: 60.8
click at [99, 177] on div at bounding box center [99, 179] width 4 height 4
click at [126, 165] on input "FFFAF4" at bounding box center [122, 168] width 28 height 10
paste input "DF6EC"
type input "FDF6EC"
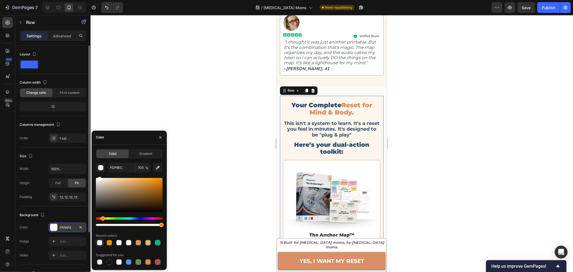
click at [135, 137] on div "Color" at bounding box center [129, 138] width 75 height 14
click at [447, 104] on div at bounding box center [332, 143] width 483 height 257
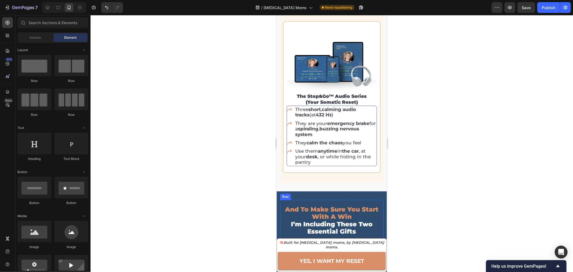
scroll to position [1282, 0]
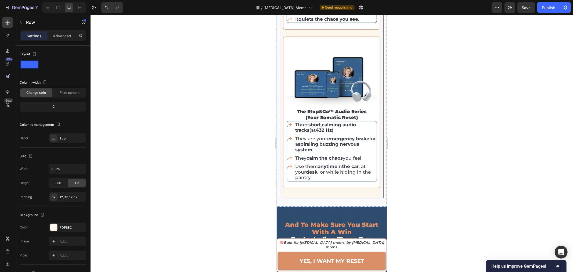
click at [359, 185] on div "Your Complete Reset for Mind & Body. Heading This isn't a system to learn. It's…" at bounding box center [331, 10] width 97 height 368
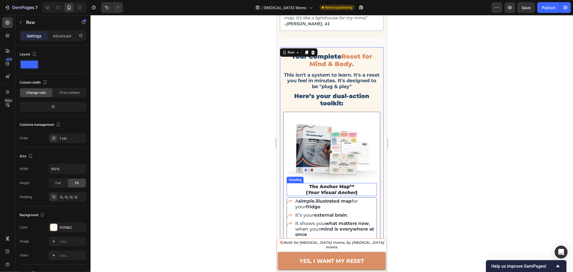
scroll to position [983, 0]
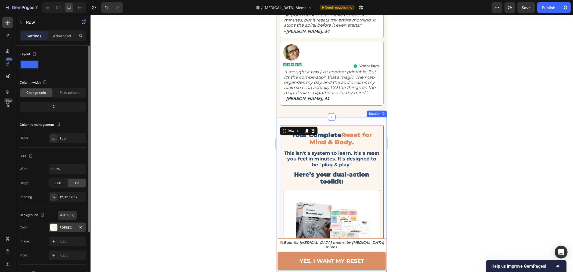
click at [73, 230] on div "FDF6EC" at bounding box center [68, 228] width 38 height 10
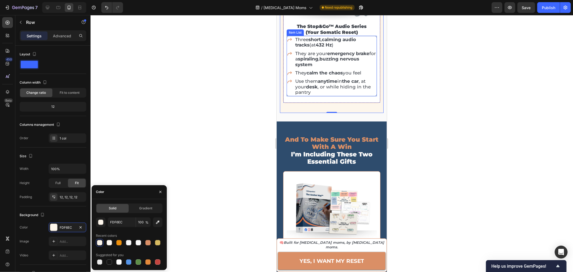
scroll to position [1372, 0]
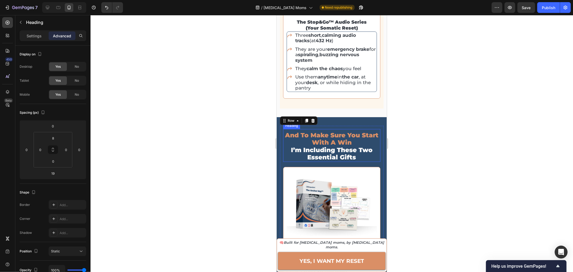
click at [332, 134] on span "and to make sure you start with a win" at bounding box center [332, 138] width 94 height 15
click at [421, 151] on div at bounding box center [332, 143] width 483 height 257
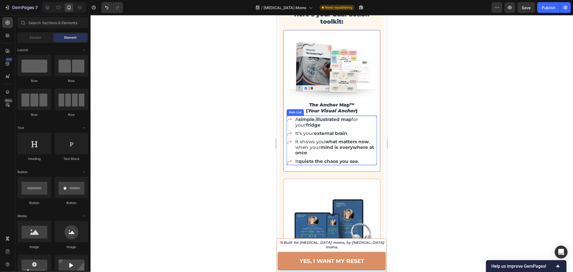
scroll to position [1013, 0]
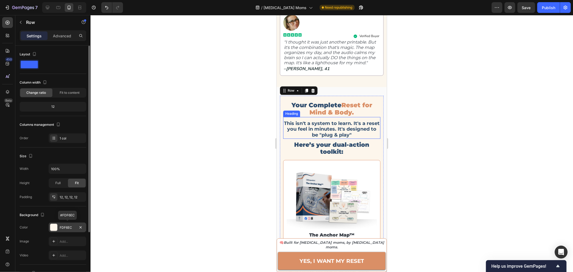
click at [65, 230] on div "FDF6EC" at bounding box center [68, 228] width 38 height 10
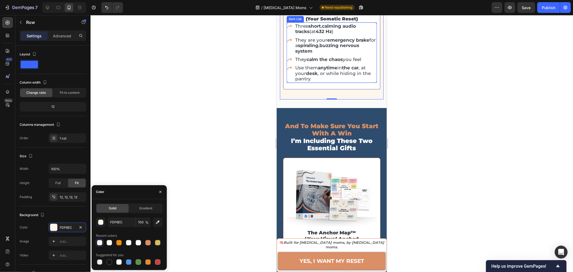
scroll to position [1401, 0]
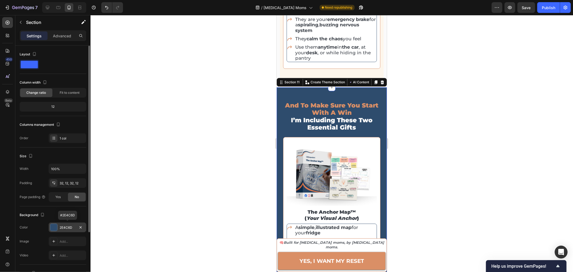
click at [63, 226] on div "2E4C6D" at bounding box center [68, 227] width 16 height 5
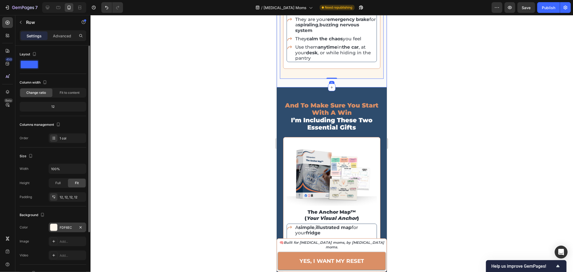
click at [62, 226] on div "FDF6EC" at bounding box center [68, 227] width 16 height 5
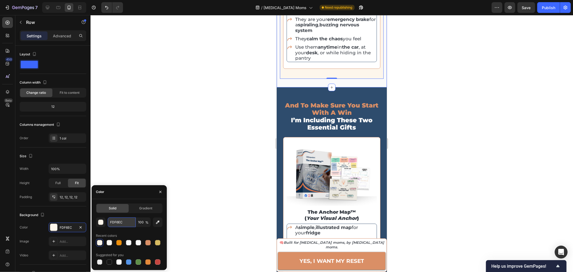
paste input "2E4C6D"
type input "2E4C6D"
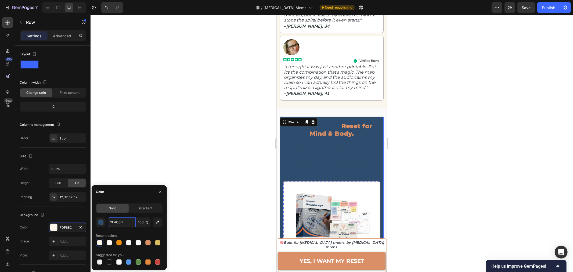
scroll to position [983, 0]
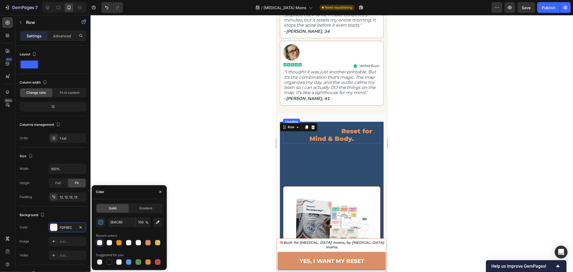
click at [330, 133] on h2 "Your Complete Reset for Mind & Body." at bounding box center [331, 135] width 97 height 16
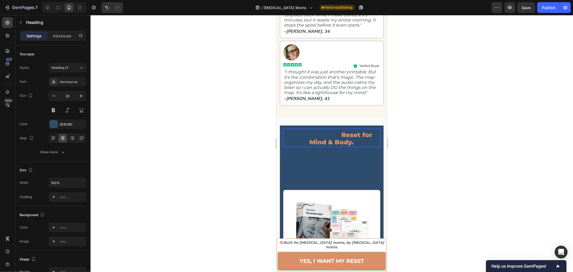
click at [317, 131] on h2 "Your Complete Reset for Mind & Body." at bounding box center [331, 139] width 97 height 16
click at [295, 131] on p "Your Complete Reset for Mind & Body." at bounding box center [332, 138] width 96 height 15
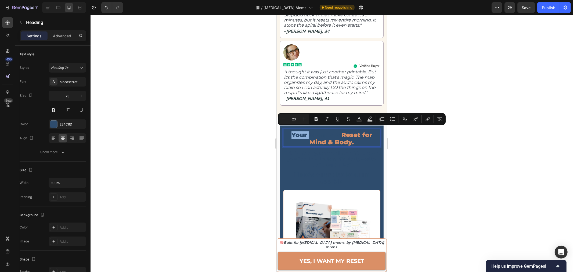
click at [288, 131] on p "Your Complete Reset for Mind & Body." at bounding box center [332, 138] width 96 height 15
drag, startPoint x: 285, startPoint y: 131, endPoint x: 338, endPoint y: 130, distance: 52.1
click at [338, 131] on p "Your Complete Reset for Mind & Body." at bounding box center [332, 138] width 96 height 15
click at [360, 120] on rect "Editor contextual toolbar" at bounding box center [359, 120] width 5 height 1
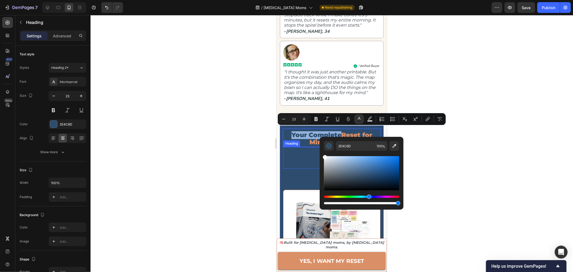
type input "FFFFFF"
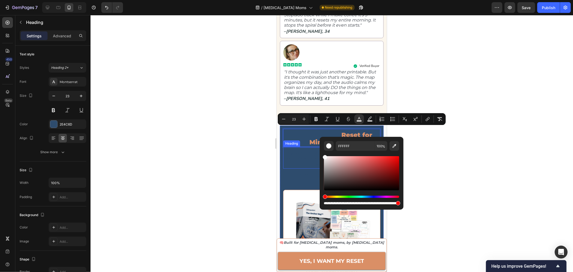
drag, startPoint x: 642, startPoint y: 189, endPoint x: 314, endPoint y: 150, distance: 329.9
click at [303, 150] on h2 "This isn't a system to learn. It's a reset you feel in minutes. It's designed t…" at bounding box center [331, 159] width 97 height 19
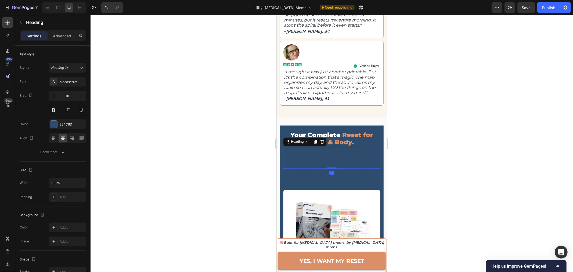
click at [317, 153] on h2 "This isn't a system to learn. It's a reset you feel in minutes. It's designed t…" at bounding box center [331, 159] width 97 height 19
click at [317, 153] on p "This isn't a system to learn. It's a reset you feel in minutes. It's designed t…" at bounding box center [332, 158] width 96 height 17
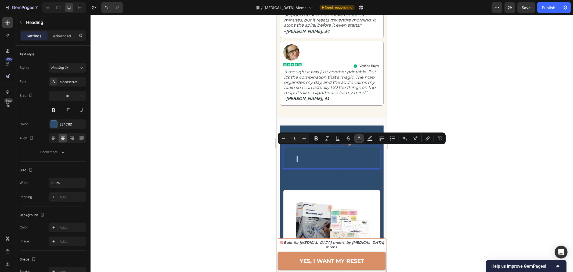
click at [358, 141] on rect "Editor contextual toolbar" at bounding box center [359, 140] width 5 height 1
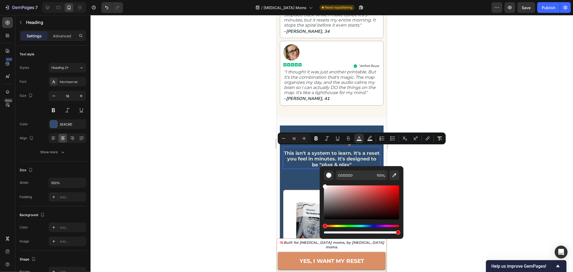
type input "FFFFFF"
drag, startPoint x: 350, startPoint y: 197, endPoint x: 320, endPoint y: 180, distance: 33.7
click at [320, 180] on div "FFFFFF 100 %" at bounding box center [362, 200] width 84 height 69
click at [468, 160] on div at bounding box center [332, 143] width 483 height 257
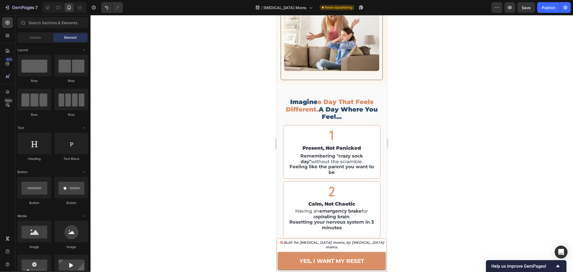
scroll to position [717, 0]
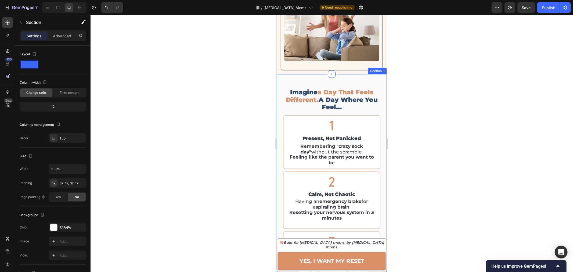
click at [336, 77] on div "imagine a day that feels different. a day where you feel… Heading Icon in contr…" at bounding box center [332, 218] width 110 height 289
click at [411, 167] on div at bounding box center [332, 143] width 483 height 257
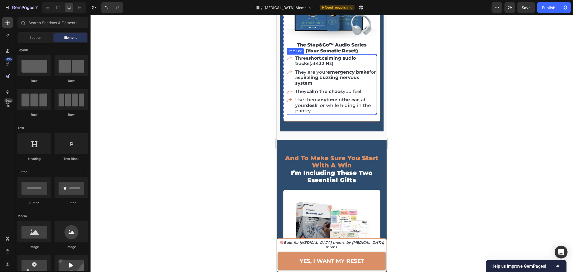
scroll to position [1583, 0]
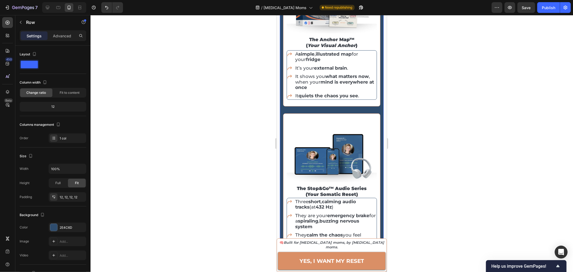
scroll to position [1433, 0]
click at [66, 33] on p "Advanced" at bounding box center [62, 36] width 18 height 6
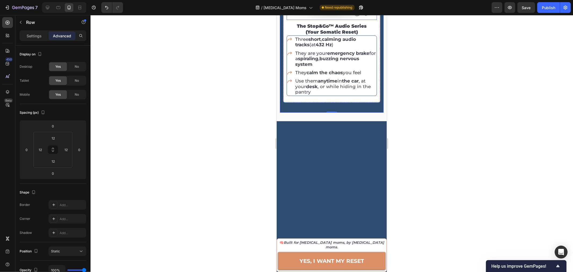
scroll to position [1613, 0]
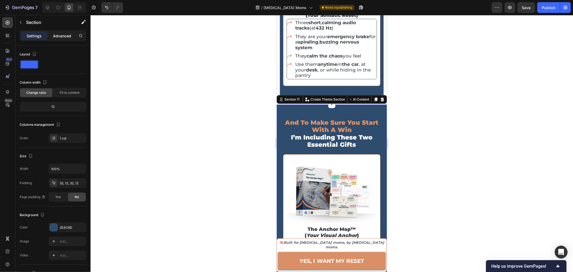
click at [63, 35] on p "Advanced" at bounding box center [62, 36] width 18 height 6
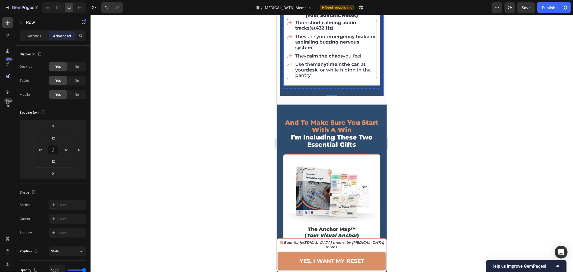
click at [285, 74] on div "Image the stop&go™ audio series (your somatic reset) Heading Three short , calm…" at bounding box center [331, 10] width 97 height 152
click at [284, 76] on div "Image the stop&go™ audio series (your somatic reset) Heading Three short , calm…" at bounding box center [331, 10] width 97 height 152
click at [286, 148] on div "Row" at bounding box center [288, 151] width 11 height 6
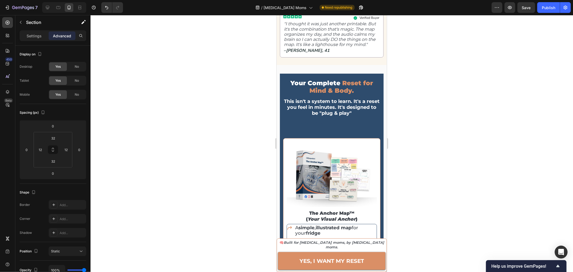
scroll to position [1254, 0]
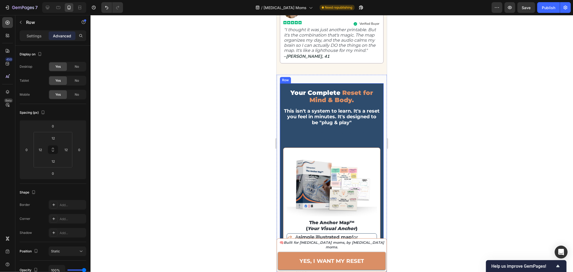
click at [282, 101] on div "Your Complete Reset for Mind & Body. Heading This isn't a system to learn. It's…" at bounding box center [332, 270] width 104 height 375
click at [283, 76] on icon at bounding box center [284, 78] width 4 height 4
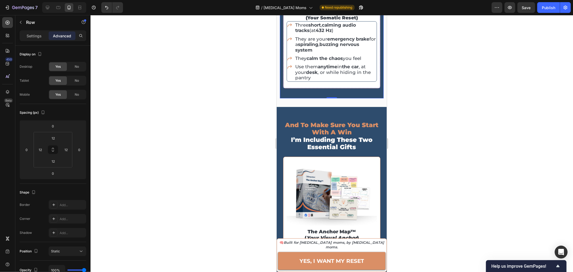
scroll to position [1613, 0]
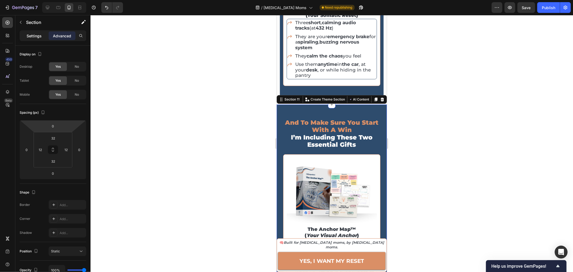
click at [35, 37] on p "Settings" at bounding box center [34, 36] width 15 height 6
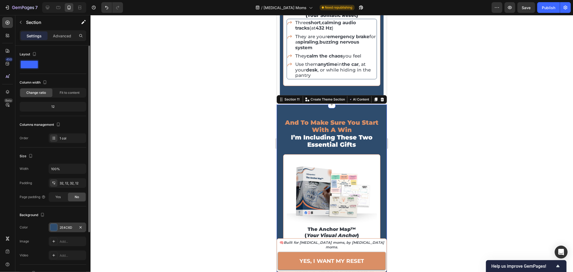
click at [66, 228] on div "2E4C6D" at bounding box center [68, 227] width 16 height 5
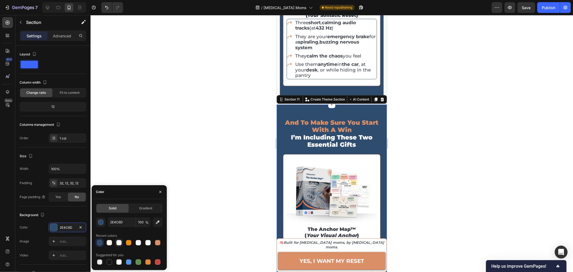
click at [117, 244] on div at bounding box center [118, 242] width 5 height 5
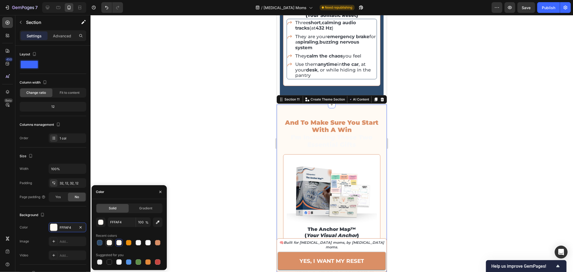
click at [108, 242] on div at bounding box center [109, 242] width 5 height 5
click at [139, 242] on div at bounding box center [138, 242] width 5 height 5
type input "F9F9F9"
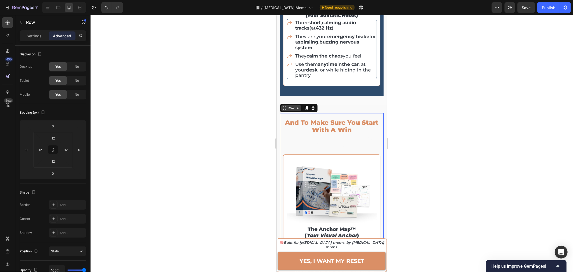
click at [285, 106] on icon at bounding box center [284, 108] width 4 height 4
click at [35, 35] on p "Settings" at bounding box center [34, 36] width 15 height 6
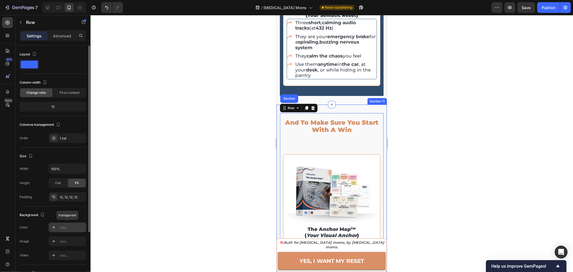
click at [64, 228] on div "Add..." at bounding box center [72, 227] width 25 height 5
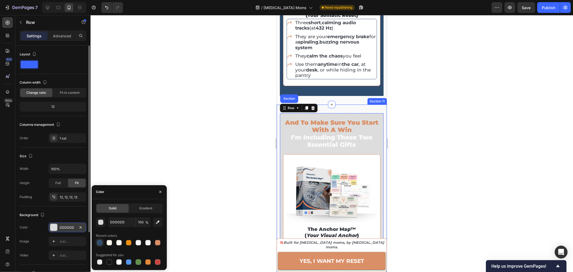
click at [99, 244] on div at bounding box center [99, 242] width 5 height 5
type input "2E4C6D"
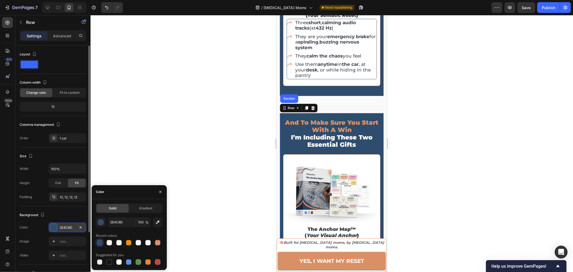
click at [430, 123] on div at bounding box center [332, 143] width 483 height 257
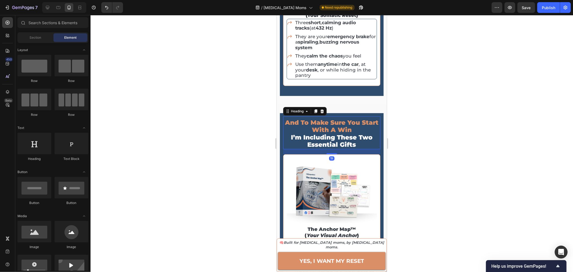
click at [347, 133] on span "i’m including these two essential gifts" at bounding box center [332, 140] width 82 height 15
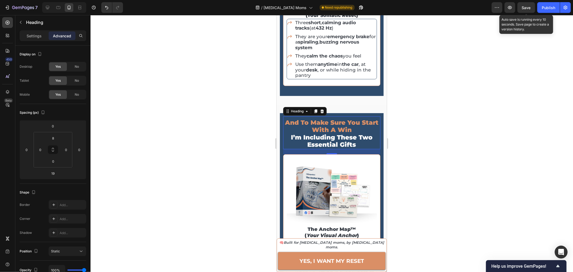
click at [530, 9] on span "Save" at bounding box center [526, 7] width 9 height 5
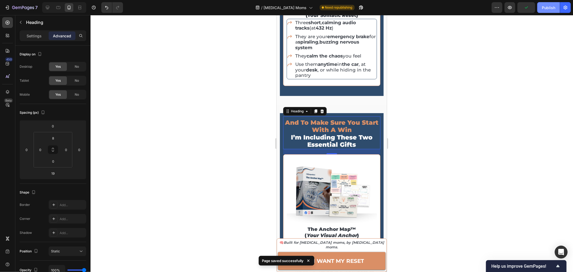
click at [545, 10] on div "Publish" at bounding box center [548, 8] width 13 height 6
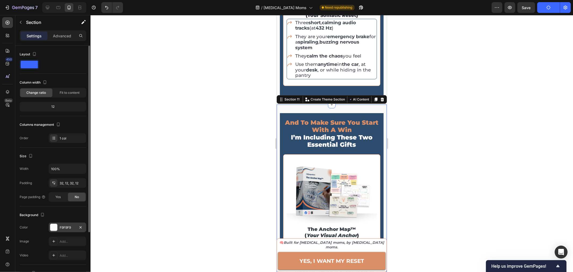
click at [65, 227] on div "F9F9F9" at bounding box center [68, 227] width 16 height 5
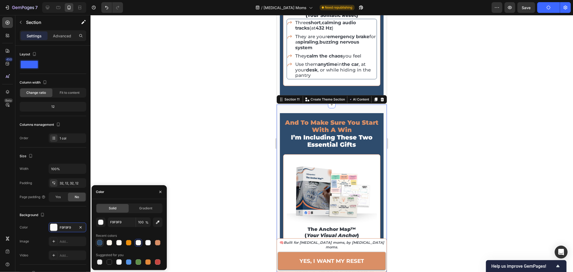
click at [102, 243] on div at bounding box center [99, 242] width 5 height 5
type input "2E4C6D"
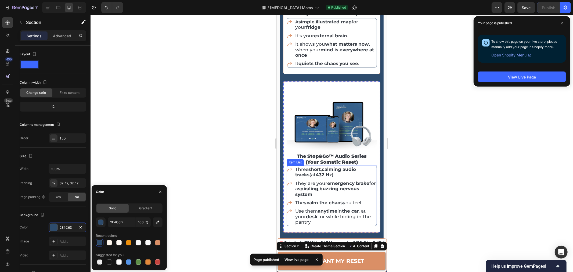
scroll to position [1463, 0]
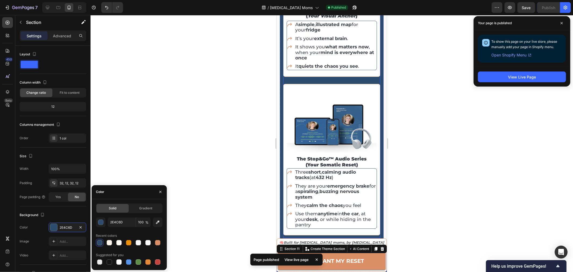
click at [309, 75] on div "Image the anchor map™ ( your visual anchor ) Heading A simple , illustrated map…" at bounding box center [331, 86] width 97 height 303
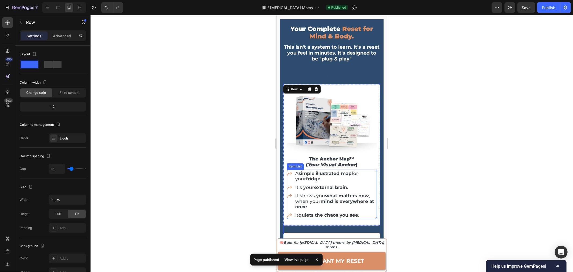
scroll to position [1284, 0]
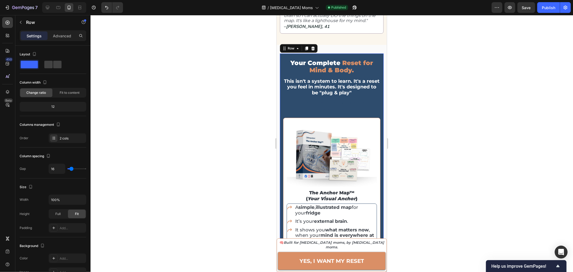
click at [281, 53] on div "Your Complete Reset for Mind & Body. Heading This isn't a system to learn. It's…" at bounding box center [332, 240] width 104 height 375
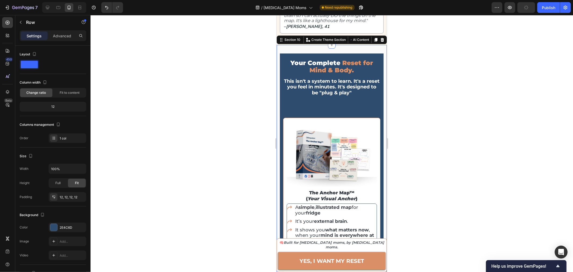
click at [279, 54] on div "Your Complete Reset for Mind & Body. Heading This isn't a system to learn. It's…" at bounding box center [332, 241] width 110 height 392
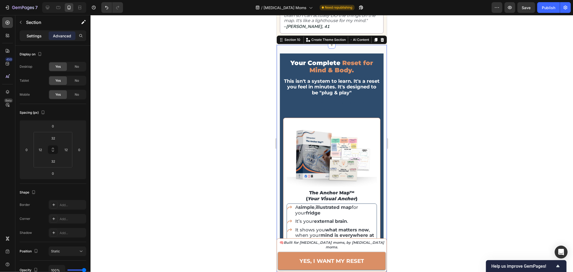
click at [33, 33] on p "Settings" at bounding box center [34, 36] width 15 height 6
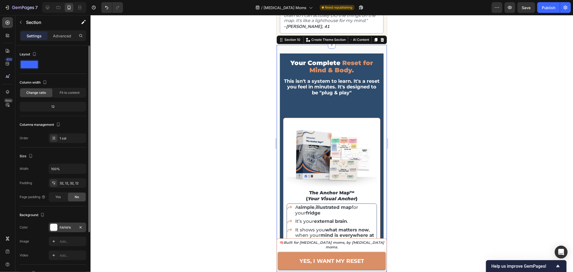
click at [61, 229] on div "FAFAFA" at bounding box center [68, 227] width 16 height 5
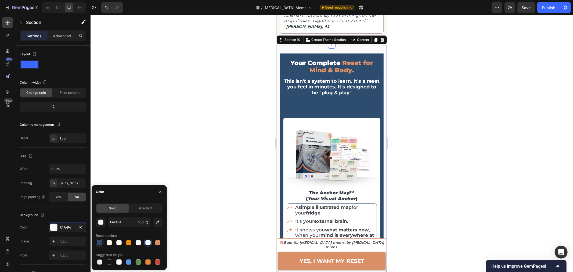
click at [98, 242] on div at bounding box center [99, 242] width 5 height 5
type input "2E4C6D"
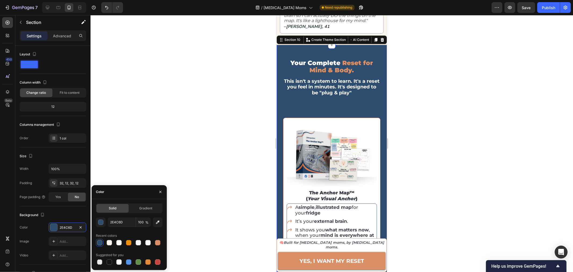
click at [478, 121] on div at bounding box center [332, 143] width 483 height 257
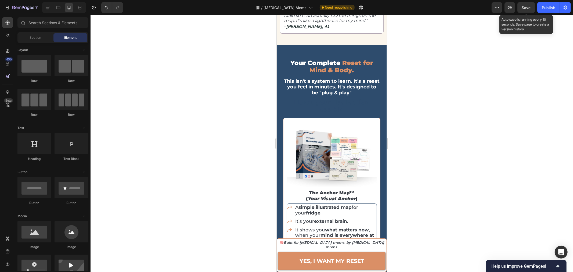
click at [524, 6] on span "Save" at bounding box center [526, 7] width 9 height 5
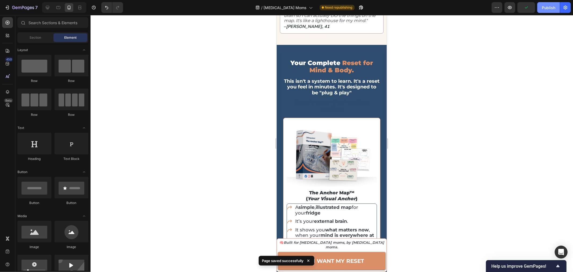
click at [548, 6] on div "Publish" at bounding box center [548, 8] width 13 height 6
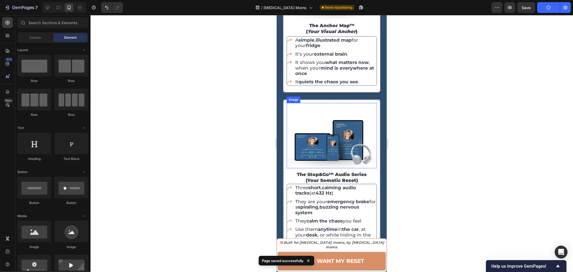
scroll to position [1553, 0]
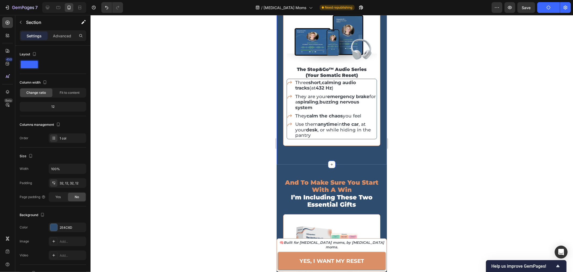
click at [63, 39] on div "Advanced" at bounding box center [62, 35] width 27 height 9
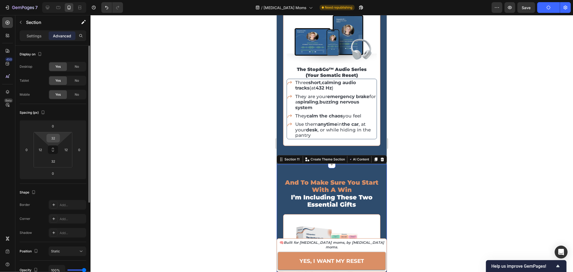
click at [53, 139] on input "32" at bounding box center [53, 138] width 11 height 8
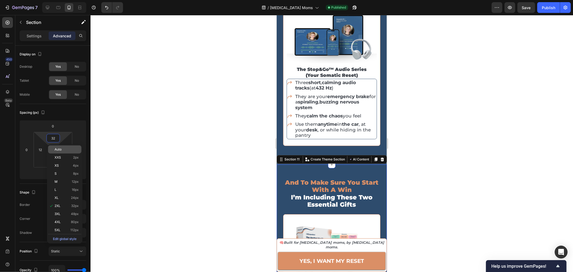
click at [60, 151] on span "Auto" at bounding box center [58, 150] width 7 height 4
type input "Auto"
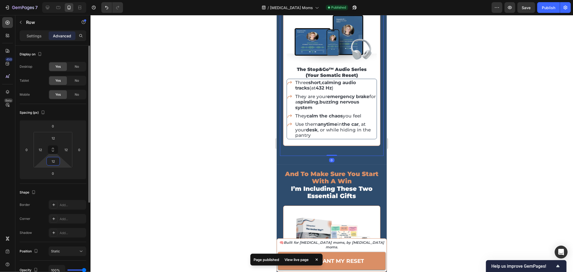
click at [55, 162] on input "12" at bounding box center [53, 161] width 11 height 8
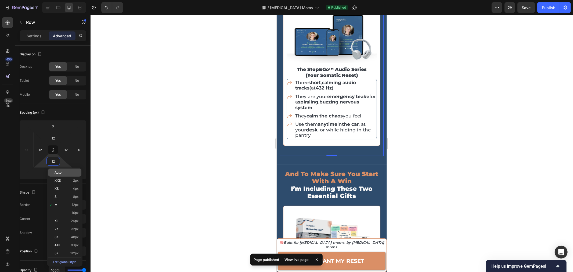
click at [59, 174] on span "Auto" at bounding box center [58, 173] width 7 height 4
type input "Auto"
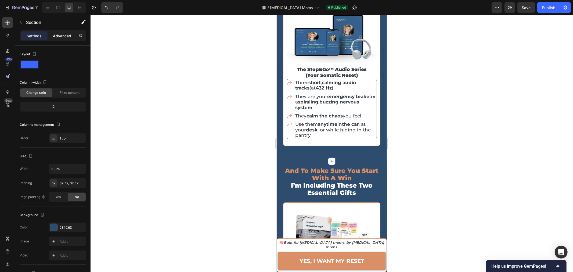
click at [62, 33] on p "Advanced" at bounding box center [62, 36] width 18 height 6
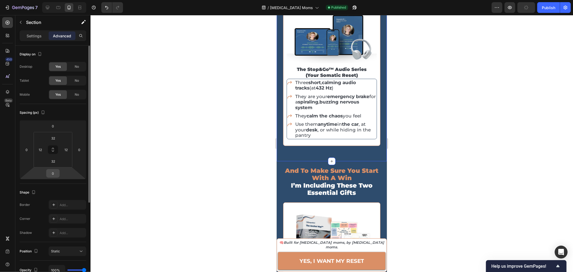
click at [51, 171] on input "0" at bounding box center [53, 173] width 11 height 8
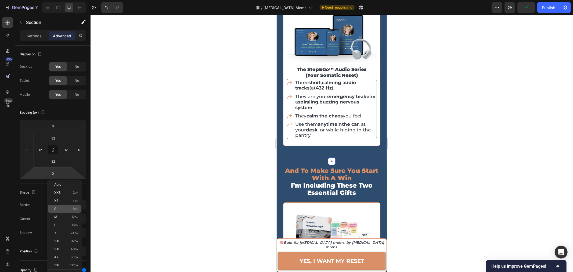
click at [71, 208] on p "S 8px" at bounding box center [66, 209] width 24 height 4
type input "8"
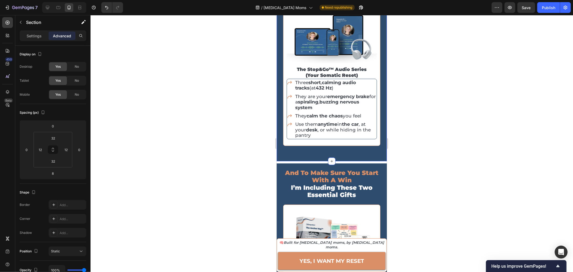
click at [430, 178] on div at bounding box center [332, 143] width 483 height 257
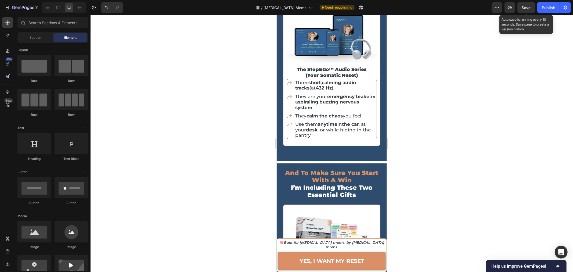
click at [529, 10] on div "Save" at bounding box center [526, 8] width 9 height 6
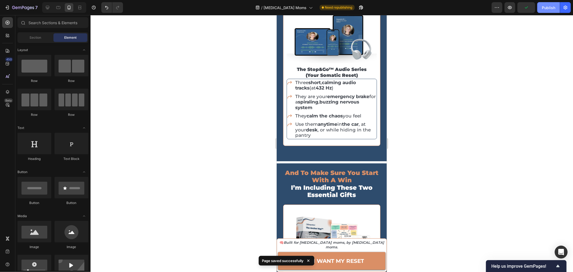
click at [546, 8] on div "Publish" at bounding box center [548, 8] width 13 height 6
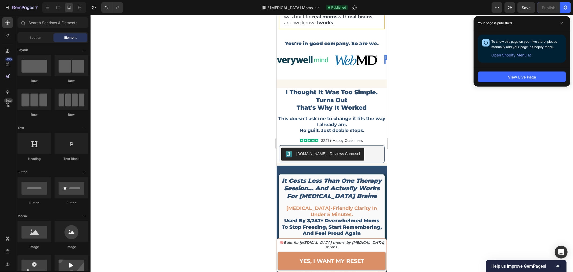
scroll to position [2270, 0]
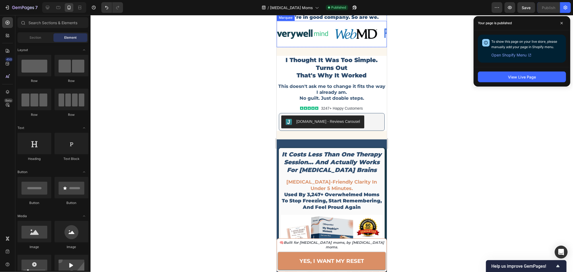
click at [328, 43] on div "Image" at bounding box center [304, 34] width 54 height 18
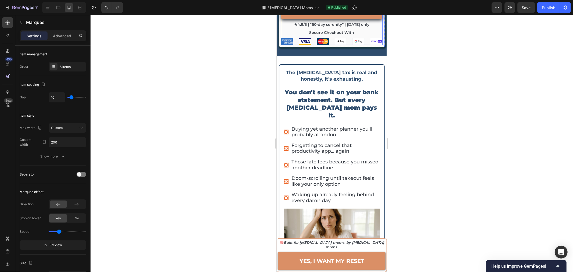
scroll to position [2837, 0]
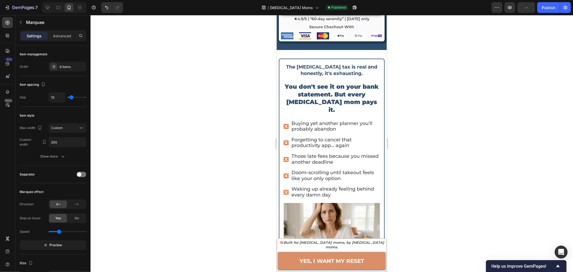
click at [475, 128] on div at bounding box center [332, 143] width 483 height 257
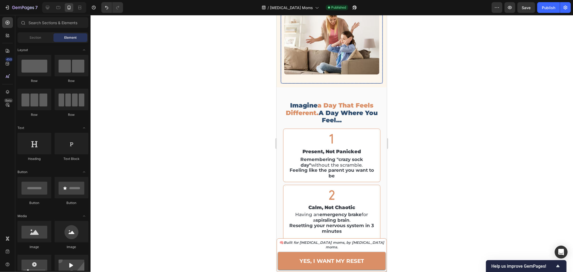
scroll to position [717, 0]
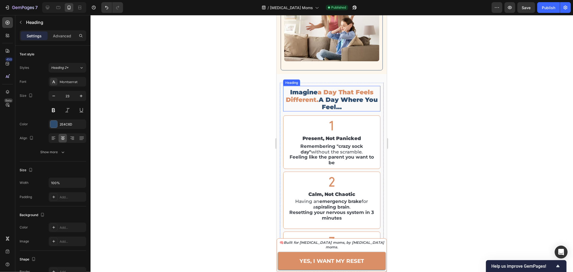
click at [299, 88] on h2 "imagine a day that feels different. a day where you feel…" at bounding box center [331, 99] width 97 height 23
click at [322, 88] on span "a day that feels different." at bounding box center [330, 95] width 88 height 15
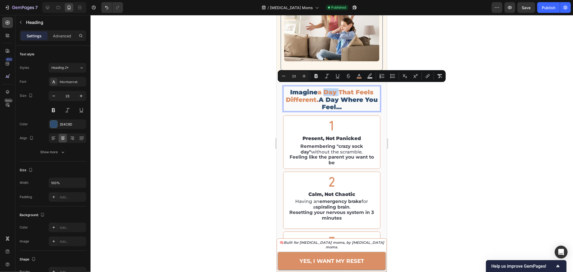
click at [322, 88] on span "a day that feels different." at bounding box center [330, 95] width 88 height 15
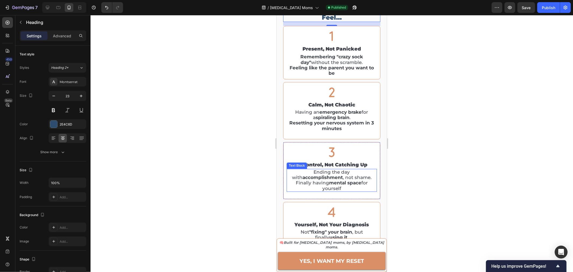
scroll to position [836, 0]
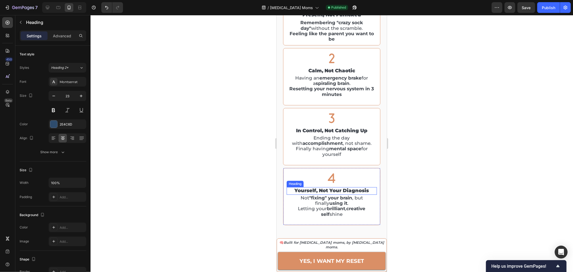
click at [303, 191] on h2 "yourself, not your diagnosis" at bounding box center [332, 190] width 90 height 7
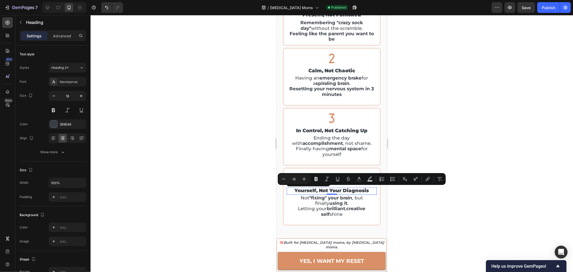
click at [438, 139] on div at bounding box center [332, 143] width 483 height 257
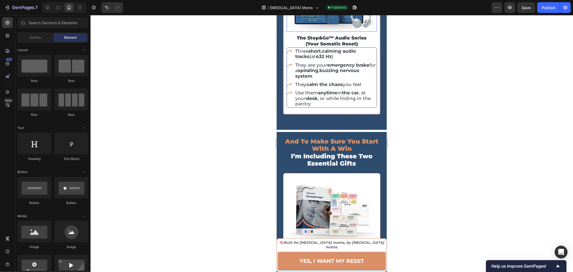
scroll to position [1642, 0]
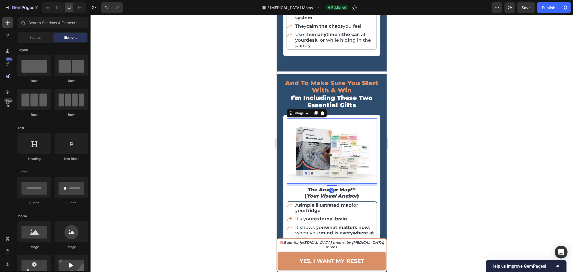
drag, startPoint x: 323, startPoint y: 146, endPoint x: 297, endPoint y: 150, distance: 26.0
click at [323, 147] on img at bounding box center [332, 150] width 90 height 65
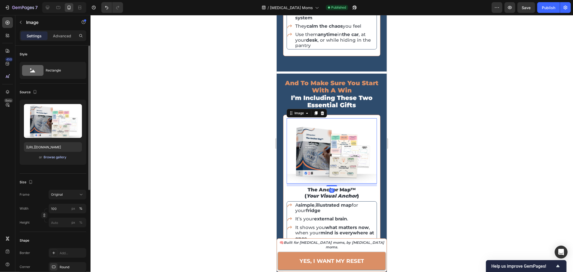
click at [51, 156] on div "Browse gallery" at bounding box center [55, 157] width 23 height 5
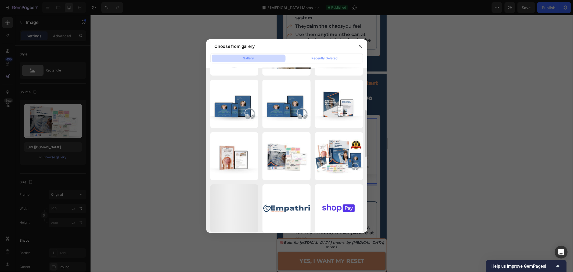
scroll to position [119, 0]
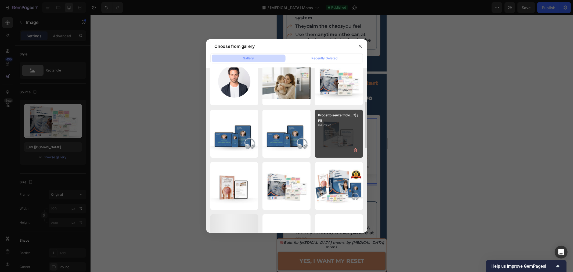
click at [334, 138] on div "Progetto senza titolo...7).jpg 64.76 kb" at bounding box center [339, 134] width 48 height 48
type input "[URL][DOMAIN_NAME]"
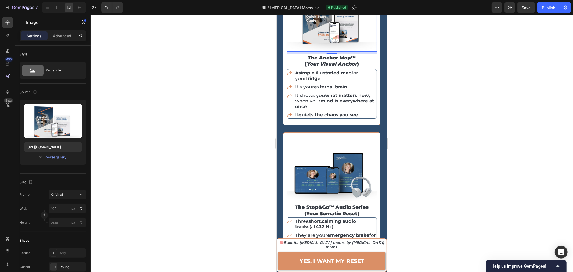
scroll to position [1821, 0]
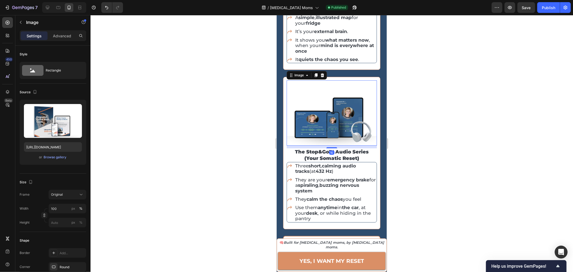
click at [332, 122] on img at bounding box center [332, 112] width 90 height 65
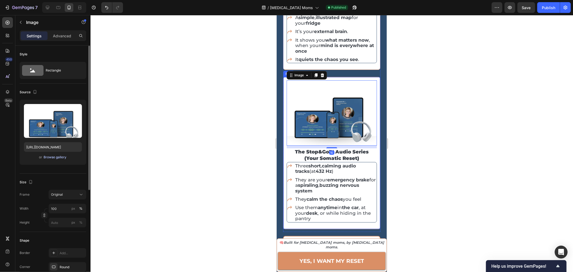
click at [58, 155] on div "Browse gallery" at bounding box center [55, 157] width 23 height 5
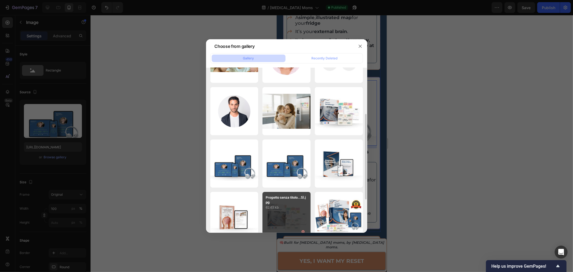
scroll to position [149, 0]
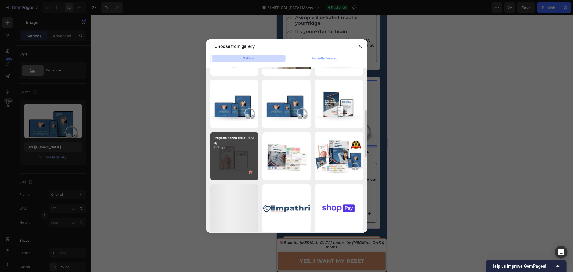
click at [246, 164] on div "Progetto senza titolo...6).jpg 61.71 kb" at bounding box center [234, 156] width 48 height 48
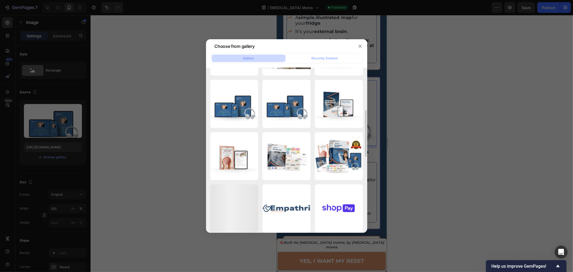
type input "[URL][DOMAIN_NAME]"
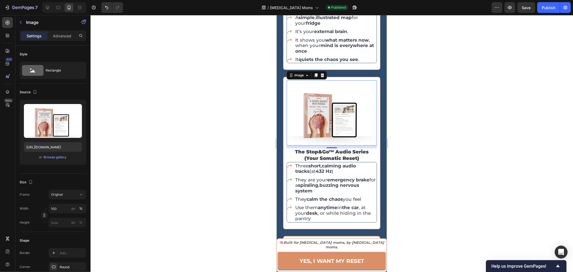
click at [467, 118] on div at bounding box center [332, 143] width 483 height 257
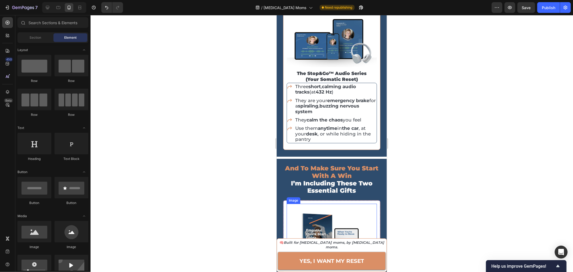
scroll to position [1613, 0]
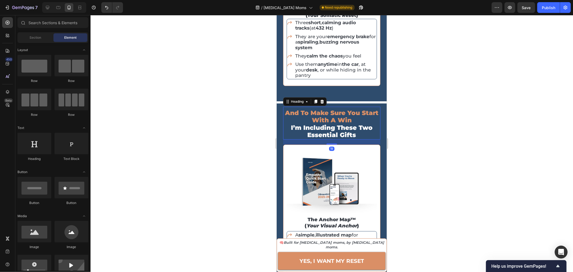
click at [330, 124] on span "i’m including these two essential gifts" at bounding box center [332, 131] width 82 height 15
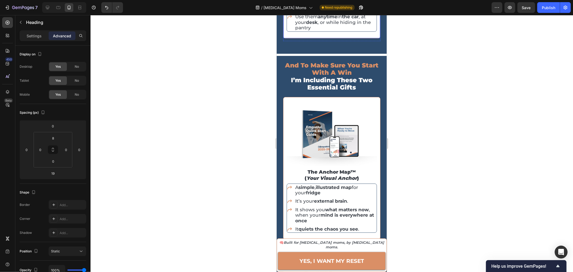
scroll to position [1672, 0]
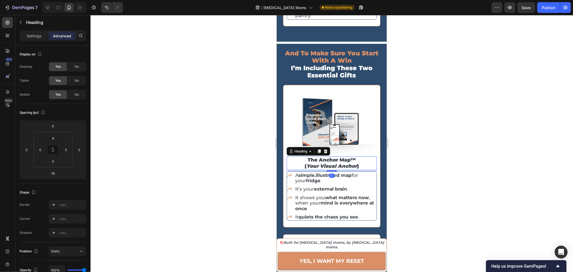
click at [318, 156] on h2 "the anchor map™ ( your visual anchor )" at bounding box center [332, 163] width 90 height 14
click at [318, 157] on p "the anchor map™ ( your visual anchor )" at bounding box center [331, 163] width 89 height 13
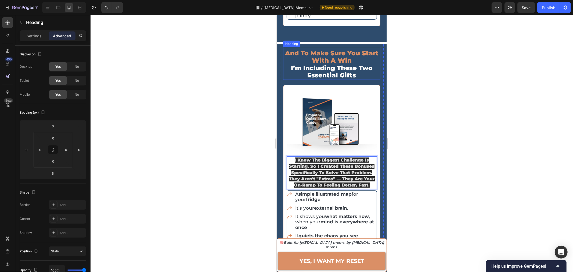
click at [335, 67] on span "i’m including these two essential gifts" at bounding box center [332, 71] width 82 height 15
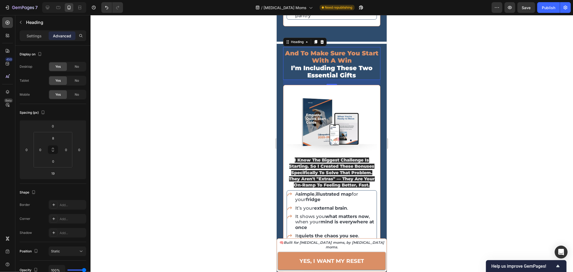
click at [438, 196] on div at bounding box center [332, 143] width 483 height 257
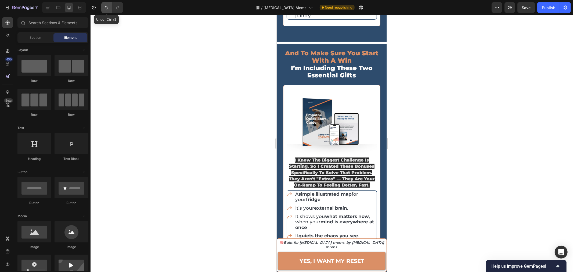
click at [108, 6] on icon "Undo/Redo" at bounding box center [106, 7] width 5 height 5
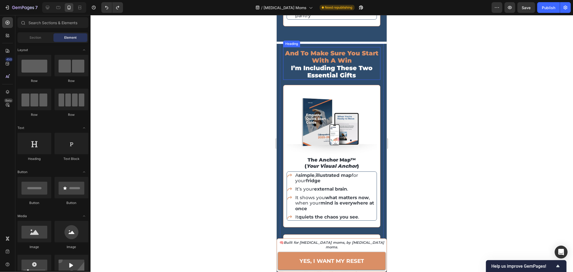
click at [327, 64] on span "i’m including these two essential gifts" at bounding box center [332, 71] width 82 height 15
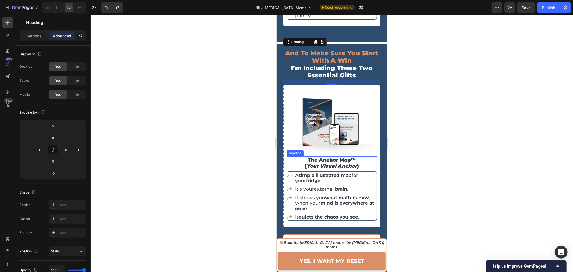
click at [328, 156] on h2 "the anchor map™ ( your visual anchor )" at bounding box center [332, 163] width 90 height 14
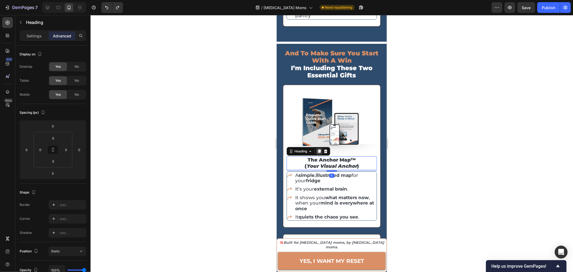
click at [318, 149] on icon at bounding box center [319, 151] width 4 height 4
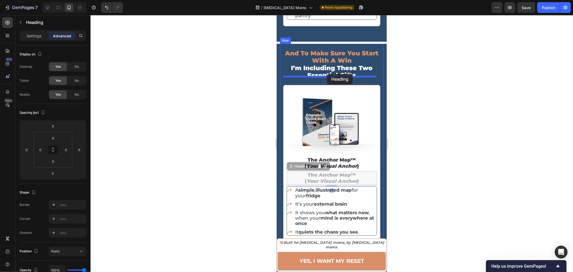
drag, startPoint x: 309, startPoint y: 156, endPoint x: 327, endPoint y: 74, distance: 83.9
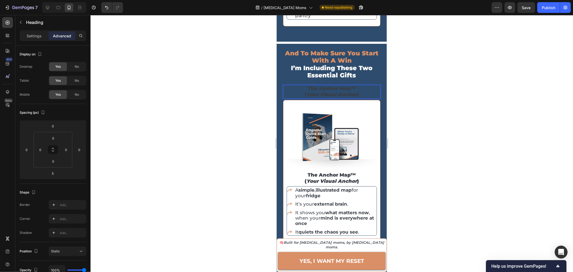
click at [326, 85] on h2 "the anchor map™ ( your visual anchor )" at bounding box center [331, 92] width 97 height 14
click at [326, 85] on p "the anchor map™ ( your visual anchor )" at bounding box center [332, 91] width 96 height 13
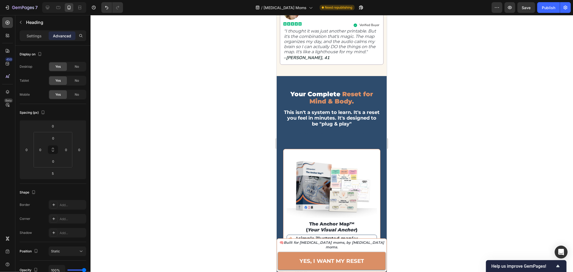
scroll to position [1254, 0]
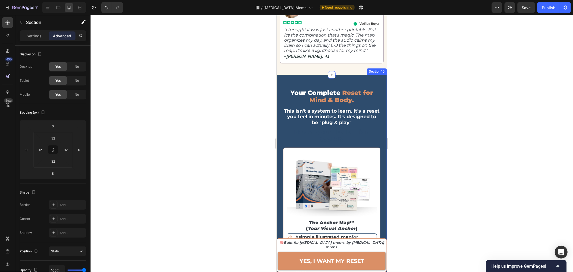
click at [279, 74] on div "Your Complete Reset for Mind & Body. Heading This isn't a system to learn. It's…" at bounding box center [332, 268] width 110 height 389
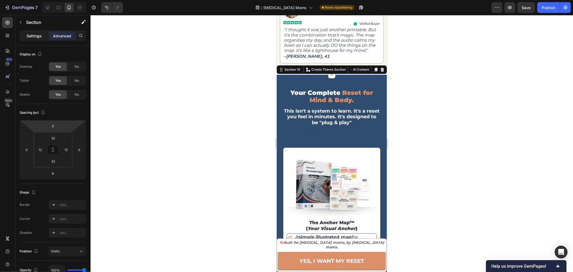
click at [34, 38] on p "Settings" at bounding box center [34, 36] width 15 height 6
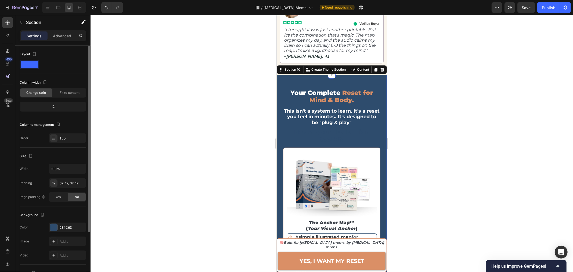
click at [68, 232] on div "The changes might be hidden by the video. Color 2E4C6D Image Add... Video Add..." at bounding box center [53, 242] width 67 height 38
click at [68, 231] on div "2E4C6D" at bounding box center [68, 228] width 38 height 10
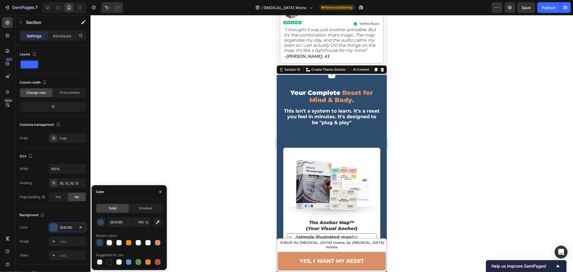
click at [109, 244] on div at bounding box center [109, 242] width 5 height 5
type input "FDF6EC"
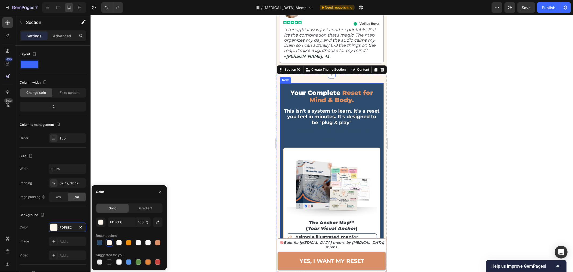
click at [281, 84] on div "Your Complete Reset for Mind & Body. Heading This isn't a system to learn. It's…" at bounding box center [332, 268] width 104 height 371
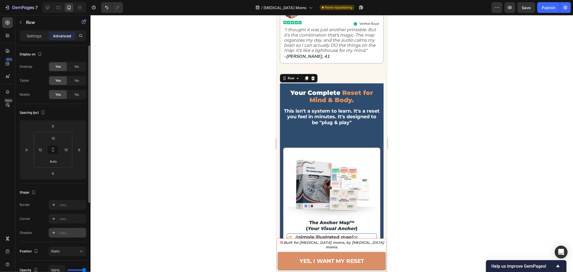
scroll to position [60, 0]
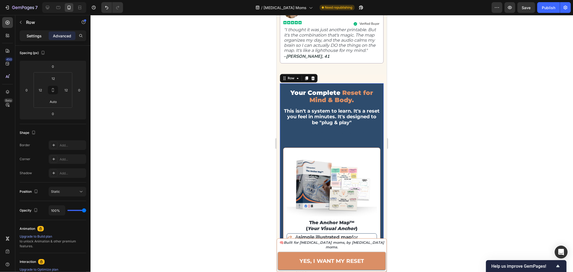
click at [36, 37] on p "Settings" at bounding box center [34, 36] width 15 height 6
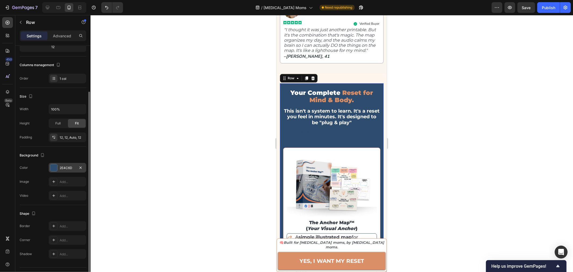
click at [65, 168] on div "2E4C6D" at bounding box center [68, 168] width 16 height 5
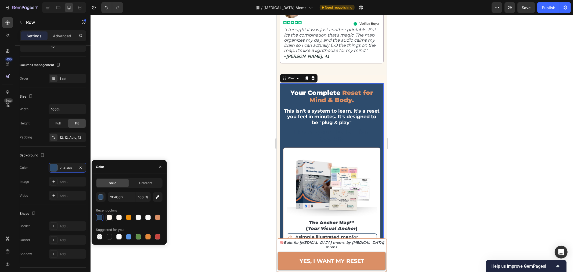
click at [111, 220] on div at bounding box center [109, 217] width 5 height 5
type input "FDF6EC"
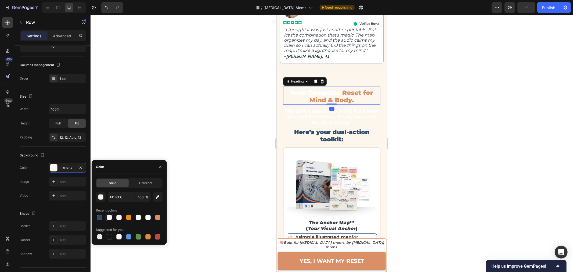
click at [309, 89] on span "Your Complete" at bounding box center [316, 93] width 50 height 8
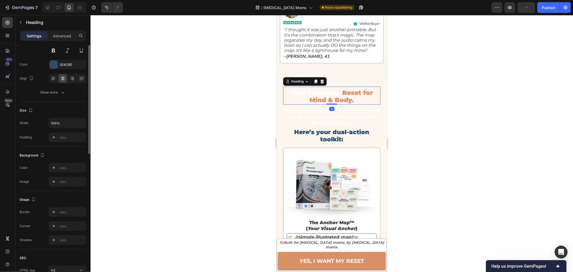
scroll to position [0, 0]
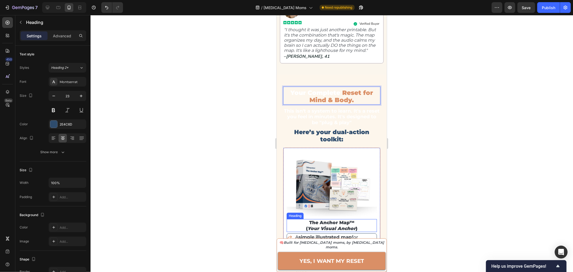
click at [323, 219] on h2 "the anchor map™ ( your visual anchor )" at bounding box center [332, 225] width 90 height 13
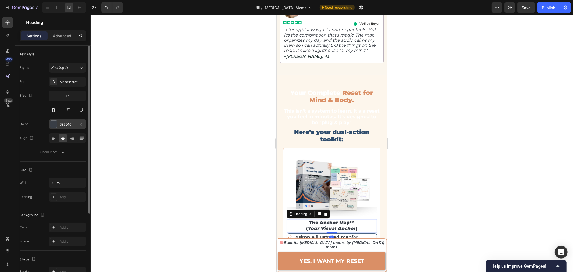
click at [66, 125] on div "393E46" at bounding box center [68, 124] width 16 height 5
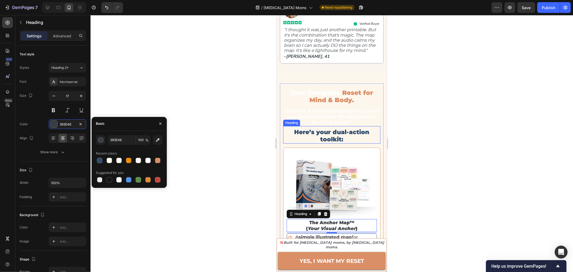
click at [332, 135] on h2 "Here’s your dual-action toolkit:" at bounding box center [331, 135] width 97 height 15
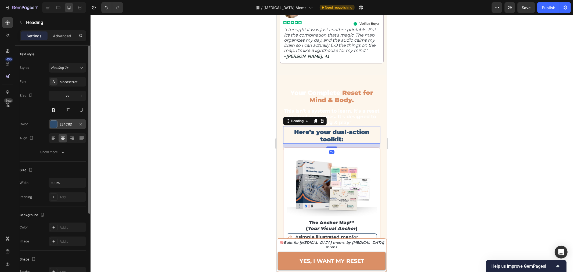
click at [66, 125] on div "2E4C6D" at bounding box center [68, 124] width 16 height 5
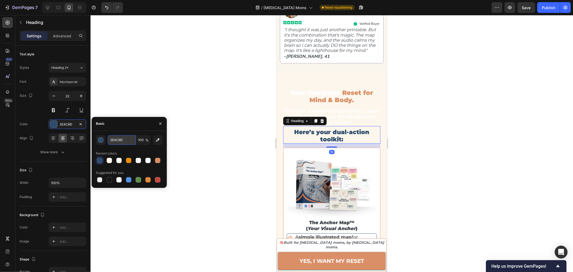
click at [118, 141] on input "2E4C6D" at bounding box center [122, 140] width 28 height 10
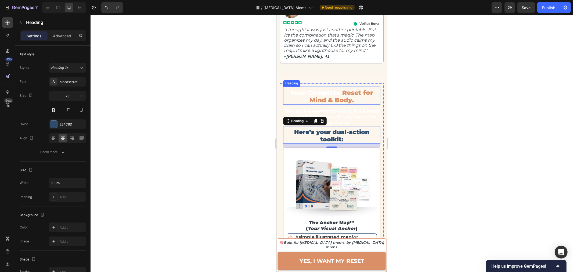
click at [337, 93] on span "Reset for Mind & Body." at bounding box center [341, 96] width 63 height 15
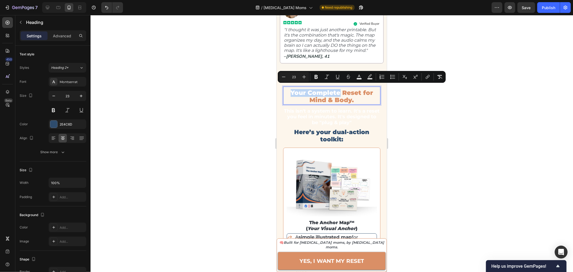
drag, startPoint x: 285, startPoint y: 88, endPoint x: 338, endPoint y: 90, distance: 52.7
click at [338, 90] on p "Your Complete Reset for Mind & Body." at bounding box center [332, 96] width 96 height 15
click at [361, 79] on rect "Editor contextual toolbar" at bounding box center [359, 78] width 5 height 1
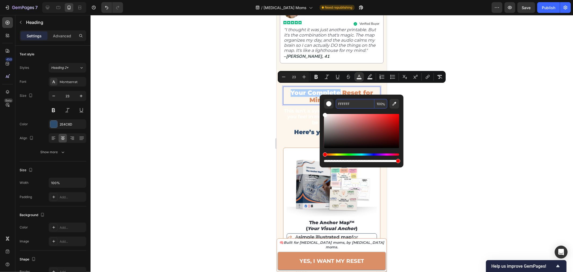
paste input "2E4C6D"
type input "2E4C6D"
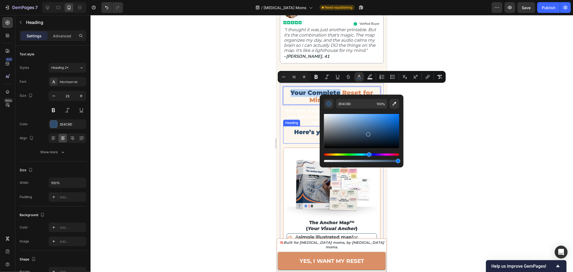
click at [298, 120] on div "Heading" at bounding box center [291, 122] width 15 height 5
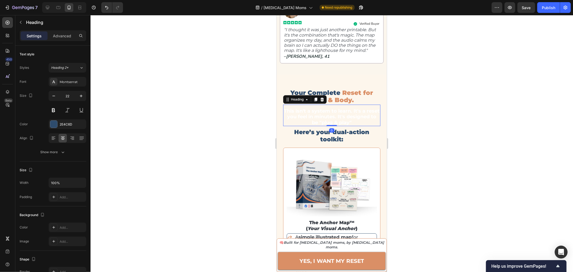
click at [329, 110] on span "This isn't a system to learn. It's a reset you feel in minutes. It's designed t…" at bounding box center [332, 116] width 96 height 17
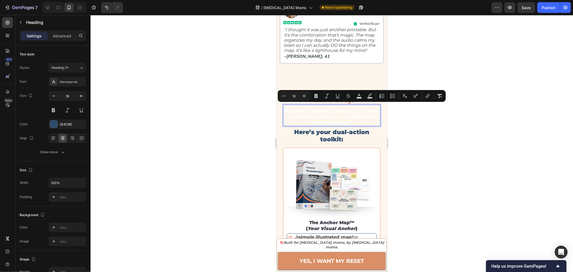
click at [247, 116] on div at bounding box center [332, 143] width 483 height 257
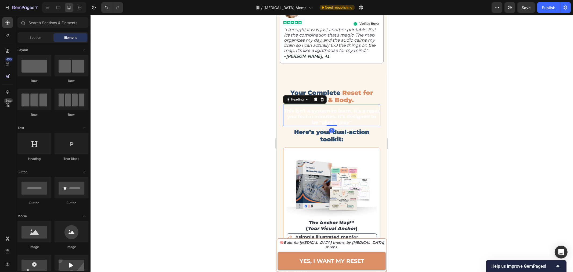
click at [314, 115] on span "This isn't a system to learn. It's a reset you feel in minutes. It's designed t…" at bounding box center [332, 116] width 96 height 17
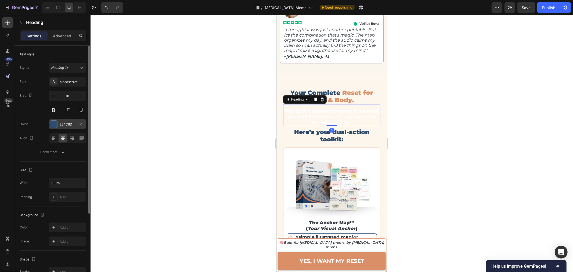
click at [71, 122] on div "2E4C6D" at bounding box center [68, 124] width 16 height 5
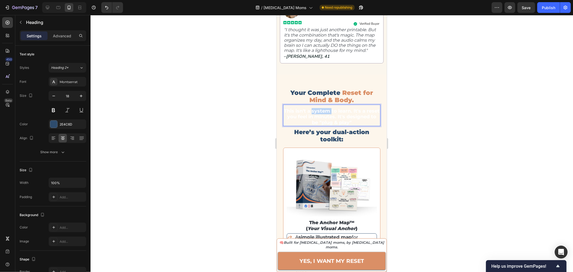
click at [329, 108] on span "This isn't a system to learn. It's a reset you feel in minutes. It's designed t…" at bounding box center [332, 116] width 96 height 17
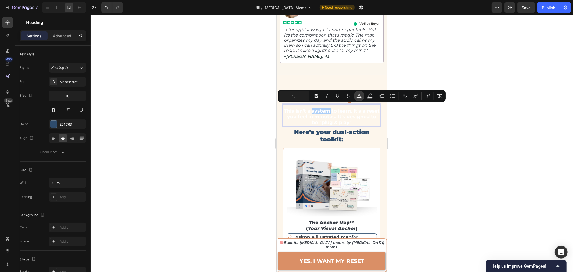
click at [359, 95] on icon "Editor contextual toolbar" at bounding box center [359, 95] width 5 height 5
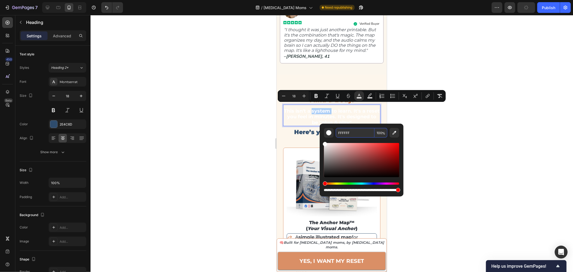
paste input "2E4C6D"
type input "2E4C6D"
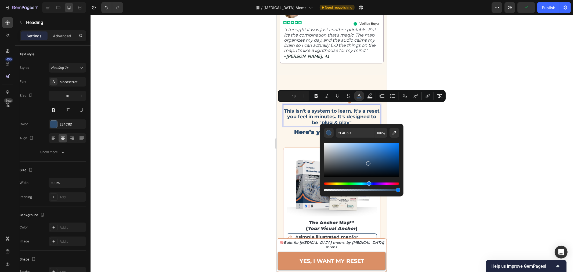
click at [477, 130] on div at bounding box center [332, 143] width 483 height 257
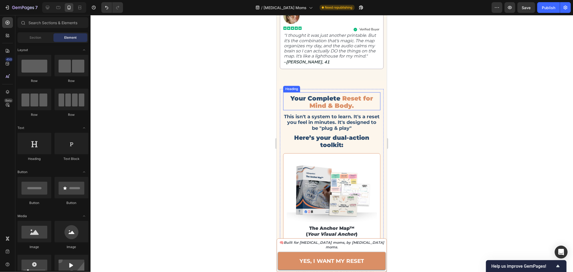
scroll to position [1284, 0]
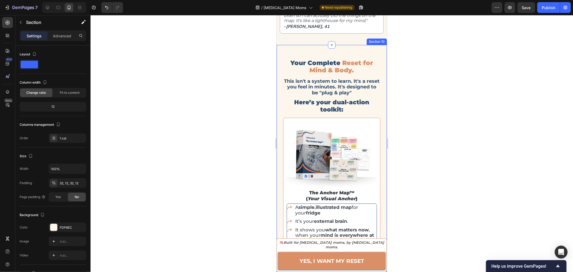
click at [278, 53] on div "Your Complete Reset for Mind & Body. Heading This isn't a system to learn. It's…" at bounding box center [332, 239] width 110 height 389
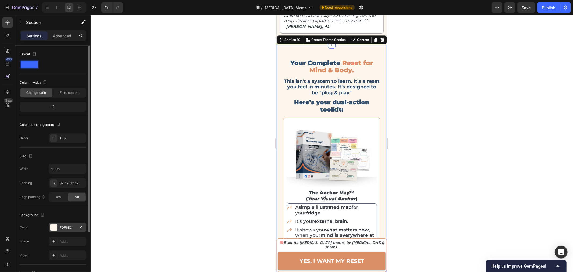
click at [69, 227] on div "FDF6EC" at bounding box center [68, 227] width 16 height 5
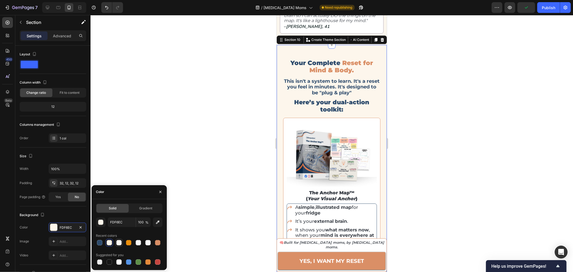
click at [121, 244] on div at bounding box center [118, 242] width 5 height 5
click at [141, 244] on div at bounding box center [138, 242] width 5 height 5
click at [146, 244] on div at bounding box center [147, 242] width 5 height 5
click at [122, 244] on div at bounding box center [119, 242] width 6 height 6
click at [137, 244] on div at bounding box center [138, 242] width 5 height 5
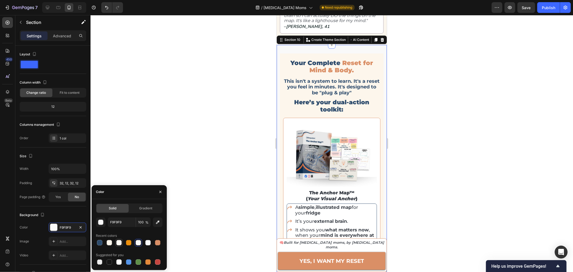
click at [117, 244] on div at bounding box center [118, 242] width 5 height 5
click at [148, 243] on div at bounding box center [147, 242] width 5 height 5
type input "FAFAFA"
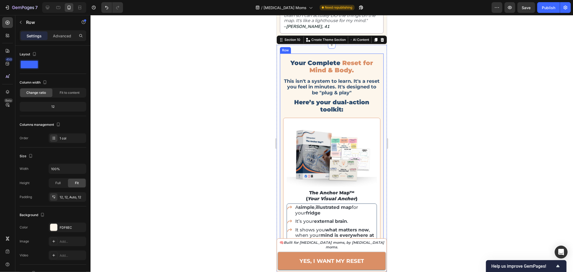
click at [281, 68] on div "Your Complete Reset for Mind & Body. Heading This isn't a system to learn. It's…" at bounding box center [332, 238] width 104 height 371
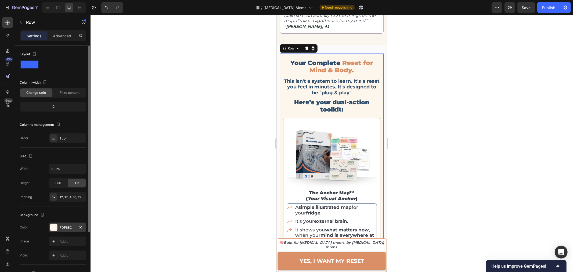
click at [67, 228] on div "FDF6EC" at bounding box center [68, 227] width 16 height 5
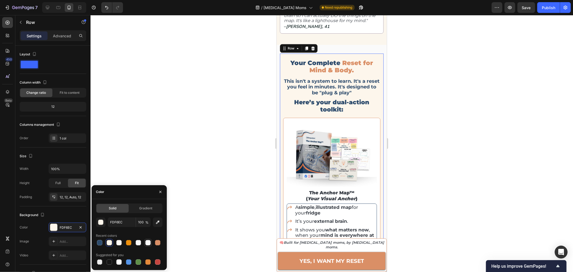
click at [148, 243] on div at bounding box center [147, 242] width 5 height 5
type input "FAFAFA"
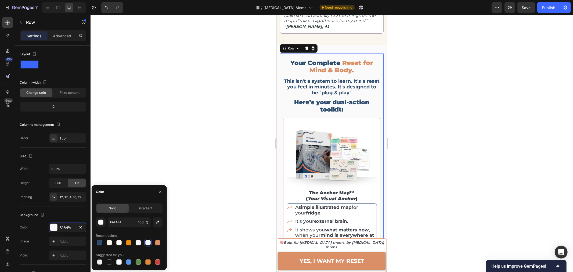
click at [206, 116] on div at bounding box center [332, 143] width 483 height 257
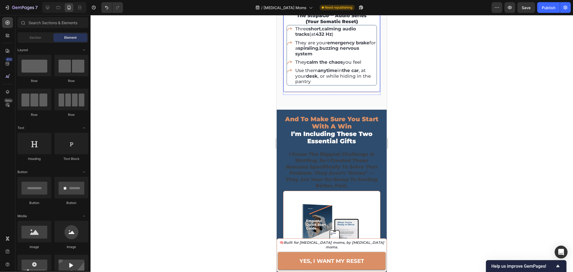
scroll to position [1613, 0]
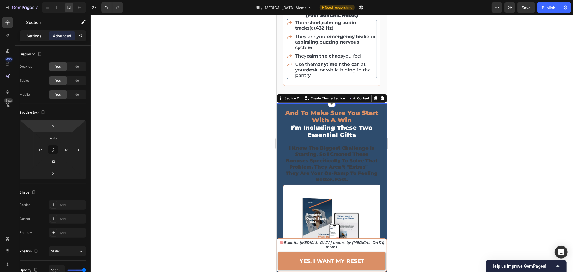
drag, startPoint x: 35, startPoint y: 33, endPoint x: 37, endPoint y: 46, distance: 12.6
click at [35, 34] on p "Settings" at bounding box center [34, 36] width 15 height 6
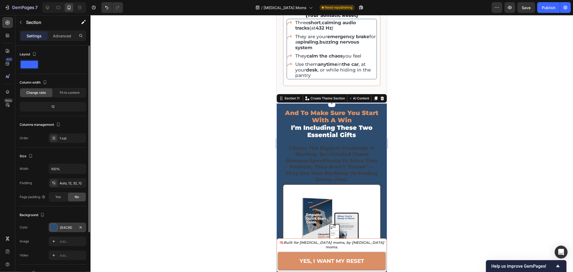
drag, startPoint x: 62, startPoint y: 224, endPoint x: 81, endPoint y: 231, distance: 20.5
click at [63, 225] on div "2E4C6D" at bounding box center [68, 227] width 16 height 5
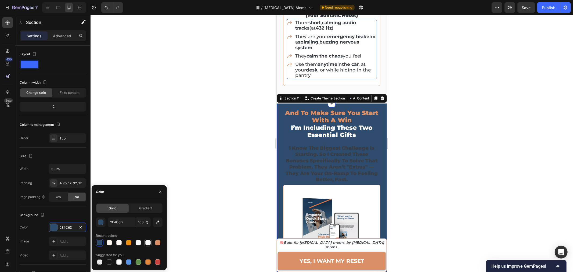
click at [147, 244] on div at bounding box center [147, 242] width 5 height 5
type input "FAFAFA"
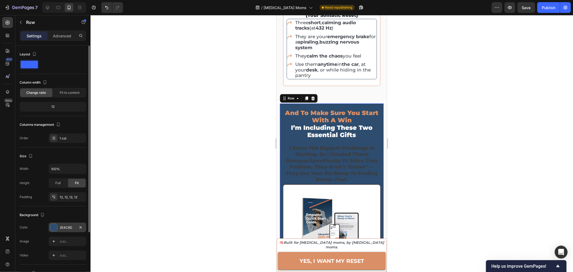
drag, startPoint x: 68, startPoint y: 228, endPoint x: 79, endPoint y: 237, distance: 14.3
click at [69, 228] on div "2E4C6D" at bounding box center [68, 227] width 16 height 5
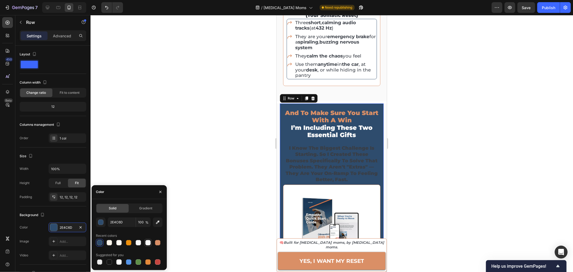
click at [148, 243] on div at bounding box center [147, 242] width 5 height 5
type input "FAFAFA"
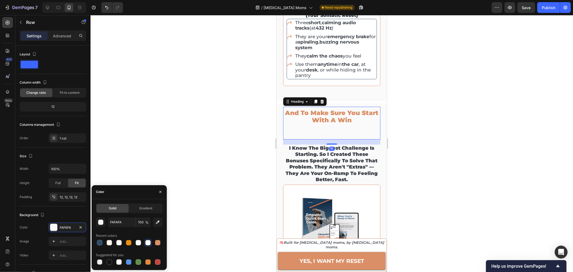
click at [323, 109] on span "and to make sure you start with a win" at bounding box center [332, 116] width 94 height 15
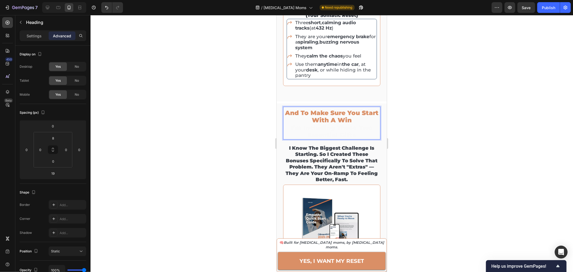
click at [314, 124] on span "i’m including these two essential gifts" at bounding box center [332, 131] width 82 height 15
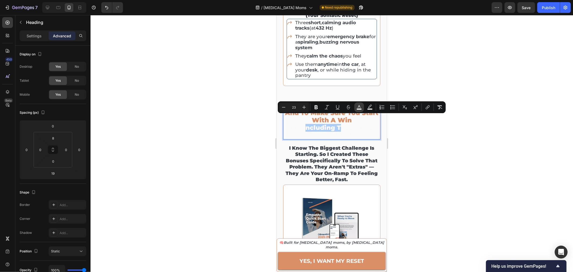
click at [363, 109] on button "color" at bounding box center [360, 107] width 10 height 10
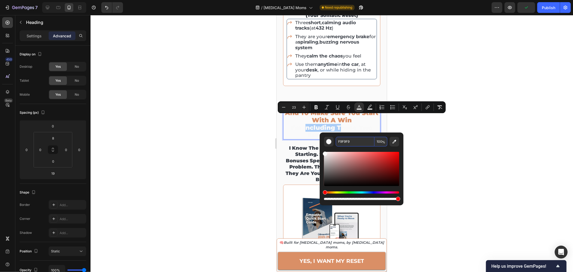
paste input "2E4C6D"
type input "2E4C6D"
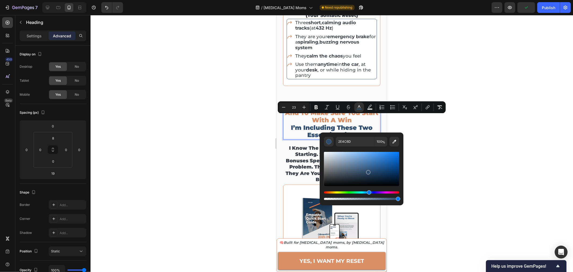
click at [489, 175] on div at bounding box center [332, 143] width 483 height 257
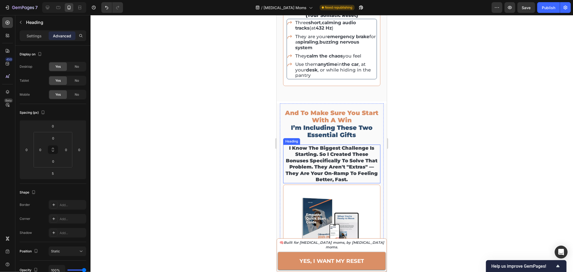
click at [336, 146] on h2 "i know the biggest challenge is starting. so i created these bonuses specifical…" at bounding box center [331, 163] width 97 height 39
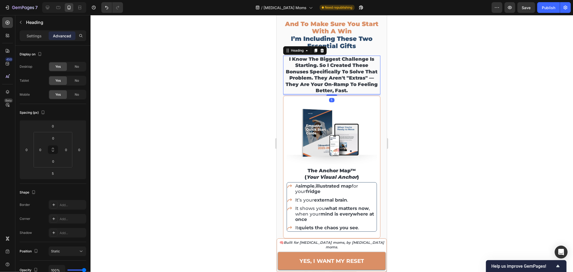
scroll to position [1702, 0]
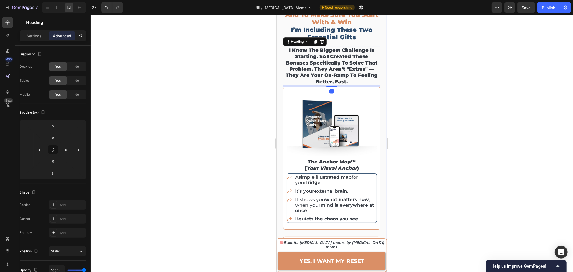
click at [437, 145] on div at bounding box center [332, 143] width 483 height 257
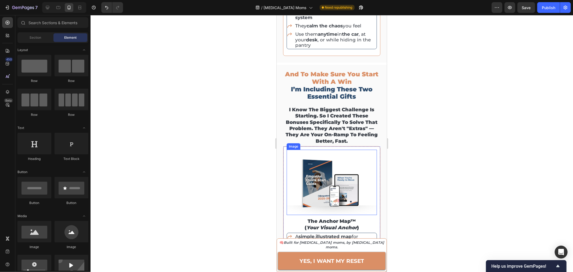
scroll to position [1642, 0]
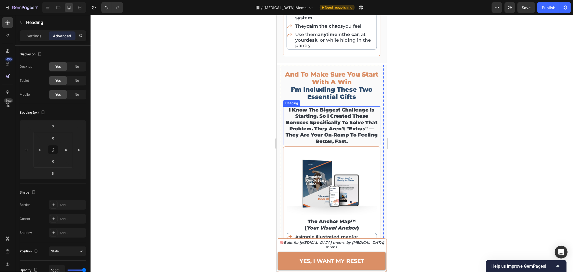
click at [342, 124] on h2 "i know the biggest challenge is starting. so i created these bonuses specifical…" at bounding box center [331, 125] width 97 height 39
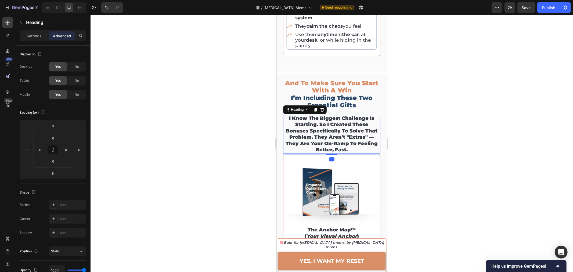
click at [372, 129] on h2 "i know the biggest challenge is starting. so i created these bonuses specifical…" at bounding box center [331, 133] width 97 height 39
click at [426, 147] on div at bounding box center [332, 143] width 483 height 257
click at [355, 124] on p "i know the biggest challenge is starting. so i created these bonuses specifical…" at bounding box center [332, 134] width 96 height 38
click at [29, 35] on p "Settings" at bounding box center [34, 36] width 15 height 6
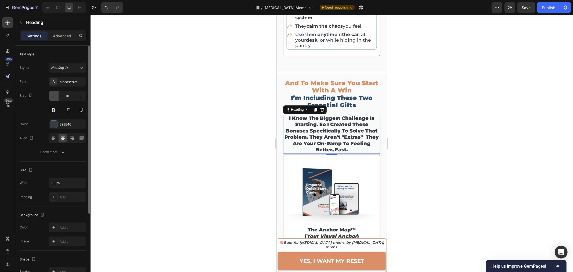
click at [55, 96] on icon "button" at bounding box center [53, 95] width 5 height 5
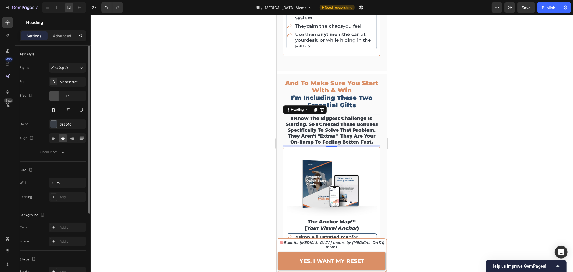
click at [55, 96] on icon "button" at bounding box center [53, 95] width 5 height 5
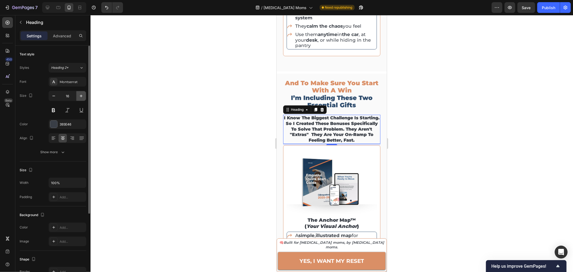
click at [78, 97] on button "button" at bounding box center [81, 96] width 10 height 10
type input "17"
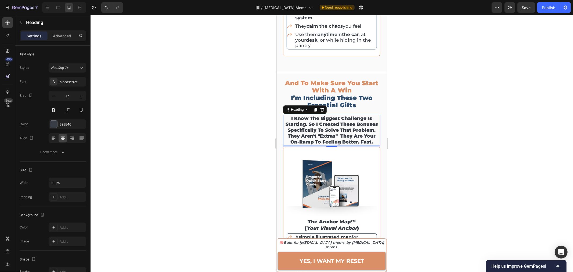
click at [463, 105] on div at bounding box center [332, 143] width 483 height 257
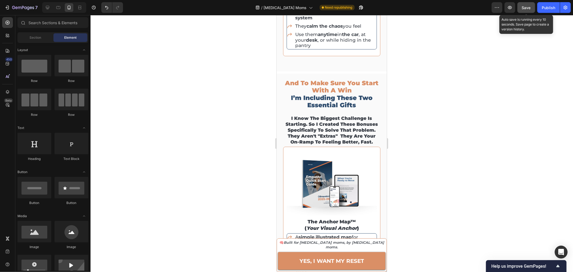
drag, startPoint x: 521, startPoint y: 9, endPoint x: 532, endPoint y: 8, distance: 10.8
click at [522, 9] on button "Save" at bounding box center [527, 7] width 18 height 11
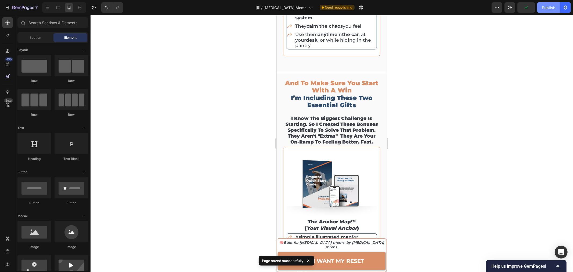
click at [542, 8] on button "Publish" at bounding box center [549, 7] width 23 height 11
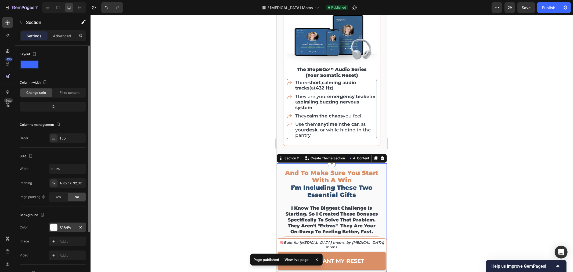
click at [69, 227] on div "FAFAFA" at bounding box center [68, 227] width 16 height 5
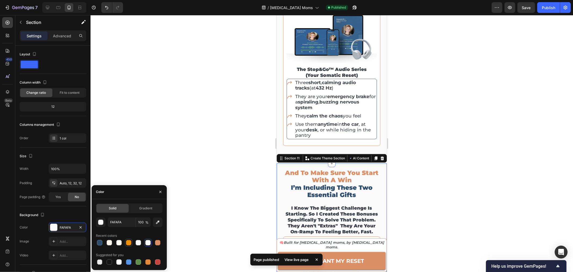
click at [128, 246] on div at bounding box center [129, 243] width 8 height 8
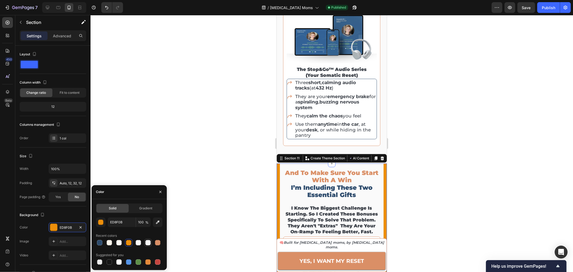
click at [147, 244] on div at bounding box center [147, 242] width 5 height 5
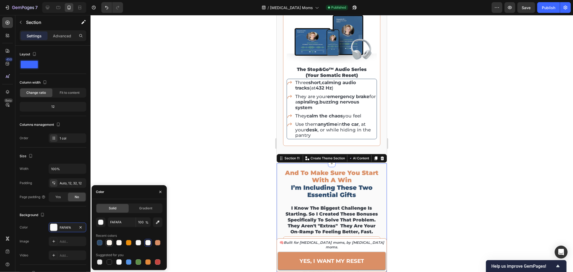
click at [110, 243] on div at bounding box center [109, 242] width 5 height 5
type input "FDF6EC"
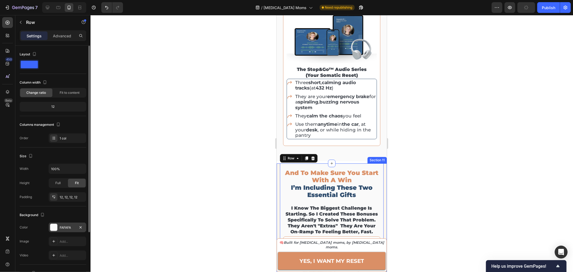
click at [66, 228] on div "FAFAFA" at bounding box center [68, 227] width 16 height 5
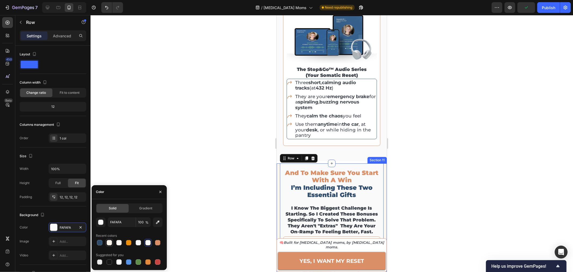
click at [111, 244] on div at bounding box center [109, 242] width 5 height 5
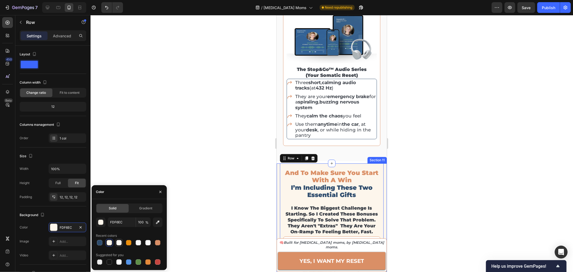
click at [119, 243] on div at bounding box center [118, 242] width 5 height 5
click at [110, 243] on div at bounding box center [109, 242] width 5 height 5
type input "FDF6EC"
click at [444, 186] on div at bounding box center [332, 143] width 483 height 257
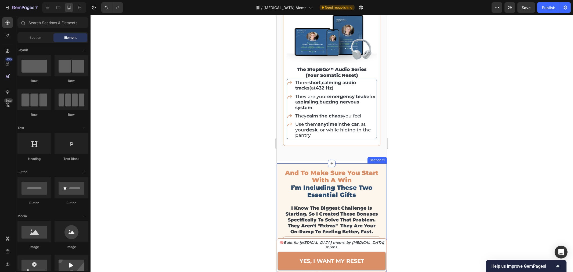
click at [436, 192] on div at bounding box center [332, 143] width 483 height 257
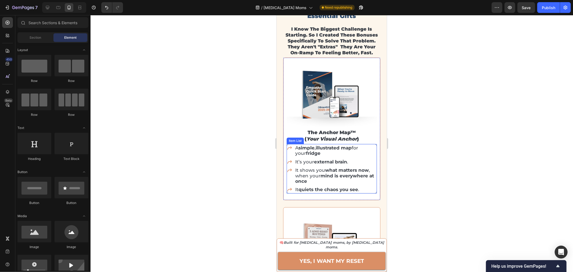
scroll to position [1732, 0]
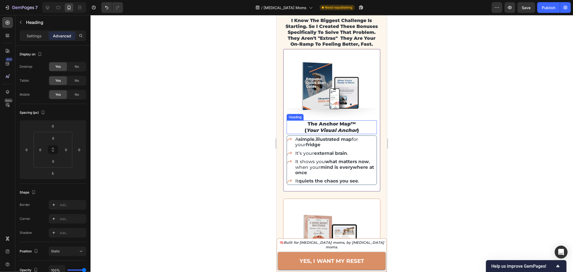
click at [338, 131] on icon "your visual anchor" at bounding box center [331, 130] width 51 height 6
drag, startPoint x: 331, startPoint y: 126, endPoint x: 342, endPoint y: 133, distance: 13.4
click at [342, 133] on p "FREE BONUS #1: The Quick Start Guide" at bounding box center [331, 127] width 89 height 13
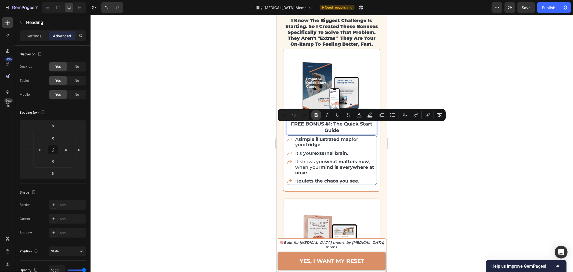
click at [318, 114] on icon "Editor contextual toolbar" at bounding box center [316, 114] width 5 height 5
click at [348, 131] on p "FREE BONUS #1: The Quick Start Guide" at bounding box center [331, 127] width 89 height 13
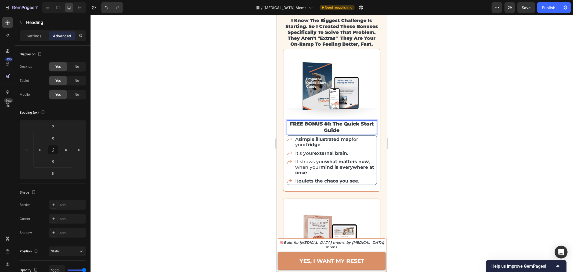
click at [330, 127] on p "FREE BONUS #1: The Quick Start Guide" at bounding box center [331, 127] width 89 height 13
click at [481, 121] on div at bounding box center [332, 143] width 483 height 257
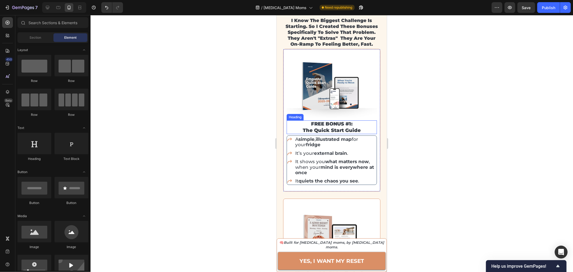
click at [330, 126] on p "FREE BONUS #1: The Quick Start Guide" at bounding box center [331, 127] width 89 height 13
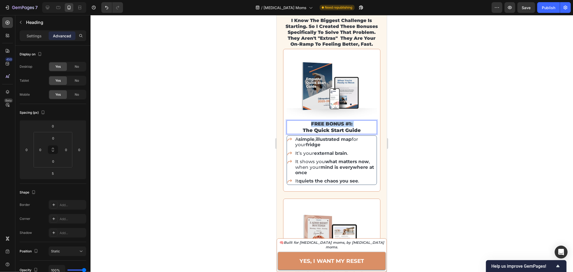
click at [330, 126] on p "FREE BONUS #1: The Quick Start Guide" at bounding box center [331, 127] width 89 height 13
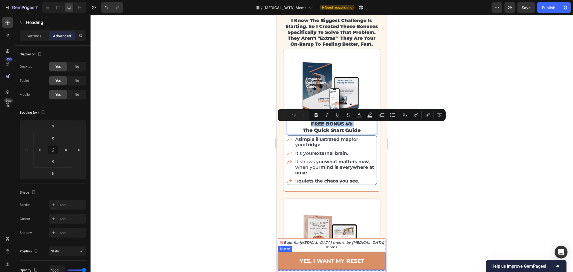
drag, startPoint x: 364, startPoint y: 260, endPoint x: 352, endPoint y: 260, distance: 11.9
click at [364, 260] on link "YES, I WANT MY RESET" at bounding box center [332, 261] width 108 height 18
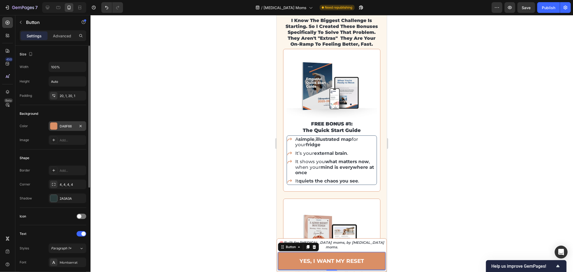
click at [66, 126] on div "DA8F66" at bounding box center [68, 126] width 16 height 5
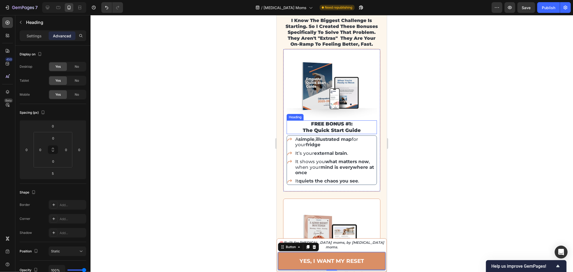
click at [331, 126] on p "FREE BONUS #1: The Quick Start Guide" at bounding box center [331, 127] width 89 height 13
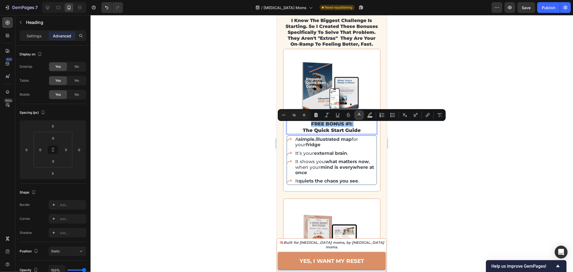
click at [359, 116] on rect "Editor contextual toolbar" at bounding box center [359, 116] width 5 height 1
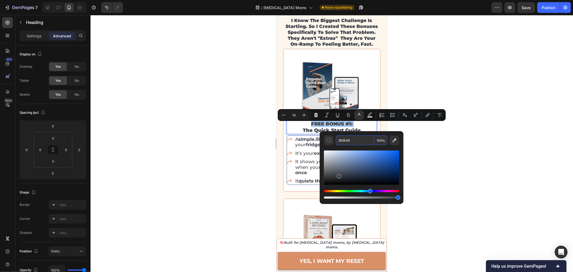
paste input "DA8F6"
type input "DA8F66"
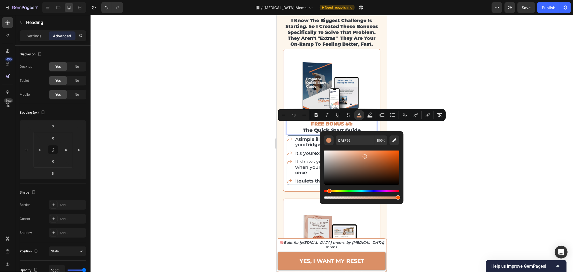
drag, startPoint x: 219, startPoint y: 164, endPoint x: 228, endPoint y: 157, distance: 11.3
click at [219, 163] on div at bounding box center [332, 143] width 483 height 257
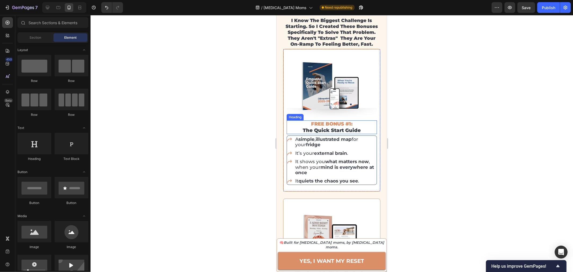
click at [317, 133] on p "⁠⁠⁠⁠⁠⁠⁠ FREE BONUS #1: The Quick Start Guide" at bounding box center [331, 127] width 89 height 13
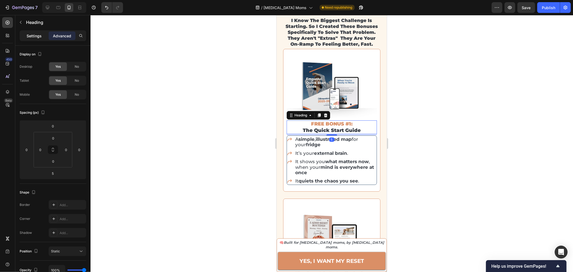
click at [37, 37] on p "Settings" at bounding box center [34, 36] width 15 height 6
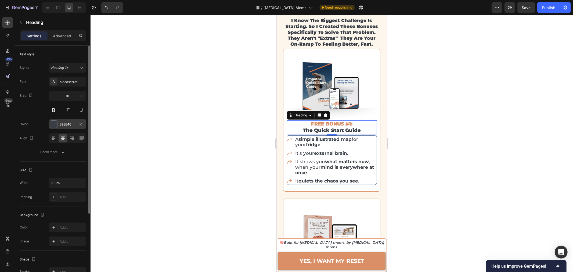
click at [58, 128] on div "393E46" at bounding box center [68, 124] width 38 height 10
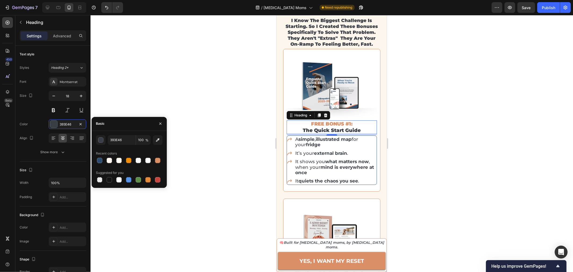
click at [100, 164] on div "393E46 100 % Recent colors Suggested for you" at bounding box center [129, 159] width 67 height 48
click at [100, 162] on div at bounding box center [99, 160] width 5 height 5
type input "2E4C6D"
click at [439, 161] on div at bounding box center [332, 143] width 483 height 257
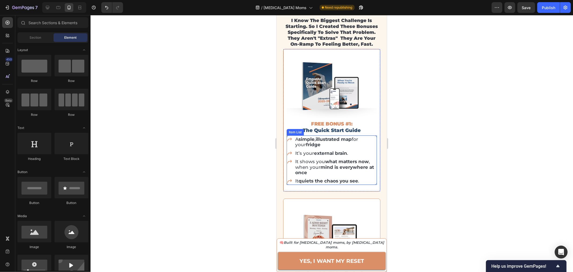
click at [295, 134] on div "Item List" at bounding box center [295, 132] width 15 height 5
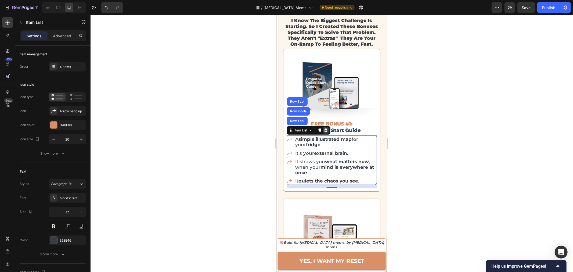
click at [327, 132] on icon at bounding box center [326, 130] width 4 height 4
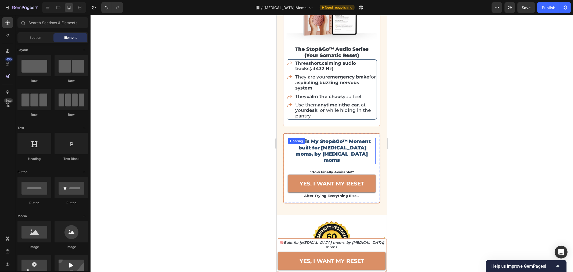
scroll to position [1911, 0]
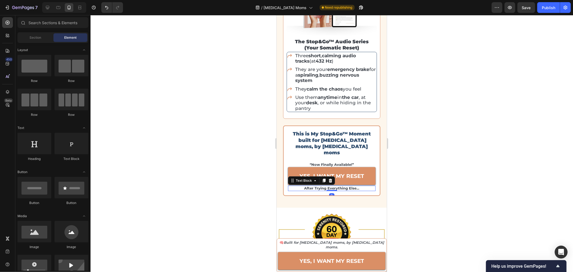
click at [319, 186] on p "after trying everything else…" at bounding box center [331, 188] width 87 height 4
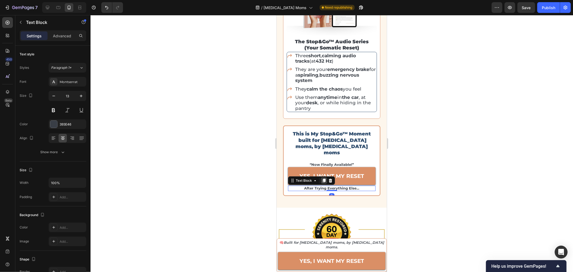
click at [323, 178] on icon at bounding box center [324, 180] width 4 height 4
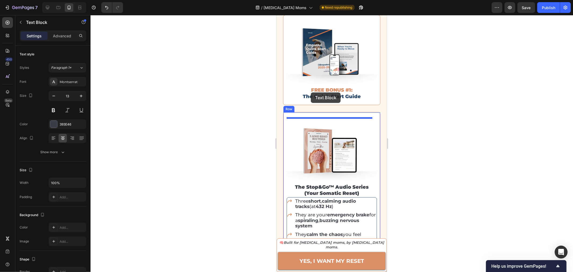
scroll to position [1765, 0]
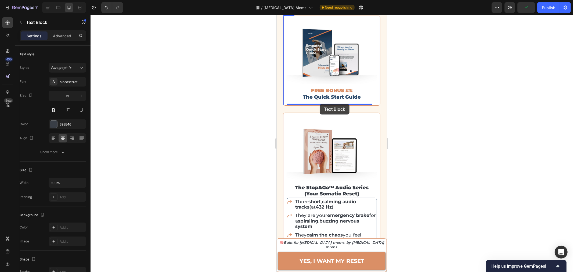
drag, startPoint x: 301, startPoint y: 179, endPoint x: 320, endPoint y: 104, distance: 77.2
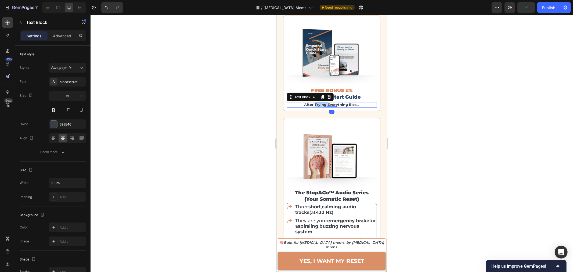
click at [321, 106] on p "after trying everything else…" at bounding box center [331, 104] width 89 height 4
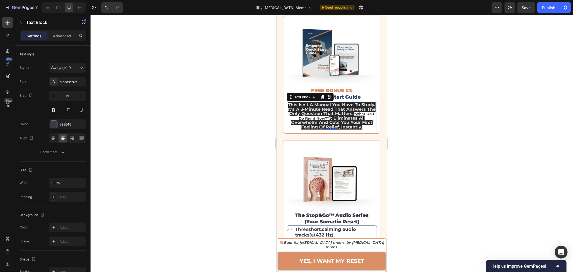
click at [172, 96] on div at bounding box center [332, 143] width 483 height 257
click at [335, 114] on span "This isn't a manual you have to study. It's a 3-minute read that answers the on…" at bounding box center [332, 109] width 88 height 14
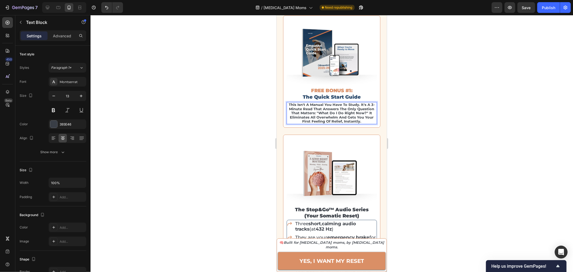
click at [410, 141] on div at bounding box center [332, 143] width 483 height 257
click at [334, 119] on p "This isn't a manual you have to study. It's a 3-minute read that answers the on…" at bounding box center [331, 112] width 89 height 21
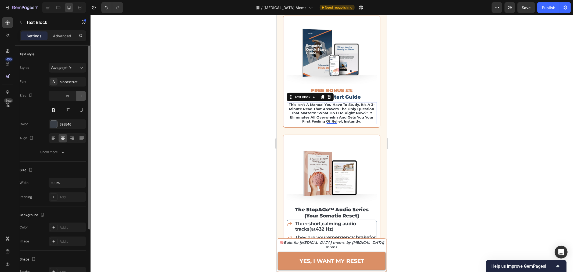
click at [82, 96] on icon "button" at bounding box center [81, 96] width 3 height 3
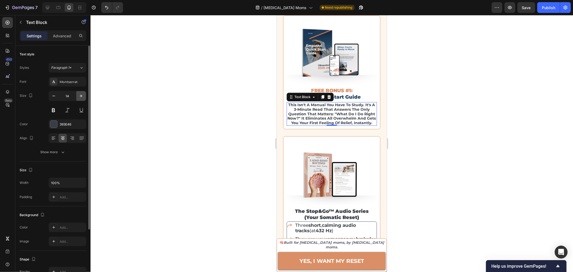
click at [83, 96] on icon "button" at bounding box center [80, 95] width 5 height 5
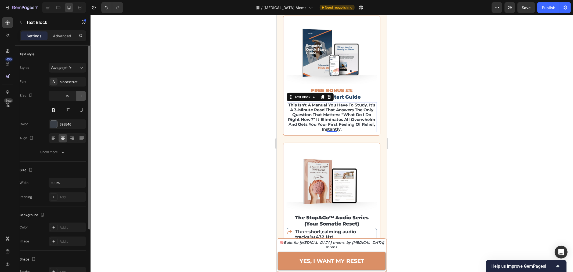
click at [83, 96] on icon "button" at bounding box center [80, 95] width 5 height 5
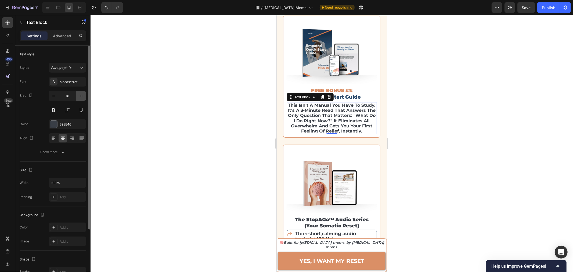
click at [83, 96] on icon "button" at bounding box center [80, 95] width 5 height 5
type input "17"
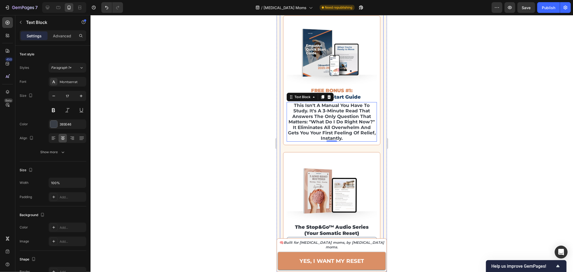
click at [471, 126] on div at bounding box center [332, 143] width 483 height 257
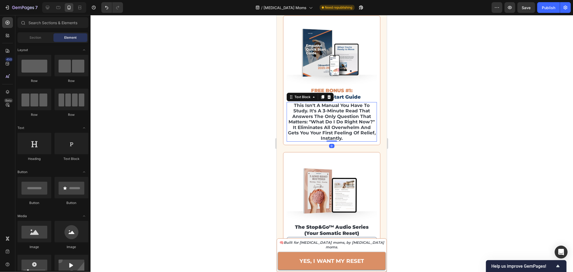
click at [346, 116] on p "This isn't a manual you have to study. It's a 3-minute read that answers the on…" at bounding box center [331, 121] width 89 height 38
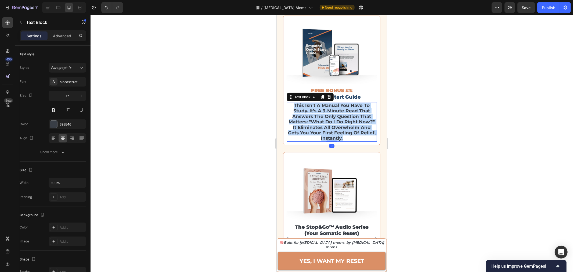
click at [346, 116] on p "This isn't a manual you have to study. It's a 3-minute read that answers the on…" at bounding box center [331, 121] width 89 height 38
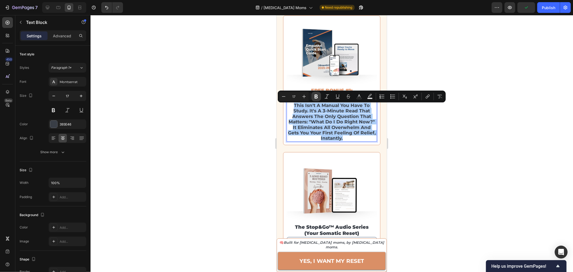
drag, startPoint x: 319, startPoint y: 95, endPoint x: 319, endPoint y: 100, distance: 4.8
click at [319, 95] on button "Bold" at bounding box center [317, 97] width 10 height 10
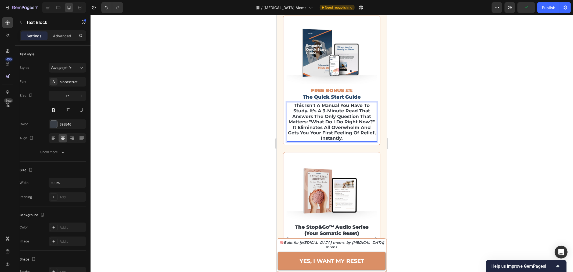
click at [323, 112] on strong "This isn't a manual you have to study. It's a 3-minute read that answers the on…" at bounding box center [332, 121] width 88 height 38
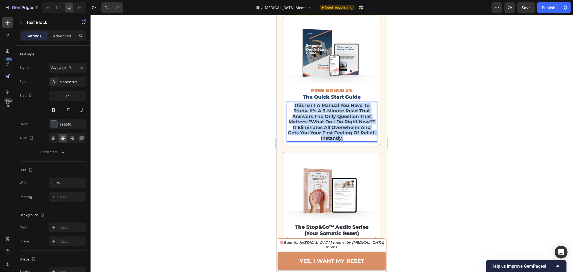
click at [323, 112] on strong "This isn't a manual you have to study. It's a 3-minute read that answers the on…" at bounding box center [332, 121] width 88 height 38
click at [428, 123] on div at bounding box center [332, 143] width 483 height 257
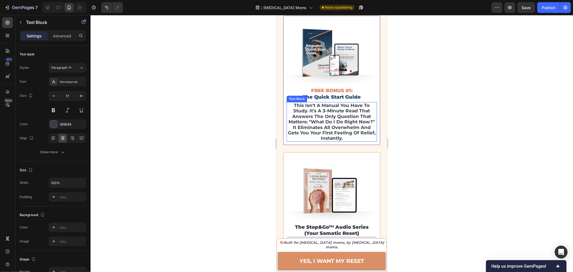
click at [339, 125] on strong "This isn't a manual you have to study. It's a 3-minute read that answers the on…" at bounding box center [332, 121] width 88 height 38
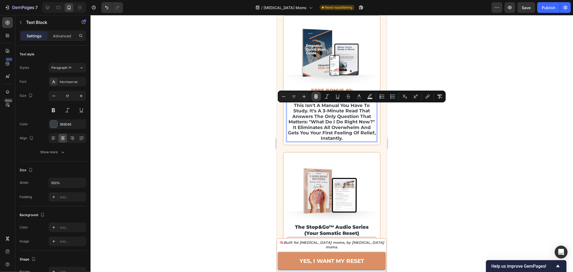
click at [319, 96] on icon "Editor contextual toolbar" at bounding box center [316, 96] width 5 height 5
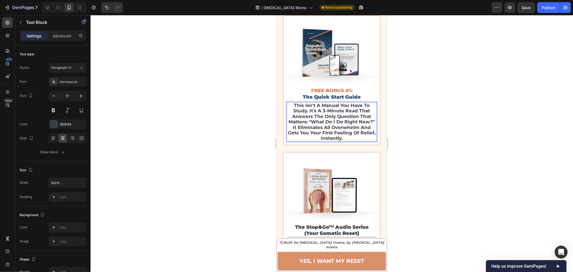
click at [219, 128] on div at bounding box center [332, 143] width 483 height 257
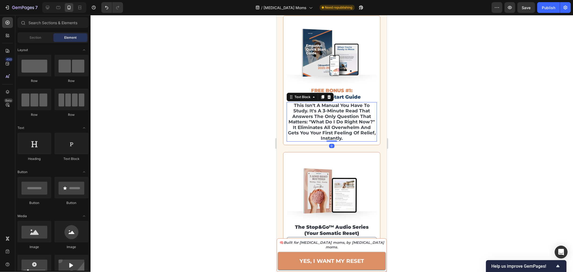
click at [321, 128] on p "This isn't a manual you have to study. It's a 3-minute read that answers the on…" at bounding box center [331, 121] width 89 height 38
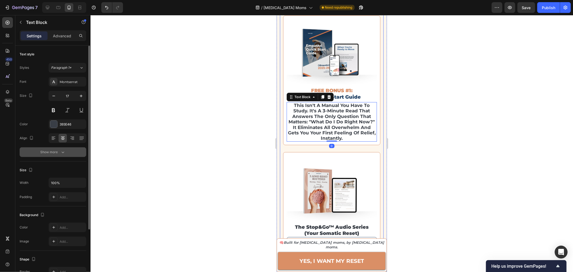
click at [51, 151] on div "Show more" at bounding box center [53, 151] width 25 height 5
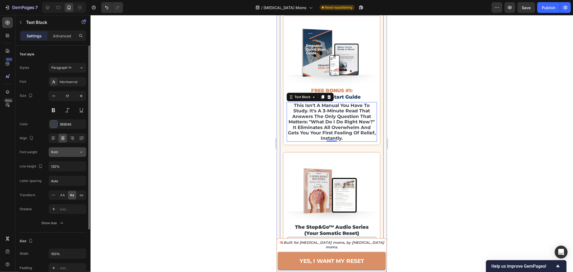
click at [65, 154] on div "Bold" at bounding box center [64, 152] width 27 height 5
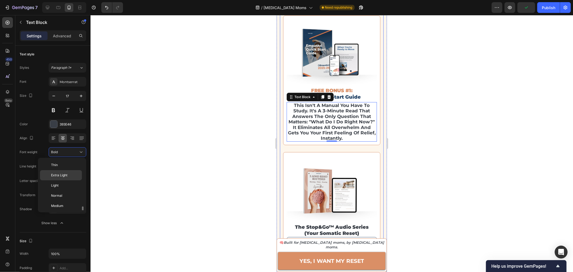
scroll to position [30, 0]
click at [63, 175] on p "Medium" at bounding box center [65, 176] width 28 height 5
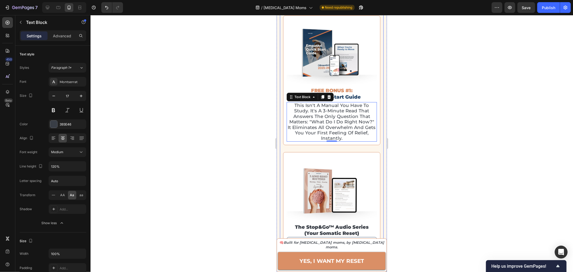
click at [241, 123] on div at bounding box center [332, 143] width 483 height 257
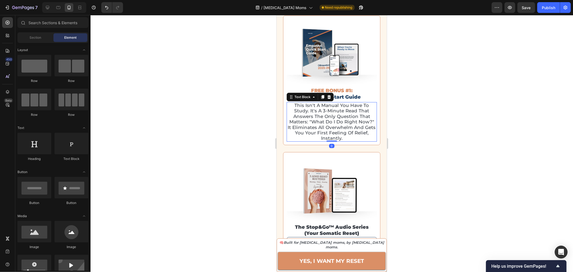
click at [350, 116] on p "This isn't a manual you have to study. It's a 3-minute read that answers the on…" at bounding box center [331, 121] width 89 height 38
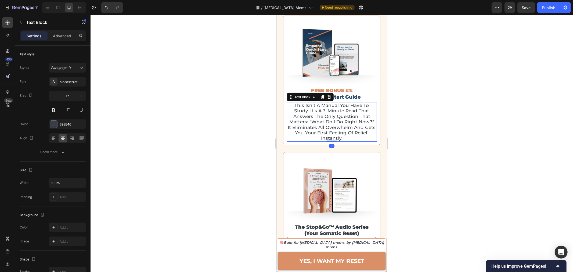
click at [442, 129] on div at bounding box center [332, 143] width 483 height 257
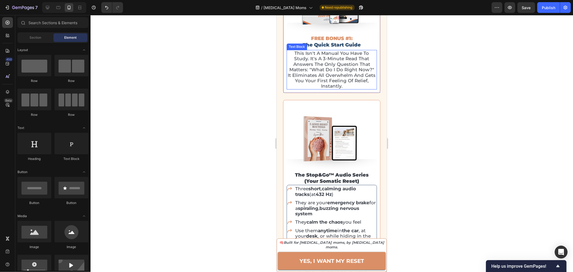
scroll to position [1825, 0]
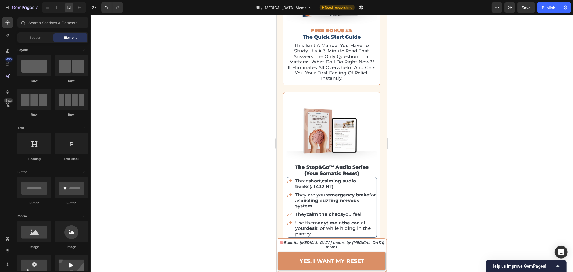
click at [399, 206] on div at bounding box center [332, 143] width 483 height 257
click at [332, 173] on h2 "the stop&go™ audio series (your somatic reset)" at bounding box center [332, 170] width 90 height 14
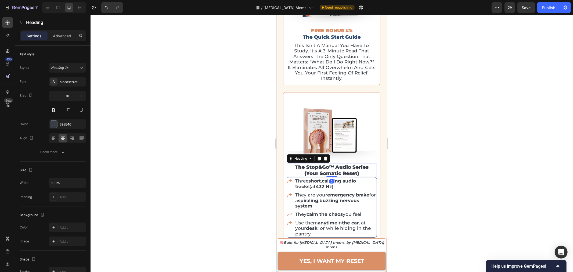
click at [332, 173] on h2 "the stop&go™ audio series (your somatic reset)" at bounding box center [332, 170] width 90 height 14
click at [332, 173] on p "the stop&go™ audio series (your somatic reset)" at bounding box center [331, 170] width 89 height 13
click at [336, 166] on p "FREE BONUS #2: The 3 ADHD Reset Routines" at bounding box center [331, 170] width 89 height 13
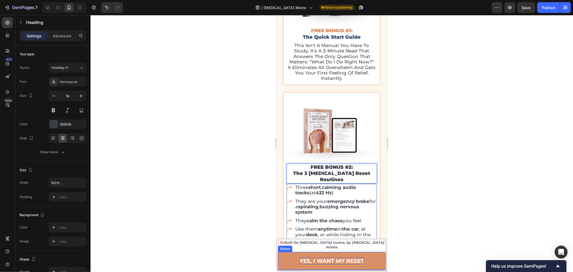
drag, startPoint x: 322, startPoint y: 261, endPoint x: 316, endPoint y: 259, distance: 6.5
click at [322, 261] on strong "YES, I WANT MY RESET" at bounding box center [331, 260] width 65 height 6
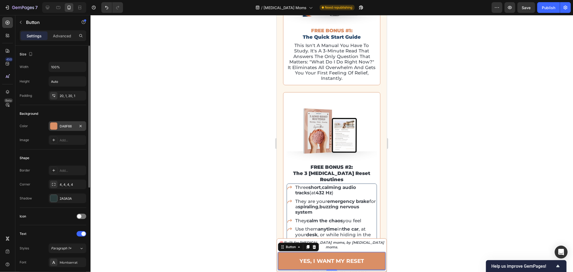
click at [61, 122] on div "DA8F66" at bounding box center [68, 126] width 38 height 10
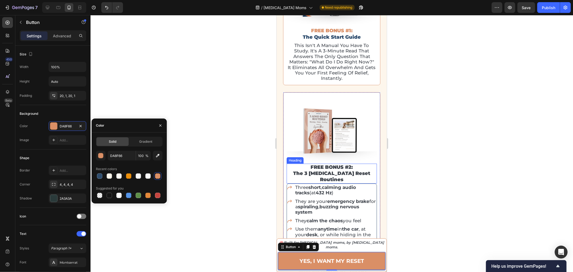
click at [338, 167] on p "FREE BONUS #2: The 3 ADHD Reset Routines" at bounding box center [331, 173] width 89 height 19
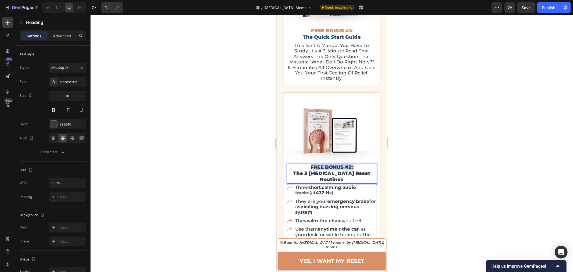
click at [338, 167] on p "FREE BONUS #2: The 3 ADHD Reset Routines" at bounding box center [331, 173] width 89 height 19
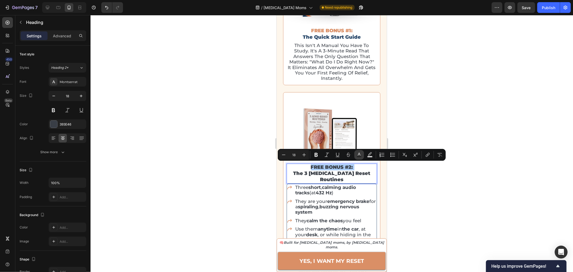
click at [361, 158] on button "Text Color" at bounding box center [360, 155] width 10 height 10
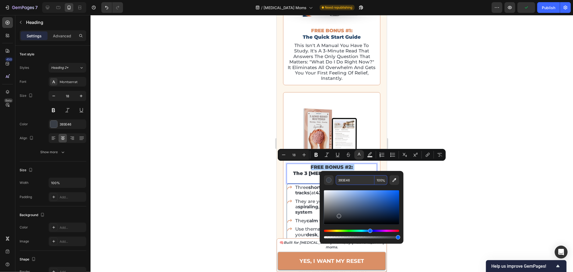
paste input "DA8F6"
type input "DA8F66"
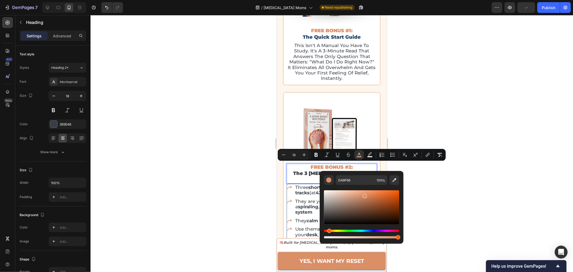
click at [469, 143] on div at bounding box center [332, 143] width 483 height 257
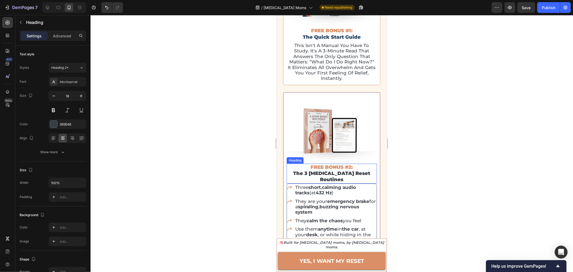
click at [356, 173] on p "⁠⁠⁠⁠⁠⁠⁠ FREE BONUS #2: The 3 ADHD Reset Routines" at bounding box center [331, 173] width 89 height 19
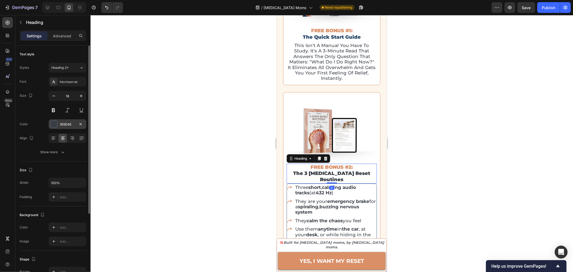
click at [66, 125] on div "393E46" at bounding box center [68, 124] width 16 height 5
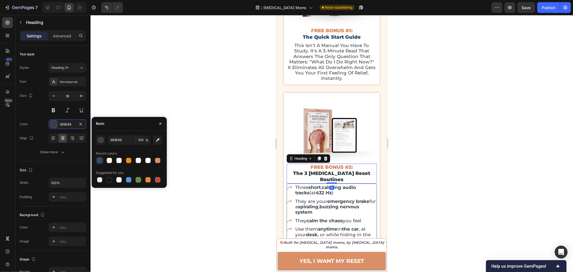
click at [101, 162] on div at bounding box center [99, 160] width 5 height 5
type input "2E4C6D"
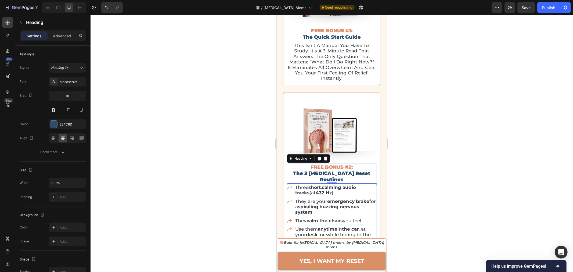
click at [573, 151] on div at bounding box center [332, 143] width 483 height 257
click at [329, 58] on p "This isn't a manual you have to study. It's a 3-minute read that answers the on…" at bounding box center [331, 61] width 89 height 38
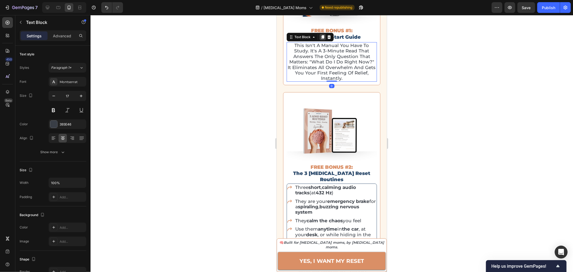
click at [323, 39] on icon at bounding box center [322, 37] width 3 height 4
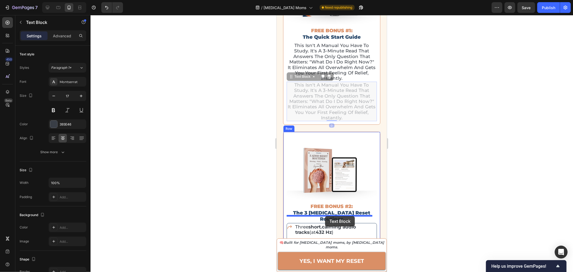
drag, startPoint x: 298, startPoint y: 81, endPoint x: 325, endPoint y: 216, distance: 137.8
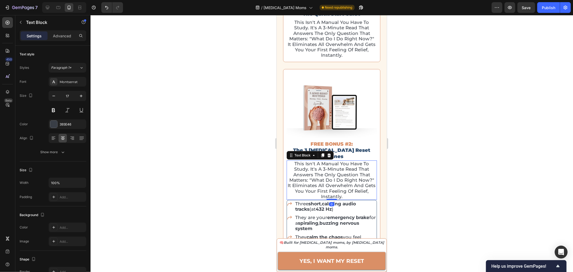
scroll to position [1915, 0]
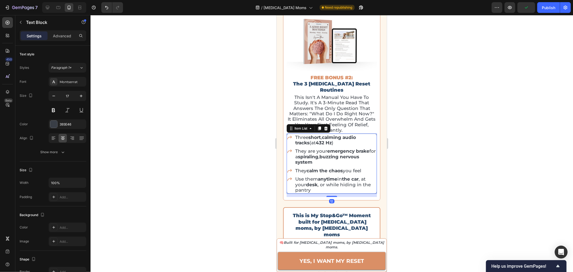
click at [356, 184] on p "Use them anytime in the car , at your desk , or while hiding in the pantry" at bounding box center [335, 184] width 81 height 16
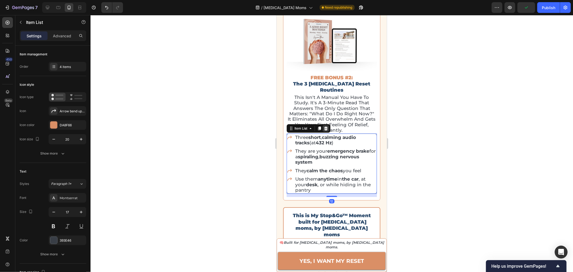
click at [327, 126] on icon at bounding box center [325, 128] width 3 height 4
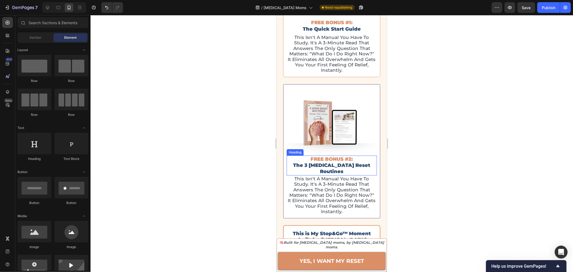
scroll to position [1855, 0]
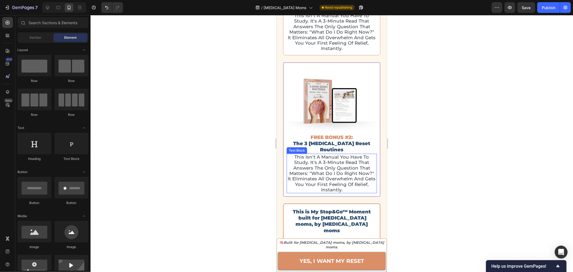
click at [317, 165] on p "this isn't a manual you have to study. it's a 3-minute read that answers the on…" at bounding box center [331, 173] width 89 height 38
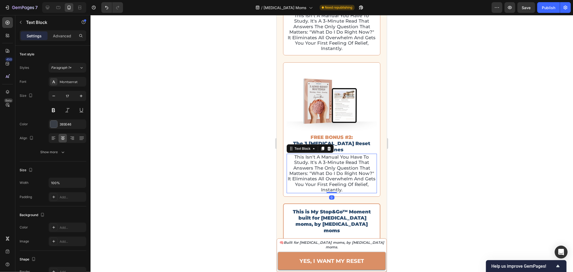
click at [317, 165] on p "this isn't a manual you have to study. it's a 3-minute read that answers the on…" at bounding box center [331, 173] width 89 height 38
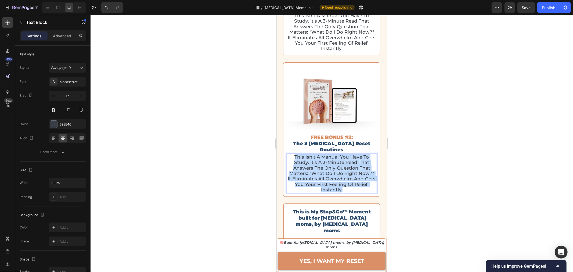
click at [317, 165] on p "this isn't a manual you have to study. it's a 3-minute read that answers the on…" at bounding box center [331, 173] width 89 height 38
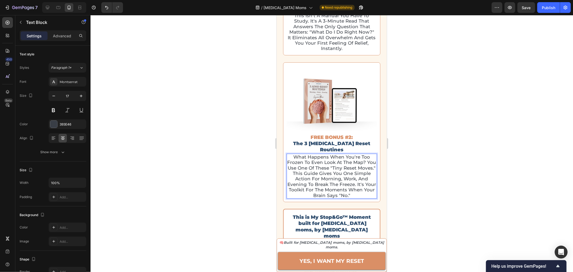
click at [440, 168] on div at bounding box center [332, 143] width 483 height 257
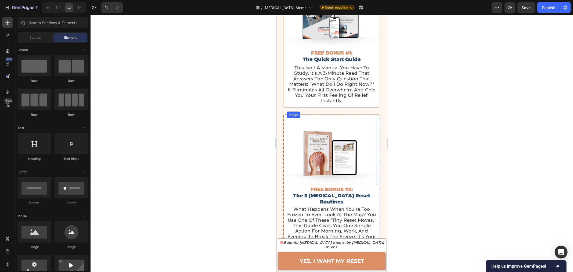
scroll to position [1795, 0]
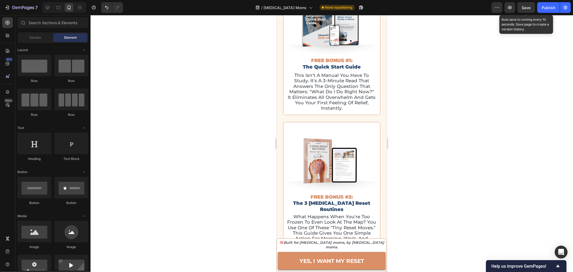
click at [523, 10] on button "Save" at bounding box center [527, 7] width 18 height 11
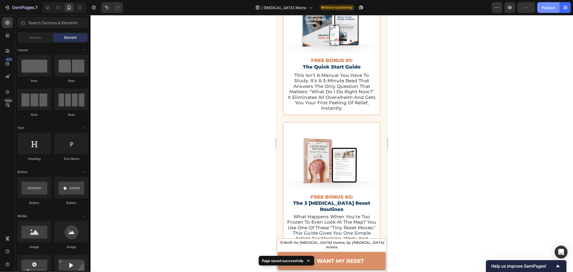
click at [550, 9] on div "Publish" at bounding box center [548, 8] width 13 height 6
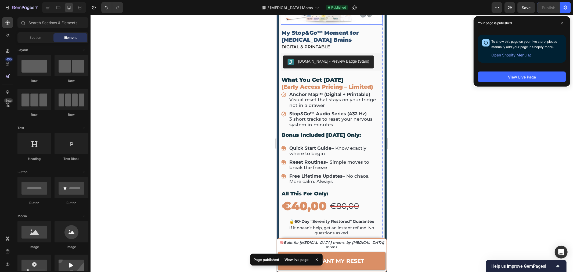
scroll to position [2602, 0]
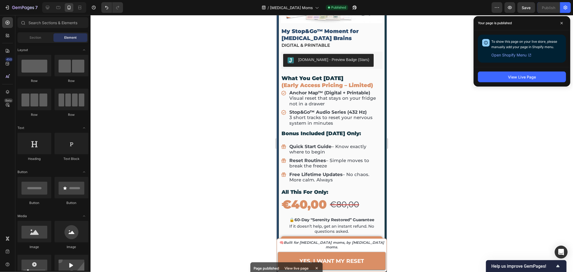
click at [497, 110] on div at bounding box center [332, 143] width 483 height 257
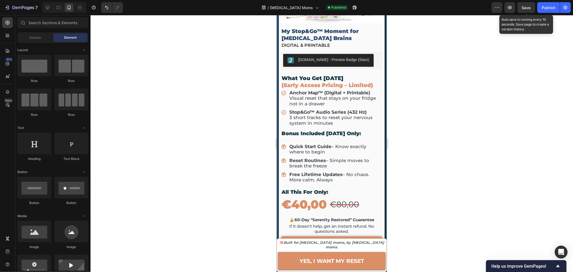
click at [526, 7] on span "Save" at bounding box center [526, 7] width 9 height 5
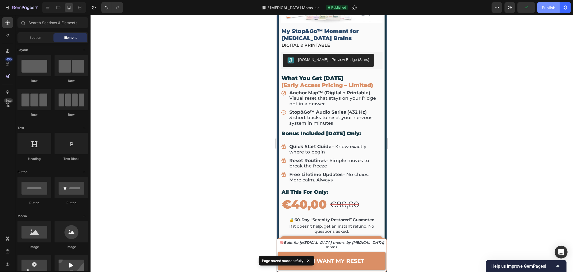
click at [553, 10] on button "Publish" at bounding box center [549, 7] width 23 height 11
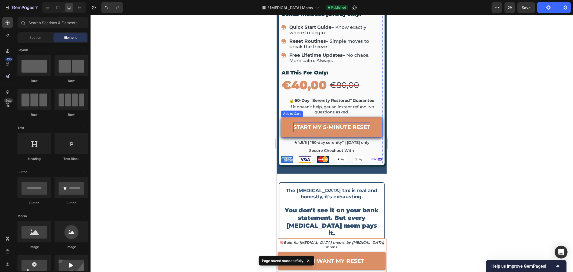
click at [333, 132] on strong "START MY 5-MINUTE RESET" at bounding box center [331, 127] width 77 height 10
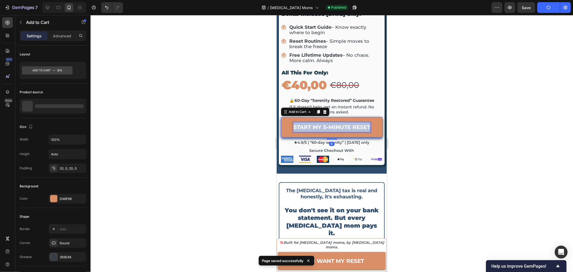
click at [333, 130] on strong "START MY 5-MINUTE RESET" at bounding box center [331, 127] width 77 height 6
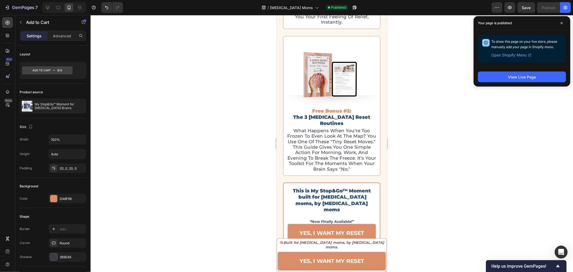
scroll to position [1971, 0]
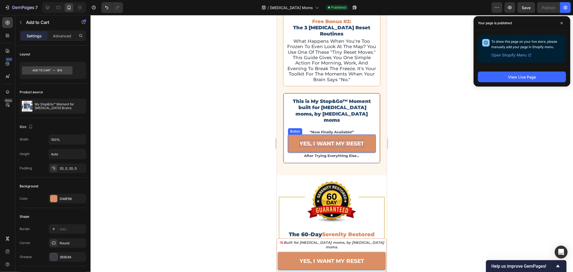
click at [329, 140] on strong "YES, I WANT MY RESET" at bounding box center [331, 143] width 65 height 6
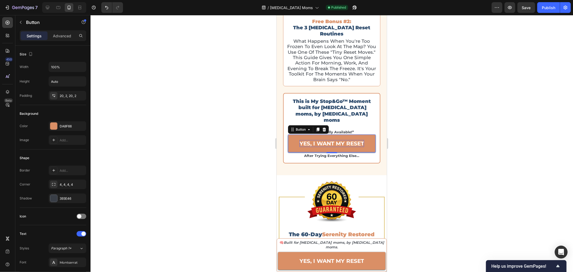
click at [329, 140] on strong "YES, I WANT MY RESET" at bounding box center [331, 143] width 65 height 6
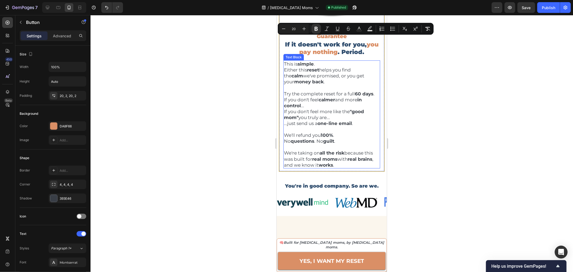
type input "16"
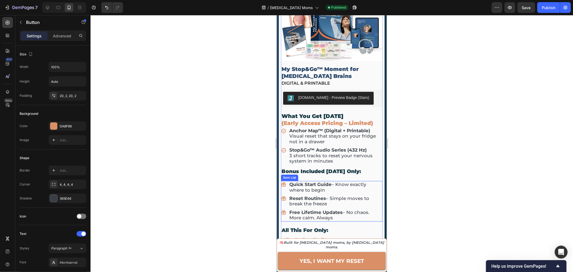
scroll to position [2747, 0]
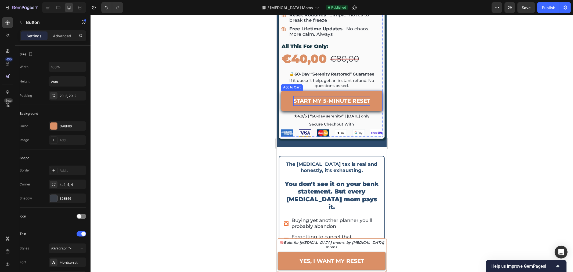
click at [330, 105] on strong "START MY 5-MINUTE RESET" at bounding box center [331, 101] width 77 height 10
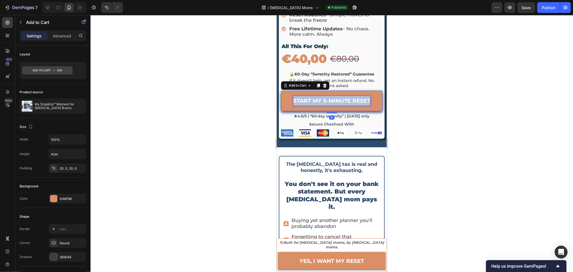
click at [330, 104] on strong "START MY 5-MINUTE RESET" at bounding box center [331, 100] width 77 height 6
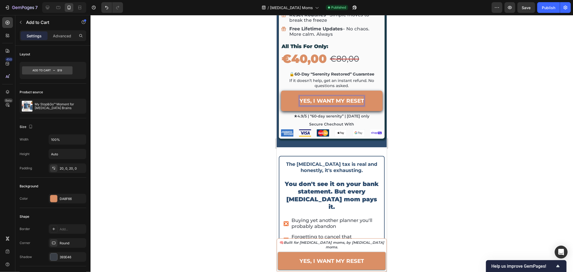
click at [426, 141] on div at bounding box center [332, 143] width 483 height 257
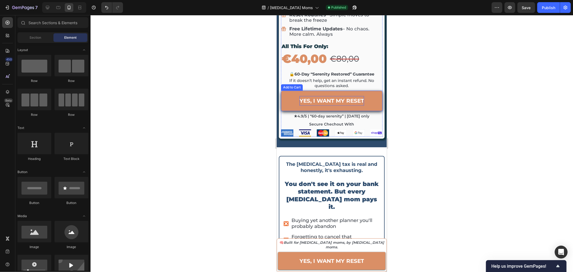
click at [296, 111] on button "YES, I WANT MY RESET" at bounding box center [332, 100] width 102 height 20
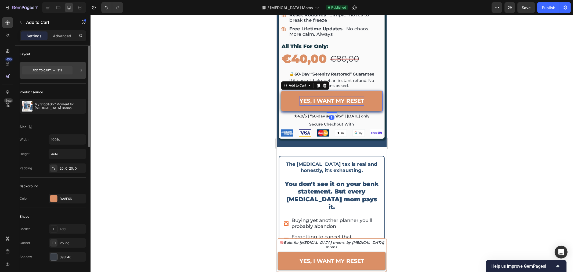
click at [60, 71] on icon at bounding box center [47, 70] width 51 height 8
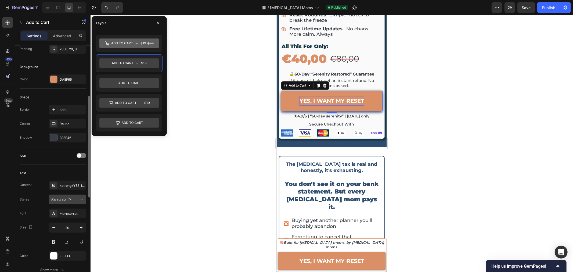
scroll to position [209, 0]
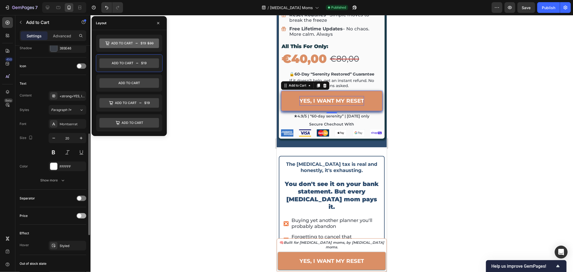
click at [82, 213] on div at bounding box center [82, 215] width 10 height 5
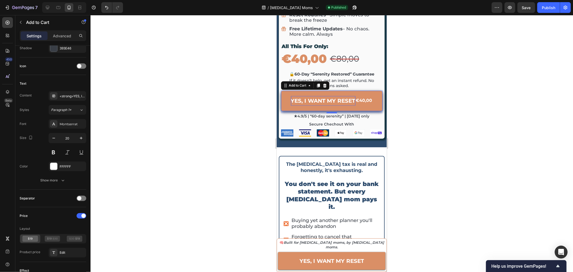
click at [403, 127] on div at bounding box center [332, 143] width 483 height 257
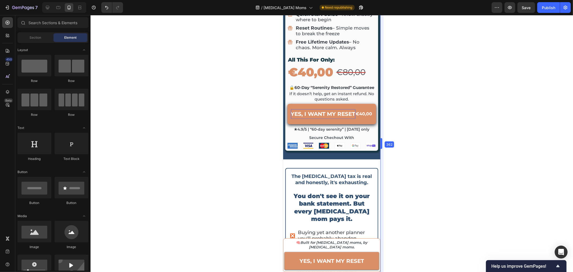
scroll to position [2756, 0]
drag, startPoint x: 389, startPoint y: 137, endPoint x: 375, endPoint y: 137, distance: 13.7
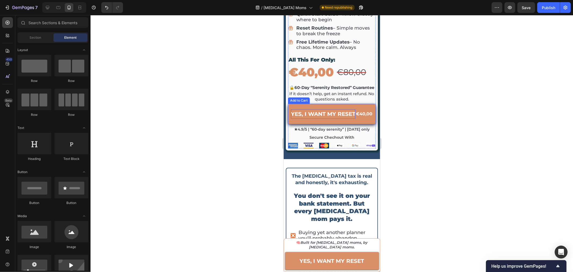
click at [355, 118] on div "€40,00" at bounding box center [363, 113] width 17 height 9
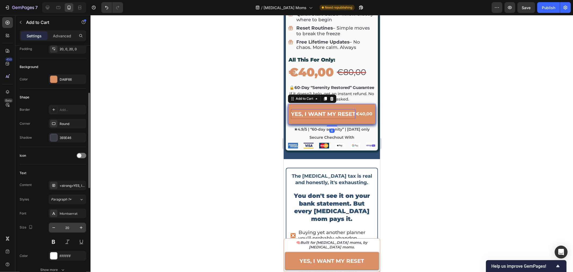
scroll to position [179, 0]
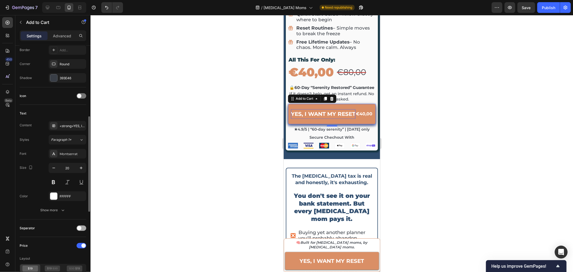
click at [84, 228] on div at bounding box center [82, 228] width 10 height 5
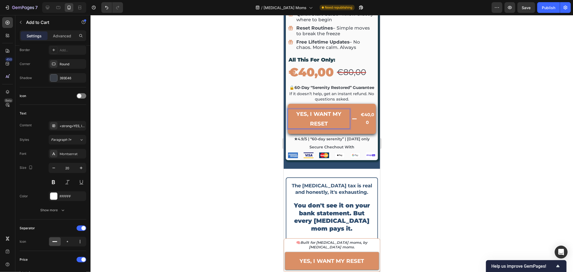
click at [337, 119] on p "YES, I WANT MY RESET" at bounding box center [319, 118] width 62 height 19
click at [303, 120] on p "YES, I WANT MY RESET" at bounding box center [319, 118] width 62 height 19
click at [294, 105] on button "YES, I WANT MY RESET €40,00" at bounding box center [332, 118] width 88 height 30
click at [294, 116] on p "YES, I WANT MY RESET" at bounding box center [319, 118] width 62 height 19
click at [349, 105] on button "YES, I WANT MY RESET €40,00" at bounding box center [332, 118] width 88 height 30
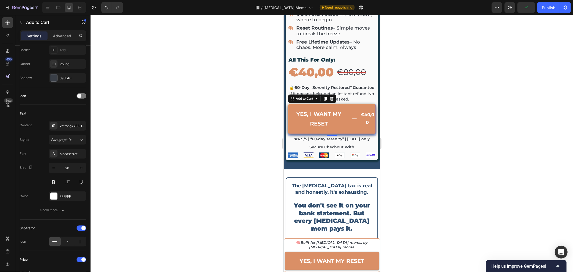
click at [345, 109] on button "YES, I WANT MY RESET €40,00" at bounding box center [332, 118] width 88 height 30
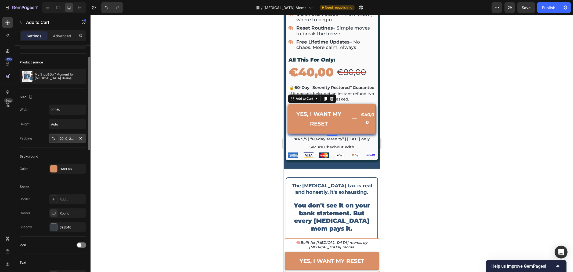
click at [69, 140] on div "20, 0, 20, 0" at bounding box center [68, 138] width 16 height 5
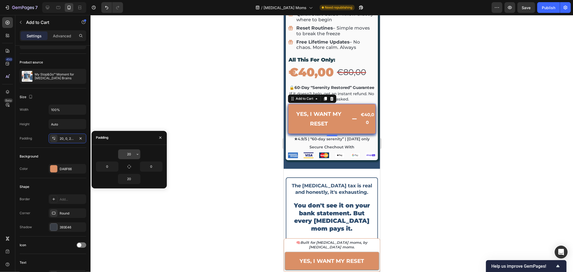
click at [131, 153] on input "20" at bounding box center [129, 154] width 22 height 10
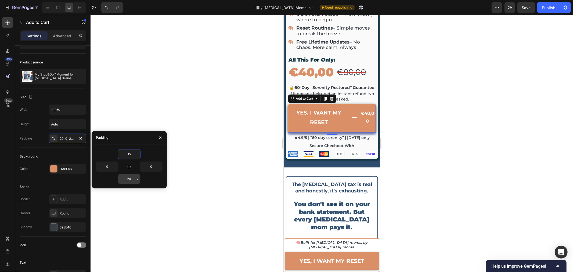
type input "15"
click at [130, 175] on input "20" at bounding box center [129, 179] width 22 height 10
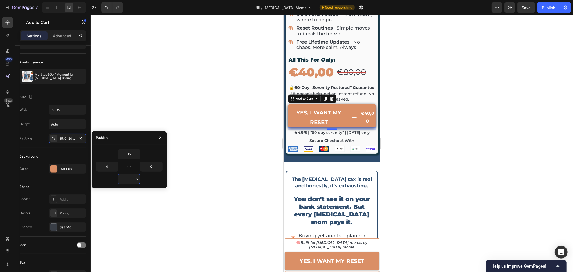
type input "15"
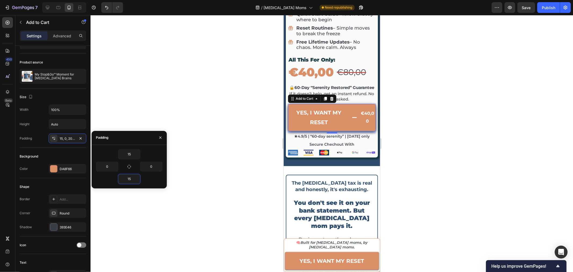
click at [198, 155] on div at bounding box center [332, 143] width 483 height 257
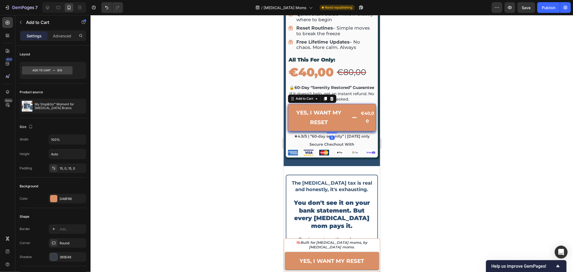
click at [327, 131] on button "YES, I WANT MY RESET €40,00" at bounding box center [332, 116] width 88 height 27
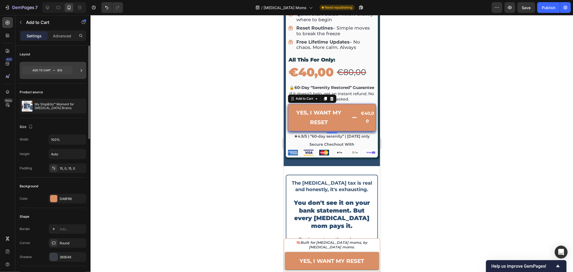
click at [56, 74] on icon at bounding box center [47, 70] width 51 height 8
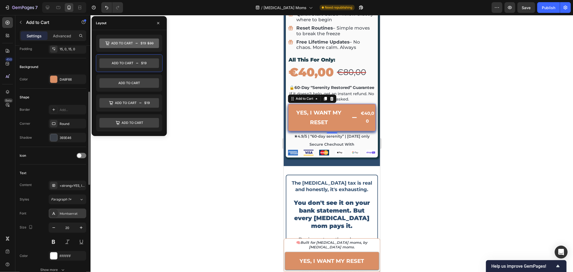
scroll to position [149, 0]
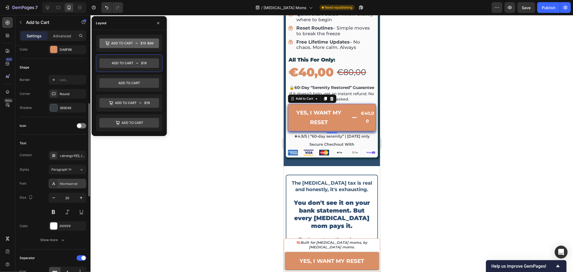
click at [65, 185] on div "Montserrat" at bounding box center [68, 184] width 38 height 10
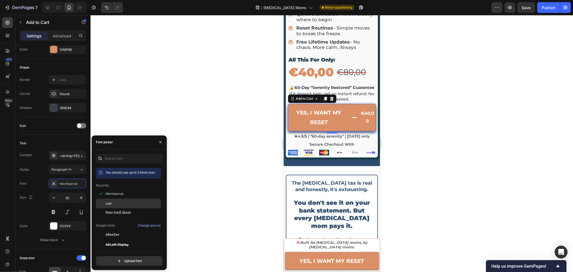
click at [112, 204] on span "Lato" at bounding box center [109, 203] width 6 height 5
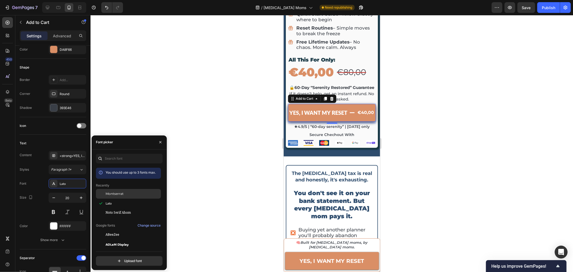
click at [112, 195] on span "Montserrat" at bounding box center [115, 193] width 18 height 5
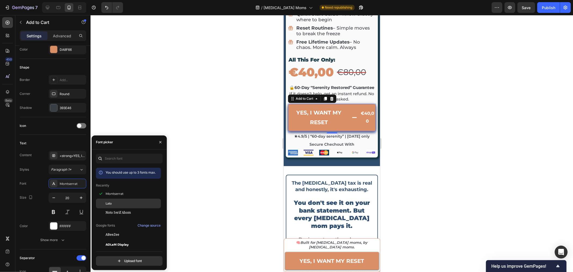
click at [112, 203] on div "Lato" at bounding box center [133, 203] width 54 height 5
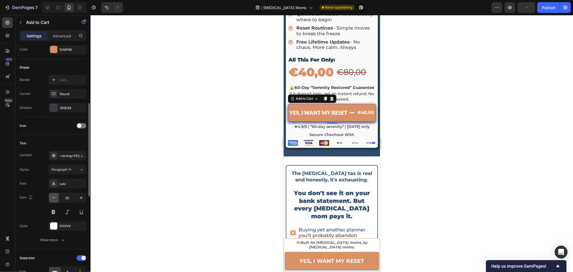
click at [54, 196] on icon "button" at bounding box center [53, 197] width 5 height 5
type input "18"
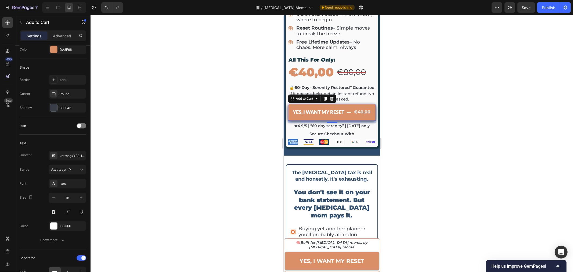
click at [429, 133] on div at bounding box center [332, 143] width 483 height 257
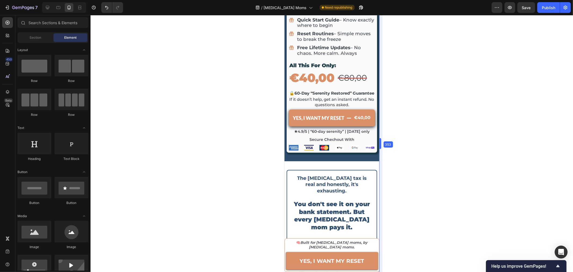
scroll to position [2754, 0]
drag, startPoint x: 381, startPoint y: 128, endPoint x: 379, endPoint y: 139, distance: 11.4
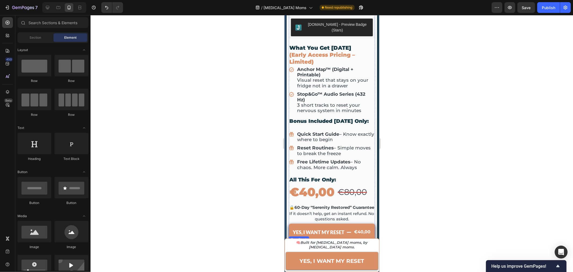
scroll to position [2605, 0]
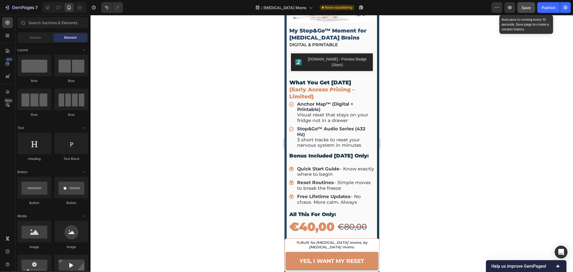
click at [522, 5] on button "Save" at bounding box center [527, 7] width 18 height 11
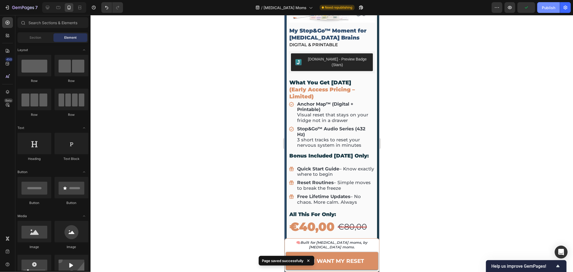
click at [553, 8] on div "Publish" at bounding box center [548, 8] width 13 height 6
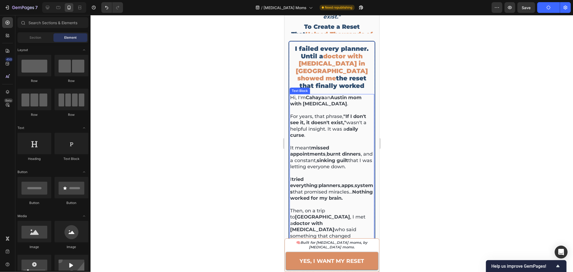
scroll to position [0, 0]
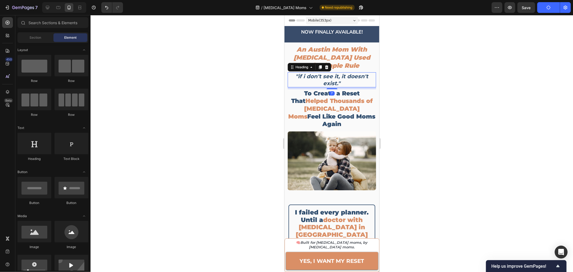
click at [350, 73] on strong ""if i don't see it, it doesn't exist."" at bounding box center [331, 79] width 73 height 13
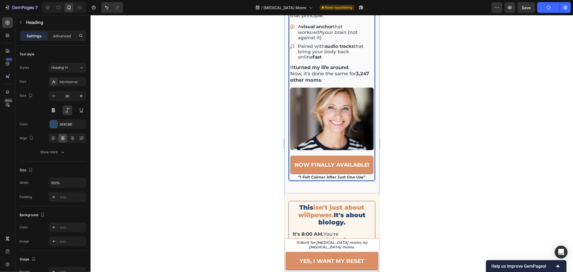
scroll to position [507, 0]
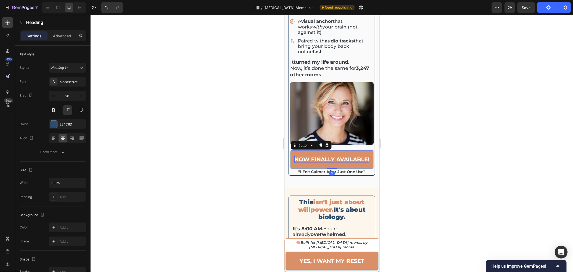
click at [328, 156] on strong "now finally available!" at bounding box center [331, 159] width 75 height 6
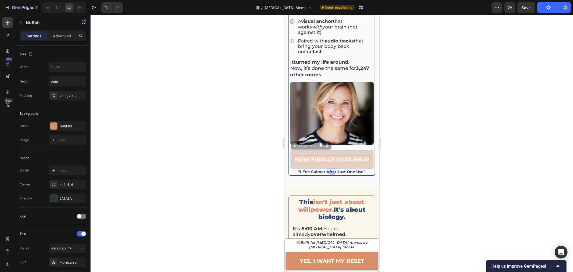
click at [284, 15] on strong "now finally available!" at bounding box center [284, 15] width 0 height 0
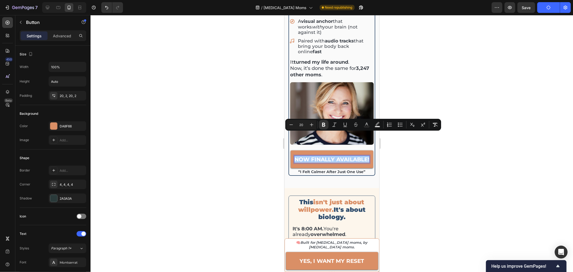
drag, startPoint x: 44, startPoint y: 120, endPoint x: 484, endPoint y: 101, distance: 440.9
click at [484, 101] on div at bounding box center [332, 143] width 483 height 257
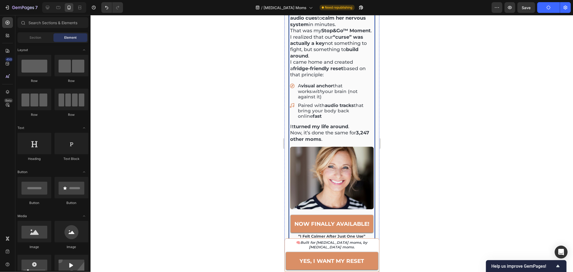
scroll to position [388, 0]
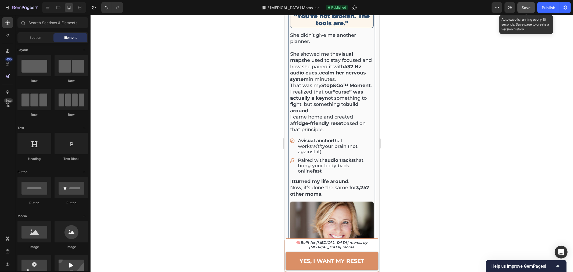
click at [525, 4] on button "Save" at bounding box center [527, 7] width 18 height 11
click at [527, 9] on icon "button" at bounding box center [526, 7] width 5 height 5
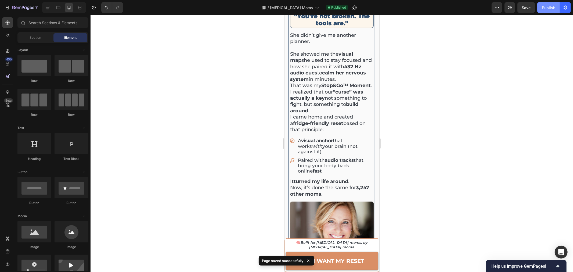
click at [544, 6] on div "Publish" at bounding box center [548, 8] width 13 height 6
click at [62, 8] on div at bounding box center [58, 7] width 9 height 9
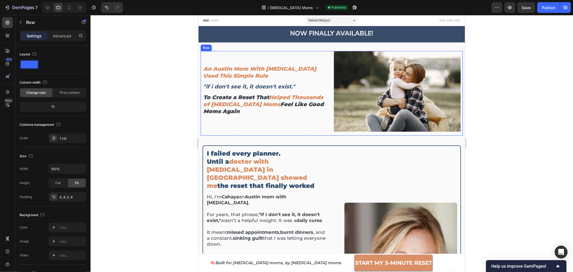
click at [458, 62] on div "An Austin Mom With ADHD Used This Simple Rule Heading "if i don't see it, it do…" at bounding box center [332, 93] width 262 height 85
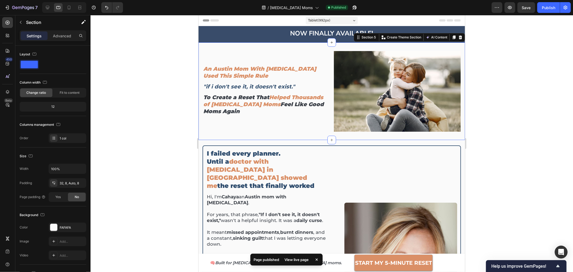
click at [315, 45] on div "An Austin Mom With [MEDICAL_DATA] Used This Simple Rule Heading "if i don't see…" at bounding box center [331, 91] width 267 height 98
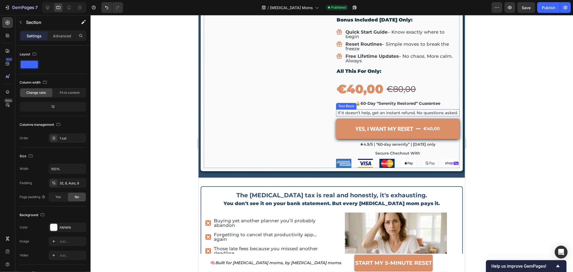
scroll to position [1729, 0]
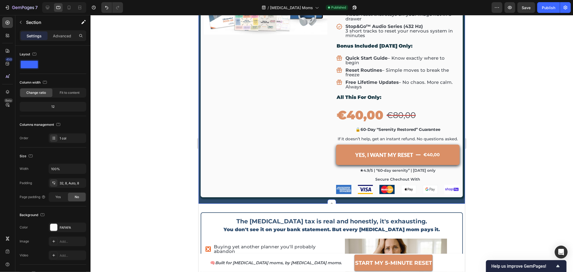
click at [505, 91] on div at bounding box center [332, 143] width 483 height 257
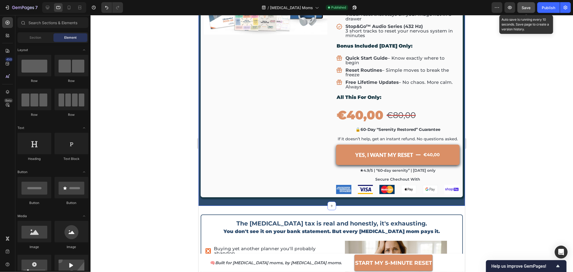
click at [527, 9] on span "Save" at bounding box center [526, 7] width 9 height 5
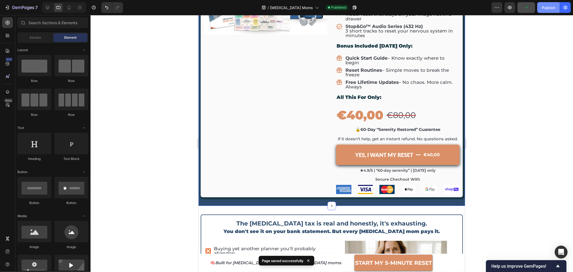
click at [548, 6] on div "Publish" at bounding box center [548, 8] width 13 height 6
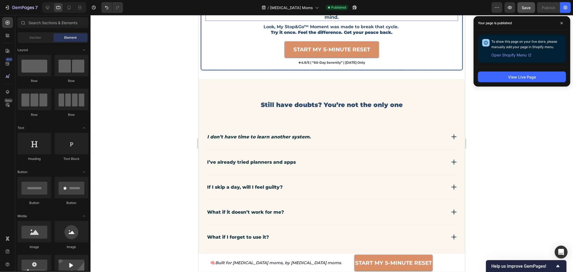
scroll to position [2058, 0]
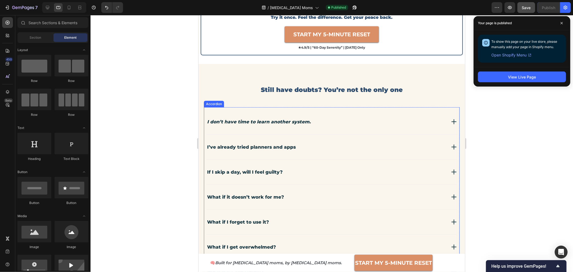
click at [304, 119] on icon "I don’t have time to learn another system." at bounding box center [259, 121] width 104 height 5
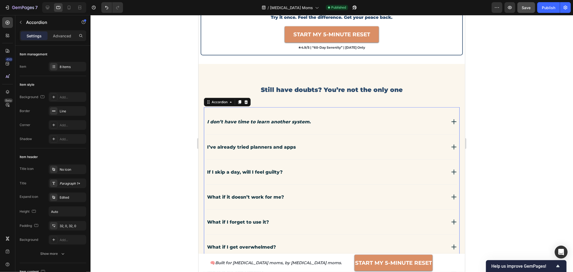
click at [452, 118] on icon at bounding box center [454, 121] width 6 height 6
click at [504, 124] on div at bounding box center [332, 143] width 483 height 257
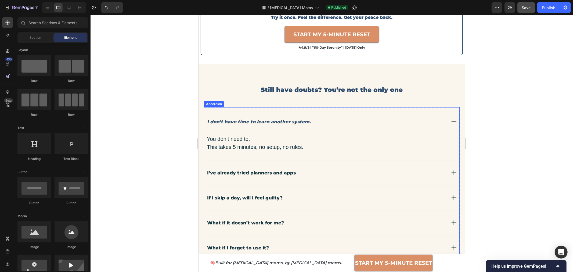
click at [451, 118] on icon at bounding box center [454, 121] width 6 height 6
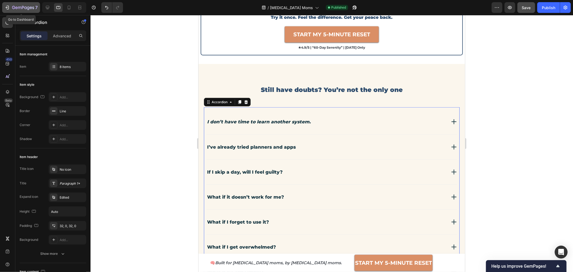
drag, startPoint x: 24, startPoint y: 5, endPoint x: 25, endPoint y: 11, distance: 6.5
click at [24, 5] on div "7" at bounding box center [25, 7] width 26 height 6
